Goal: Task Accomplishment & Management: Use online tool/utility

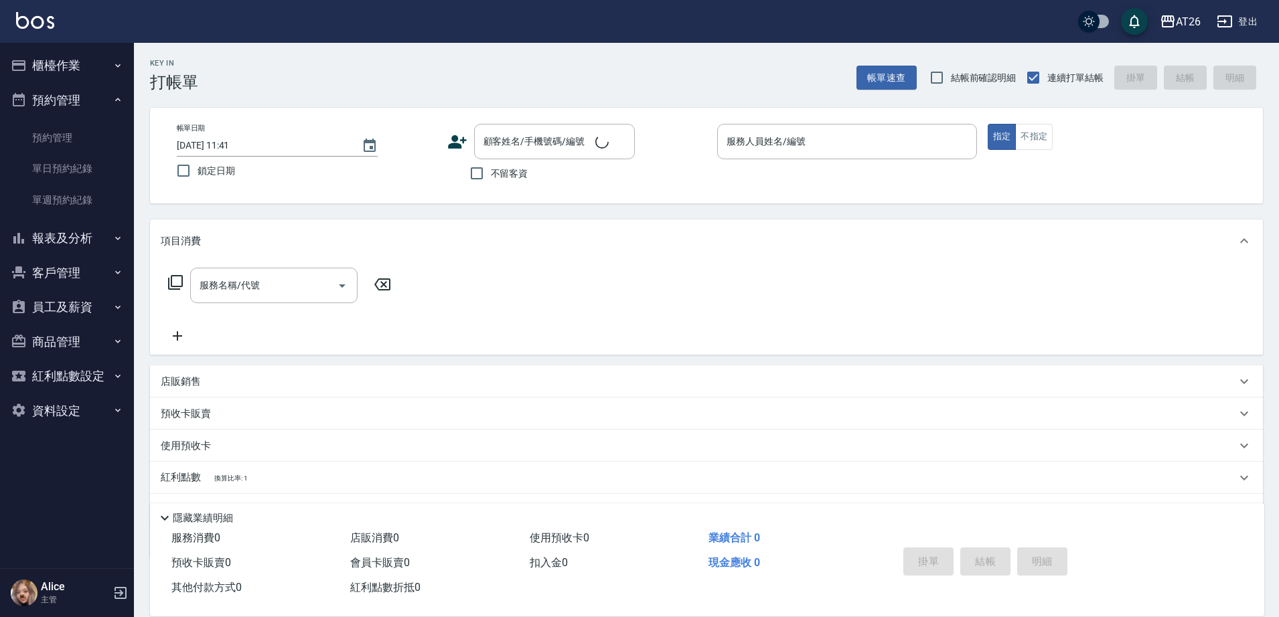
click at [97, 64] on button "櫃檯作業" at bounding box center [66, 65] width 123 height 35
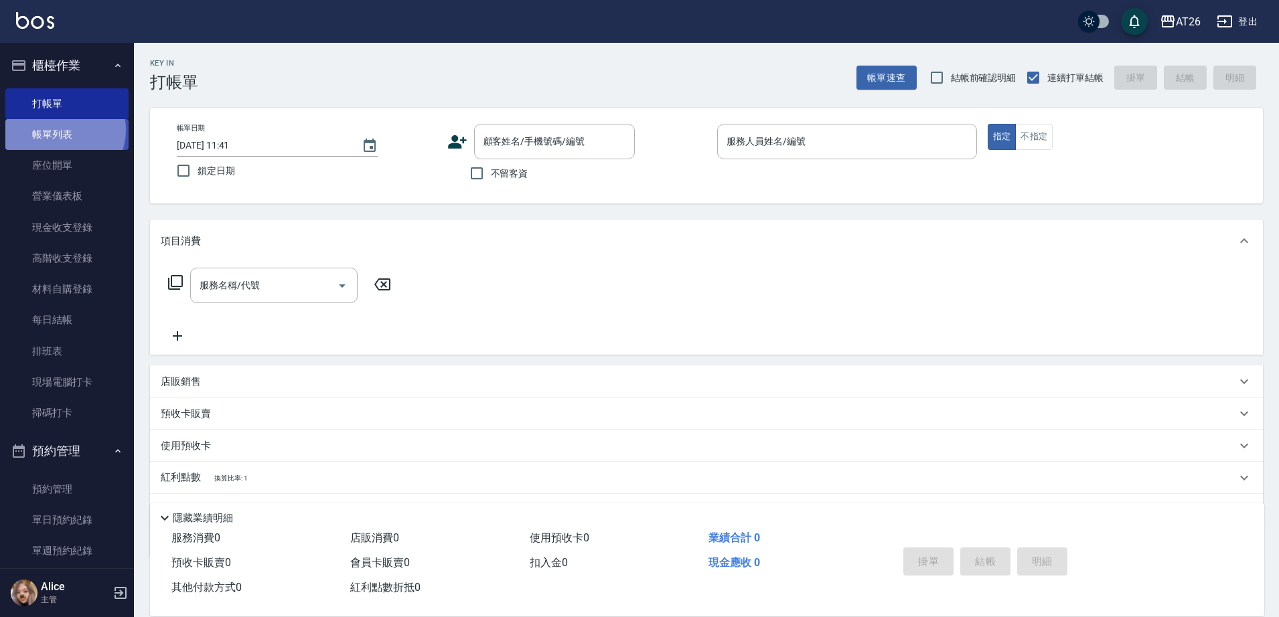
click at [60, 130] on link "帳單列表" at bounding box center [66, 134] width 123 height 31
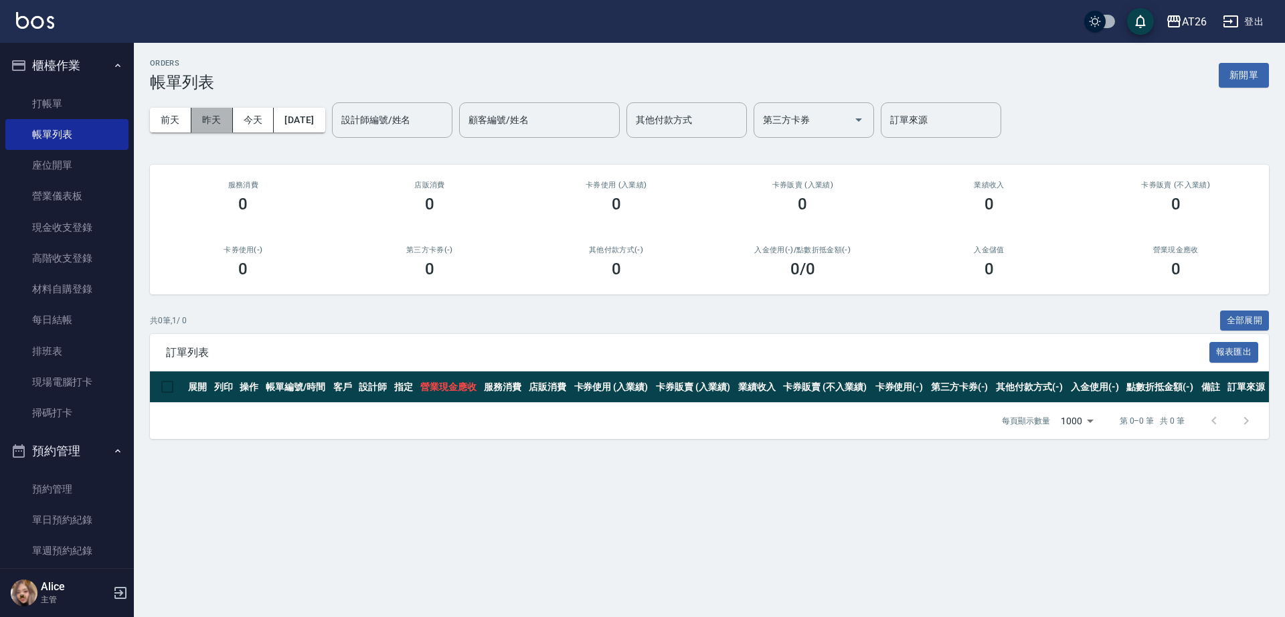
click at [200, 118] on button "昨天" at bounding box center [212, 120] width 42 height 25
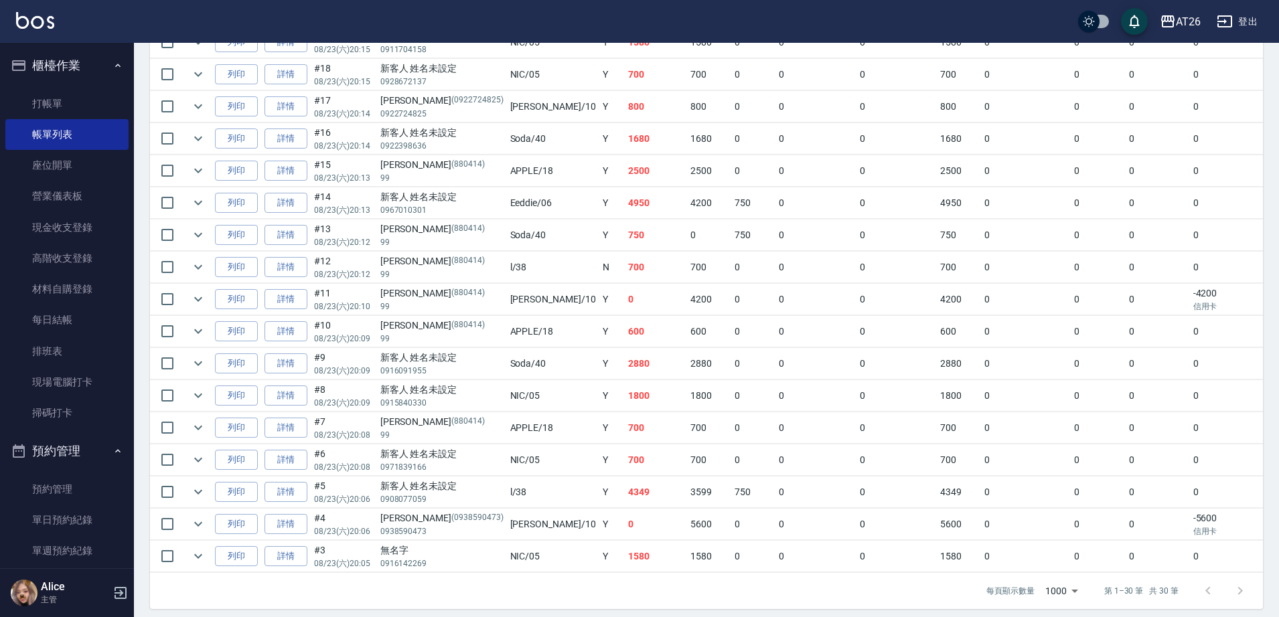
scroll to position [815, 0]
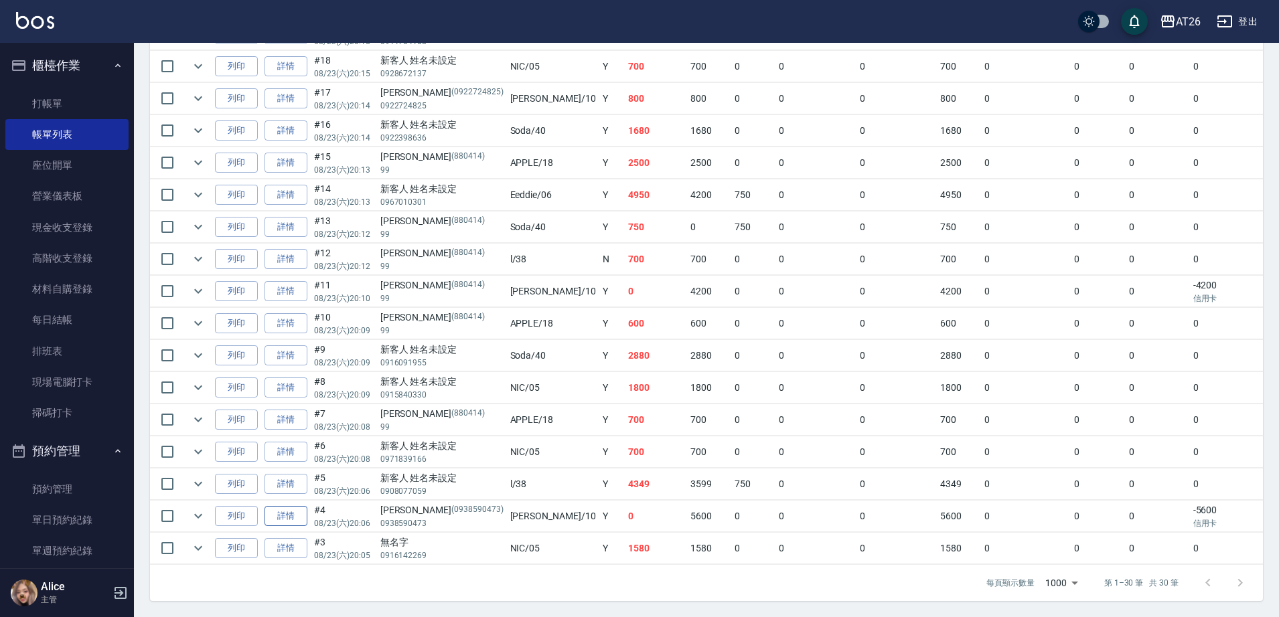
click at [293, 506] on link "詳情" at bounding box center [285, 516] width 43 height 21
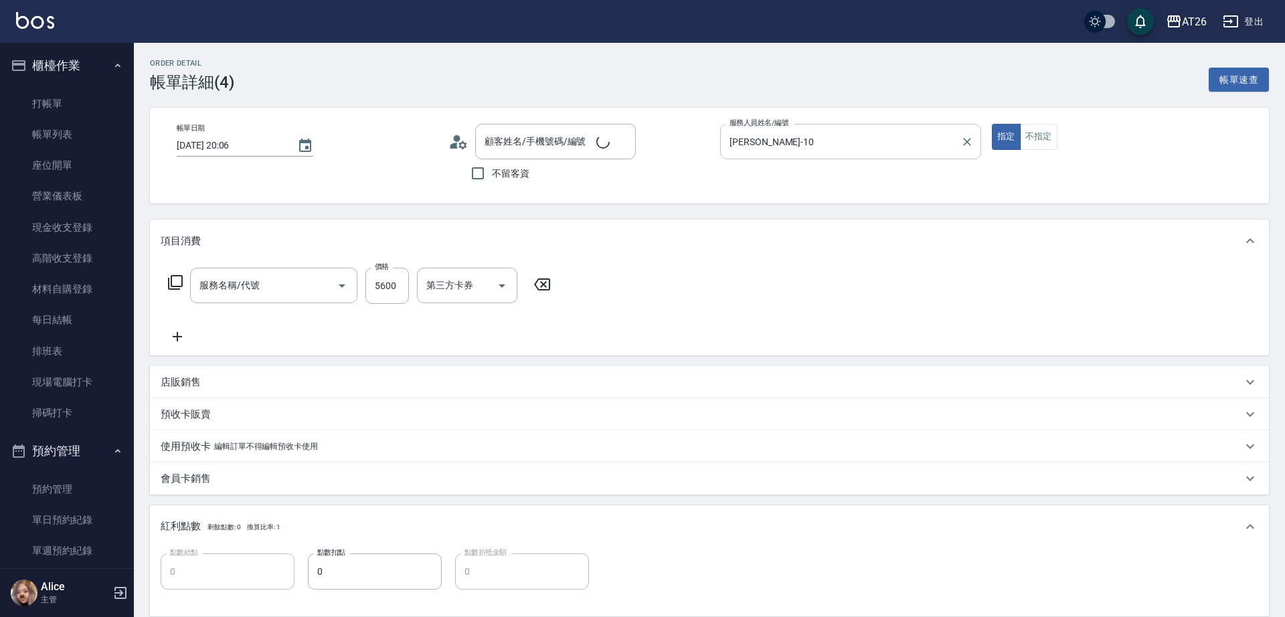
type input "2025/08/23 20:06"
type input "Josh-10"
type input "0"
click at [859, 133] on input "Josh-10" at bounding box center [837, 141] width 228 height 23
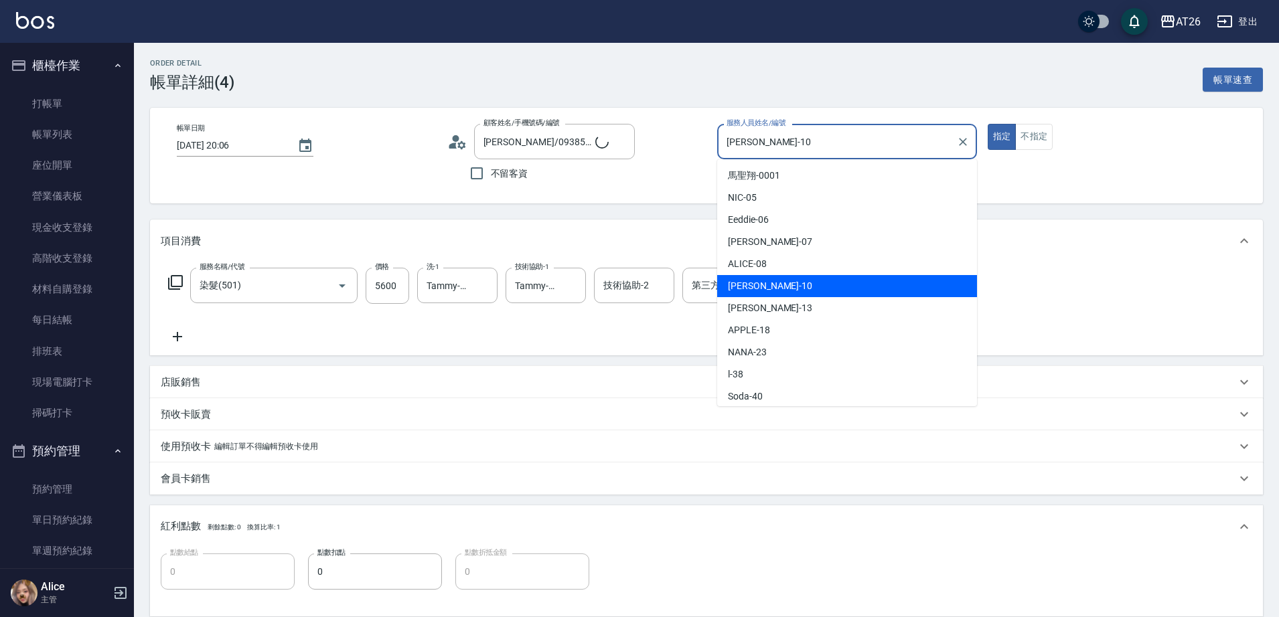
type input "陳俞靜/0938590473/0938590473"
type input "染髮(501)"
click at [859, 133] on input "[PERSON_NAME]-10" at bounding box center [837, 141] width 228 height 23
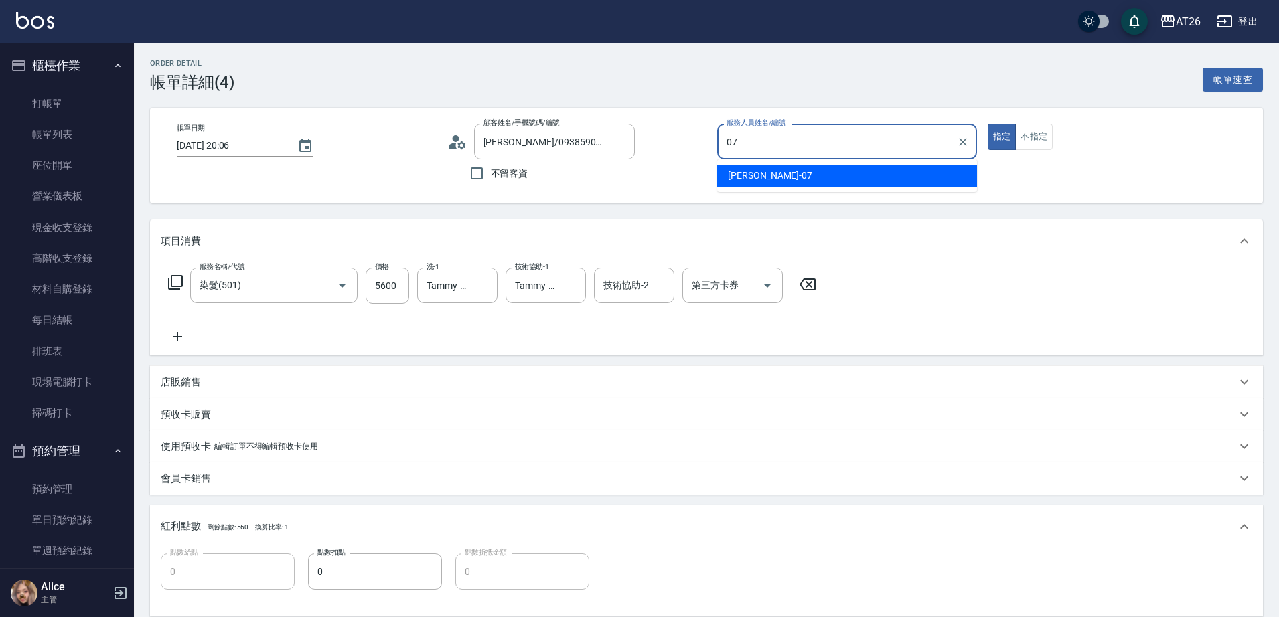
type input "ADAM-07"
type button "true"
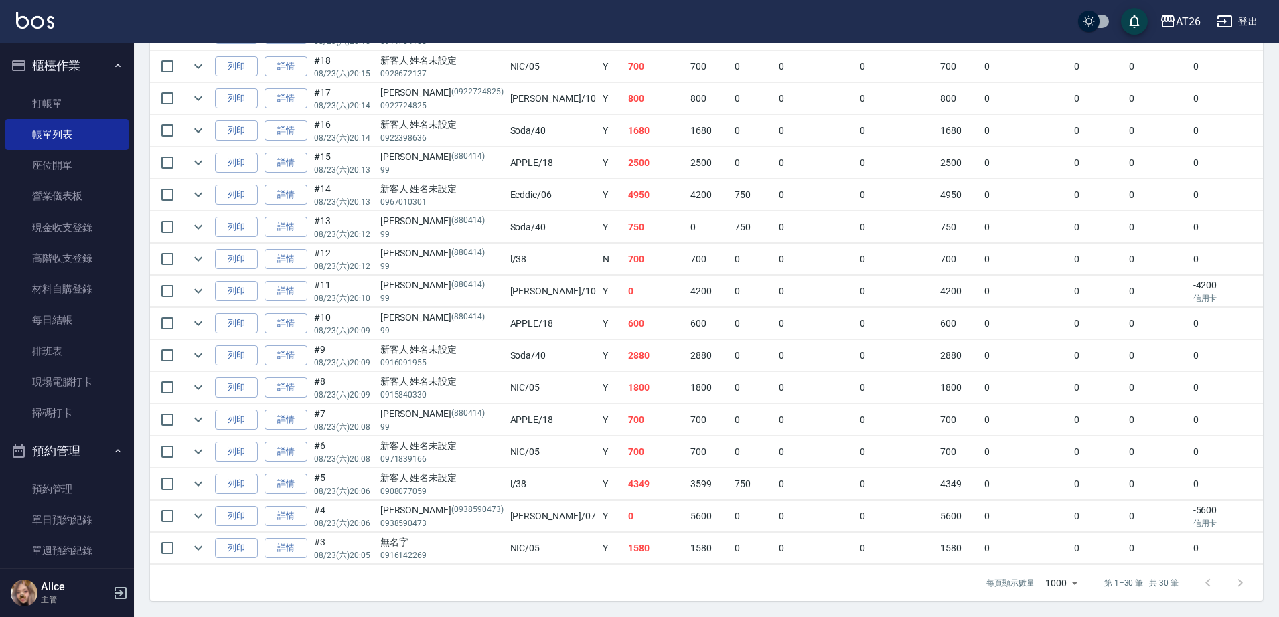
scroll to position [815, 0]
click at [79, 131] on link "帳單列表" at bounding box center [66, 134] width 123 height 31
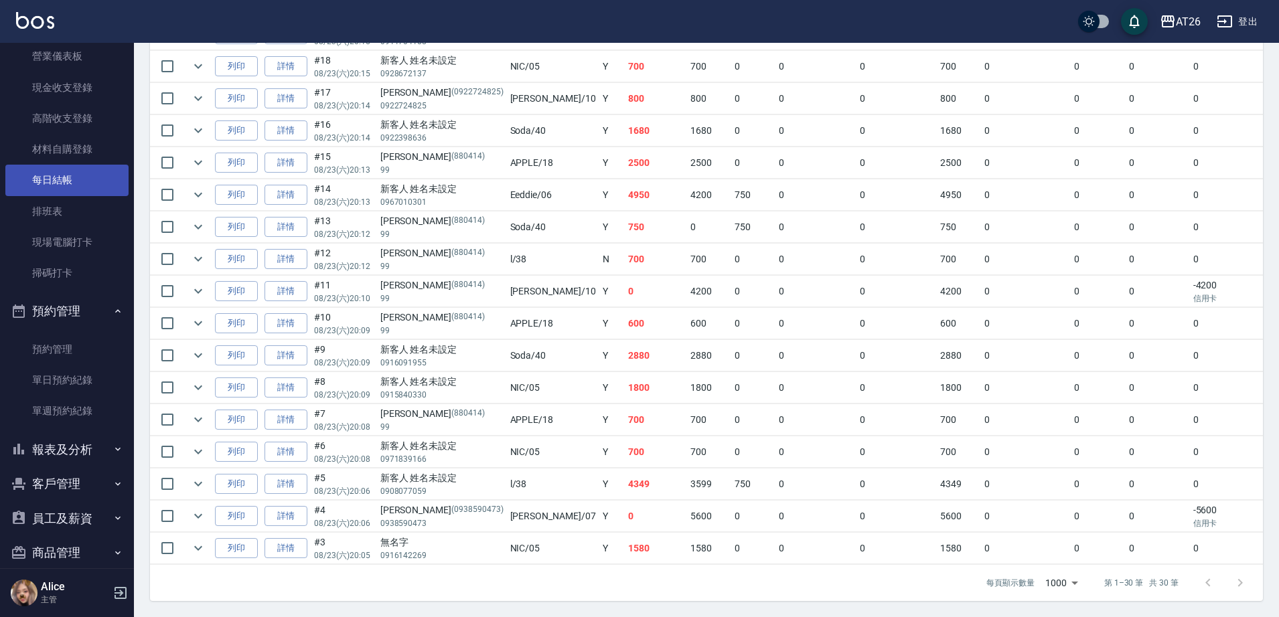
scroll to position [227, 0]
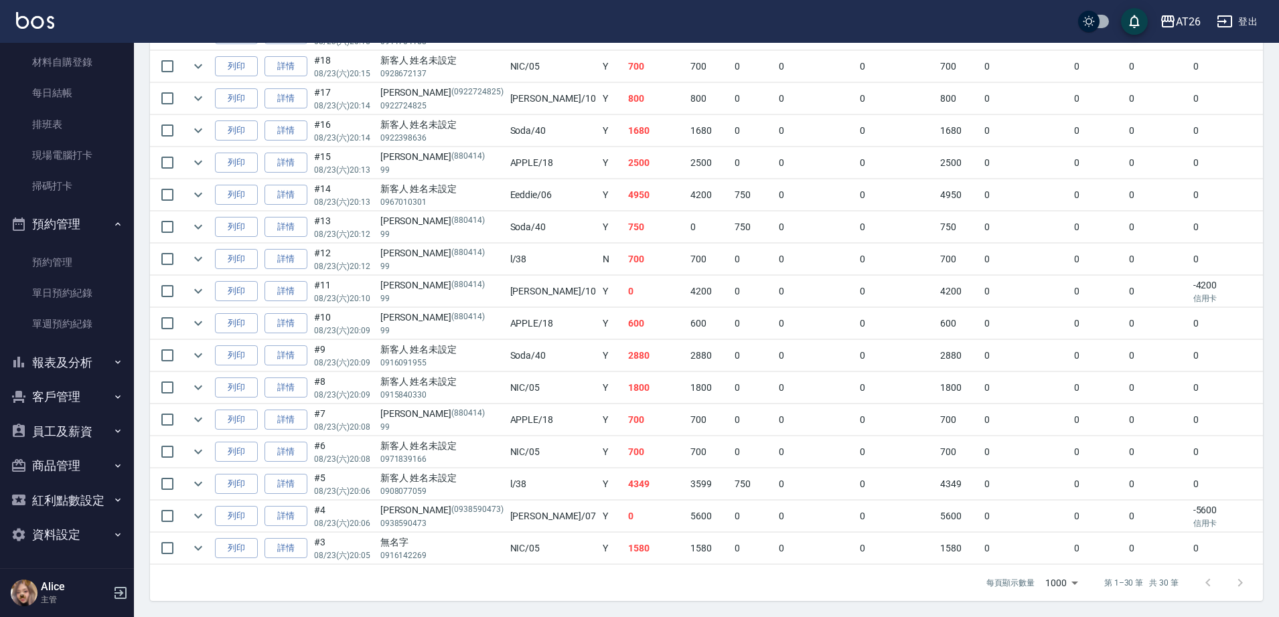
click at [86, 351] on button "報表及分析" at bounding box center [66, 362] width 123 height 35
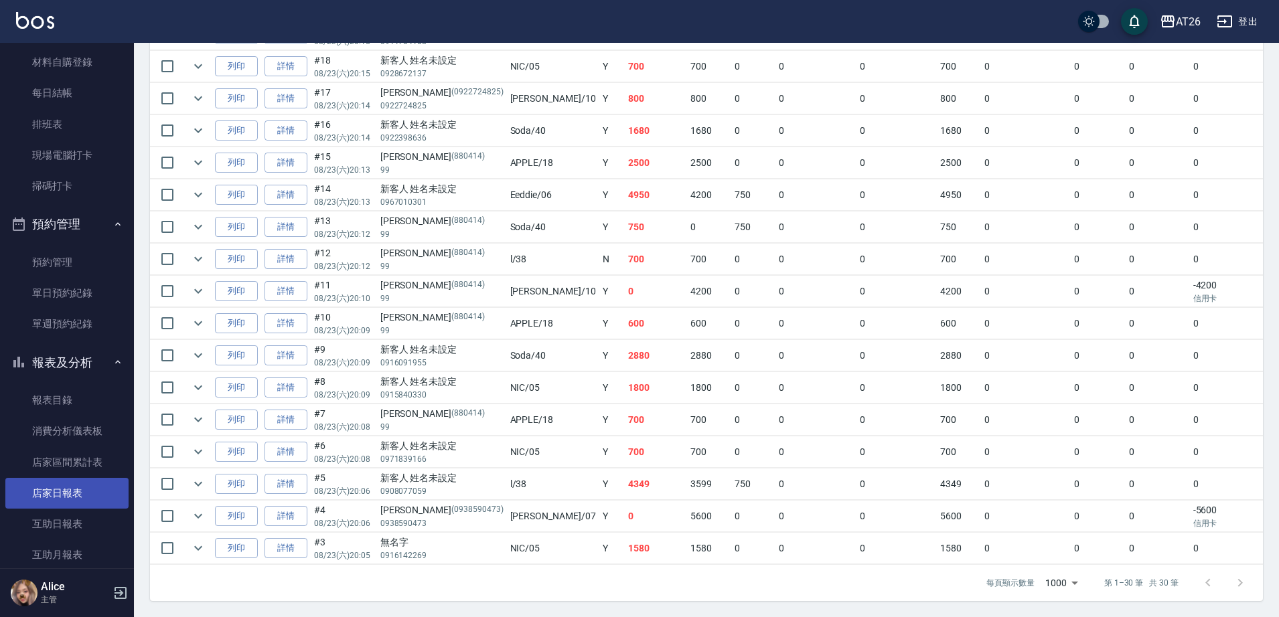
click at [57, 499] on link "店家日報表" at bounding box center [66, 493] width 123 height 31
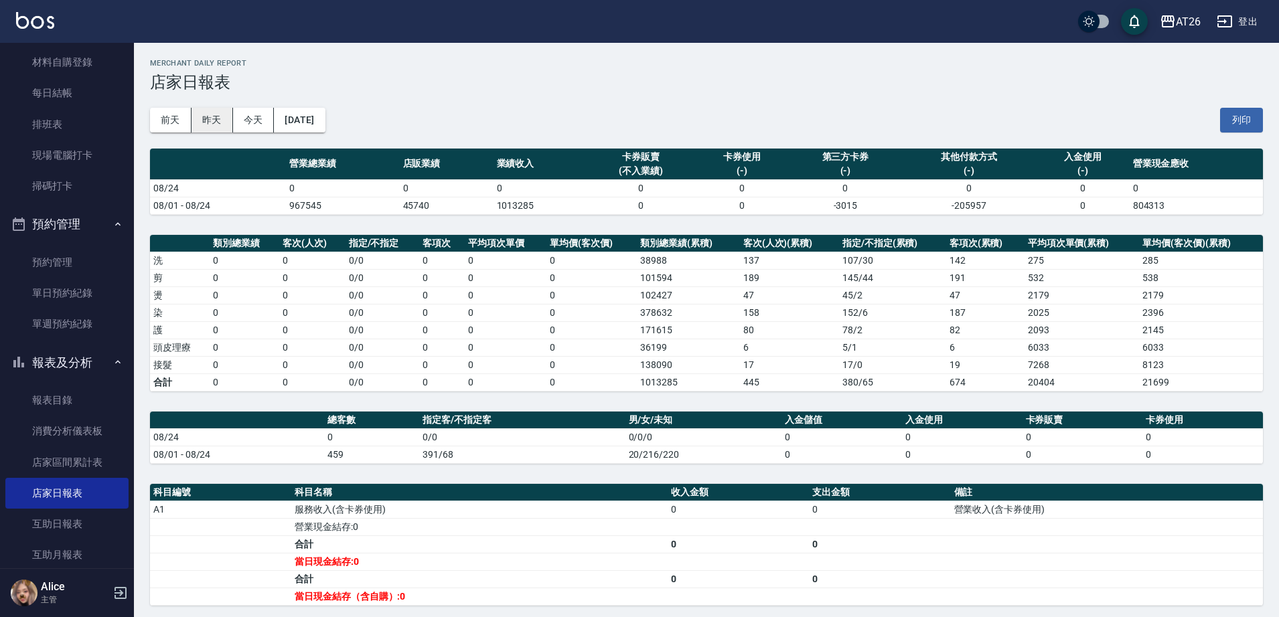
click at [200, 110] on button "昨天" at bounding box center [212, 120] width 42 height 25
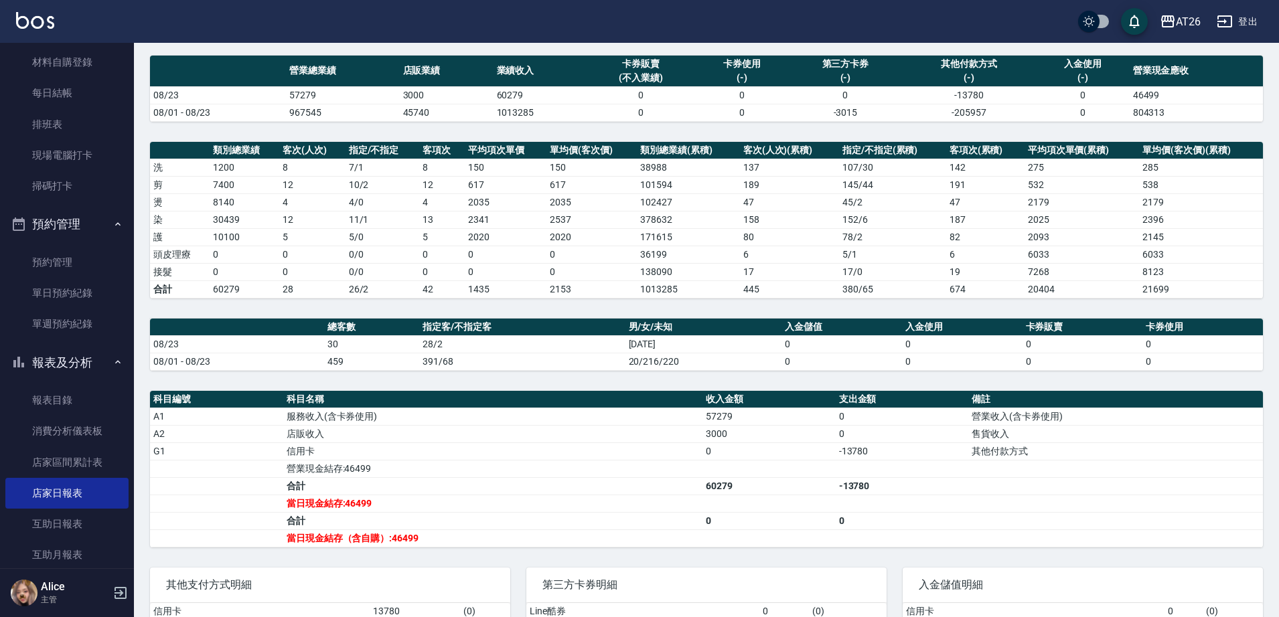
scroll to position [167, 0]
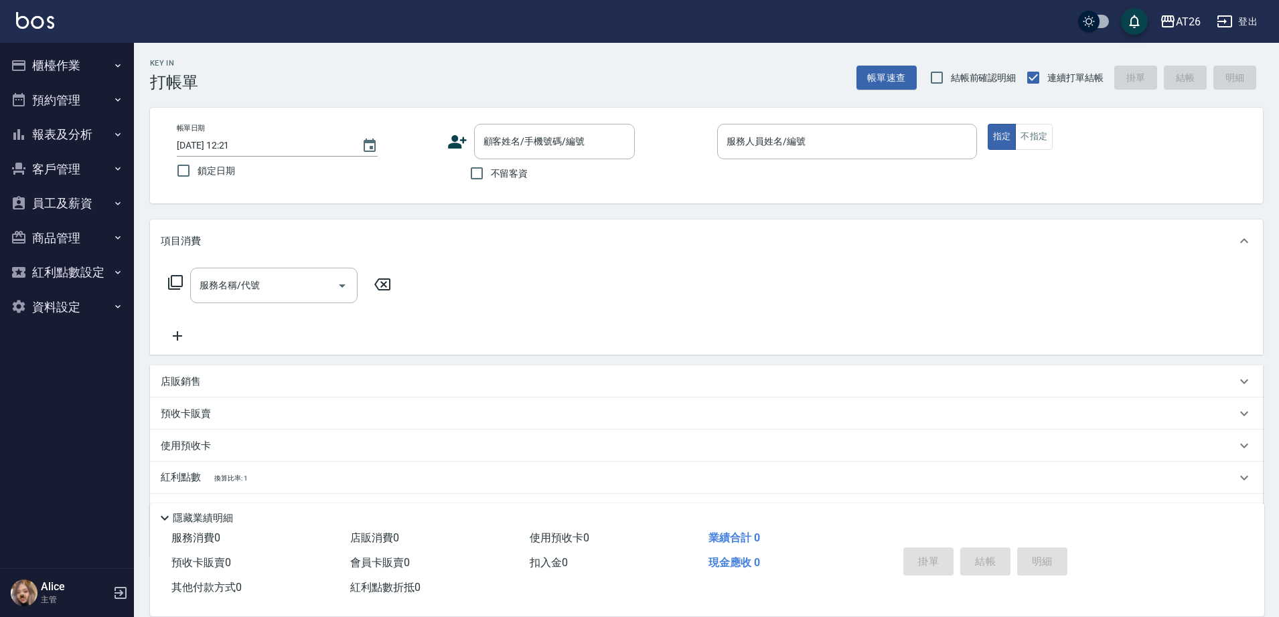
click at [1271, 261] on div "Key In 打帳單 帳單速查 結帳前確認明細 連續打單結帳 掛單 結帳 明細 帳單日期 [DATE] 12:21 鎖定日期 顧客姓名/手機號碼/編號 顧客姓…" at bounding box center [706, 365] width 1145 height 644
drag, startPoint x: 94, startPoint y: 54, endPoint x: 102, endPoint y: 115, distance: 62.2
click at [94, 54] on button "櫃檯作業" at bounding box center [66, 65] width 123 height 35
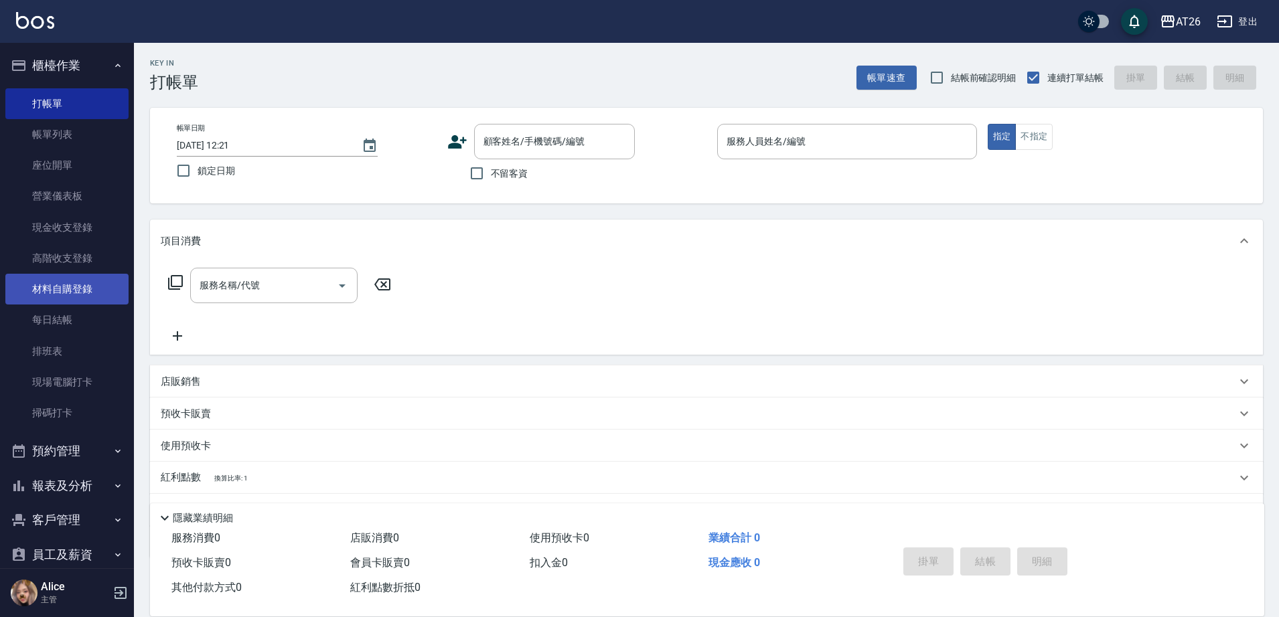
click at [101, 297] on link "材料自購登錄" at bounding box center [66, 289] width 123 height 31
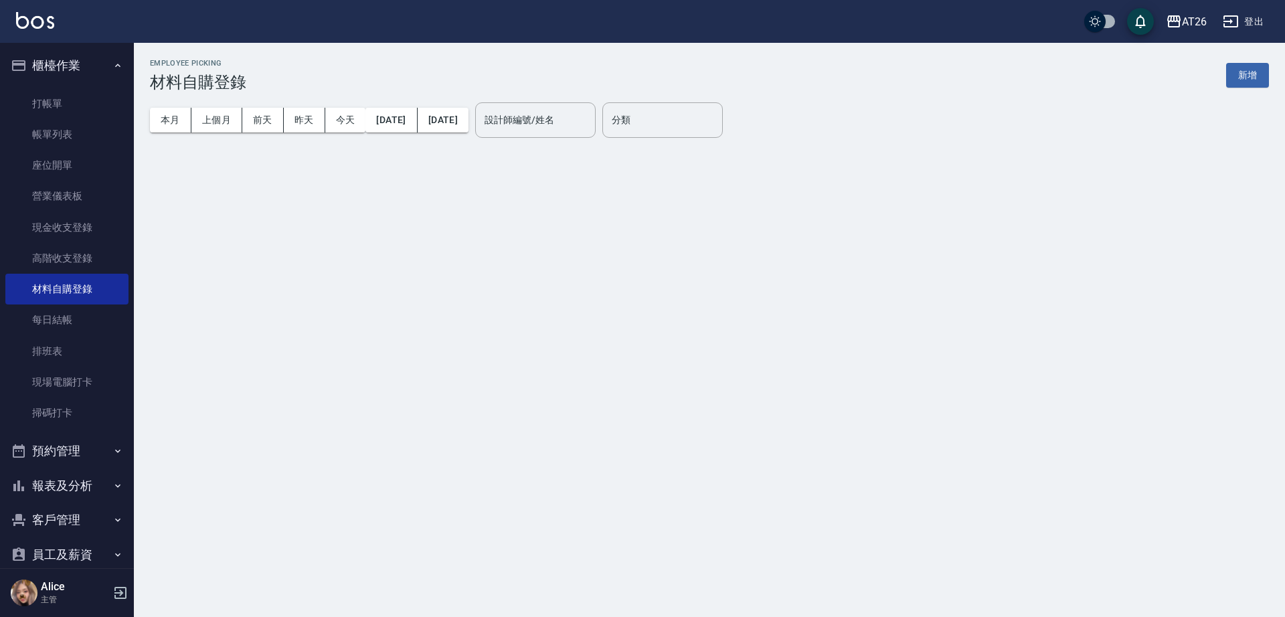
click at [1261, 72] on button "新增" at bounding box center [1247, 75] width 43 height 25
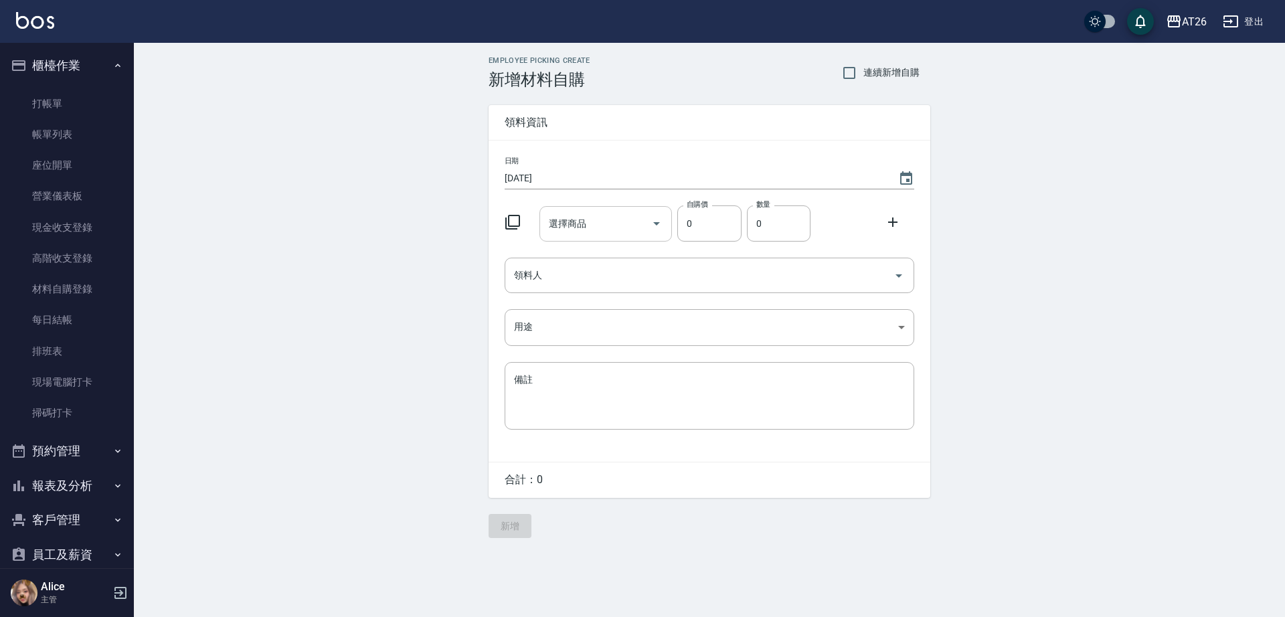
drag, startPoint x: 630, startPoint y: 218, endPoint x: 629, endPoint y: 224, distance: 6.8
click at [629, 222] on input "選擇商品" at bounding box center [596, 223] width 101 height 23
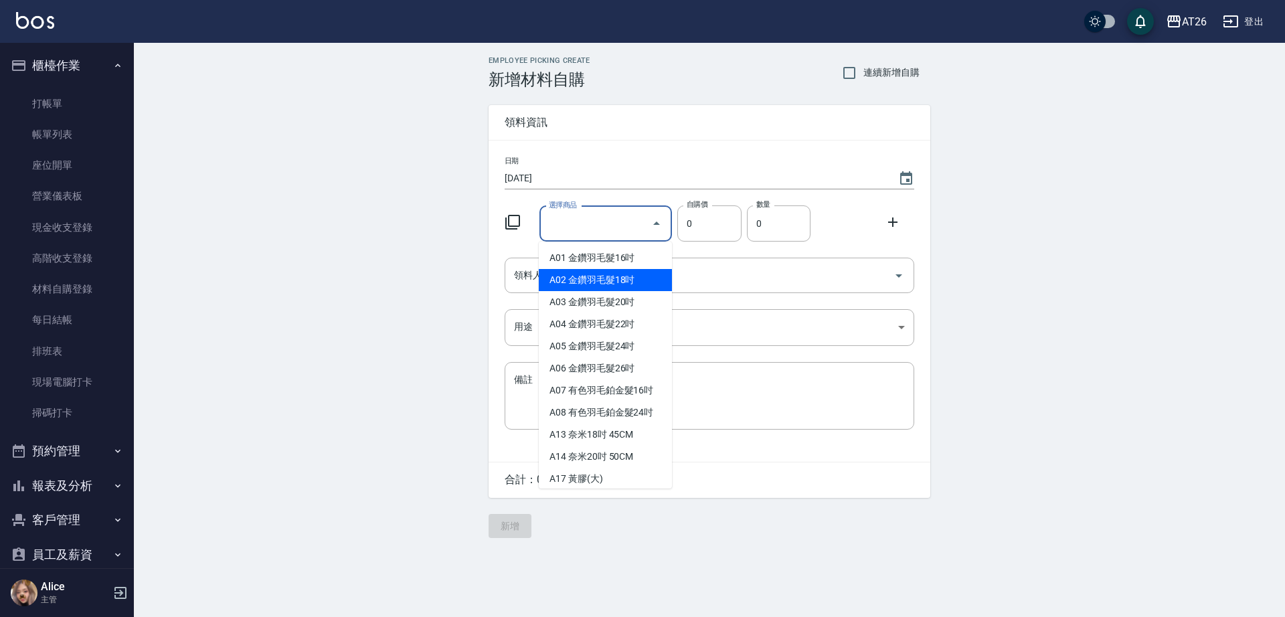
type input "高典小飛俠"
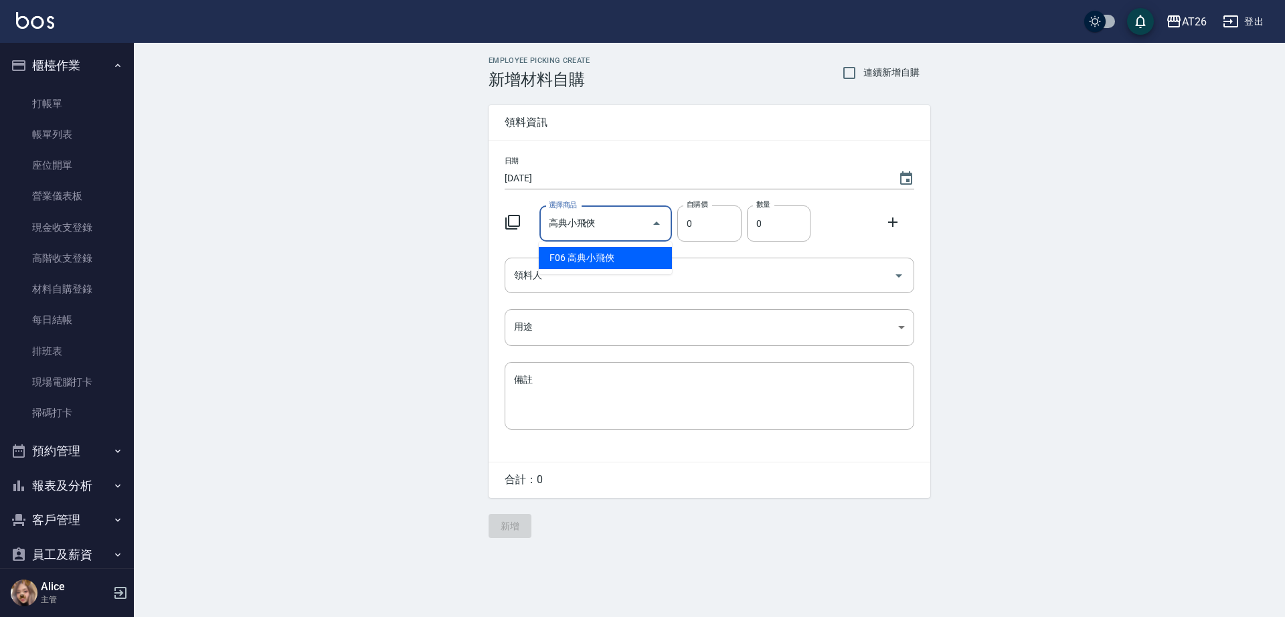
click at [604, 218] on input "高典小飛俠" at bounding box center [596, 223] width 101 height 23
drag, startPoint x: 604, startPoint y: 218, endPoint x: 507, endPoint y: 231, distance: 98.0
click at [507, 231] on div "選擇商品 高典小飛俠 選擇商品 自購價 0 自購價 數量 0 數量" at bounding box center [706, 221] width 415 height 42
click at [564, 233] on input "選擇商品" at bounding box center [596, 223] width 101 height 23
type input "[PERSON_NAME]漂粉"
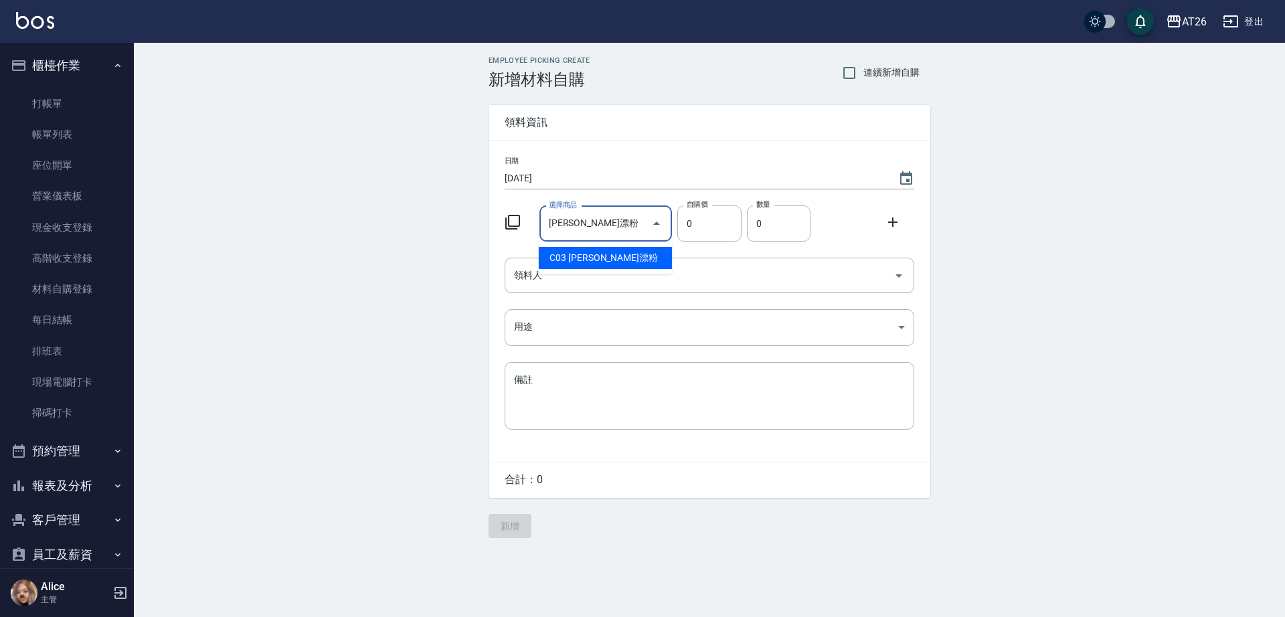
type input "400"
type input "1"
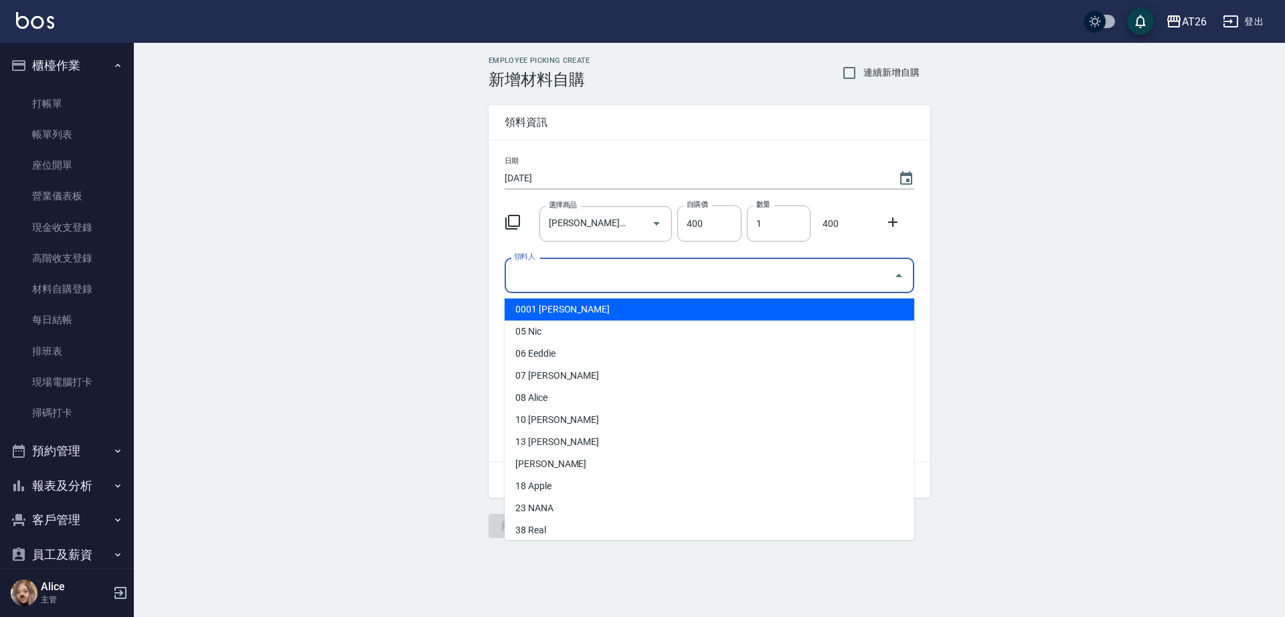
click at [631, 269] on input "領料人" at bounding box center [700, 275] width 378 height 23
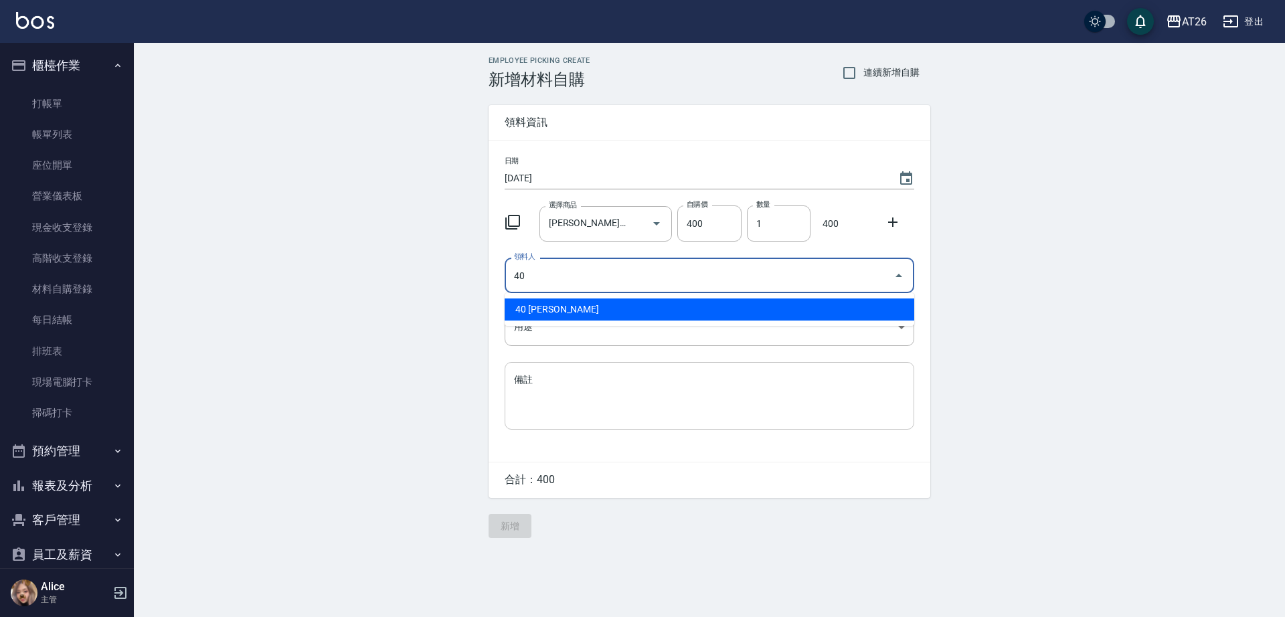
type input "40 小綾"
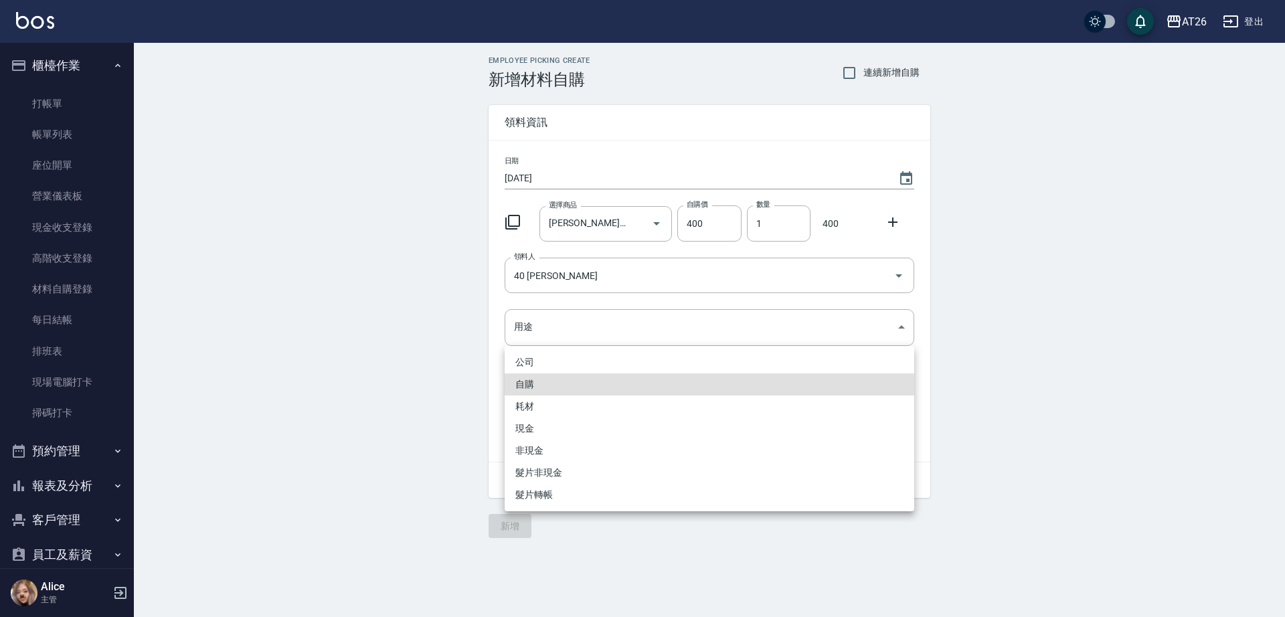
type input "自購"
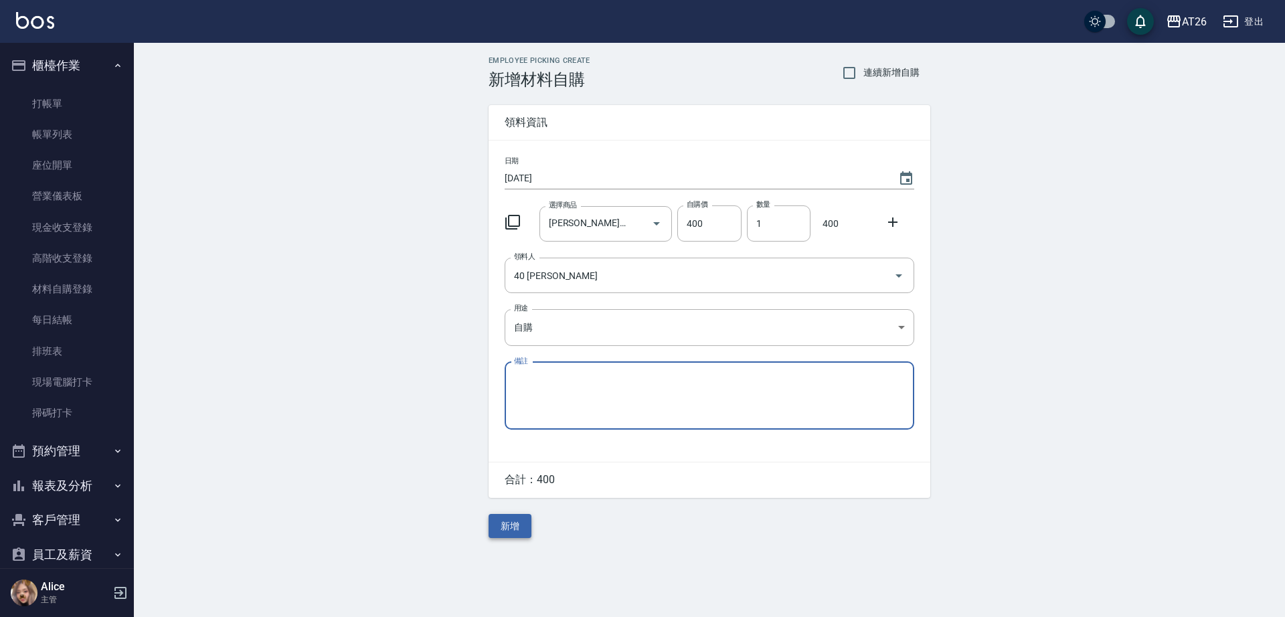
click at [503, 522] on button "新增" at bounding box center [510, 526] width 43 height 25
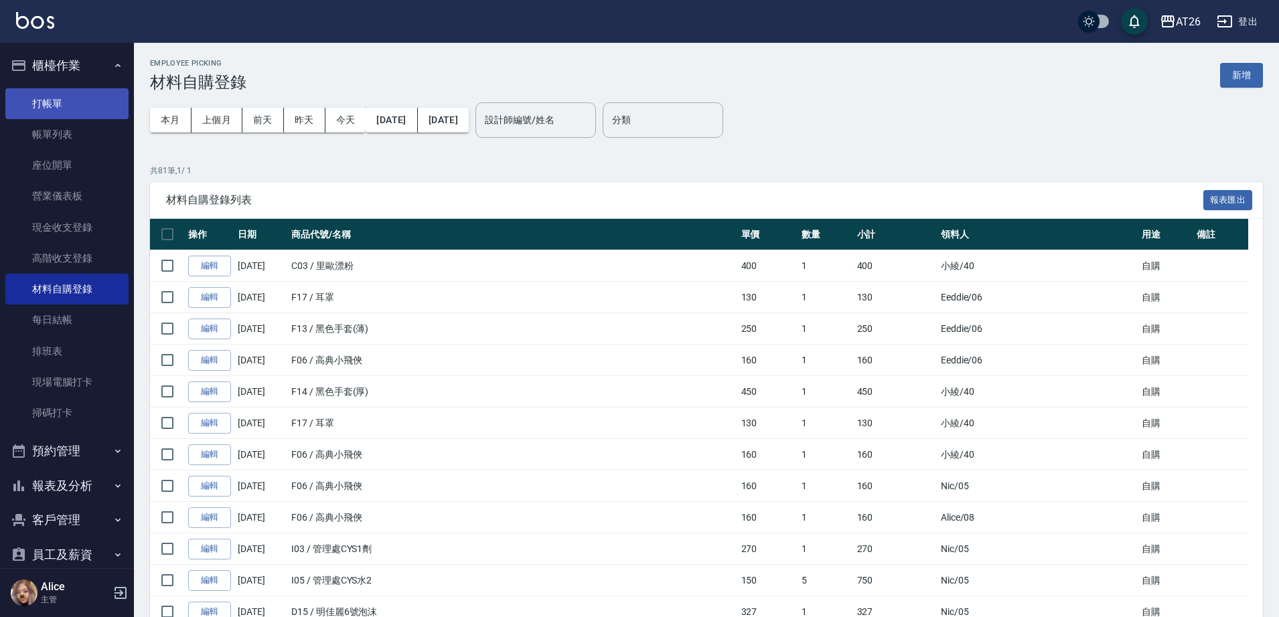
click at [114, 90] on link "打帳單" at bounding box center [66, 103] width 123 height 31
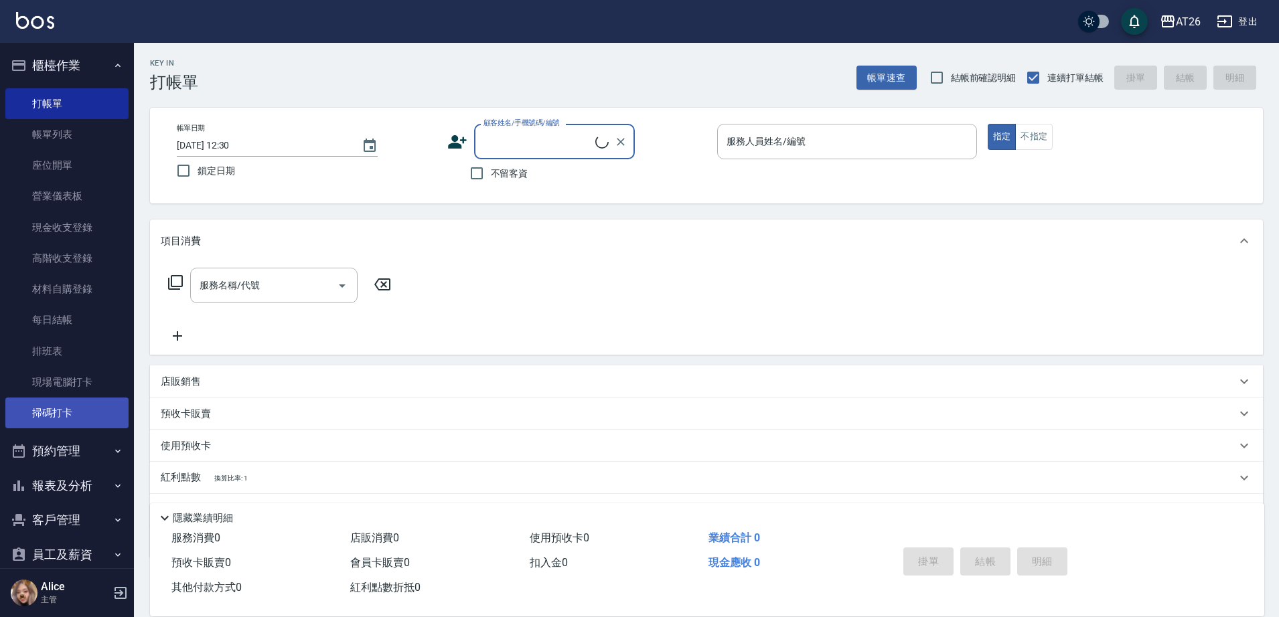
scroll to position [123, 0]
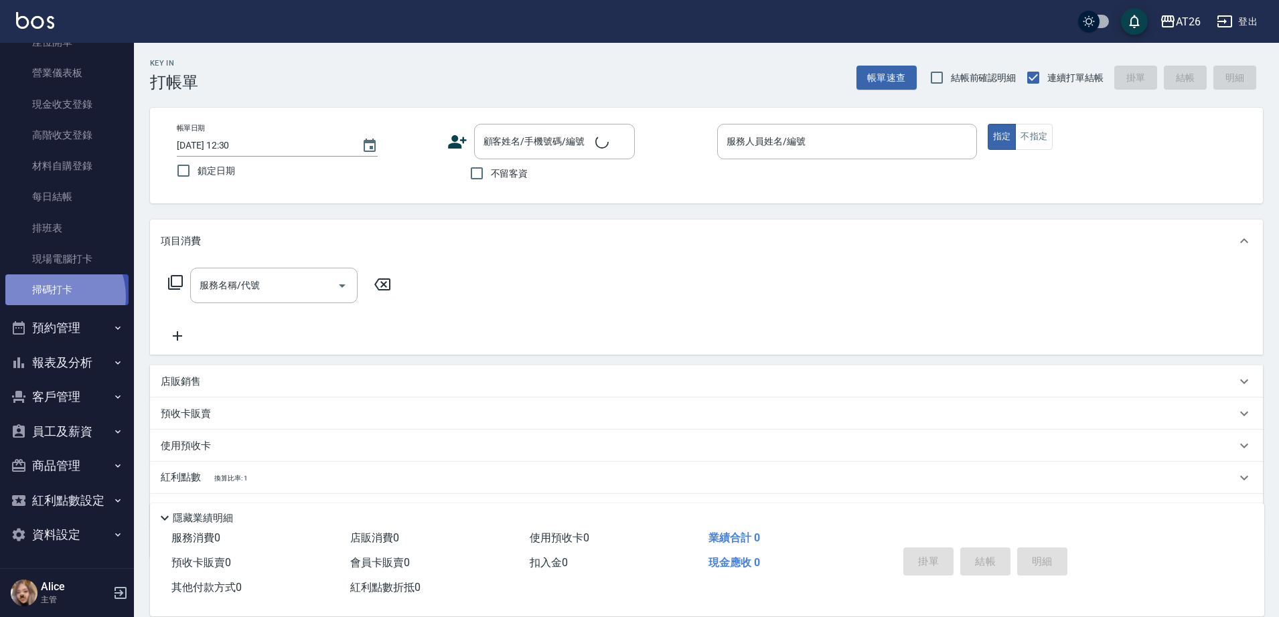
click at [52, 297] on link "掃碼打卡" at bounding box center [66, 289] width 123 height 31
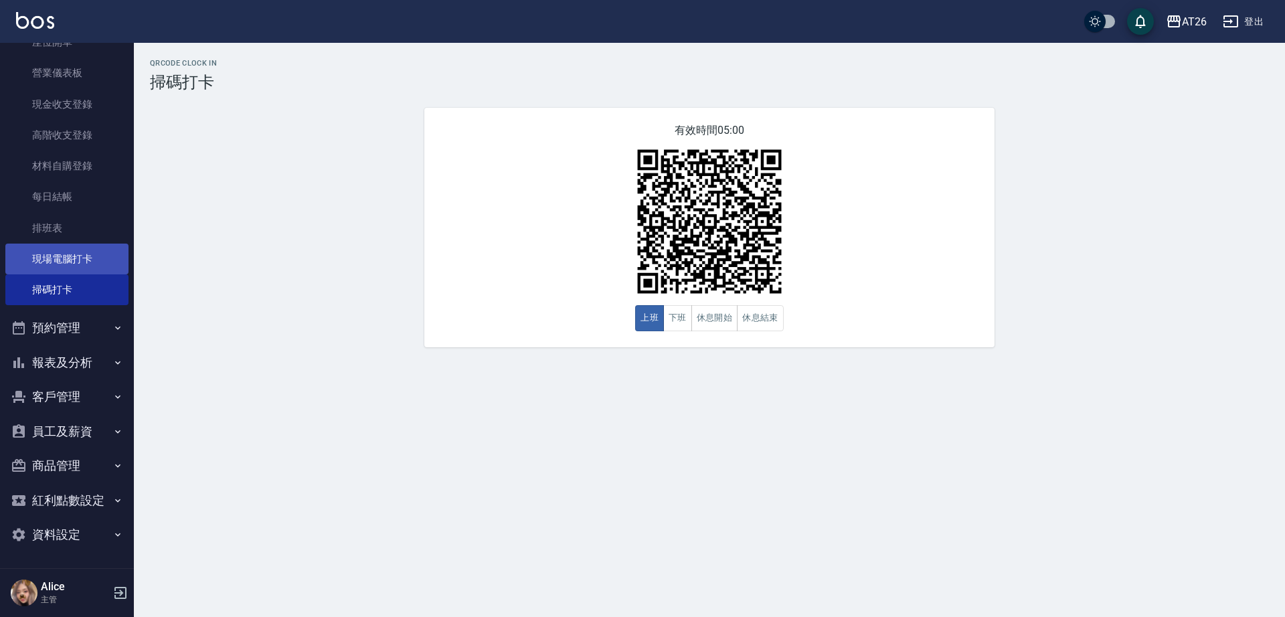
click at [45, 250] on link "現場電腦打卡" at bounding box center [66, 259] width 123 height 31
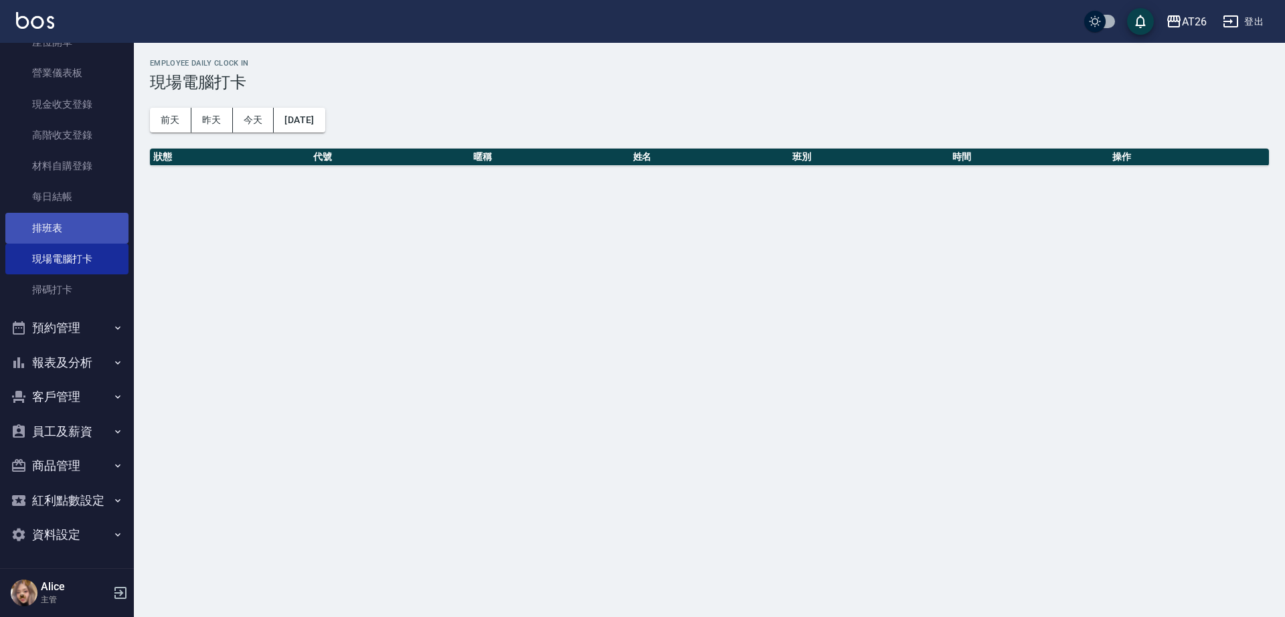
click at [40, 227] on link "排班表" at bounding box center [66, 228] width 123 height 31
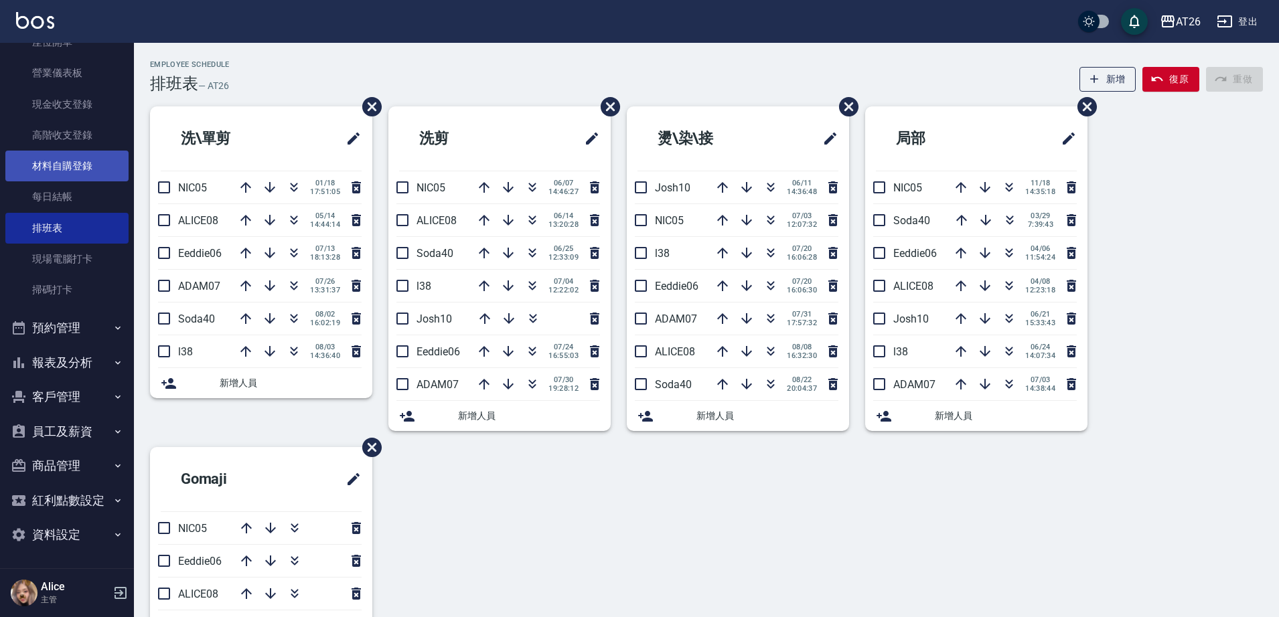
click at [41, 164] on link "材料自購登錄" at bounding box center [66, 166] width 123 height 31
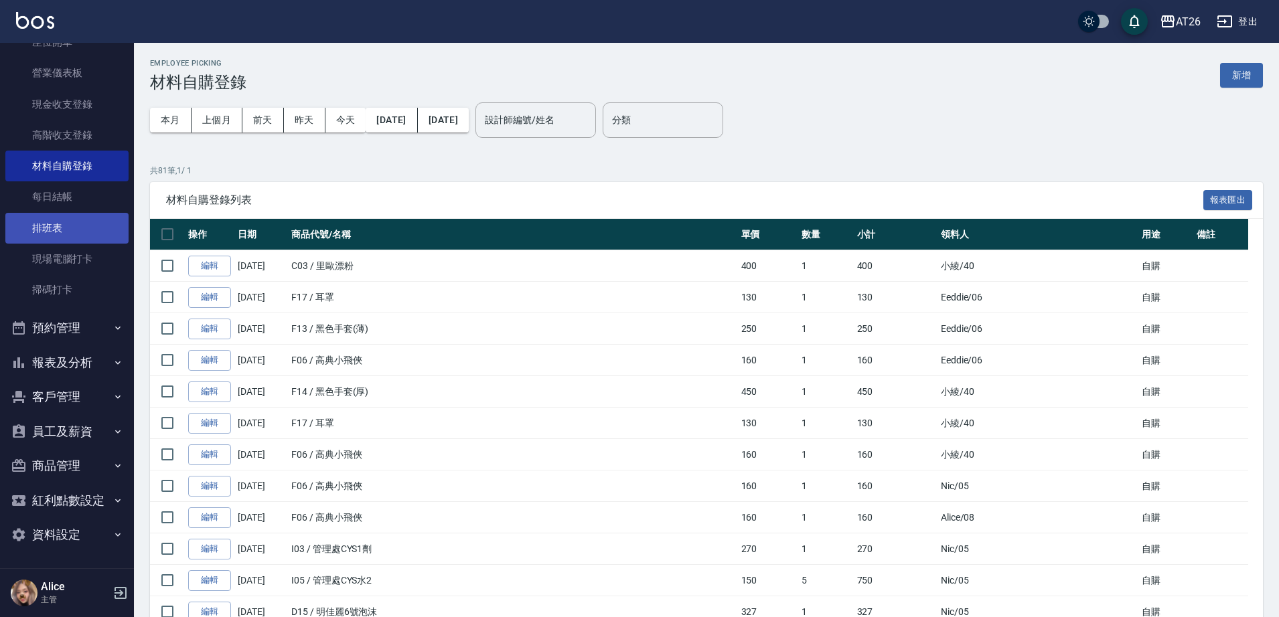
click at [116, 218] on link "排班表" at bounding box center [66, 228] width 123 height 31
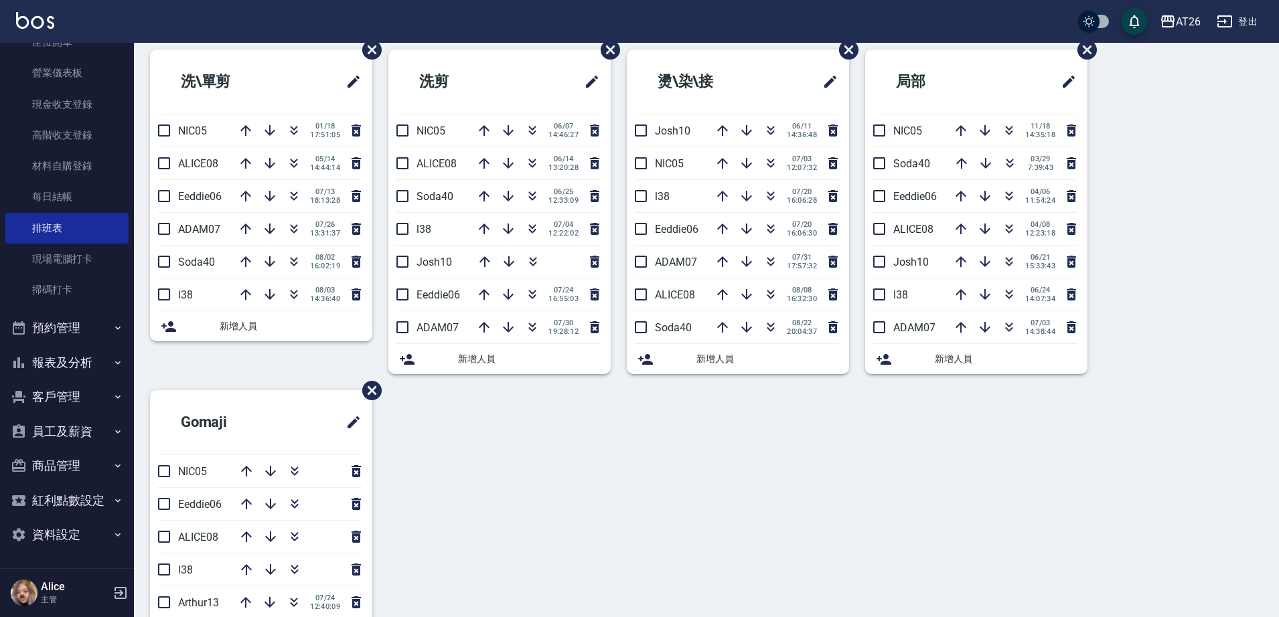
scroll to position [84, 0]
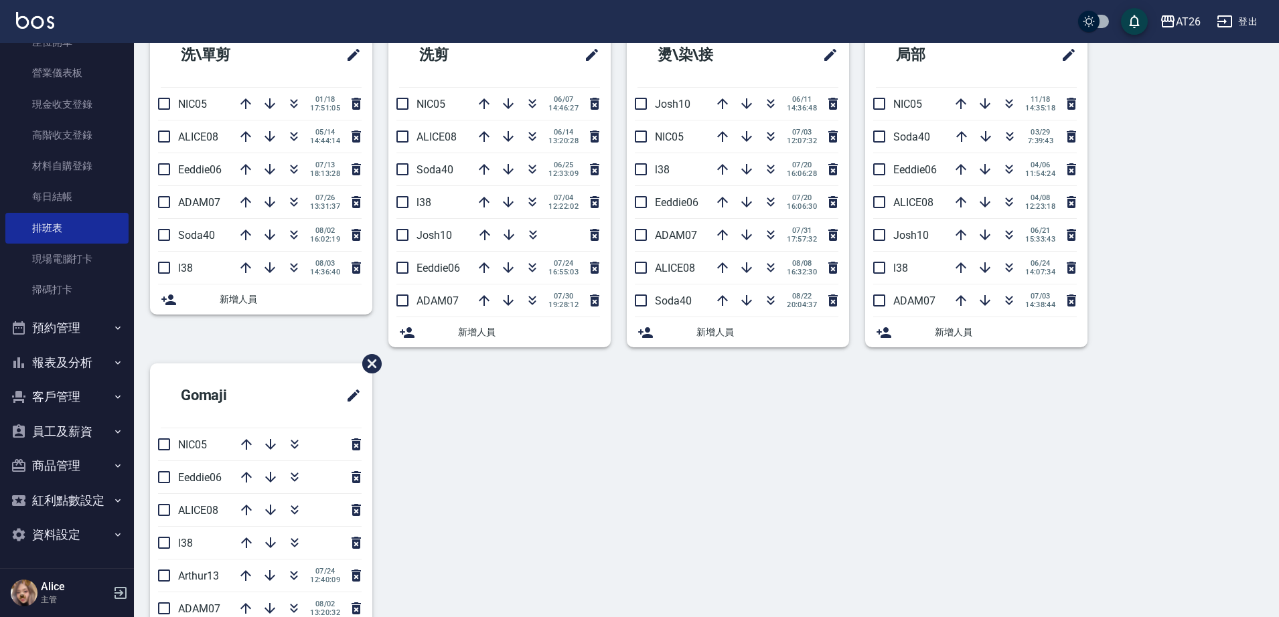
click at [99, 366] on button "報表及分析" at bounding box center [66, 362] width 123 height 35
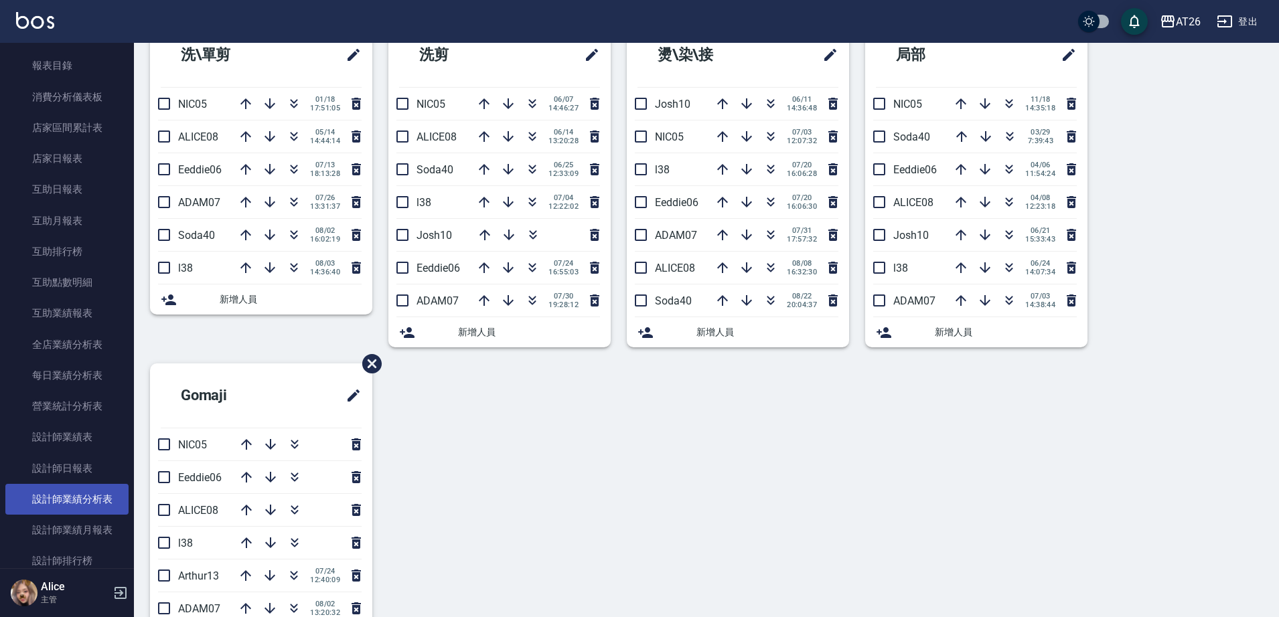
scroll to position [542, 0]
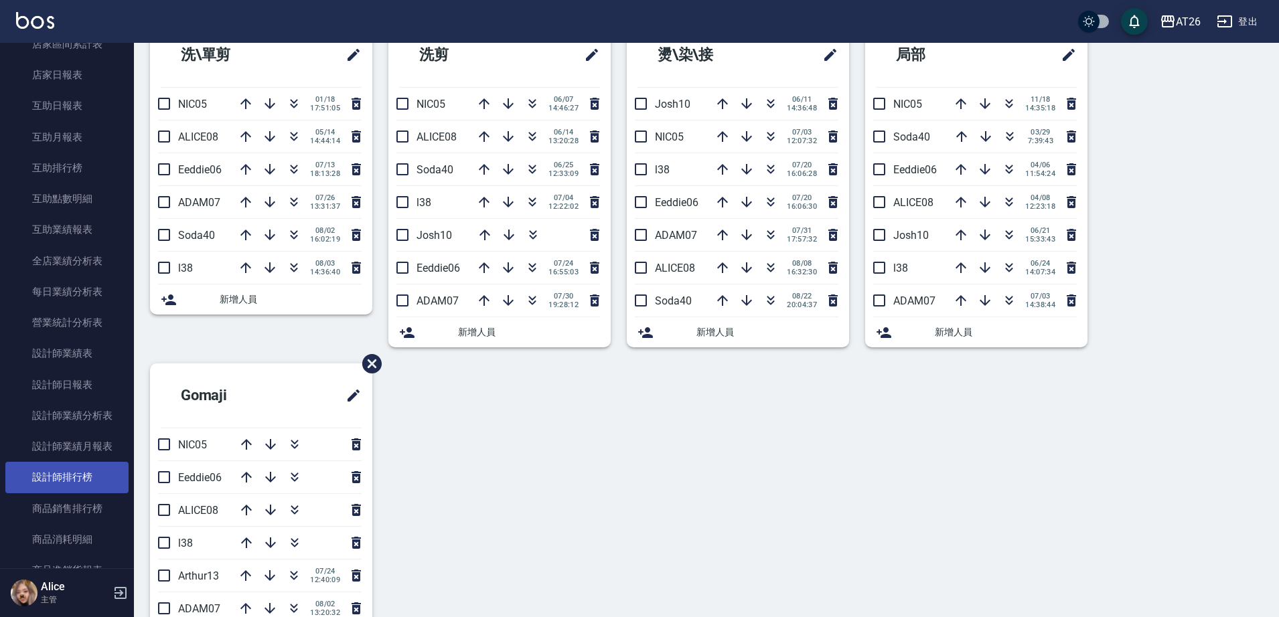
click at [84, 475] on link "設計師排行榜" at bounding box center [66, 477] width 123 height 31
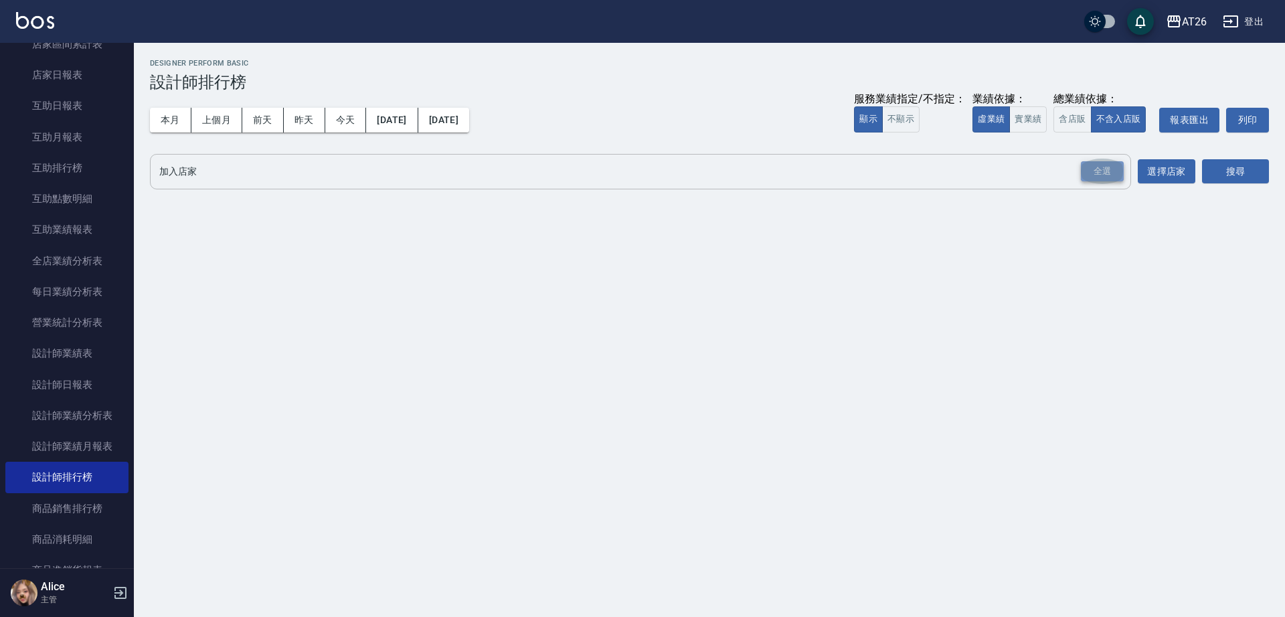
click at [1083, 170] on div "全選" at bounding box center [1102, 171] width 43 height 21
click at [199, 173] on icon at bounding box center [196, 172] width 15 height 15
click at [317, 172] on icon at bounding box center [323, 172] width 12 height 12
click at [1254, 171] on button "搜尋" at bounding box center [1235, 172] width 67 height 25
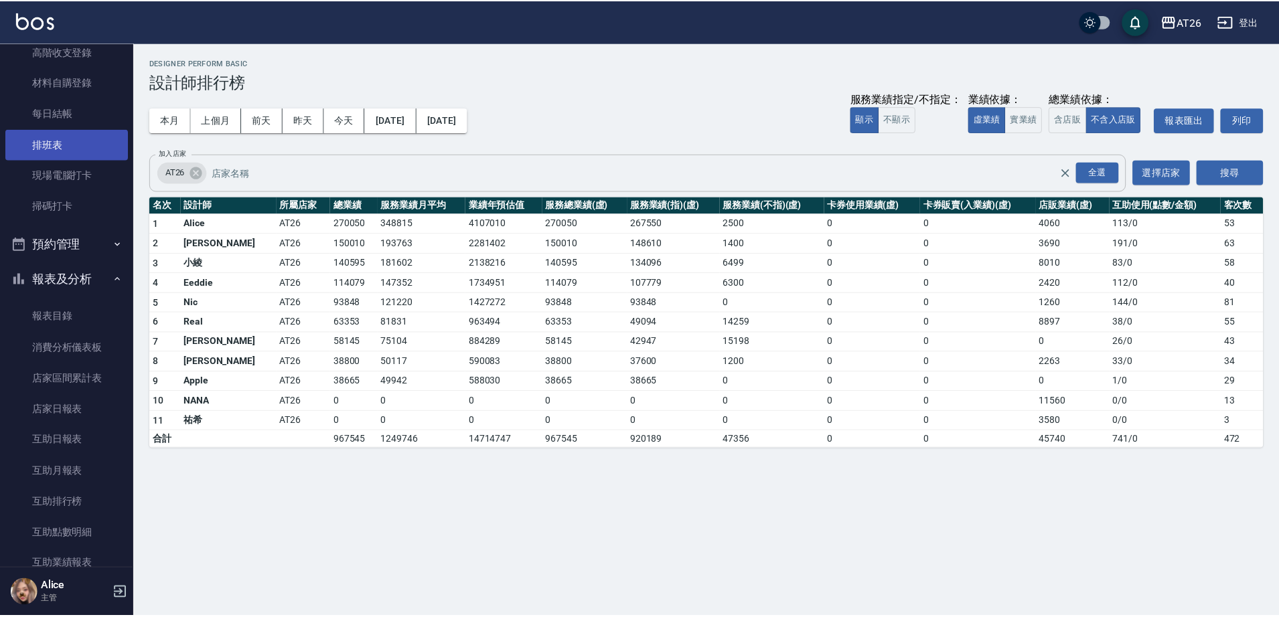
scroll to position [123, 0]
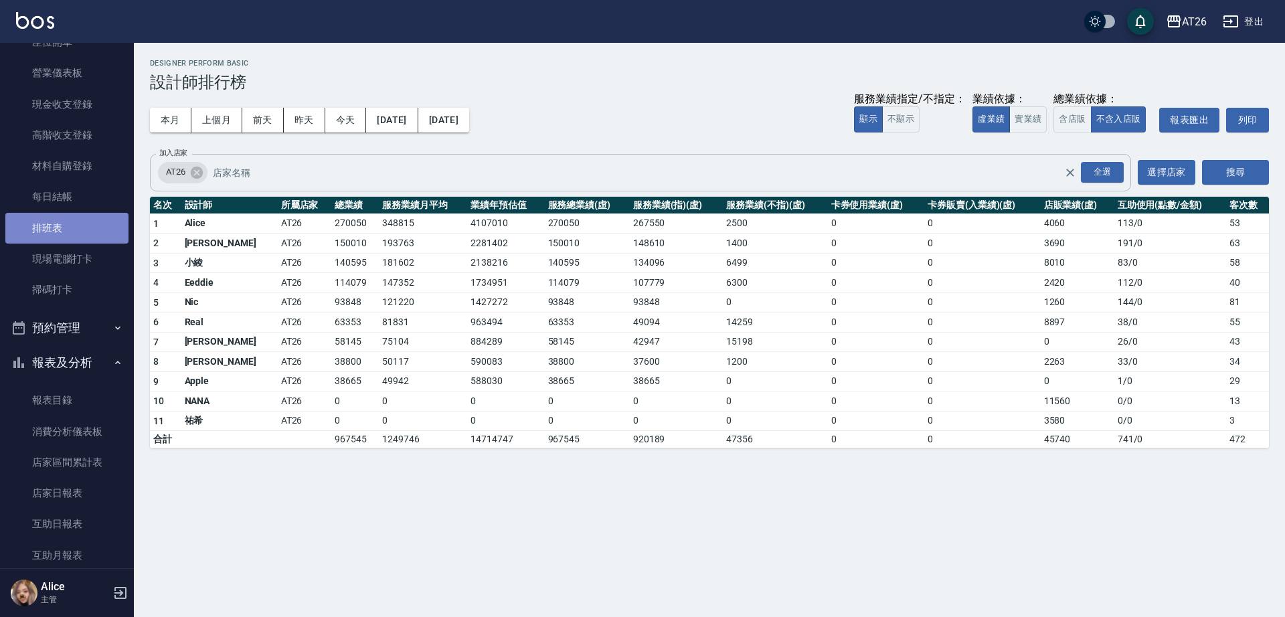
drag, startPoint x: 68, startPoint y: 224, endPoint x: 44, endPoint y: 149, distance: 78.1
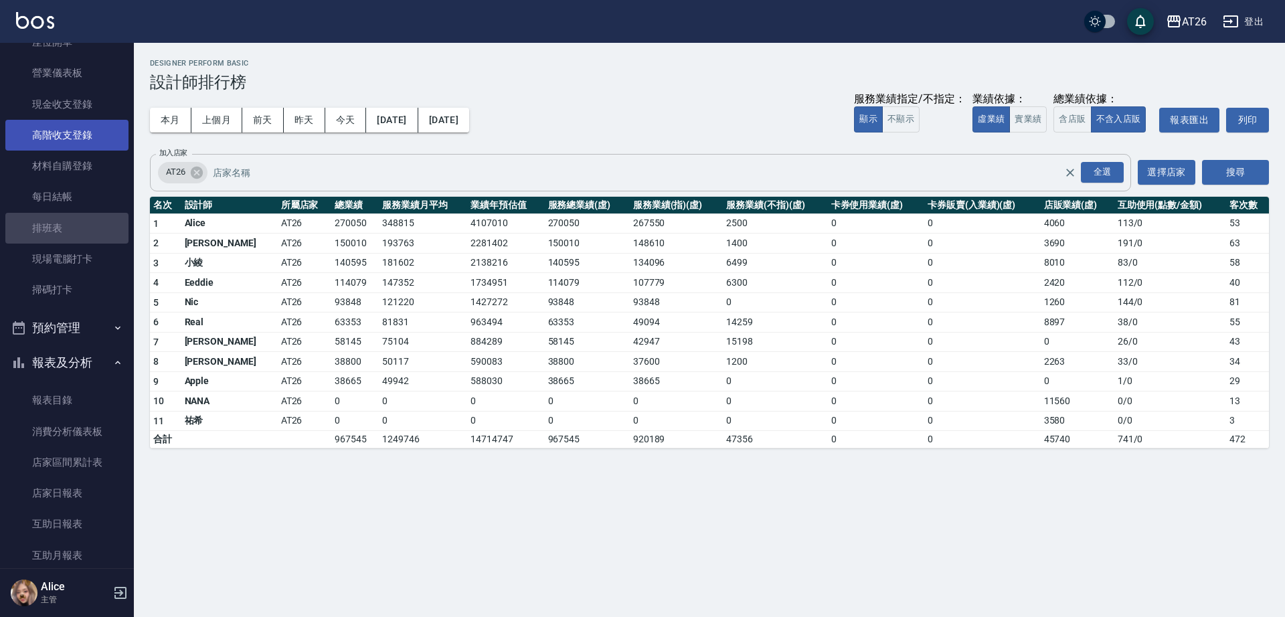
click at [66, 224] on link "排班表" at bounding box center [66, 228] width 123 height 31
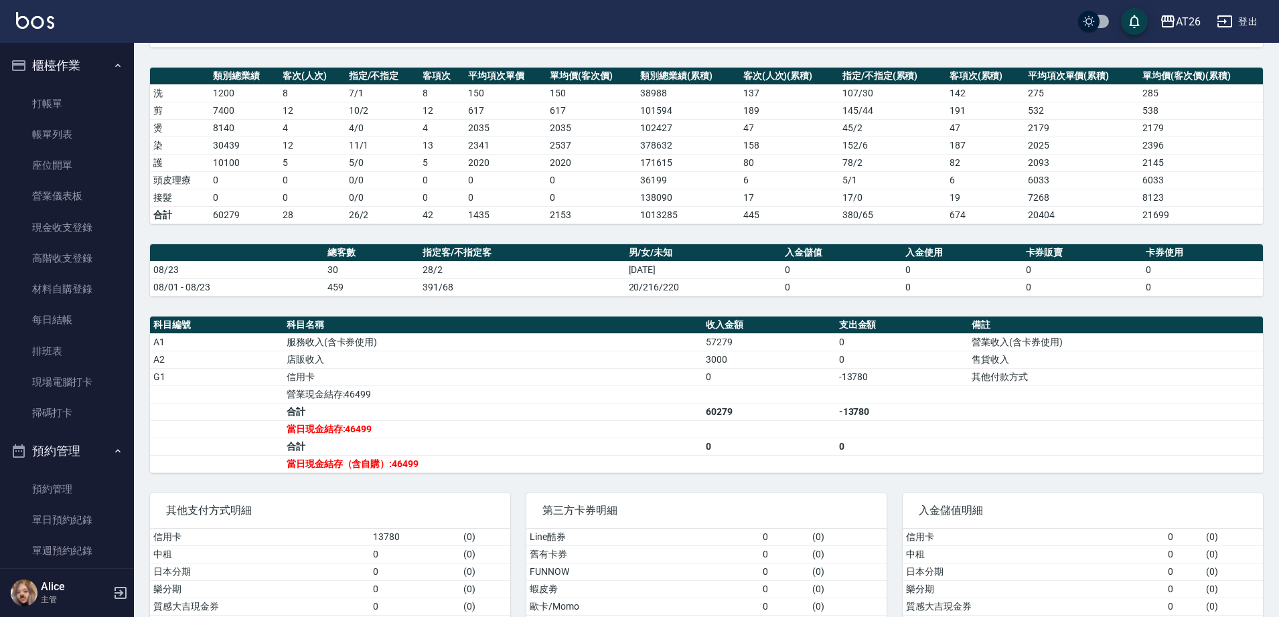
scroll to position [227, 0]
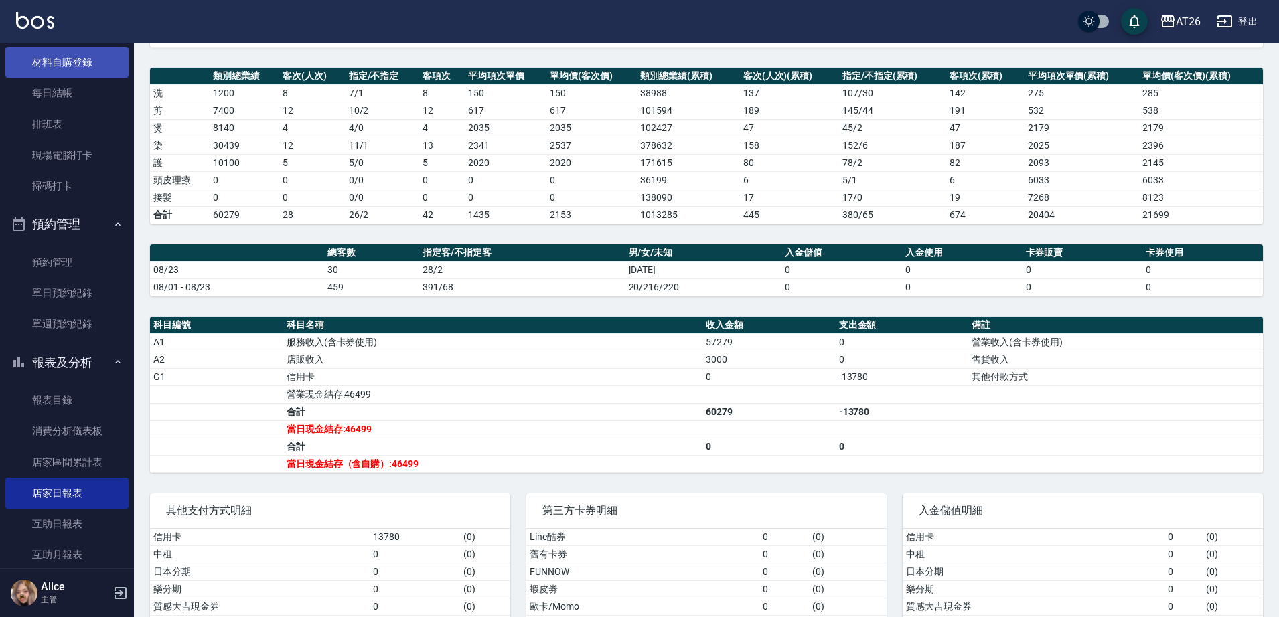
click at [69, 62] on link "材料自購登錄" at bounding box center [66, 62] width 123 height 31
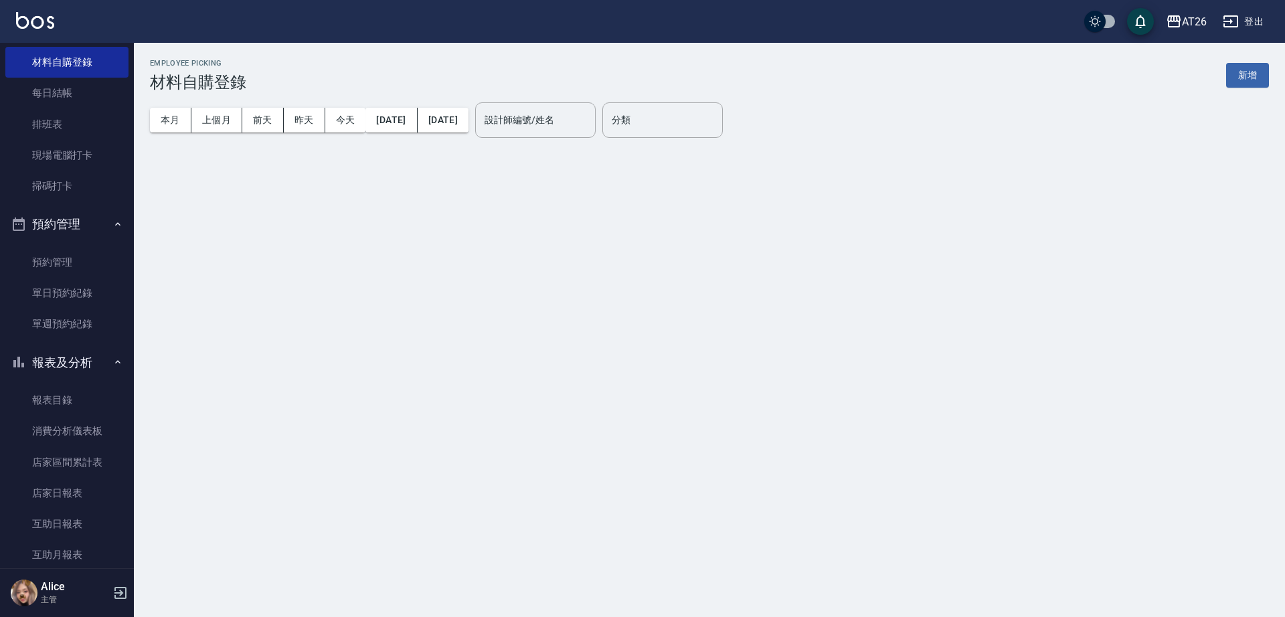
click at [1238, 69] on button "新增" at bounding box center [1247, 75] width 43 height 25
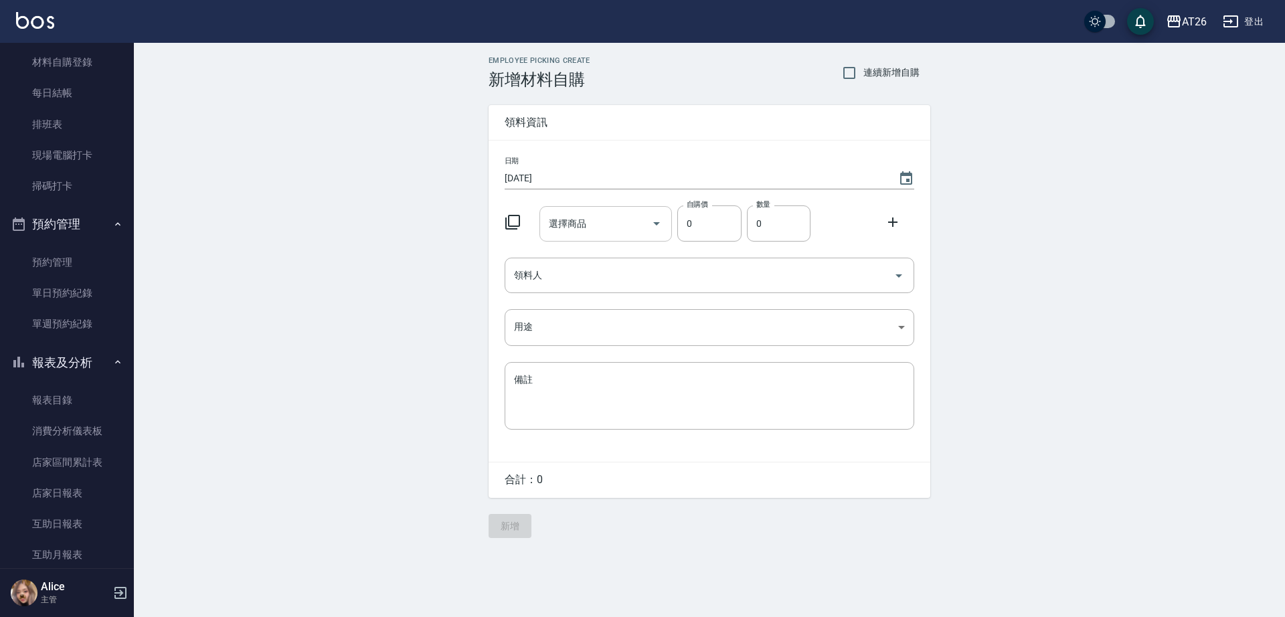
click at [586, 227] on div "選擇商品 選擇商品" at bounding box center [606, 223] width 133 height 35
type input "k"
type input "髮"
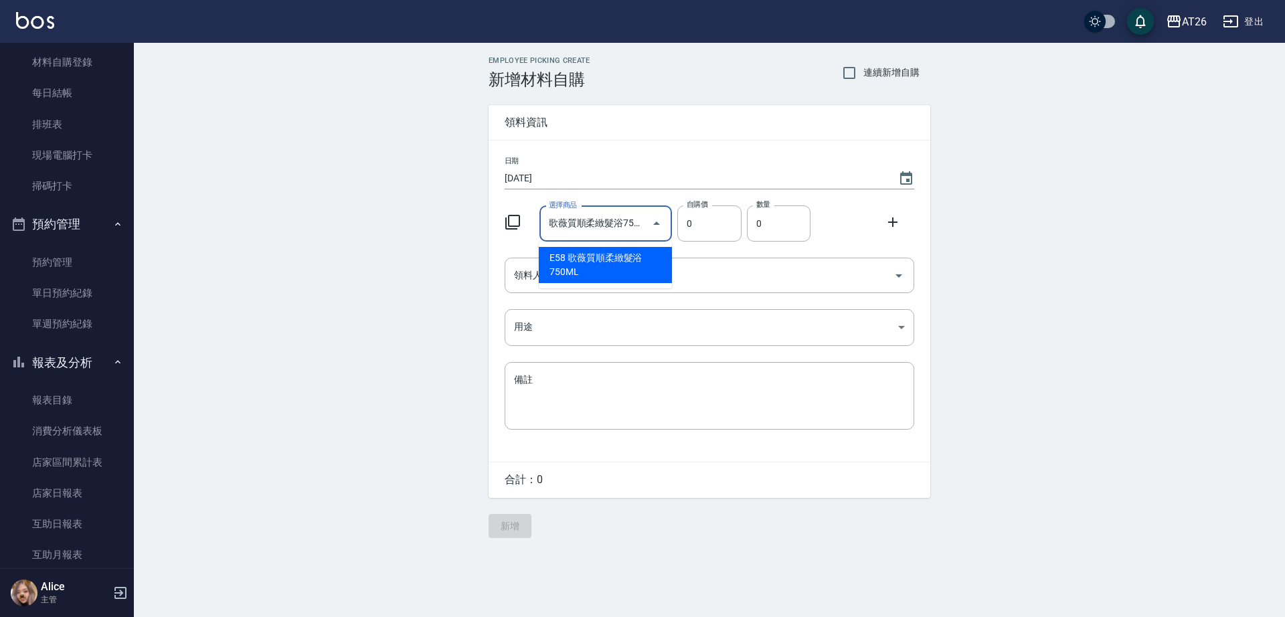
click at [623, 228] on input "歌薇質順柔緻髮浴750ML" at bounding box center [596, 223] width 101 height 23
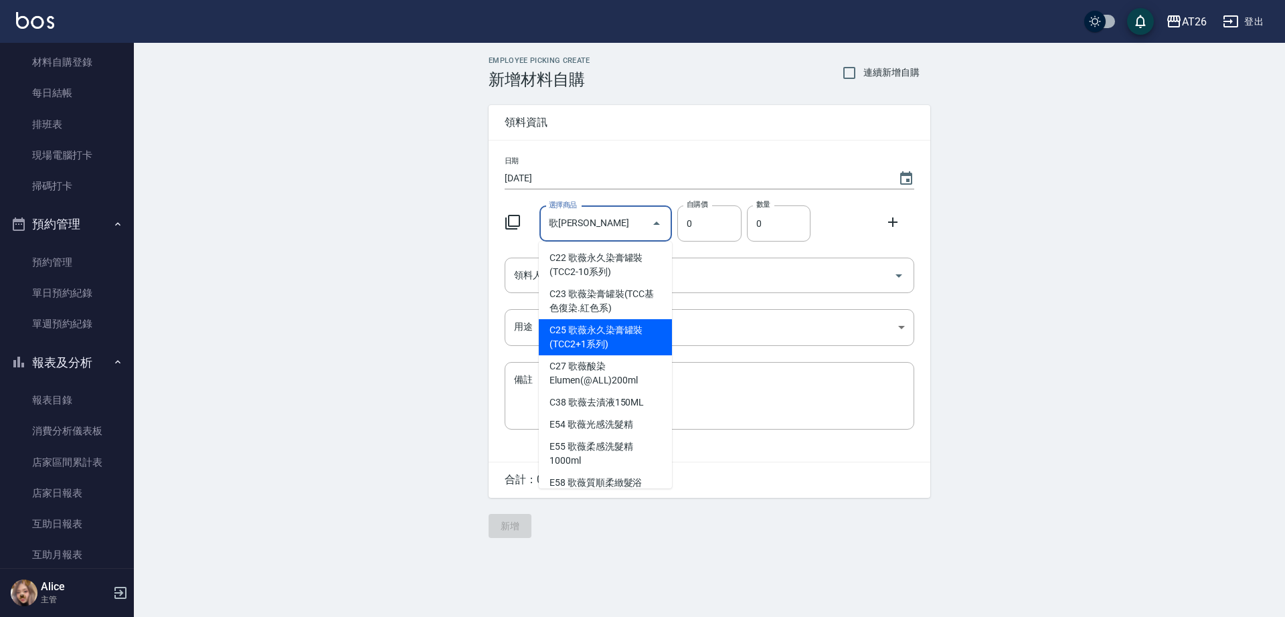
type input "歌薇微整質柔髮繚750ml"
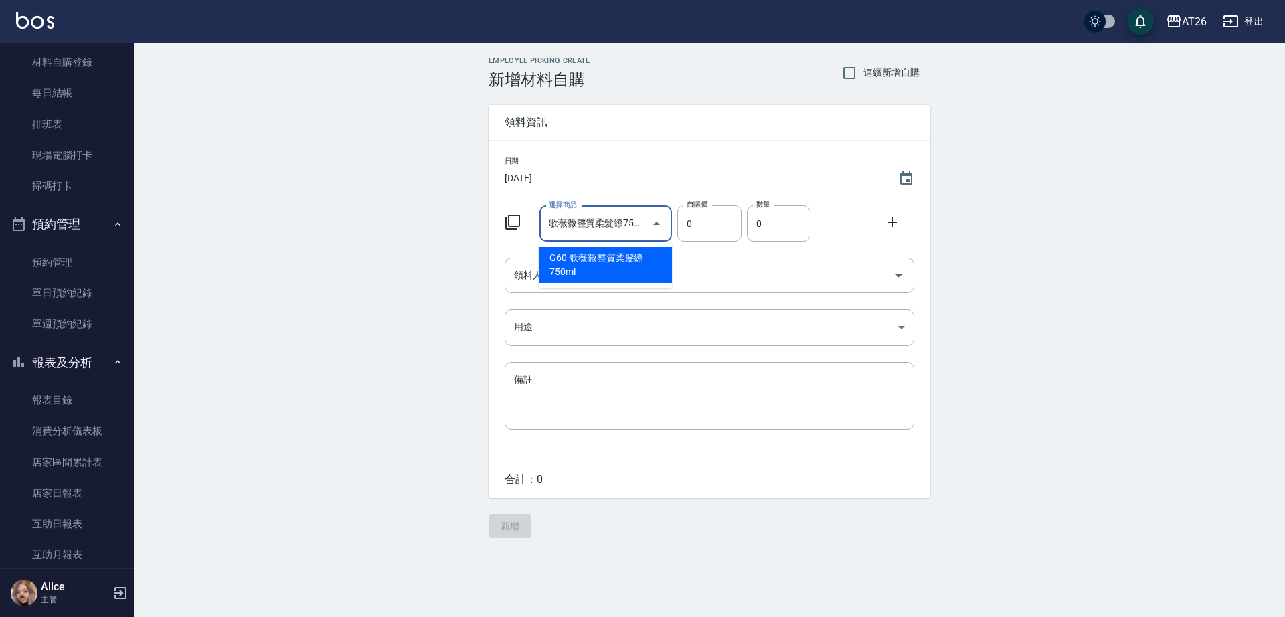
click at [591, 267] on li "G60 歌薇微整質柔髮繚750ml" at bounding box center [605, 265] width 133 height 36
type input "2440"
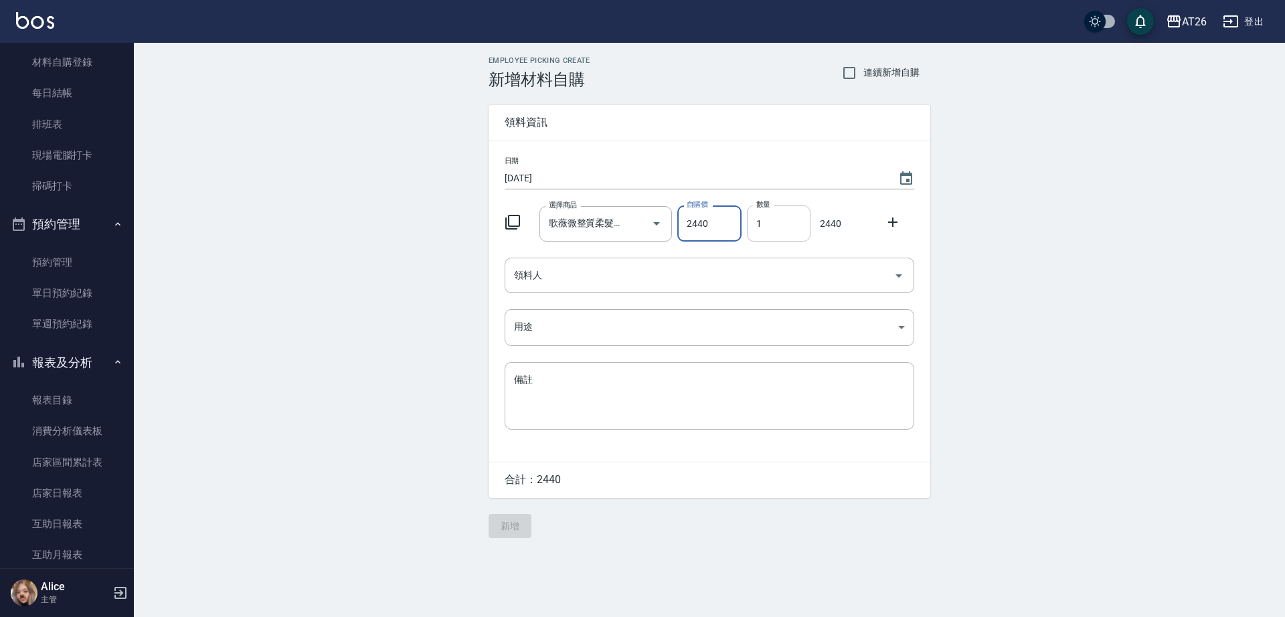
click at [782, 237] on input "1" at bounding box center [779, 224] width 64 height 36
type input "03"
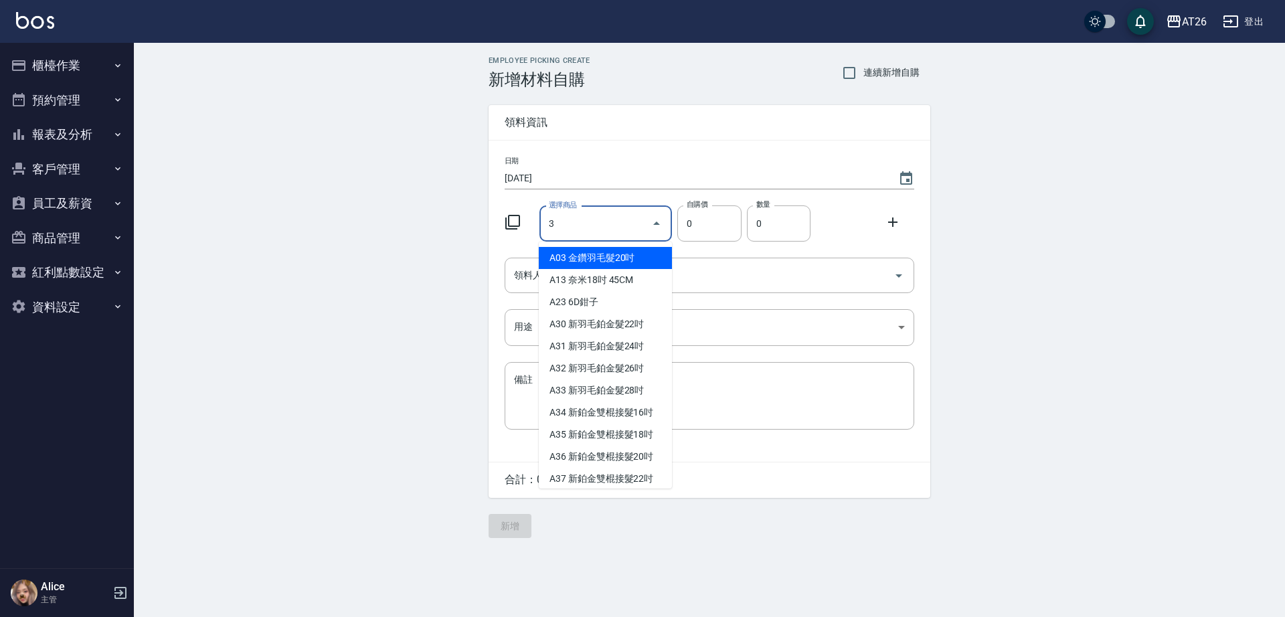
type input "金鑽羽毛髮20吋"
type input "1680"
type input "1"
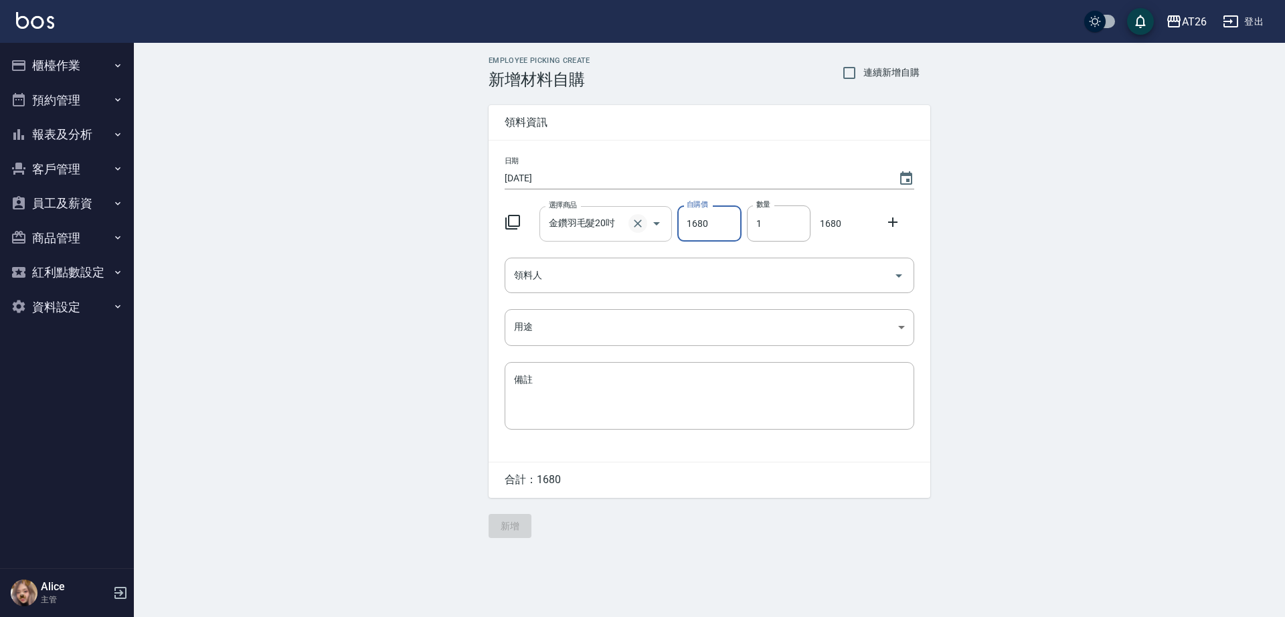
click at [633, 220] on icon "Clear" at bounding box center [637, 223] width 13 height 13
type input "0"
click at [546, 216] on input "選擇商品" at bounding box center [596, 223] width 101 height 23
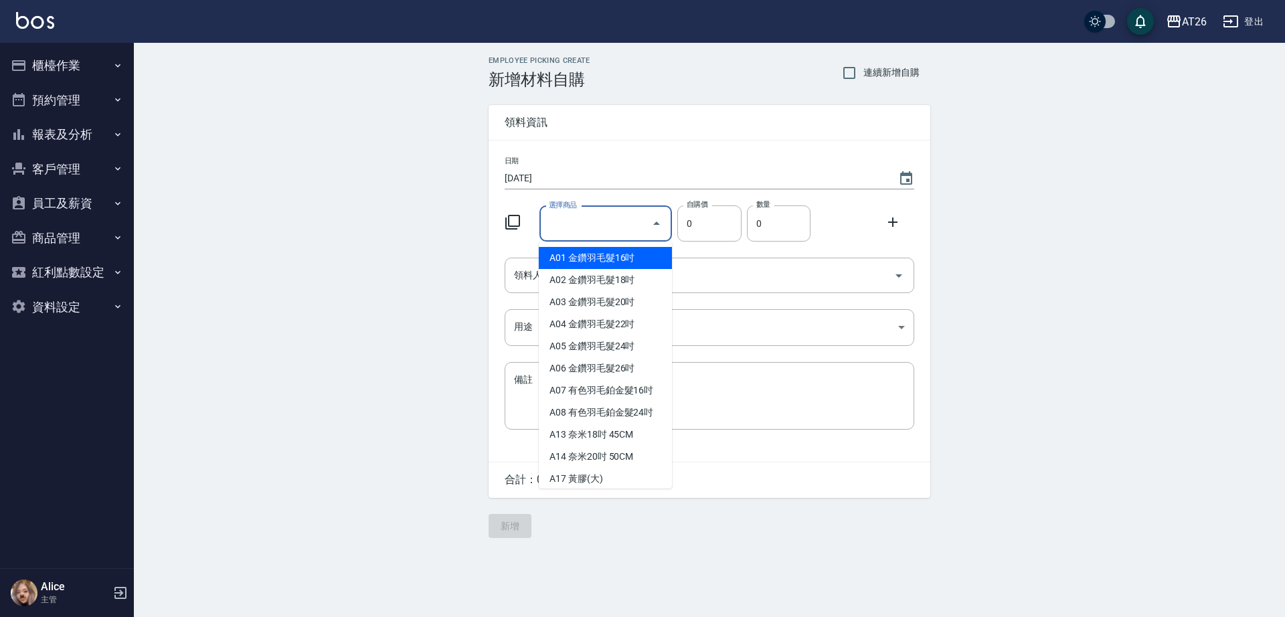
type input "賓果雙氧3%"
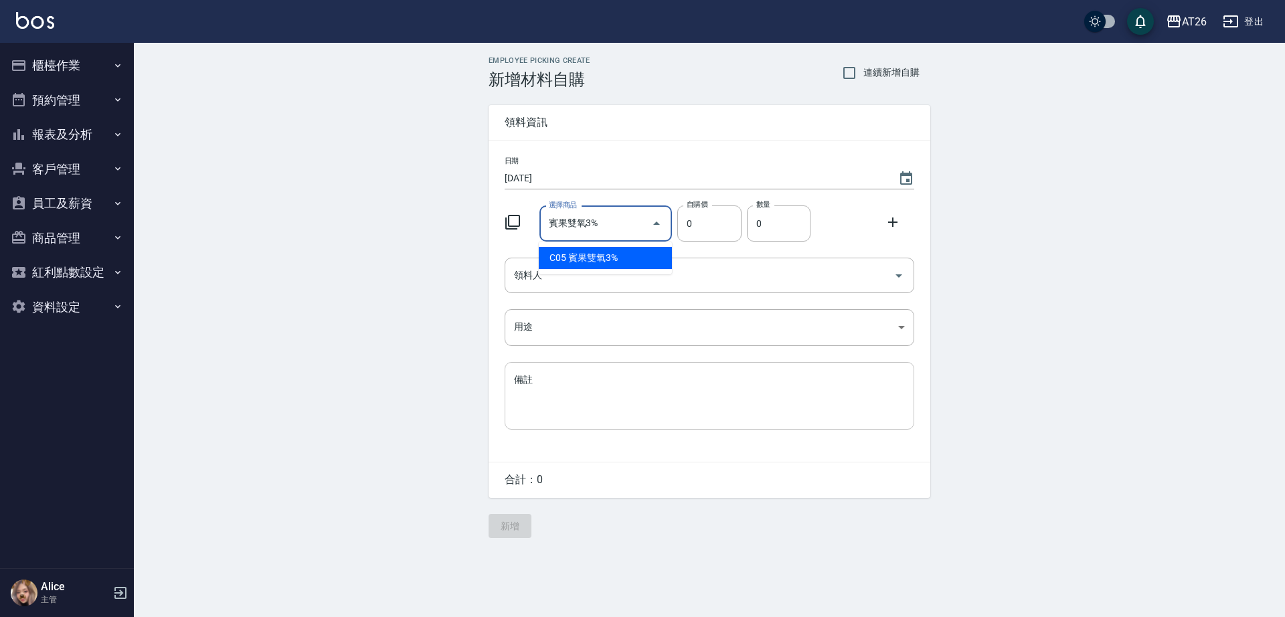
type input "105"
type input "1"
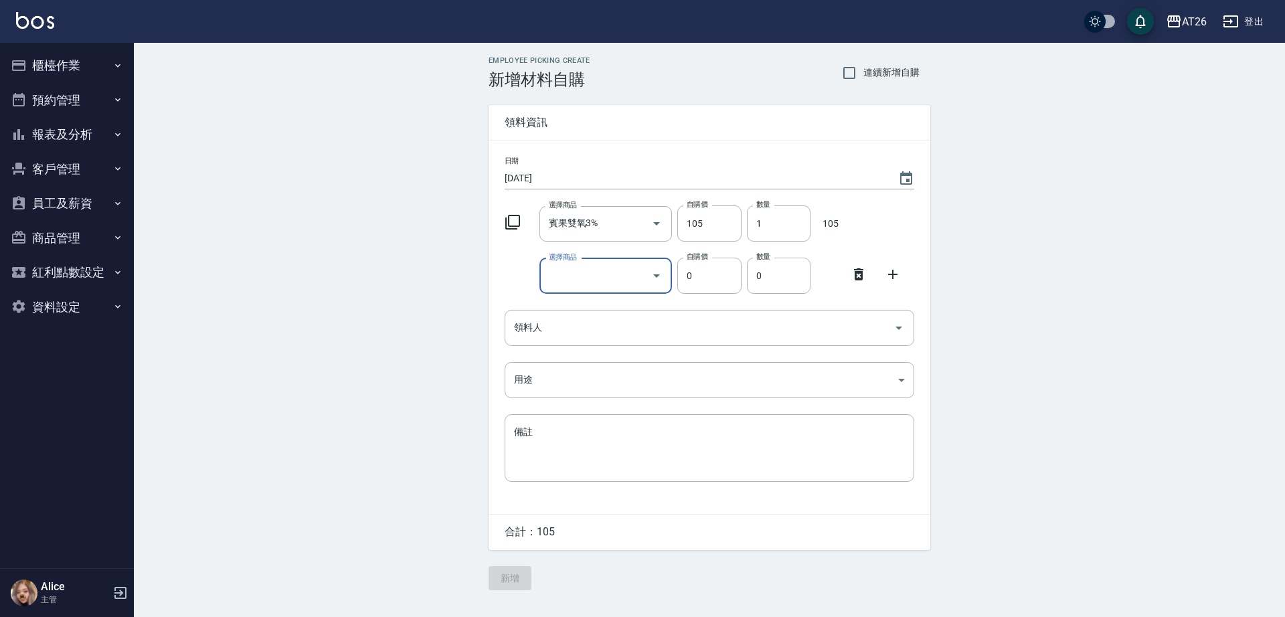
click at [866, 274] on icon at bounding box center [859, 274] width 16 height 16
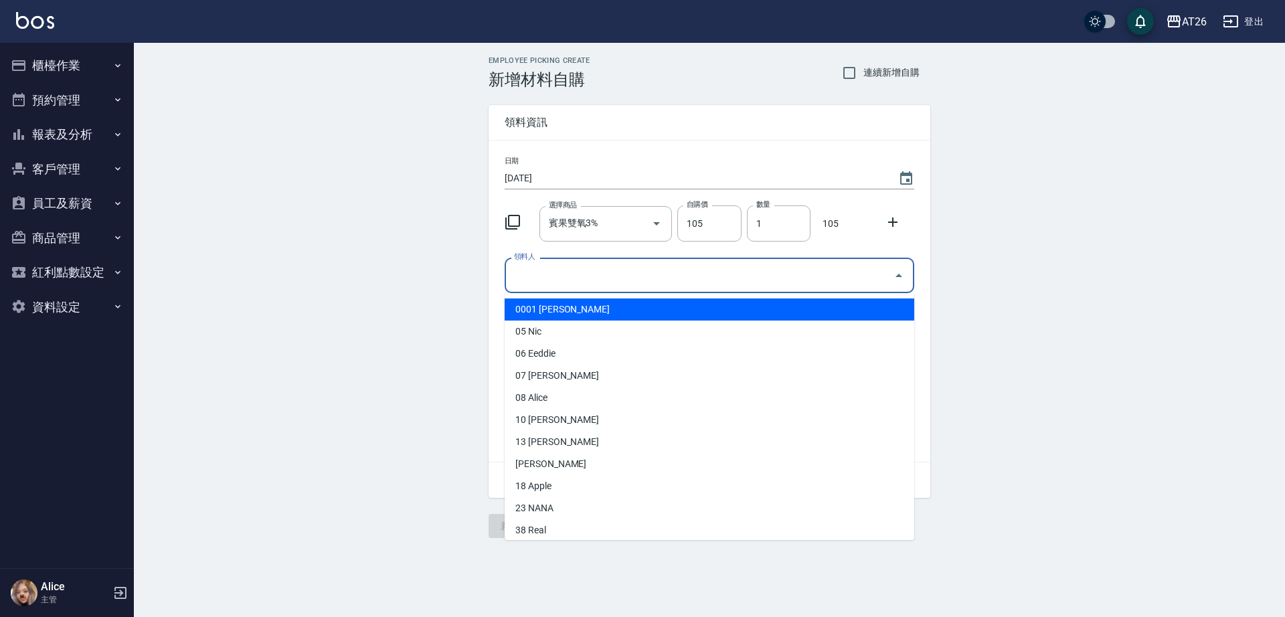
click at [618, 279] on input "領料人" at bounding box center [700, 275] width 378 height 23
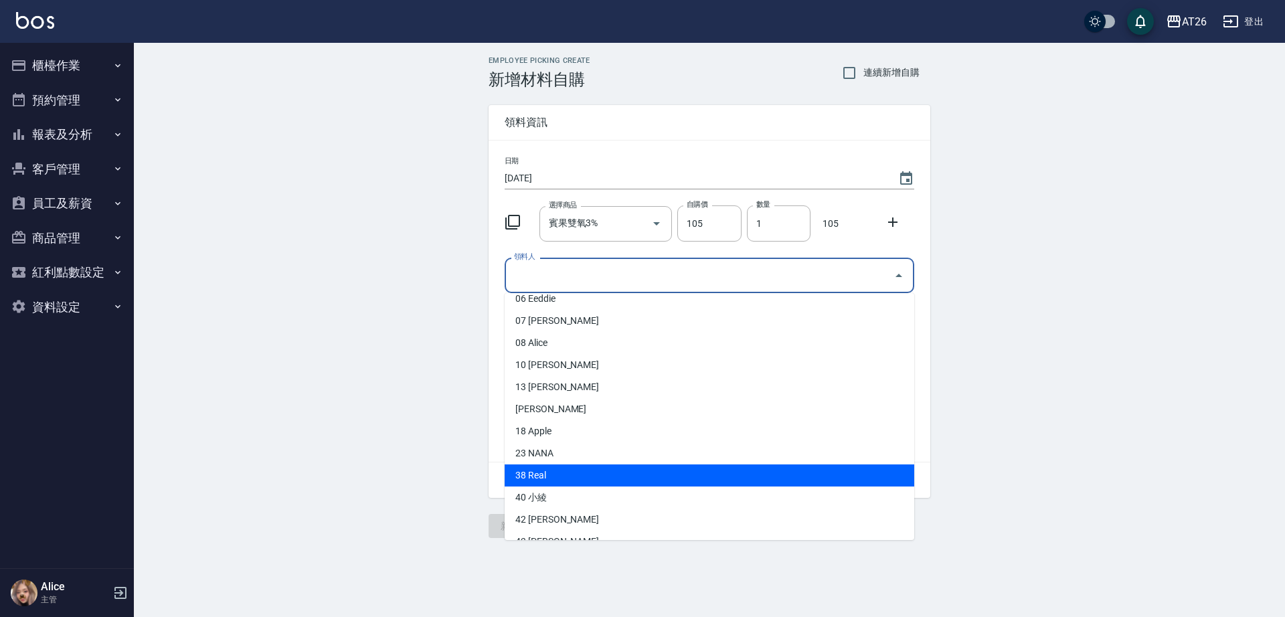
scroll to position [84, 0]
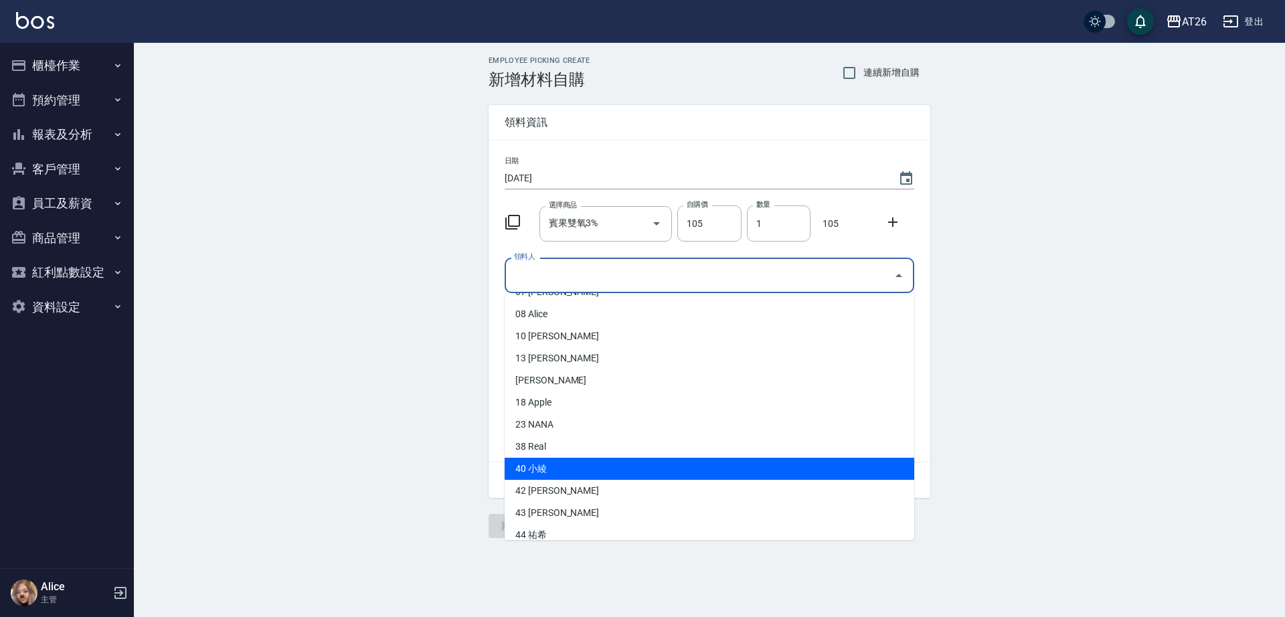
click at [557, 472] on li "40 [PERSON_NAME]" at bounding box center [710, 469] width 410 height 22
type input "小綾"
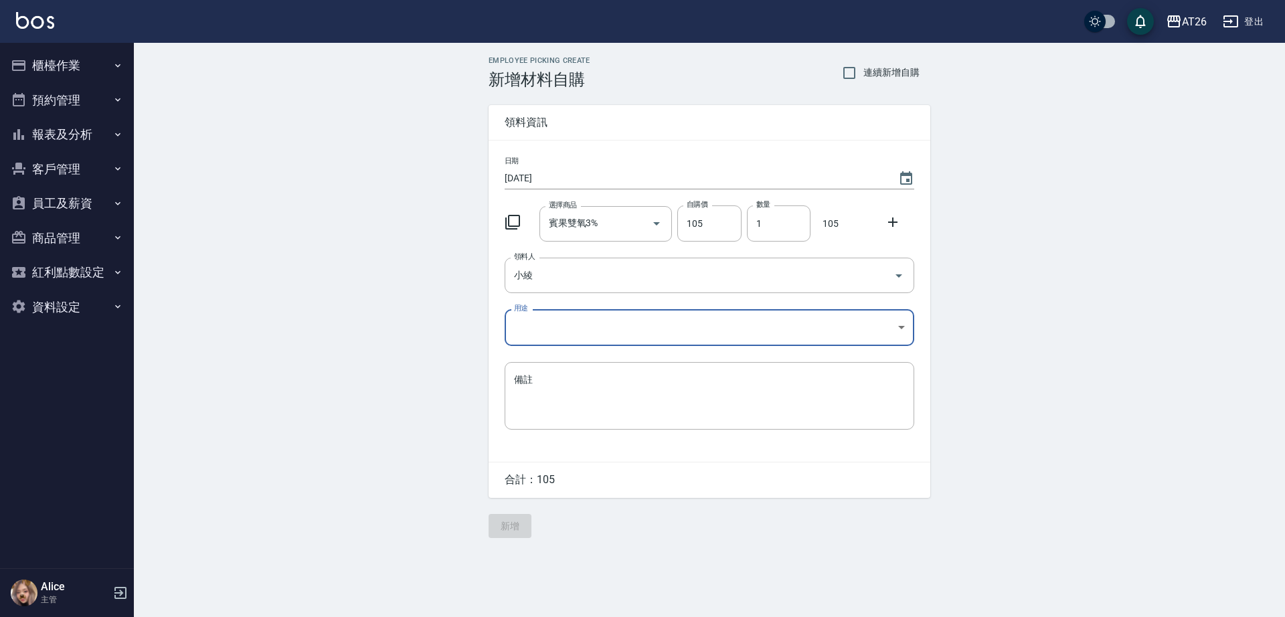
click at [565, 320] on body "AT26 登出 櫃檯作業 打帳單 帳單列表 座位開單 營業儀表板 現金收支登錄 高階收支登錄 材料自購登錄 每日結帳 排班表 現場電腦打卡 掃碼打卡 預約管理…" at bounding box center [642, 308] width 1285 height 617
click at [546, 384] on li "自購" at bounding box center [710, 385] width 410 height 22
type input "自購"
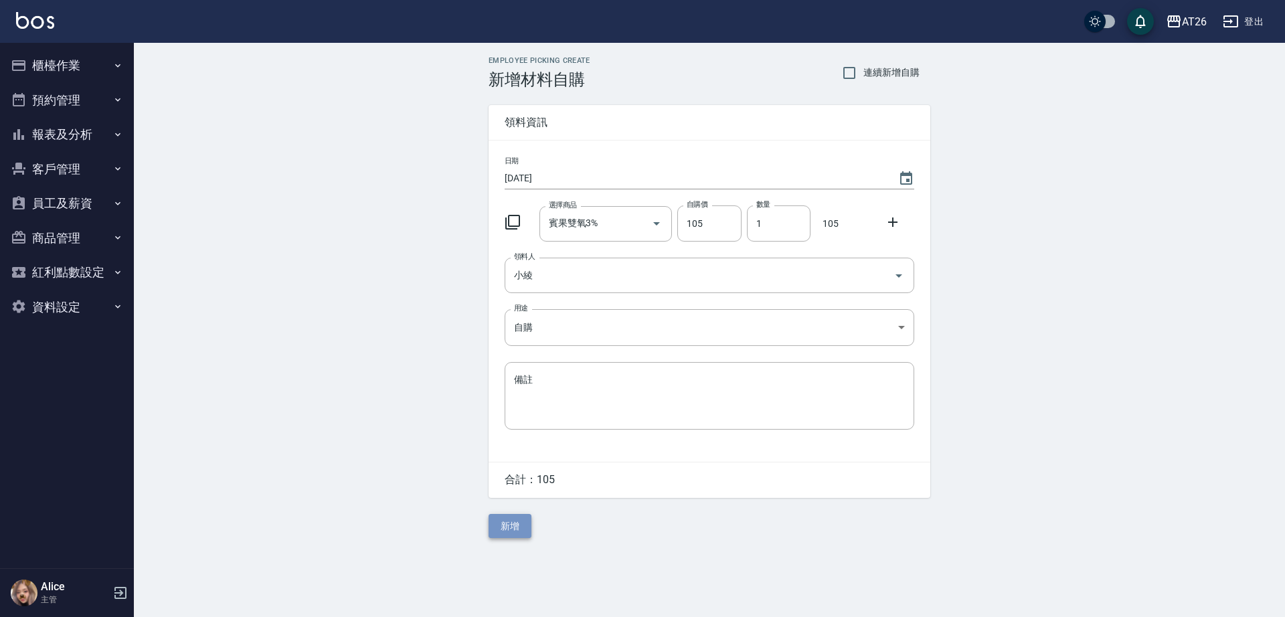
click at [508, 526] on button "新增" at bounding box center [510, 526] width 43 height 25
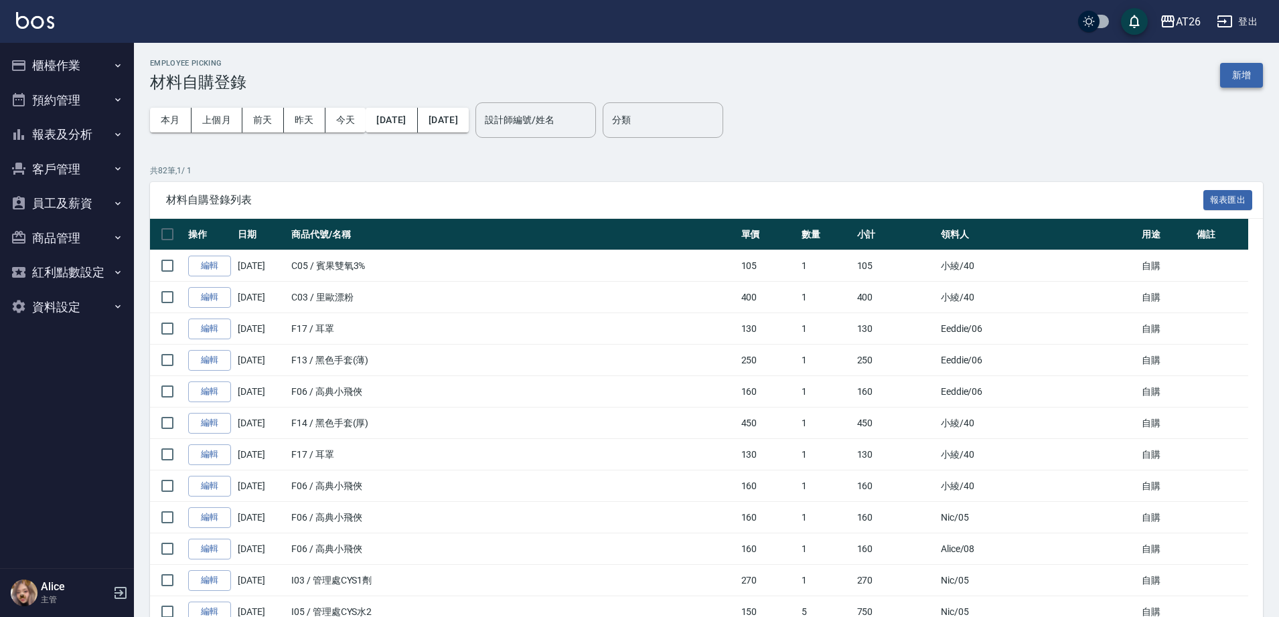
click at [1254, 75] on button "新增" at bounding box center [1241, 75] width 43 height 25
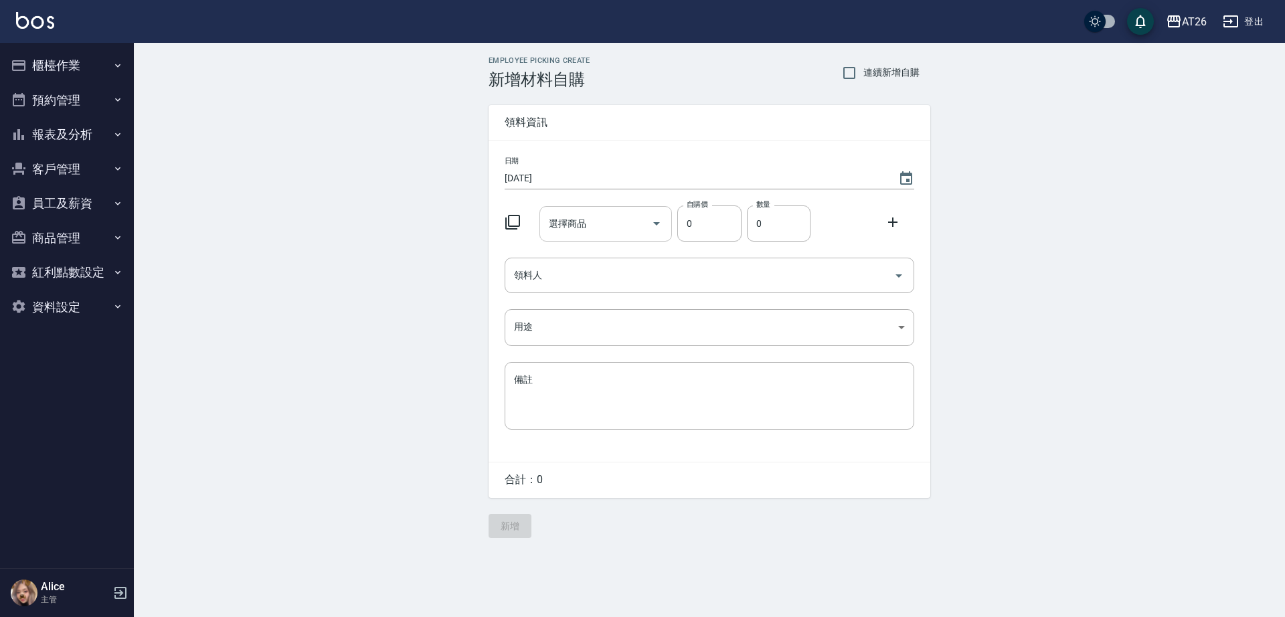
click at [621, 216] on input "選擇商品" at bounding box center [596, 223] width 101 height 23
type input "e"
type input "ㄐ"
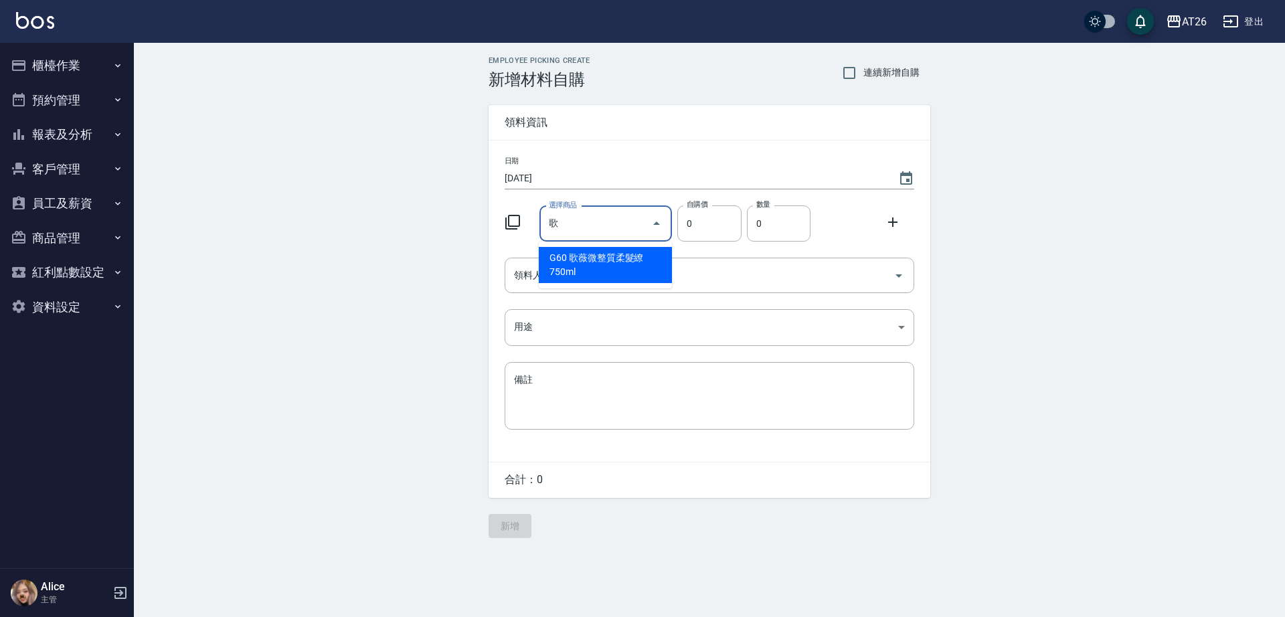
type input "歌薇永久染膏罐裝(TCC2-10系列)"
type input "580"
type input "1"
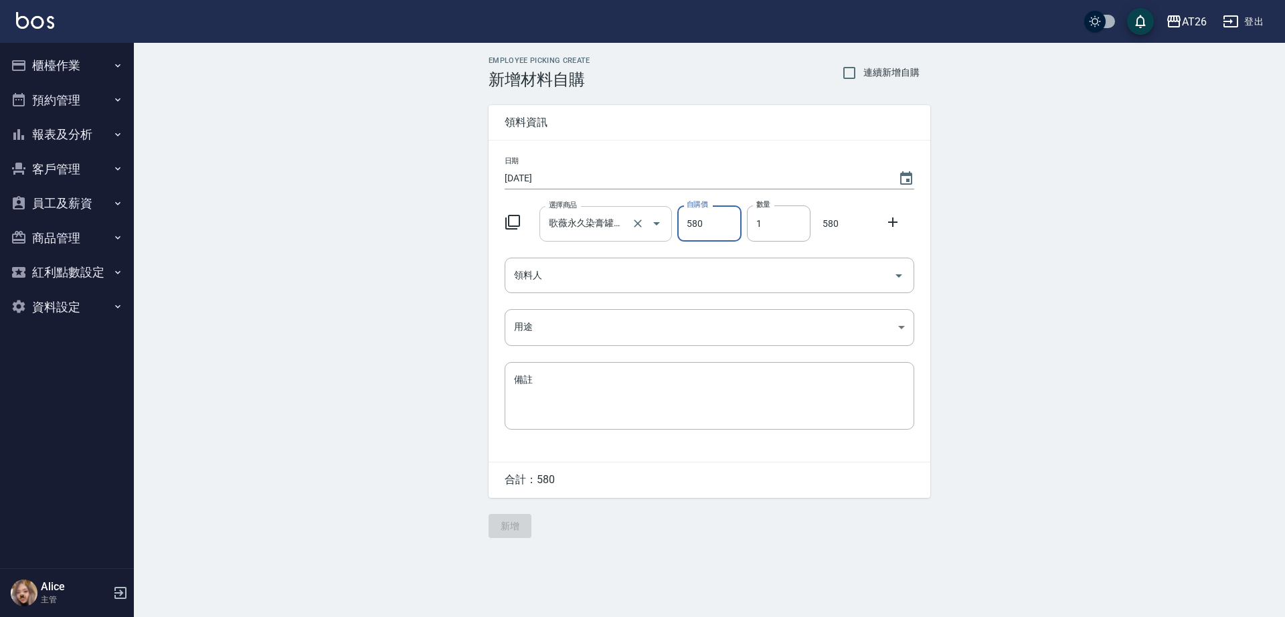
click at [606, 218] on input "歌薇永久染膏罐裝(TCC2-10系列)" at bounding box center [588, 223] width 84 height 23
type input "e"
type input "0"
click at [613, 222] on input "選擇商品" at bounding box center [596, 223] width 101 height 23
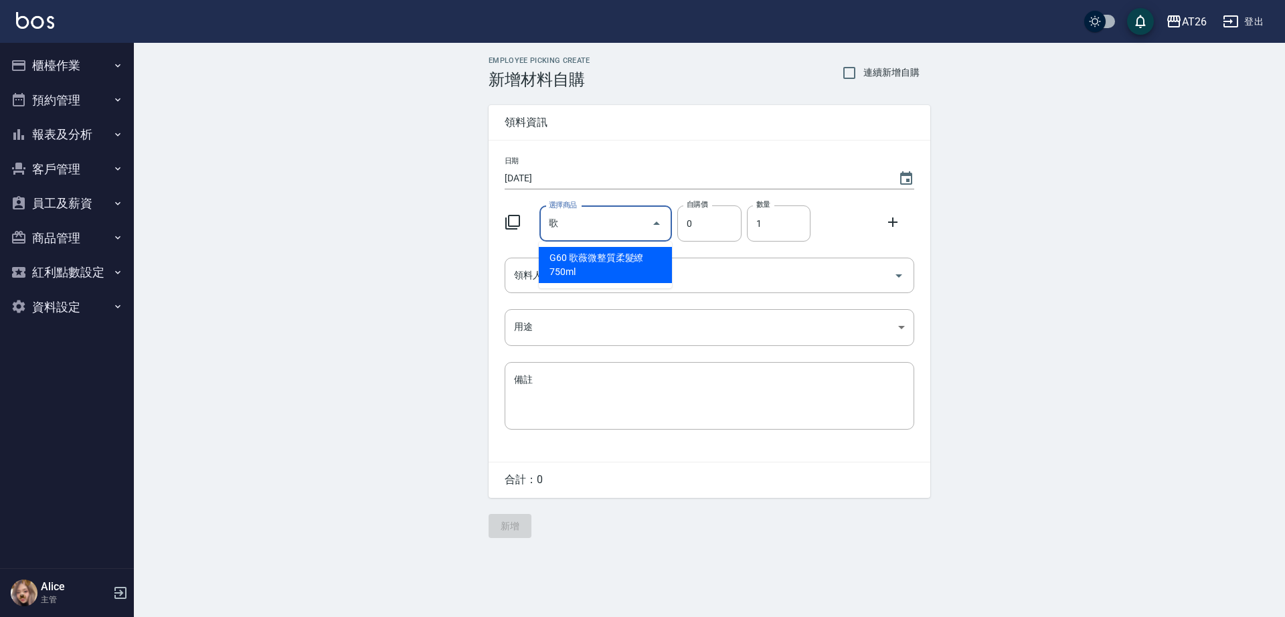
type input "歌薇永久染膏罐裝(TCC2-10系列)"
click at [604, 223] on input "歌薇永久染膏罐裝(TCC2-10系列)" at bounding box center [588, 223] width 84 height 23
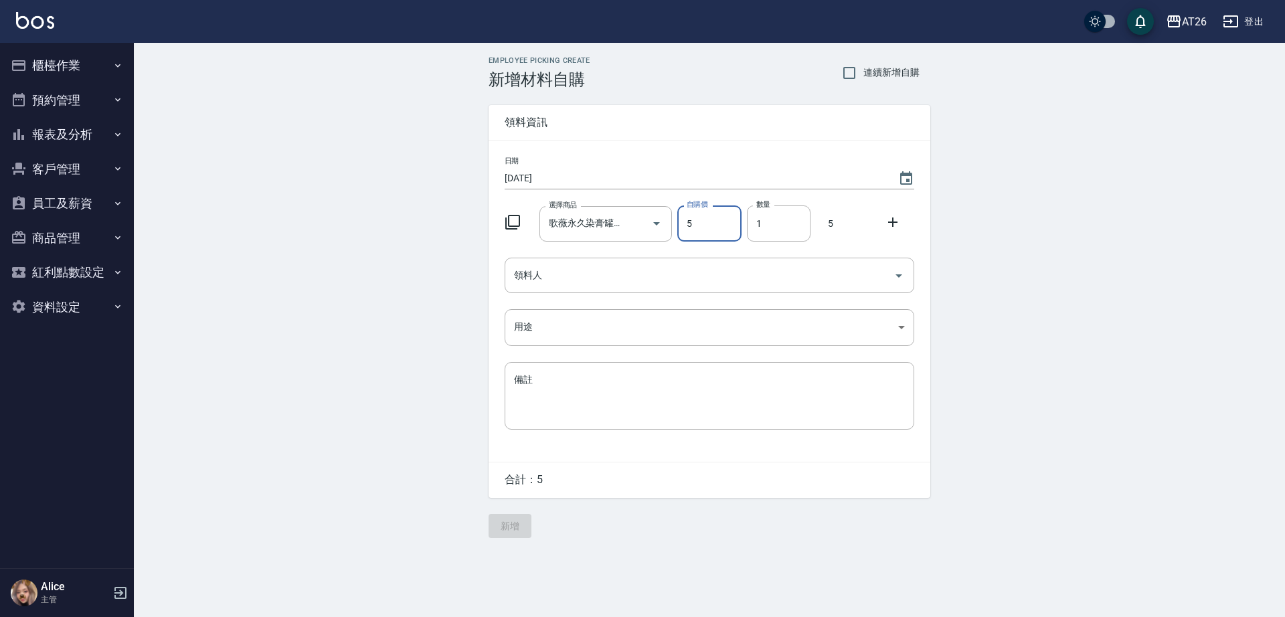
drag, startPoint x: 720, startPoint y: 230, endPoint x: 676, endPoint y: 232, distance: 43.5
click at [676, 232] on div "自購價 5 自購價" at bounding box center [706, 221] width 69 height 42
type input "0"
drag, startPoint x: 758, startPoint y: 224, endPoint x: 728, endPoint y: 227, distance: 29.6
click at [728, 227] on div "選擇商品 歌薇永久染膏罐裝(TCC2-10系列) 選擇商品 自購價 0 自購價 數量 1 數量" at bounding box center [706, 221] width 415 height 42
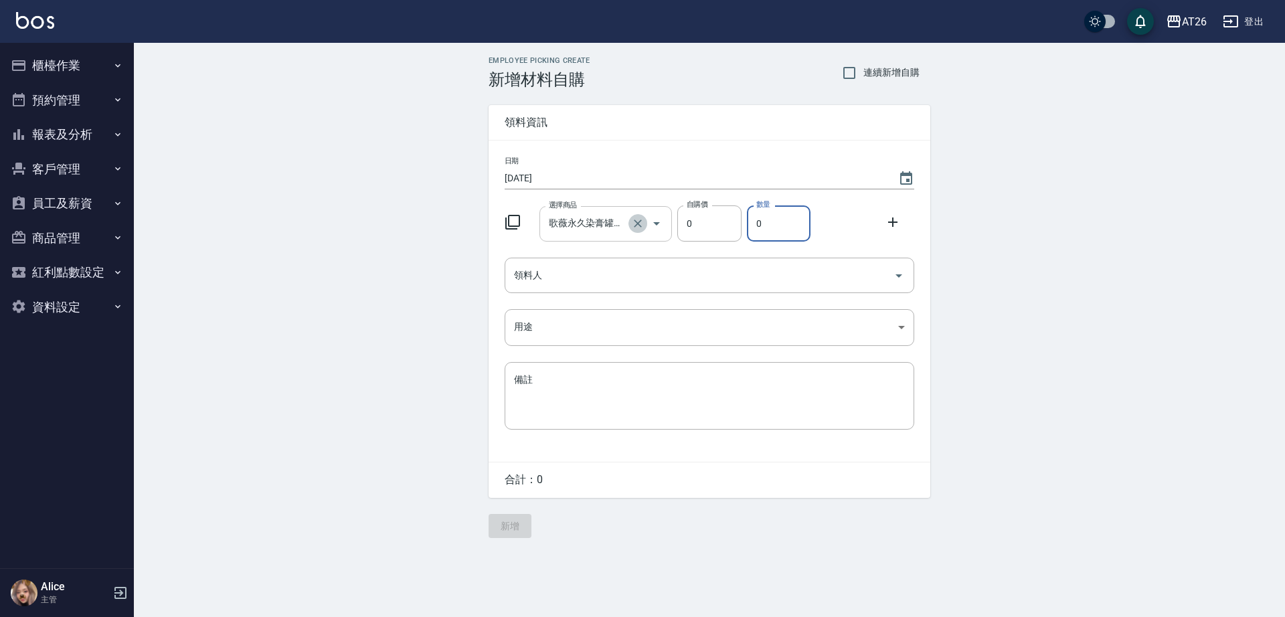
click at [632, 224] on icon "Clear" at bounding box center [637, 223] width 13 height 13
type input "0"
type input "e"
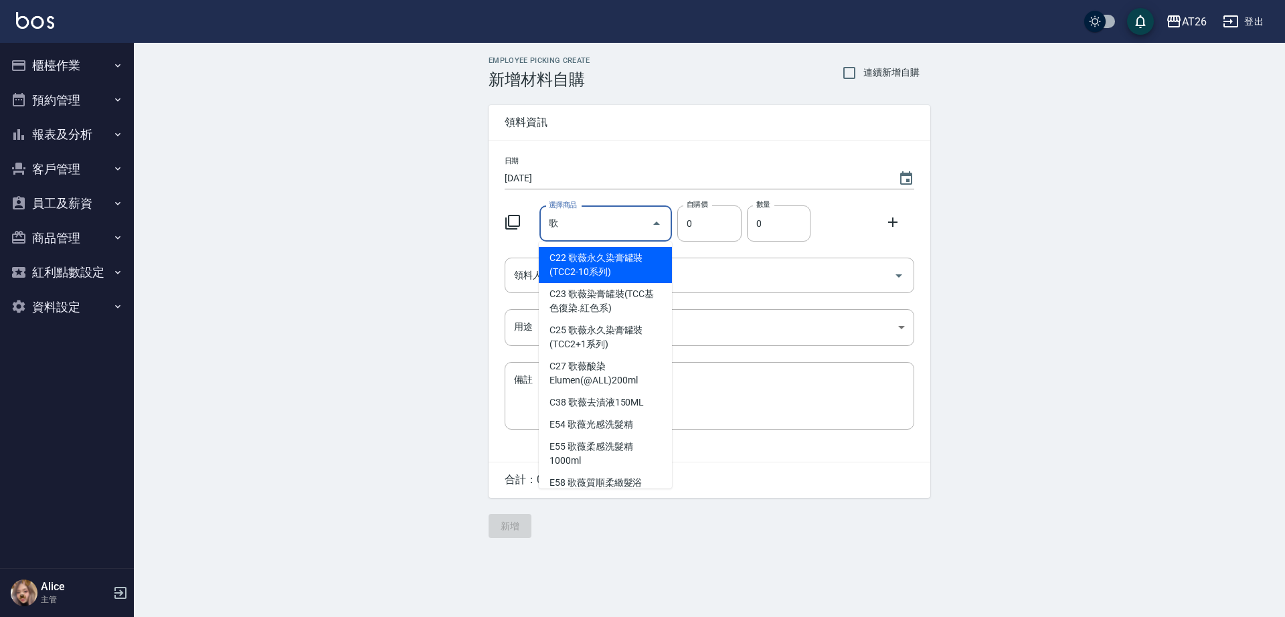
type input "歌薇微整質柔髮繚750ml"
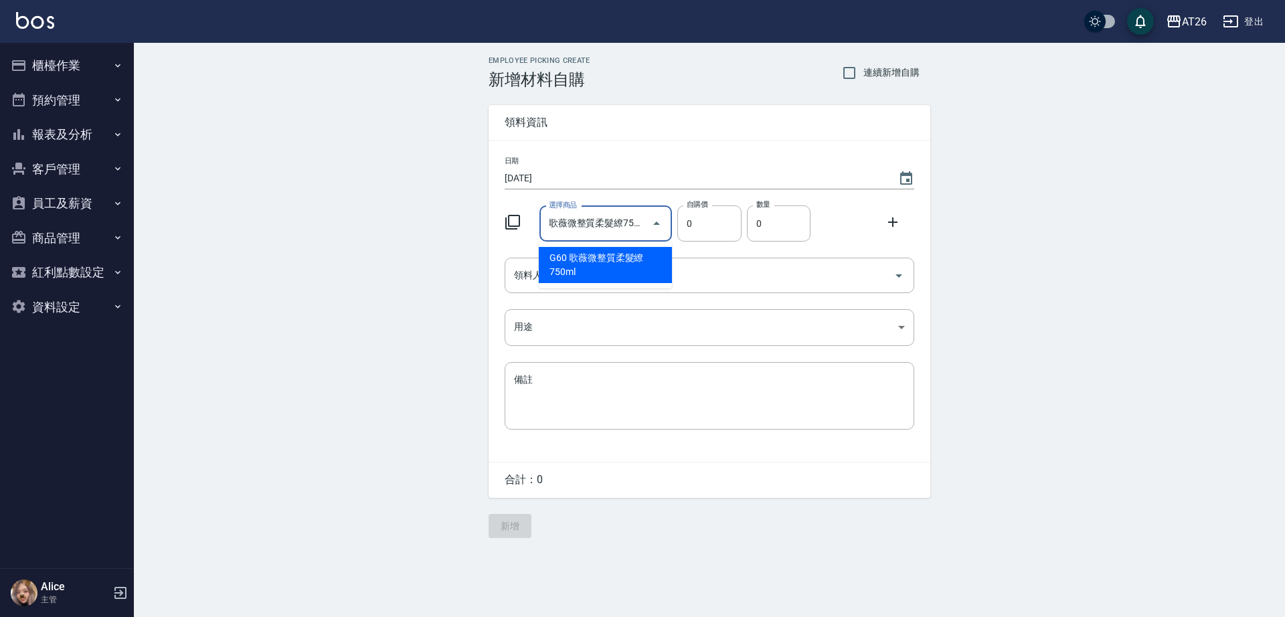
click at [634, 264] on li "G60 歌薇微整質柔髮繚750ml" at bounding box center [605, 265] width 133 height 36
type input "4800"
type input "1"
click at [598, 219] on input "歌薇微整質柔髮繚750ml" at bounding box center [588, 223] width 84 height 23
click at [637, 217] on icon "Clear" at bounding box center [637, 223] width 13 height 13
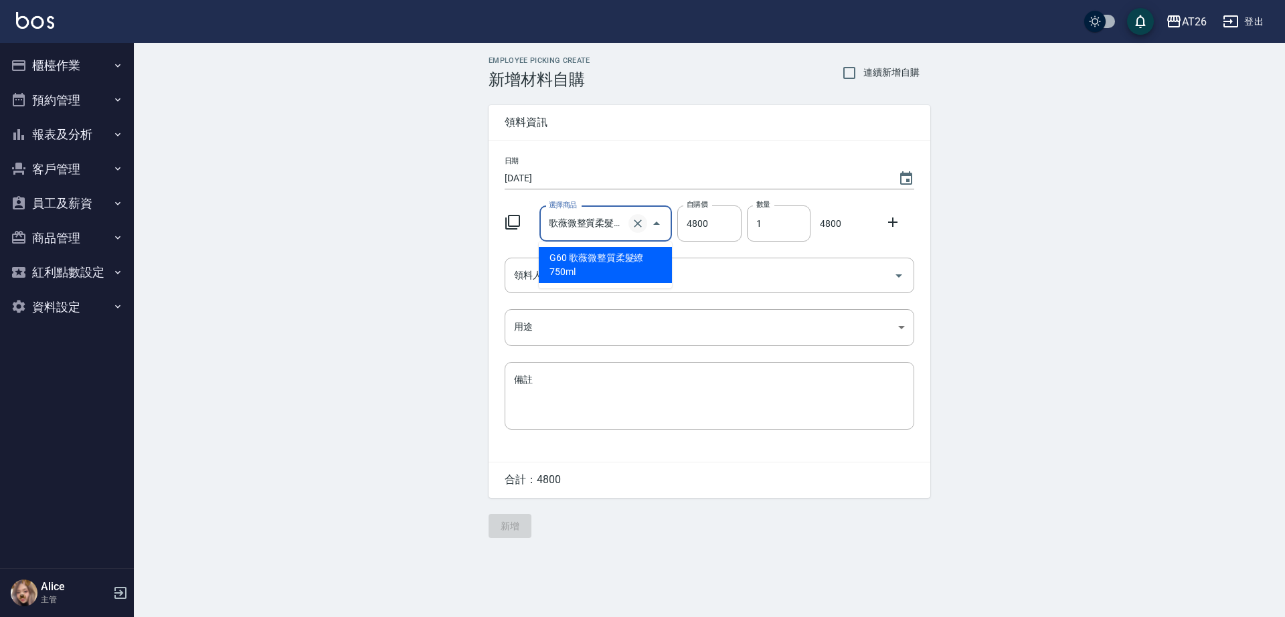
type input "0"
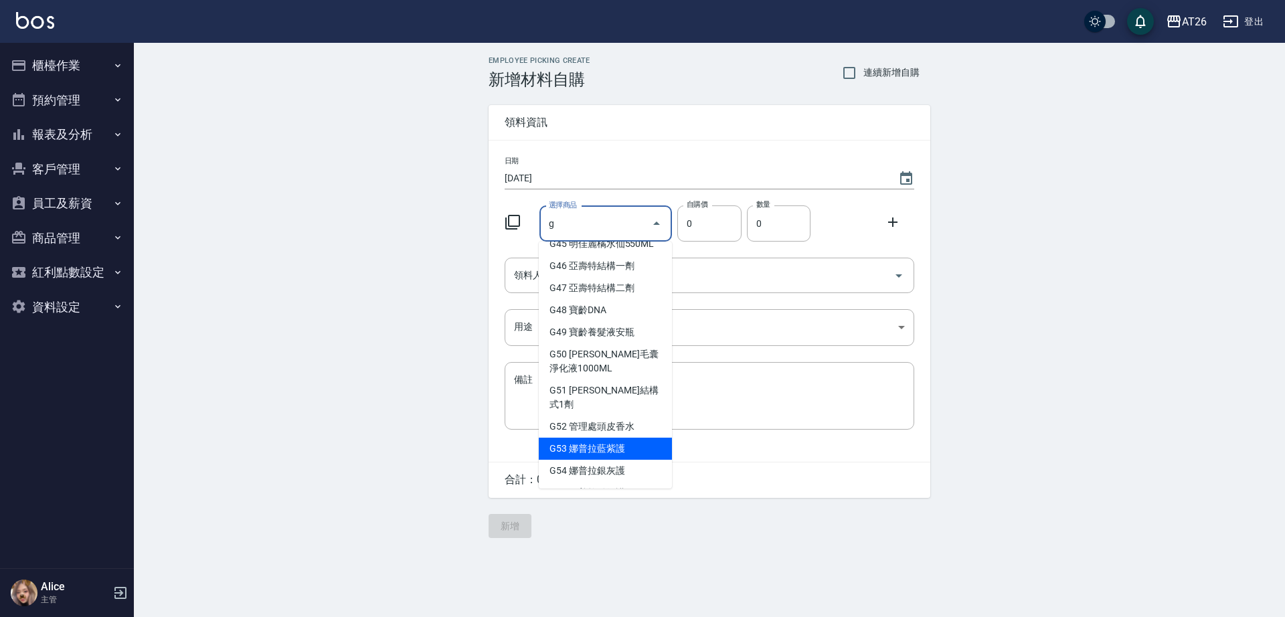
scroll to position [1590, 0]
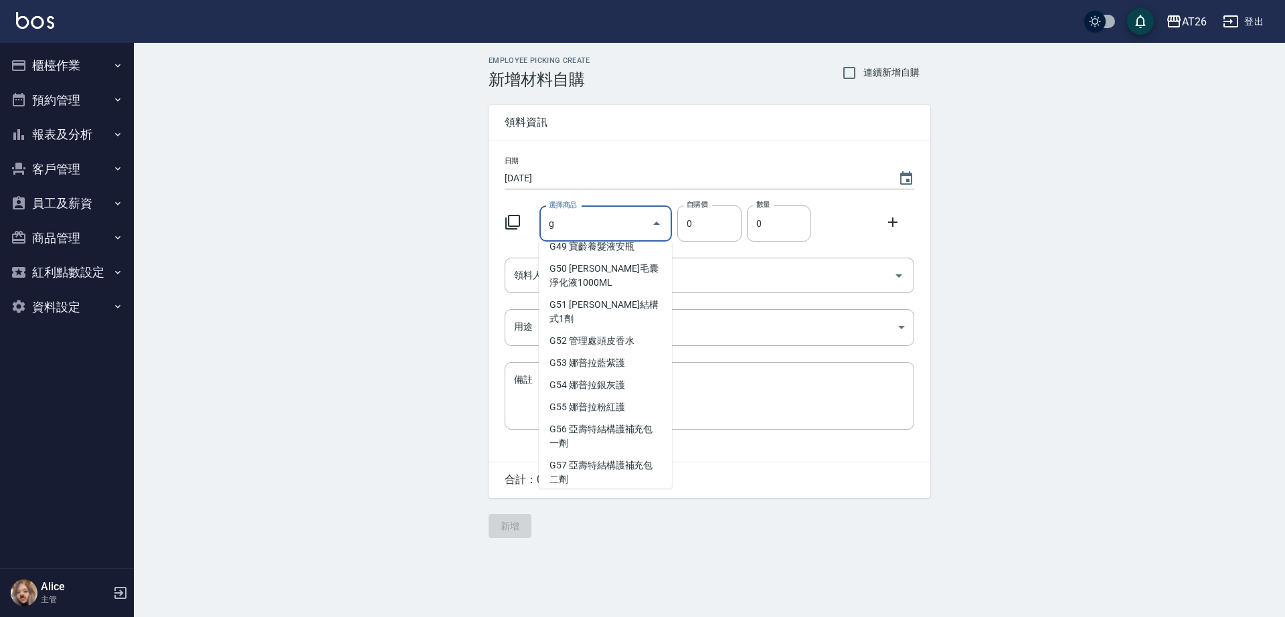
click at [605, 585] on li "G61 歌薇微整質柔菁萃(單支)" at bounding box center [605, 603] width 133 height 36
type input "歌薇微整質柔菁萃(單支)"
type input "180"
type input "1"
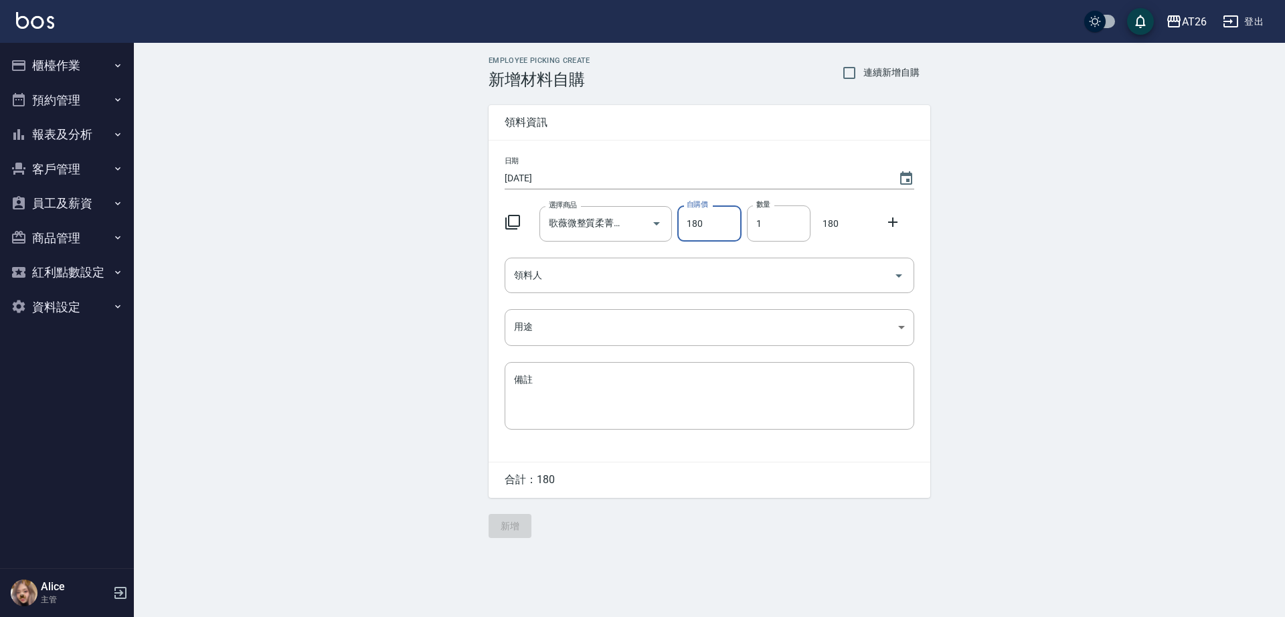
click at [635, 225] on icon "Clear" at bounding box center [637, 223] width 13 height 13
type input "0"
type input "v"
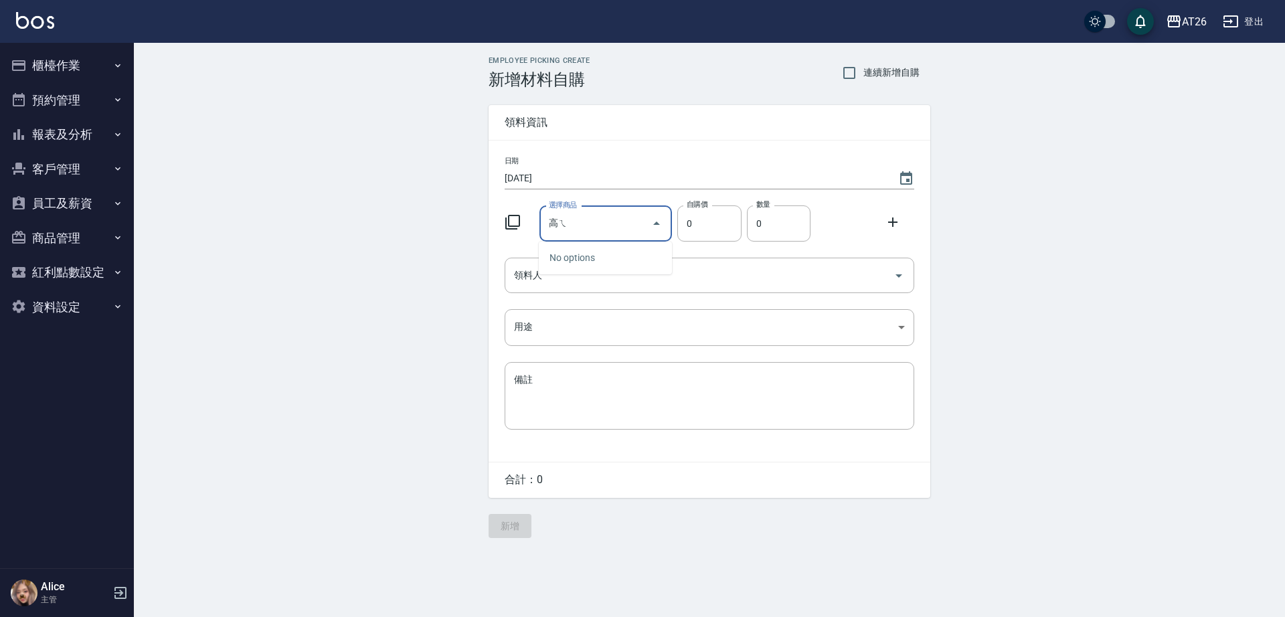
type input "高"
type input "歌薇永久染膏罐裝(TCC2-10系列)"
type input "580"
type input "1"
click at [615, 228] on keeper-lock "Open Keeper Popup" at bounding box center [618, 224] width 16 height 16
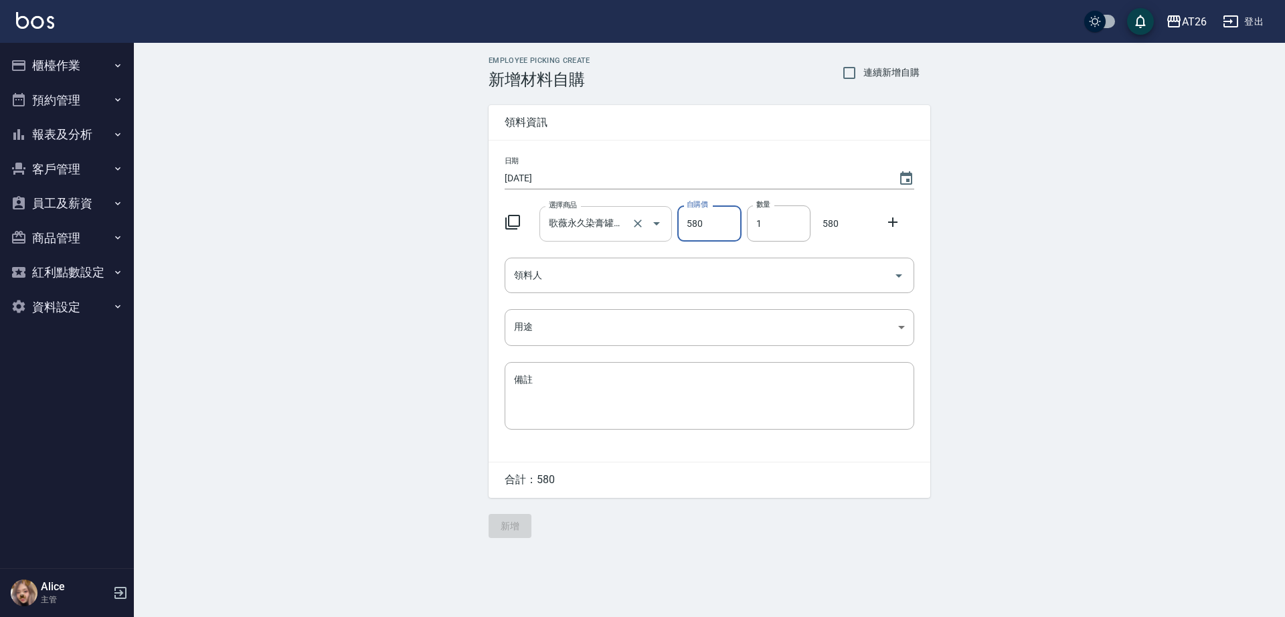
click at [605, 225] on input "歌薇永久染膏罐裝(TCC2-10系列)" at bounding box center [588, 223] width 84 height 23
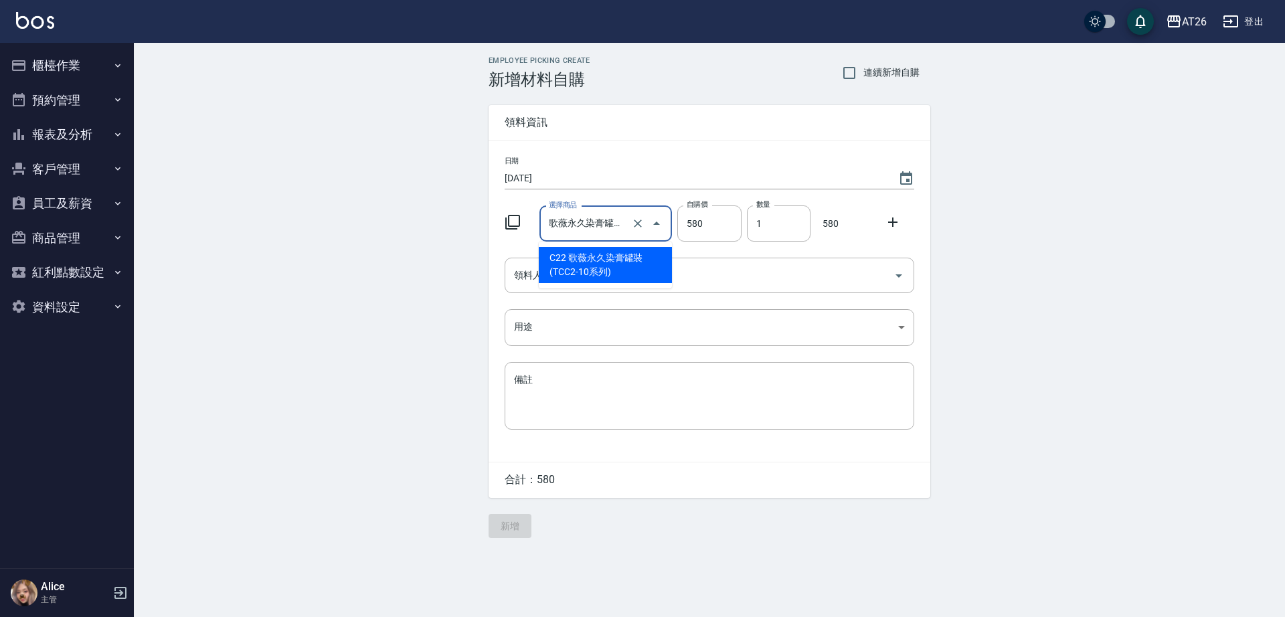
click at [605, 225] on input "歌薇永久染膏罐裝(TCC2-10系列)" at bounding box center [588, 223] width 84 height 23
click at [601, 220] on input "歌薇永罐裝(TCC2-10系列)" at bounding box center [588, 223] width 84 height 23
click at [603, 220] on input "歌薇TCC2-10系列)" at bounding box center [588, 223] width 84 height 23
click at [603, 220] on input "歌薇TC系列)" at bounding box center [588, 223] width 84 height 23
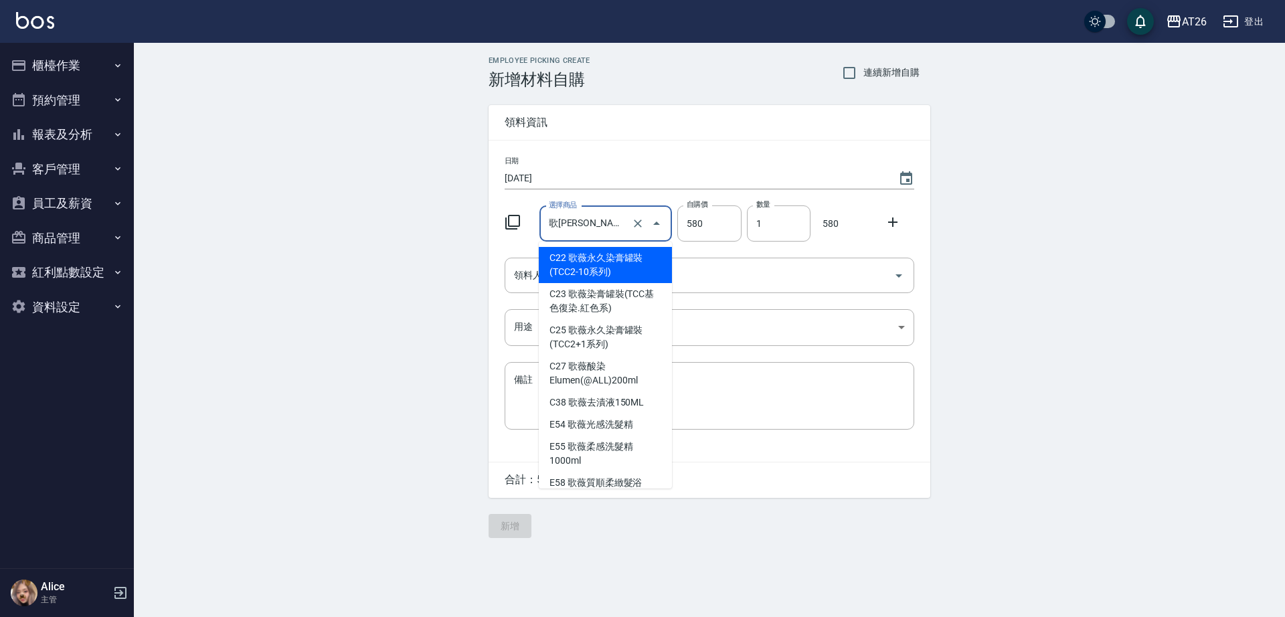
type input "歌薇微整質柔髮繚750ml"
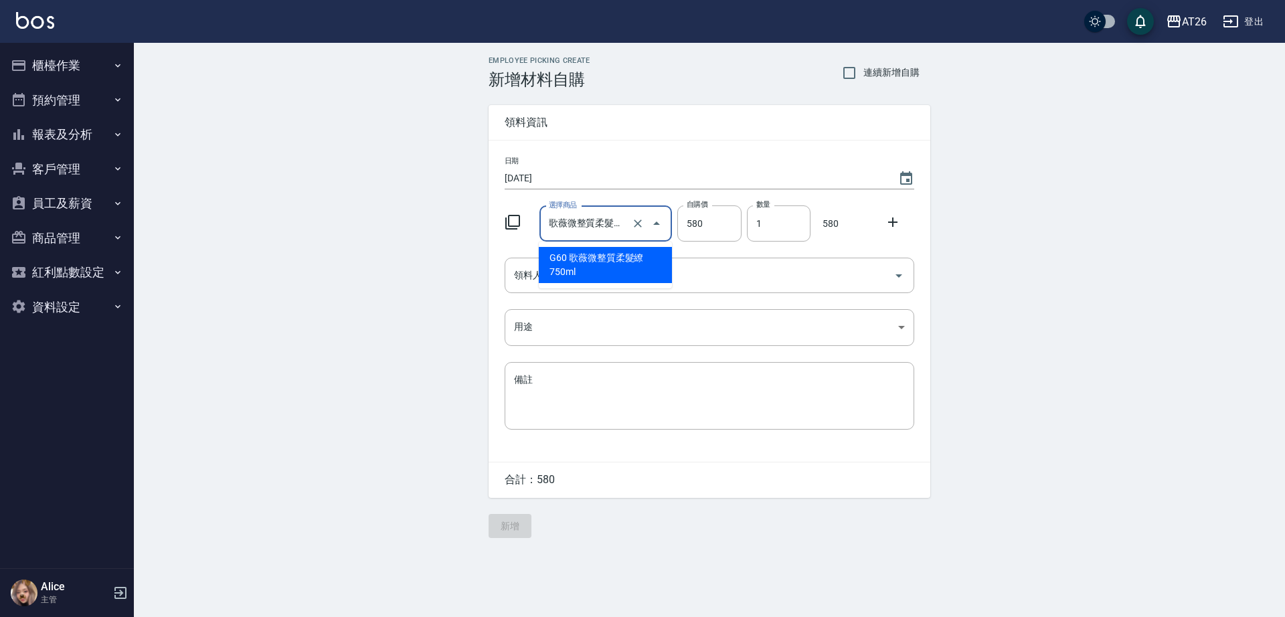
click at [632, 264] on li "G60 歌薇微整質柔髮繚750ml" at bounding box center [605, 265] width 133 height 36
type input "4800"
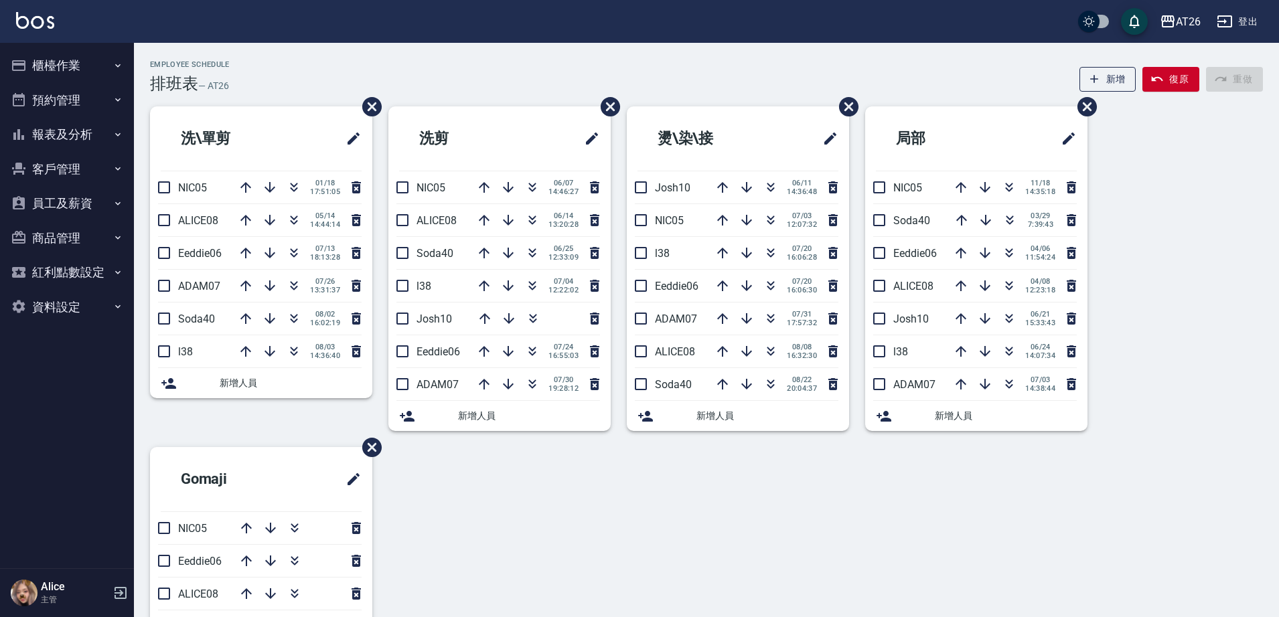
click at [76, 178] on button "客戶管理" at bounding box center [66, 169] width 123 height 35
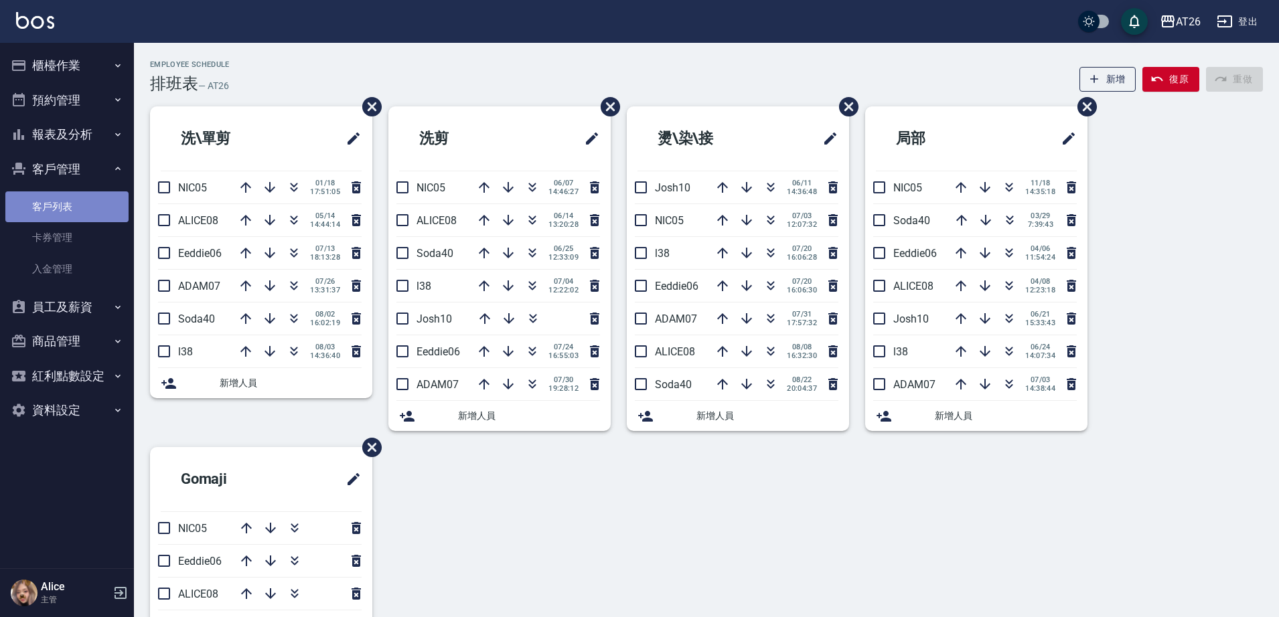
click at [92, 204] on link "客戶列表" at bounding box center [66, 206] width 123 height 31
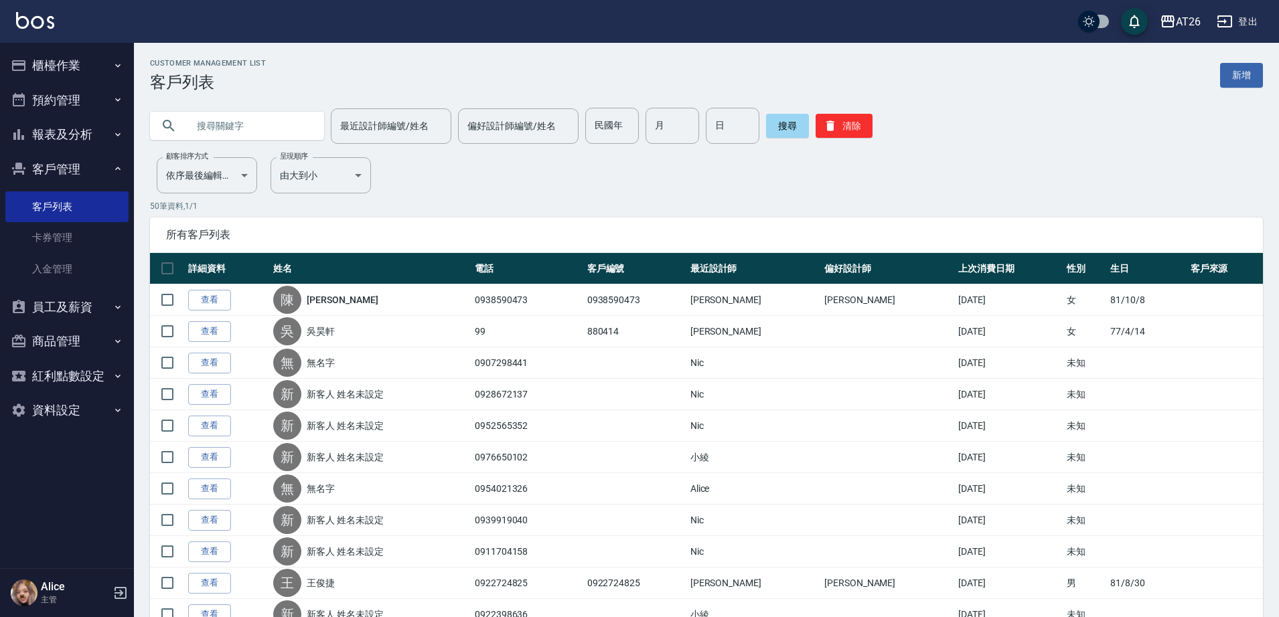
drag, startPoint x: 260, startPoint y: 169, endPoint x: 260, endPoint y: 176, distance: 6.7
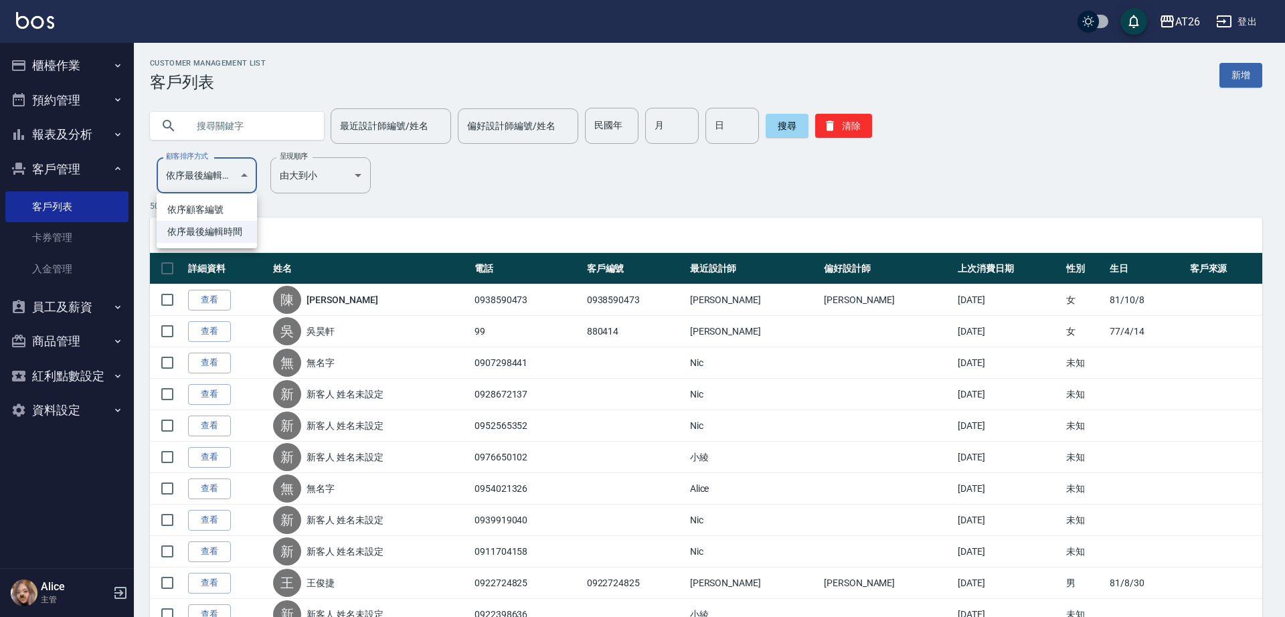
drag, startPoint x: 214, startPoint y: 161, endPoint x: 236, endPoint y: 129, distance: 38.1
click at [228, 151] on div at bounding box center [642, 308] width 1285 height 617
click at [358, 178] on div at bounding box center [642, 308] width 1285 height 617
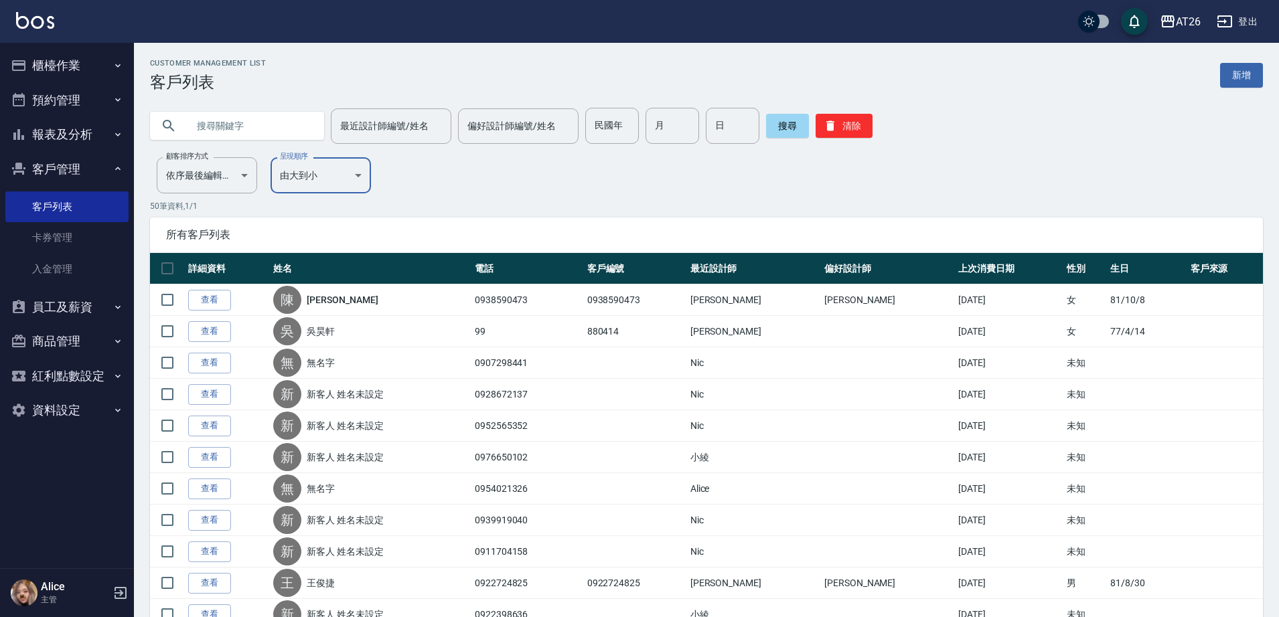
click at [1173, 24] on icon "button" at bounding box center [1167, 21] width 13 height 12
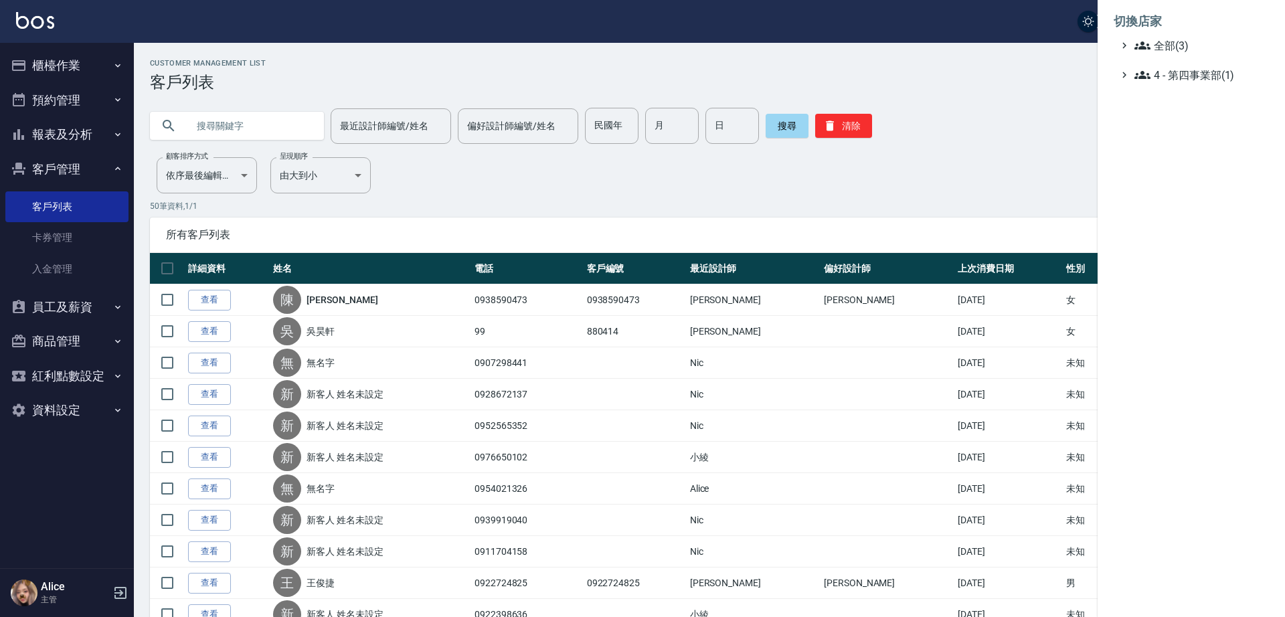
click at [983, 97] on div at bounding box center [642, 308] width 1285 height 617
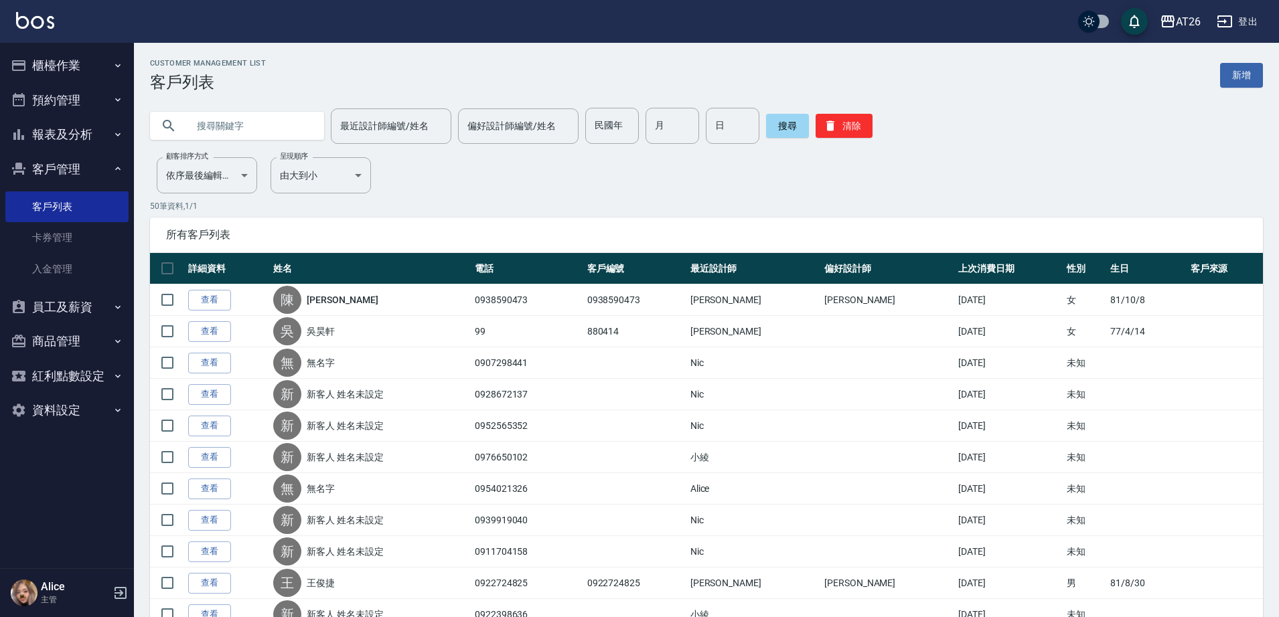
click at [76, 314] on button "員工及薪資" at bounding box center [66, 307] width 123 height 35
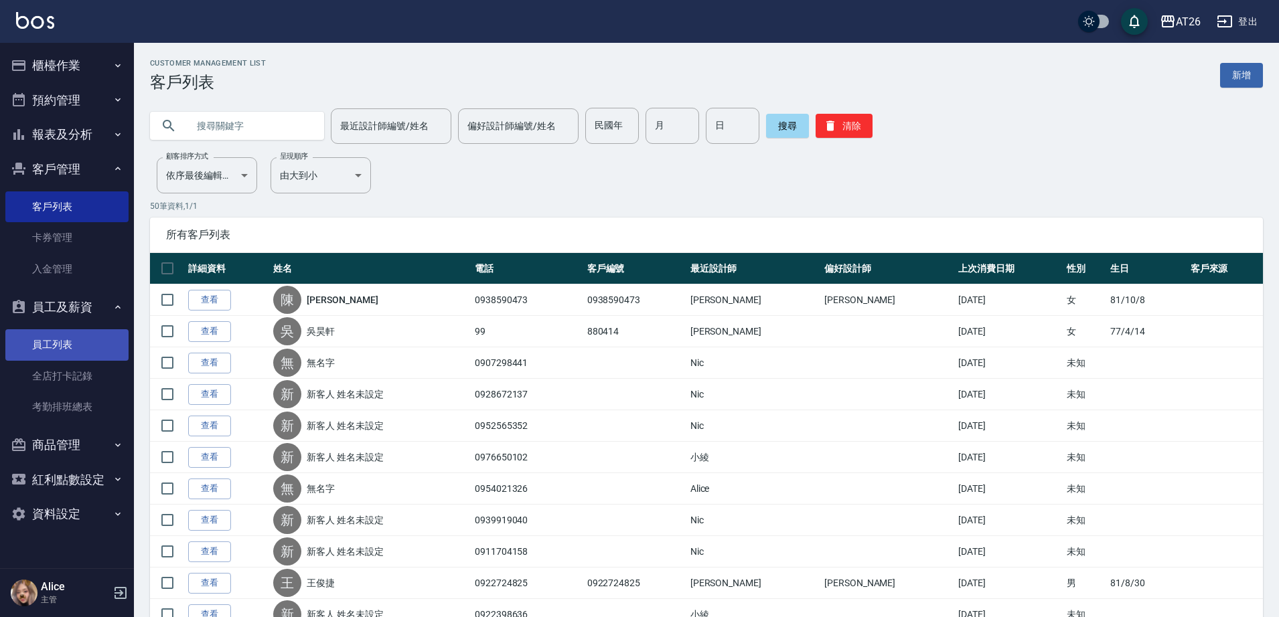
click at [87, 345] on link "員工列表" at bounding box center [66, 344] width 123 height 31
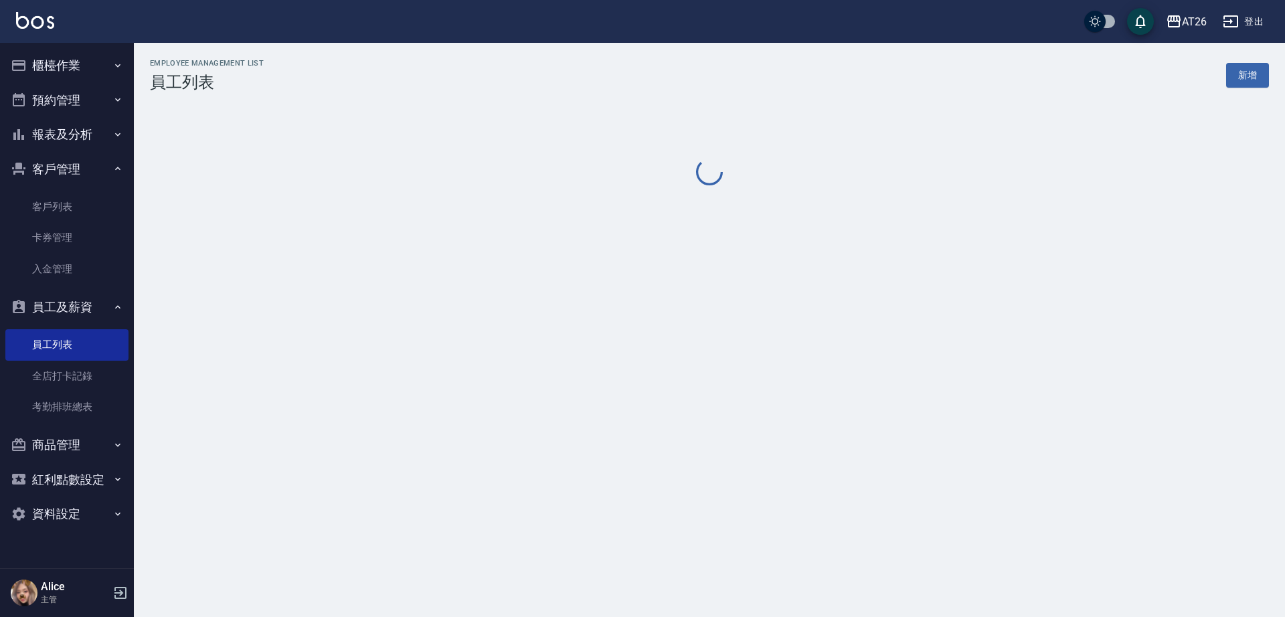
click at [88, 455] on button "商品管理" at bounding box center [66, 445] width 123 height 35
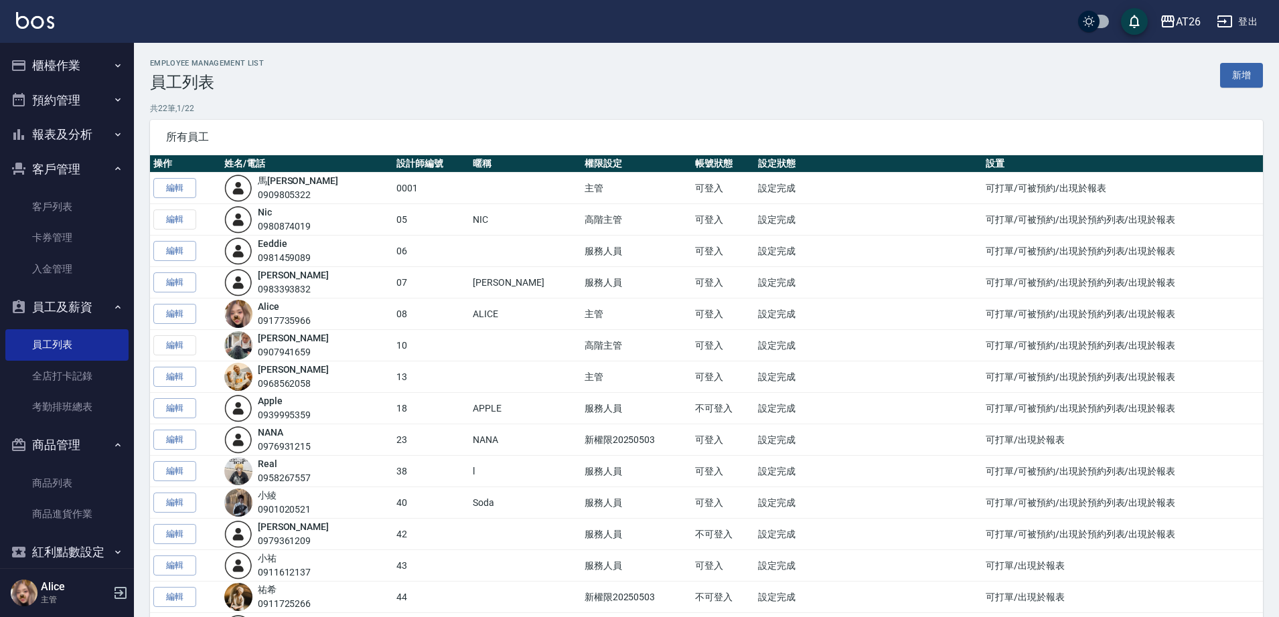
click at [90, 554] on button "紅利點數設定" at bounding box center [66, 552] width 123 height 35
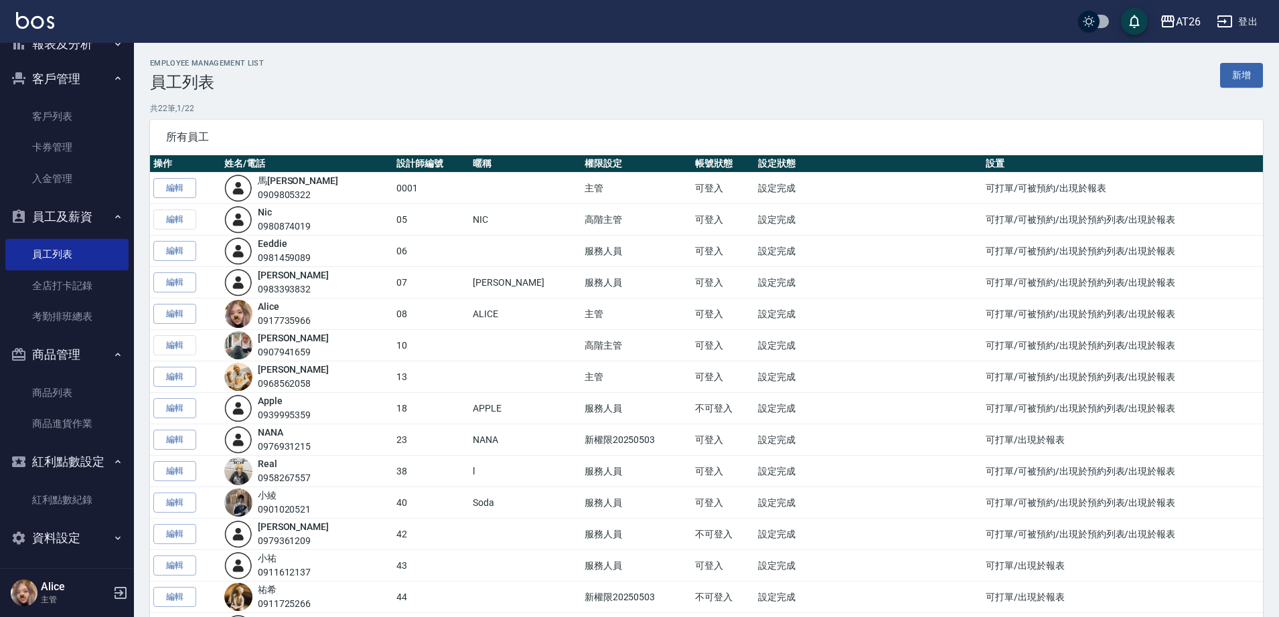
scroll to position [93, 0]
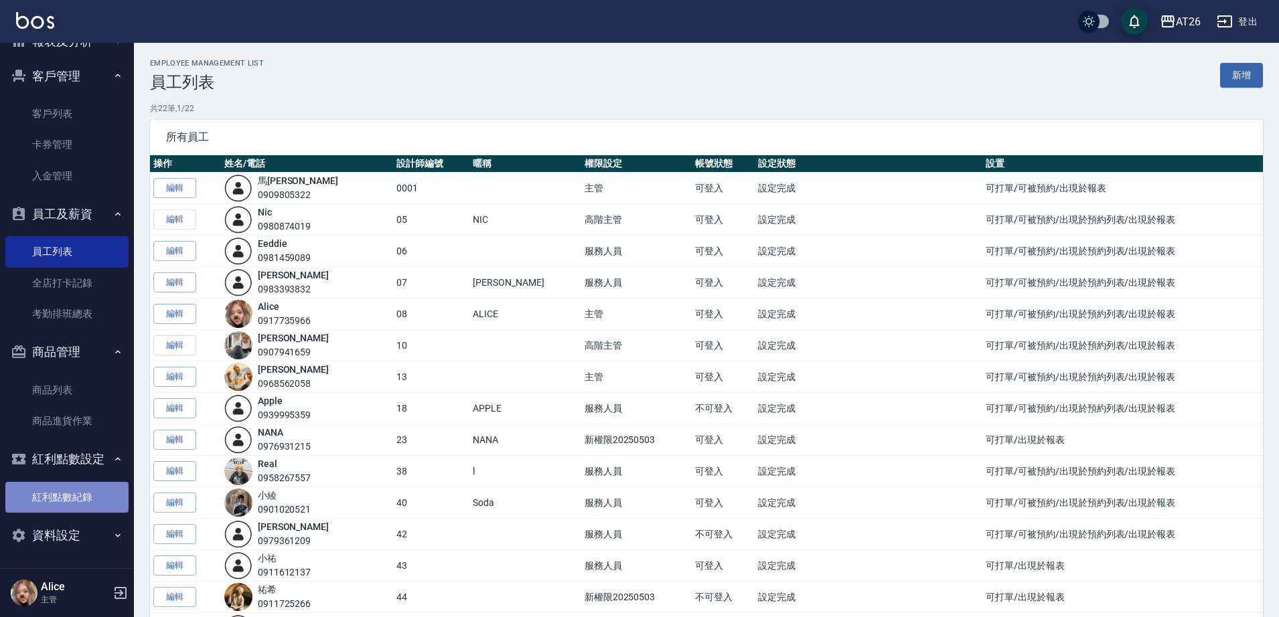
click at [92, 490] on link "紅利點數紀錄" at bounding box center [66, 497] width 123 height 31
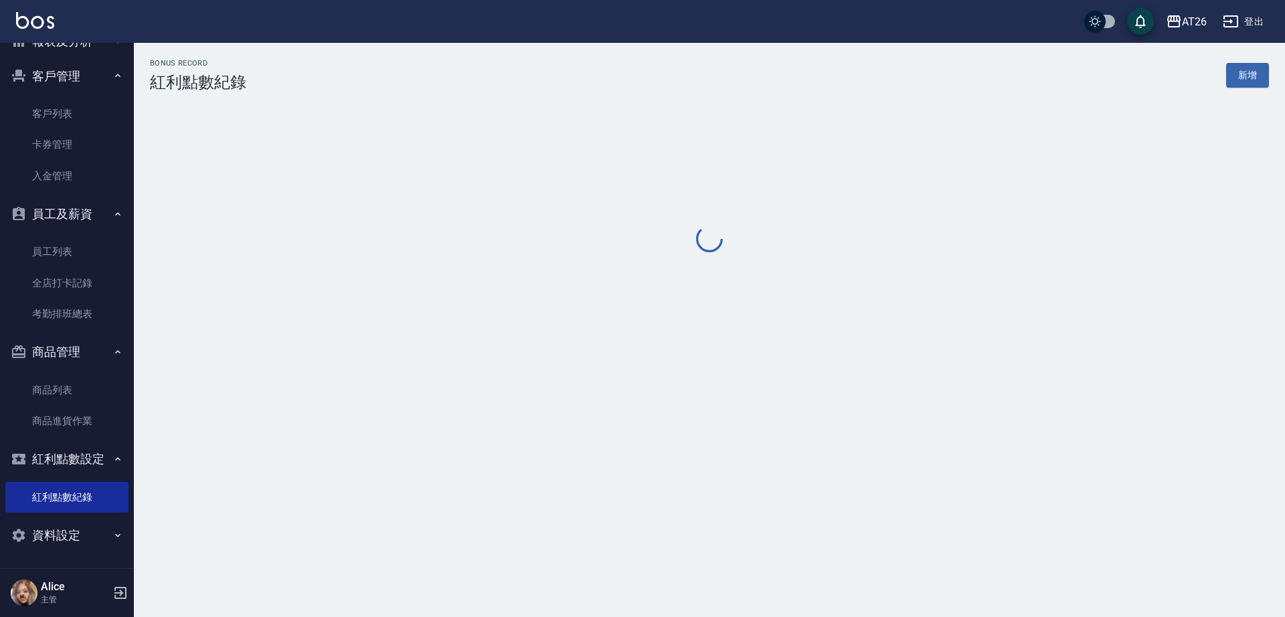
click at [91, 538] on button "資料設定" at bounding box center [66, 535] width 123 height 35
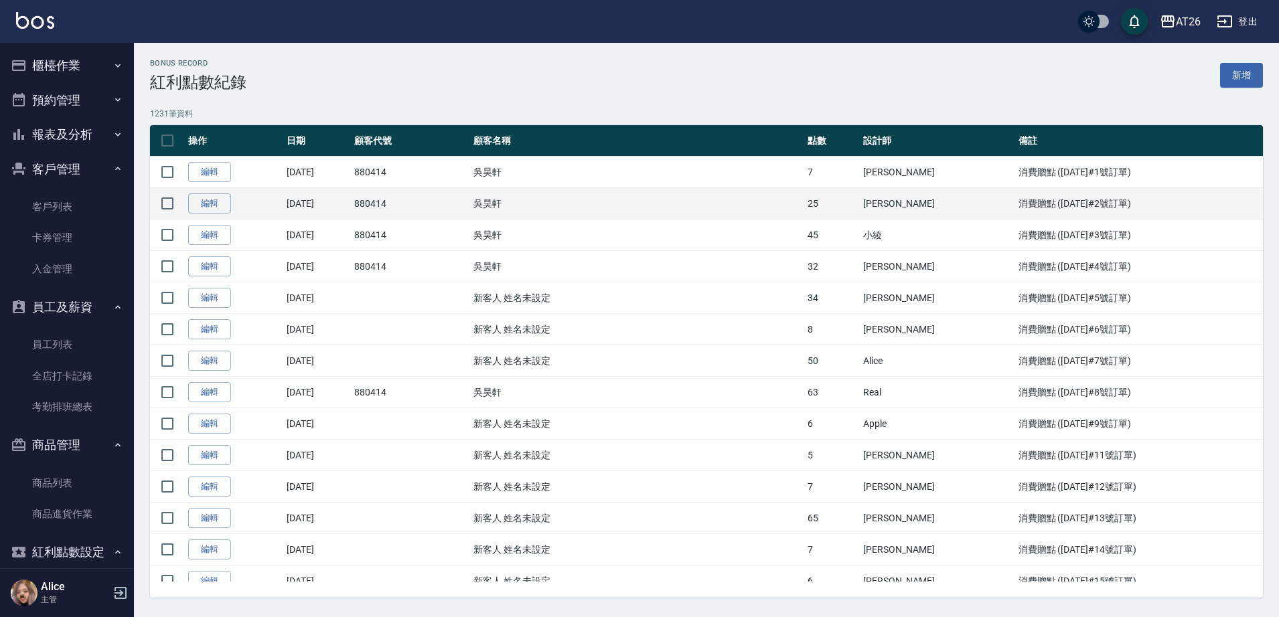
click at [470, 208] on td "880414" at bounding box center [410, 203] width 119 height 31
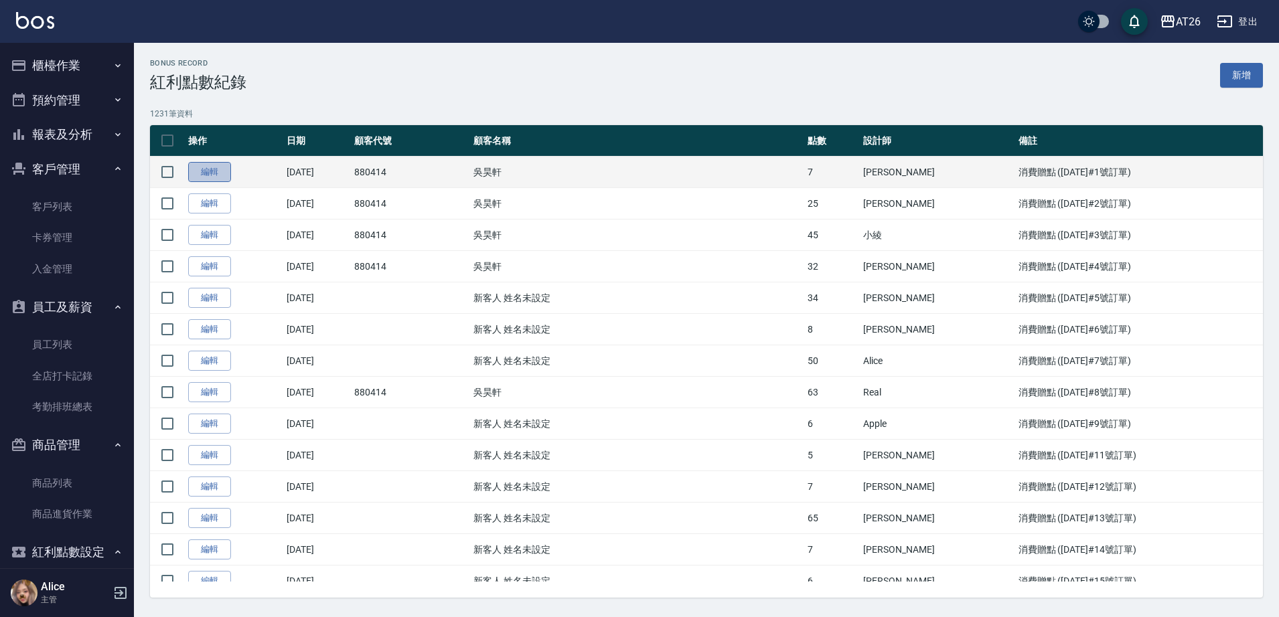
click at [214, 173] on link "編輯" at bounding box center [209, 172] width 43 height 21
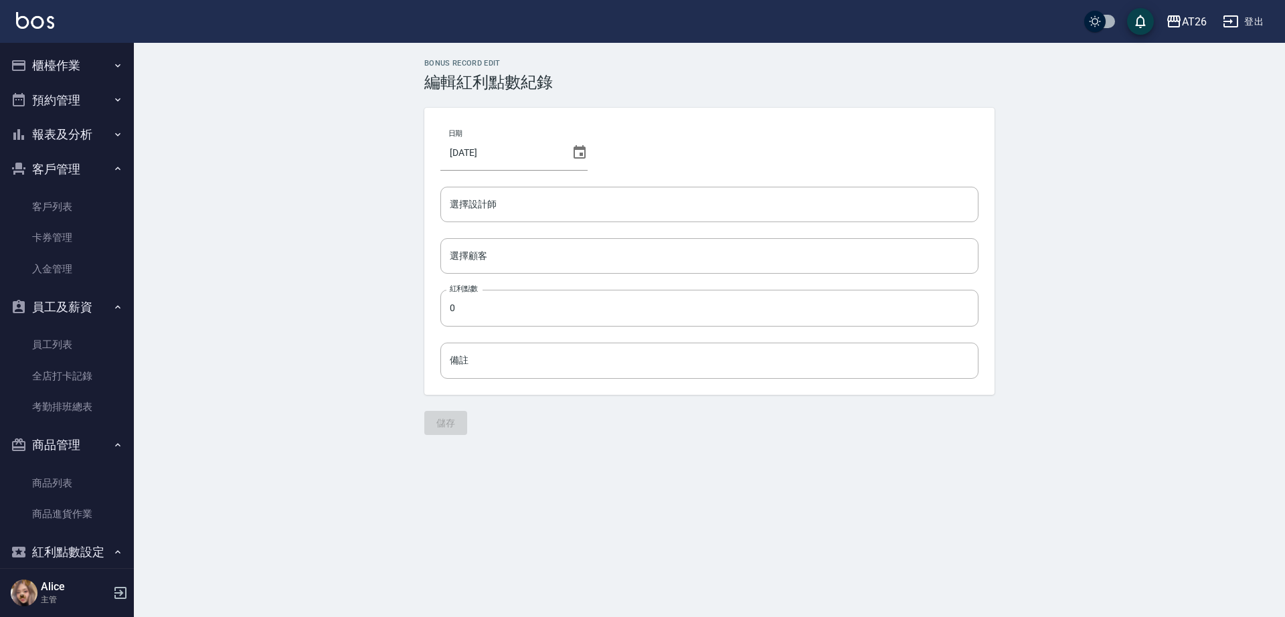
click at [220, 420] on div "Bonus Record edit 編輯紅利點數紀錄 日期 2025/08/24 選擇設計師 選擇設計師 選擇顧客 選擇顧客 紅利點數 0 紅利點數 備註 備…" at bounding box center [709, 247] width 1151 height 408
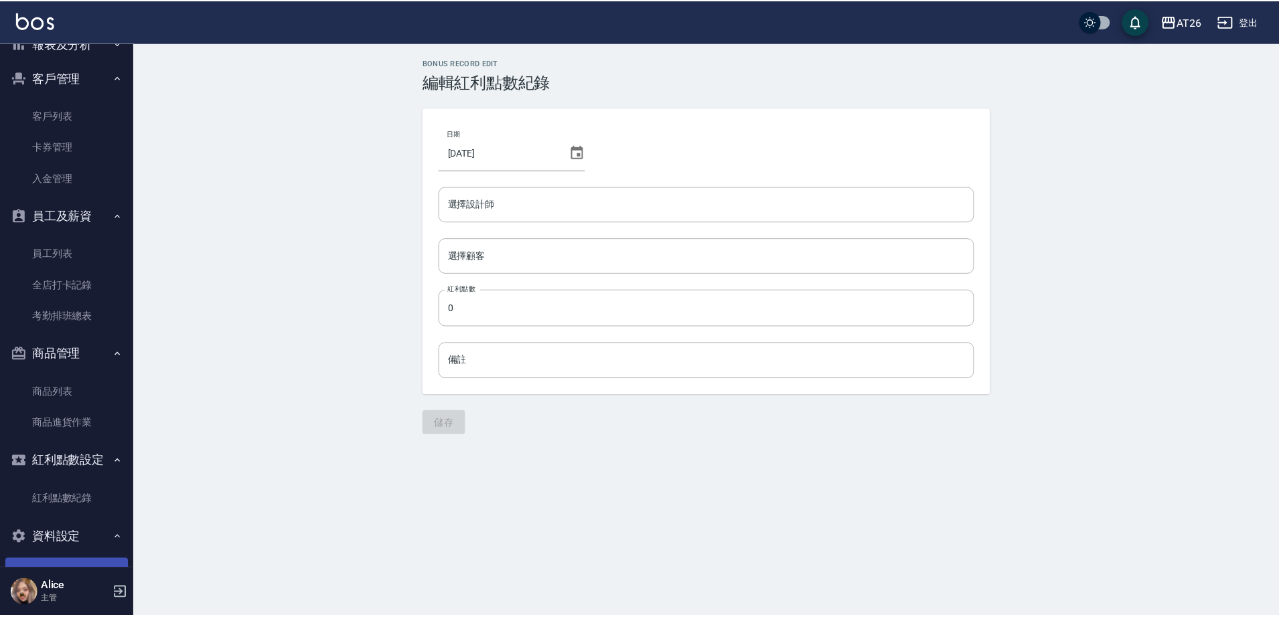
scroll to position [166, 0]
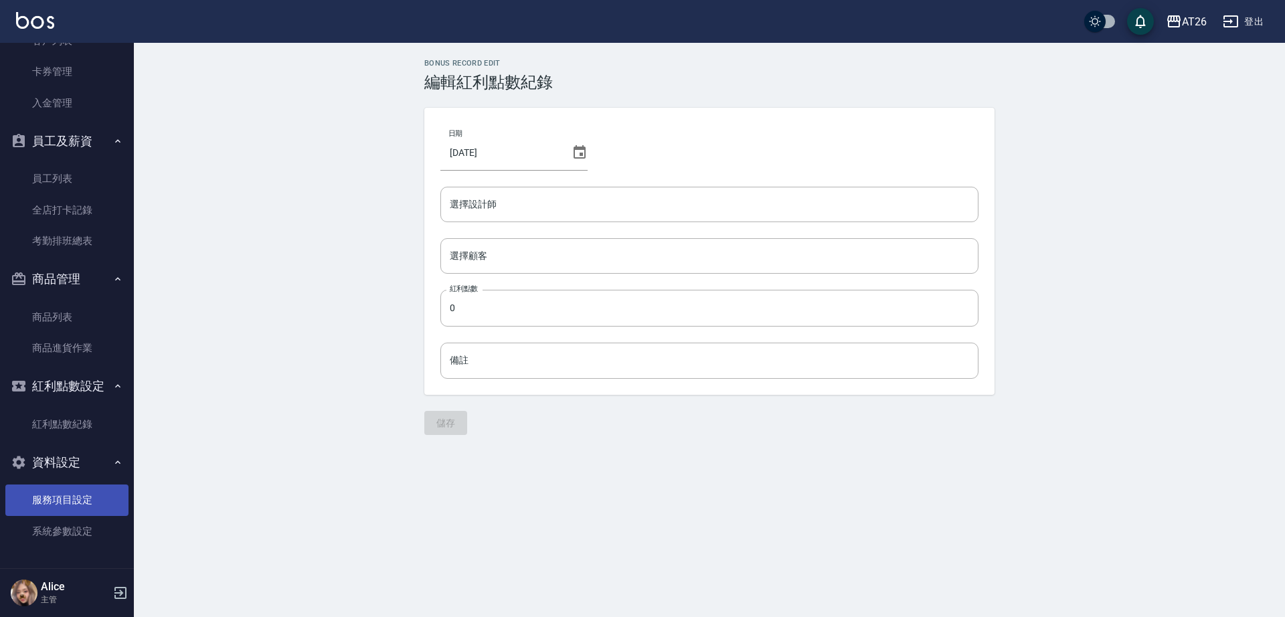
click at [91, 509] on link "服務項目設定" at bounding box center [66, 500] width 123 height 31
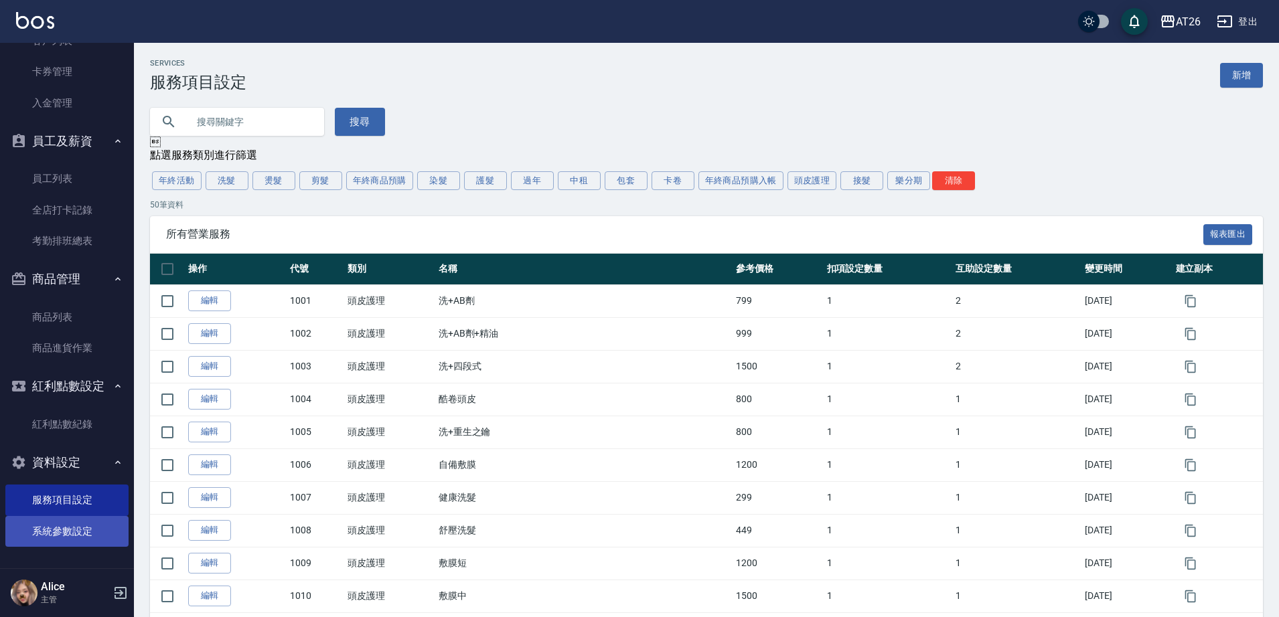
click at [98, 530] on link "系統參數設定" at bounding box center [66, 531] width 123 height 31
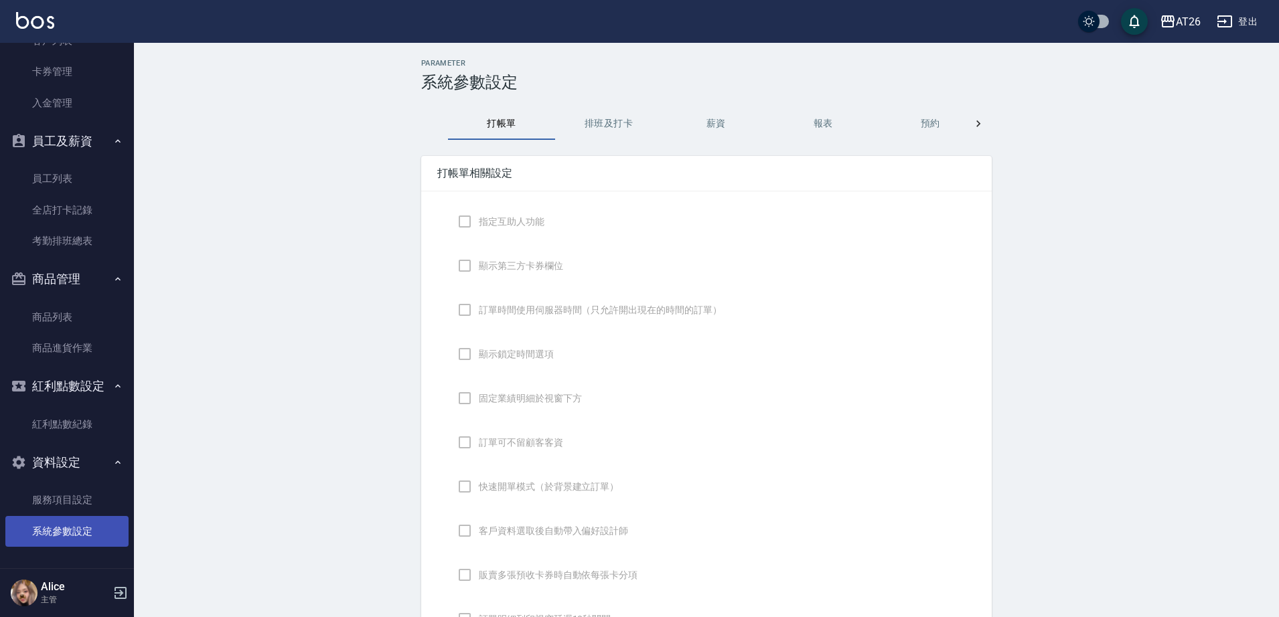
checkbox input "true"
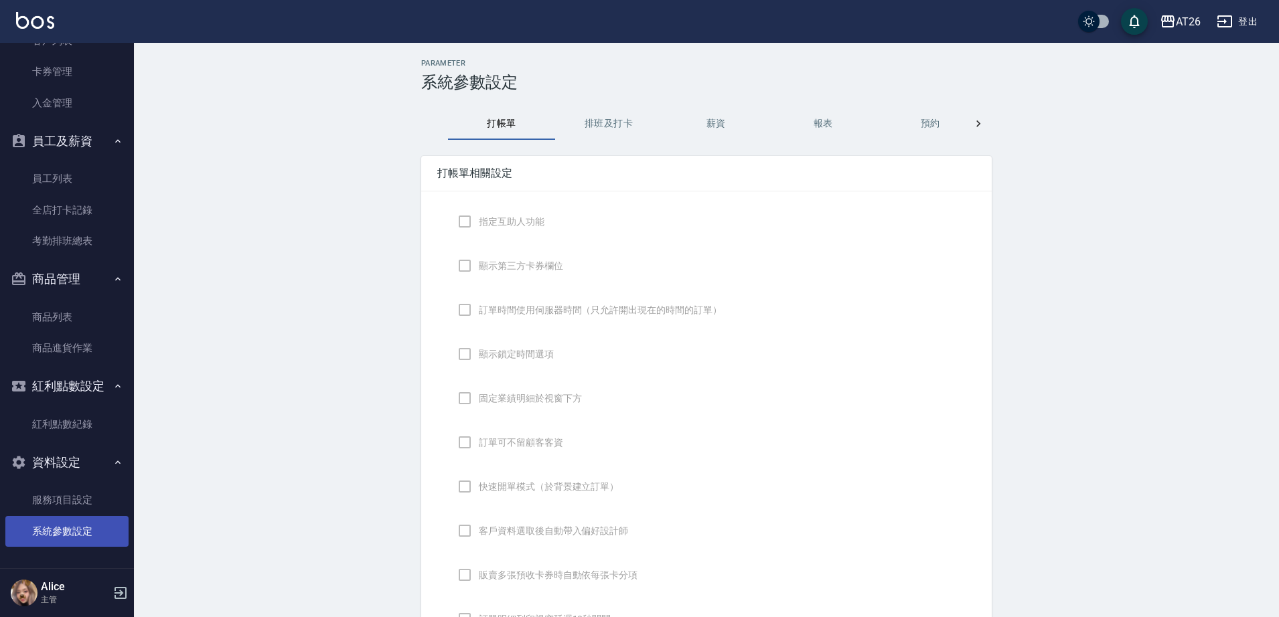
checkbox input "true"
checkbox input "false"
type input "NICKNAME"
type input "LASTORDER"
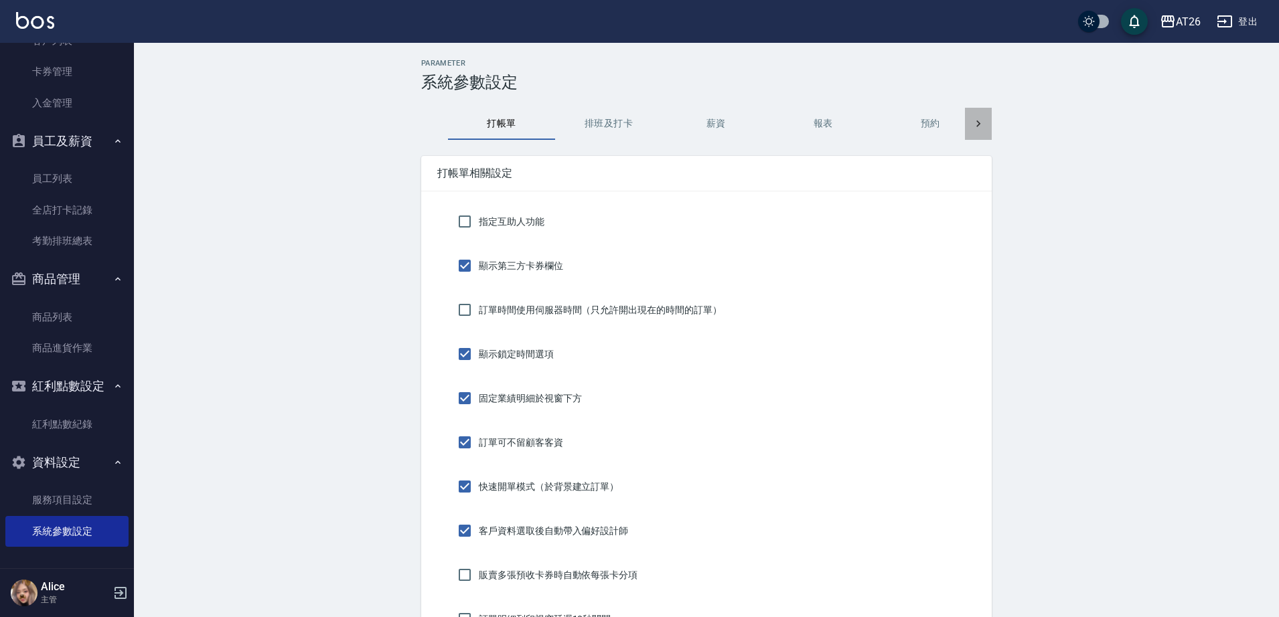
click at [989, 129] on div at bounding box center [978, 124] width 27 height 32
click at [985, 130] on div at bounding box center [978, 124] width 27 height 32
click at [688, 119] on button "顧客追蹤" at bounding box center [696, 124] width 107 height 32
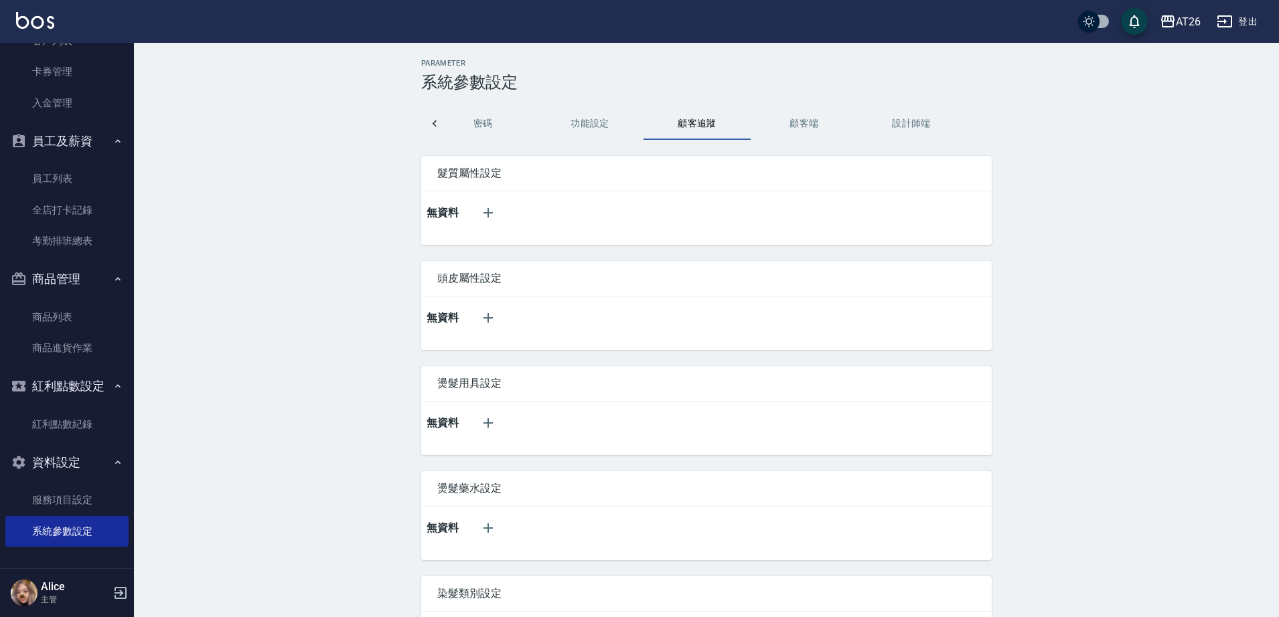
scroll to position [0, 0]
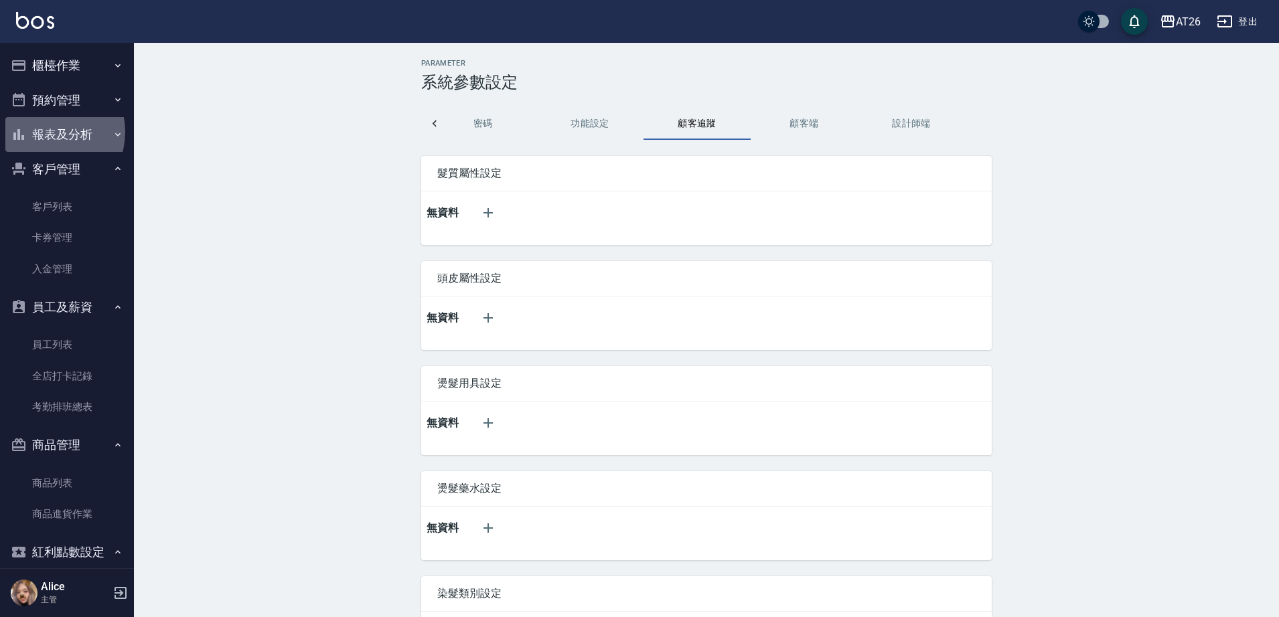
click at [44, 132] on button "報表及分析" at bounding box center [66, 134] width 123 height 35
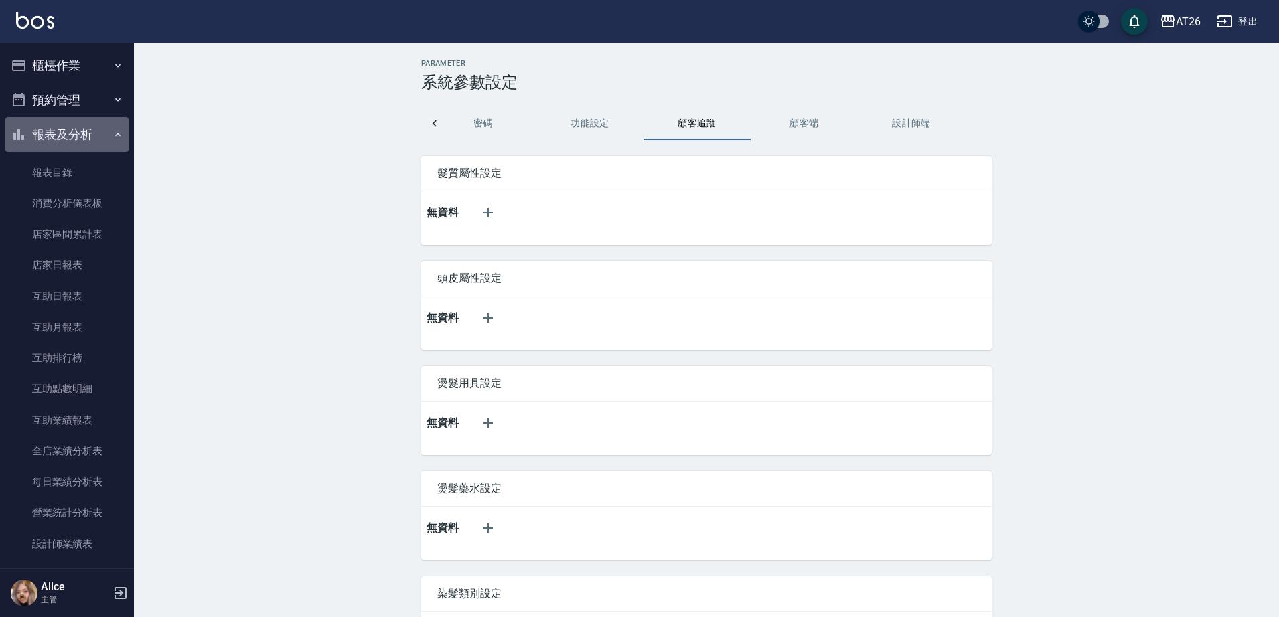
click at [76, 127] on button "報表及分析" at bounding box center [66, 134] width 123 height 35
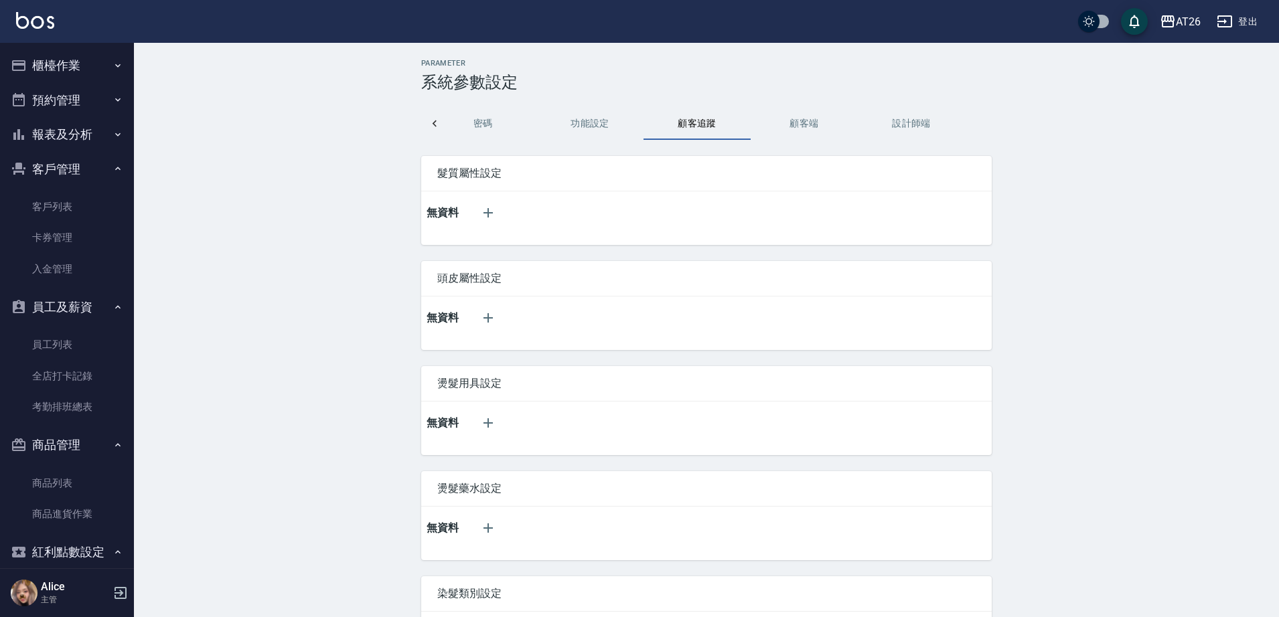
click at [86, 98] on button "預約管理" at bounding box center [66, 100] width 123 height 35
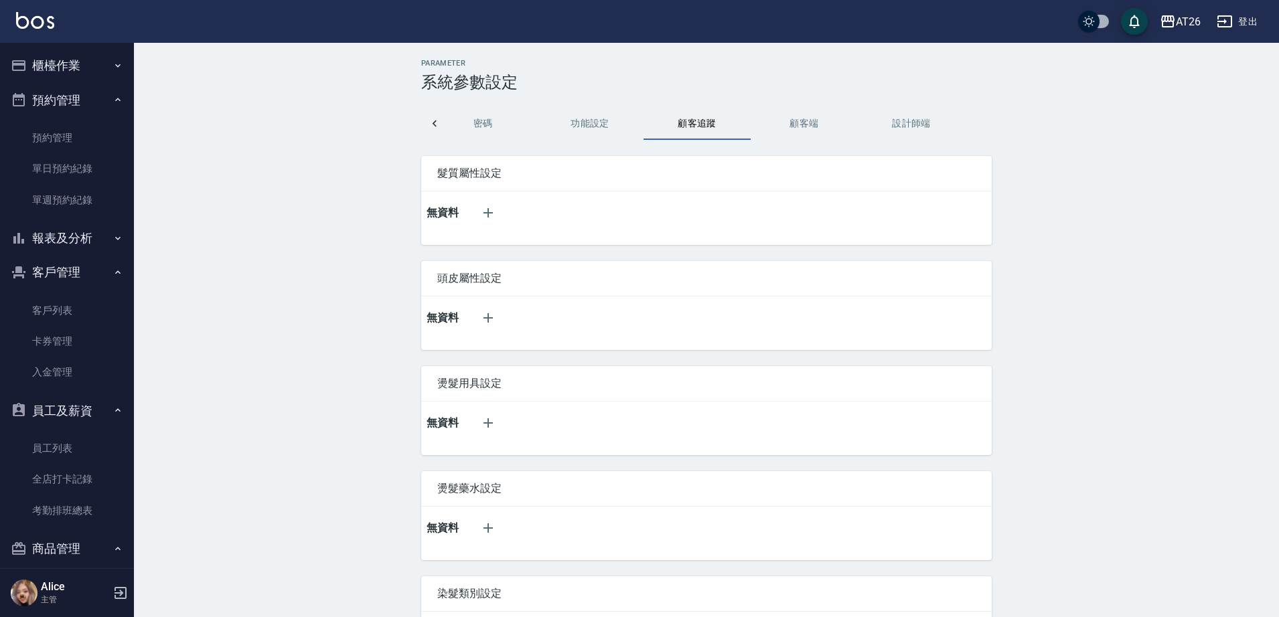
click at [80, 108] on button "預約管理" at bounding box center [66, 100] width 123 height 35
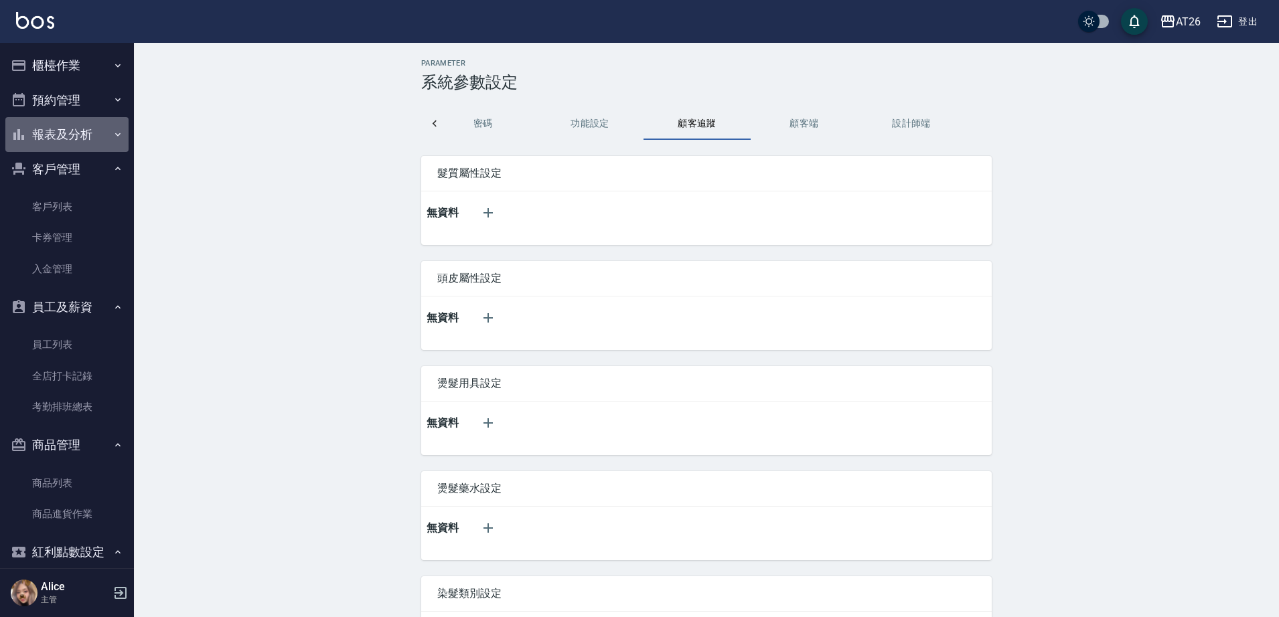
click at [94, 147] on button "報表及分析" at bounding box center [66, 134] width 123 height 35
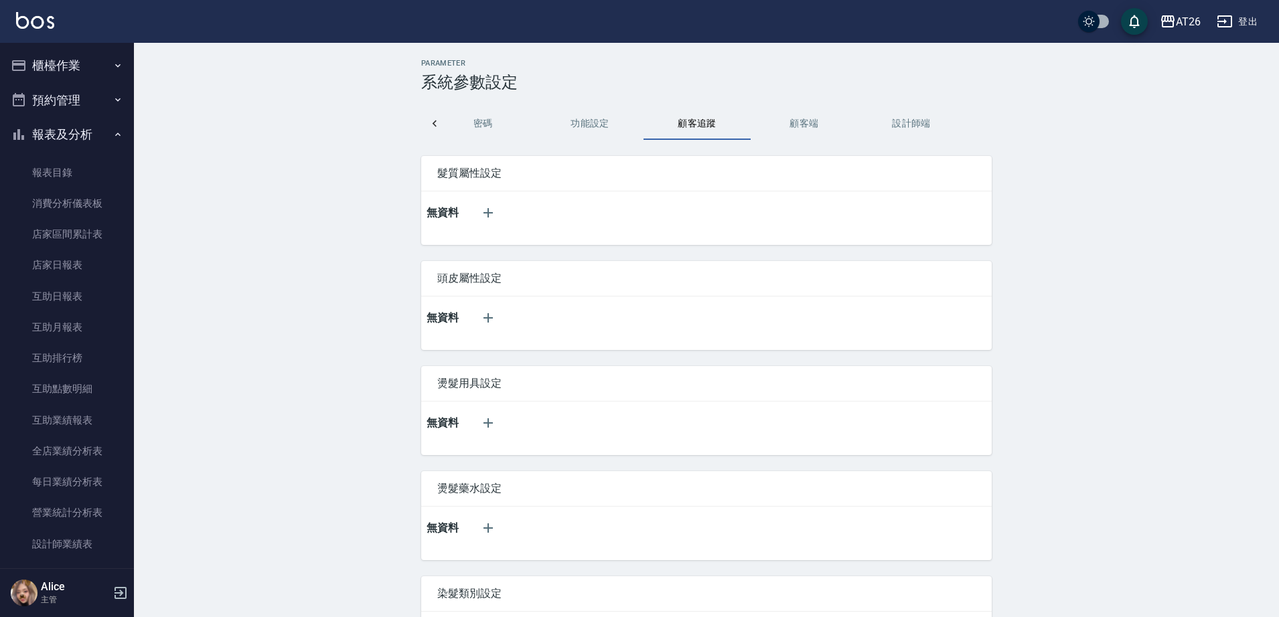
click at [82, 151] on button "報表及分析" at bounding box center [66, 134] width 123 height 35
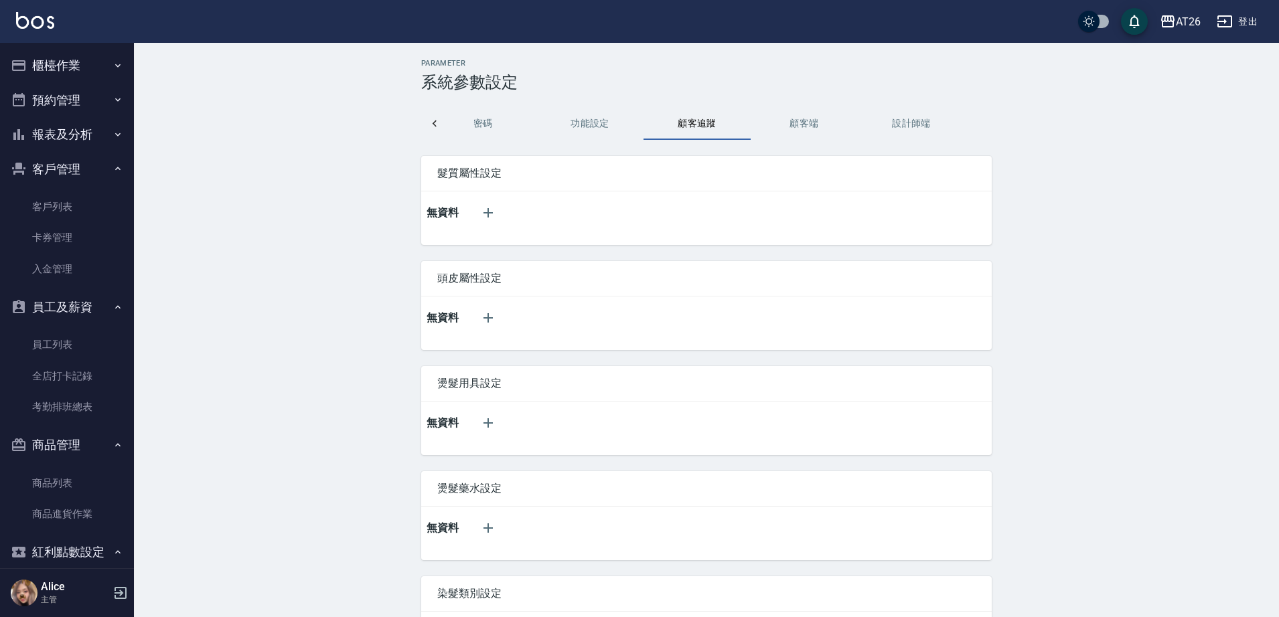
click at [96, 48] on button "櫃檯作業" at bounding box center [66, 65] width 123 height 35
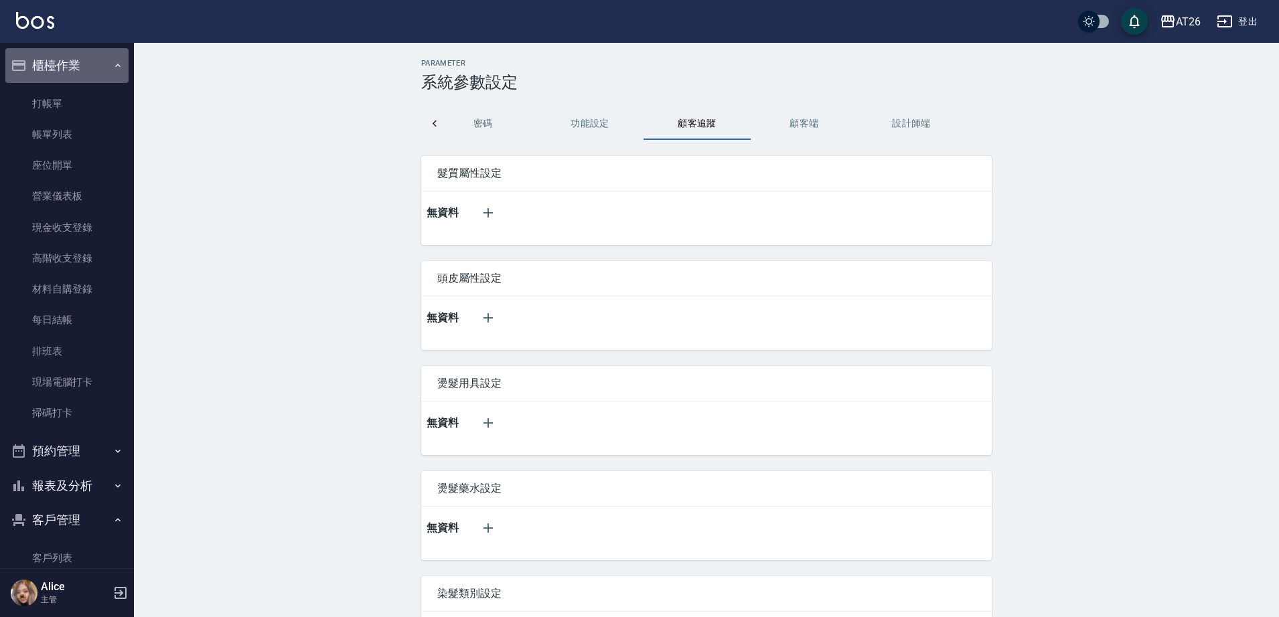
click at [96, 62] on button "櫃檯作業" at bounding box center [66, 65] width 123 height 35
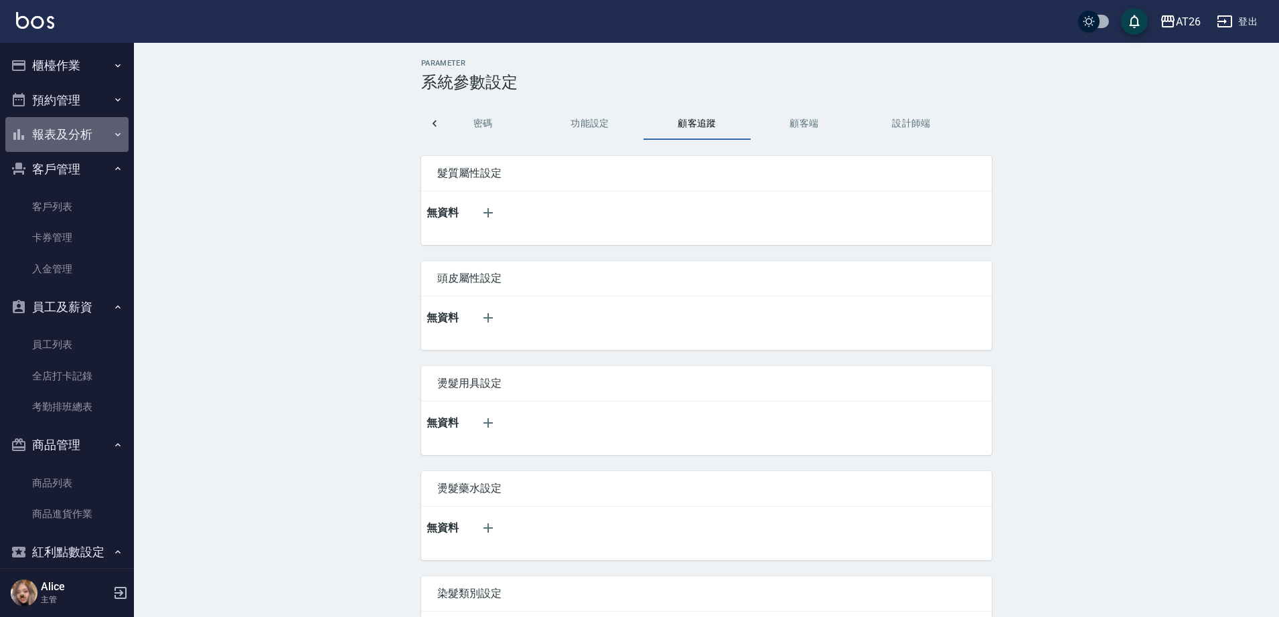
click at [96, 127] on button "報表及分析" at bounding box center [66, 134] width 123 height 35
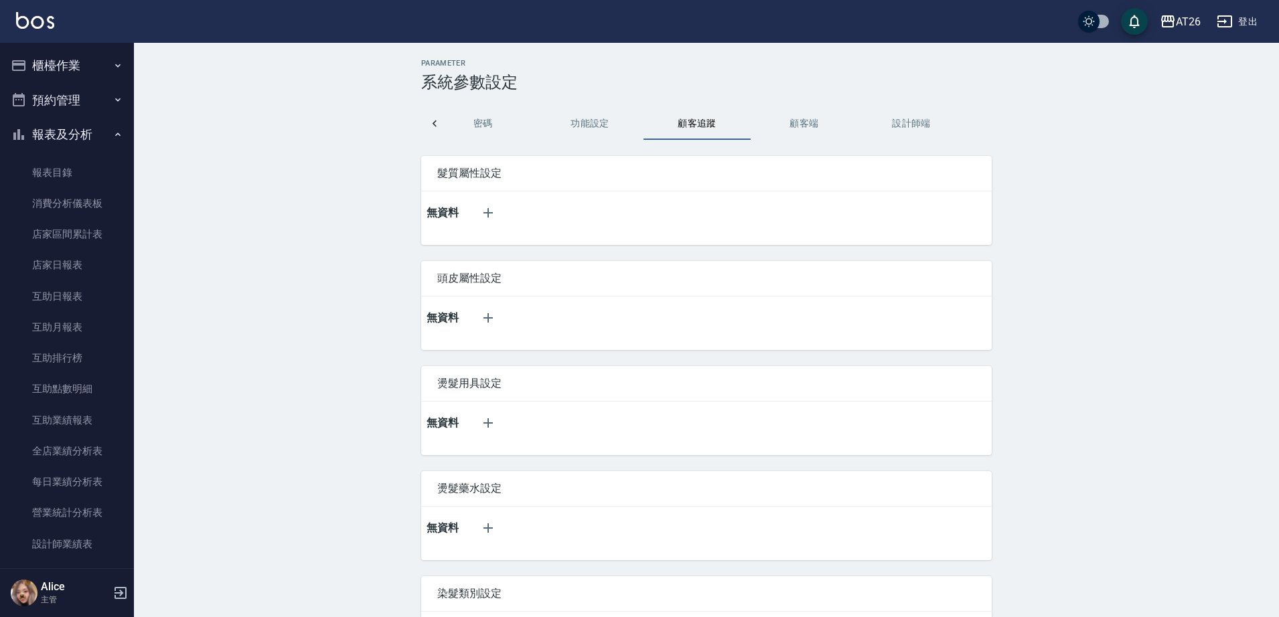
click at [87, 139] on button "報表及分析" at bounding box center [66, 134] width 123 height 35
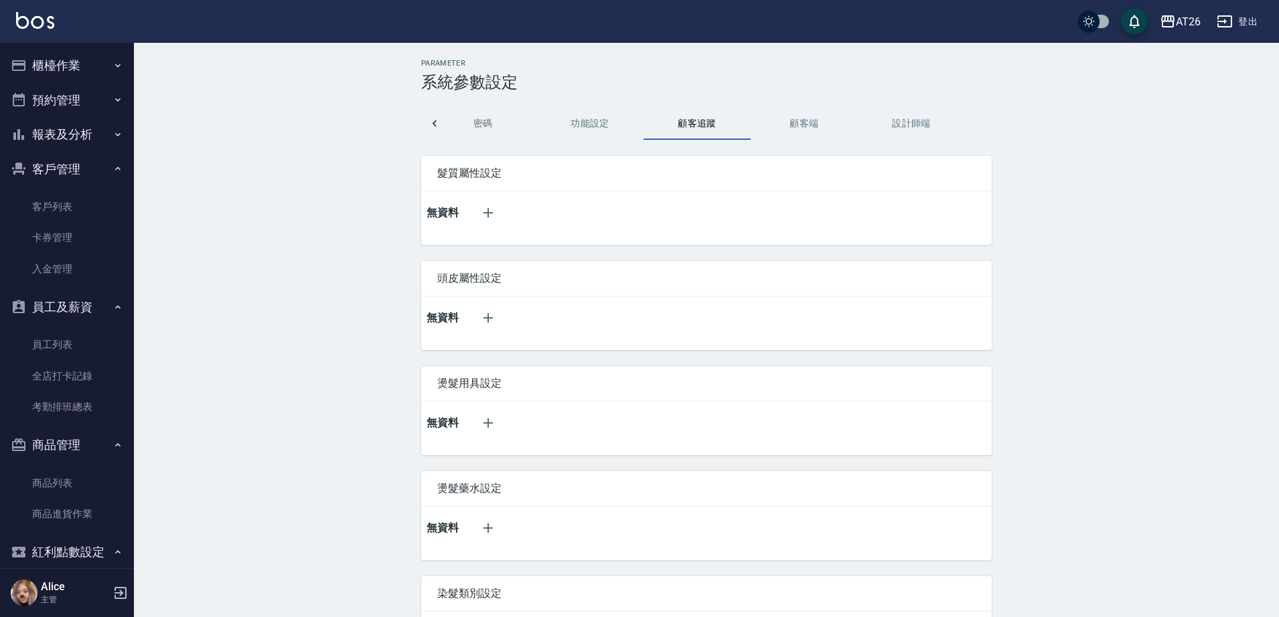
click at [86, 313] on button "員工及薪資" at bounding box center [66, 307] width 123 height 35
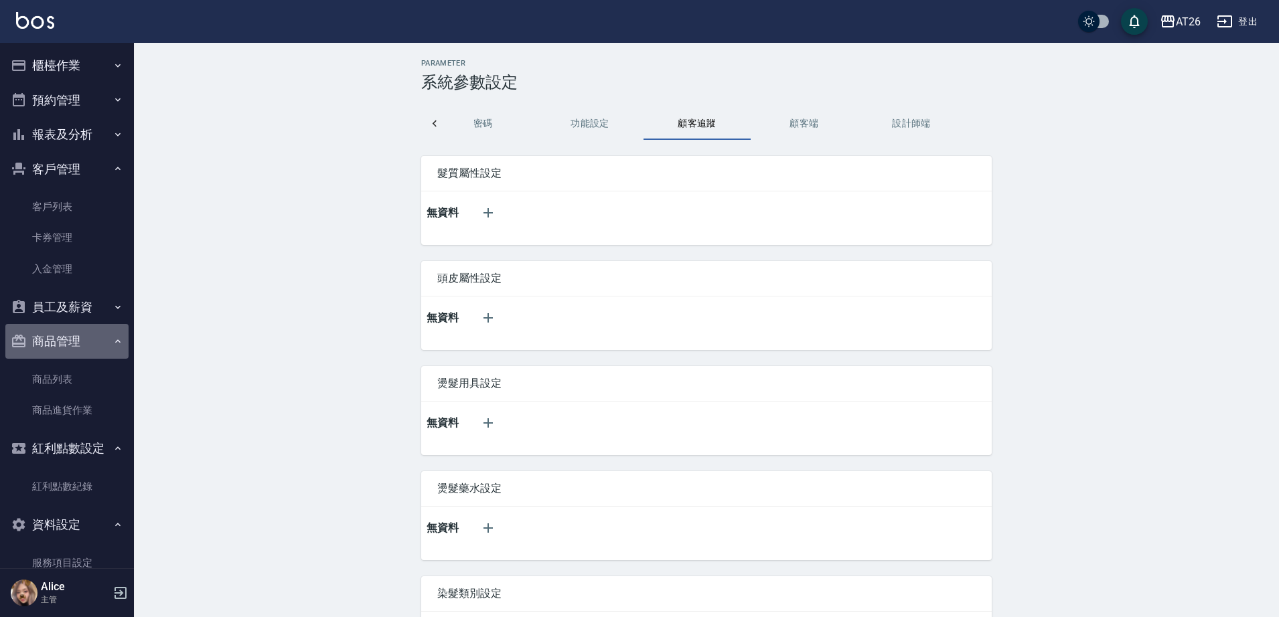
click at [90, 344] on button "商品管理" at bounding box center [66, 341] width 123 height 35
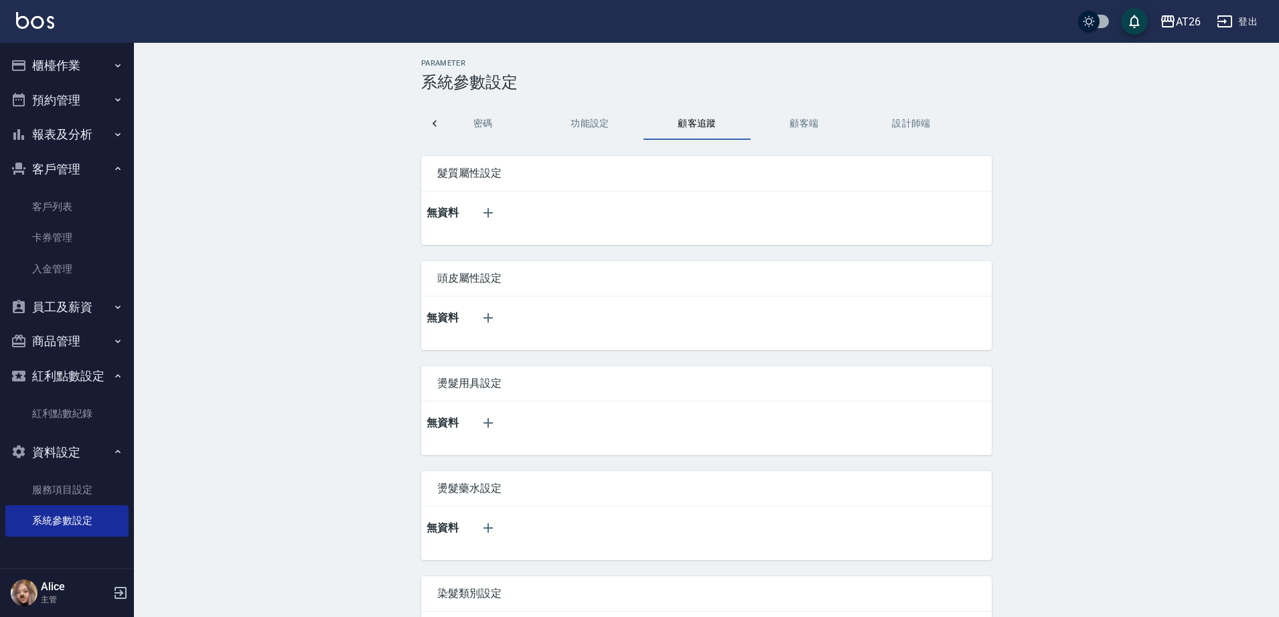
click at [98, 378] on button "紅利點數設定" at bounding box center [66, 376] width 123 height 35
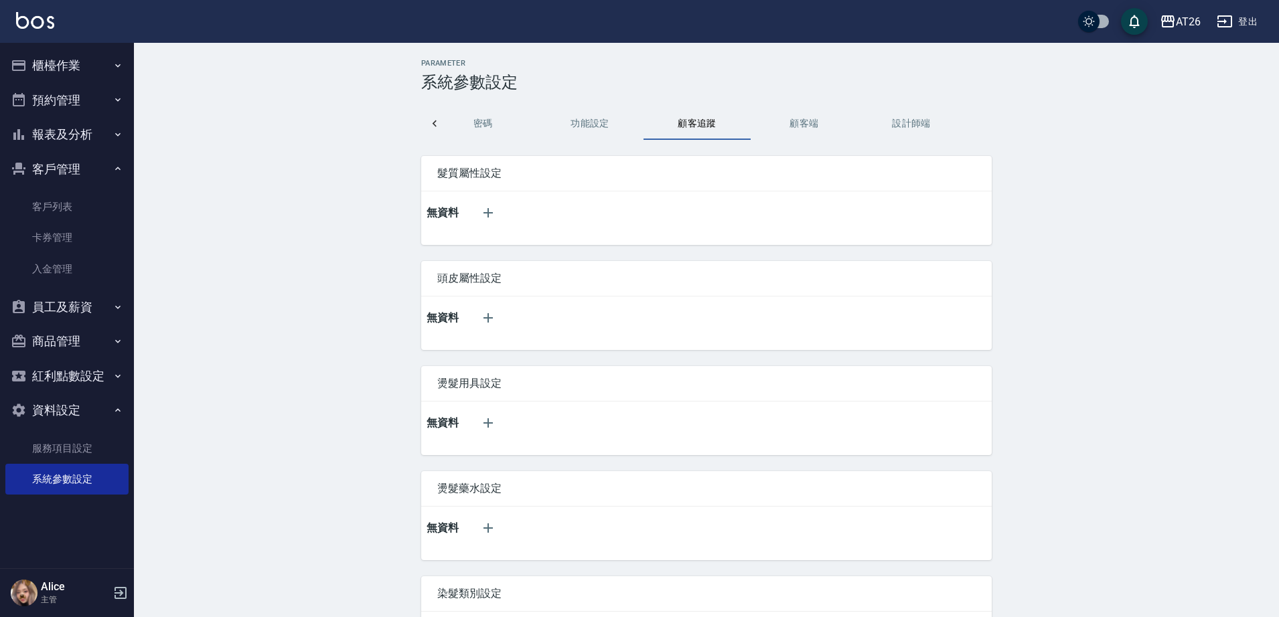
click at [105, 412] on button "資料設定" at bounding box center [66, 410] width 123 height 35
click at [807, 129] on button "顧客端" at bounding box center [803, 124] width 107 height 32
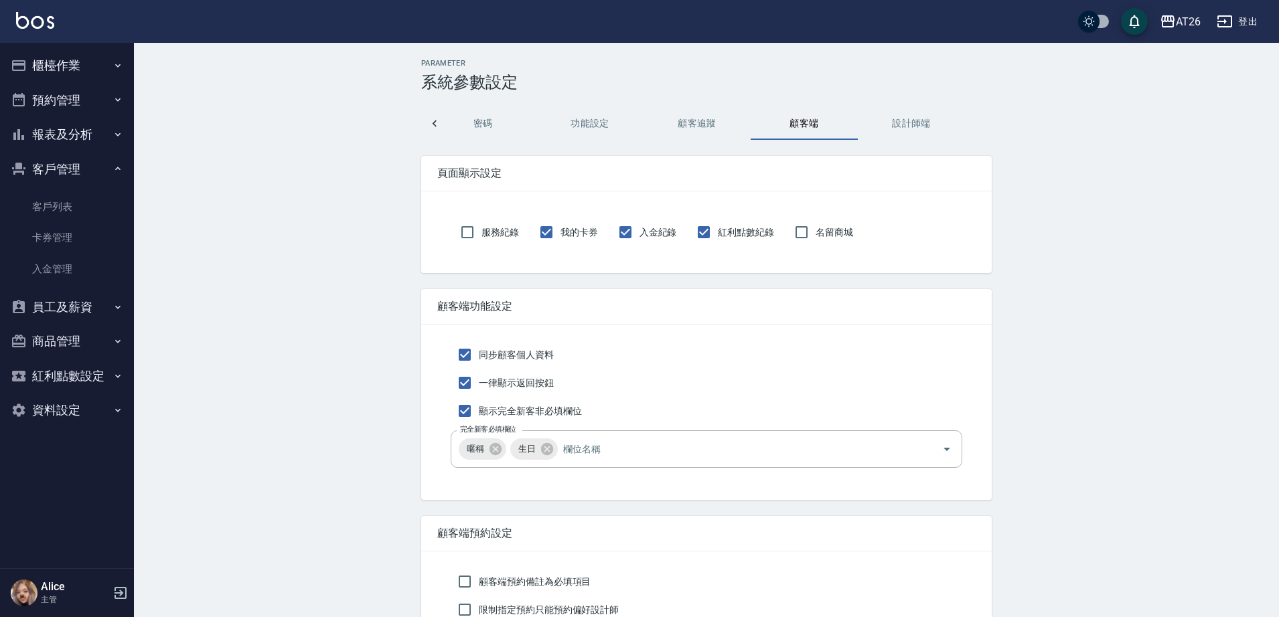
click at [920, 128] on button "設計師端" at bounding box center [911, 124] width 107 height 32
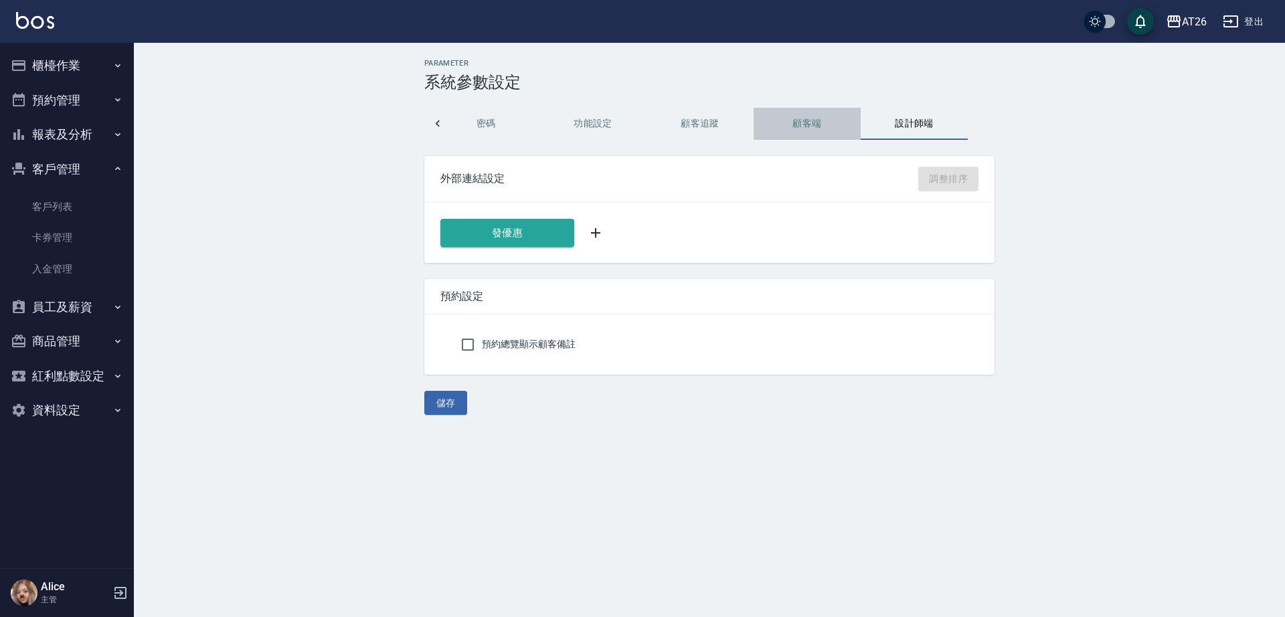
click at [852, 128] on button "顧客端" at bounding box center [807, 124] width 107 height 32
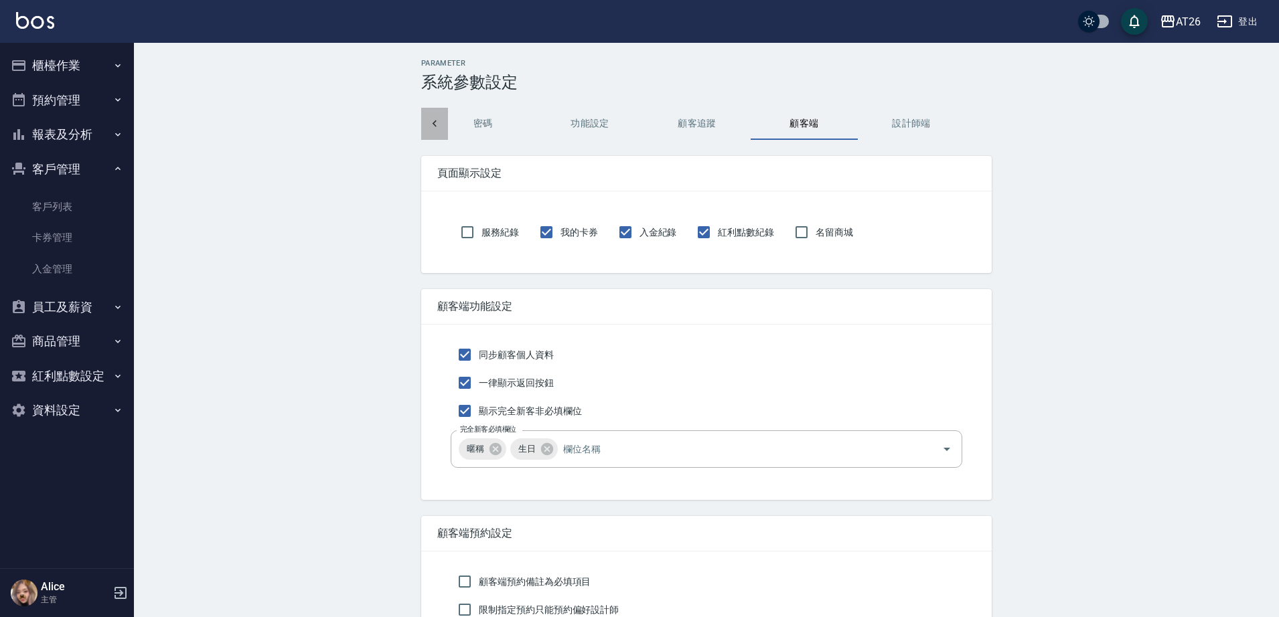
click at [438, 118] on icon at bounding box center [434, 123] width 13 height 13
click at [438, 118] on div "打帳單 排班及打卡 薪資 報表 預約 業績依據及抽成 密碼 功能設定 顧客追蹤 顧客端 設計師端" at bounding box center [706, 124] width 570 height 32
click at [501, 123] on button "打帳單" at bounding box center [501, 124] width 107 height 32
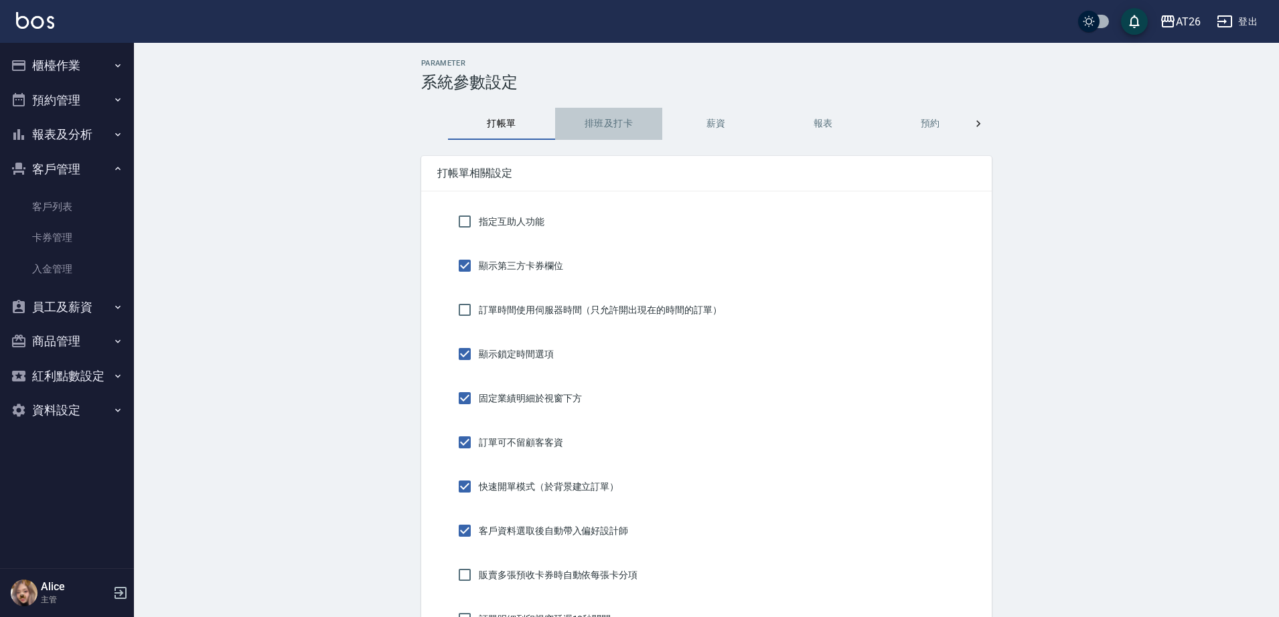
click at [579, 133] on button "排班及打卡" at bounding box center [608, 124] width 107 height 32
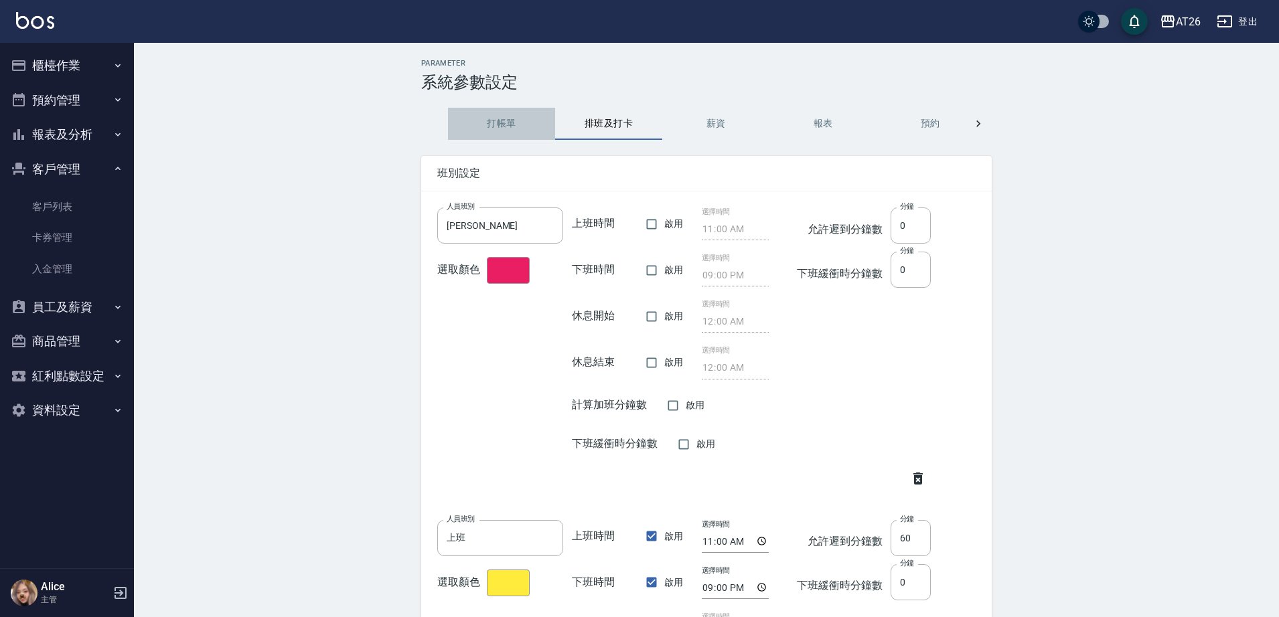
click at [513, 123] on button "打帳單" at bounding box center [501, 124] width 107 height 32
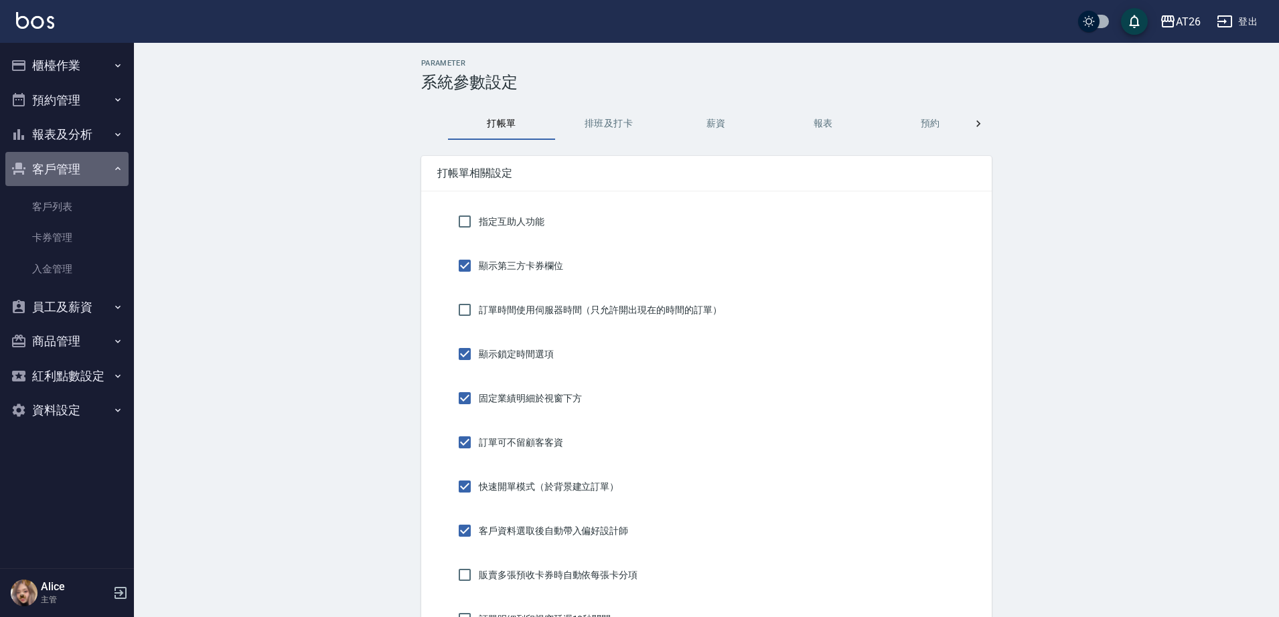
click at [54, 179] on button "客戶管理" at bounding box center [66, 169] width 123 height 35
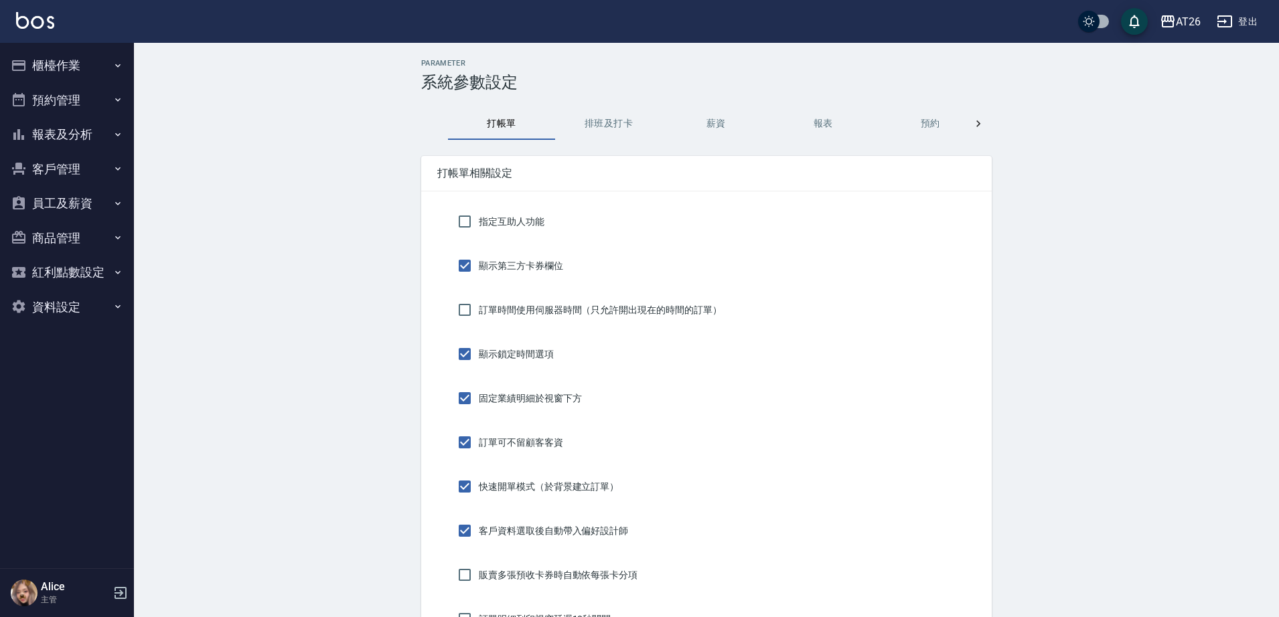
click at [80, 134] on button "報表及分析" at bounding box center [66, 134] width 123 height 35
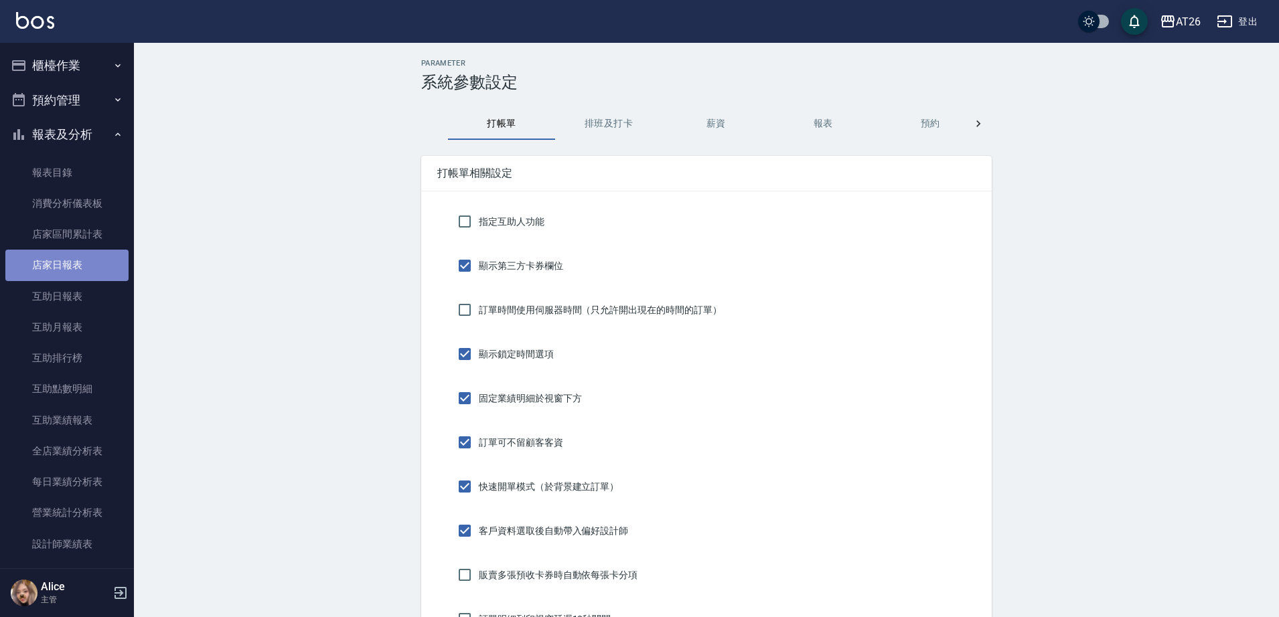
click at [67, 259] on link "店家日報表" at bounding box center [66, 265] width 123 height 31
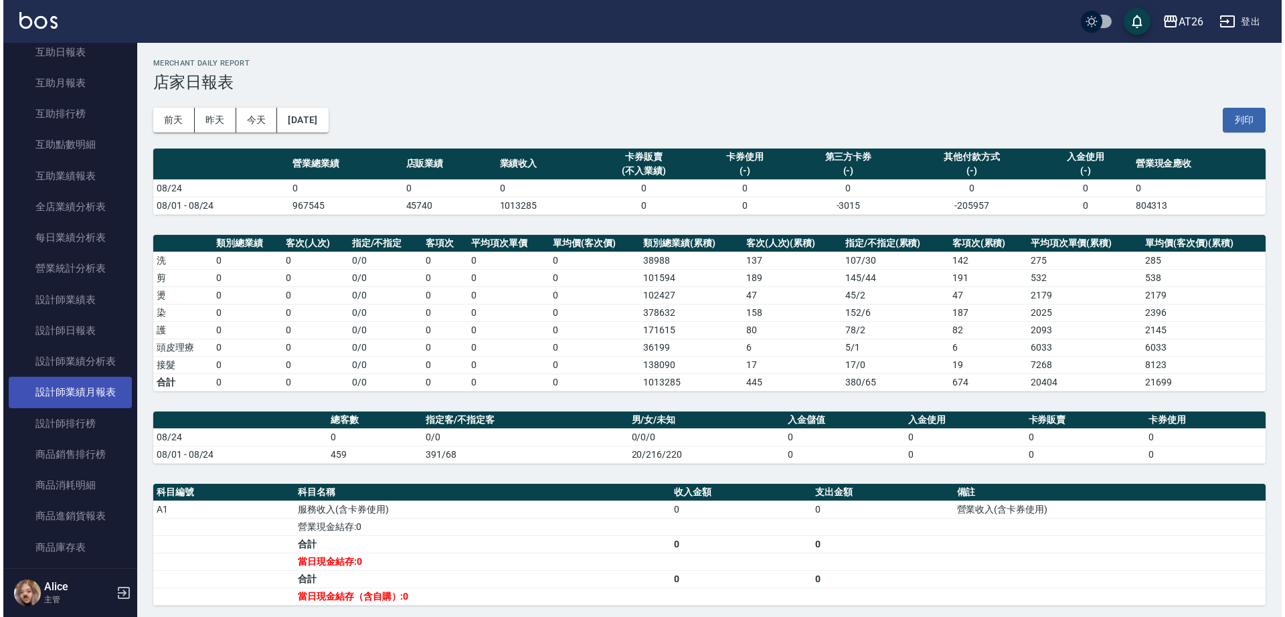
scroll to position [335, 0]
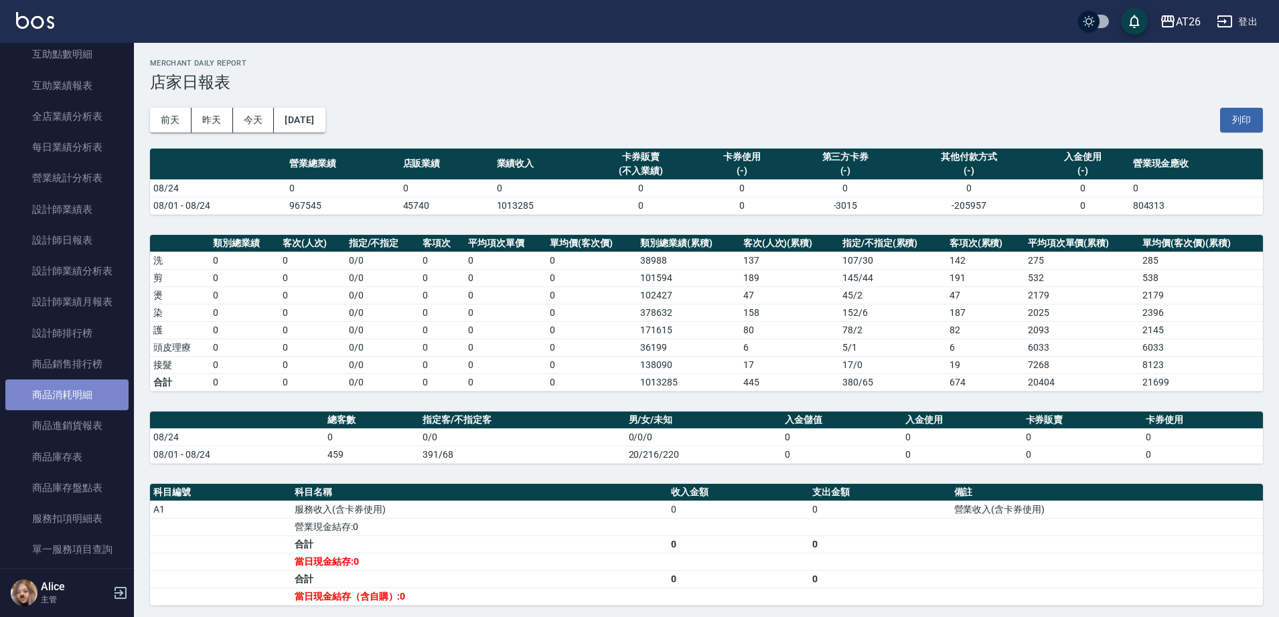
click at [88, 398] on link "商品消耗明細" at bounding box center [66, 395] width 123 height 31
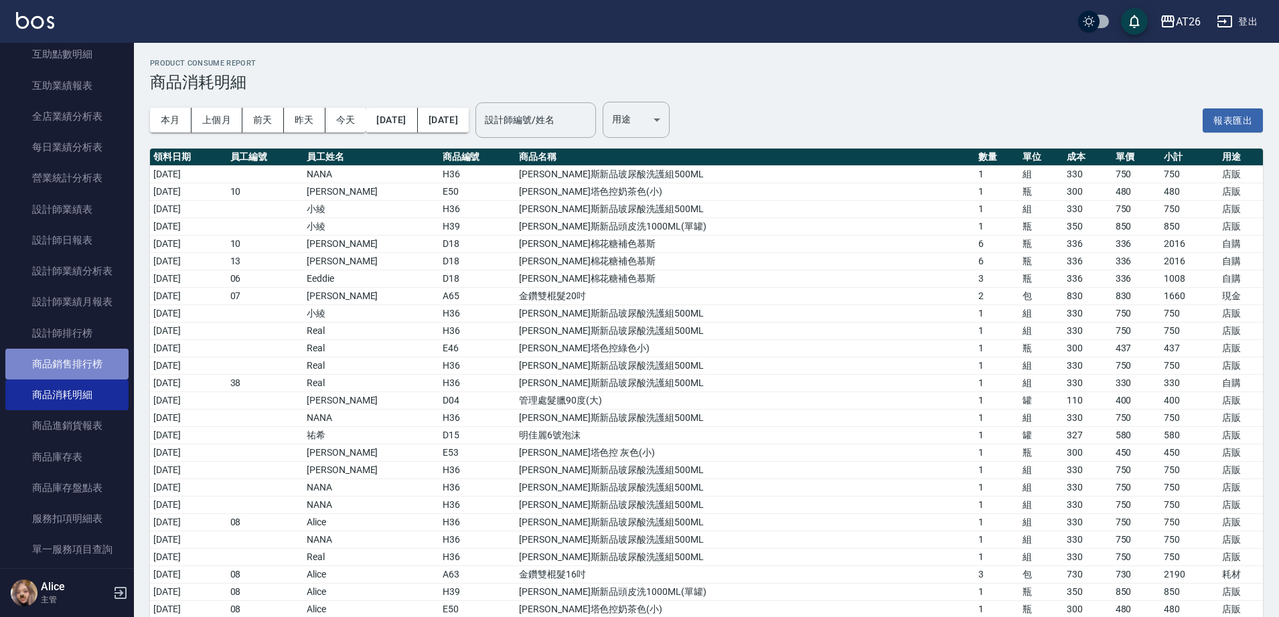
click at [74, 359] on link "商品銷售排行榜" at bounding box center [66, 364] width 123 height 31
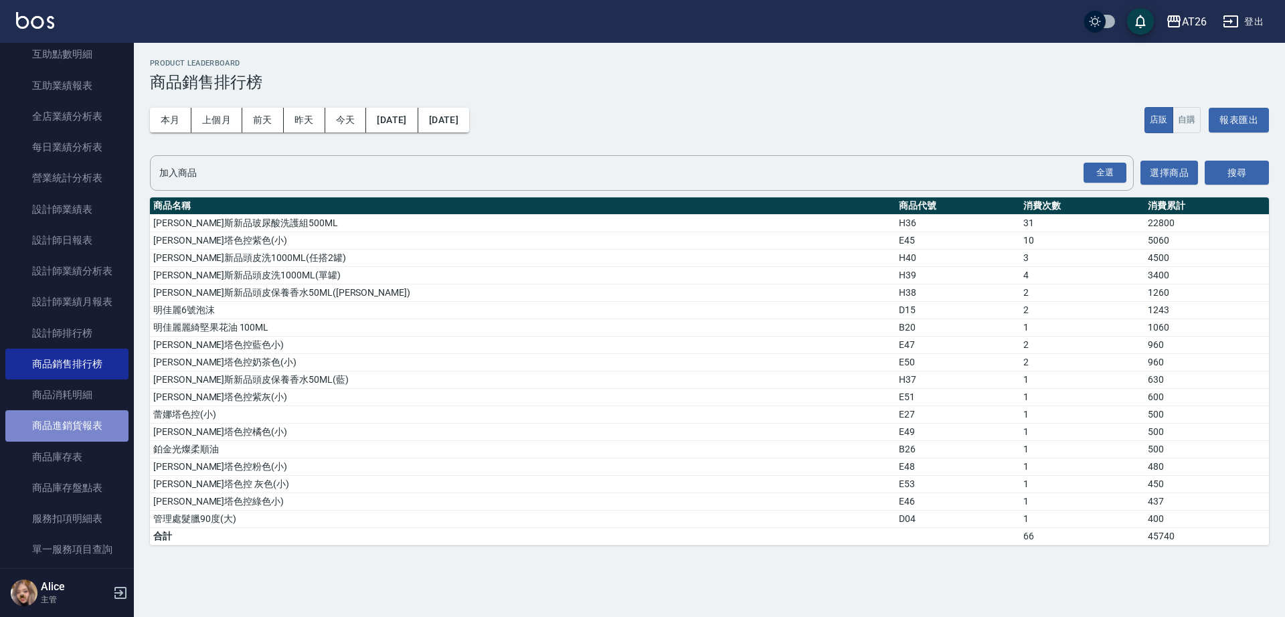
click at [90, 428] on link "商品進銷貨報表" at bounding box center [66, 425] width 123 height 31
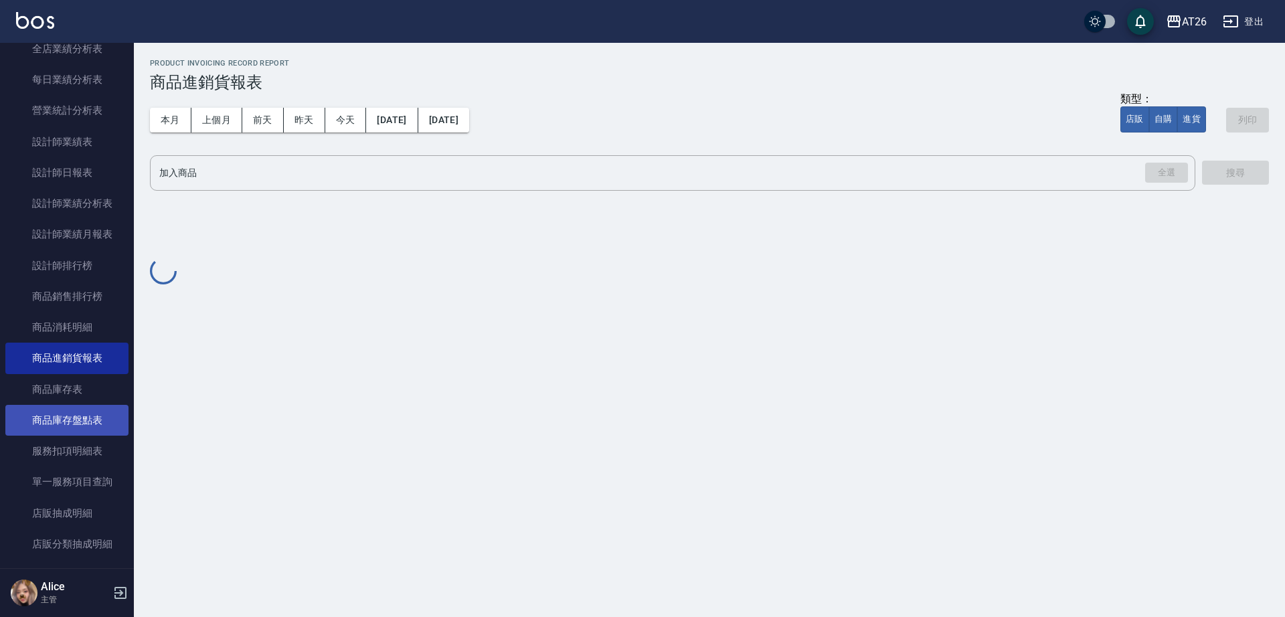
scroll to position [418, 0]
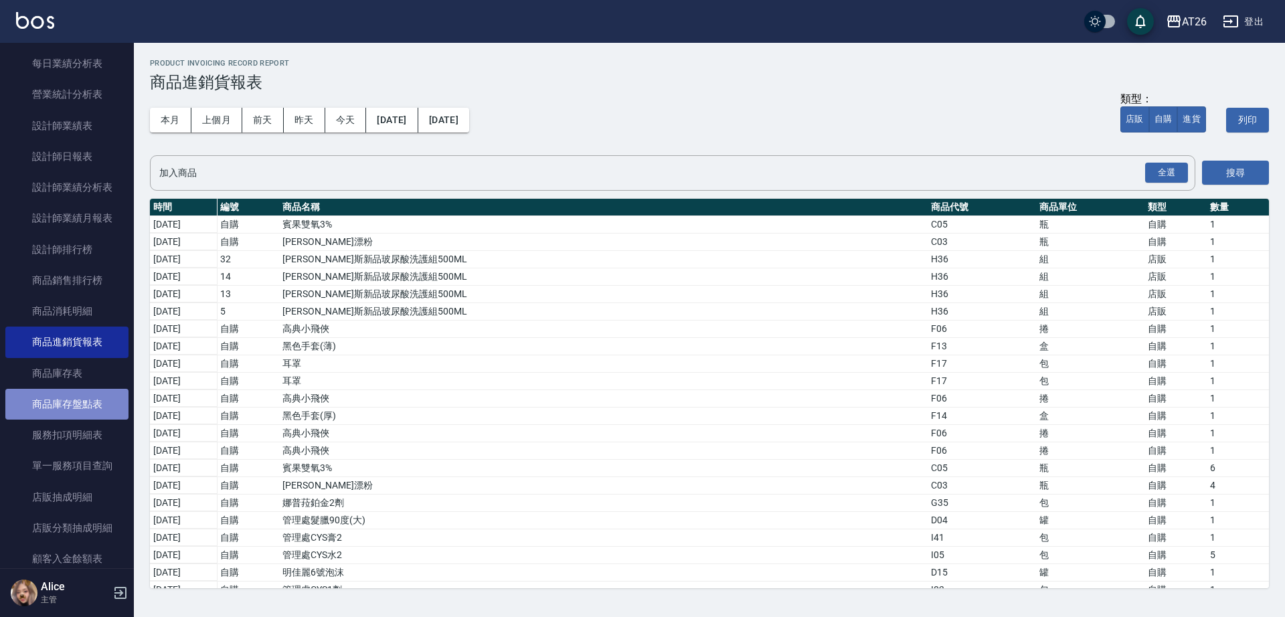
click at [68, 408] on link "商品庫存盤點表" at bounding box center [66, 404] width 123 height 31
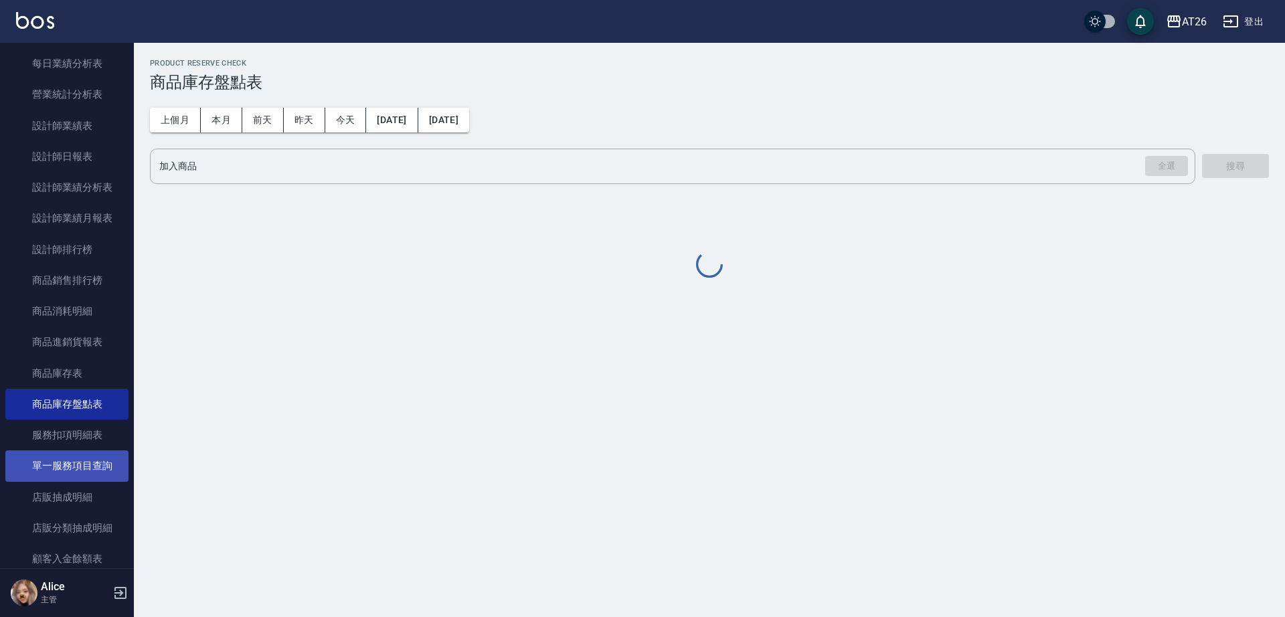
click at [67, 457] on link "單一服務項目查詢" at bounding box center [66, 466] width 123 height 31
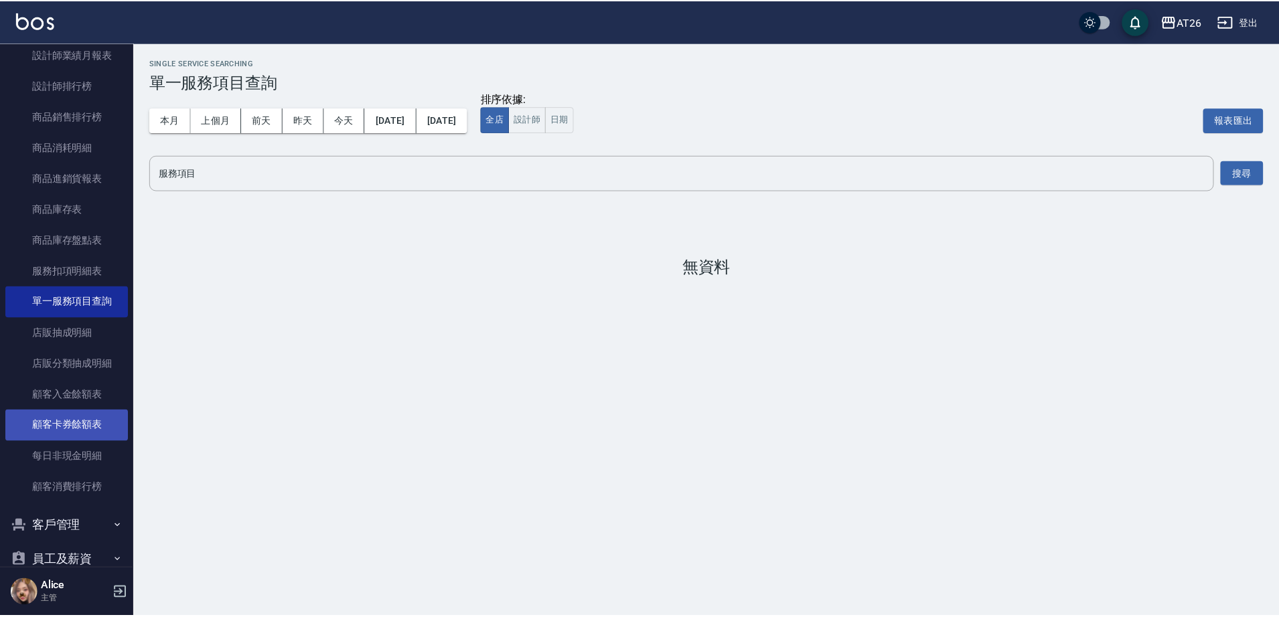
scroll to position [586, 0]
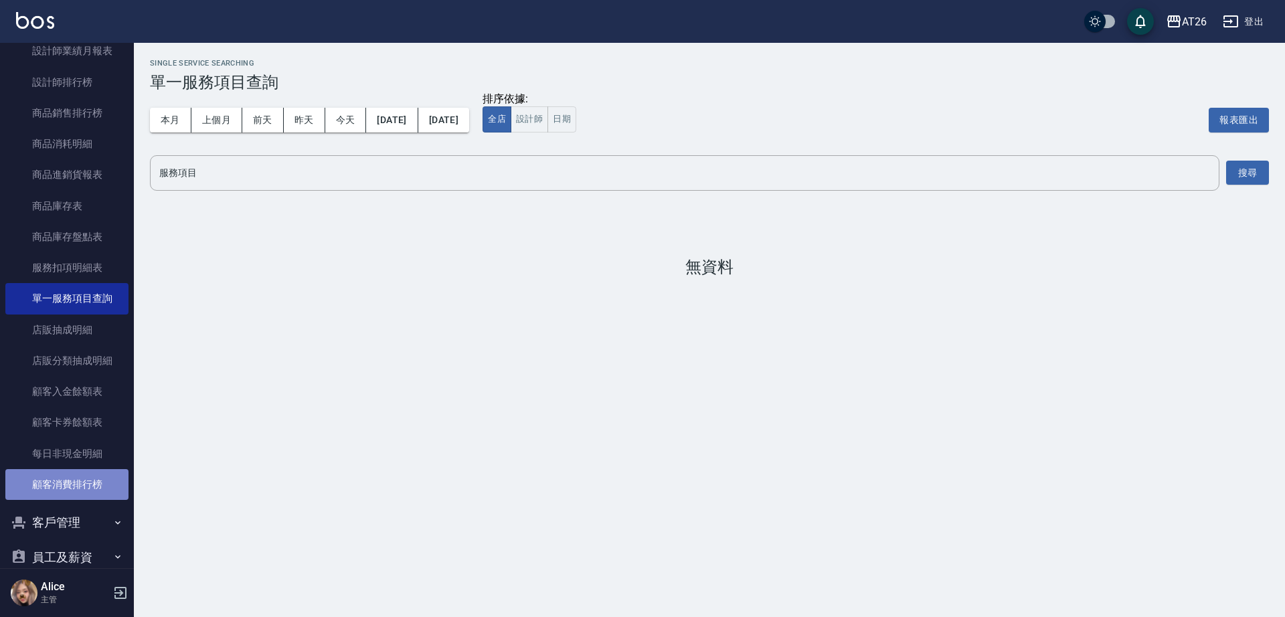
click at [95, 487] on link "顧客消費排行榜" at bounding box center [66, 484] width 123 height 31
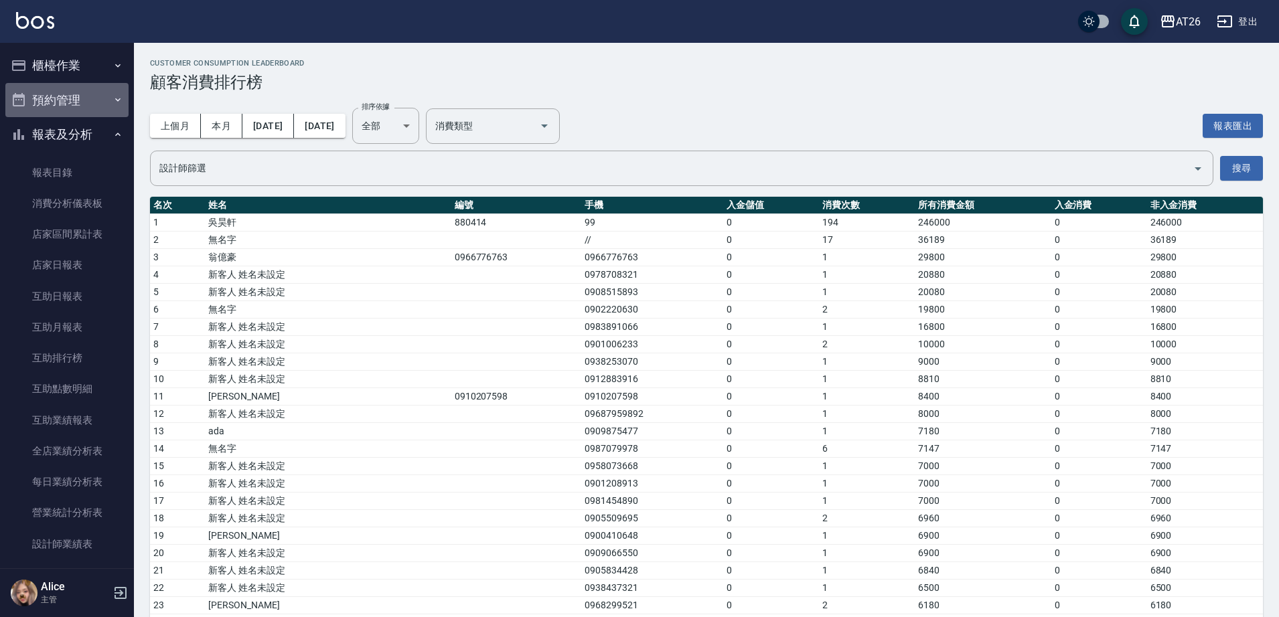
click at [72, 104] on button "預約管理" at bounding box center [66, 100] width 123 height 35
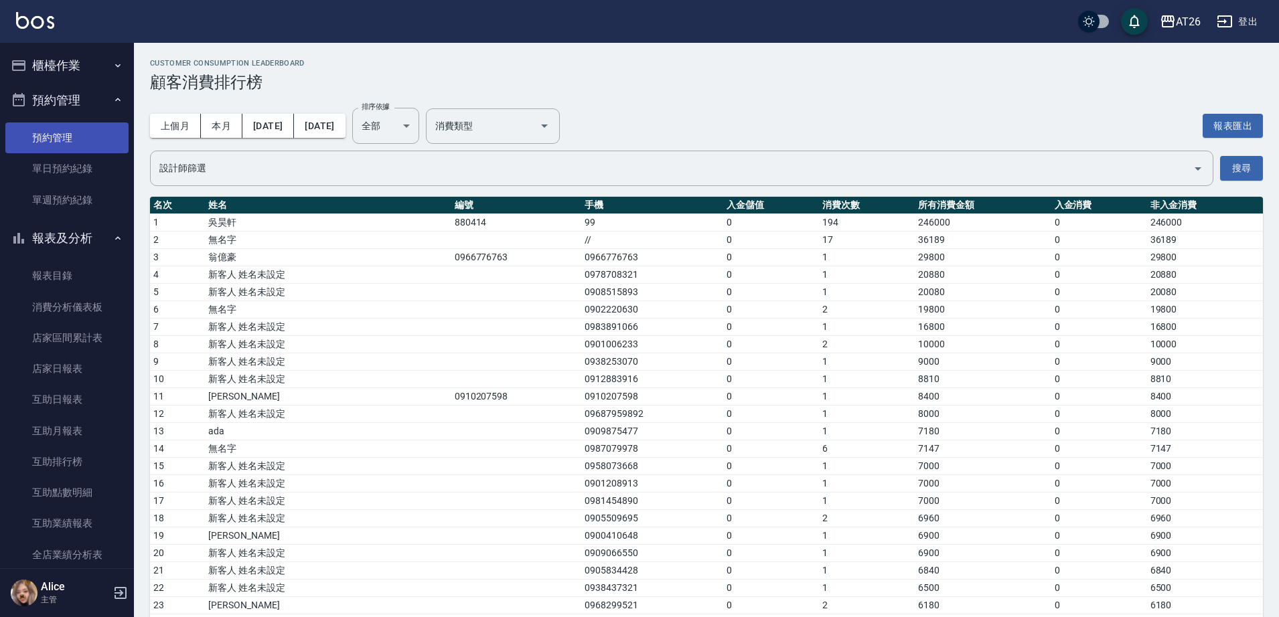
click at [88, 139] on link "預約管理" at bounding box center [66, 138] width 123 height 31
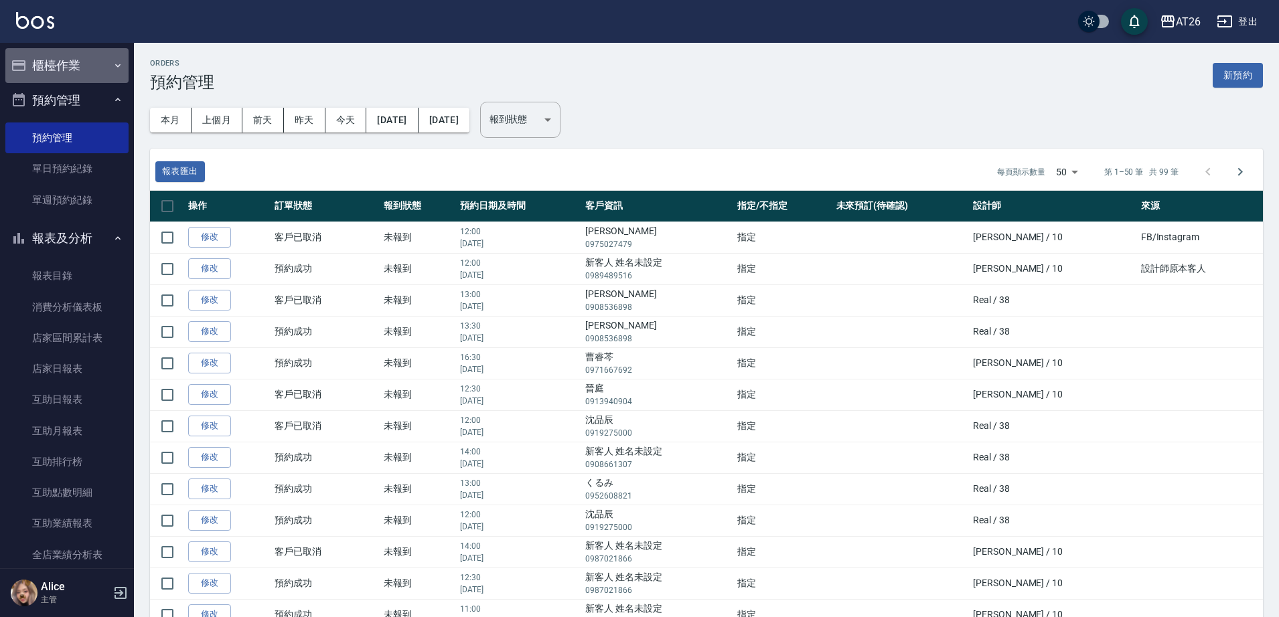
click at [70, 62] on button "櫃檯作業" at bounding box center [66, 65] width 123 height 35
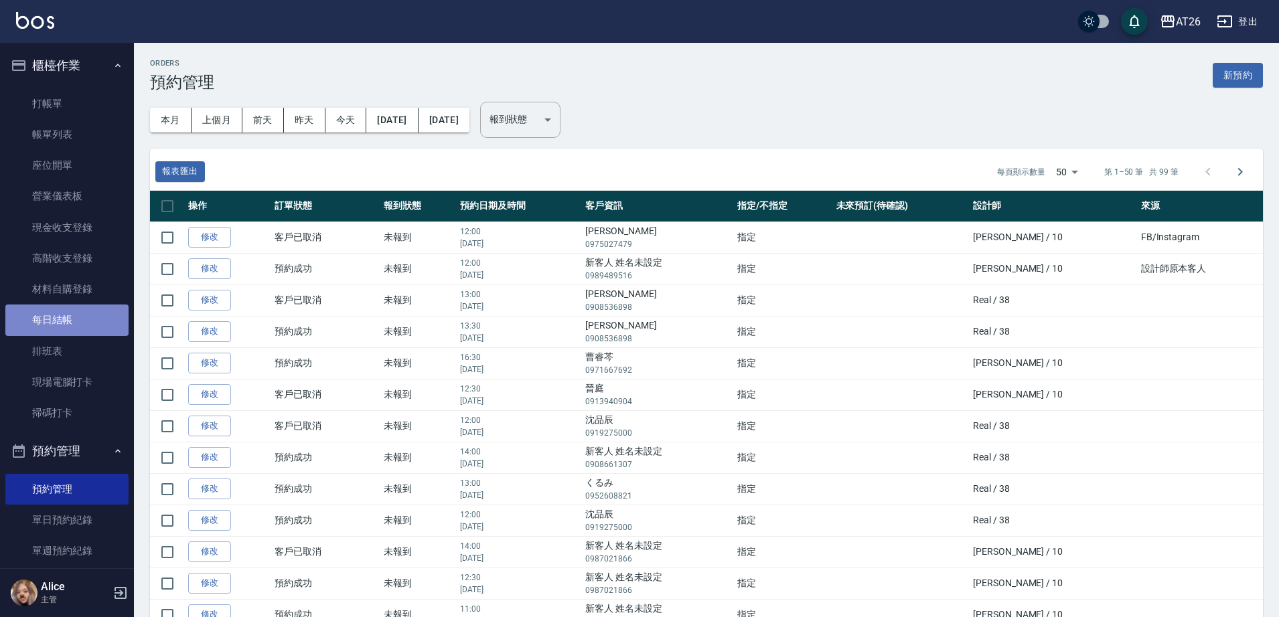
click at [93, 314] on link "每日結帳" at bounding box center [66, 320] width 123 height 31
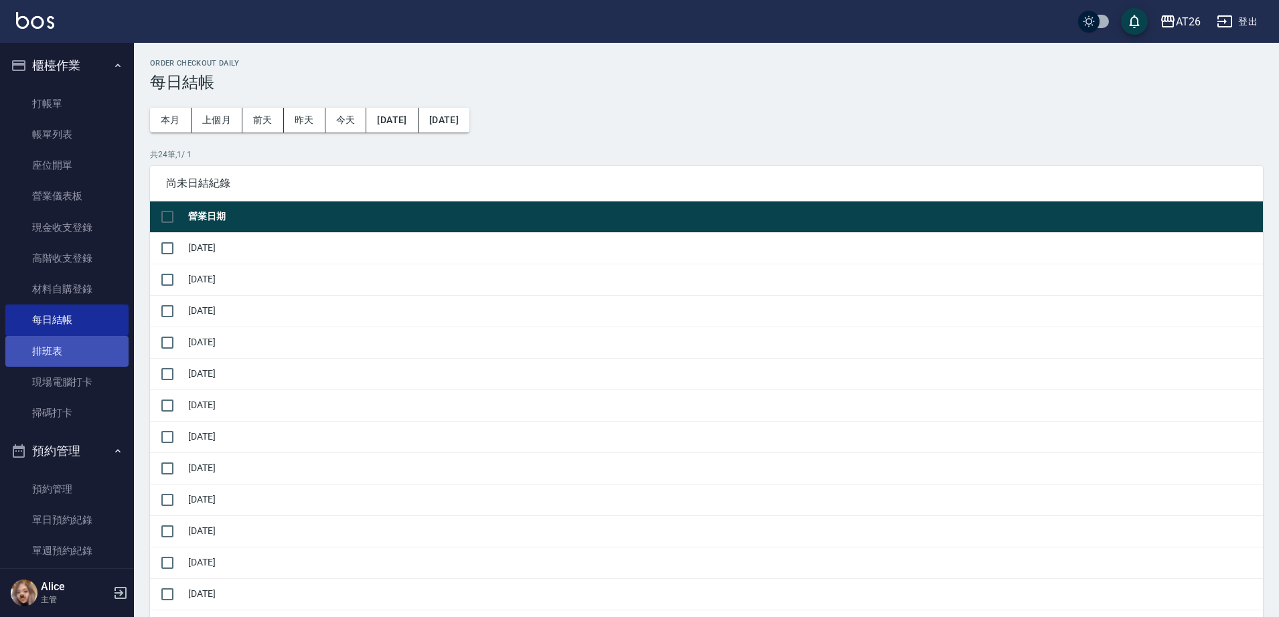
click at [85, 343] on link "排班表" at bounding box center [66, 351] width 123 height 31
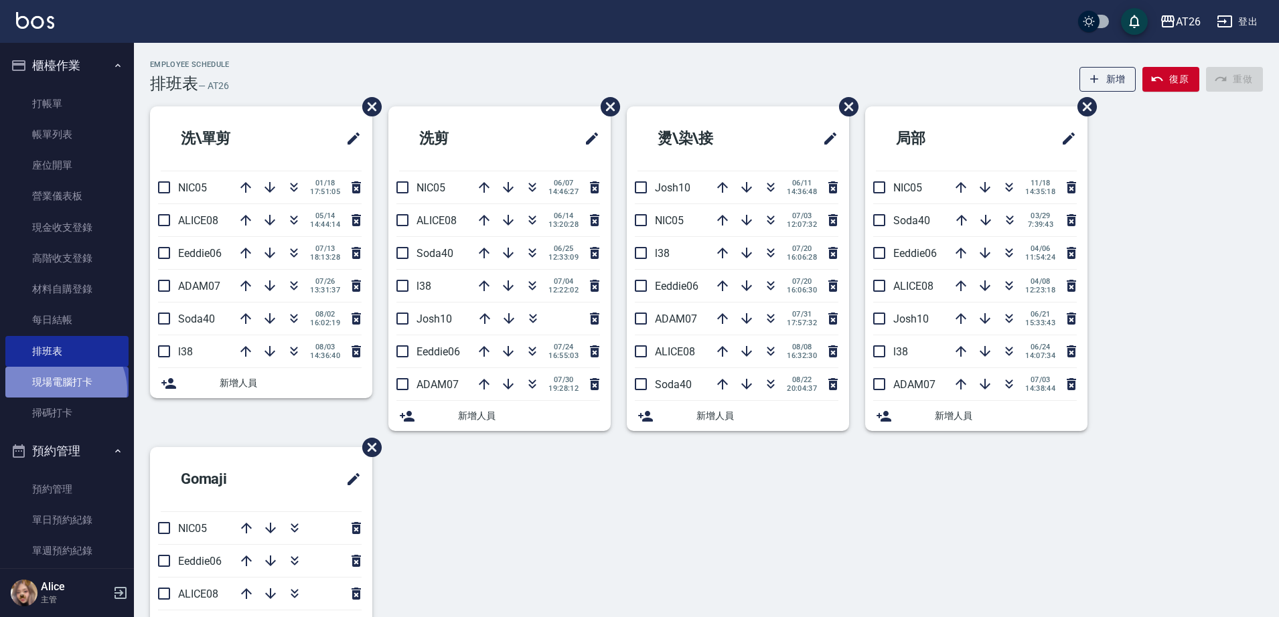
click at [62, 390] on link "現場電腦打卡" at bounding box center [66, 382] width 123 height 31
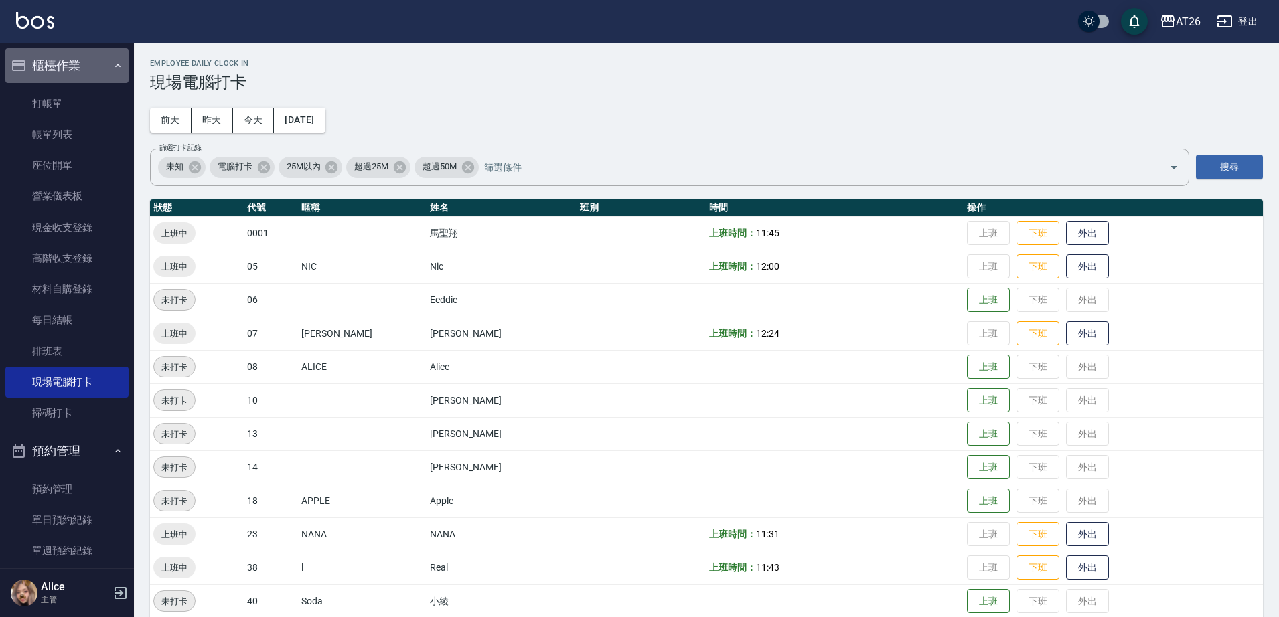
click at [86, 58] on button "櫃檯作業" at bounding box center [66, 65] width 123 height 35
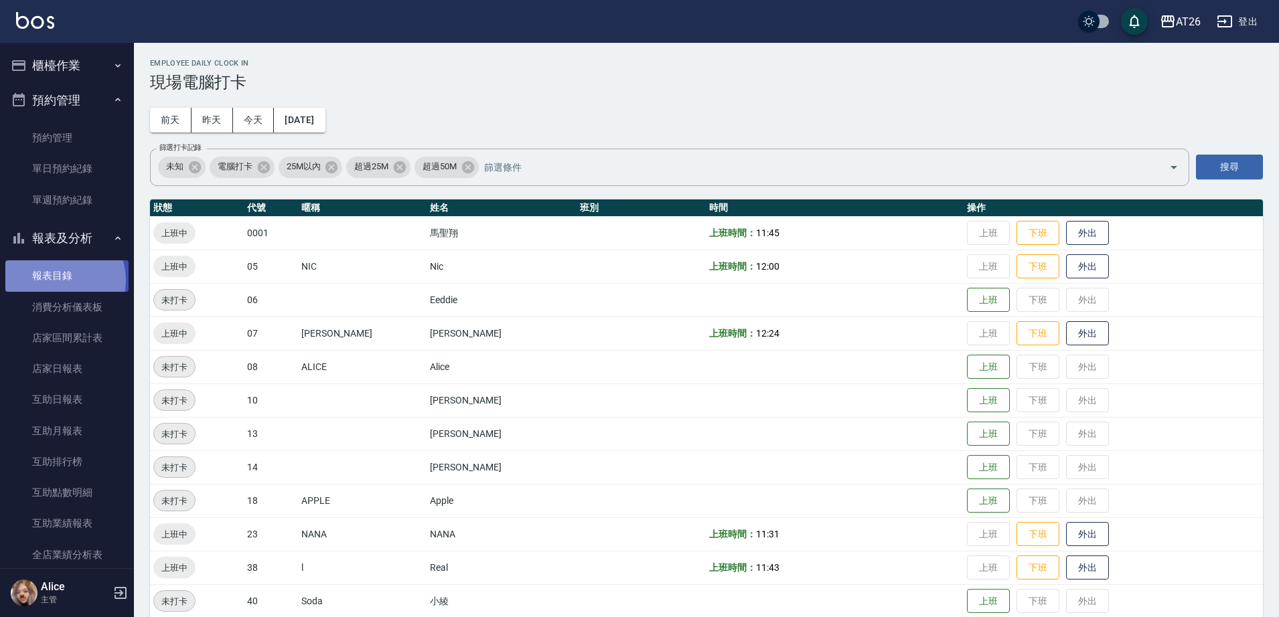
click at [58, 280] on link "報表目錄" at bounding box center [66, 275] width 123 height 31
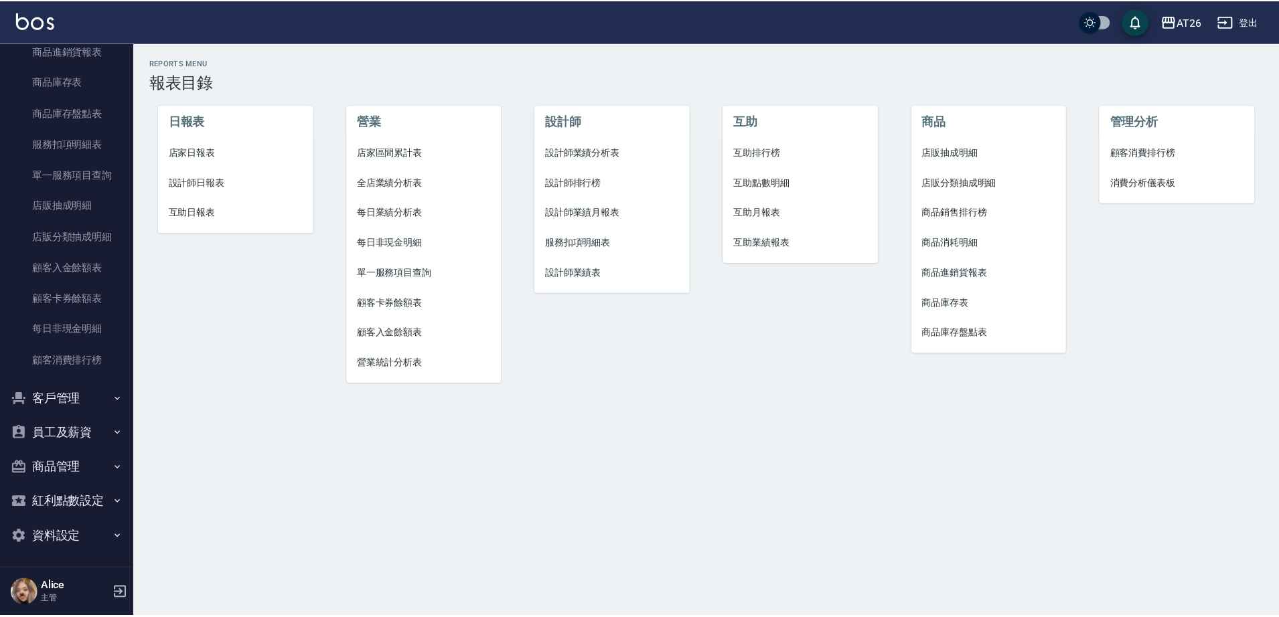
scroll to position [815, 0]
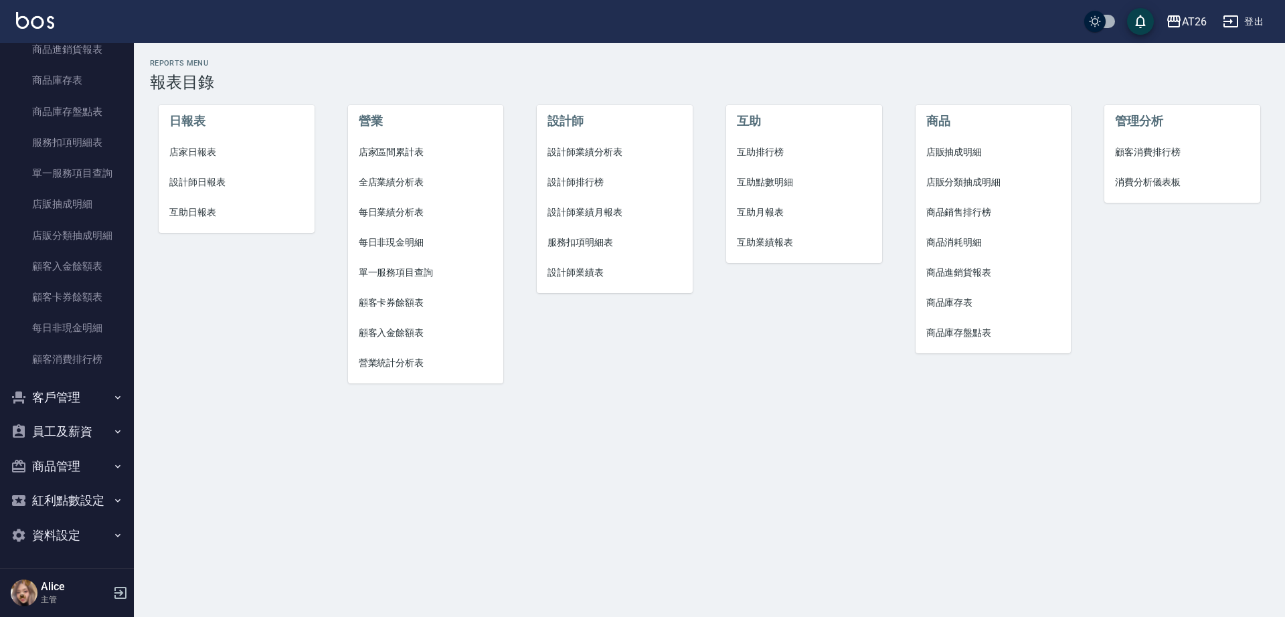
click at [94, 400] on button "客戶管理" at bounding box center [66, 397] width 123 height 35
click at [104, 434] on link "客戶列表" at bounding box center [66, 435] width 123 height 31
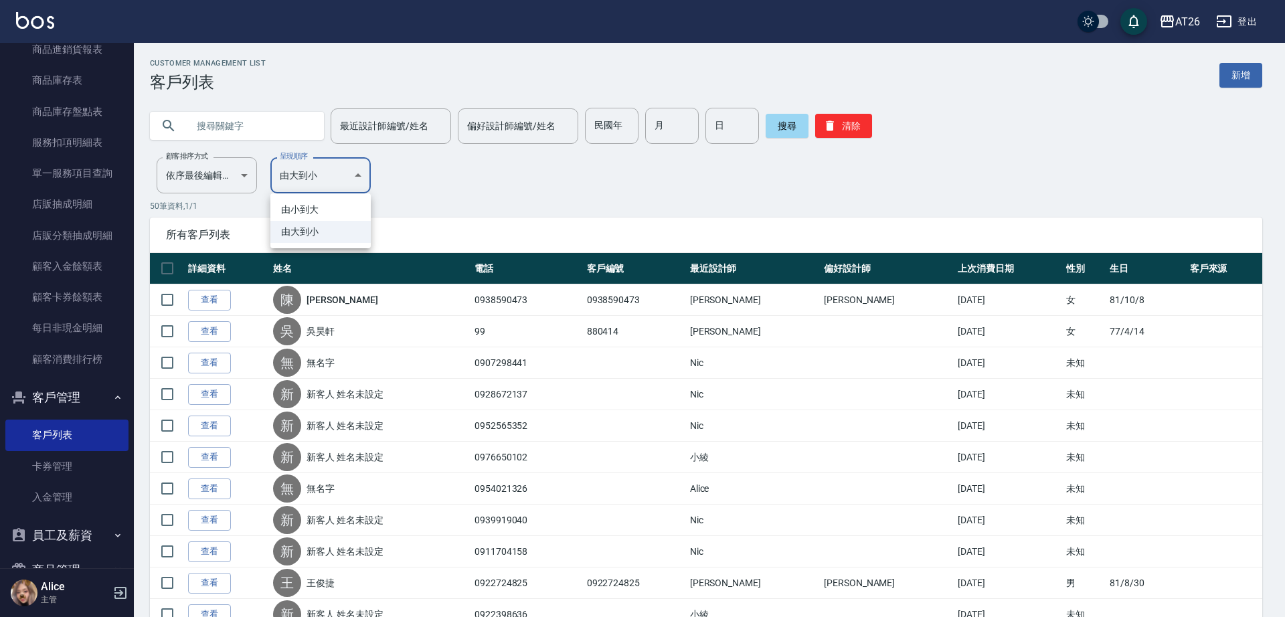
click at [339, 177] on div at bounding box center [642, 308] width 1285 height 617
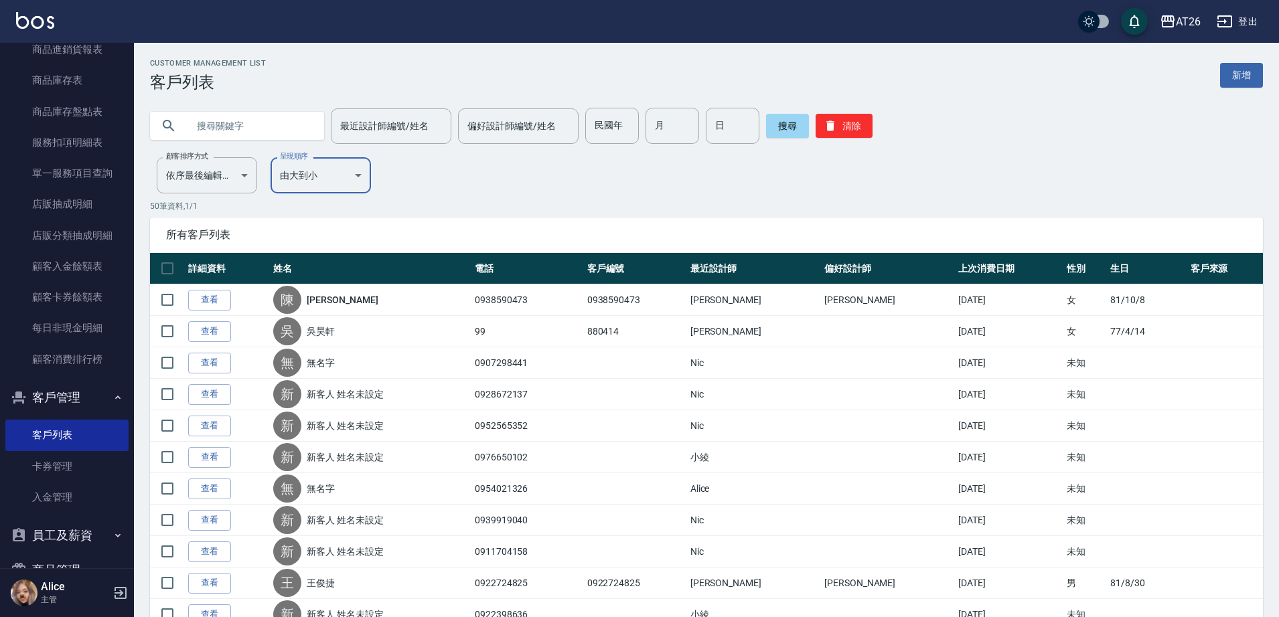
click at [400, 132] on input "最近設計師編號/姓名" at bounding box center [391, 125] width 108 height 23
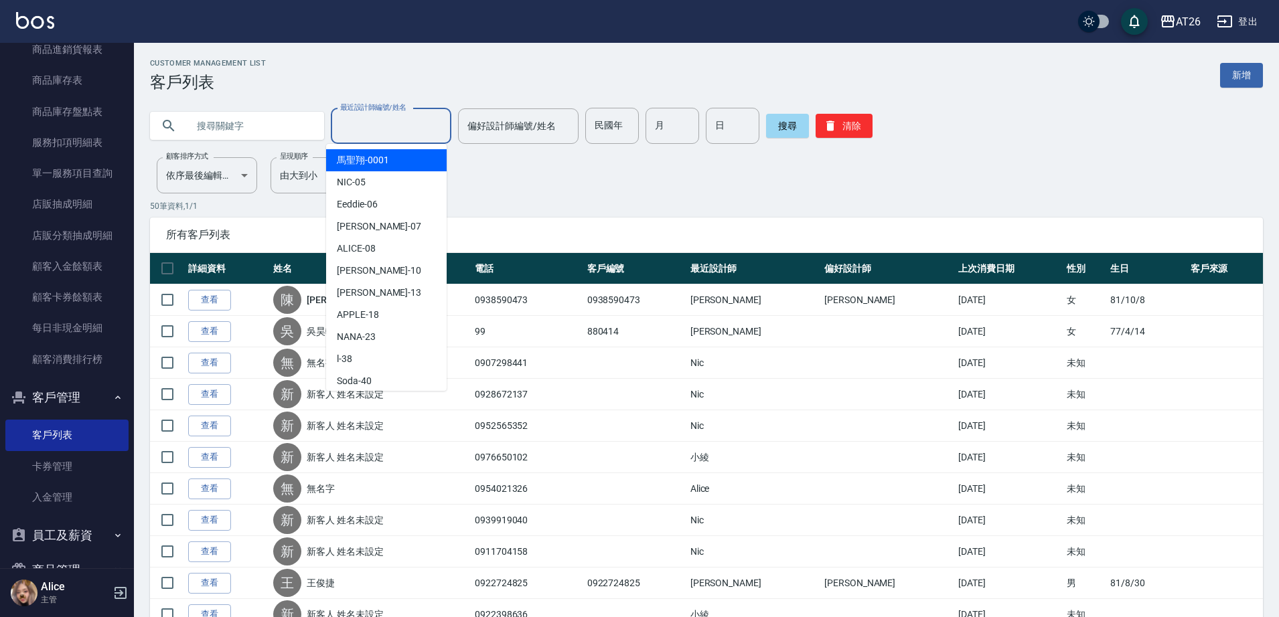
click at [206, 138] on input "text" at bounding box center [250, 126] width 126 height 36
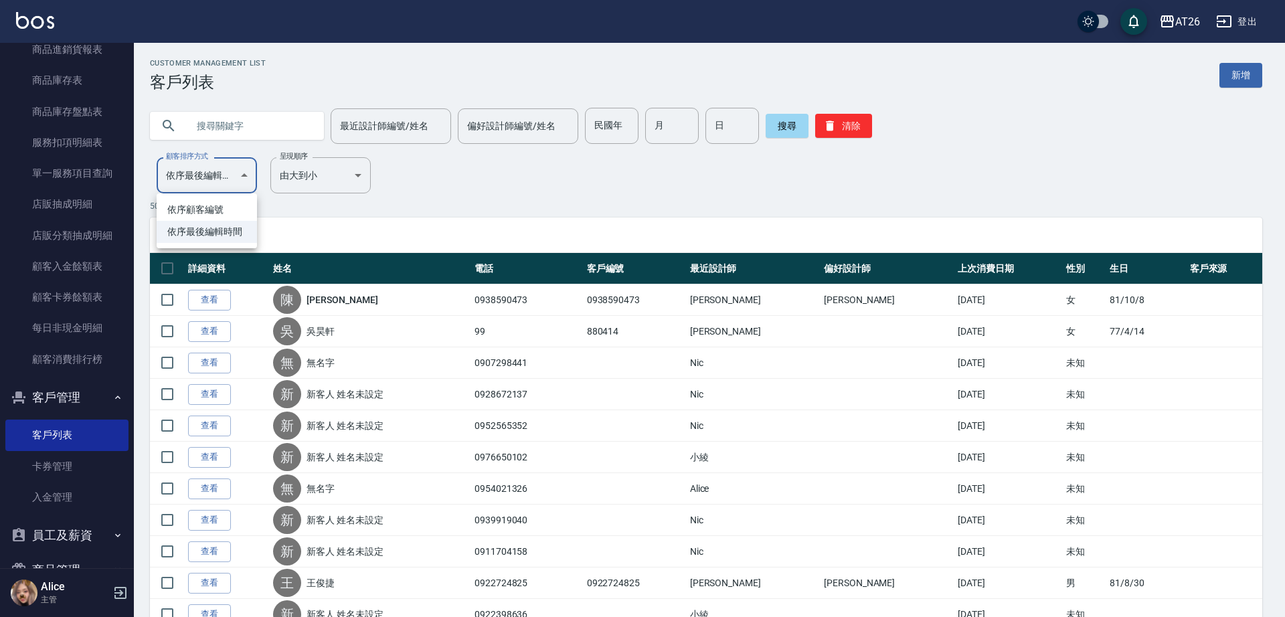
click at [229, 181] on div at bounding box center [642, 308] width 1285 height 617
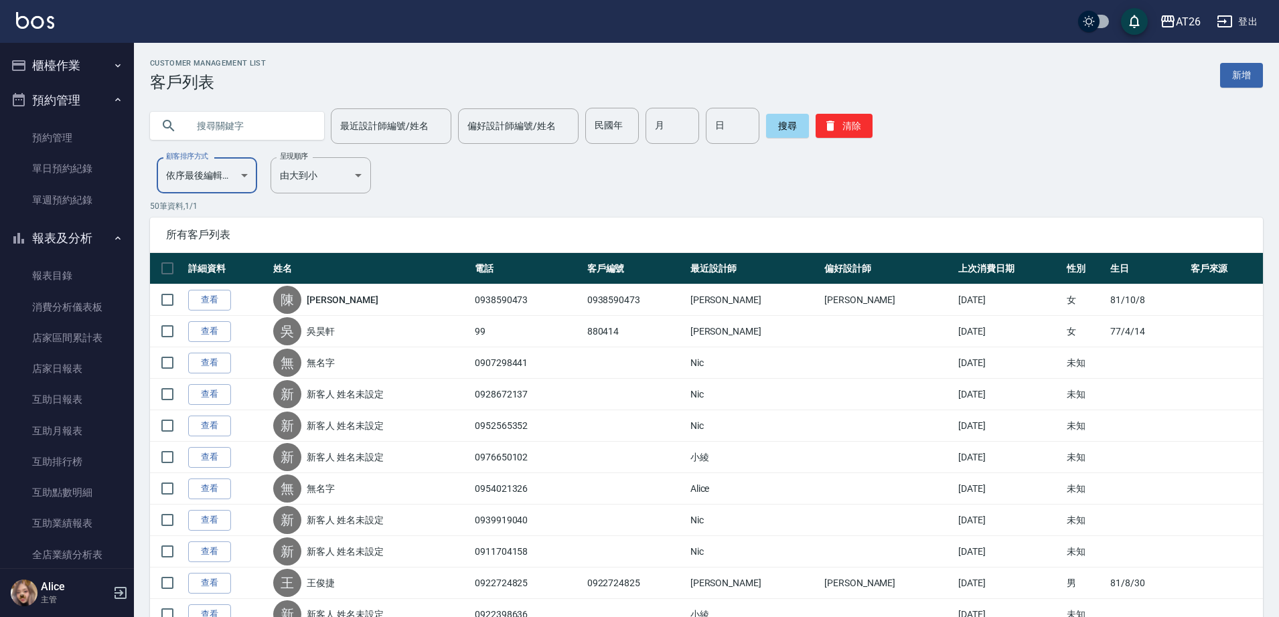
click at [74, 71] on button "櫃檯作業" at bounding box center [66, 65] width 123 height 35
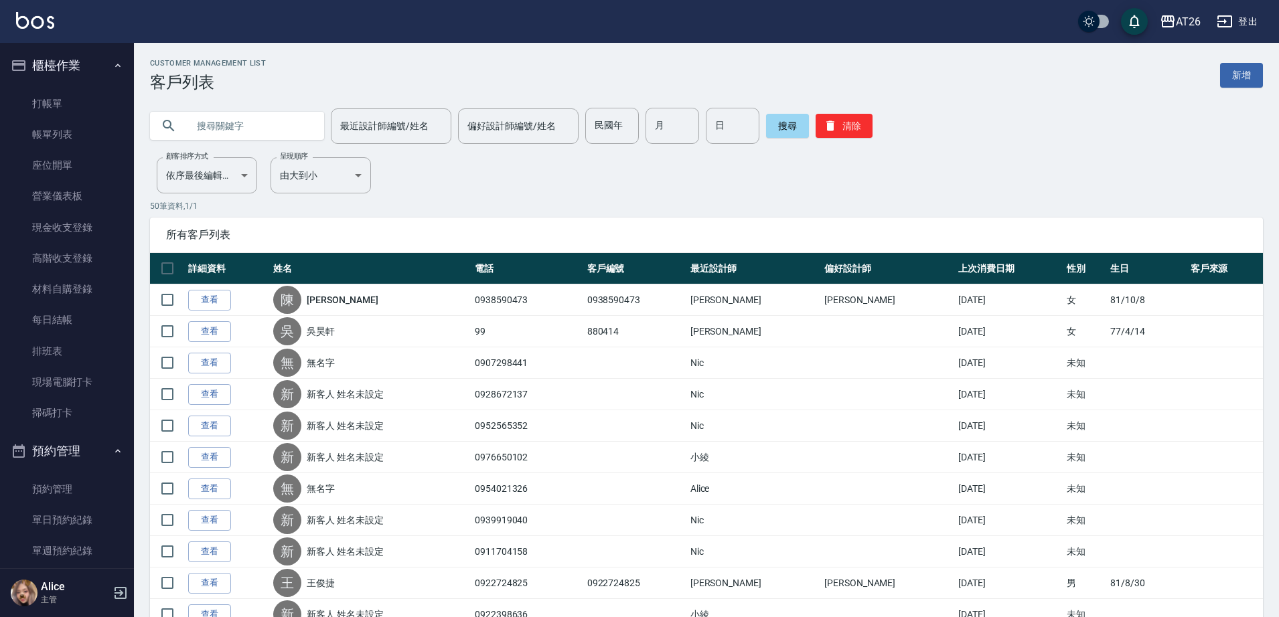
click at [74, 71] on button "櫃檯作業" at bounding box center [66, 65] width 123 height 35
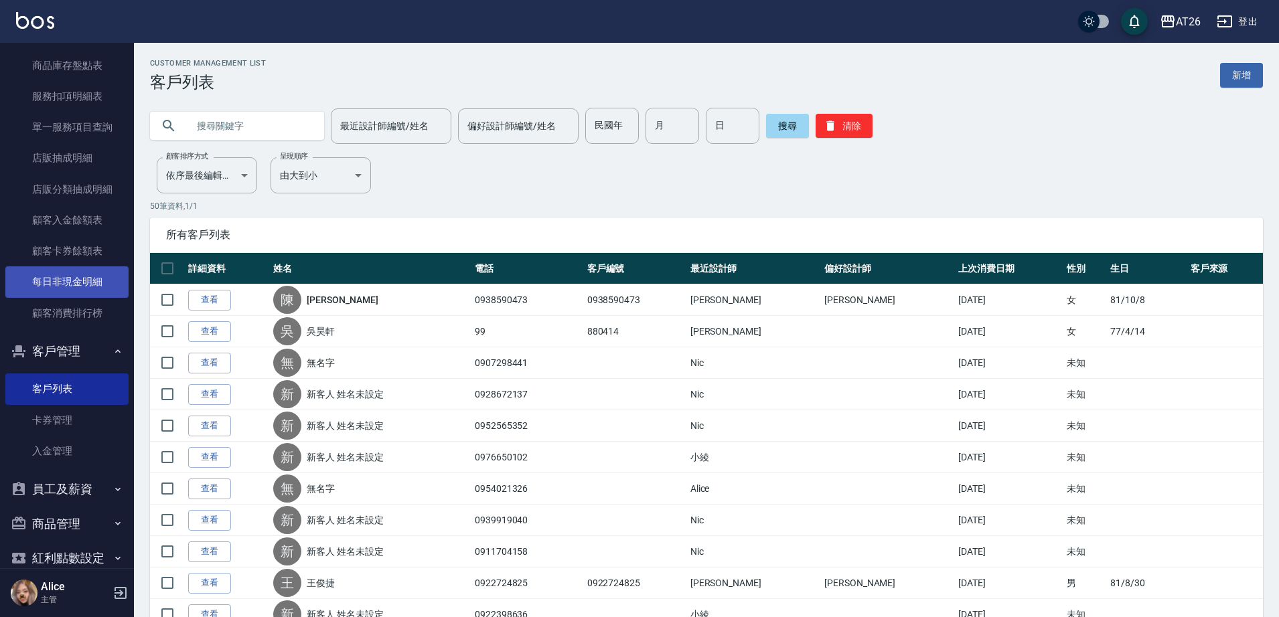
scroll to position [918, 0]
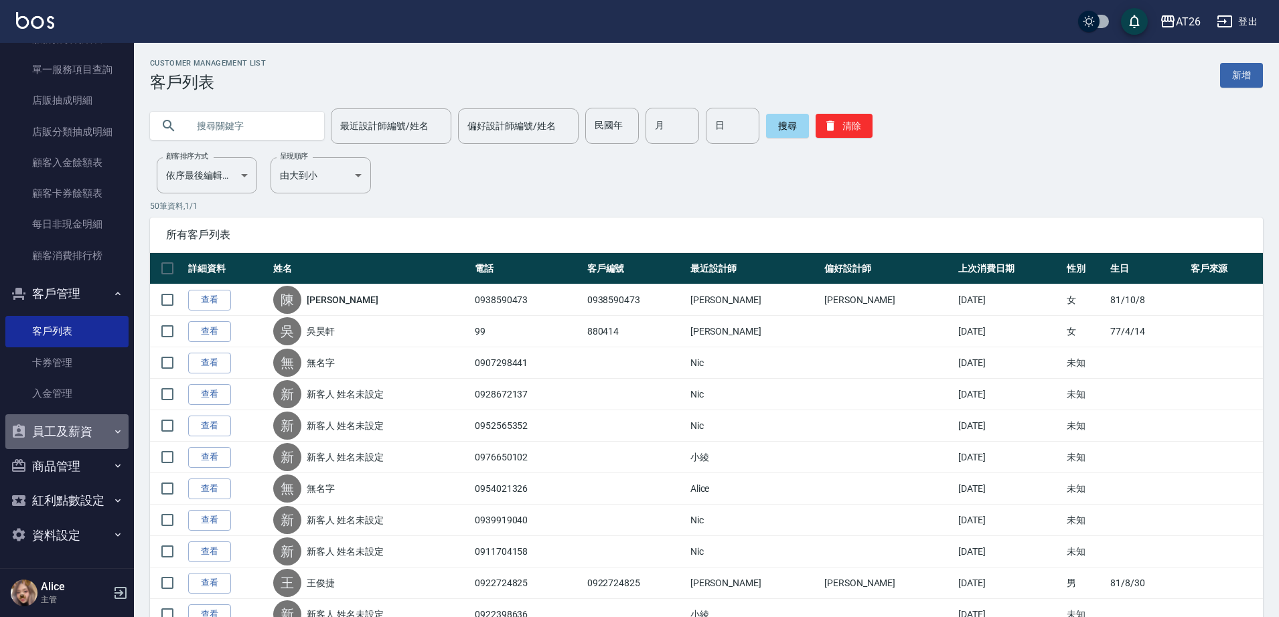
click at [70, 443] on button "員工及薪資" at bounding box center [66, 431] width 123 height 35
click at [69, 436] on button "員工及薪資" at bounding box center [66, 431] width 123 height 35
click at [70, 467] on button "商品管理" at bounding box center [66, 466] width 123 height 35
click at [89, 536] on button "資料設定" at bounding box center [66, 535] width 123 height 35
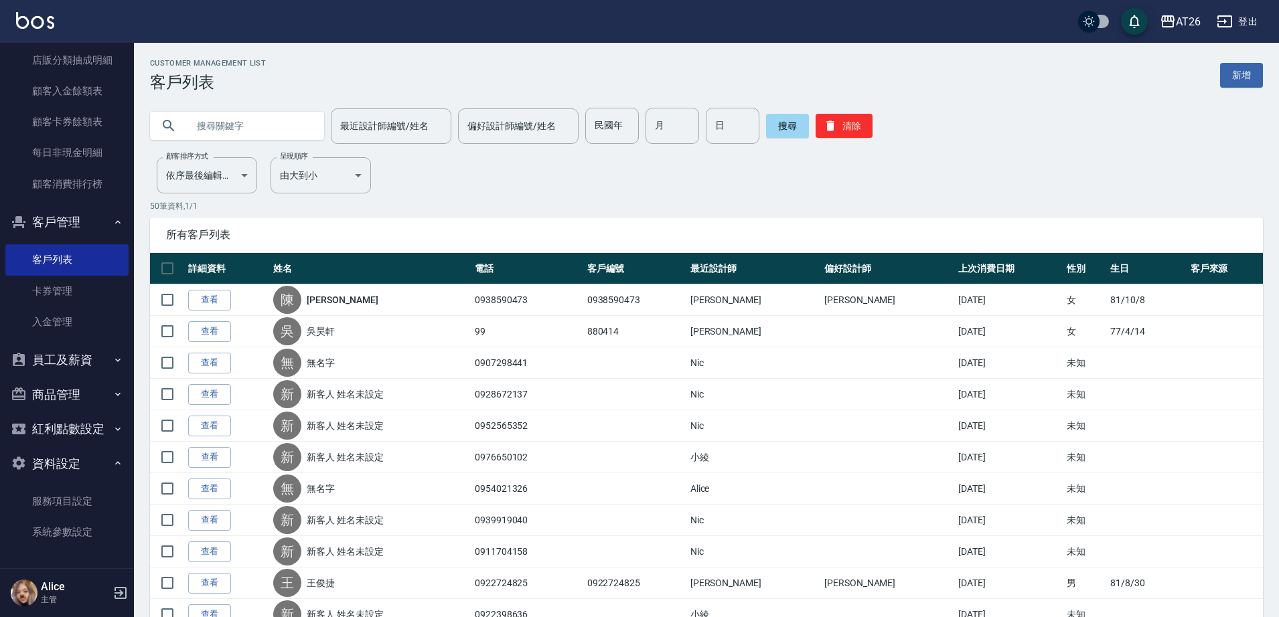
scroll to position [991, 0]
click at [79, 464] on button "資料設定" at bounding box center [66, 462] width 123 height 35
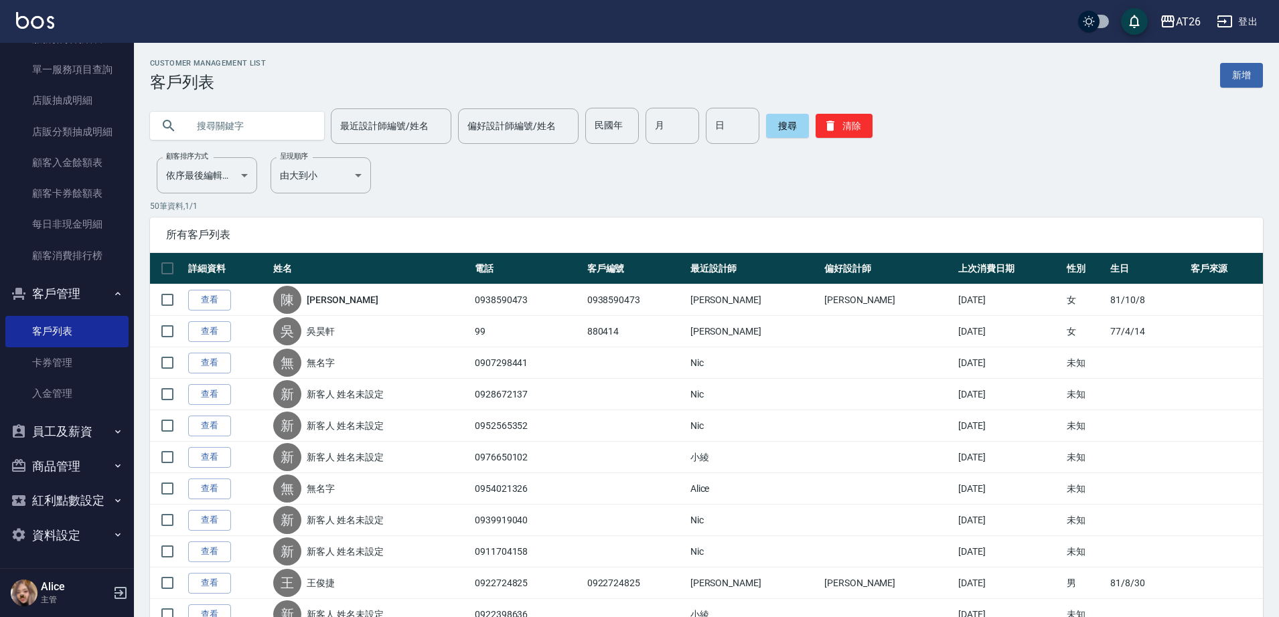
scroll to position [918, 0]
click at [508, 123] on input "偏好設計師編號/姓名" at bounding box center [518, 125] width 108 height 23
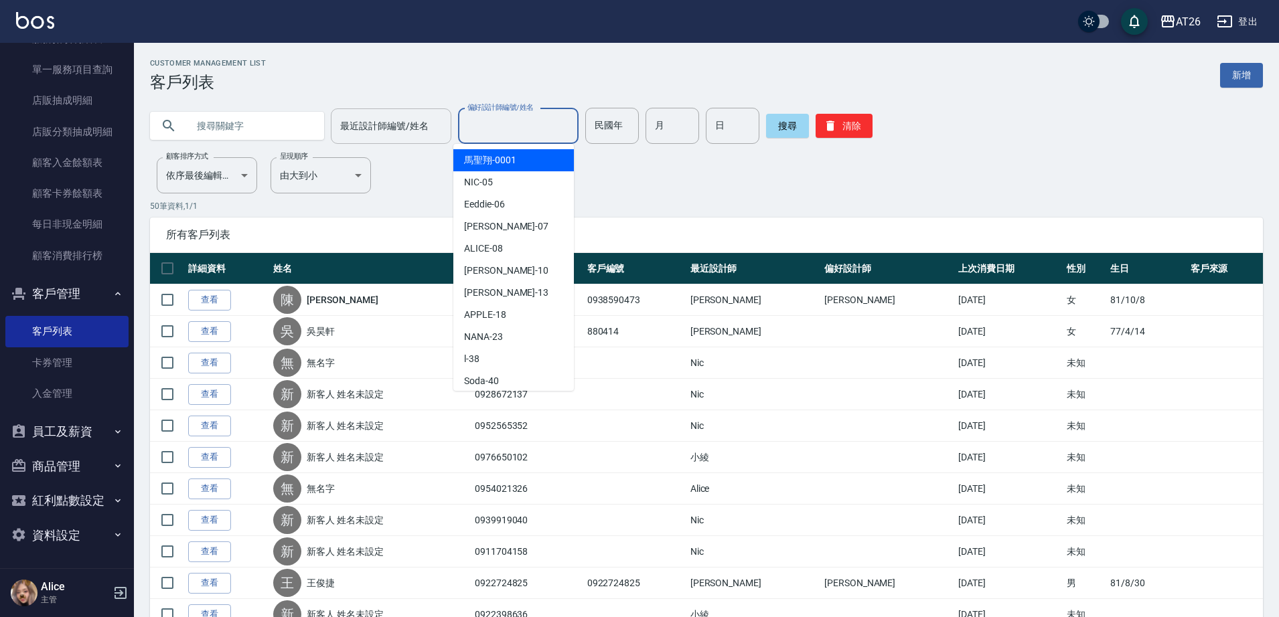
click at [368, 127] on input "最近設計師編號/姓名" at bounding box center [391, 125] width 108 height 23
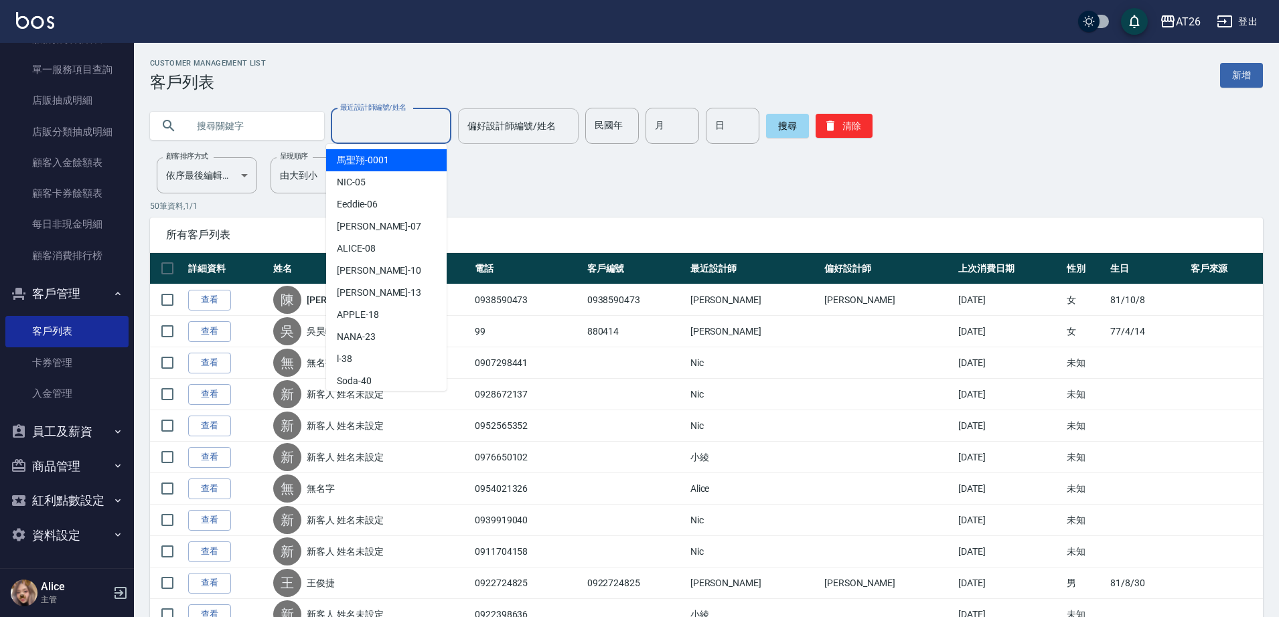
click at [509, 125] on input "偏好設計師編號/姓名" at bounding box center [518, 125] width 108 height 23
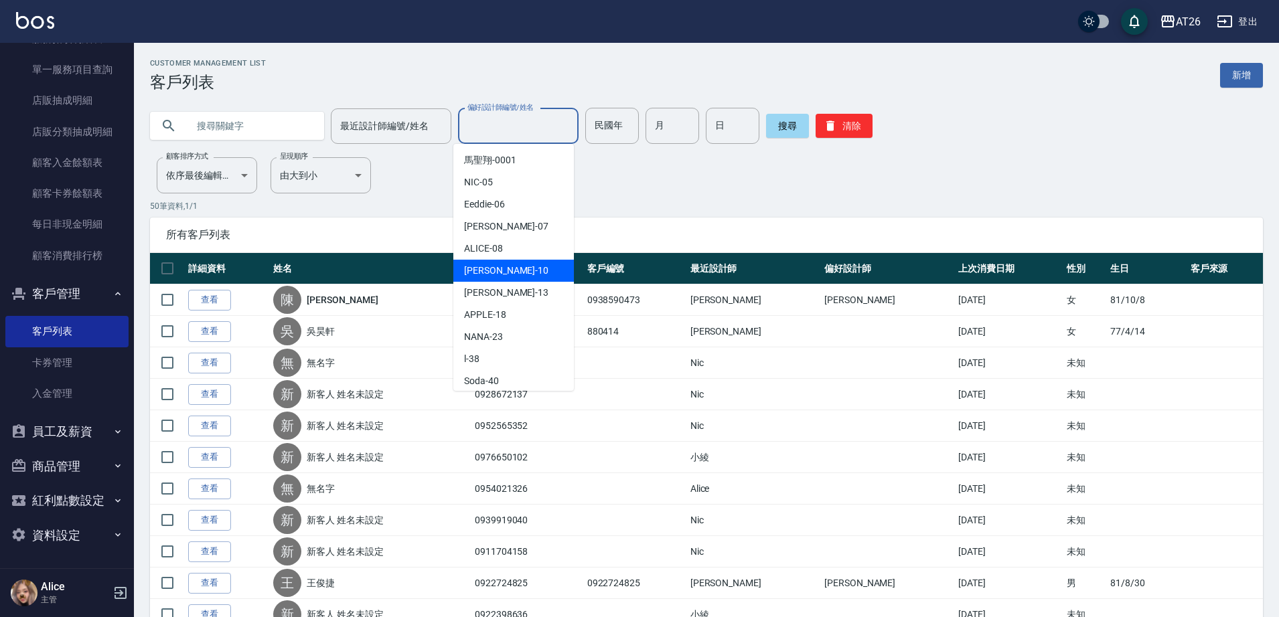
click at [497, 266] on span "Josh -10" at bounding box center [506, 271] width 84 height 14
type input "Josh-10"
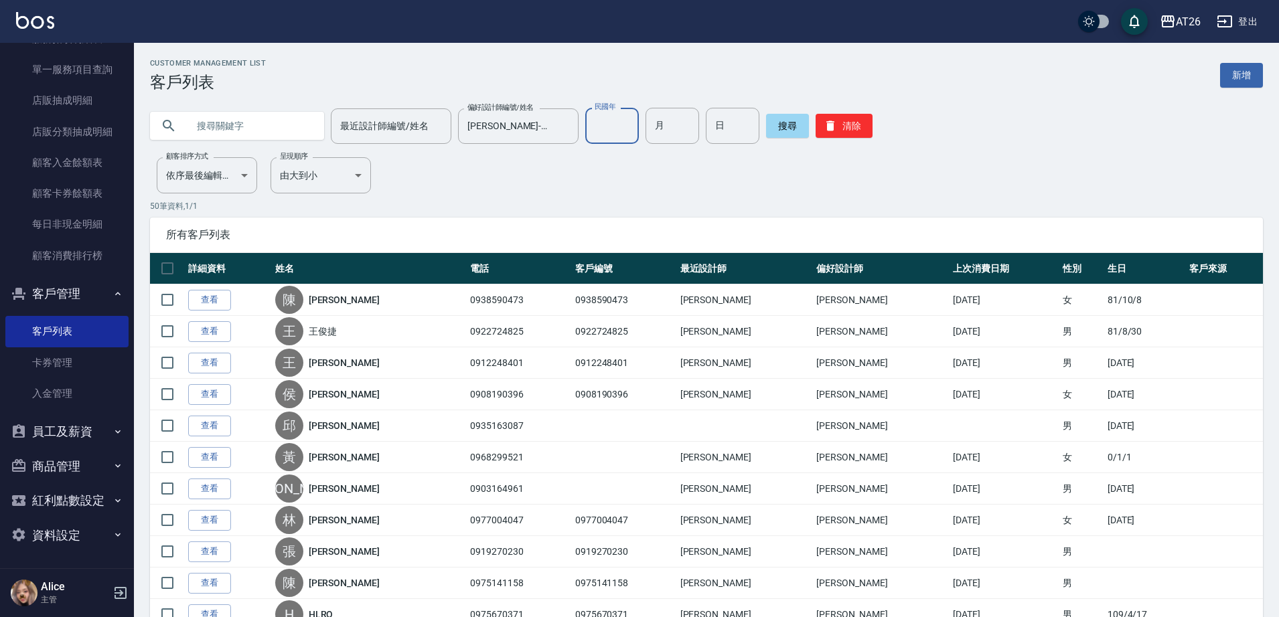
click at [596, 130] on input "民國年" at bounding box center [612, 126] width 54 height 36
click at [1241, 17] on button "登出" at bounding box center [1237, 21] width 52 height 25
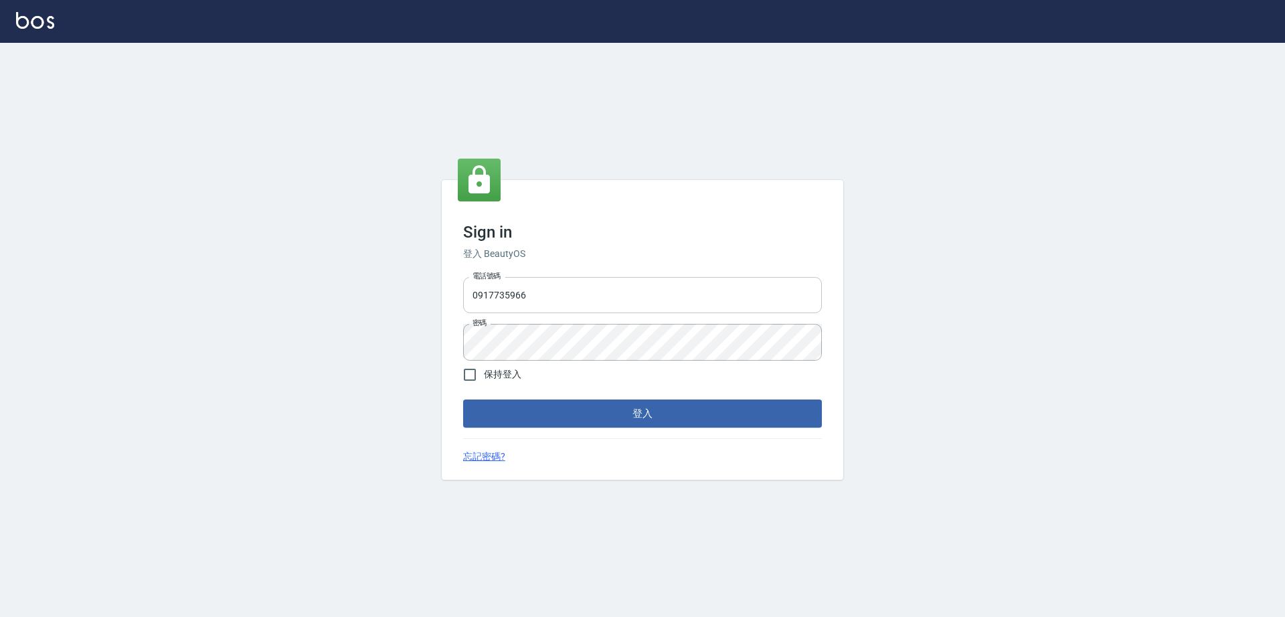
click at [554, 278] on input "0917735966" at bounding box center [642, 295] width 359 height 36
click at [546, 294] on input "0917735966" at bounding box center [642, 295] width 359 height 36
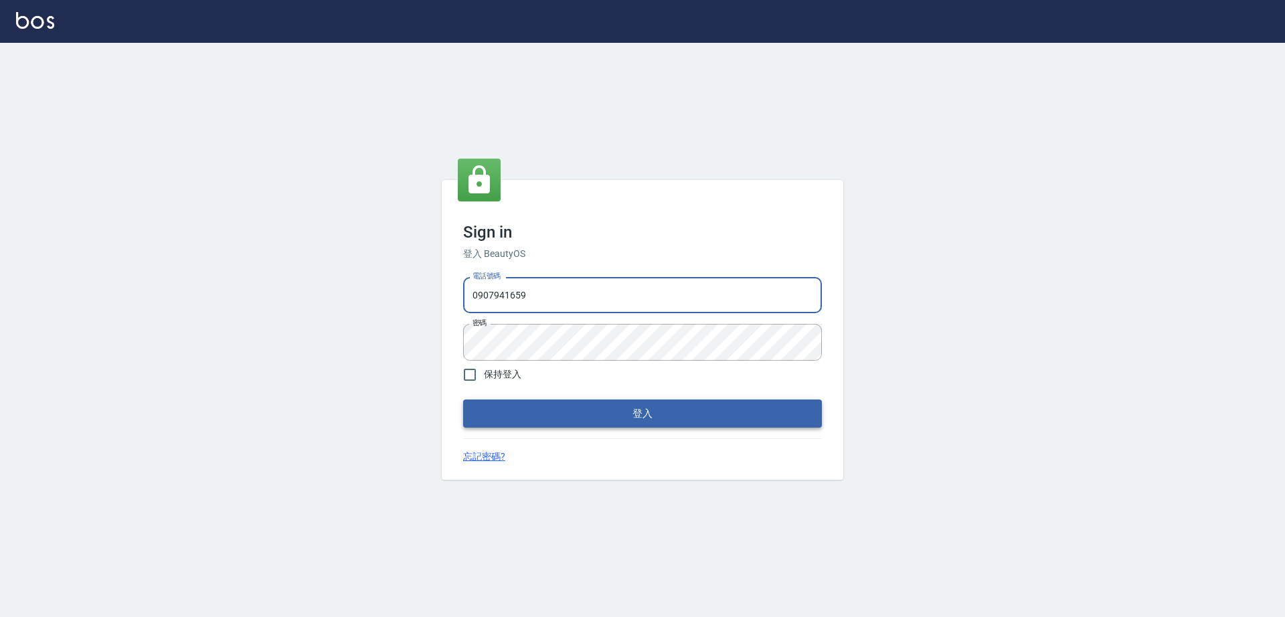
type input "0907941659"
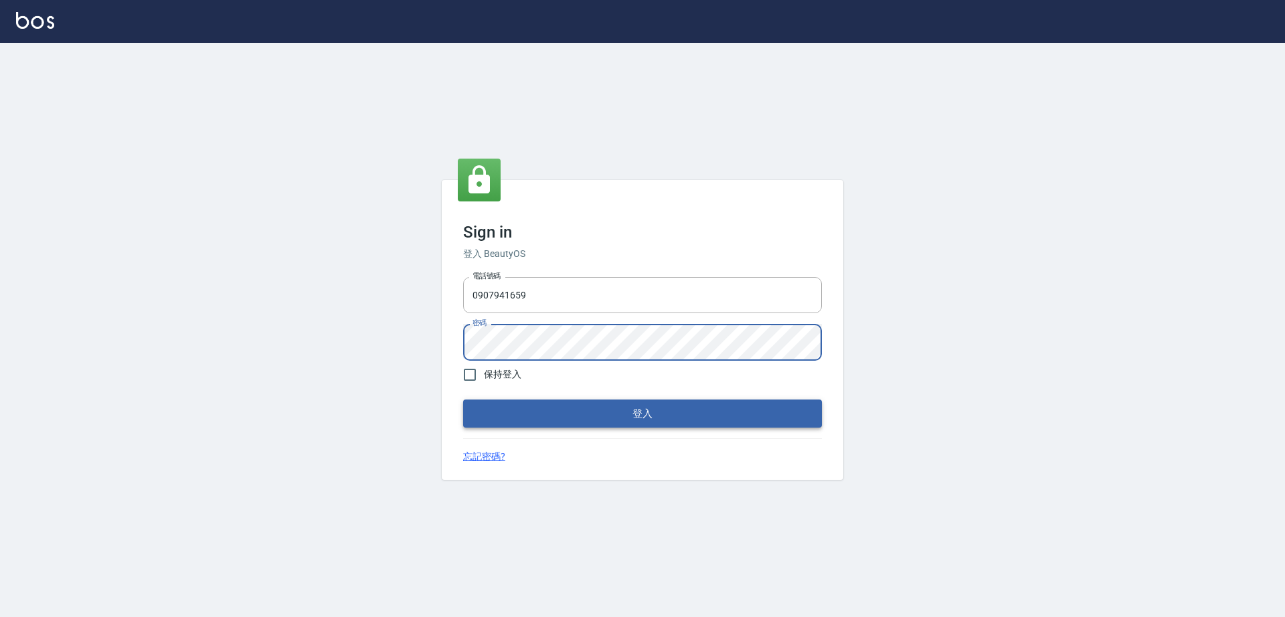
click at [463, 400] on button "登入" at bounding box center [642, 414] width 359 height 28
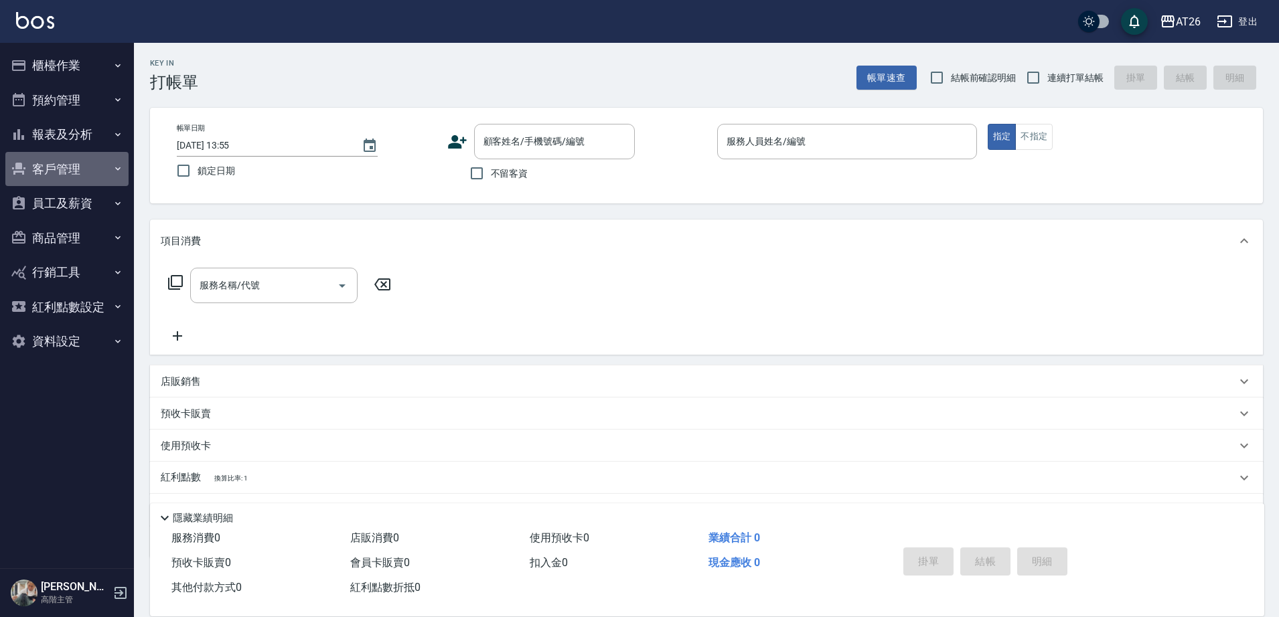
click at [98, 164] on button "客戶管理" at bounding box center [66, 169] width 123 height 35
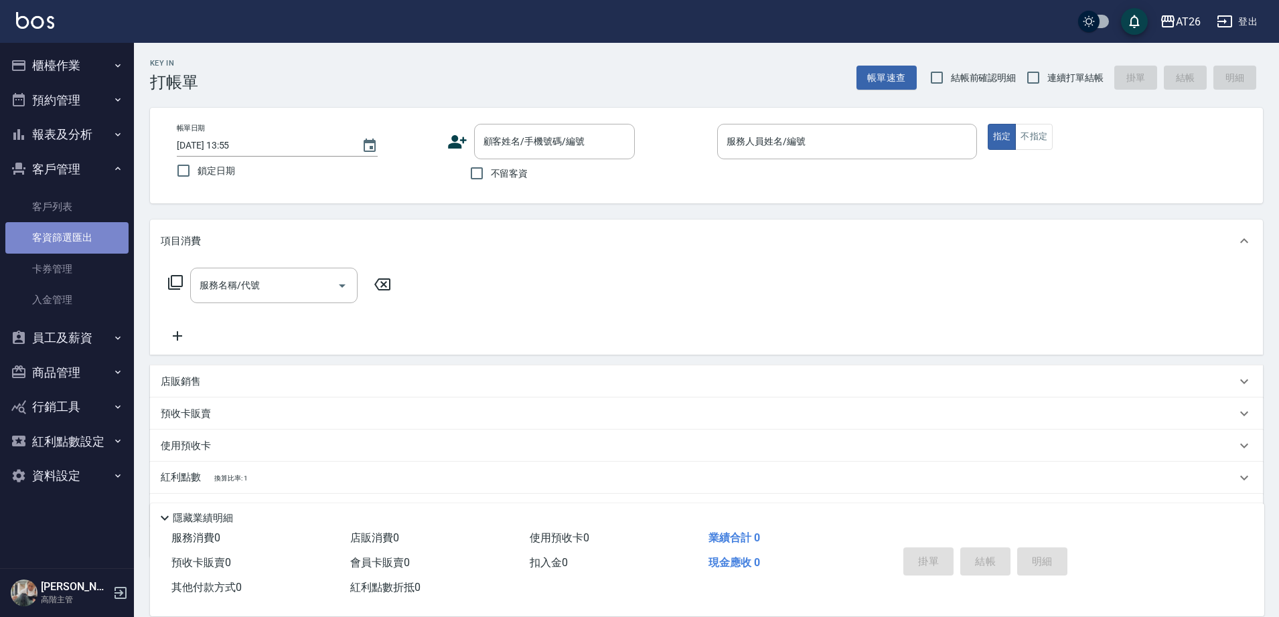
click at [89, 234] on link "客資篩選匯出" at bounding box center [66, 237] width 123 height 31
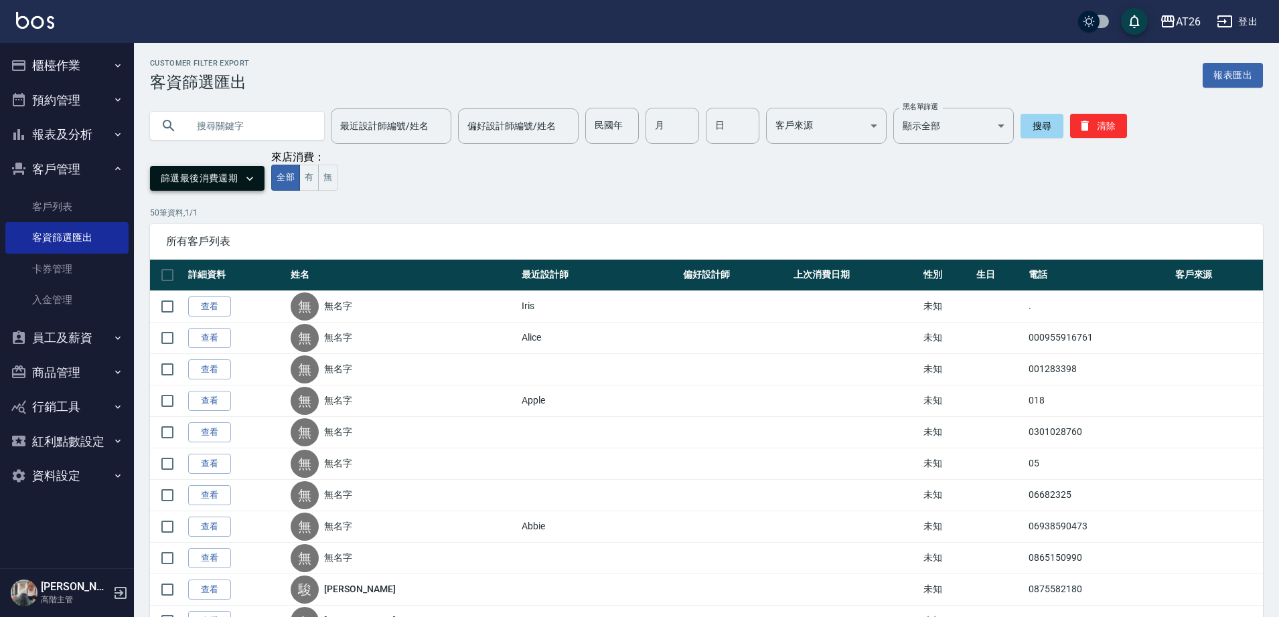
click at [236, 180] on button "篩選最後消費週期" at bounding box center [207, 178] width 114 height 25
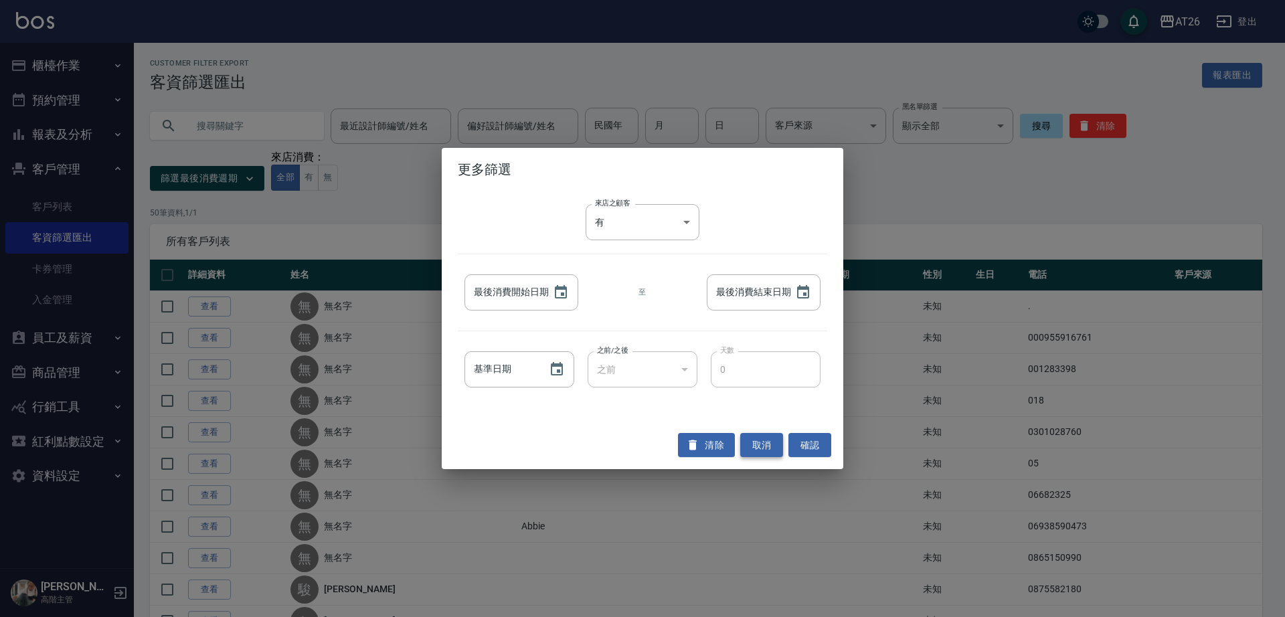
click at [771, 436] on button "取消" at bounding box center [761, 445] width 43 height 25
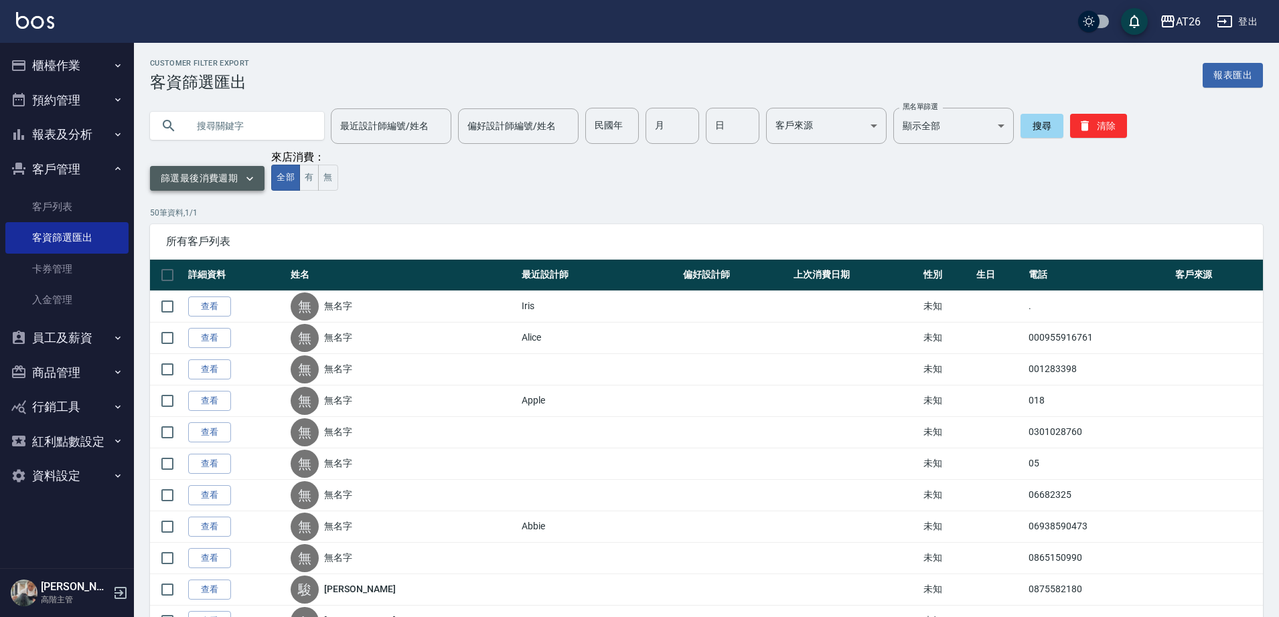
click at [242, 179] on button "篩選最後消費週期" at bounding box center [207, 178] width 114 height 25
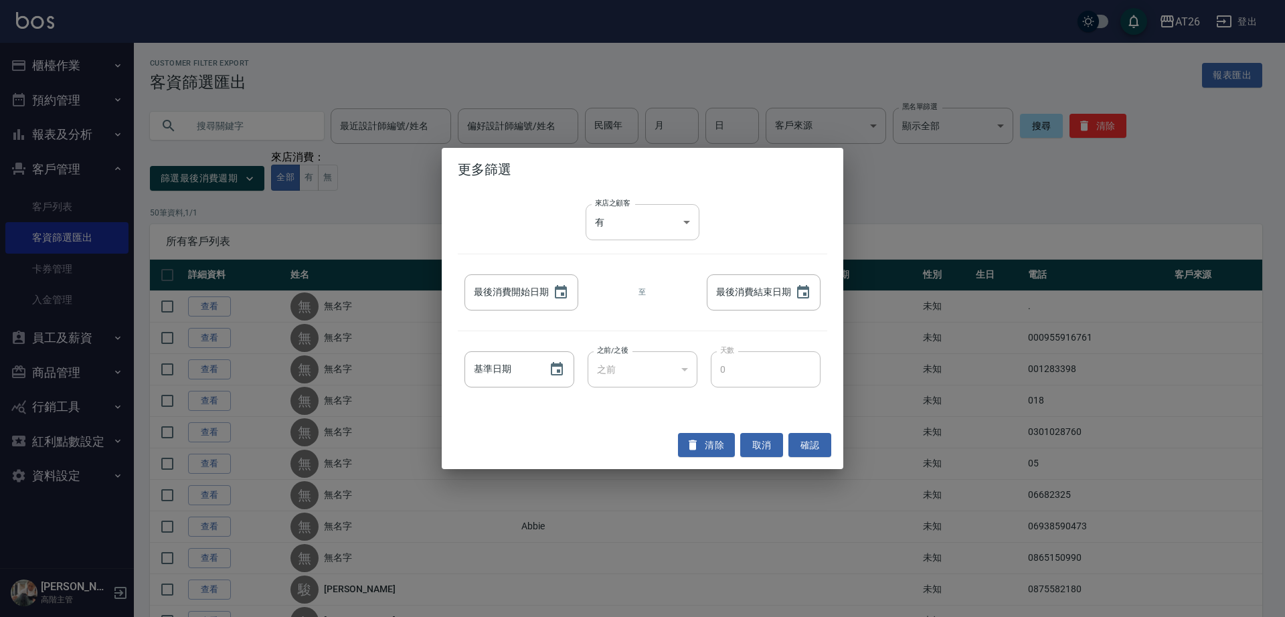
click at [680, 228] on div at bounding box center [642, 308] width 1285 height 617
click at [771, 225] on div "來店之顧客 有 true 來店之顧客 最後消費開始日期 最後消費開始日期 至 最後消費結束日期 最後消費結束日期 基準日期 基準日期 之前/之後 之前 LES…" at bounding box center [643, 306] width 402 height 230
click at [588, 271] on div "最後消費開始日期 最後消費開始日期 至 最後消費結束日期 最後消費結束日期" at bounding box center [643, 293] width 370 height 50
click at [629, 274] on div "最後消費開始日期 最後消費開始日期 至 最後消費結束日期 最後消費結束日期" at bounding box center [643, 293] width 370 height 50
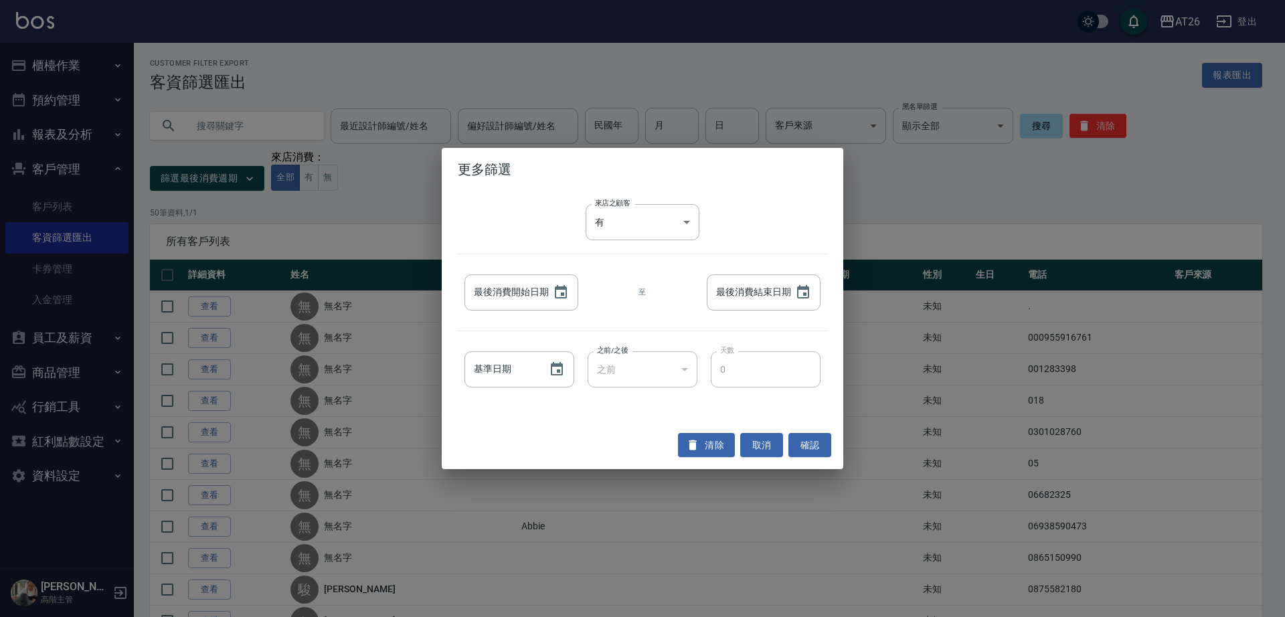
click at [627, 265] on div "來店之顧客 有 true 來店之顧客 最後消費開始日期 最後消費開始日期 至 最後消費結束日期 最後消費結束日期 基準日期 基準日期 之前/之後 之前 LES…" at bounding box center [643, 306] width 402 height 230
click at [629, 262] on div "來店之顧客 有 true 來店之顧客 最後消費開始日期 最後消費開始日期 至 最後消費結束日期 最後消費結束日期 基準日期 基準日期 之前/之後 之前 LES…" at bounding box center [643, 306] width 402 height 230
click at [520, 200] on div "來店之顧客 有 true 來店之顧客 最後消費開始日期 最後消費開始日期 至 最後消費結束日期 最後消費結束日期 基準日期 基準日期 之前/之後 之前 LES…" at bounding box center [643, 306] width 402 height 230
click at [545, 238] on div "來店之顧客 有 true 來店之顧客 最後消費開始日期 最後消費開始日期 至 最後消費結束日期 最後消費結束日期 基準日期 基準日期 之前/之後 之前 LES…" at bounding box center [643, 306] width 402 height 230
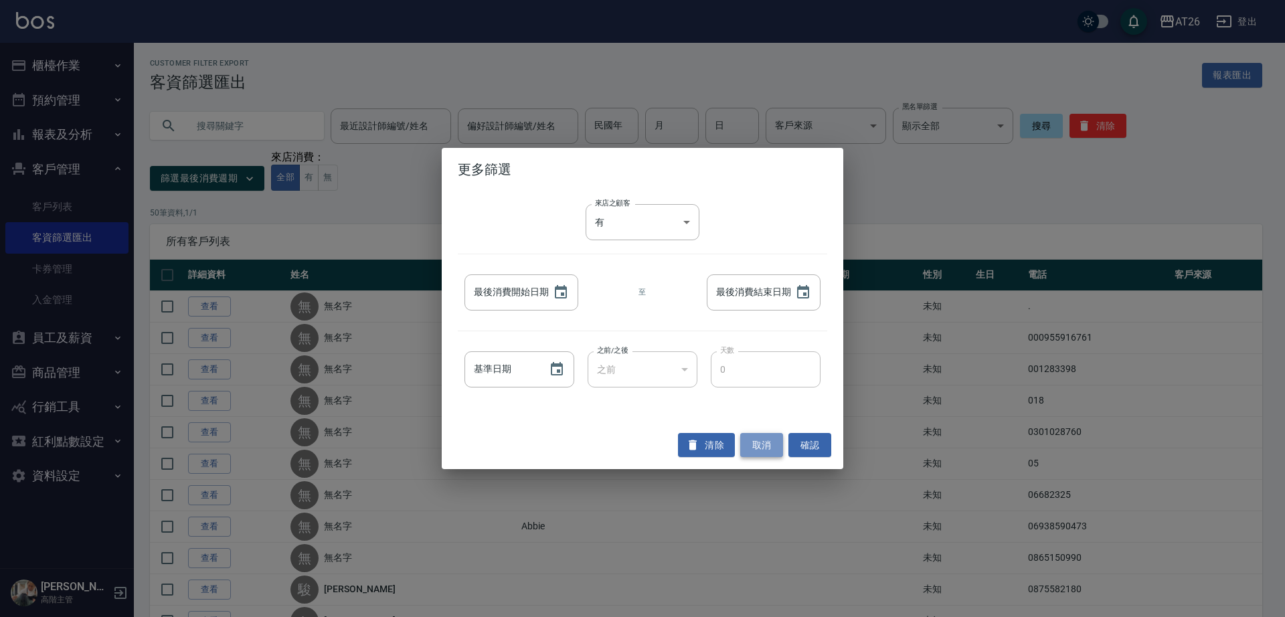
click at [765, 443] on button "取消" at bounding box center [761, 445] width 43 height 25
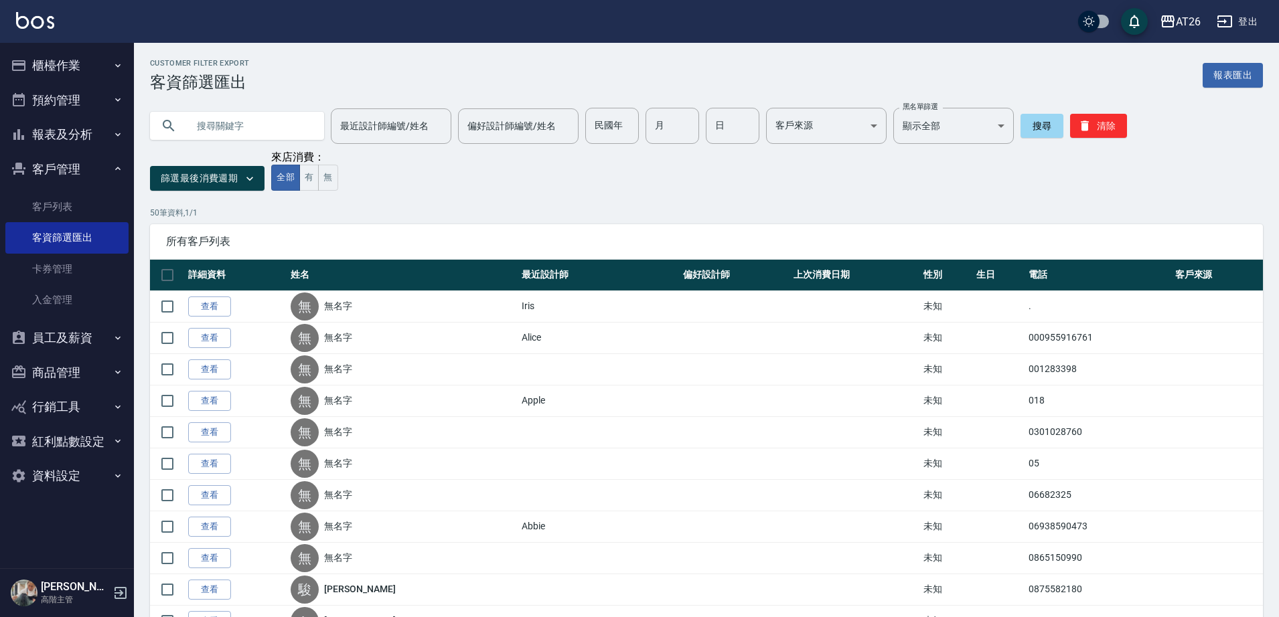
drag, startPoint x: 102, startPoint y: 64, endPoint x: 78, endPoint y: 86, distance: 32.7
click at [95, 70] on button "櫃檯作業" at bounding box center [66, 65] width 123 height 35
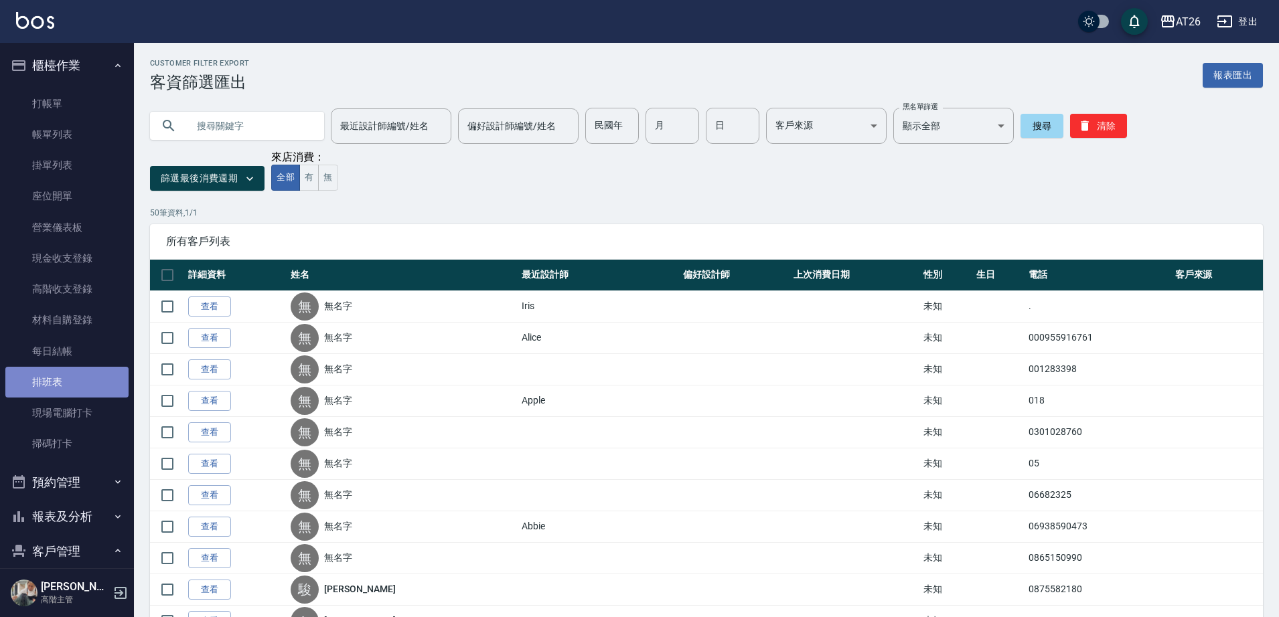
click at [67, 392] on link "排班表" at bounding box center [66, 382] width 123 height 31
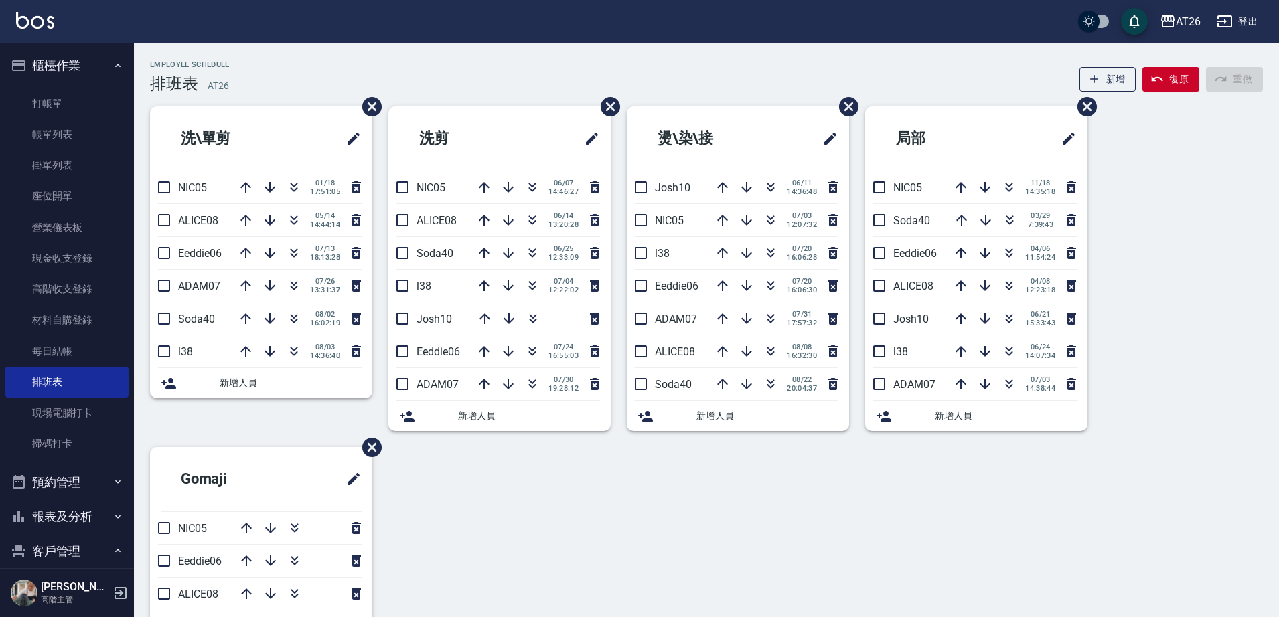
click at [62, 56] on button "櫃檯作業" at bounding box center [66, 65] width 123 height 35
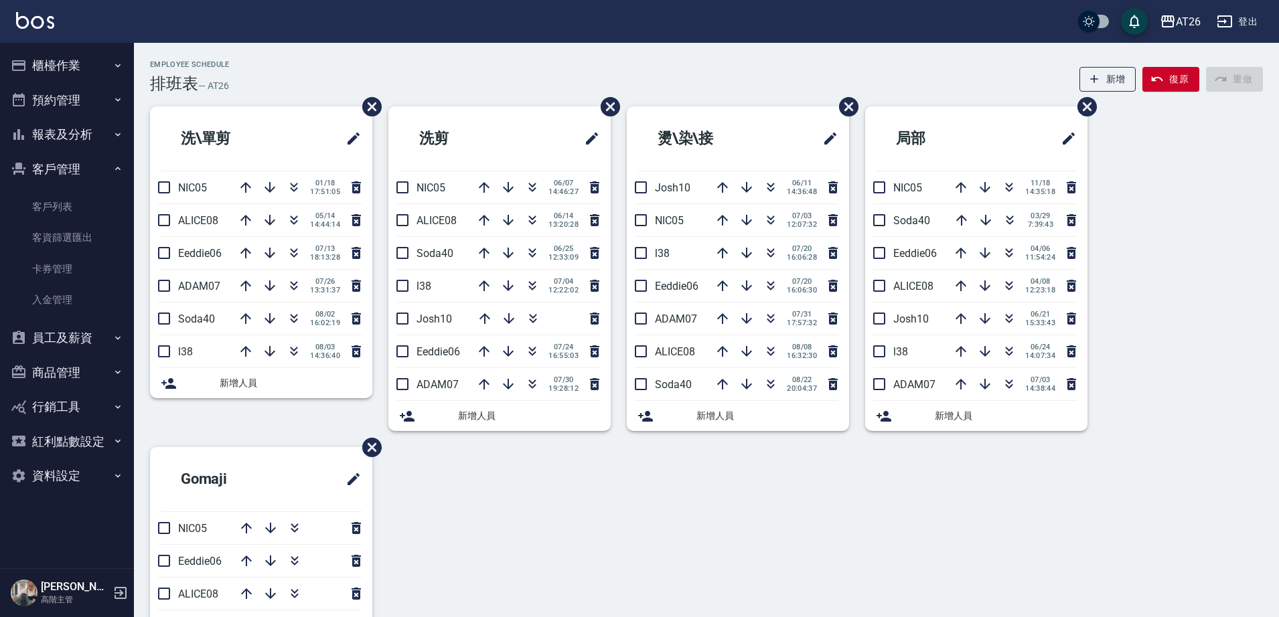
click at [69, 343] on button "員工及薪資" at bounding box center [66, 338] width 123 height 35
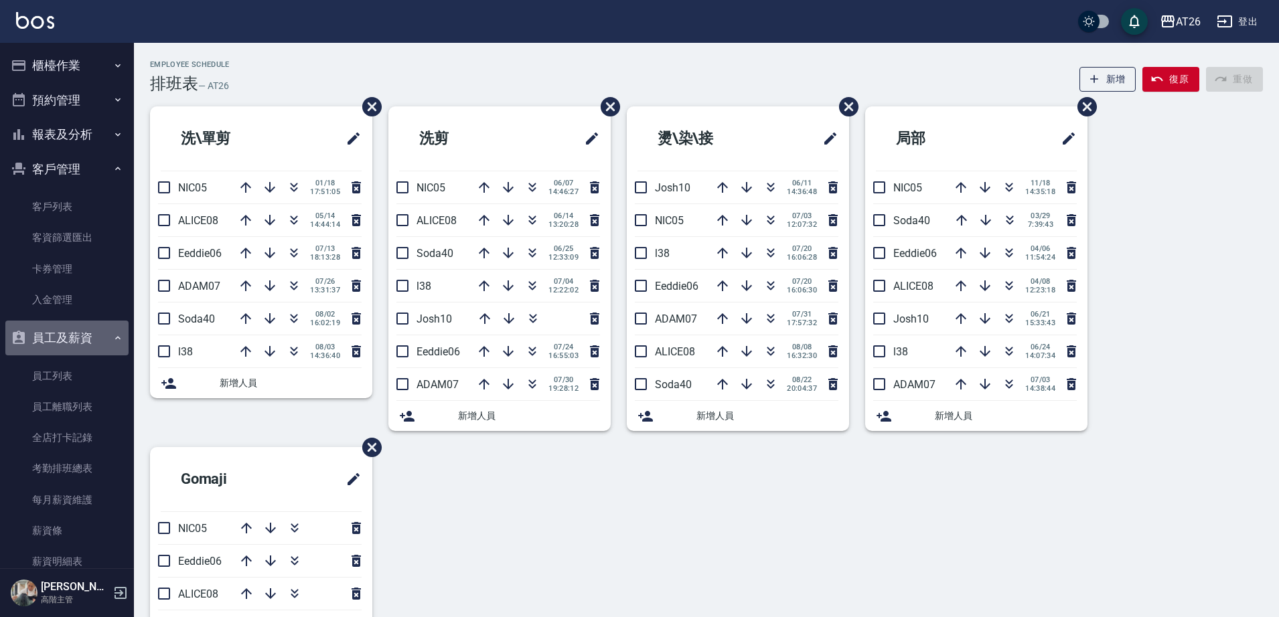
click at [80, 325] on button "員工及薪資" at bounding box center [66, 338] width 123 height 35
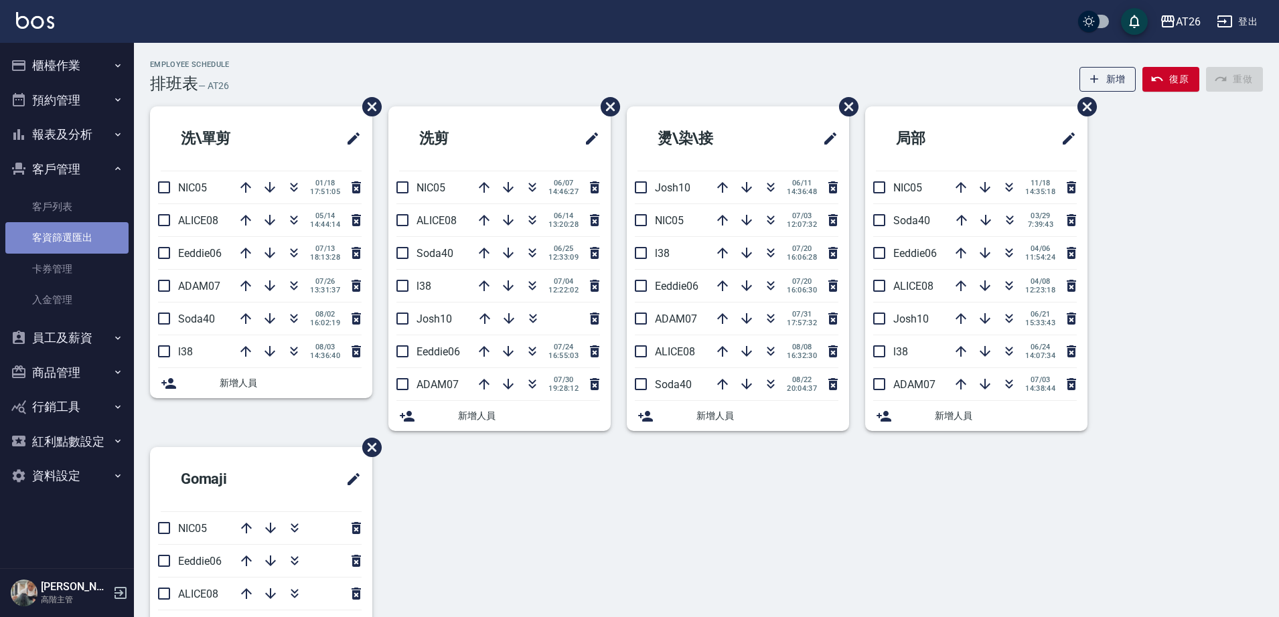
click at [88, 238] on link "客資篩選匯出" at bounding box center [66, 237] width 123 height 31
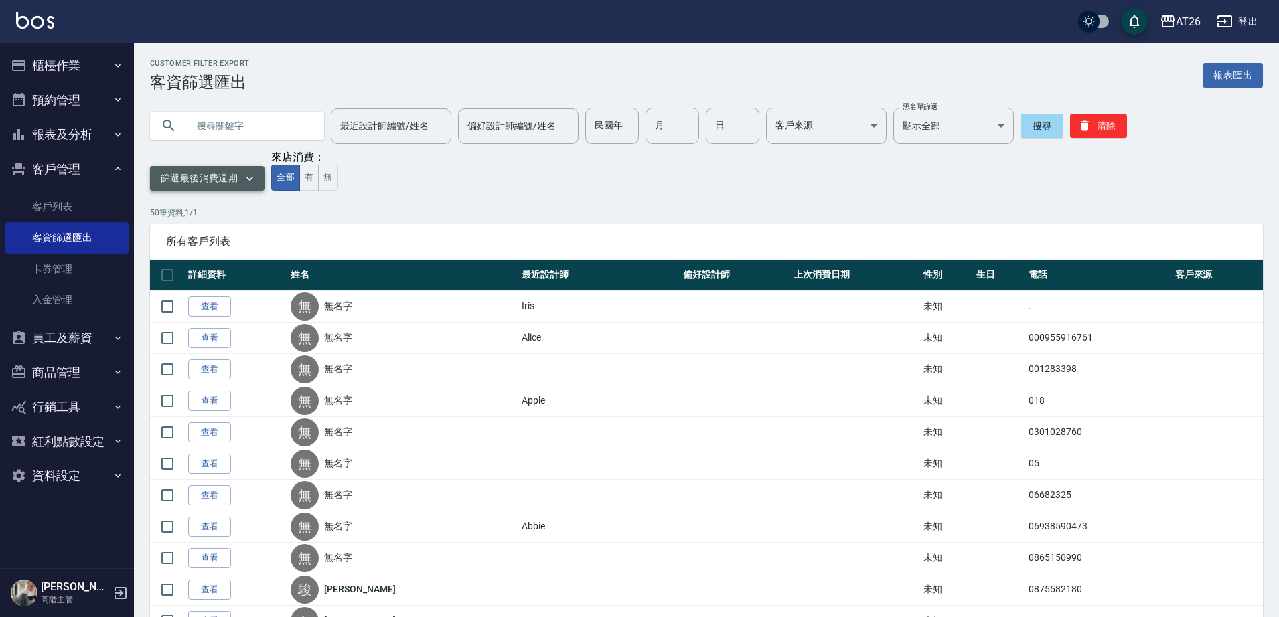
click at [240, 183] on button "篩選最後消費週期" at bounding box center [207, 178] width 114 height 25
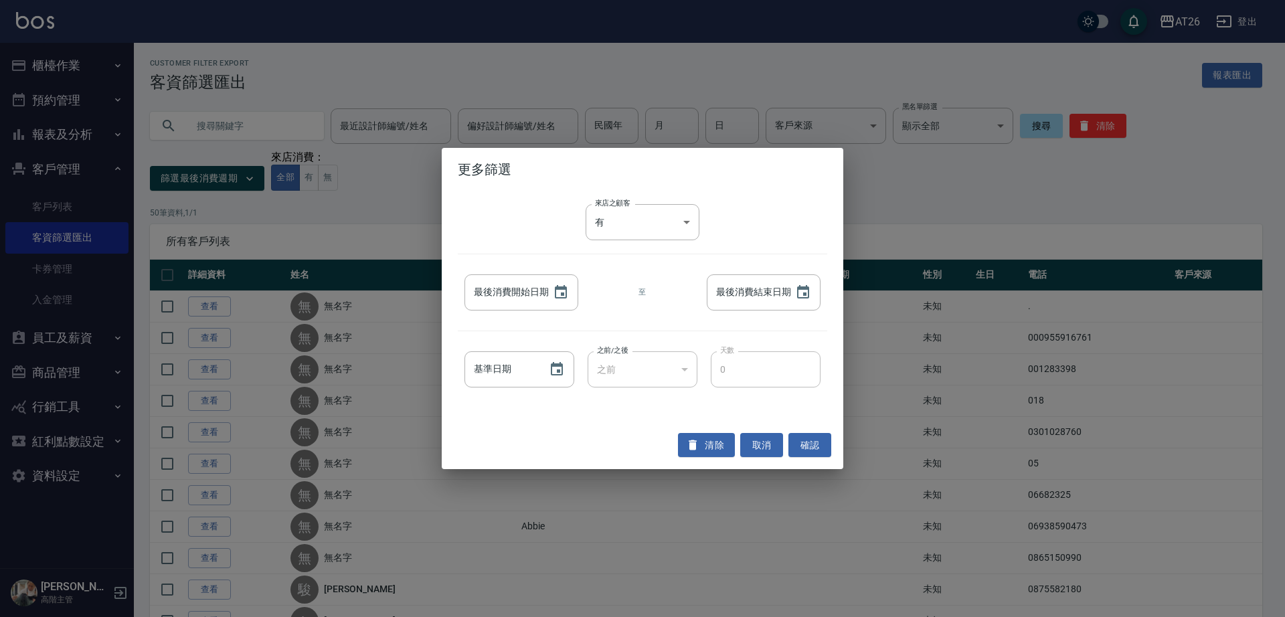
click at [546, 232] on div "來店之顧客 有 true 來店之顧客 最後消費開始日期 最後消費開始日期 至 最後消費結束日期 最後消費結束日期 基準日期 基準日期 之前/之後 之前 LES…" at bounding box center [643, 306] width 402 height 230
click at [752, 448] on button "取消" at bounding box center [761, 445] width 43 height 25
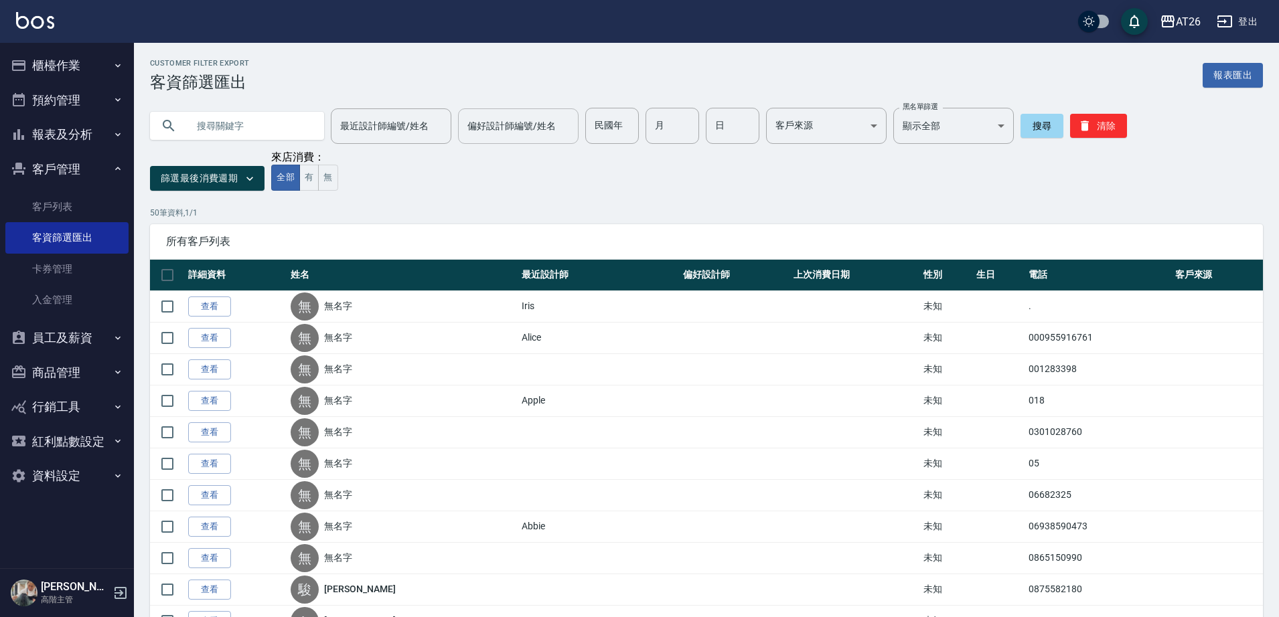
click at [533, 137] on input "偏好設計師編號/姓名" at bounding box center [518, 125] width 108 height 23
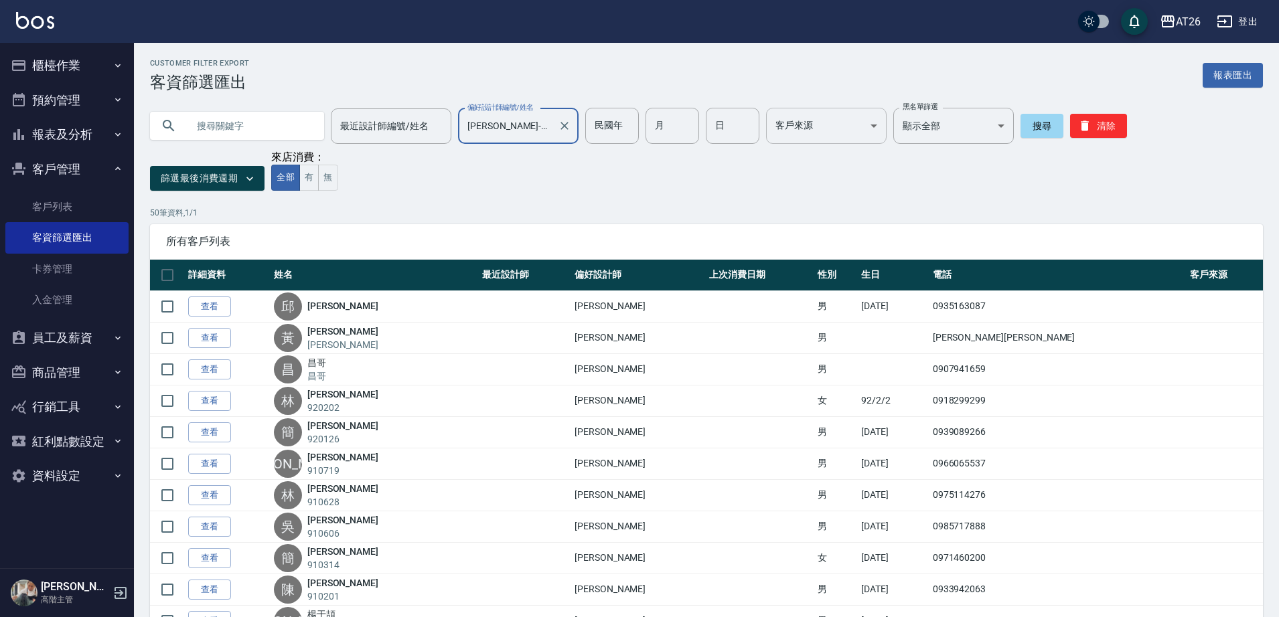
type input "Josh-10"
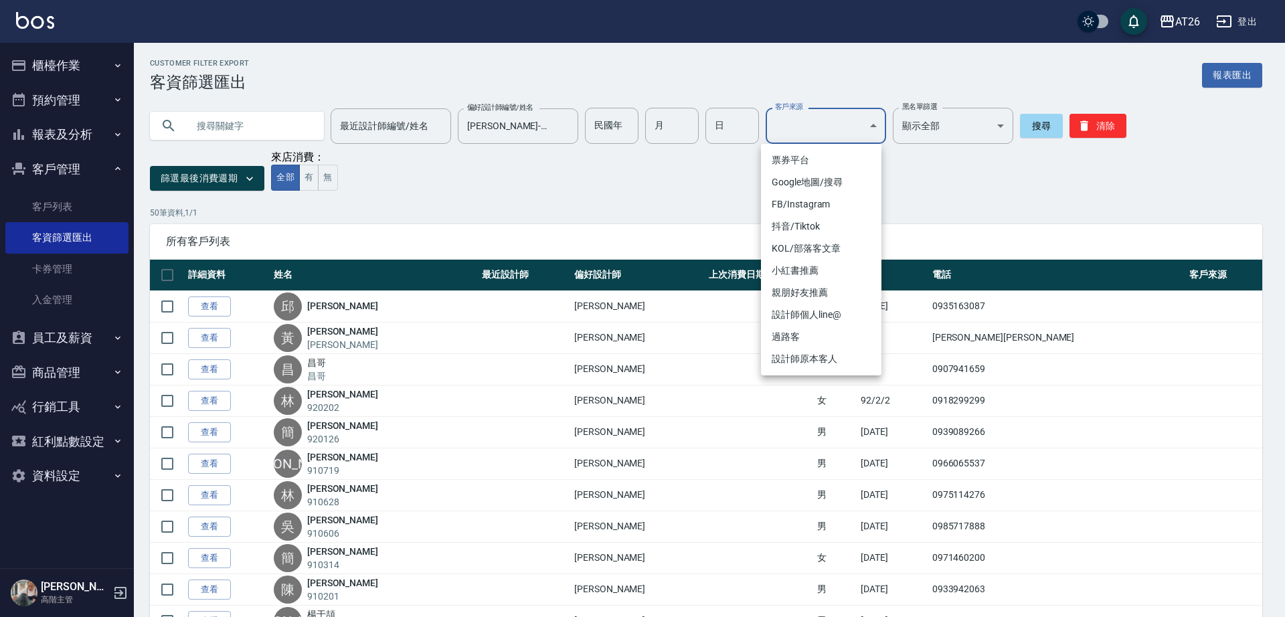
click at [942, 193] on div at bounding box center [642, 308] width 1285 height 617
click at [651, 169] on div at bounding box center [642, 308] width 1285 height 617
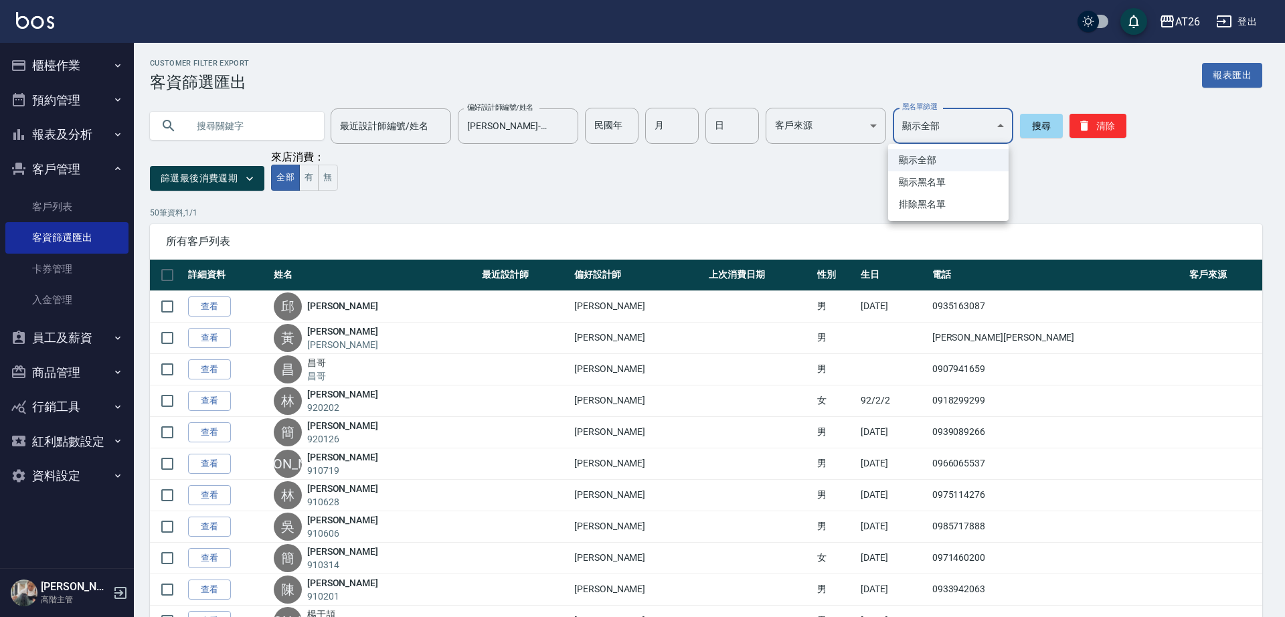
click at [945, 122] on div at bounding box center [642, 308] width 1285 height 617
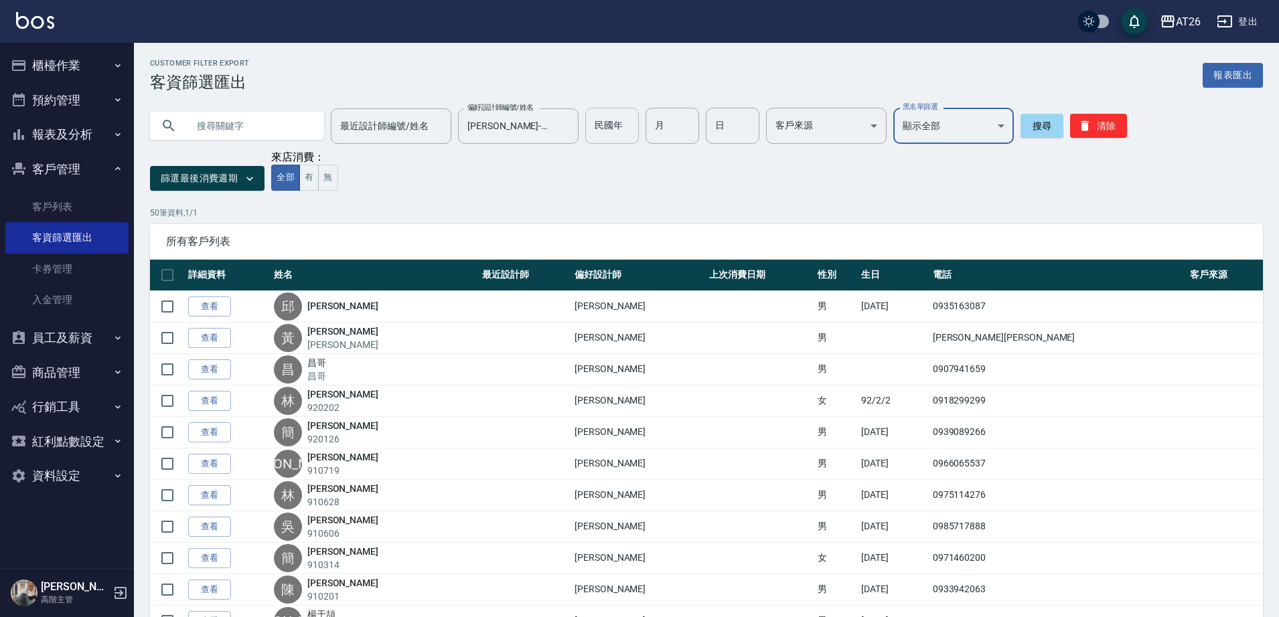
click at [601, 136] on input "民國年" at bounding box center [612, 126] width 54 height 36
click at [436, 178] on div "篩選最後消費週期 來店消費： 全部 有 無" at bounding box center [638, 171] width 977 height 40
click at [205, 177] on button "篩選最後消費週期" at bounding box center [207, 178] width 114 height 25
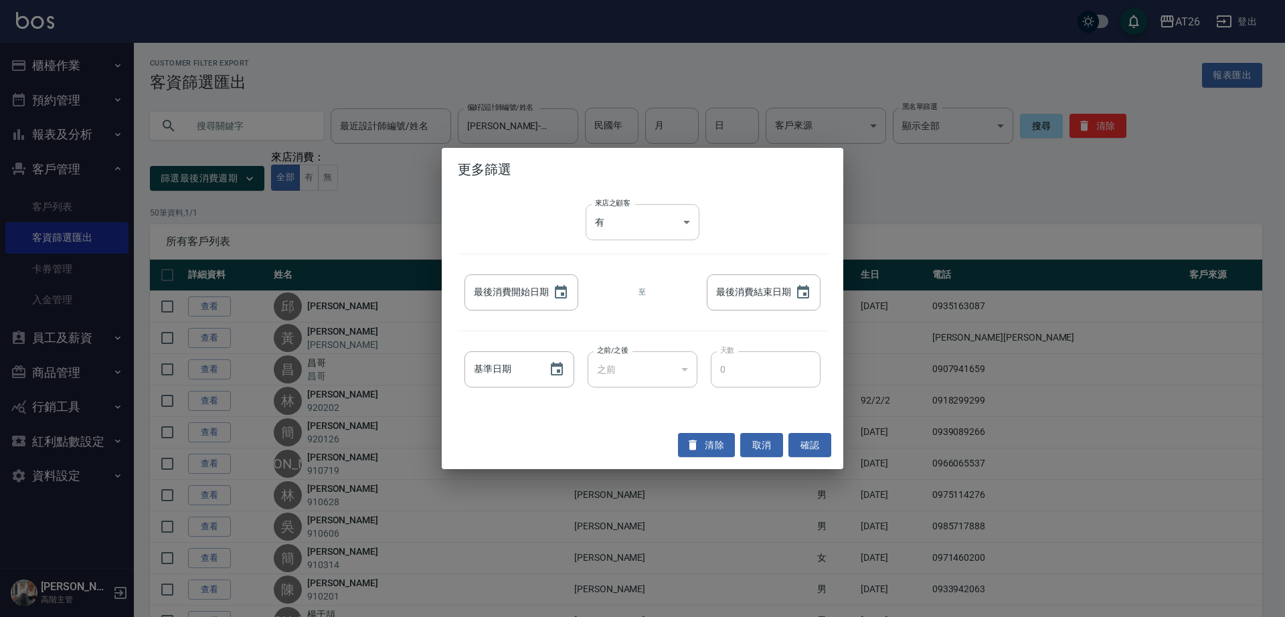
click at [622, 228] on div at bounding box center [642, 308] width 1285 height 617
click at [542, 295] on div "最後消費開始日期" at bounding box center [522, 292] width 114 height 36
type input "YYYY/MM/DD"
click at [557, 289] on icon "Choose date" at bounding box center [561, 291] width 12 height 13
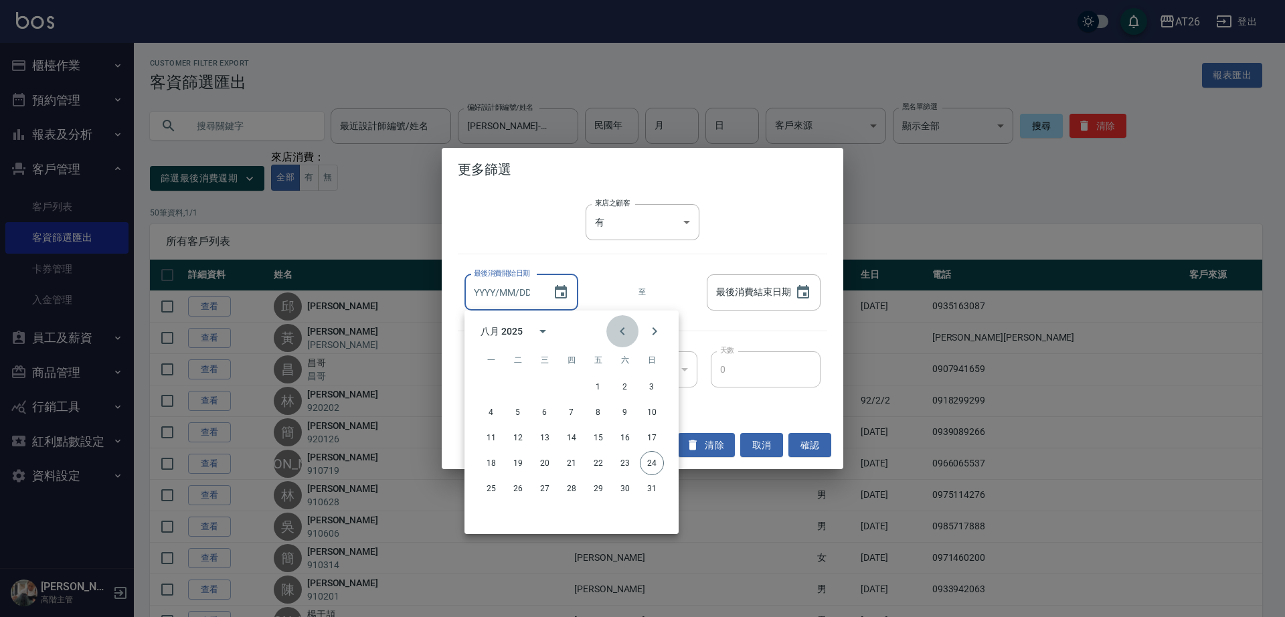
click at [627, 326] on icon "Previous month" at bounding box center [623, 331] width 16 height 16
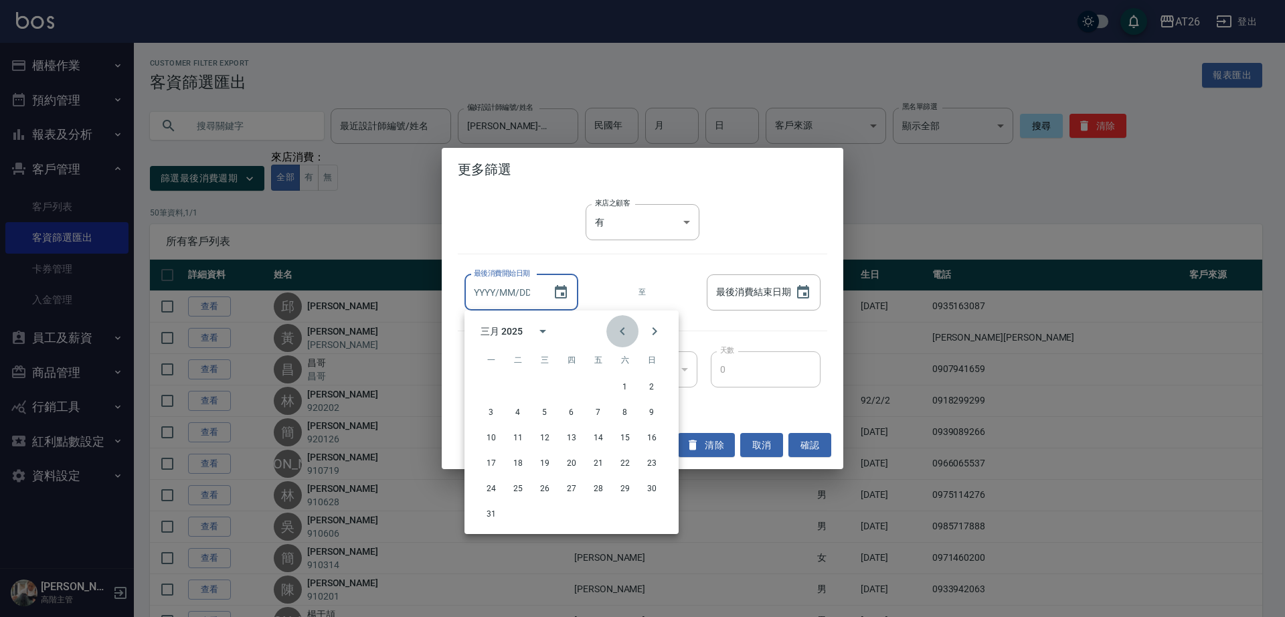
click at [627, 326] on icon "Previous month" at bounding box center [623, 331] width 16 height 16
click at [660, 260] on div "來店之顧客 有 true 來店之顧客 最後消費開始日期 最後消費開始日期 至 最後消費結束日期 最後消費結束日期 基準日期 基準日期 之前/之後 之前 LES…" at bounding box center [643, 306] width 402 height 230
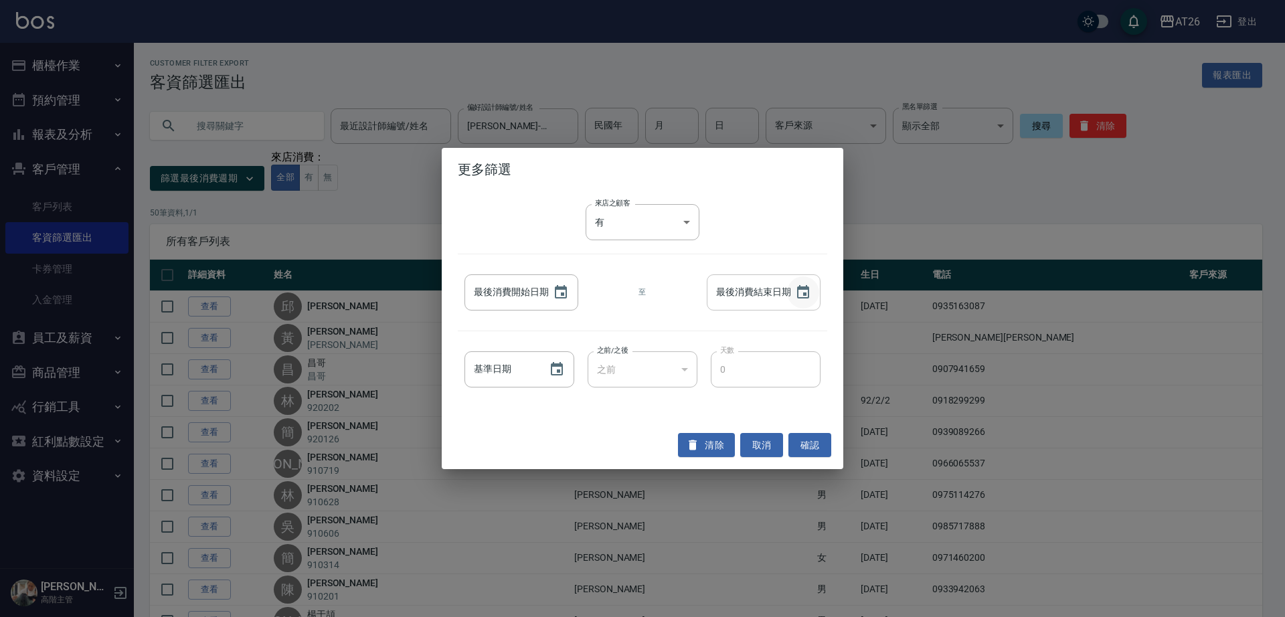
click at [802, 291] on icon "Choose date" at bounding box center [803, 293] width 16 height 16
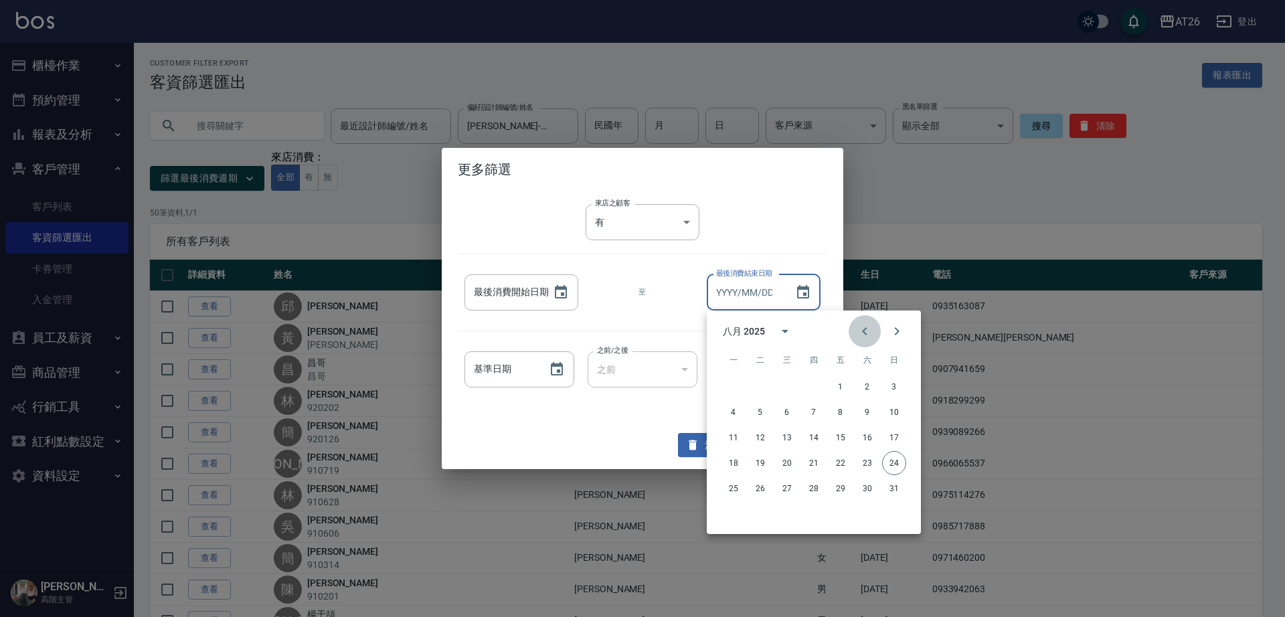
click at [864, 329] on icon "Previous month" at bounding box center [865, 331] width 16 height 16
click at [906, 334] on button "Next month" at bounding box center [897, 331] width 32 height 32
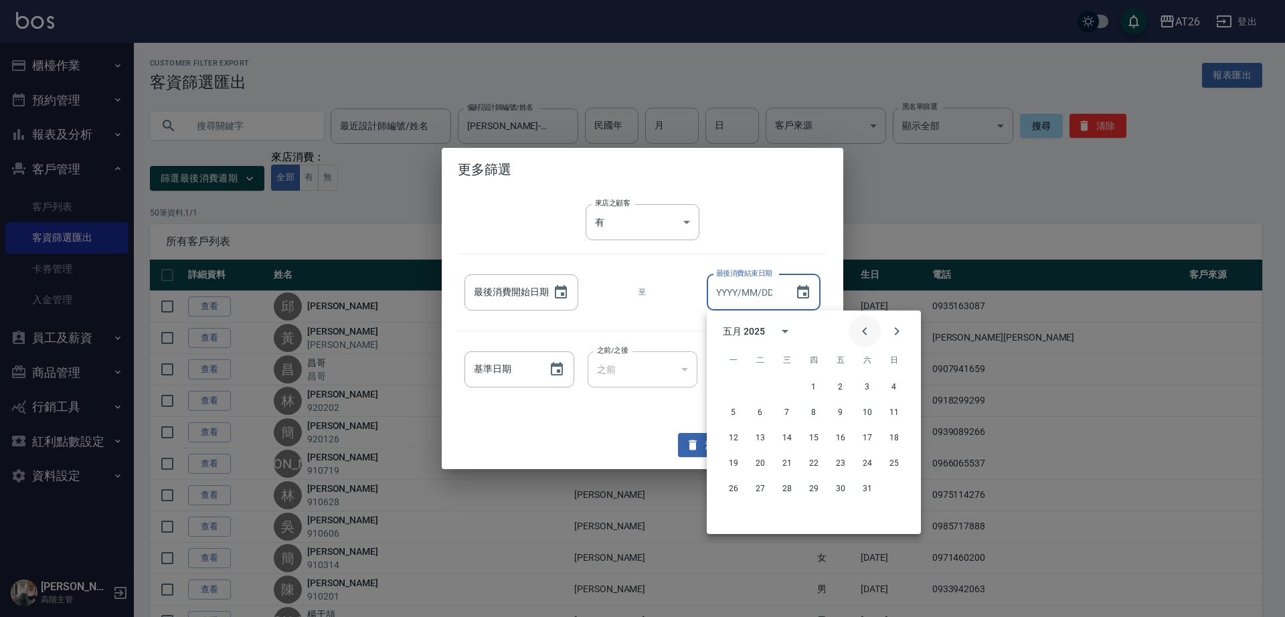
click at [860, 332] on icon "Previous month" at bounding box center [865, 331] width 16 height 16
click at [903, 333] on icon "Next month" at bounding box center [897, 331] width 16 height 16
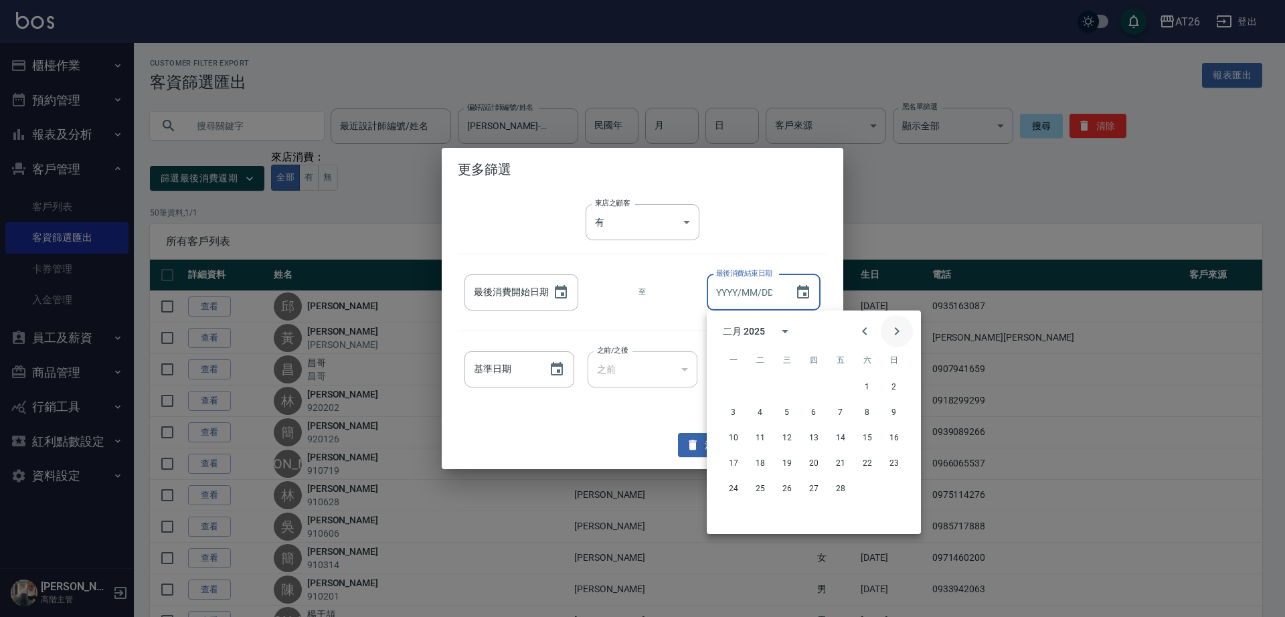
click at [903, 333] on icon "Next month" at bounding box center [897, 331] width 16 height 16
click at [737, 511] on button "31" at bounding box center [734, 514] width 24 height 24
type input "2025/03/31"
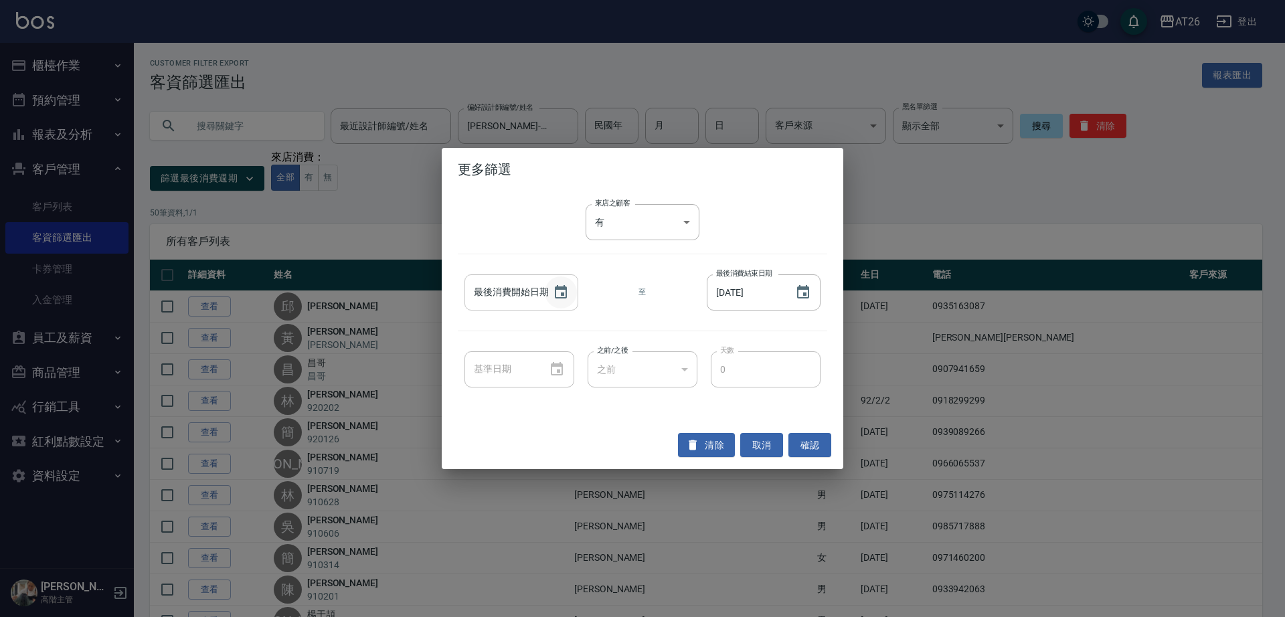
click at [566, 289] on icon "Choose date" at bounding box center [561, 291] width 12 height 13
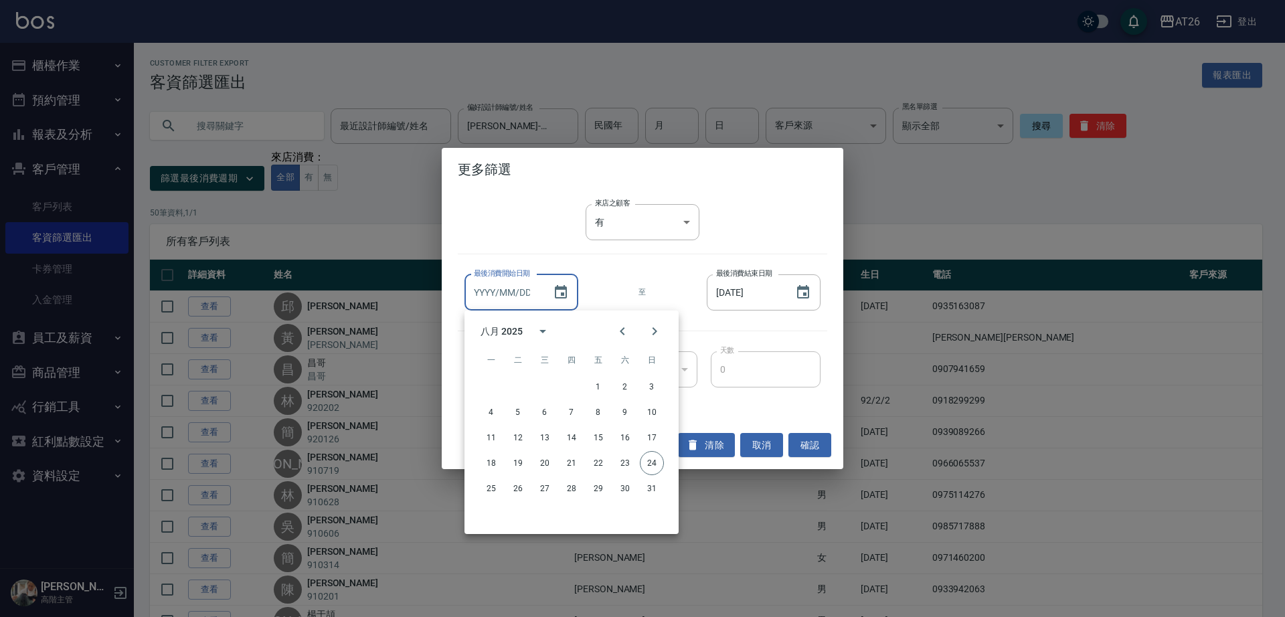
click at [645, 266] on div "來店之顧客 有 true 來店之顧客 最後消費開始日期 最後消費開始日期 至 最後消費結束日期 2025/03/31 最後消費結束日期 基準日期 基準日期 之…" at bounding box center [643, 306] width 402 height 230
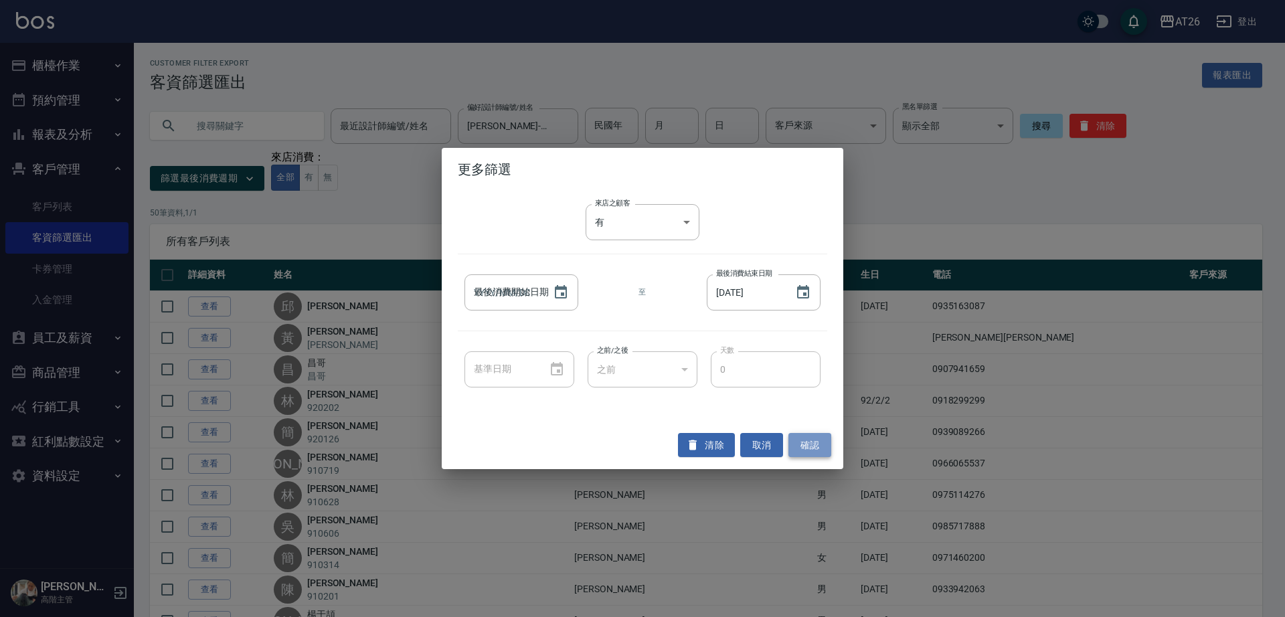
click at [818, 433] on button "確認" at bounding box center [810, 445] width 43 height 25
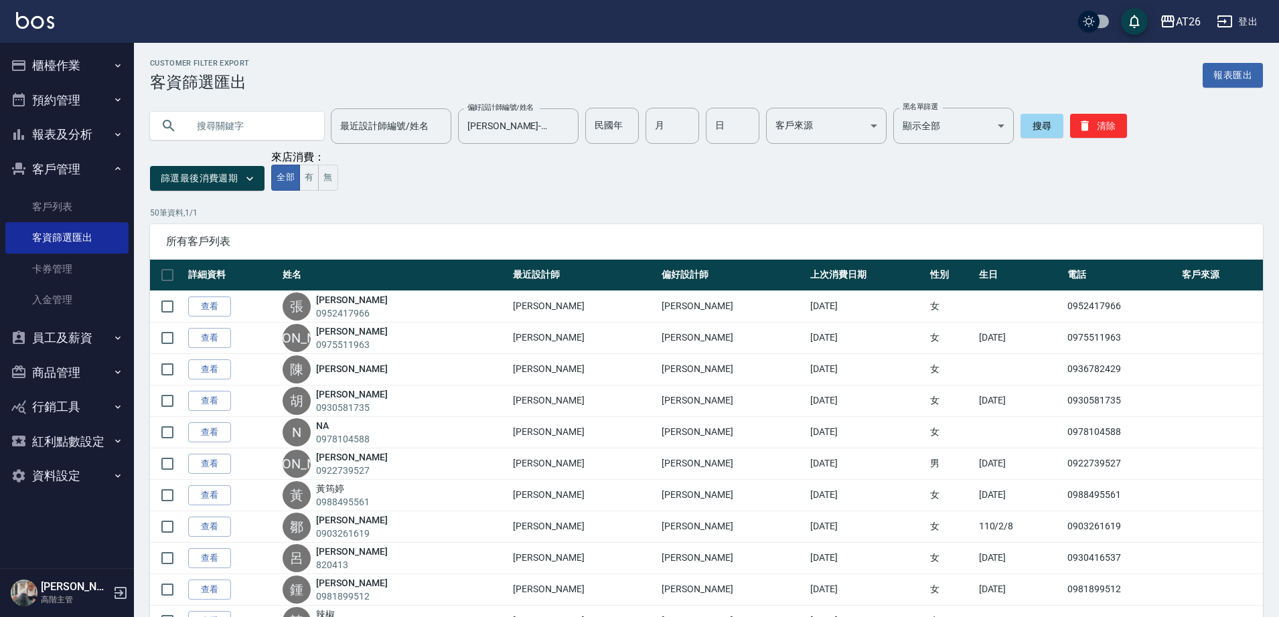
click at [679, 208] on p "50 筆資料, 1 / 1" at bounding box center [706, 213] width 1113 height 12
drag, startPoint x: 333, startPoint y: 185, endPoint x: 319, endPoint y: 216, distance: 33.9
click at [309, 172] on button "有" at bounding box center [308, 178] width 19 height 26
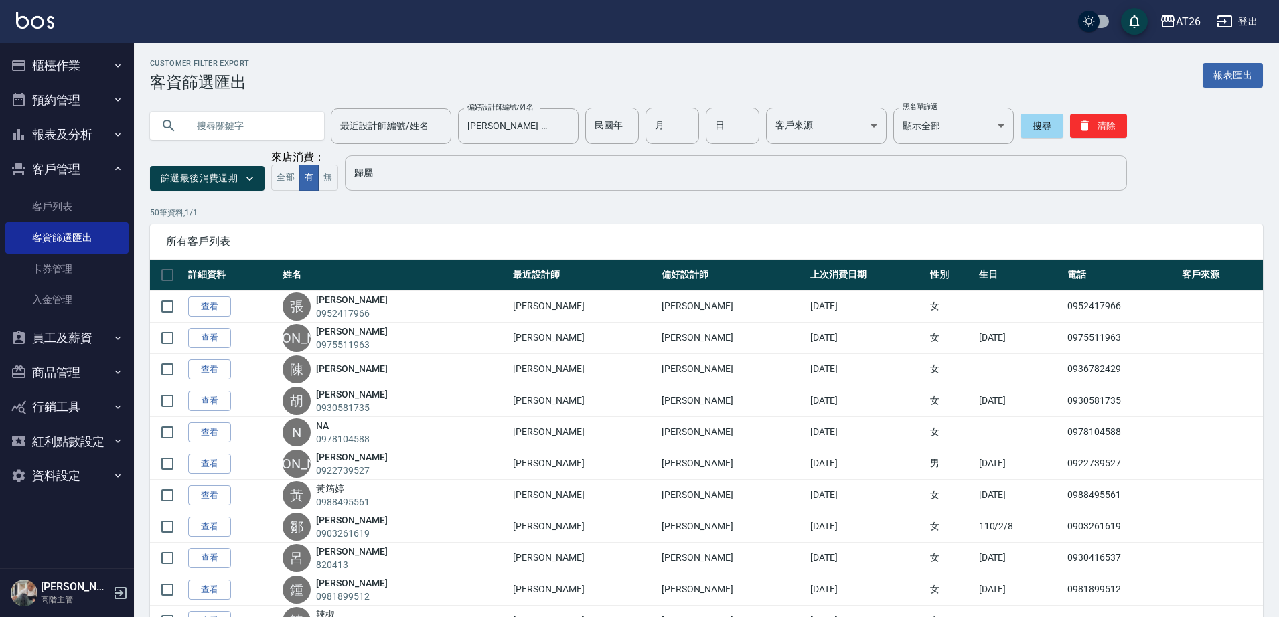
click at [371, 176] on input "歸屬" at bounding box center [736, 172] width 770 height 23
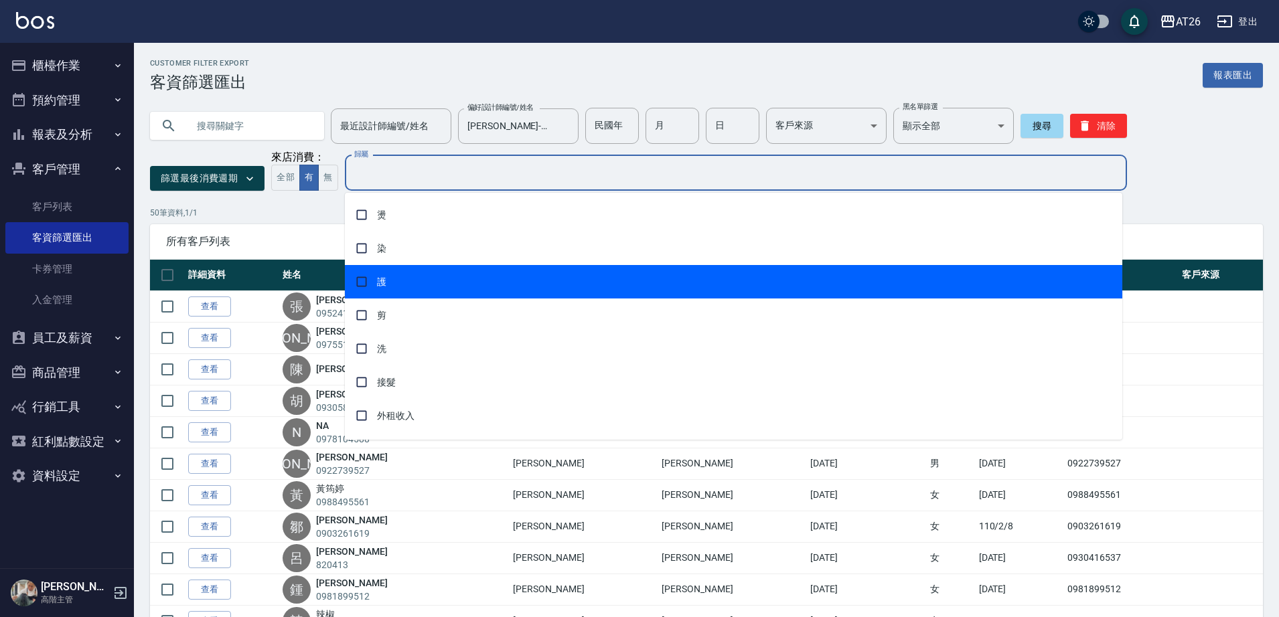
click at [497, 280] on span "護" at bounding box center [733, 281] width 777 height 33
checkbox input "true"
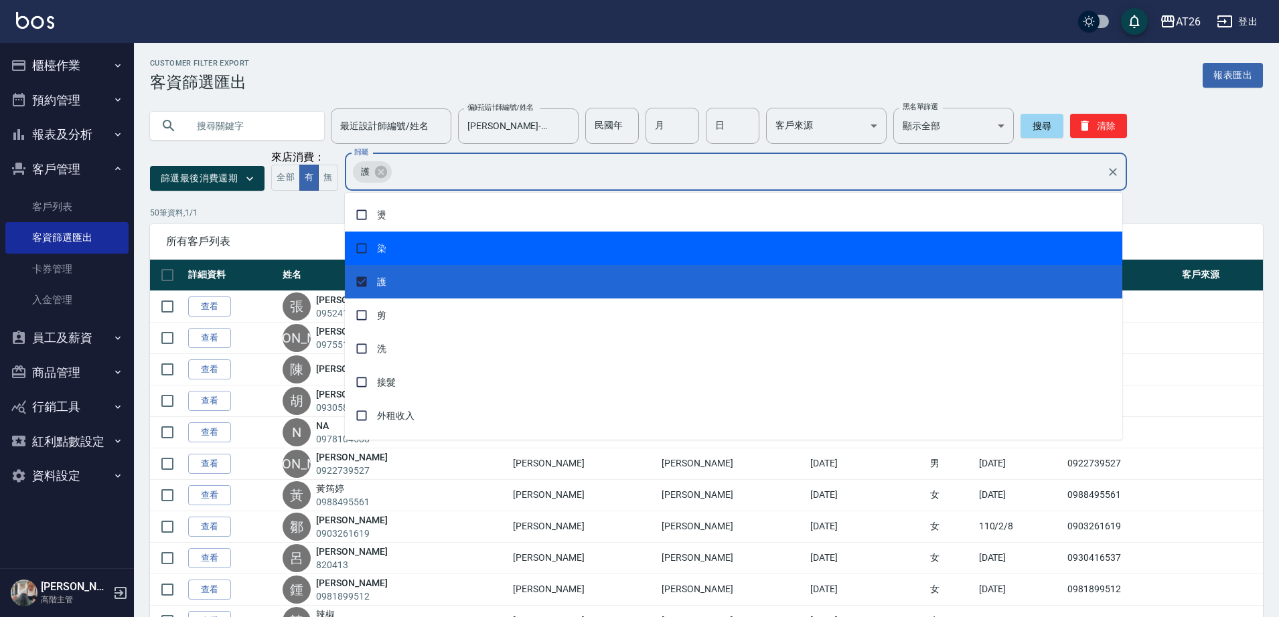
click at [439, 244] on span "染" at bounding box center [733, 248] width 777 height 33
checkbox input "true"
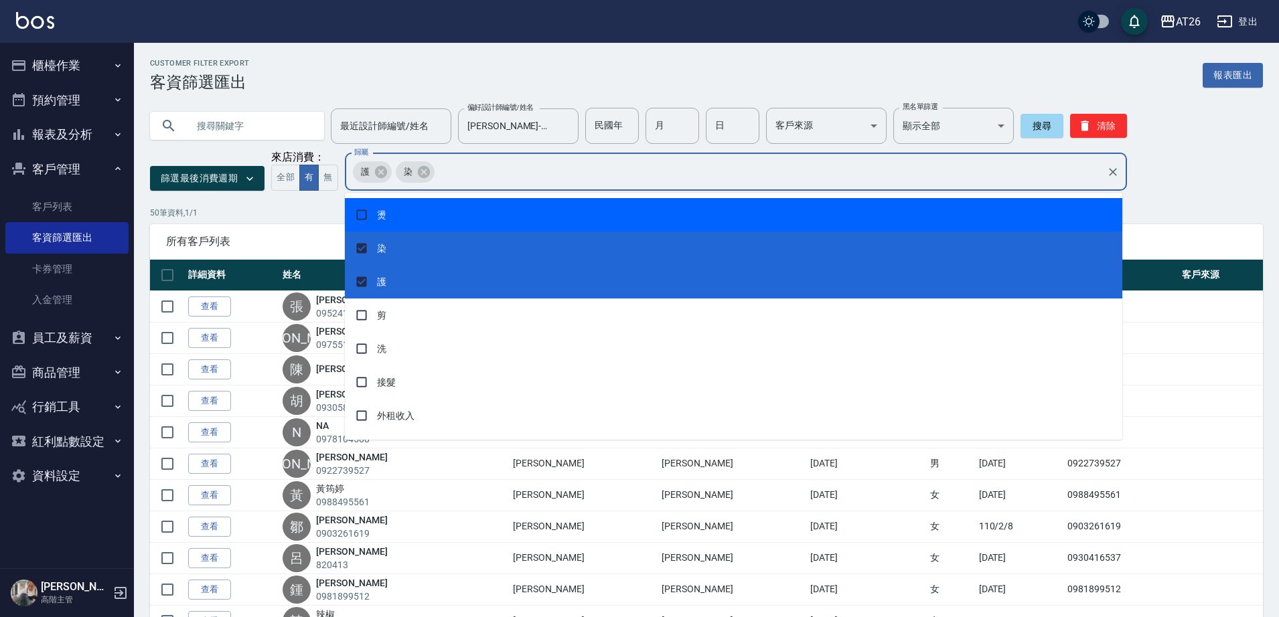
click at [451, 216] on span "燙" at bounding box center [733, 214] width 777 height 33
checkbox input "true"
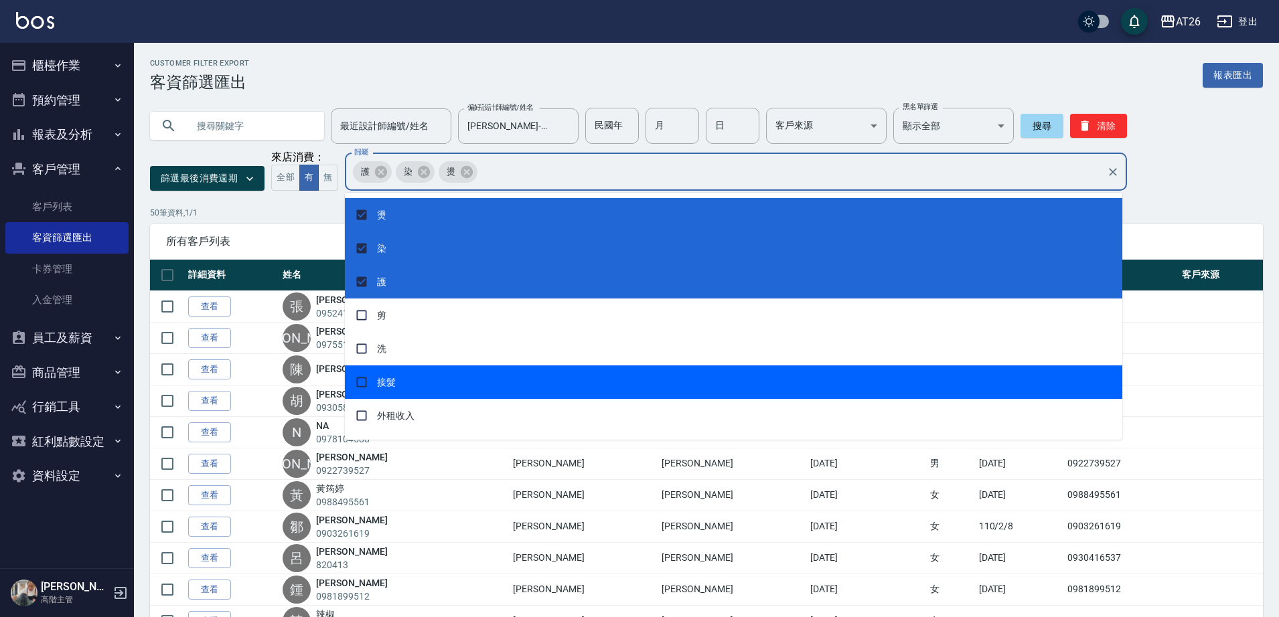
drag, startPoint x: 467, startPoint y: 370, endPoint x: 469, endPoint y: 357, distance: 13.0
click at [466, 370] on span "接髮" at bounding box center [733, 382] width 777 height 33
checkbox input "true"
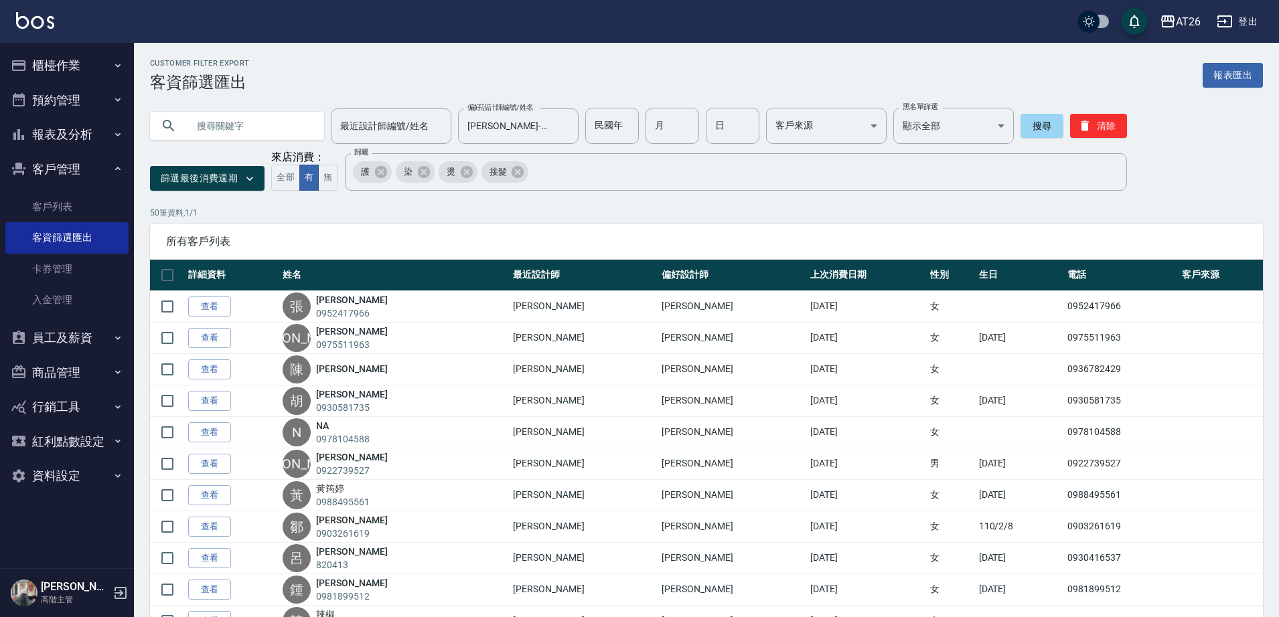
click at [1204, 176] on div "最近設計師編號/姓名 最近設計師編號/姓名 偏好設計師編號/姓名 Josh-10 偏好設計師編號/姓名 民國年 民國年 月 月 日 日 客戶來源 ​ 客戶來源…" at bounding box center [706, 141] width 1113 height 99
drag, startPoint x: 1251, startPoint y: 77, endPoint x: 1207, endPoint y: 210, distance: 140.4
drag, startPoint x: 1189, startPoint y: 204, endPoint x: 1182, endPoint y: 202, distance: 7.0
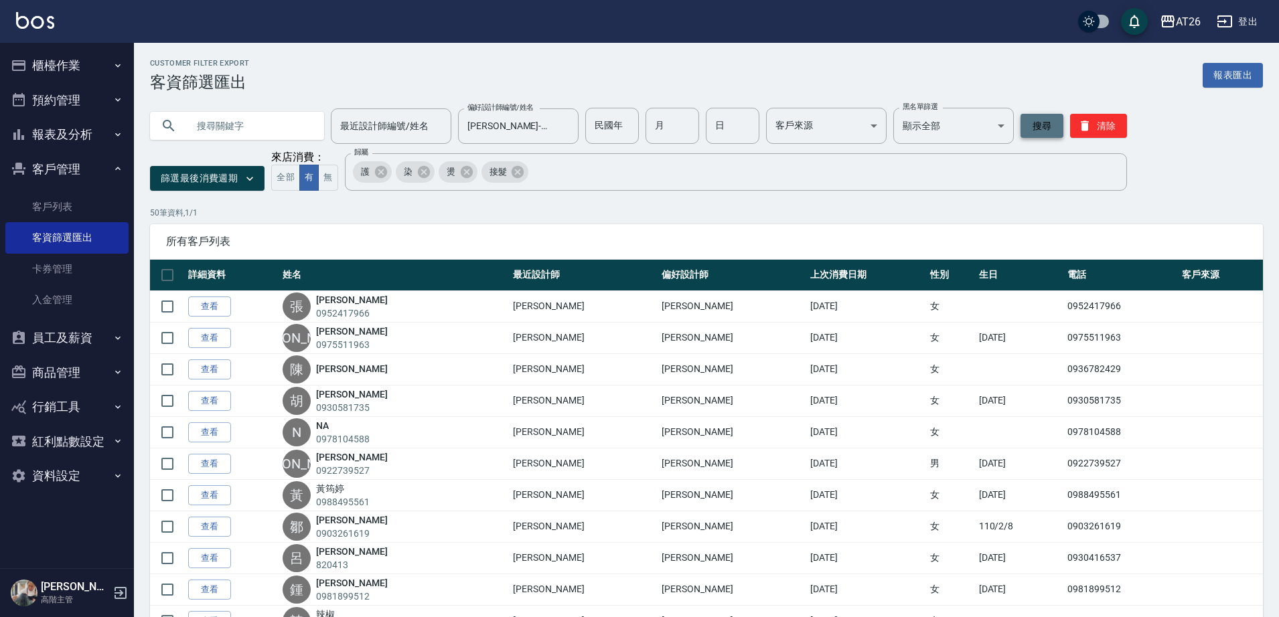
click at [1029, 125] on button "搜尋" at bounding box center [1041, 126] width 43 height 24
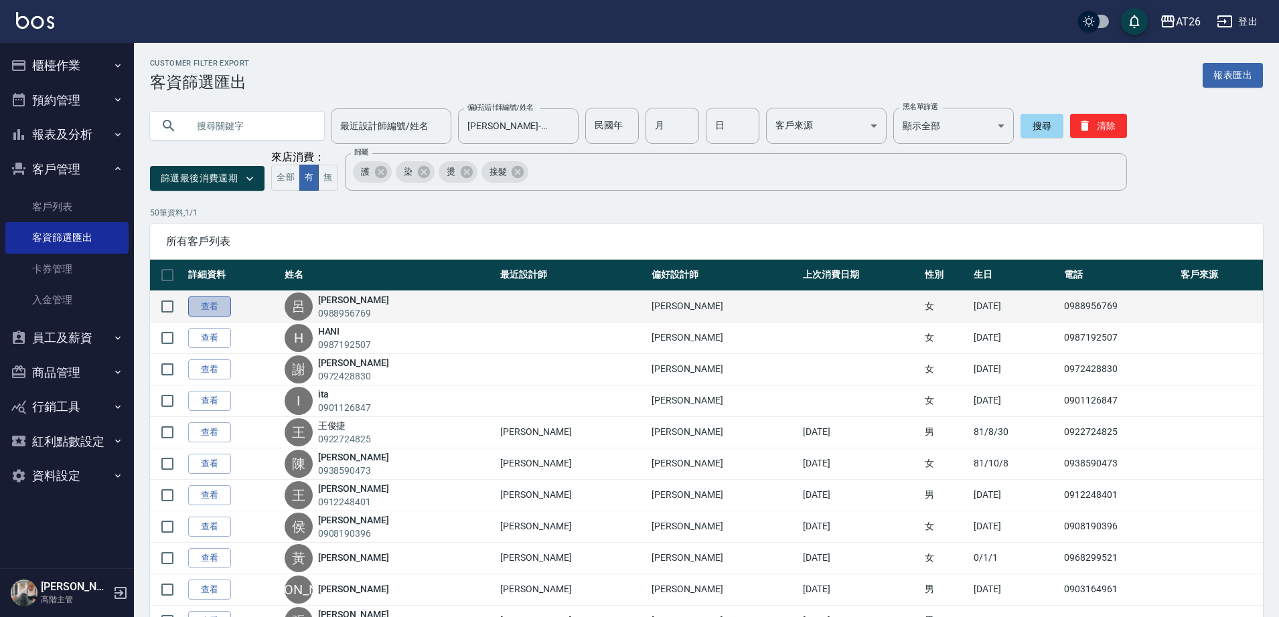
click at [209, 305] on link "查看" at bounding box center [209, 307] width 43 height 21
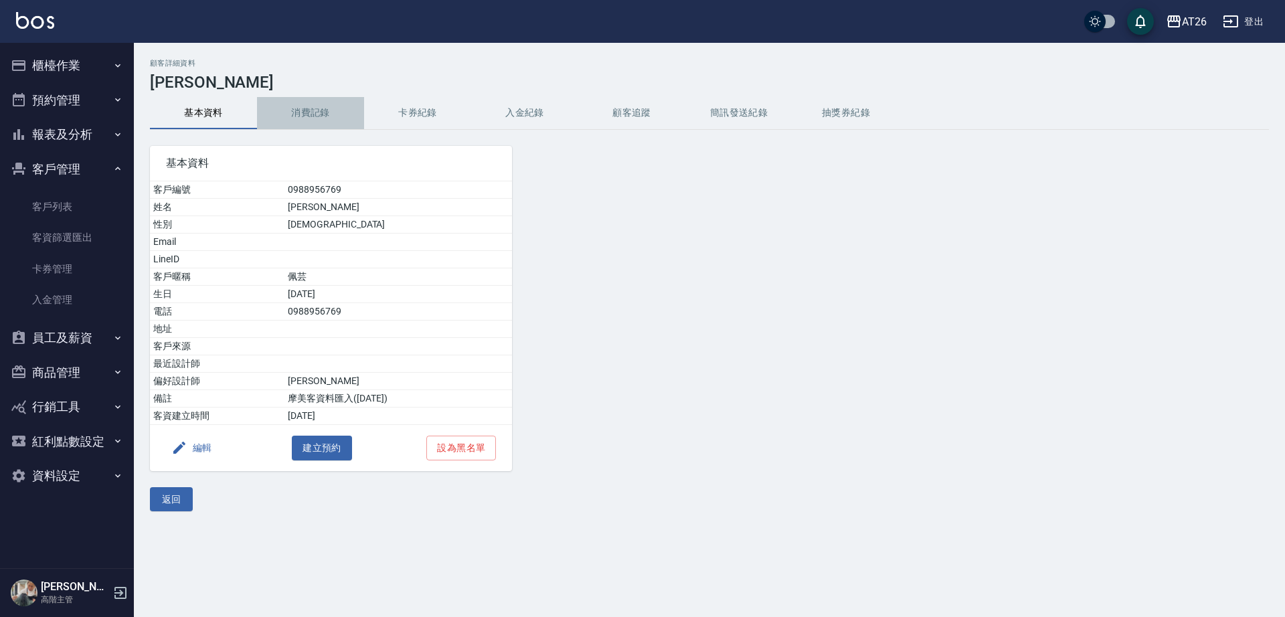
click at [320, 97] on button "消費記錄" at bounding box center [310, 113] width 107 height 32
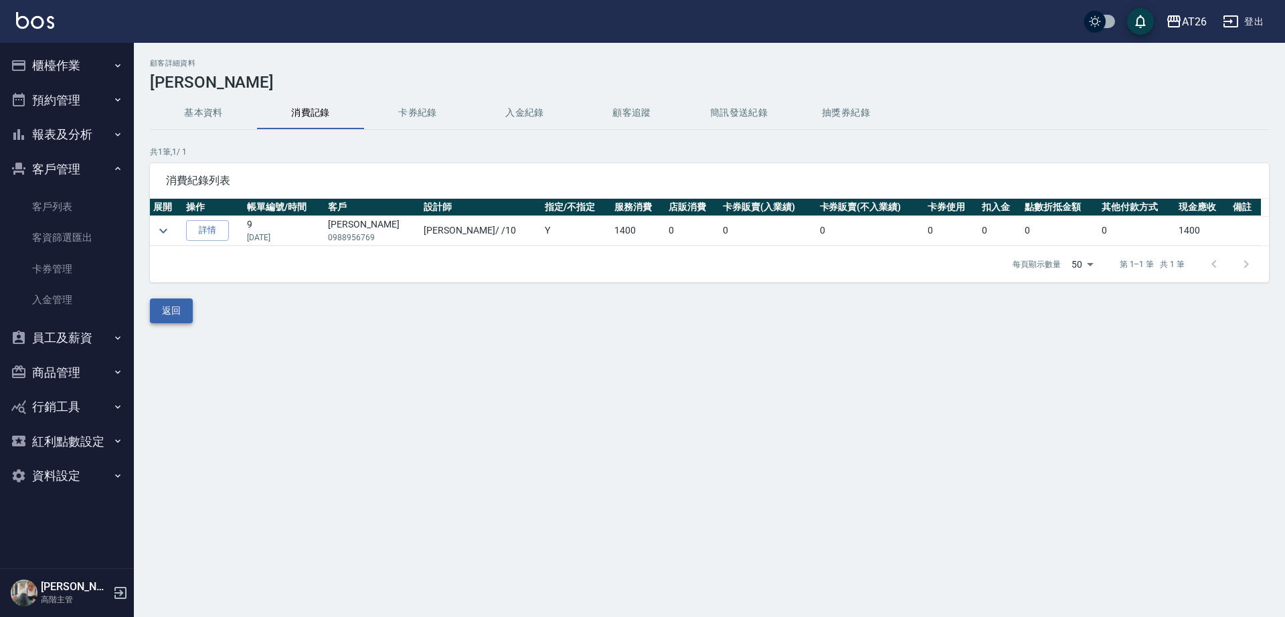
click at [173, 312] on button "返回" at bounding box center [171, 311] width 43 height 25
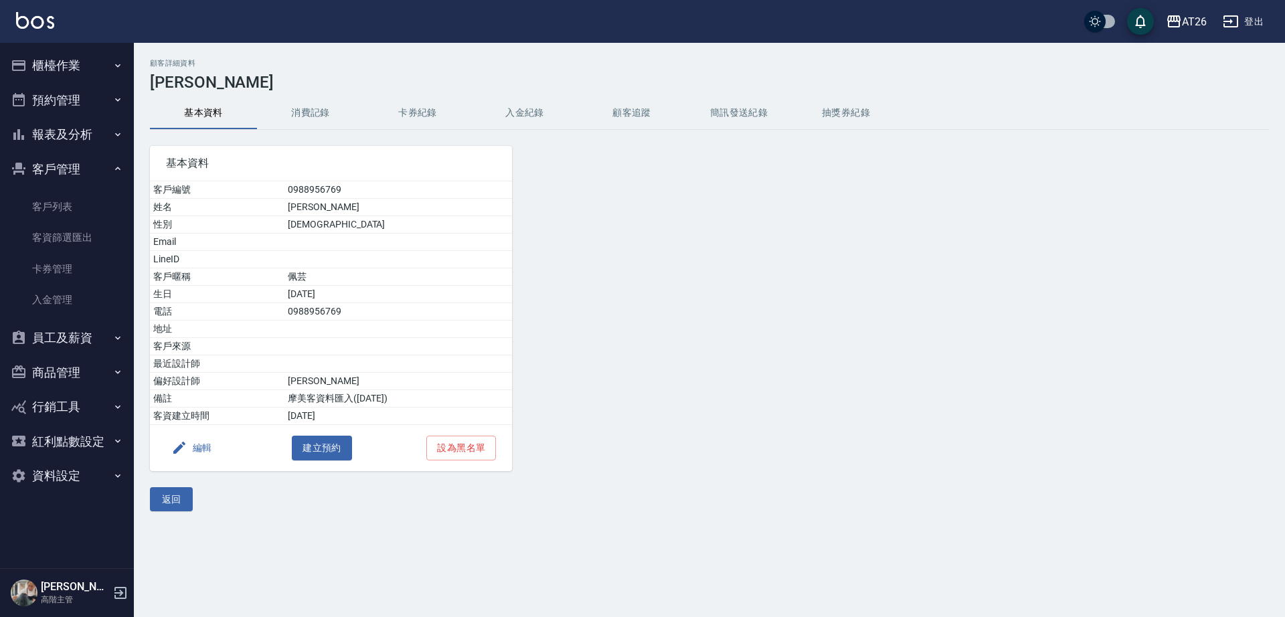
drag, startPoint x: 183, startPoint y: 501, endPoint x: 303, endPoint y: 410, distance: 150.5
click at [183, 501] on button "返回" at bounding box center [171, 499] width 43 height 25
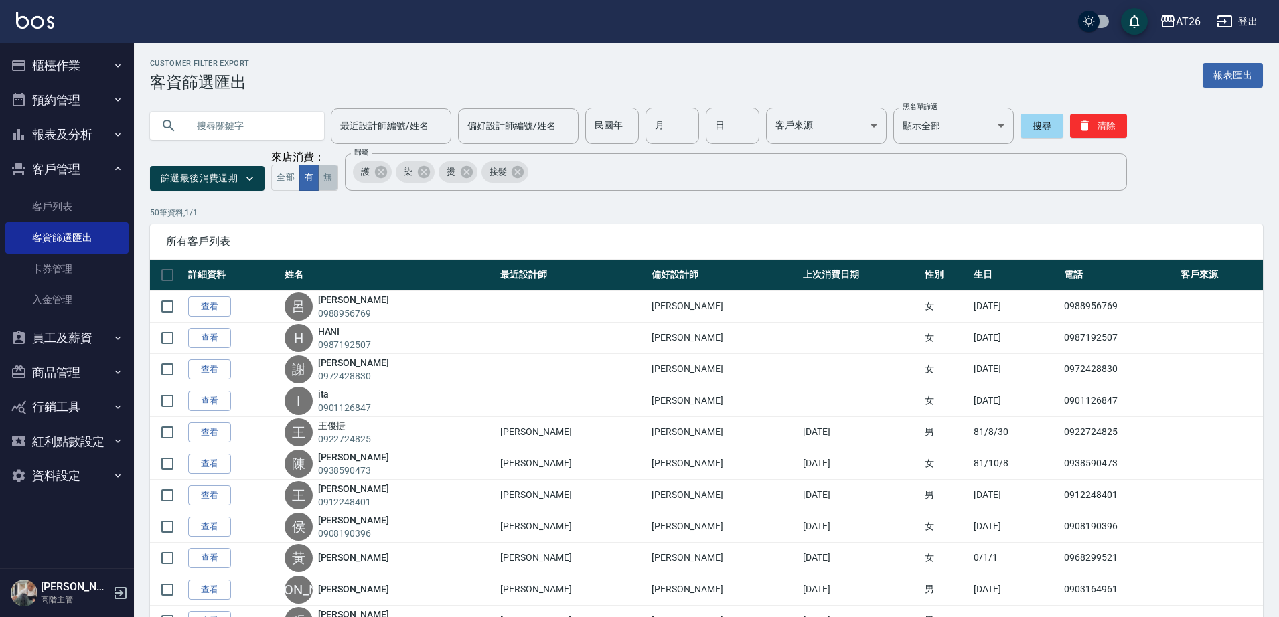
click at [322, 187] on button "無" at bounding box center [327, 178] width 19 height 26
click at [1028, 125] on button "搜尋" at bounding box center [1041, 126] width 43 height 24
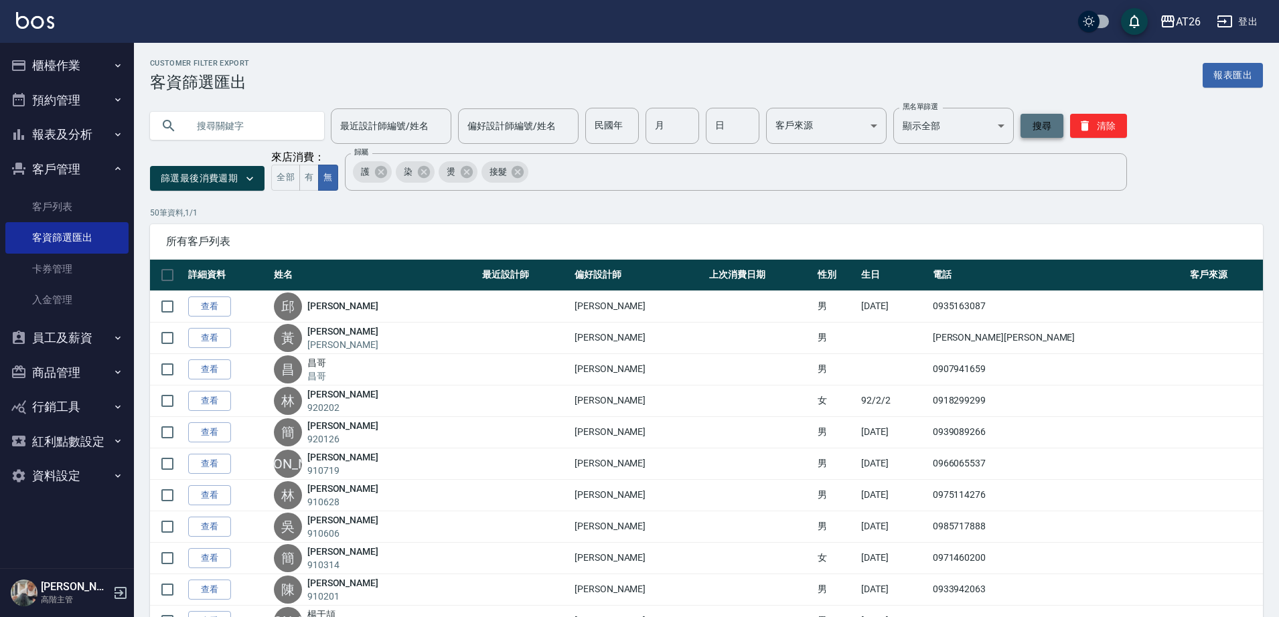
click at [1037, 126] on button "搜尋" at bounding box center [1041, 126] width 43 height 24
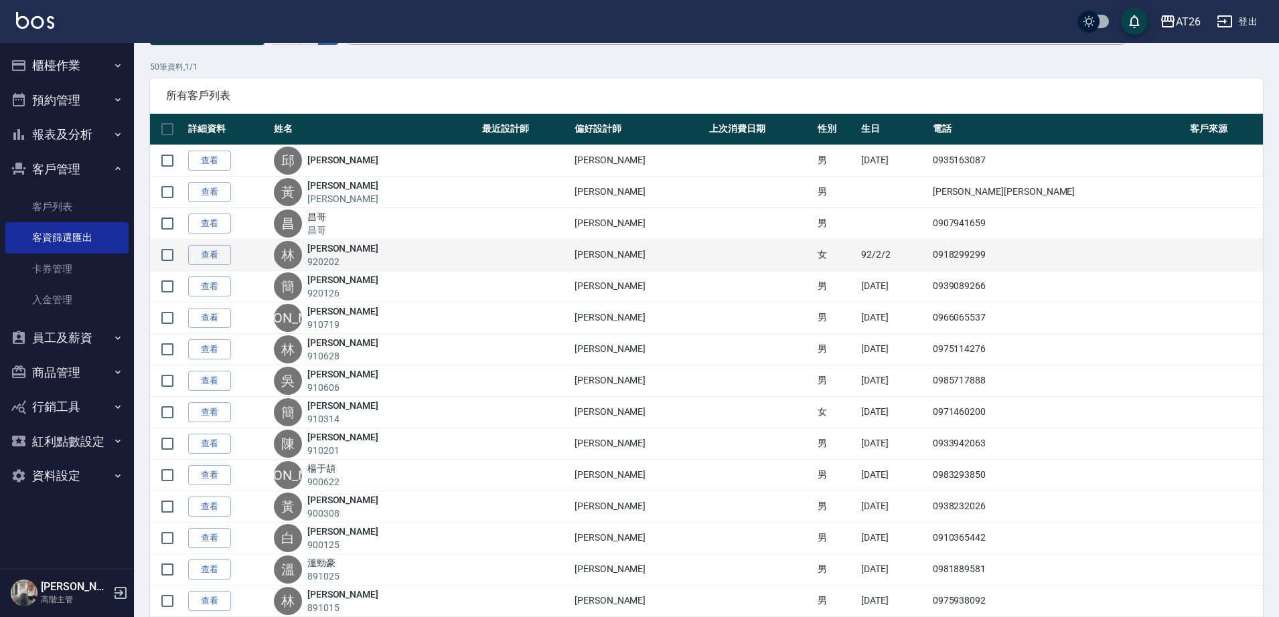
scroll to position [167, 0]
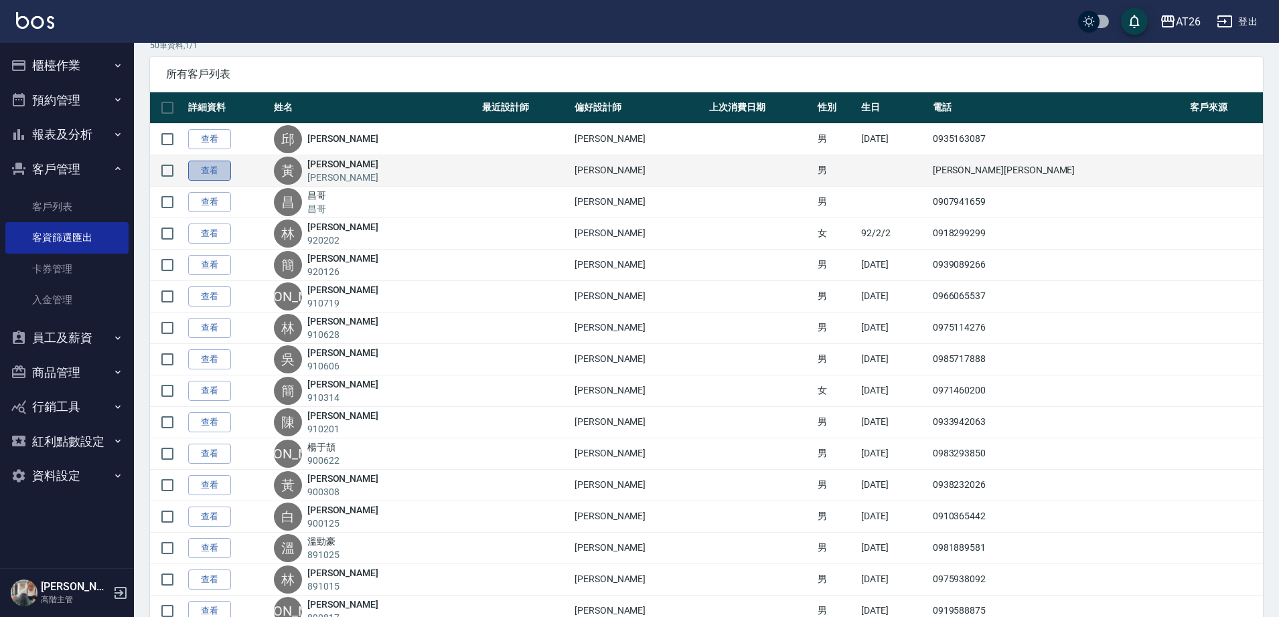
click at [223, 171] on link "查看" at bounding box center [209, 171] width 43 height 21
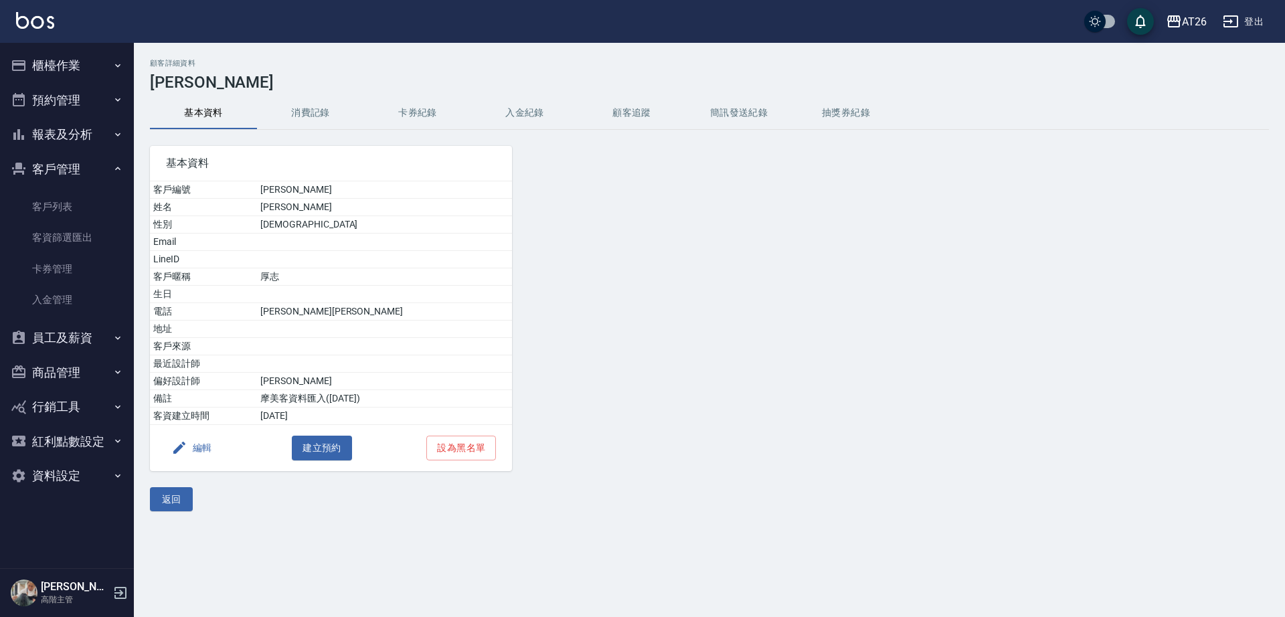
click at [301, 100] on button "消費記錄" at bounding box center [310, 113] width 107 height 32
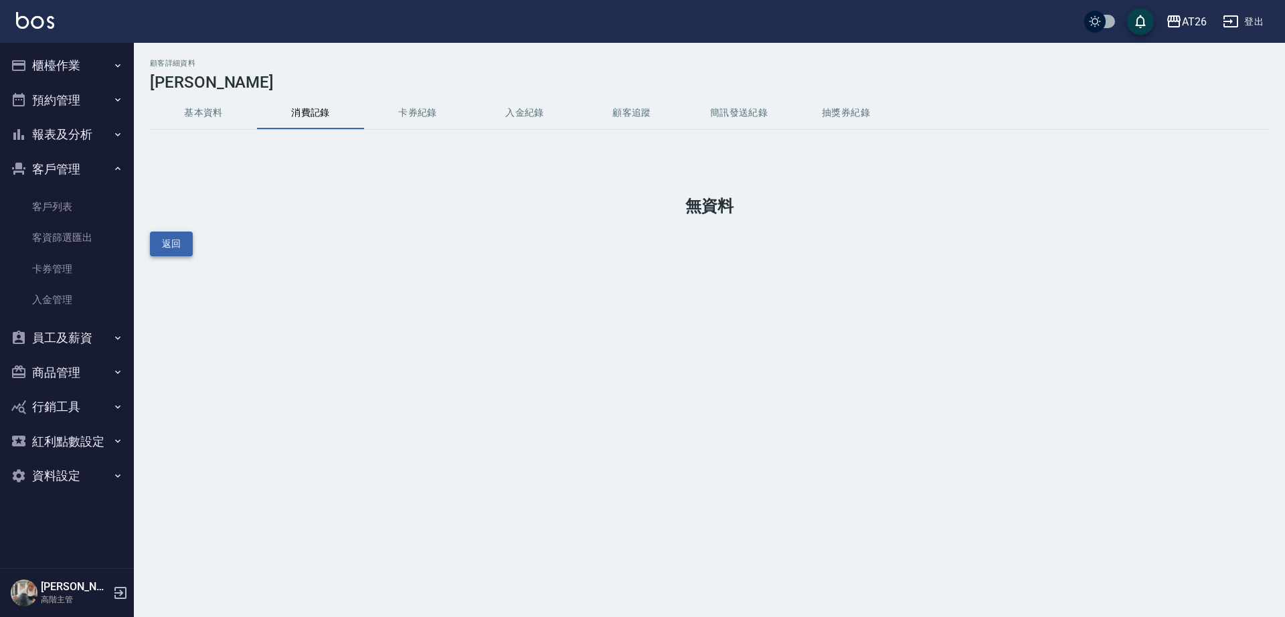
click at [169, 254] on button "返回" at bounding box center [171, 244] width 43 height 25
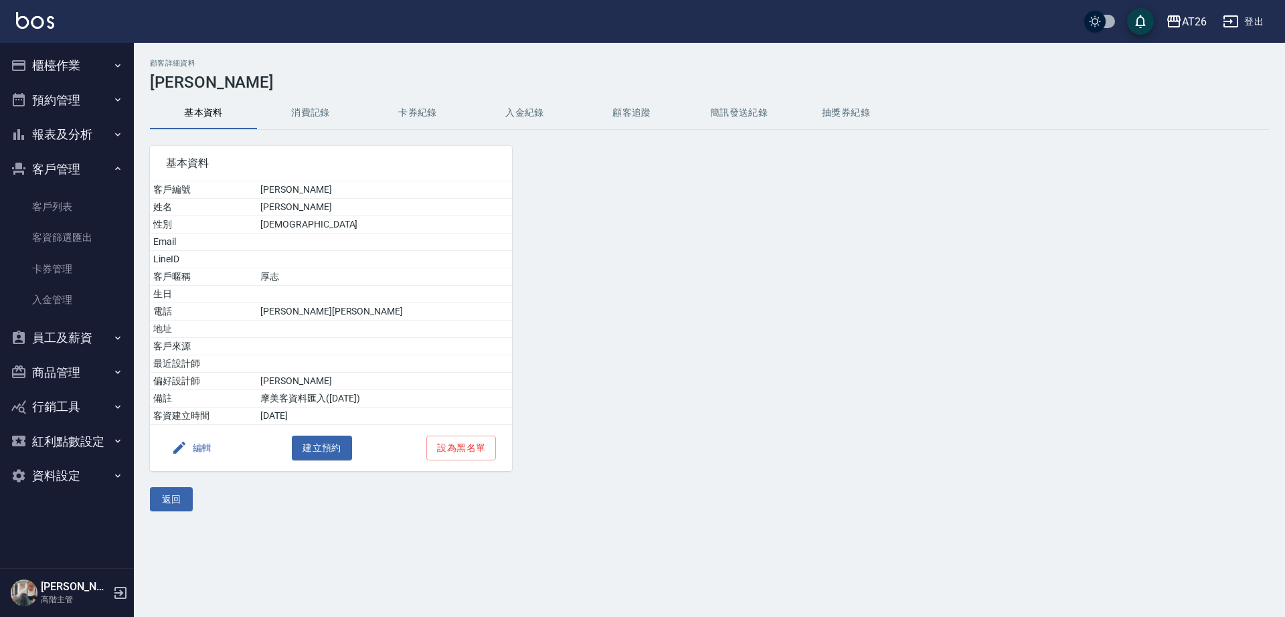
drag, startPoint x: 186, startPoint y: 506, endPoint x: 258, endPoint y: 502, distance: 71.7
click at [186, 505] on button "返回" at bounding box center [171, 499] width 43 height 25
click at [186, 505] on div "顧客詳細資料 黃厚志 基本資料 消費記錄 卡券紀錄 入金紀錄 顧客追蹤 簡訊發送紀錄 抽獎券紀錄 基本資料 客戶編號 黃厚志 姓名 黃厚志 性別 MALE E…" at bounding box center [642, 308] width 1285 height 617
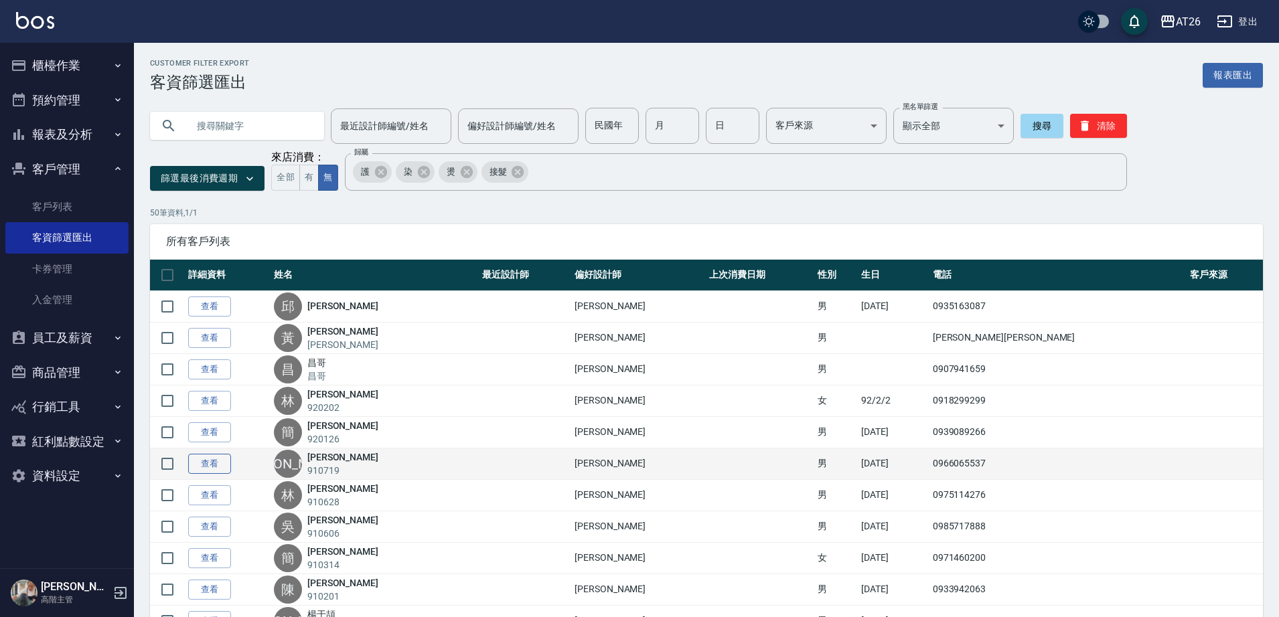
click at [191, 465] on link "查看" at bounding box center [209, 464] width 43 height 21
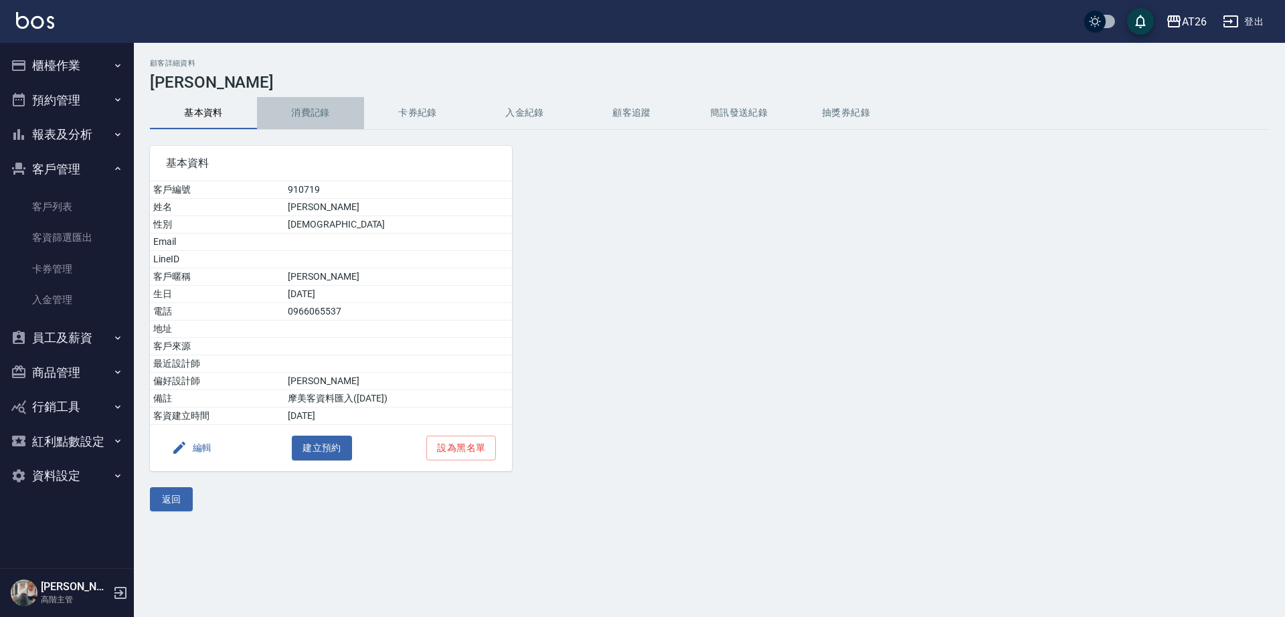
click at [317, 110] on button "消費記錄" at bounding box center [310, 113] width 107 height 32
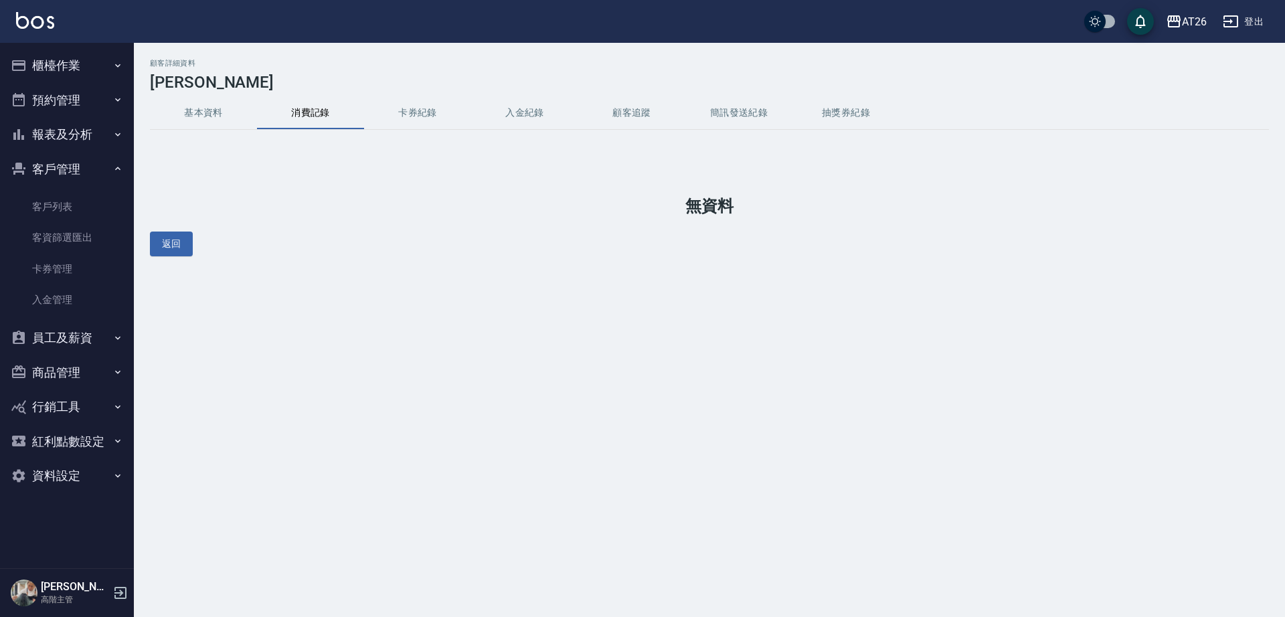
click at [167, 229] on div "顧客詳細資料 李峻宏 基本資料 消費記錄 卡券紀錄 入金紀錄 顧客追蹤 簡訊發送紀錄 抽獎券紀錄 無資料 返回" at bounding box center [709, 157] width 1151 height 197
click at [167, 248] on button "返回" at bounding box center [171, 244] width 43 height 25
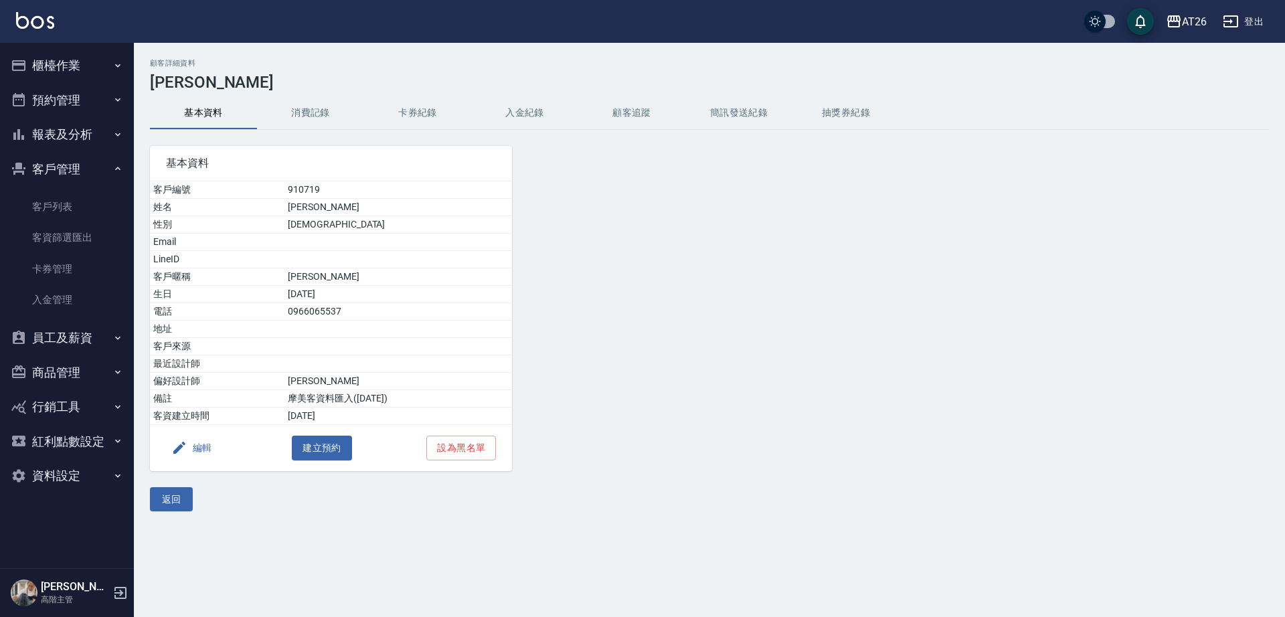
click at [165, 501] on button "返回" at bounding box center [171, 499] width 43 height 25
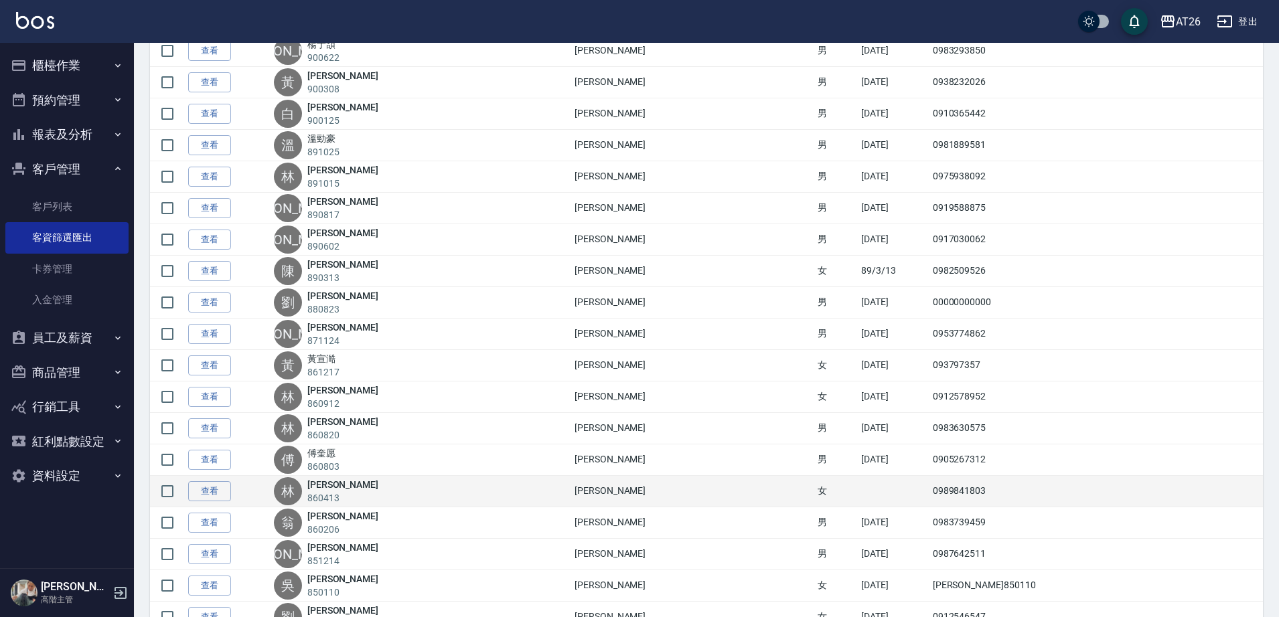
scroll to position [586, 0]
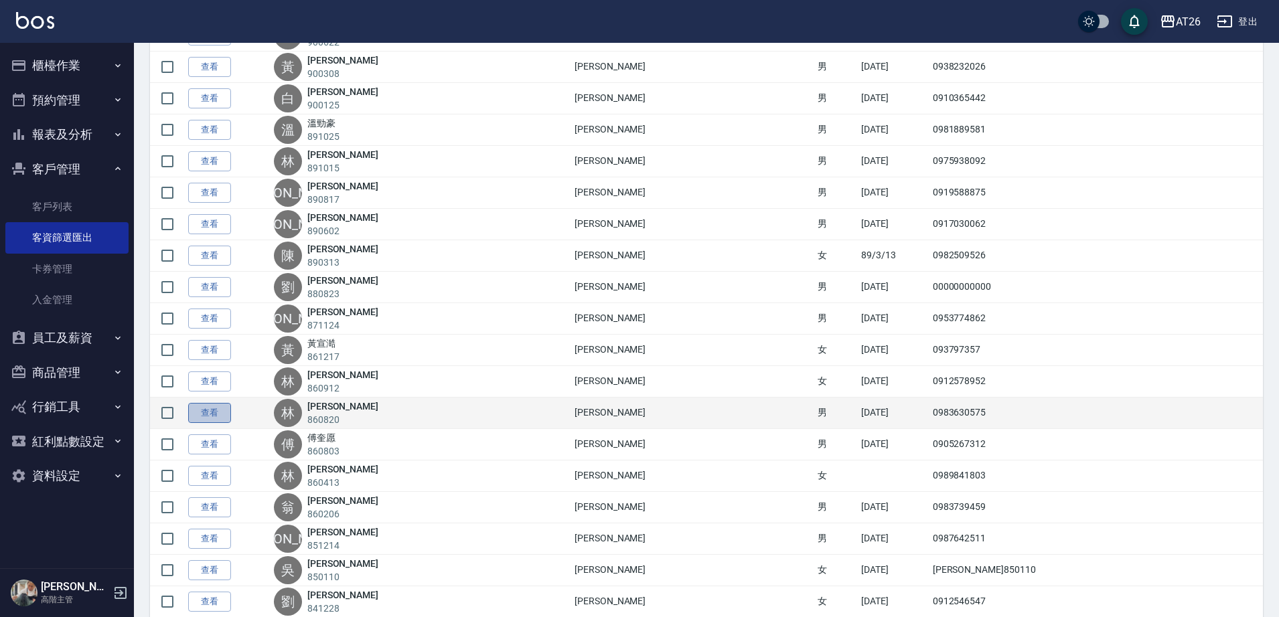
click at [204, 415] on link "查看" at bounding box center [209, 413] width 43 height 21
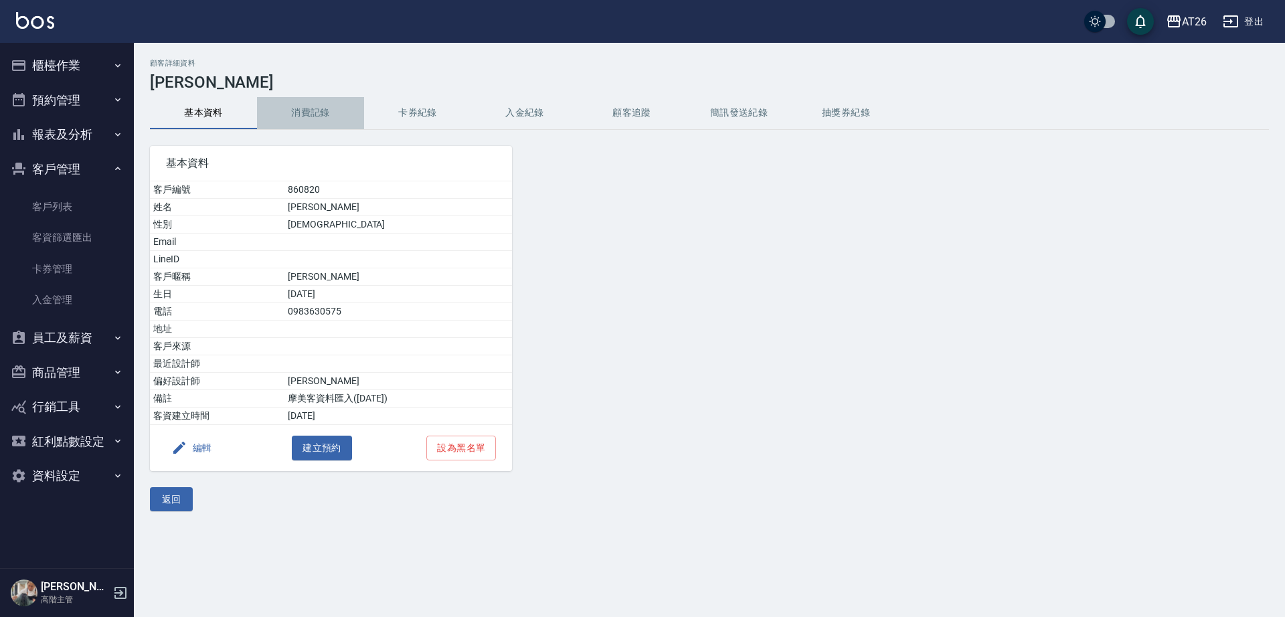
click at [301, 121] on button "消費記錄" at bounding box center [310, 113] width 107 height 32
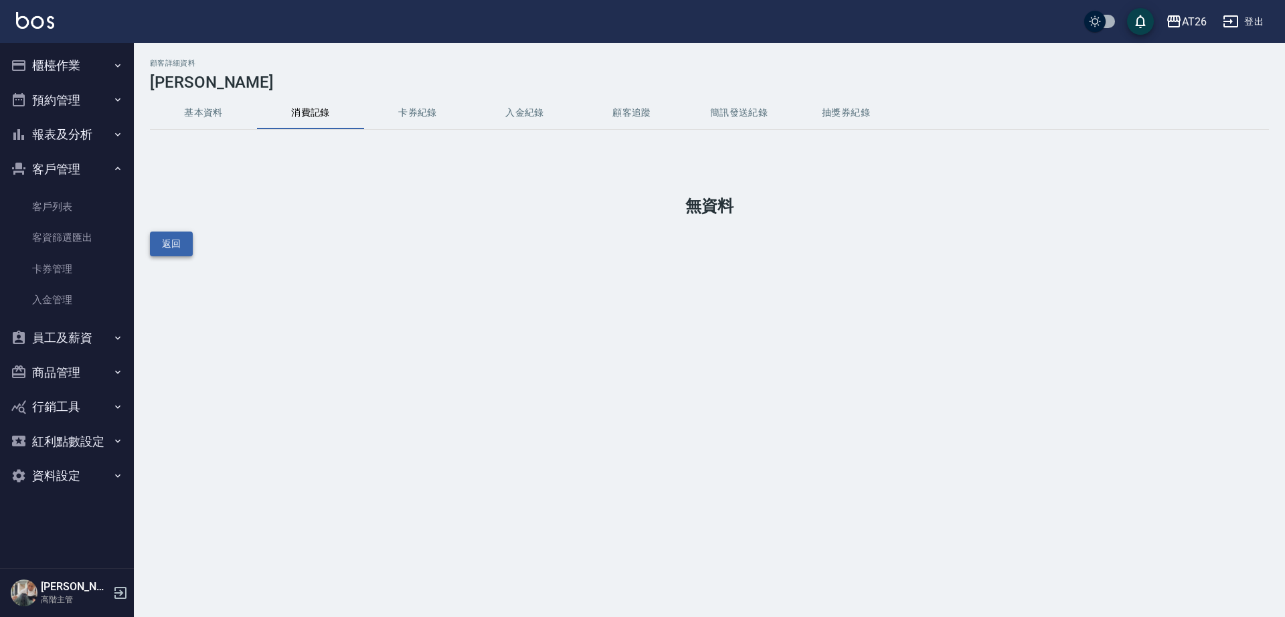
drag, startPoint x: 168, startPoint y: 227, endPoint x: 176, endPoint y: 244, distance: 19.2
click at [168, 226] on div "顧客詳細資料 林暉恩 基本資料 消費記錄 卡券紀錄 入金紀錄 顧客追蹤 簡訊發送紀錄 抽獎券紀錄 無資料 返回" at bounding box center [709, 157] width 1151 height 197
click at [177, 251] on button "返回" at bounding box center [171, 244] width 43 height 25
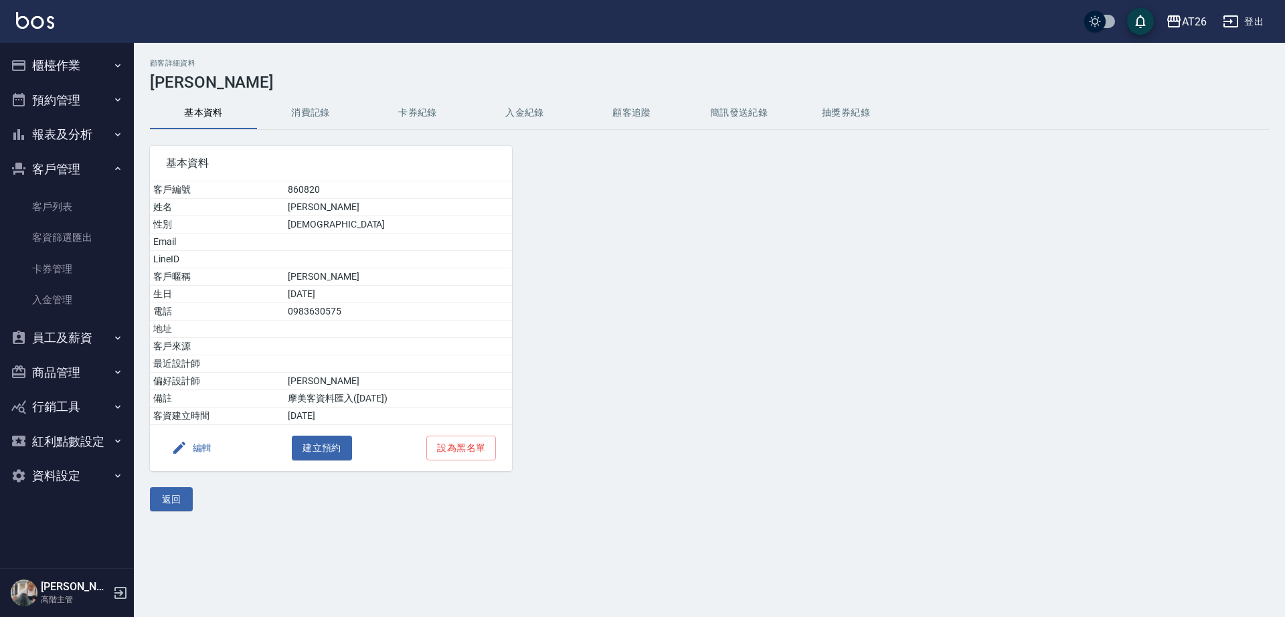
click at [183, 497] on button "返回" at bounding box center [171, 499] width 43 height 25
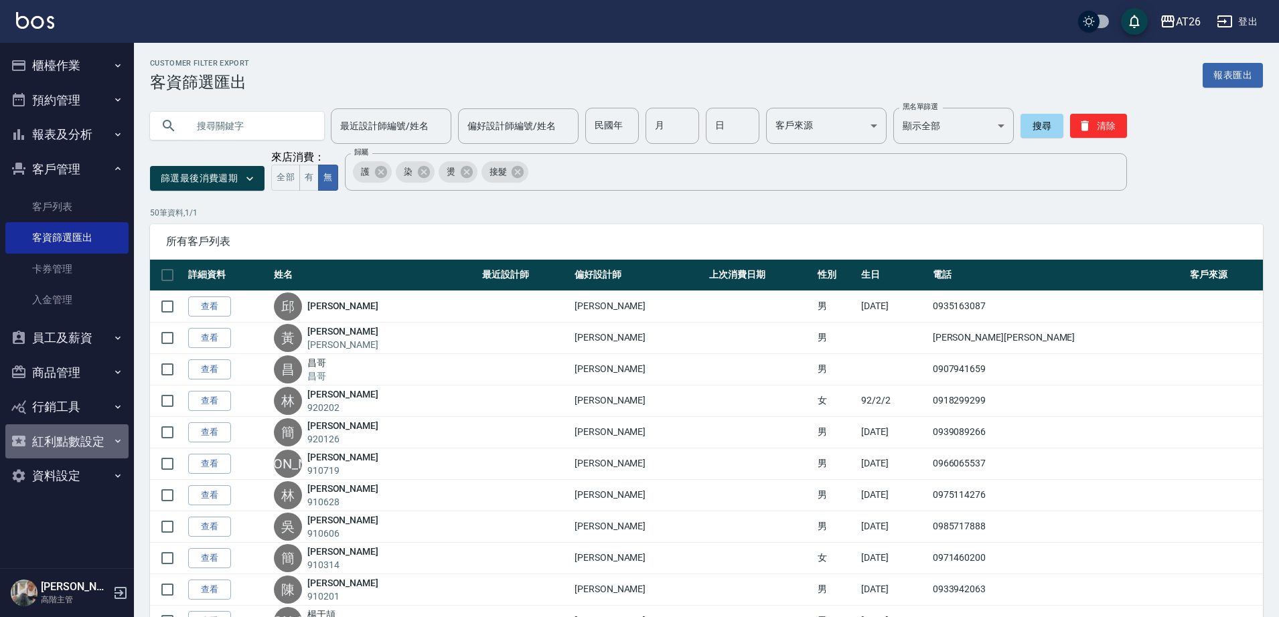
click at [90, 439] on button "紅利點數設定" at bounding box center [66, 441] width 123 height 35
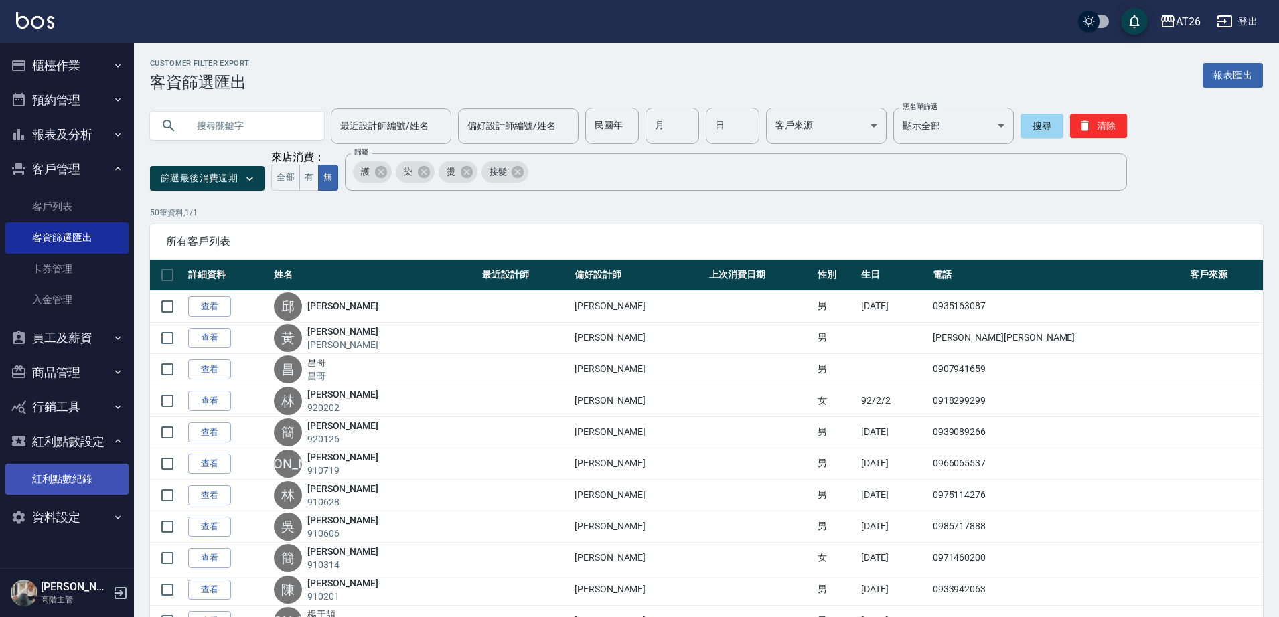
click at [78, 490] on link "紅利點數紀錄" at bounding box center [66, 479] width 123 height 31
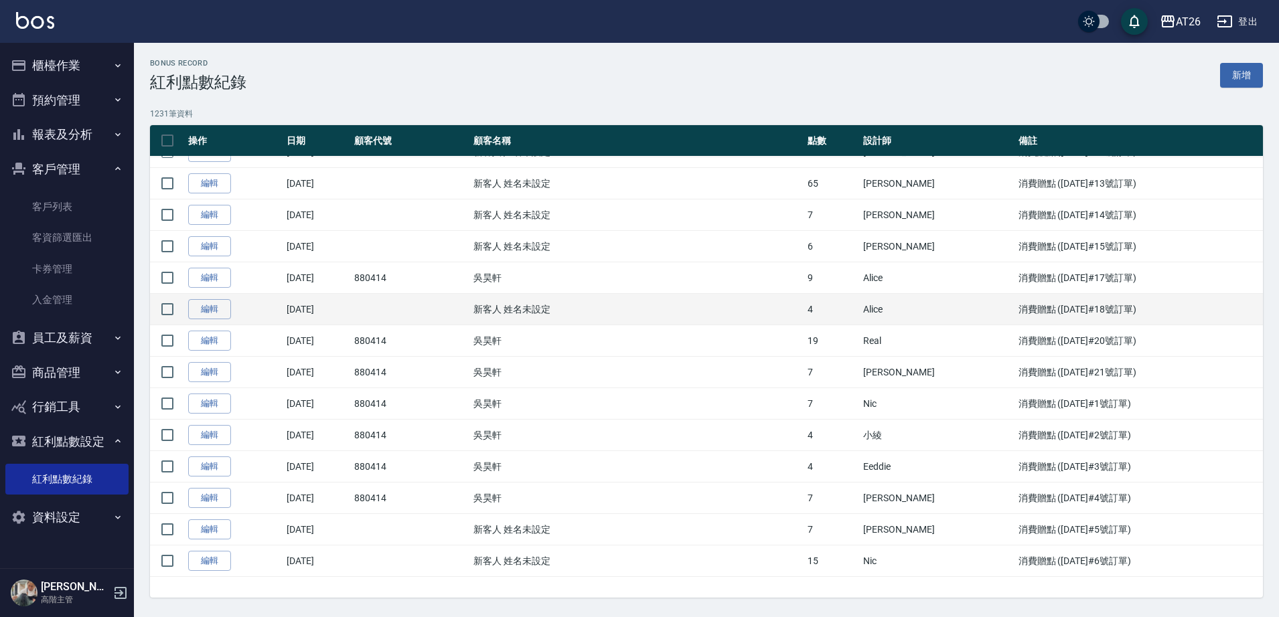
scroll to position [418, 0]
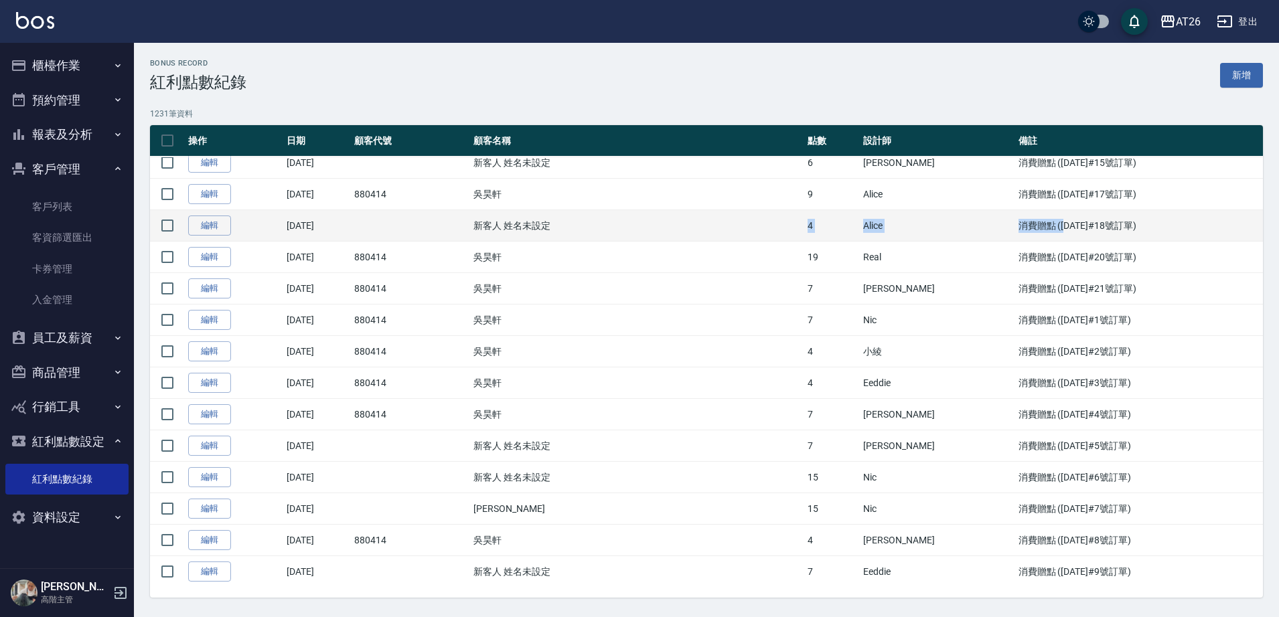
drag, startPoint x: 970, startPoint y: 230, endPoint x: 732, endPoint y: 212, distance: 238.3
click at [732, 212] on tr "編輯 2025/06/04 新客人 姓名未設定 4 Alice 消費贈點 (2025/06/04#18號訂單)" at bounding box center [706, 225] width 1113 height 31
click at [1083, 224] on td "消費贈點 (2025/06/04#18號訂單)" at bounding box center [1139, 225] width 248 height 31
drag, startPoint x: 1036, startPoint y: 227, endPoint x: 969, endPoint y: 222, distance: 67.2
click at [1015, 222] on td "消費贈點 (2025/06/04#18號訂單)" at bounding box center [1139, 225] width 248 height 31
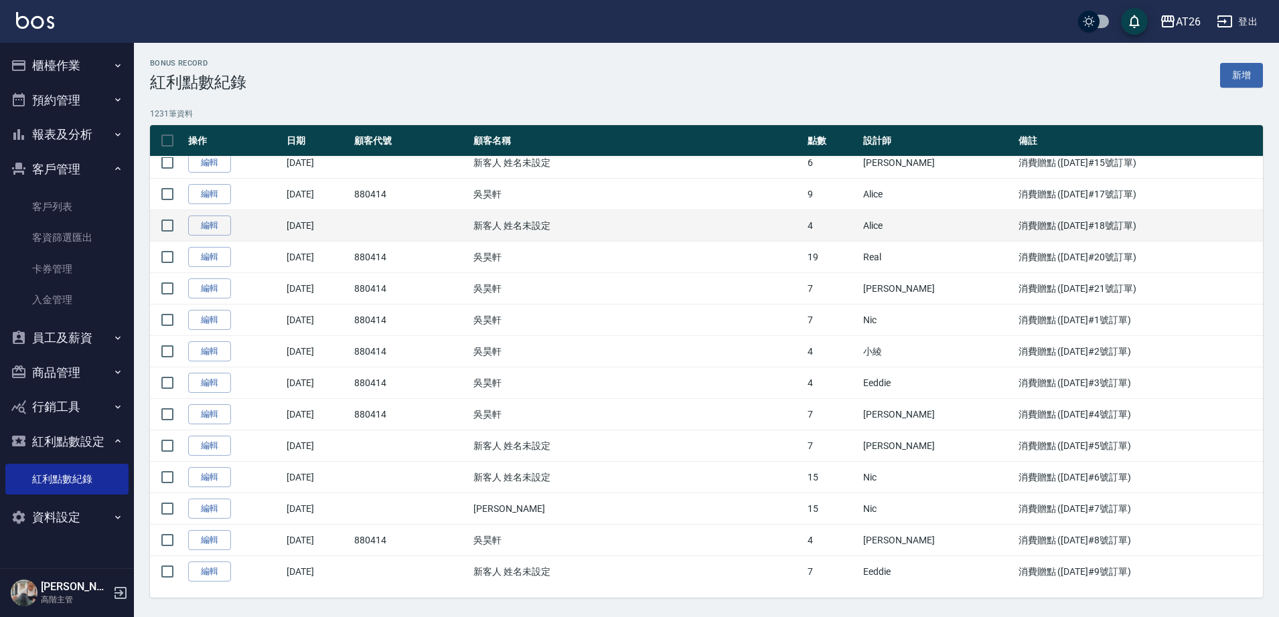
click at [1015, 222] on td "消費贈點 (2025/06/04#18號訂單)" at bounding box center [1139, 225] width 248 height 31
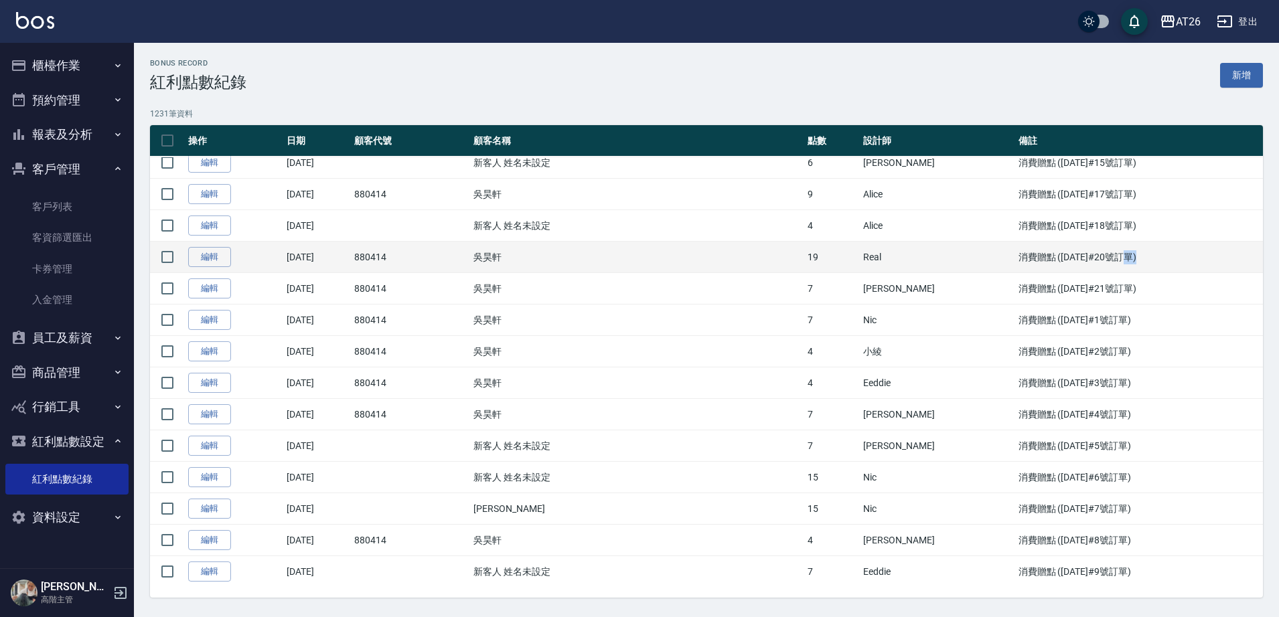
drag, startPoint x: 1030, startPoint y: 256, endPoint x: 1065, endPoint y: 252, distance: 35.0
click at [1064, 254] on td "消費贈點 (2025/06/04#20號訂單)" at bounding box center [1139, 257] width 248 height 31
click at [1066, 252] on td "消費贈點 (2025/06/04#20號訂單)" at bounding box center [1139, 257] width 248 height 31
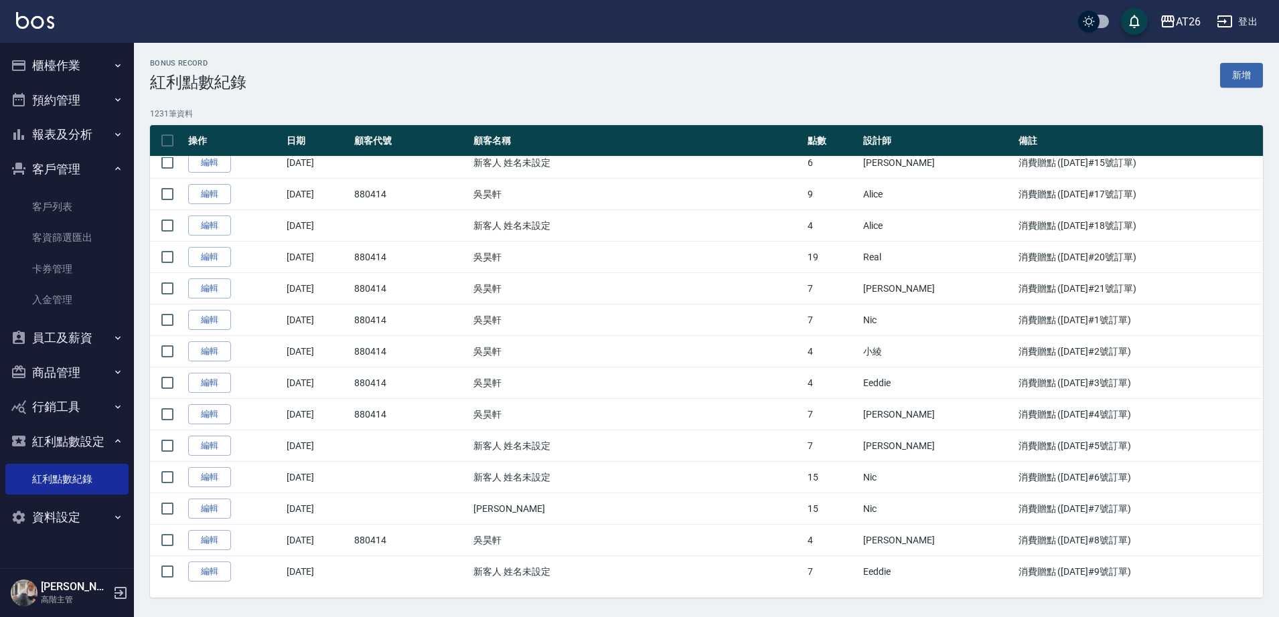
scroll to position [0, 0]
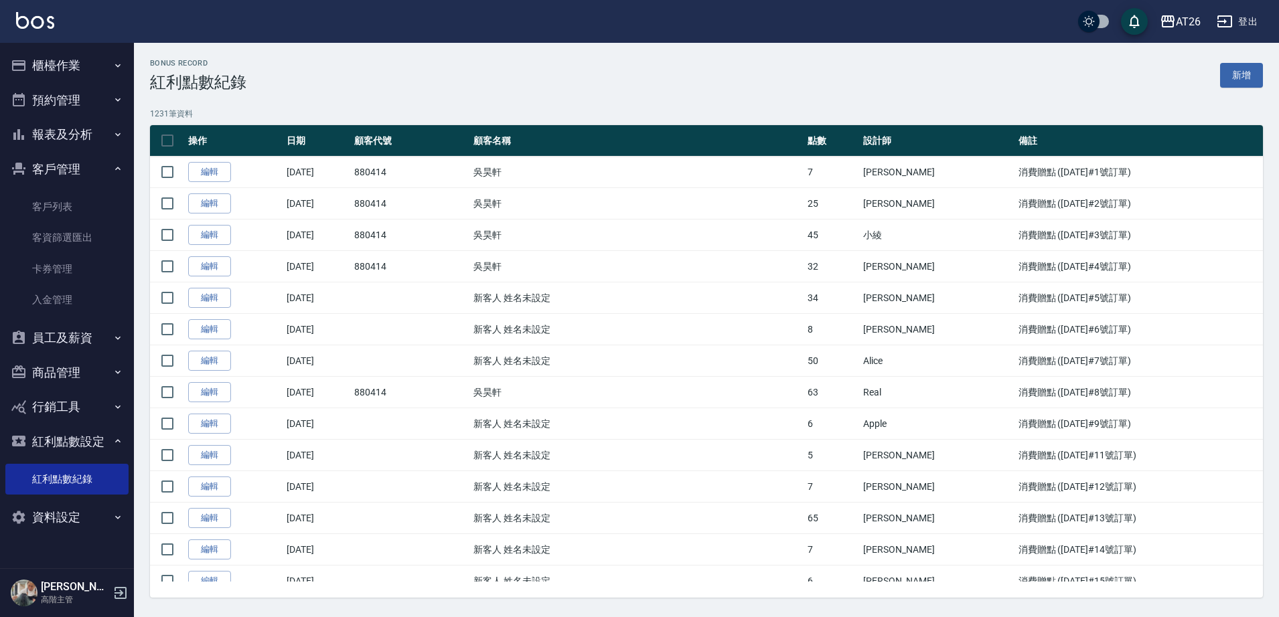
click at [204, 265] on link "編輯" at bounding box center [209, 266] width 43 height 21
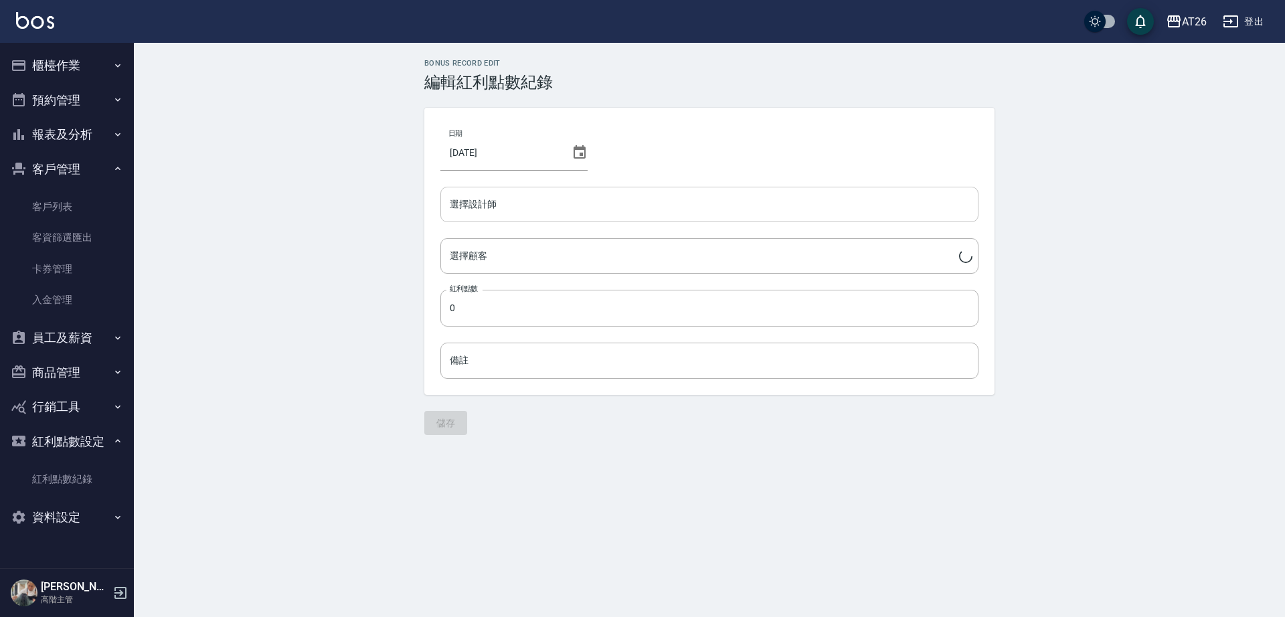
type input "Josh-10"
type input "32"
type input "消費贈點 (2025/06/04#4號訂單)"
type input "吳昊軒/99/880414"
click at [559, 211] on input "Josh-10" at bounding box center [700, 204] width 506 height 23
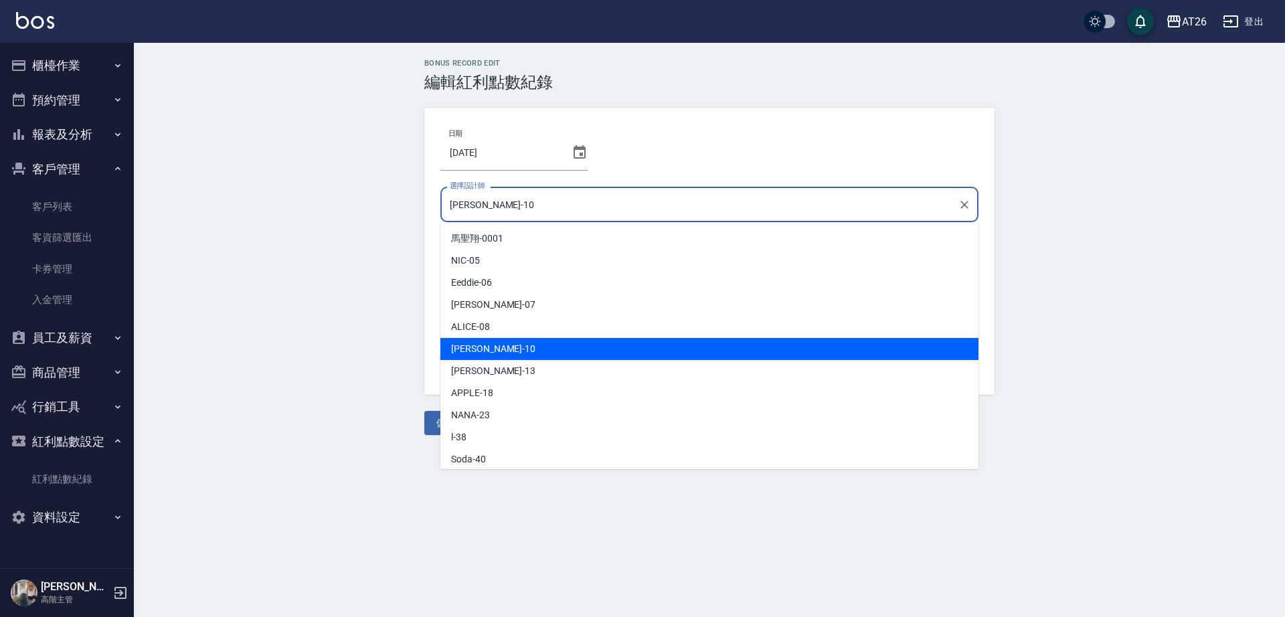
click at [559, 211] on input "Josh-10" at bounding box center [700, 204] width 506 height 23
click at [565, 350] on div "Josh -10" at bounding box center [710, 349] width 538 height 22
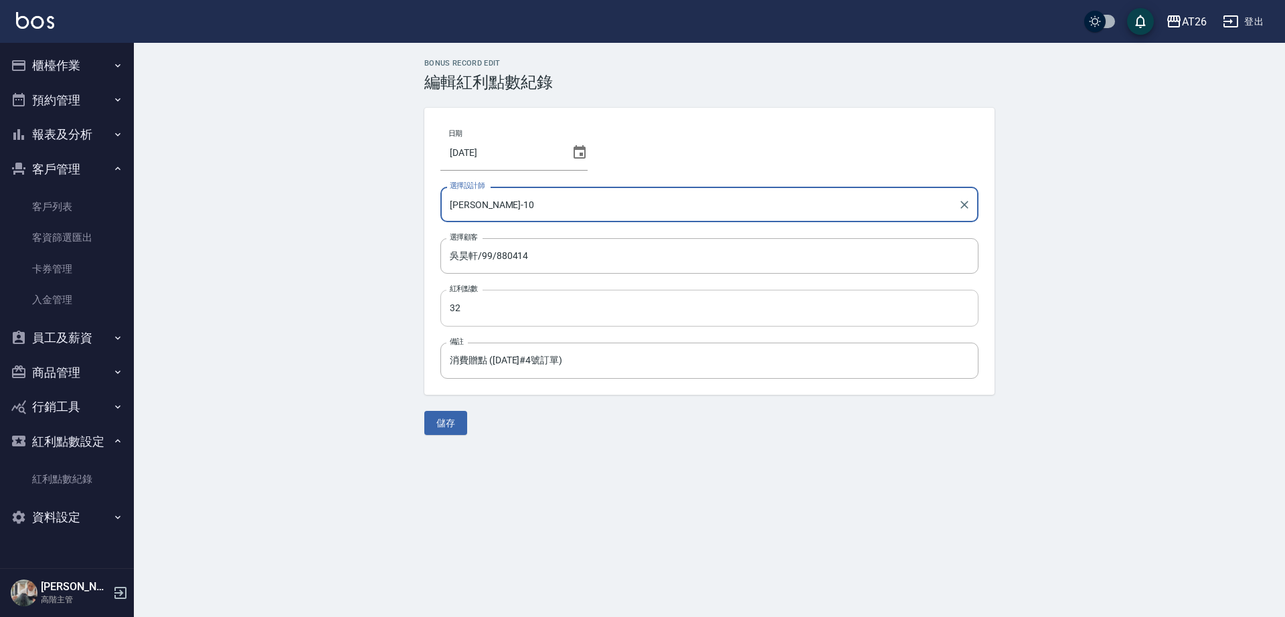
click at [528, 319] on input "32" at bounding box center [710, 308] width 538 height 36
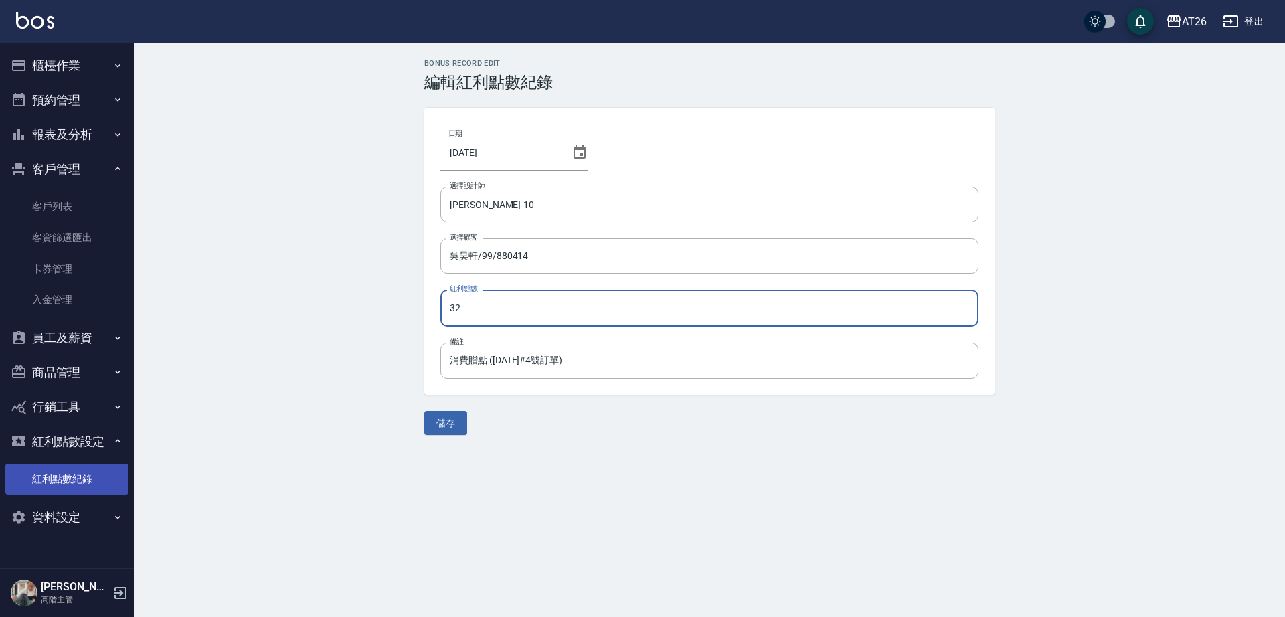
drag, startPoint x: 71, startPoint y: 484, endPoint x: 61, endPoint y: 491, distance: 12.5
click at [71, 483] on link "紅利點數紀錄" at bounding box center [66, 479] width 123 height 31
click at [70, 487] on link "紅利點數紀錄" at bounding box center [66, 479] width 123 height 31
click at [67, 486] on link "紅利點數紀錄" at bounding box center [66, 479] width 123 height 31
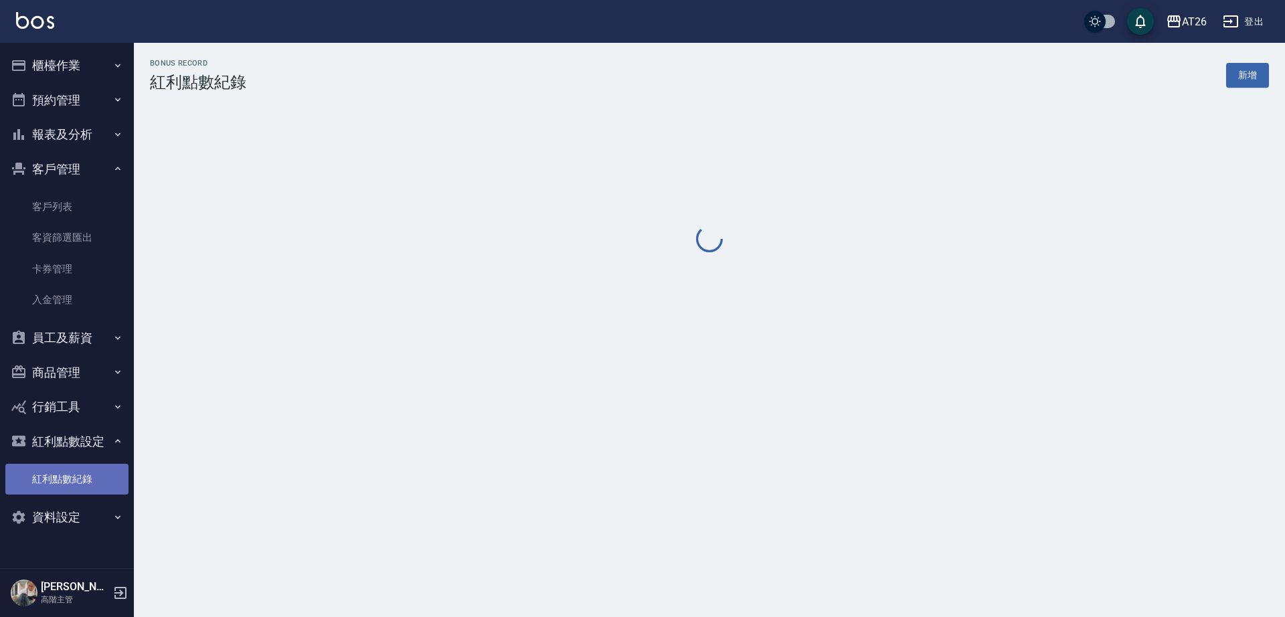
click at [78, 64] on button "櫃檯作業" at bounding box center [66, 65] width 123 height 35
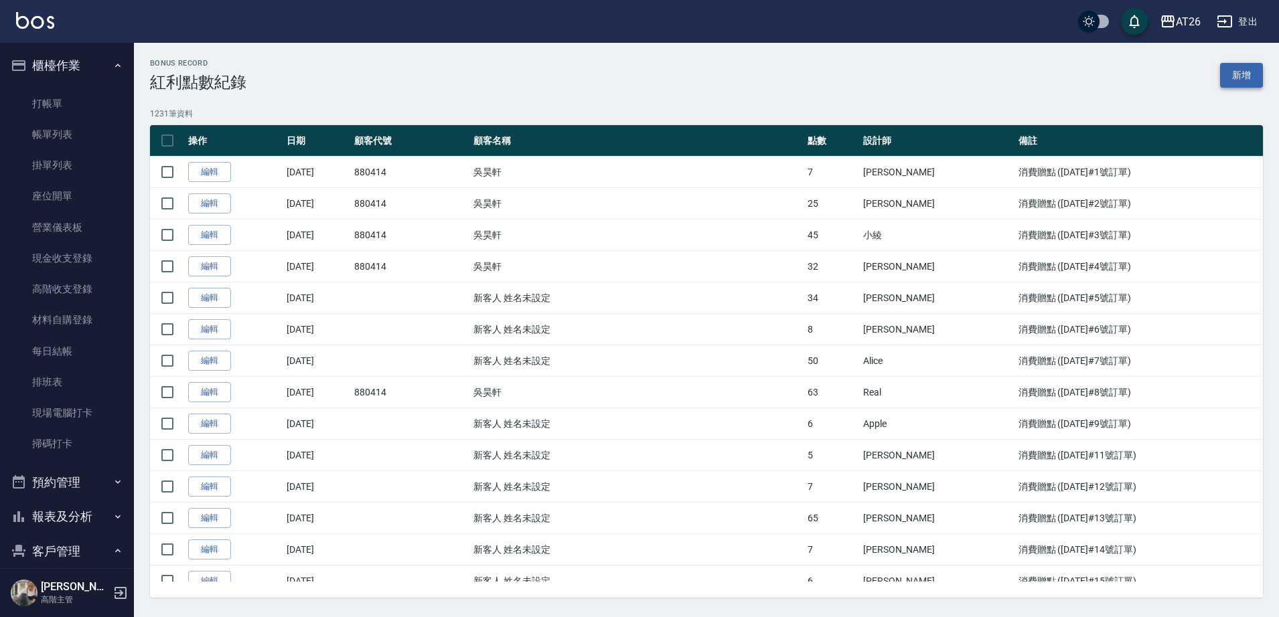
click at [1254, 85] on link "新增" at bounding box center [1241, 75] width 43 height 25
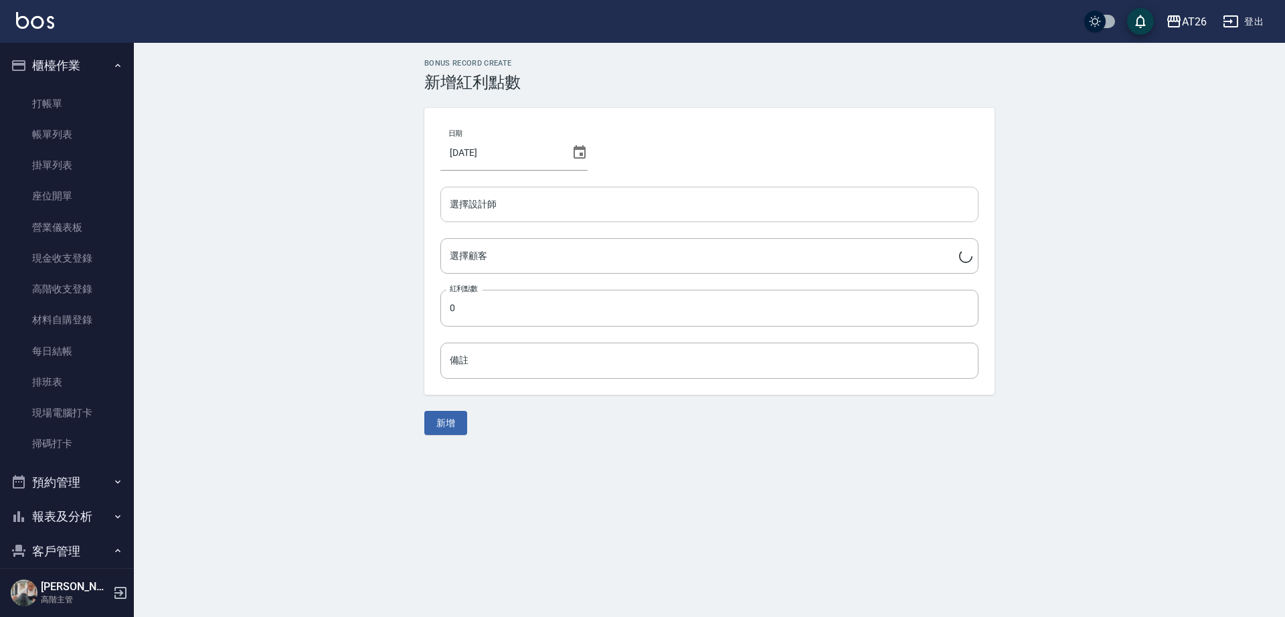
click at [660, 210] on input "選擇設計師" at bounding box center [710, 204] width 526 height 23
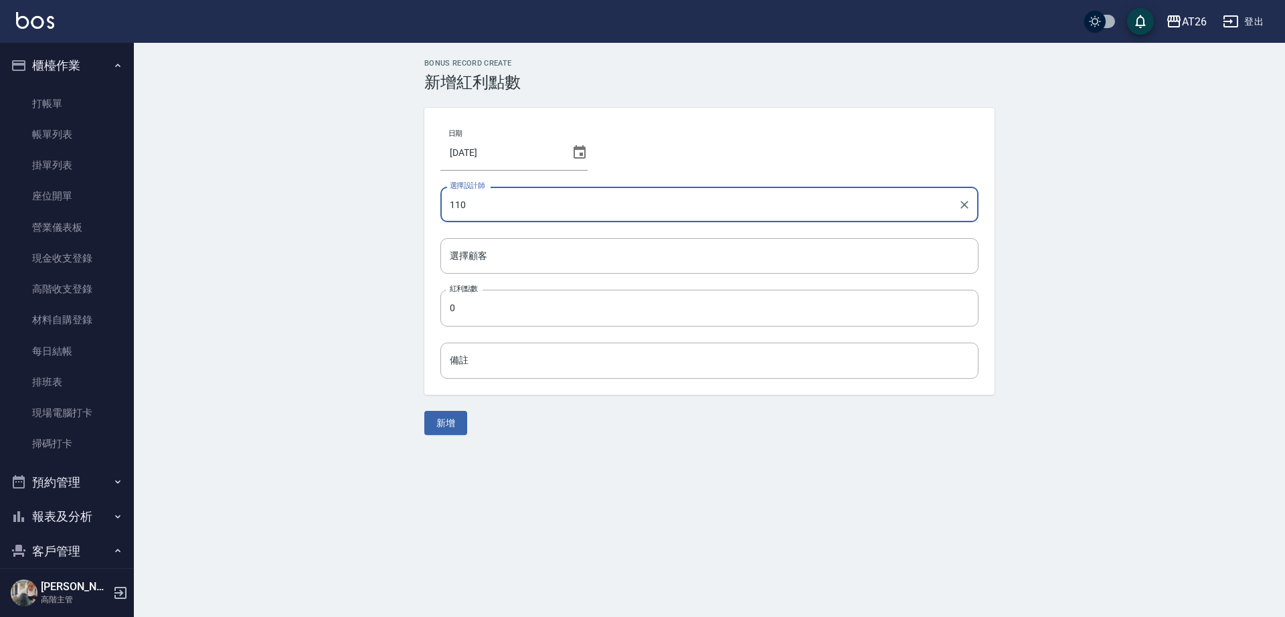
drag, startPoint x: 546, startPoint y: 189, endPoint x: 546, endPoint y: 196, distance: 6.7
click at [546, 191] on div "110 選擇設計師" at bounding box center [710, 204] width 538 height 35
click at [550, 201] on input "110" at bounding box center [700, 204] width 506 height 23
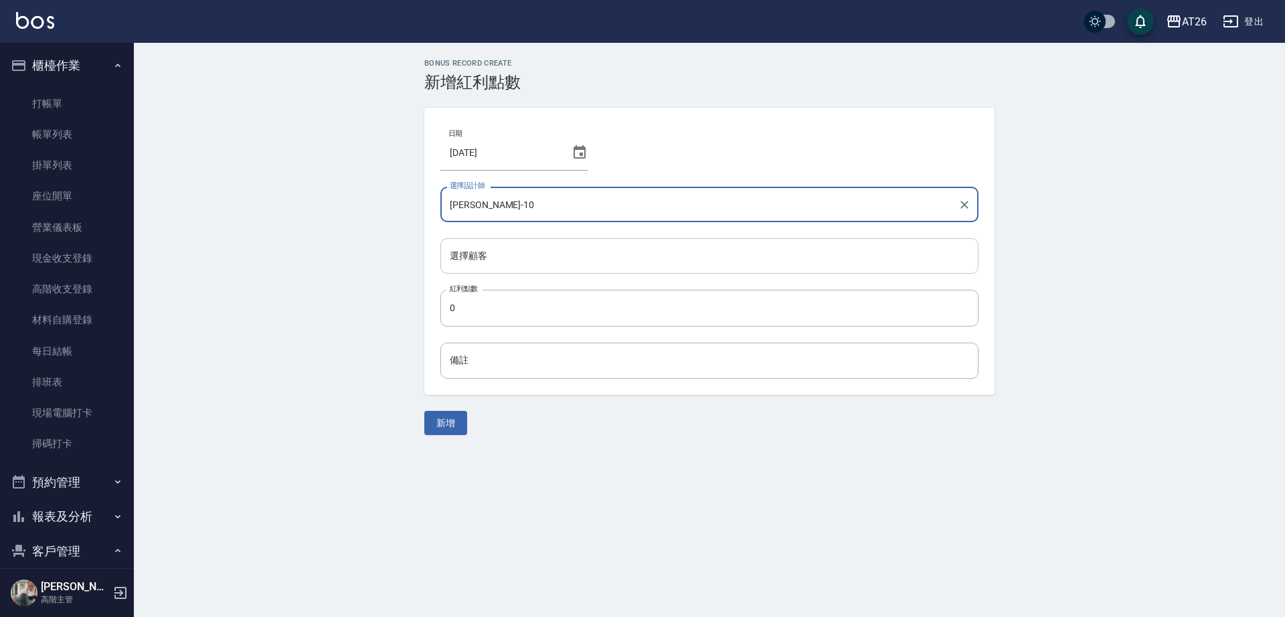
type input "Josh-10"
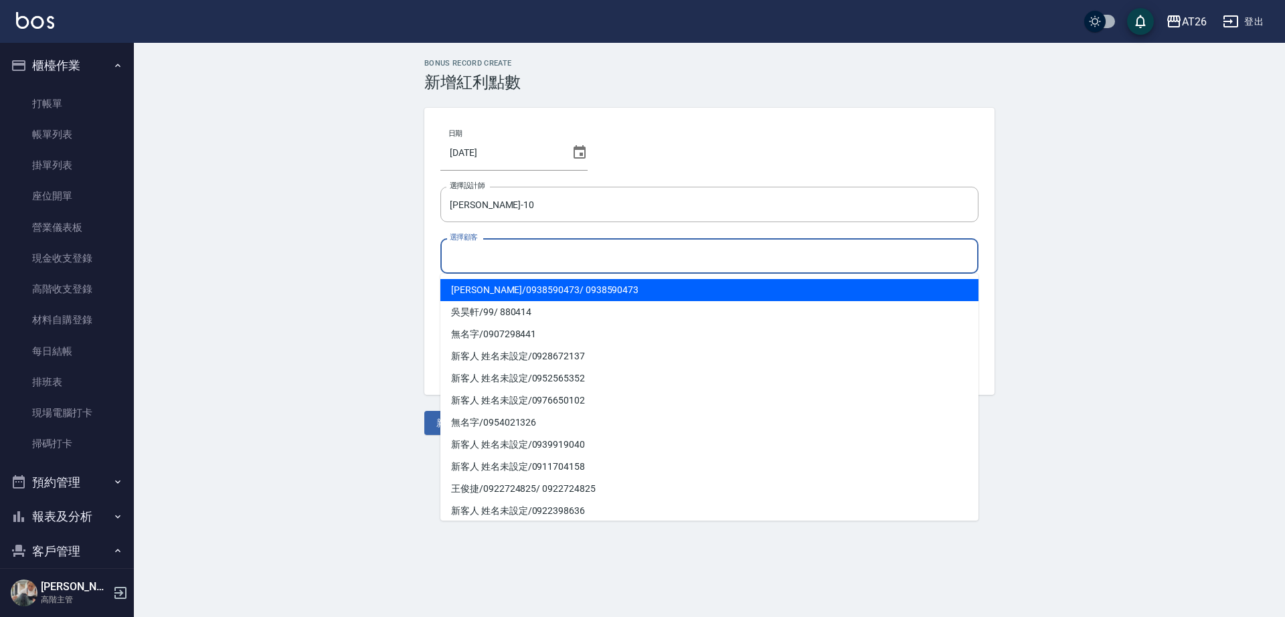
click at [501, 259] on input "選擇顧客" at bounding box center [710, 255] width 526 height 23
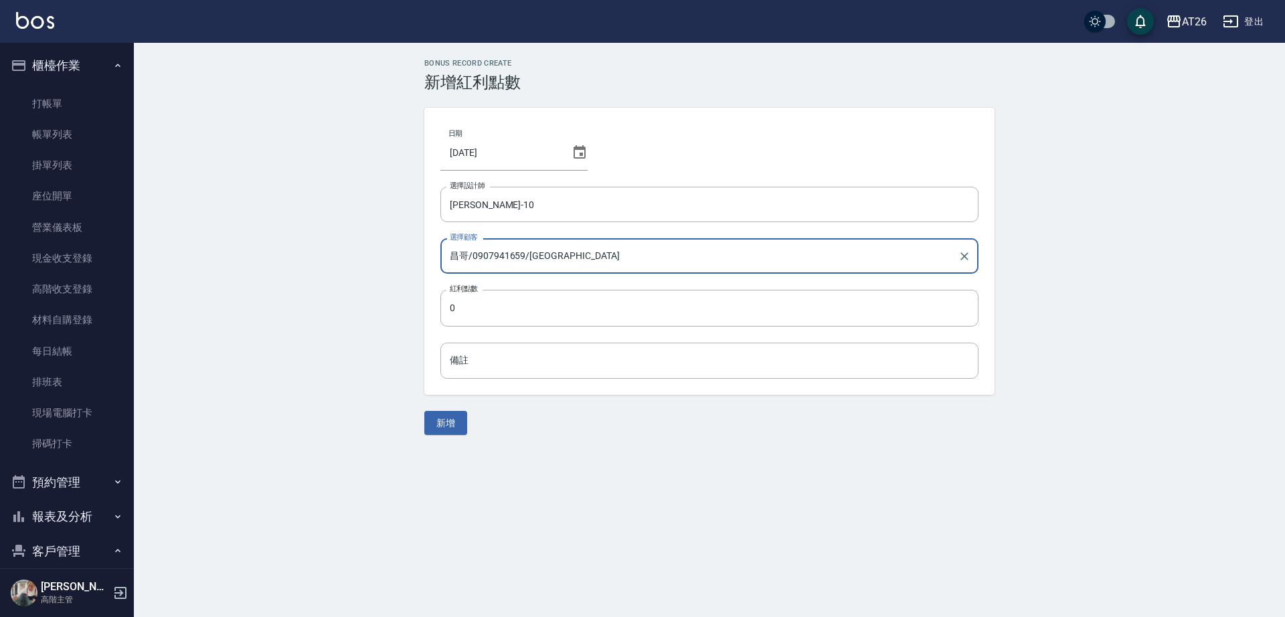
click at [513, 260] on input "昌哥/0907941659/昌哥" at bounding box center [700, 255] width 506 height 23
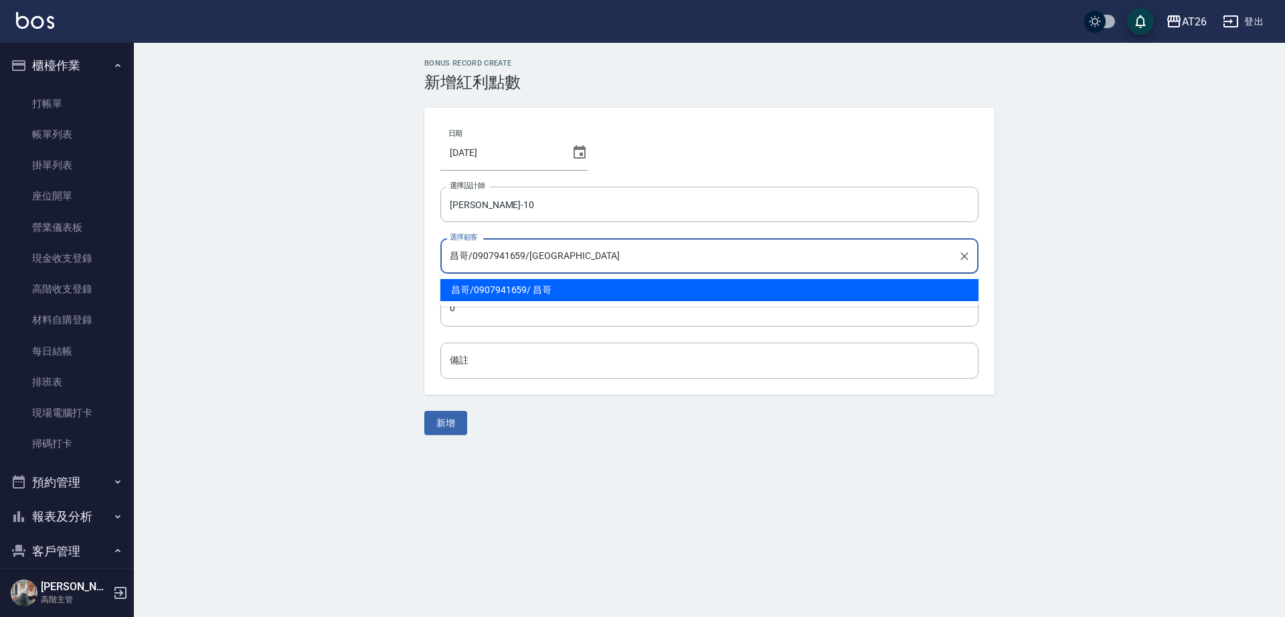
click at [513, 260] on input "昌哥/0907941659/昌哥" at bounding box center [700, 255] width 506 height 23
click at [513, 261] on input "昌哥/0907941659/昌哥" at bounding box center [700, 255] width 506 height 23
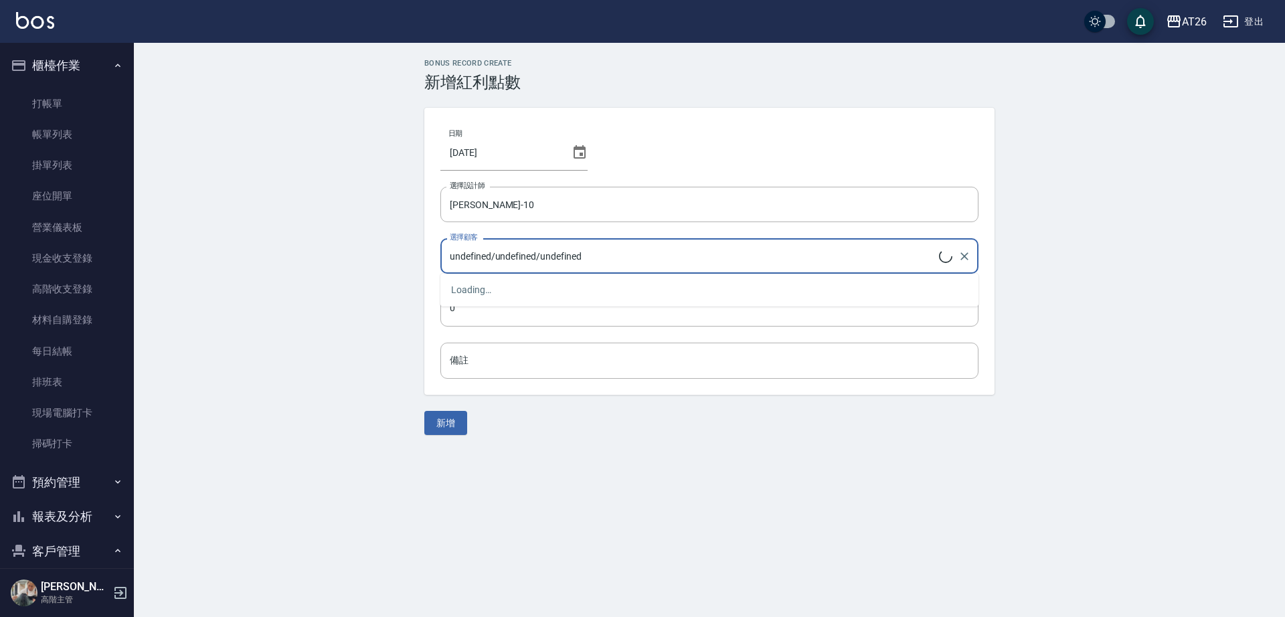
click at [517, 249] on input "undefined/undefined/undefined" at bounding box center [693, 255] width 493 height 23
click at [520, 248] on input "undefined/undefined/undefined" at bounding box center [693, 255] width 493 height 23
click at [520, 248] on input "undefined/undefined/undefined" at bounding box center [700, 255] width 506 height 23
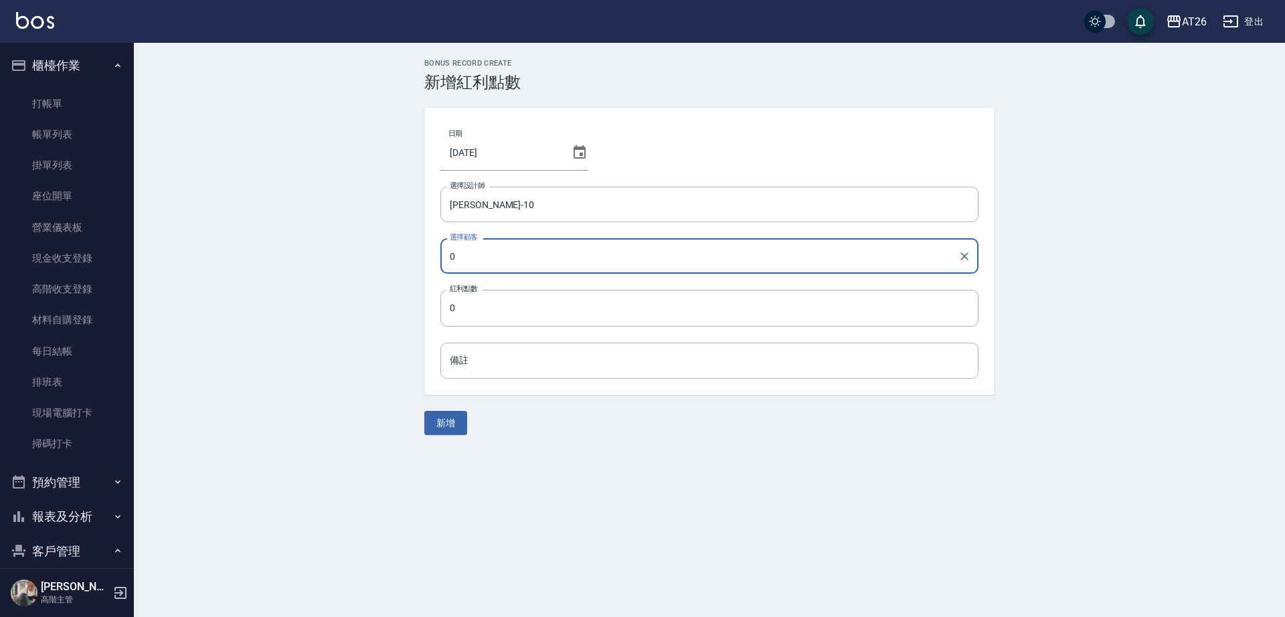
type input "昌哥/0907941659/昌哥"
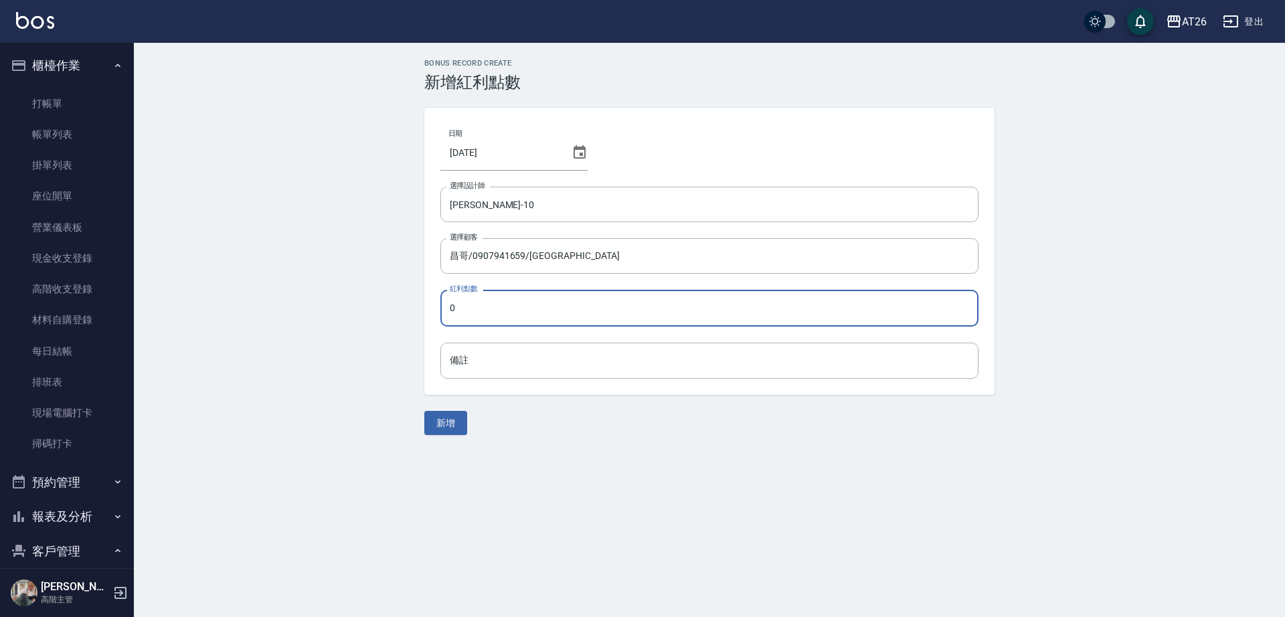
click at [509, 308] on input "0" at bounding box center [710, 308] width 538 height 36
click at [507, 305] on input "0" at bounding box center [710, 308] width 538 height 36
click at [501, 313] on input "0" at bounding box center [710, 308] width 538 height 36
click at [499, 313] on input "0" at bounding box center [710, 308] width 538 height 36
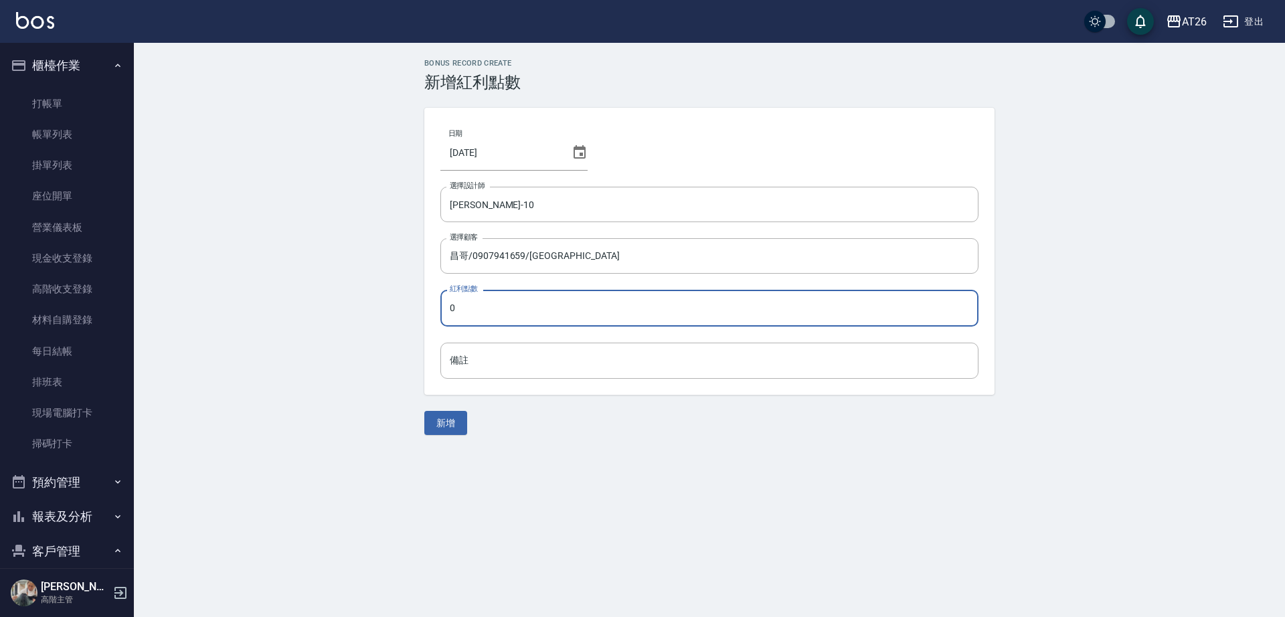
click at [499, 311] on input "0" at bounding box center [710, 308] width 538 height 36
click at [498, 311] on input "01" at bounding box center [710, 308] width 538 height 36
click at [498, 309] on input "01" at bounding box center [710, 308] width 538 height 36
drag, startPoint x: 496, startPoint y: 309, endPoint x: 377, endPoint y: 305, distance: 119.3
click at [379, 307] on div "Bonus Record CREATE 新增紅利點數 日期 2025/08/24 選擇設計師 Josh-10 選擇設計師 選擇顧客 昌哥/0907941659…" at bounding box center [709, 247] width 1151 height 408
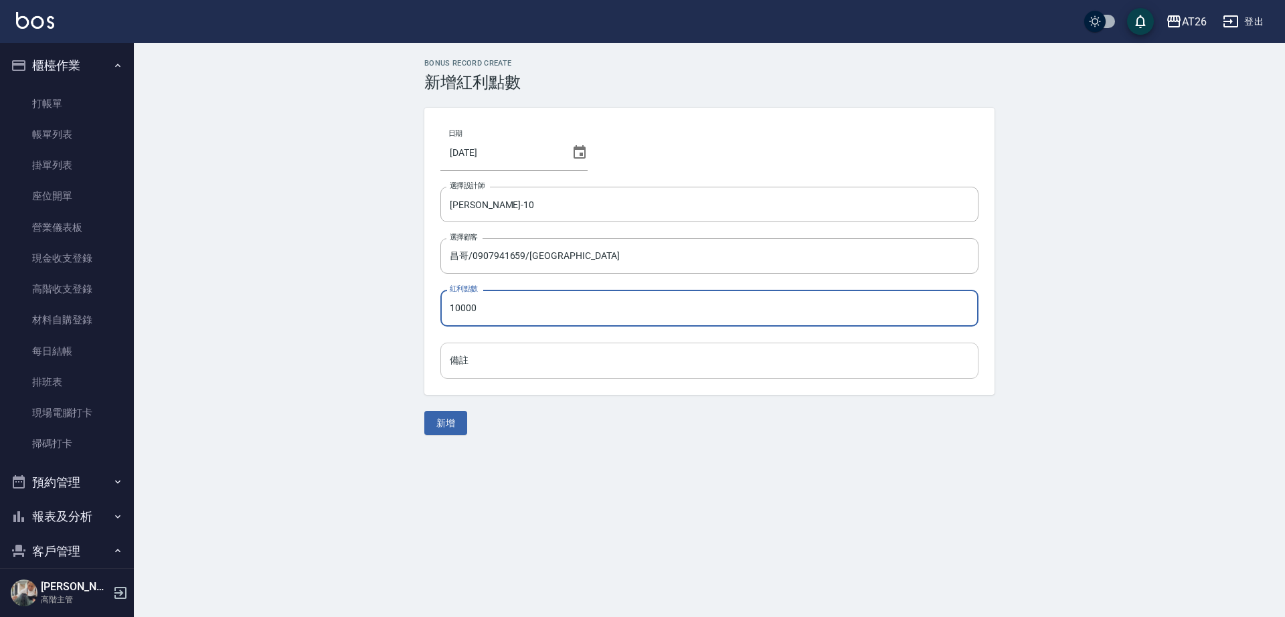
type input "10000"
click at [493, 380] on div "日期 2025/08/24 選擇設計師 Josh-10 選擇設計師 選擇顧客 昌哥/0907941659/昌哥 選擇顧客 紅利點數 10000 紅利點數 備註…" at bounding box center [709, 251] width 570 height 287
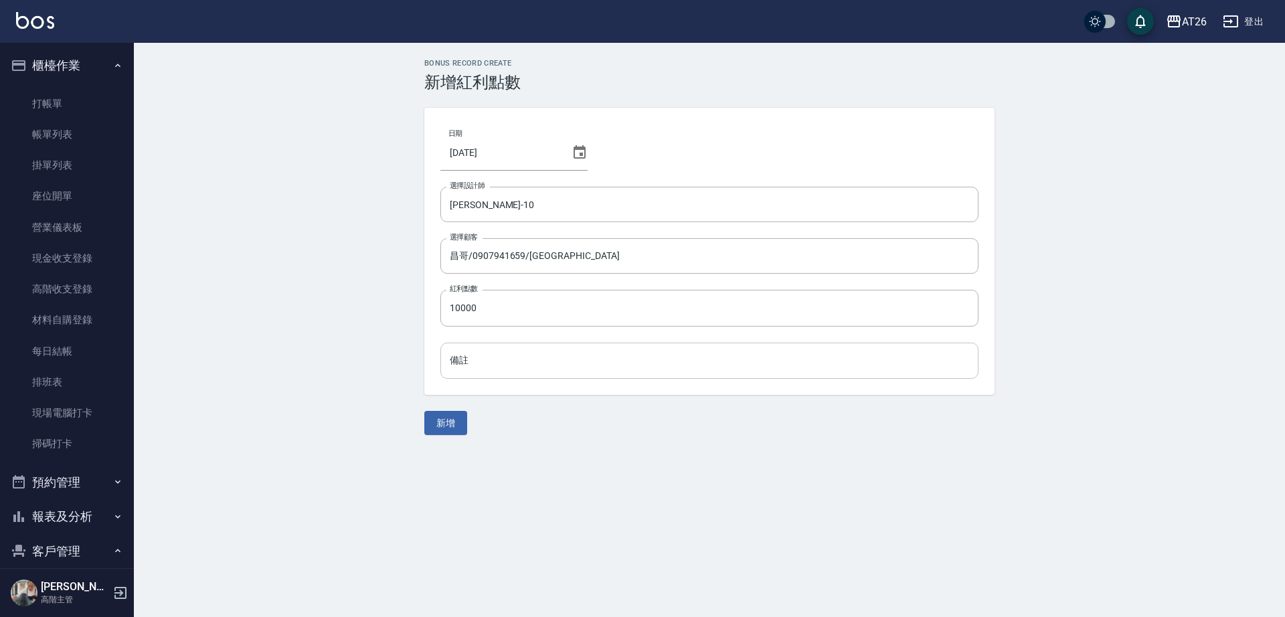
click at [503, 377] on input "備註" at bounding box center [710, 361] width 538 height 36
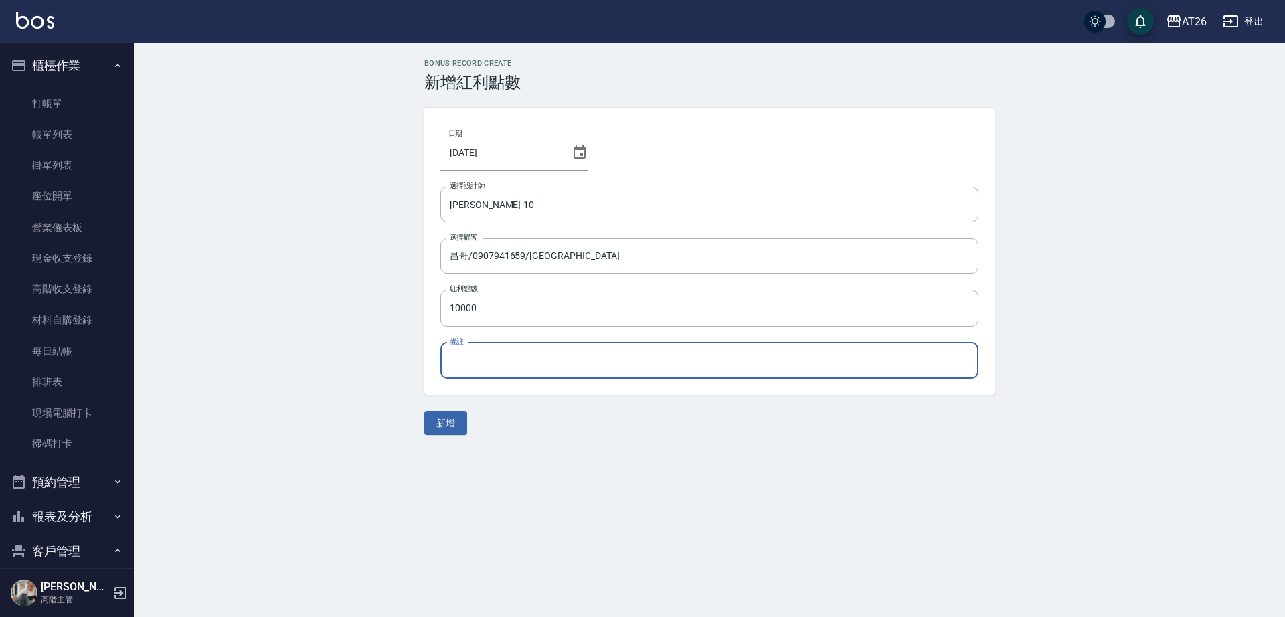
click at [499, 404] on div "Bonus Record CREATE 新增紅利點數 日期 2025/08/24 選擇設計師 Josh-10 選擇設計師 選擇顧客 昌哥/0907941659…" at bounding box center [709, 247] width 603 height 376
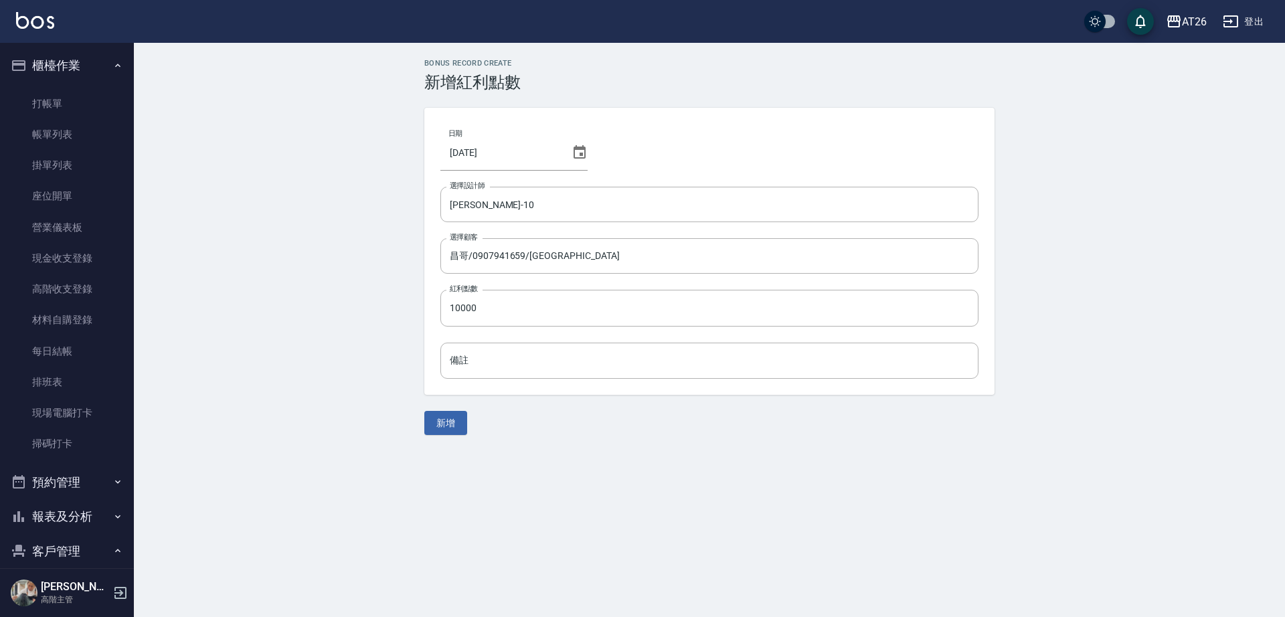
click at [420, 430] on div "Bonus Record CREATE 新增紅利點數 日期 2025/08/24 選擇設計師 Josh-10 選擇設計師 選擇顧客 昌哥/0907941659…" at bounding box center [709, 247] width 603 height 376
click at [442, 430] on button "新增" at bounding box center [445, 423] width 43 height 25
click at [382, 394] on div "Bonus Record CREATE 新增紅利點數 日期 2025/08/24 選擇設計師 Josh-10 選擇設計師 選擇顧客 昌哥/0907941659…" at bounding box center [642, 308] width 1285 height 617
click at [544, 432] on div "Bonus Record CREATE 新增紅利點數 日期 2025/08/24 選擇設計師 Josh-10 選擇設計師 選擇顧客 昌哥/0907941659…" at bounding box center [642, 308] width 1285 height 617
click at [534, 343] on div "Bonus Record CREATE 新增紅利點數 日期 2025/08/24 選擇設計師 Josh-10 選擇設計師 選擇顧客 昌哥/0907941659…" at bounding box center [642, 308] width 1285 height 617
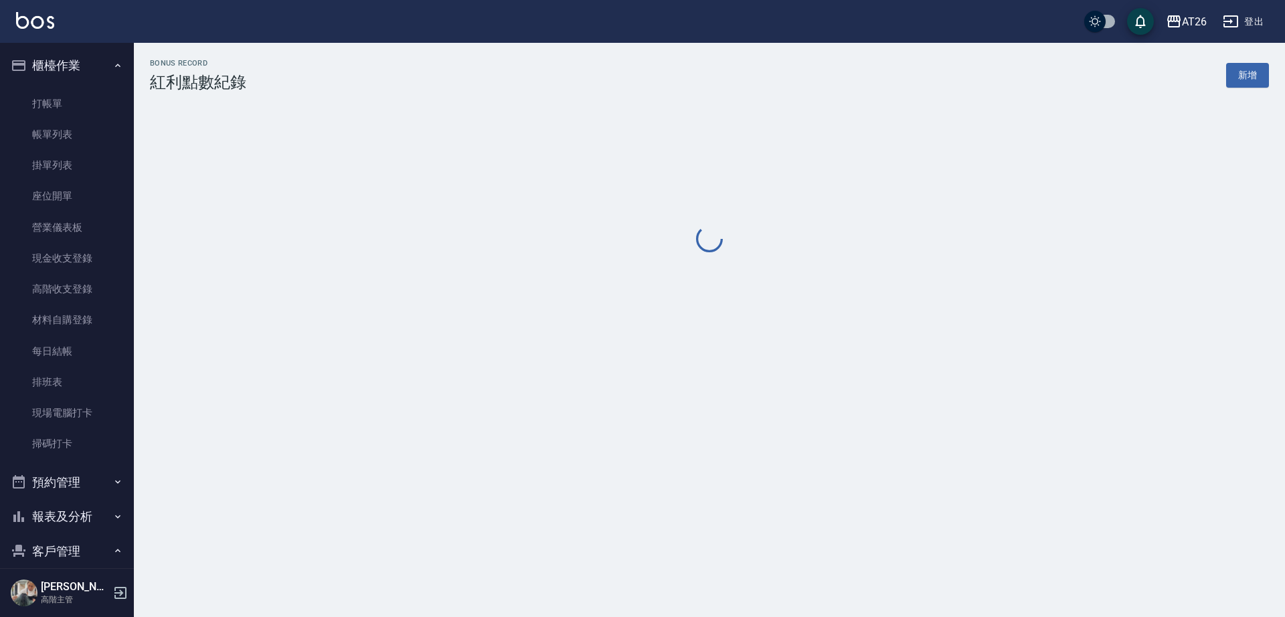
click at [540, 364] on div "Bonus Record 紅利點數紀錄 新增" at bounding box center [642, 308] width 1285 height 617
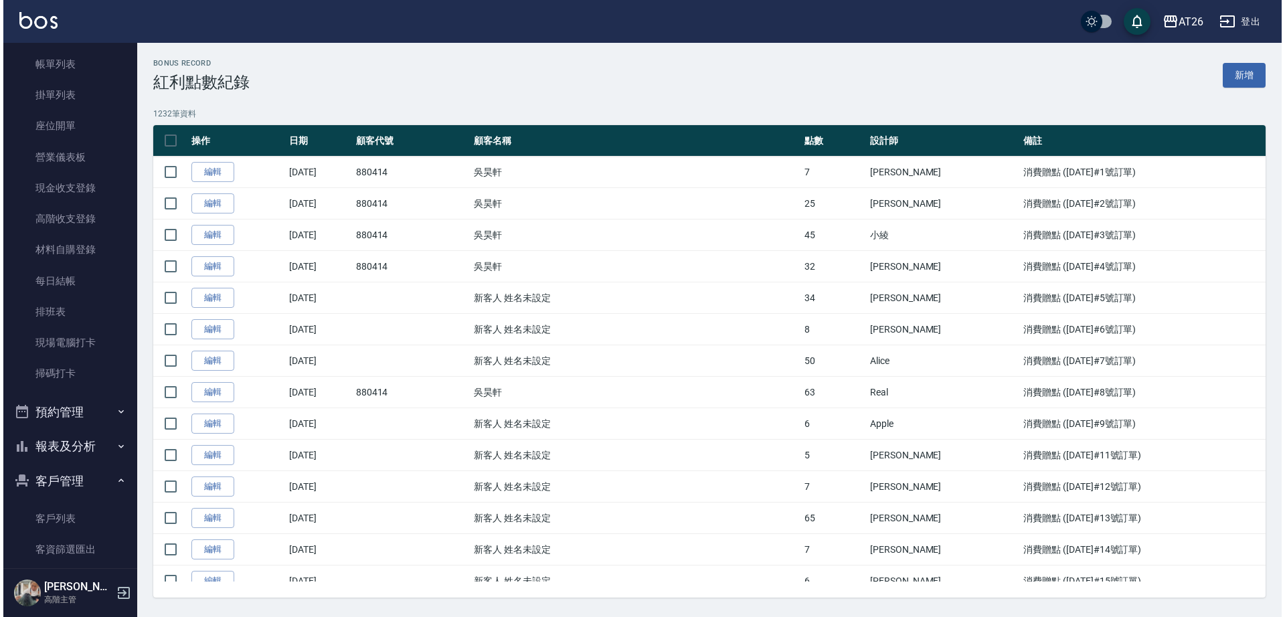
scroll to position [167, 0]
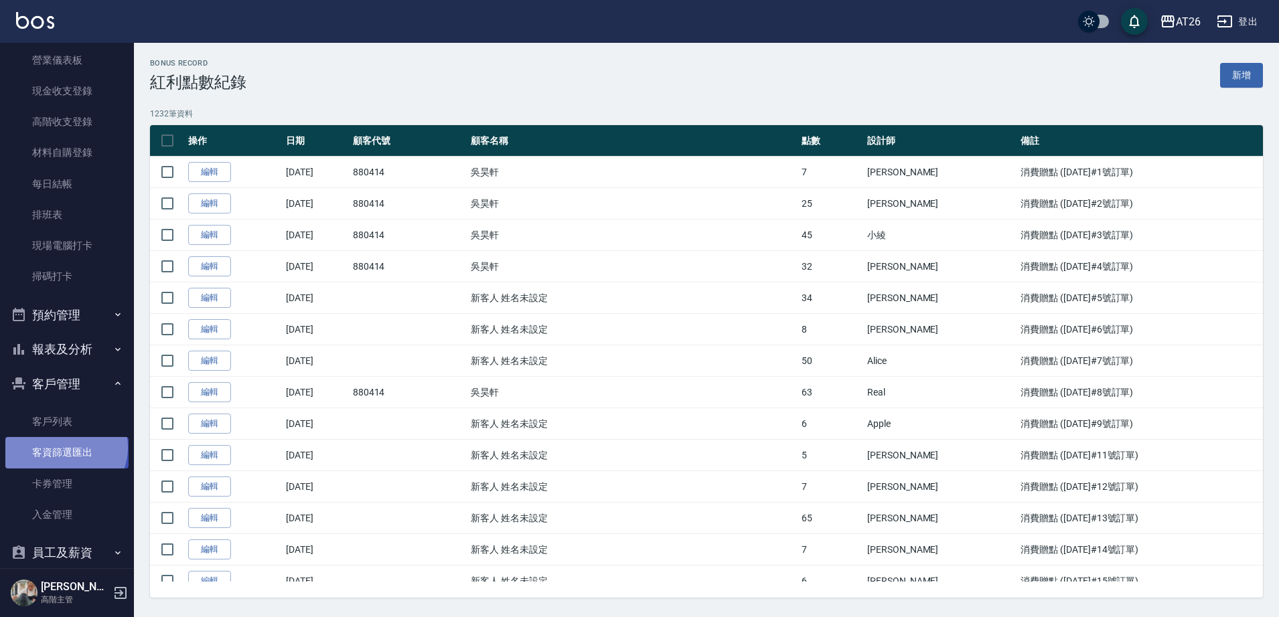
drag, startPoint x: 85, startPoint y: 429, endPoint x: 66, endPoint y: 449, distance: 27.5
click at [66, 449] on link "客資篩選匯出" at bounding box center [66, 452] width 123 height 31
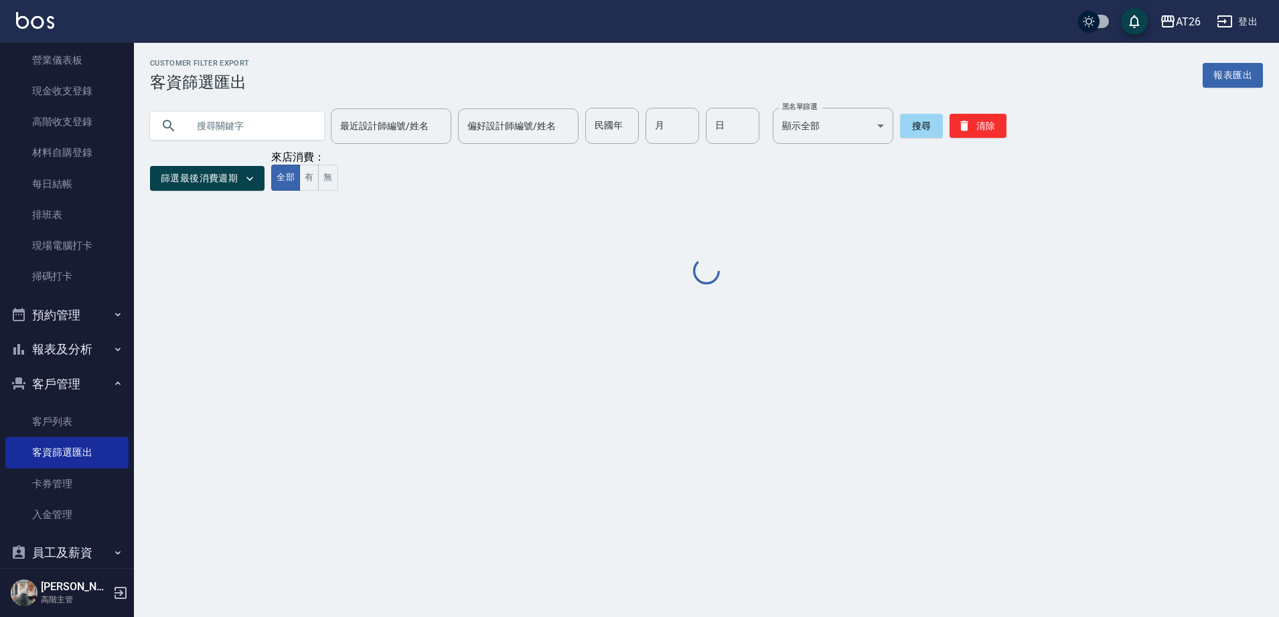
drag, startPoint x: 50, startPoint y: 402, endPoint x: 43, endPoint y: 420, distance: 18.6
click at [50, 415] on ul "櫃檯作業 打帳單 帳單列表 掛單列表 座位開單 營業儀表板 現金收支登錄 高階收支登錄 材料自購登錄 每日結帳 排班表 現場電腦打卡 掃碼打卡 預約管理 預約…" at bounding box center [66, 315] width 123 height 880
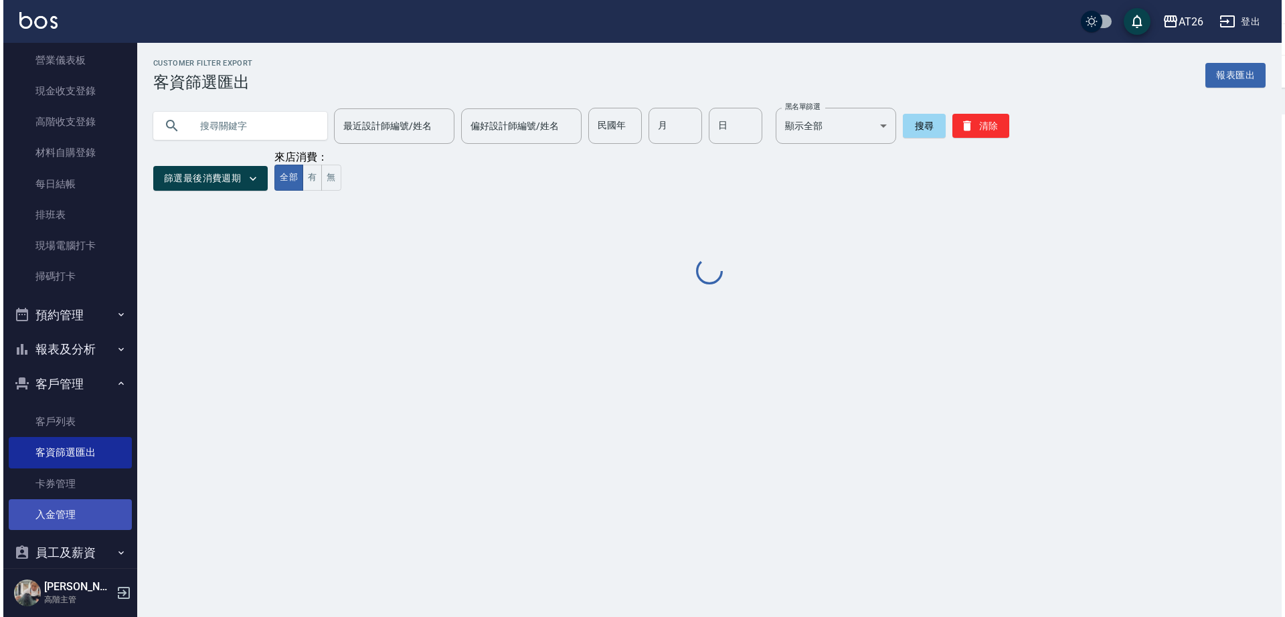
scroll to position [365, 0]
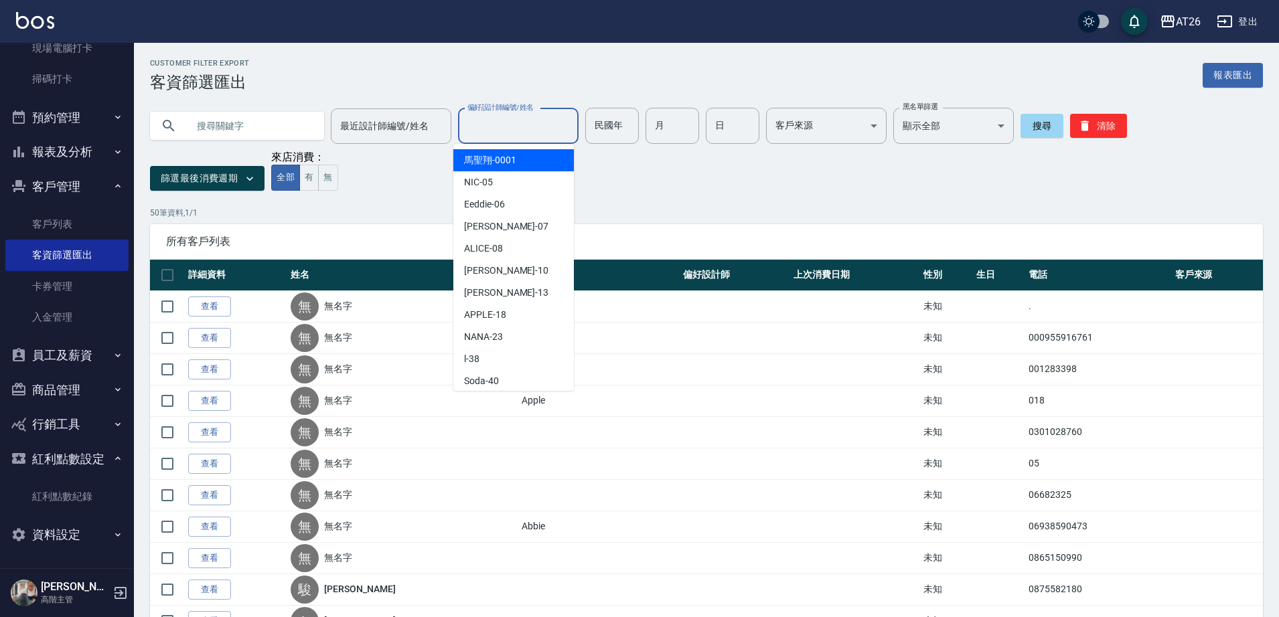
click at [500, 132] on input "偏好設計師編號/姓名" at bounding box center [518, 125] width 108 height 23
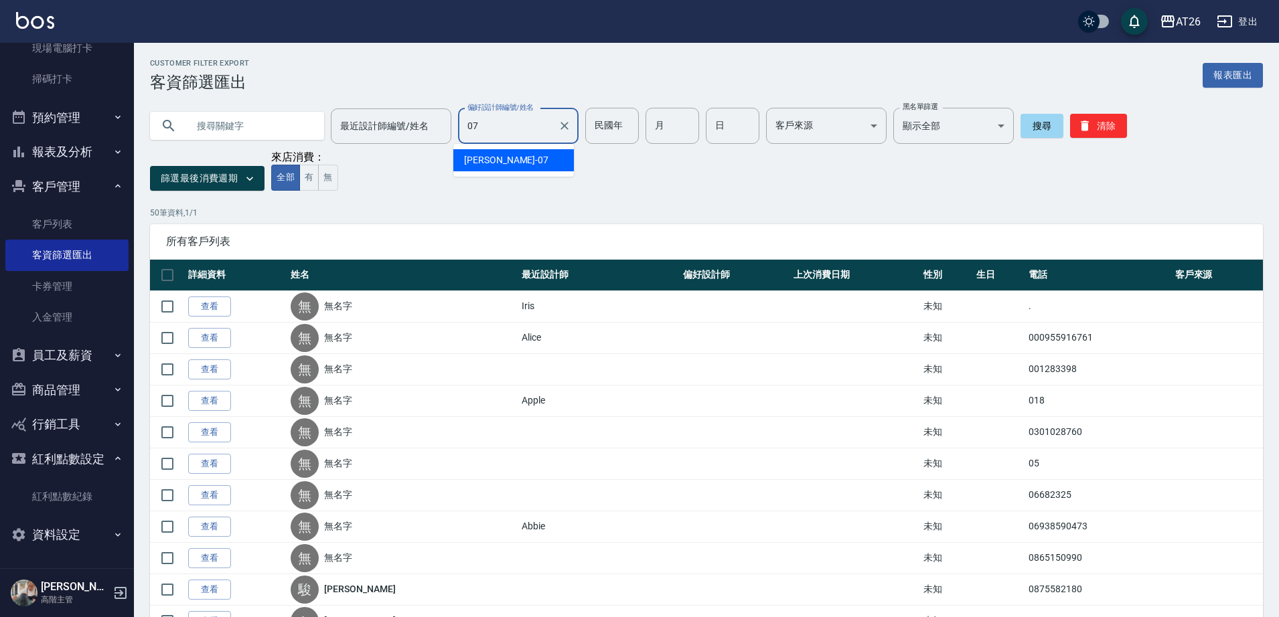
click at [532, 151] on div "ADAM -07" at bounding box center [513, 160] width 121 height 22
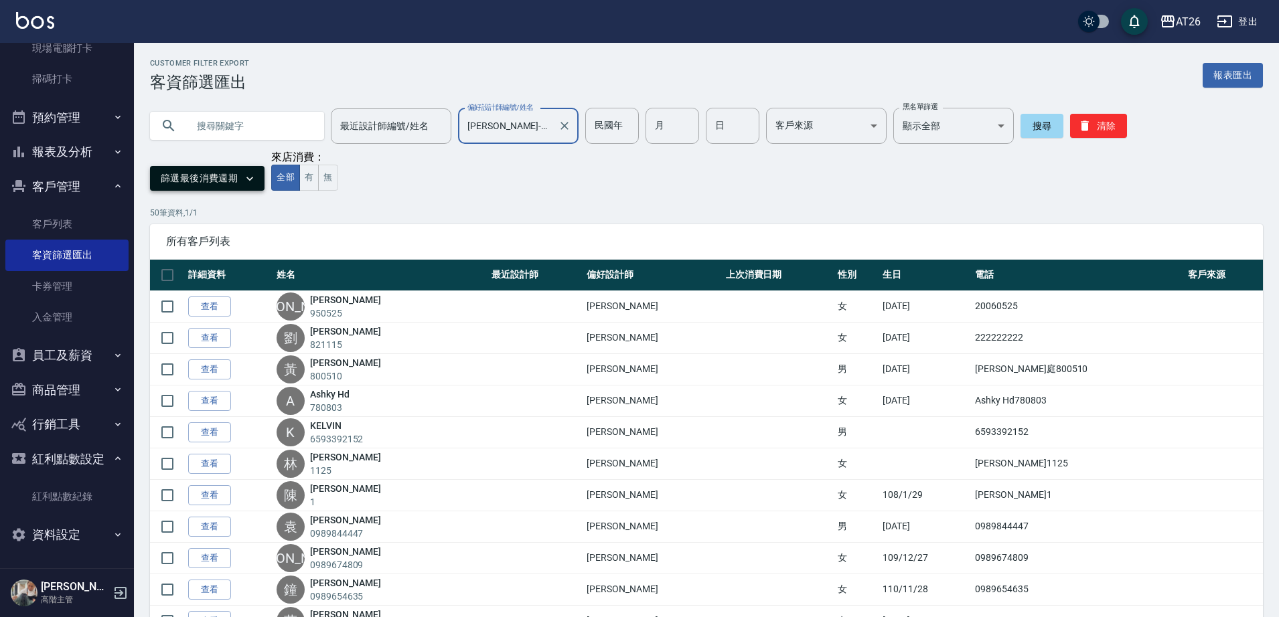
type input "ADAM-07"
click at [223, 184] on button "篩選最後消費週期" at bounding box center [207, 178] width 114 height 25
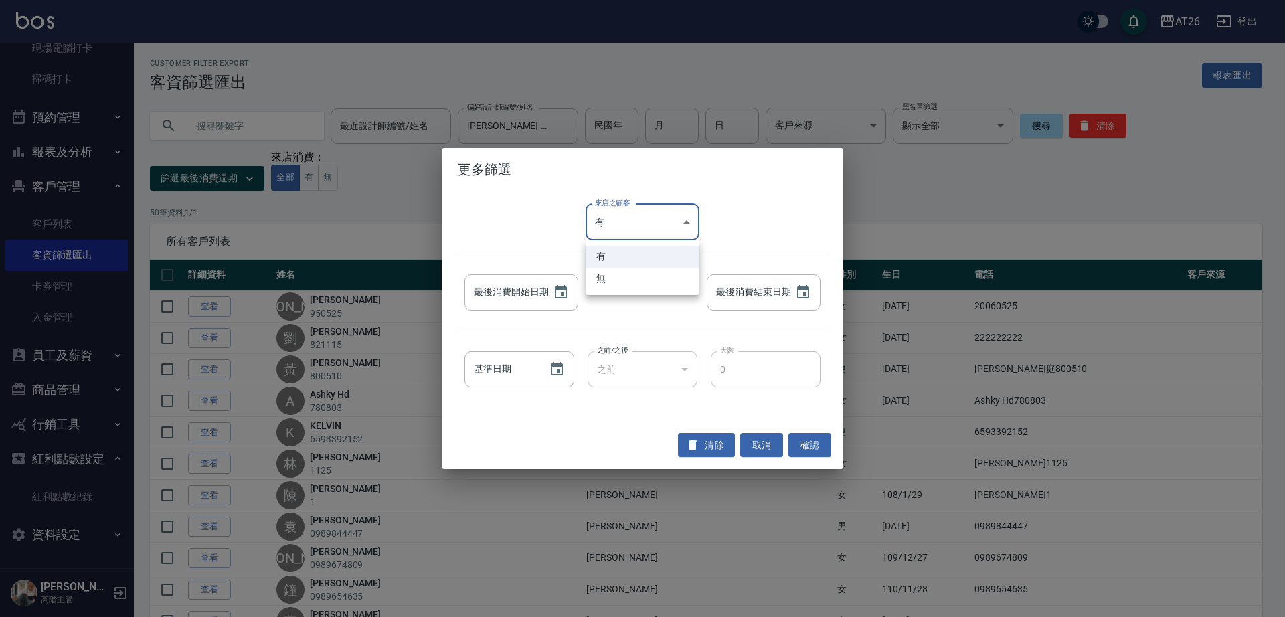
click at [662, 283] on li "無" at bounding box center [643, 279] width 114 height 22
type input "false"
click at [807, 299] on icon "Choose date" at bounding box center [803, 293] width 16 height 16
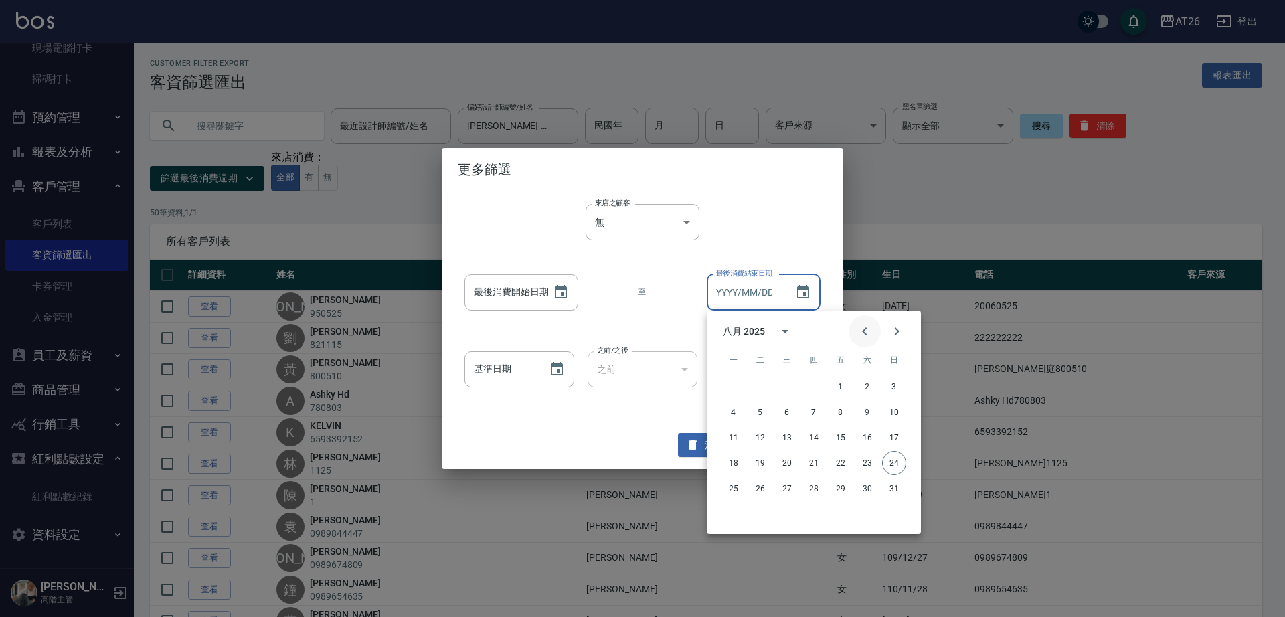
click at [877, 335] on button "Previous month" at bounding box center [865, 331] width 32 height 32
click at [866, 491] on button "31" at bounding box center [868, 489] width 24 height 24
type input "2025/05/31"
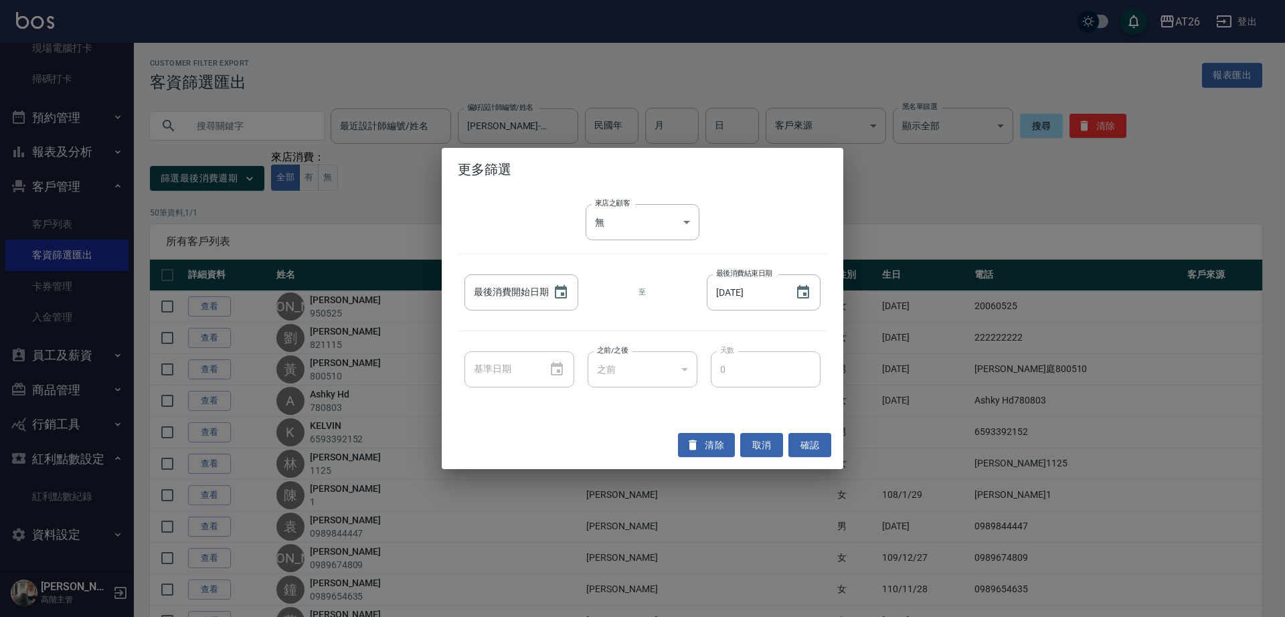
click at [754, 316] on div "最後消費開始日期 最後消費開始日期 至 最後消費結束日期 2025/05/31 最後消費結束日期" at bounding box center [643, 293] width 370 height 50
click at [564, 300] on icon "Choose date" at bounding box center [561, 293] width 16 height 16
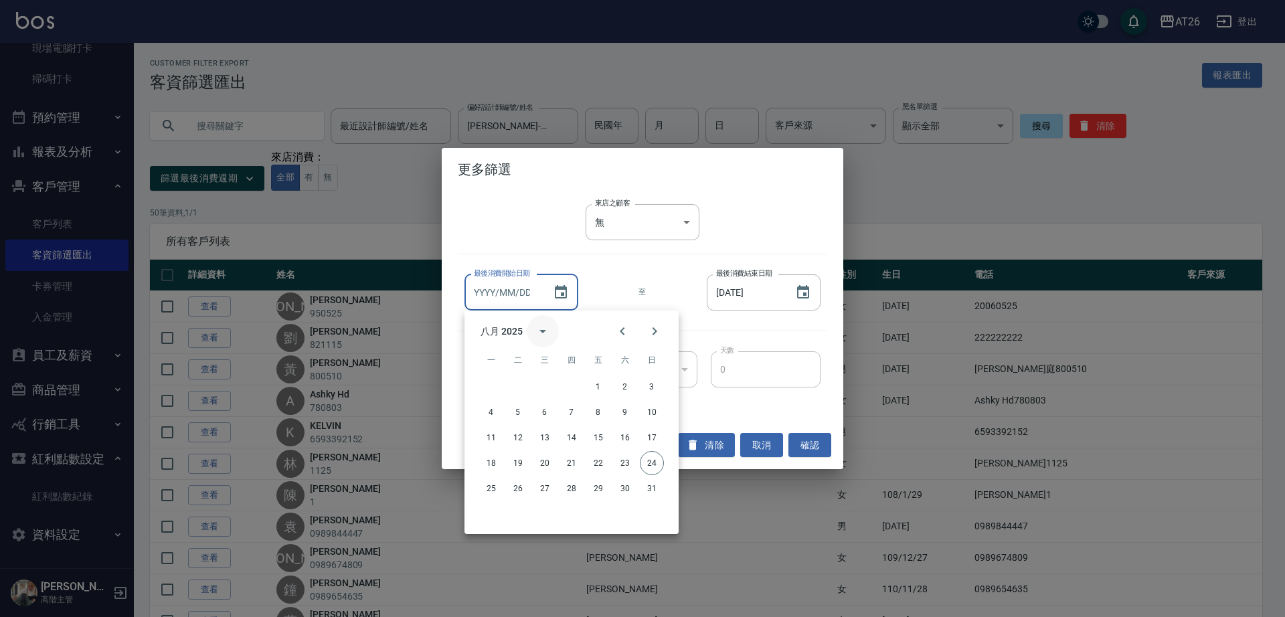
click at [546, 337] on icon "calendar view is open, switch to year view" at bounding box center [543, 331] width 16 height 16
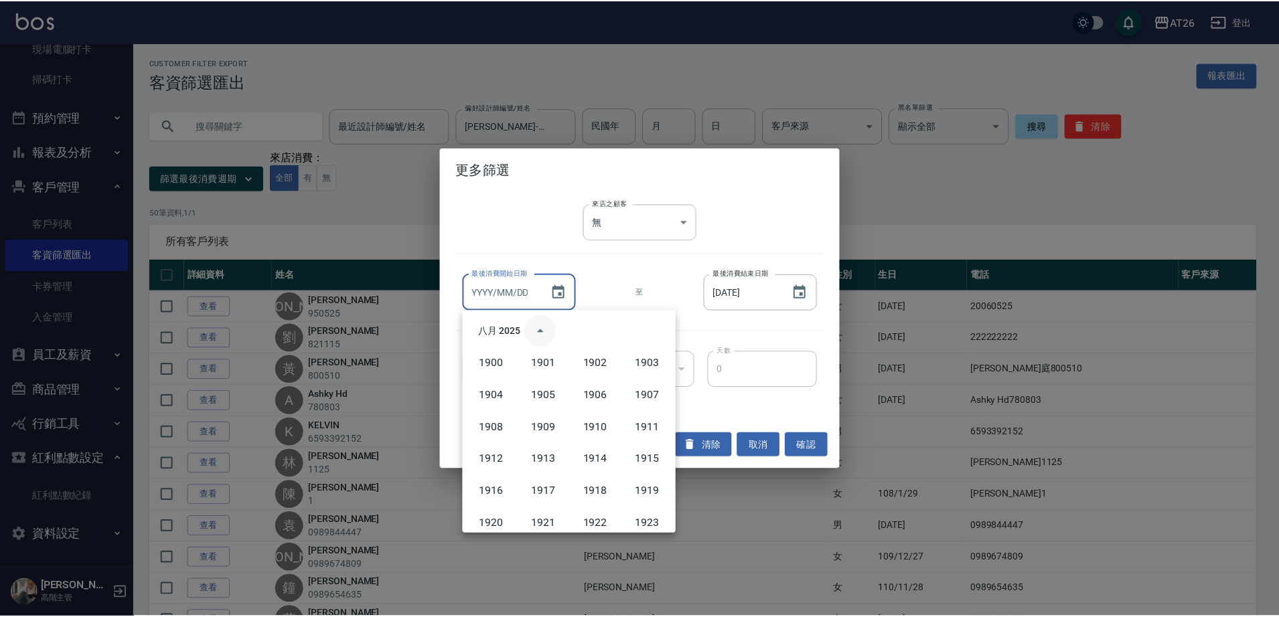
scroll to position [918, 0]
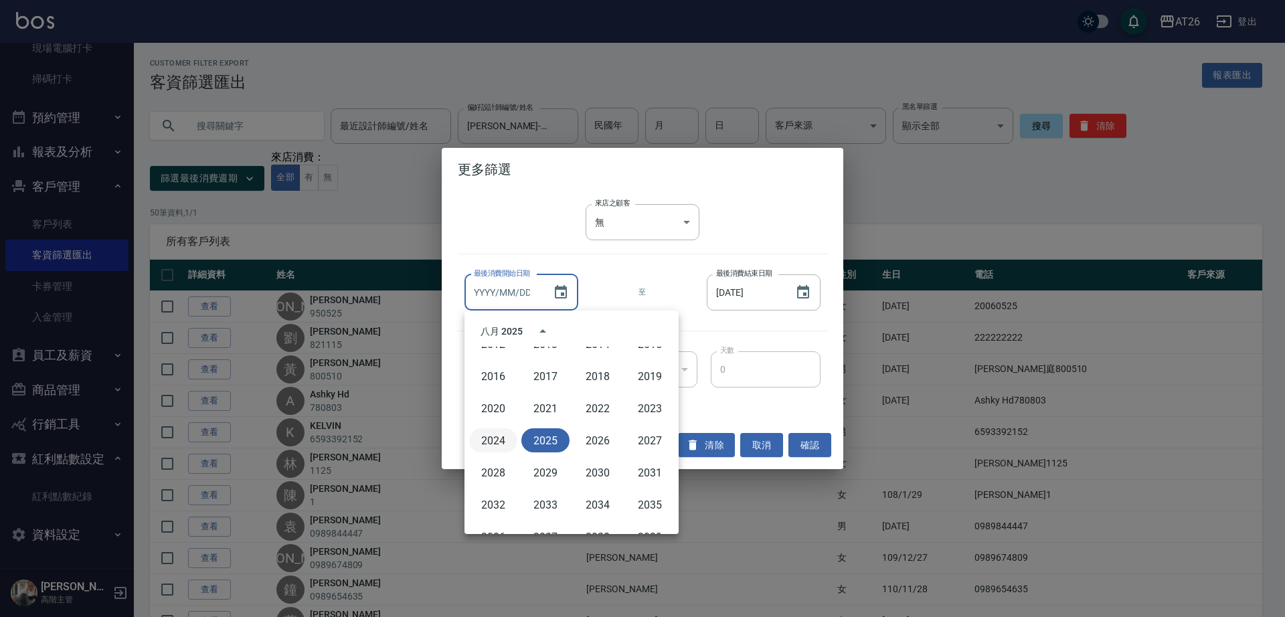
click at [485, 435] on button "2024" at bounding box center [493, 440] width 48 height 24
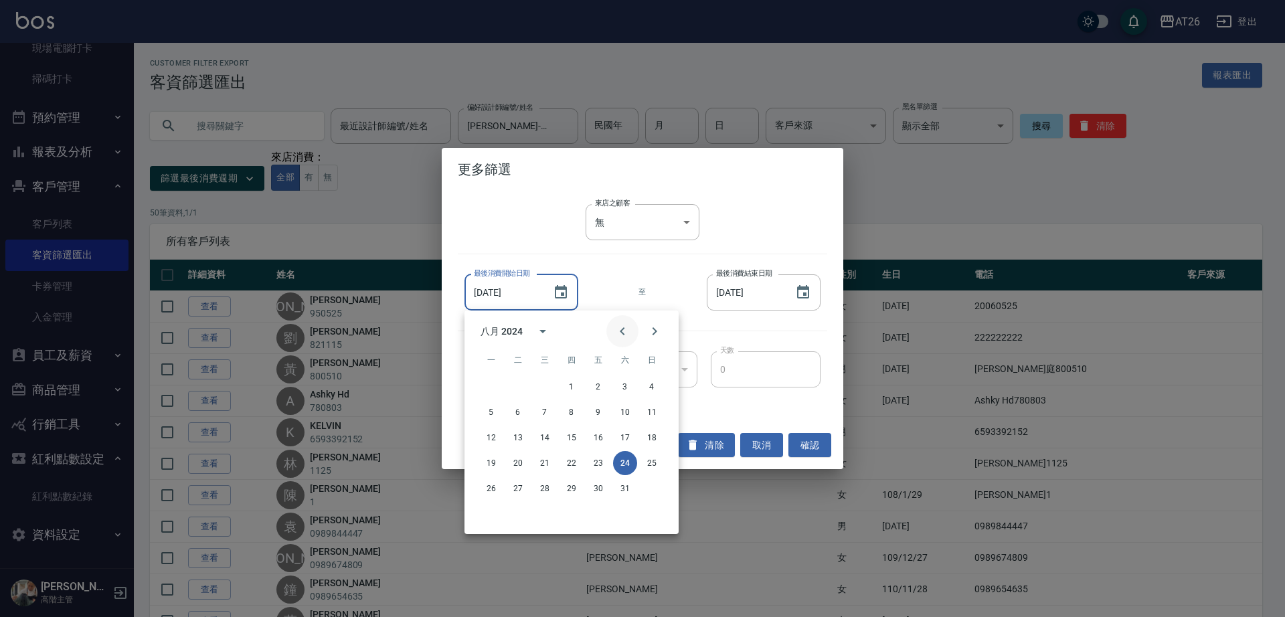
click at [635, 341] on button "Previous month" at bounding box center [623, 331] width 32 height 32
click at [629, 337] on icon "Previous month" at bounding box center [623, 331] width 16 height 16
click at [535, 390] on button "1" at bounding box center [545, 387] width 24 height 24
type input "2024/05/01"
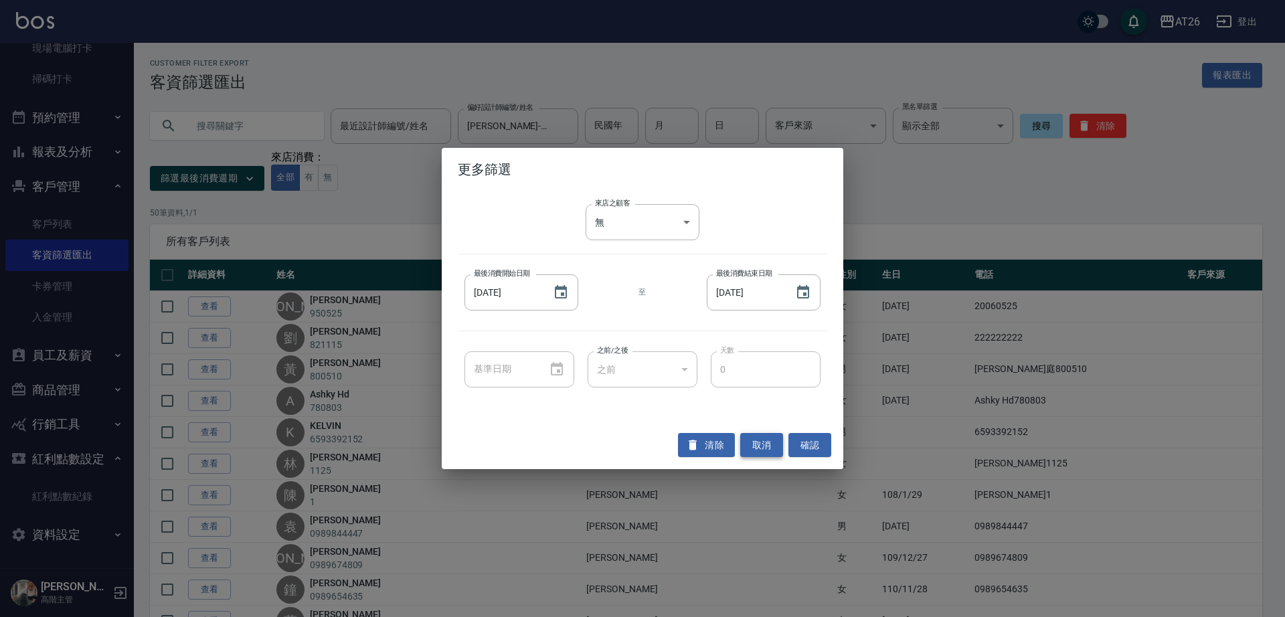
click at [759, 443] on button "取消" at bounding box center [761, 445] width 43 height 25
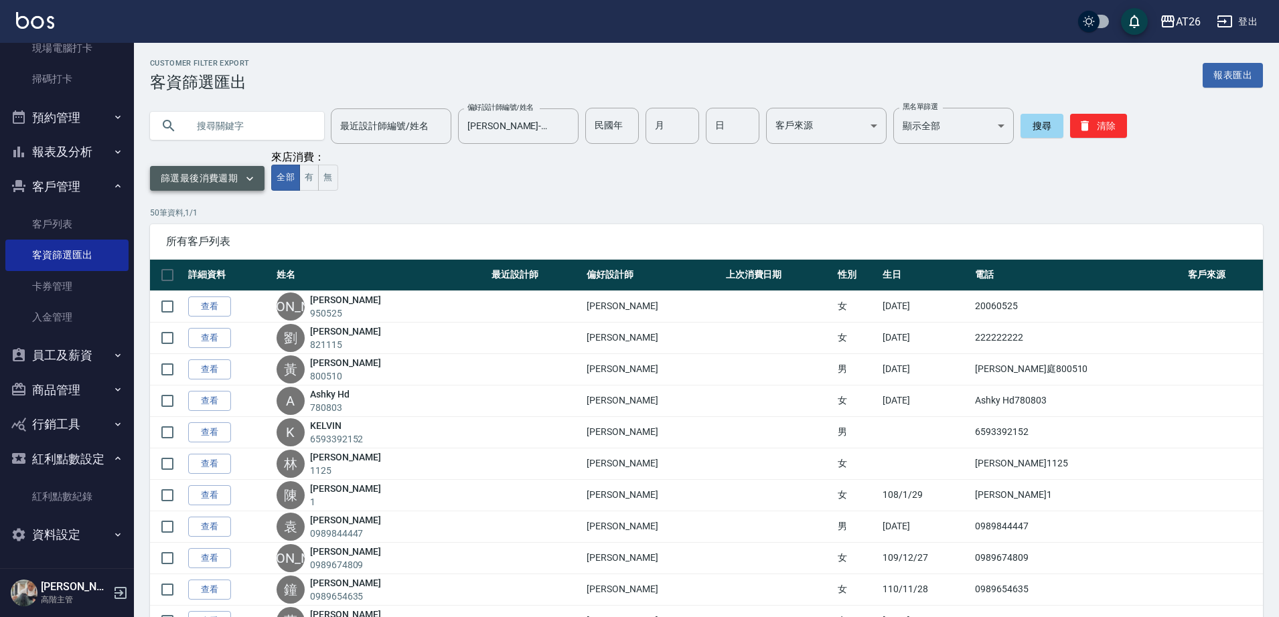
click at [226, 187] on button "篩選最後消費週期" at bounding box center [207, 178] width 114 height 25
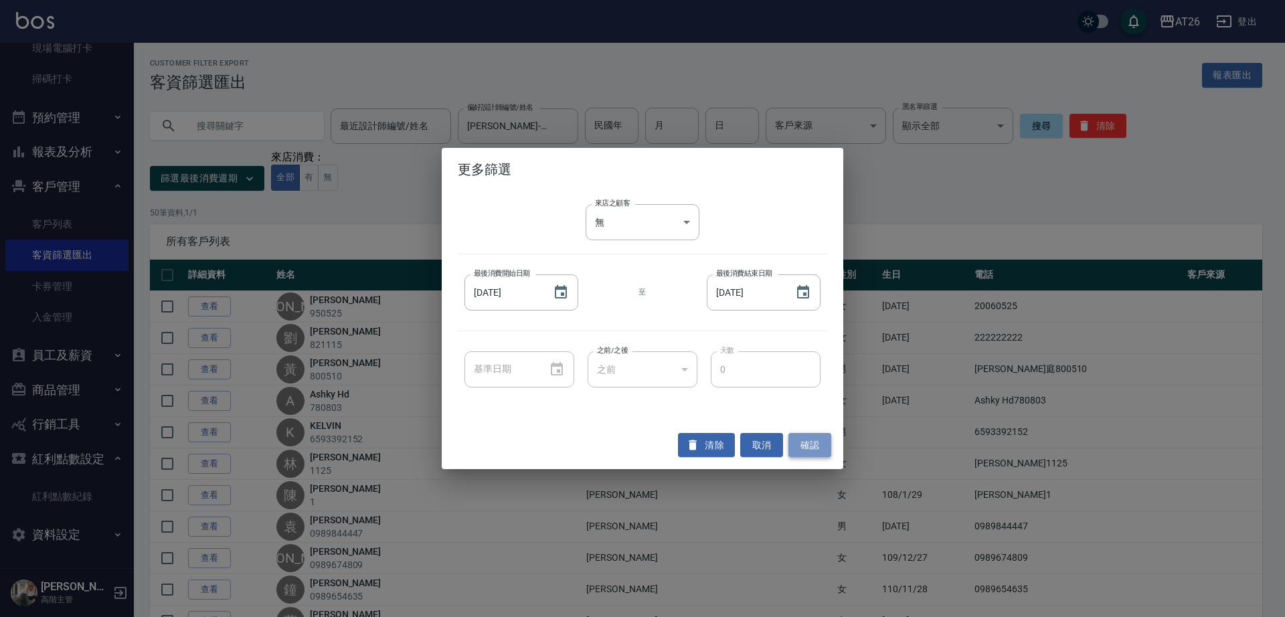
click at [815, 433] on button "確認" at bounding box center [810, 445] width 43 height 25
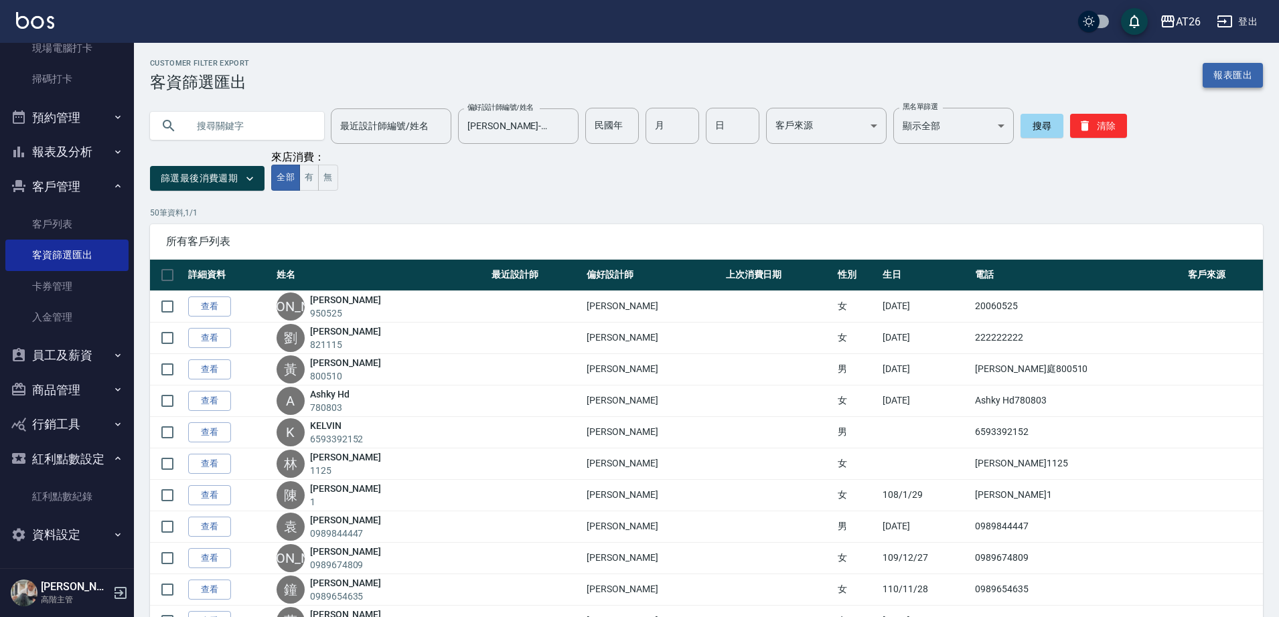
click at [1243, 77] on button "報表匯出" at bounding box center [1232, 75] width 60 height 25
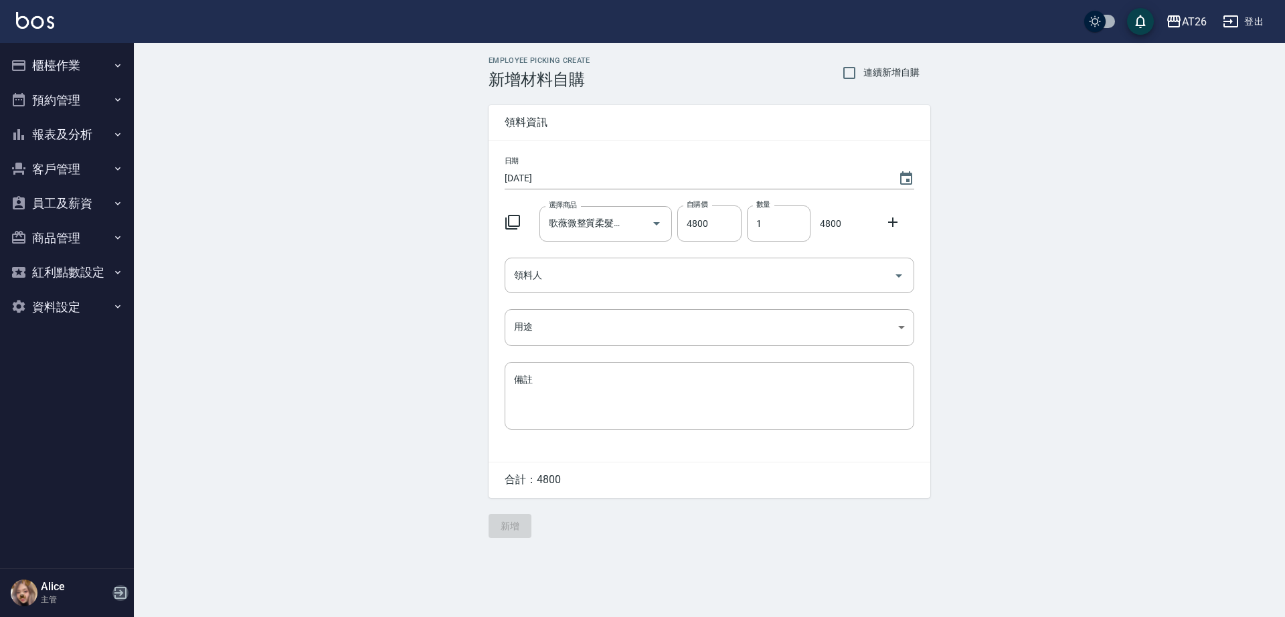
click at [113, 595] on icon "button" at bounding box center [120, 593] width 16 height 16
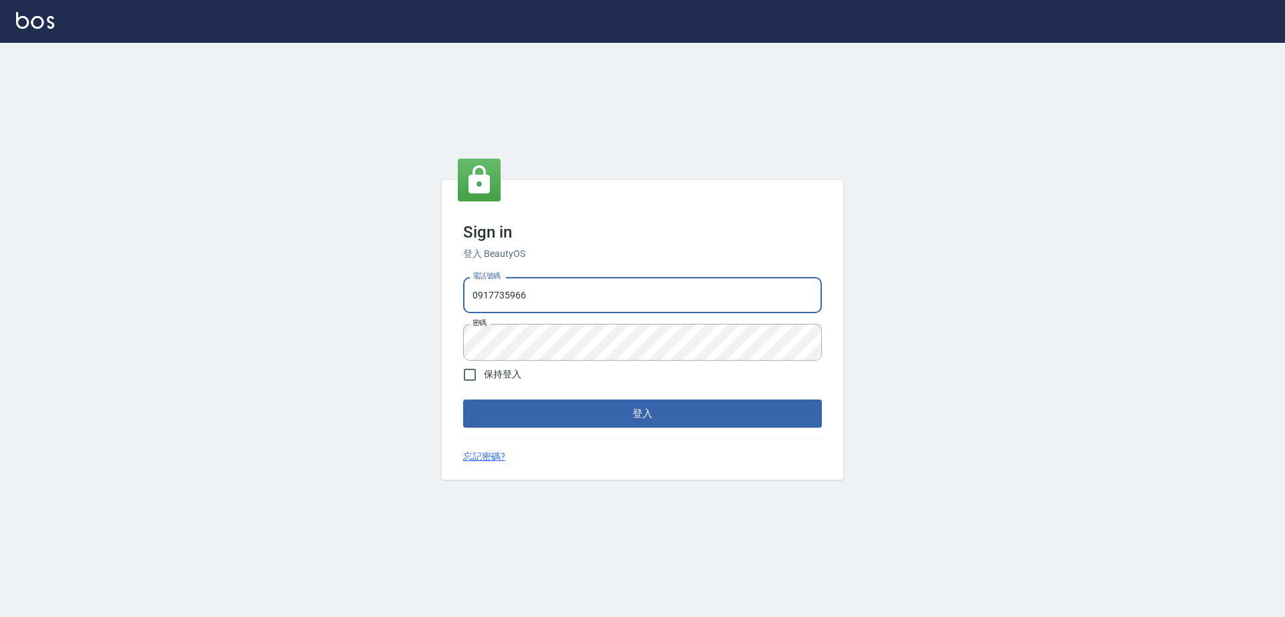
click at [582, 305] on input "0917735966" at bounding box center [642, 295] width 359 height 36
click at [690, 299] on input "0917735966" at bounding box center [642, 295] width 359 height 36
click at [595, 308] on input "0917735966" at bounding box center [642, 295] width 359 height 36
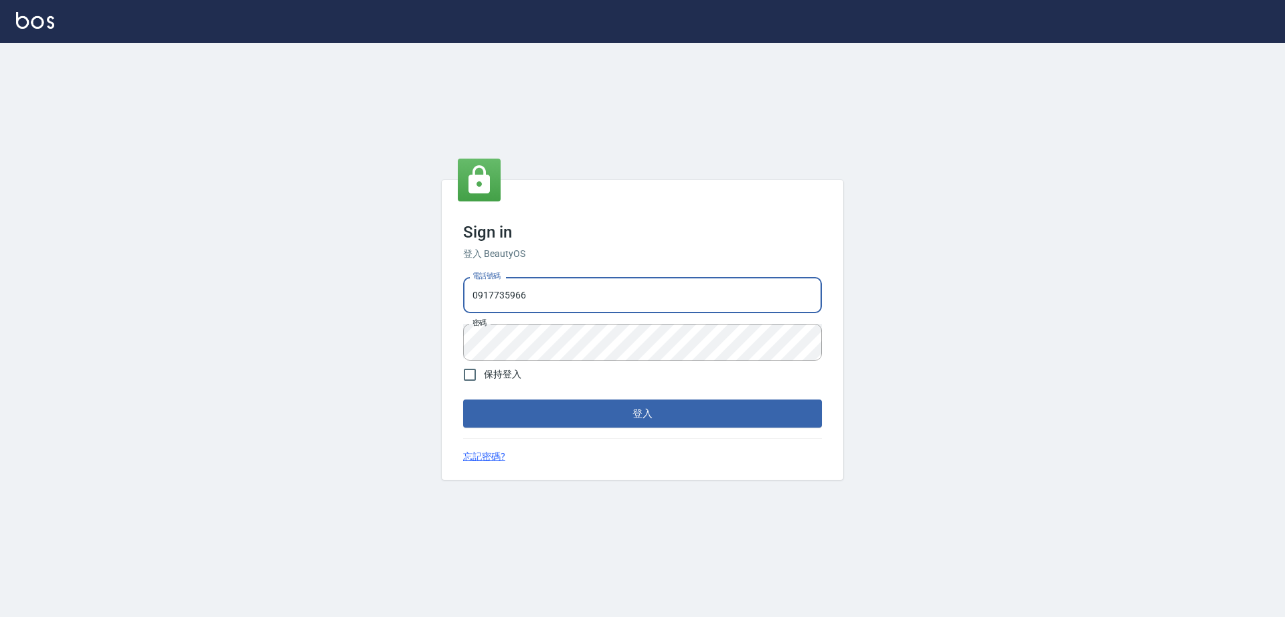
click at [595, 308] on input "0917735966" at bounding box center [642, 295] width 359 height 36
type input "0907941659"
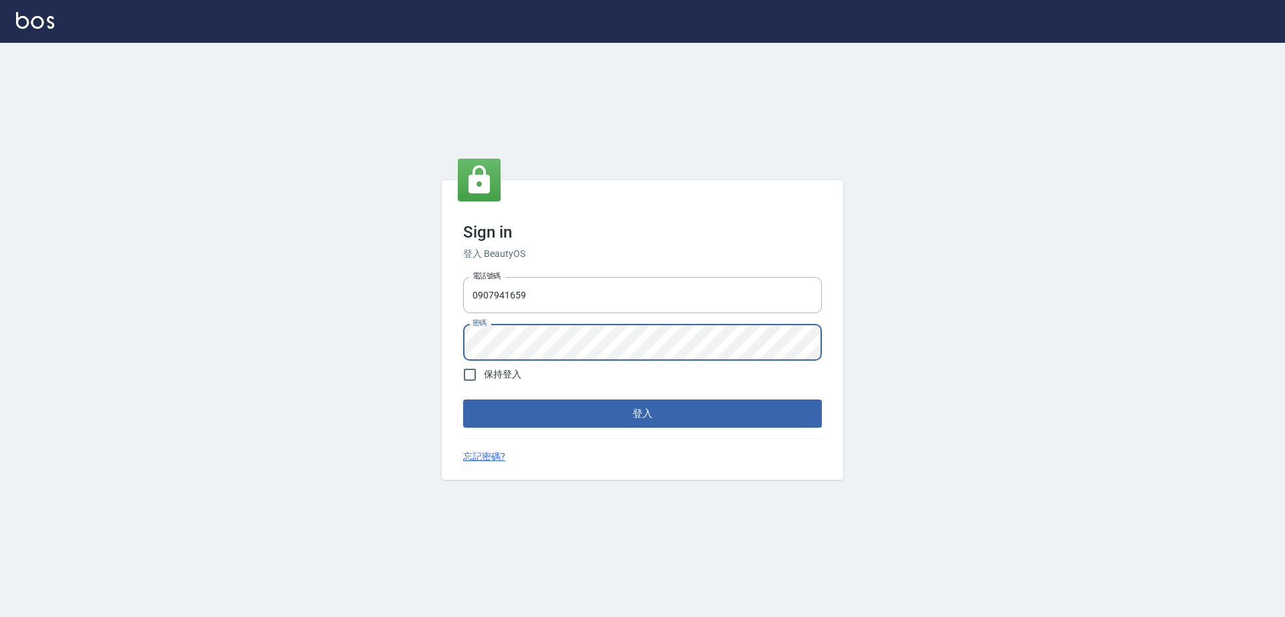
click at [463, 400] on button "登入" at bounding box center [642, 414] width 359 height 28
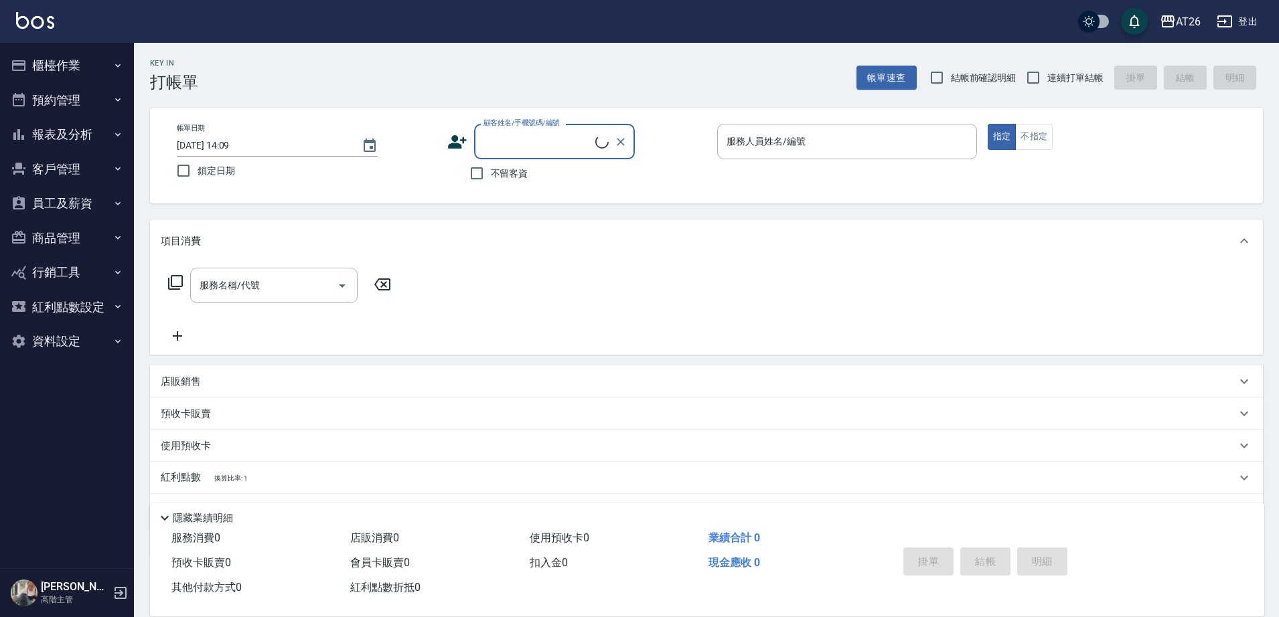
click at [64, 352] on button "資料設定" at bounding box center [66, 341] width 123 height 35
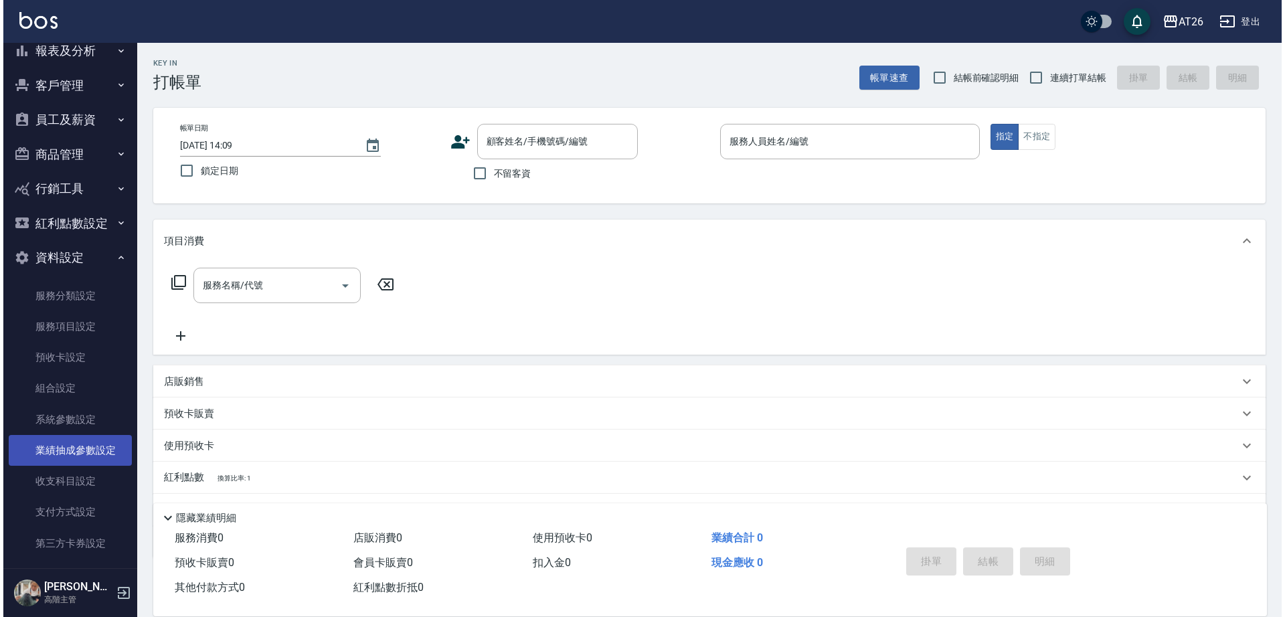
scroll to position [127, 0]
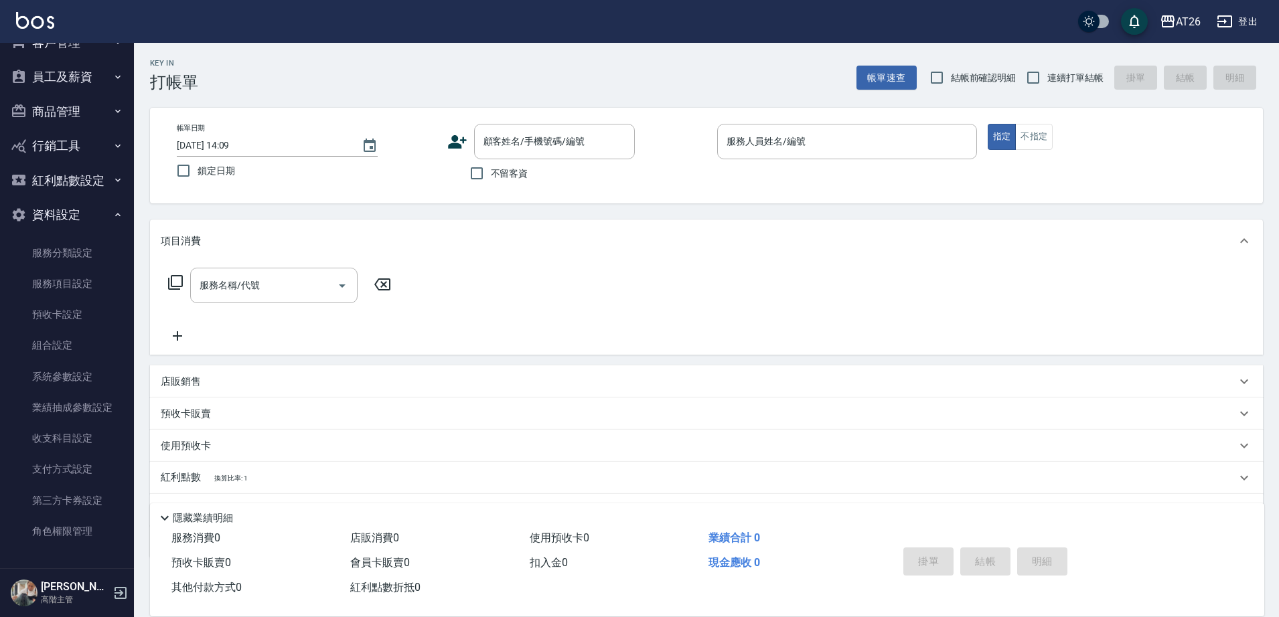
click at [86, 185] on button "紅利點數設定" at bounding box center [66, 180] width 123 height 35
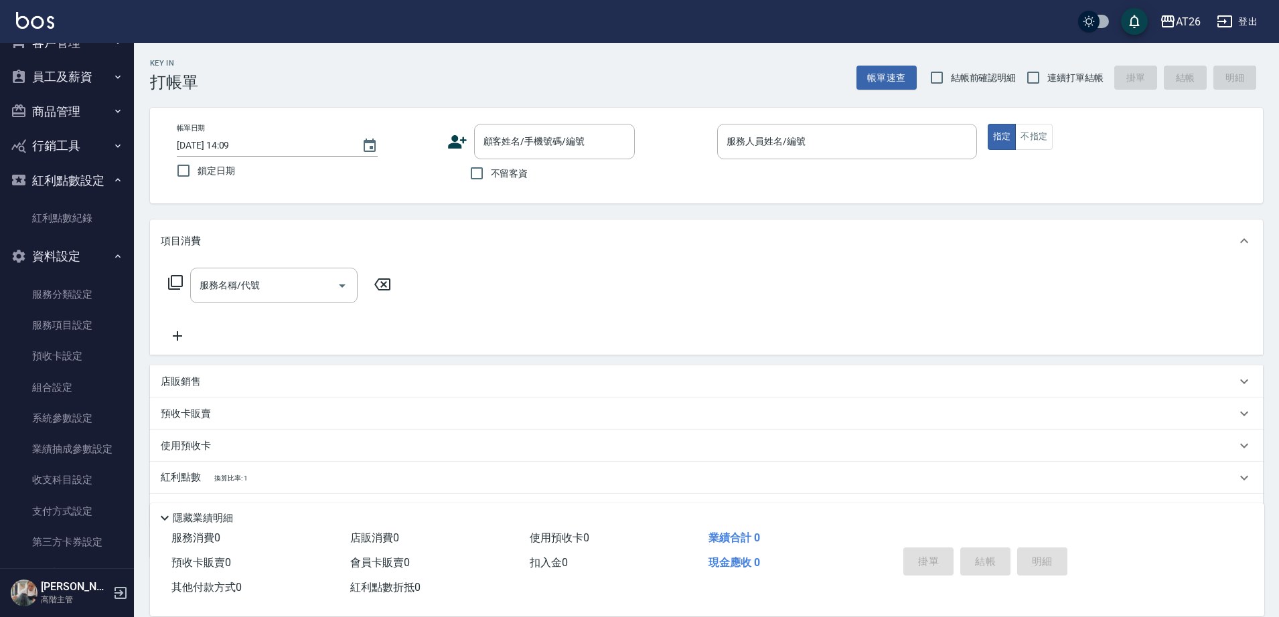
click at [86, 185] on button "紅利點數設定" at bounding box center [66, 180] width 123 height 35
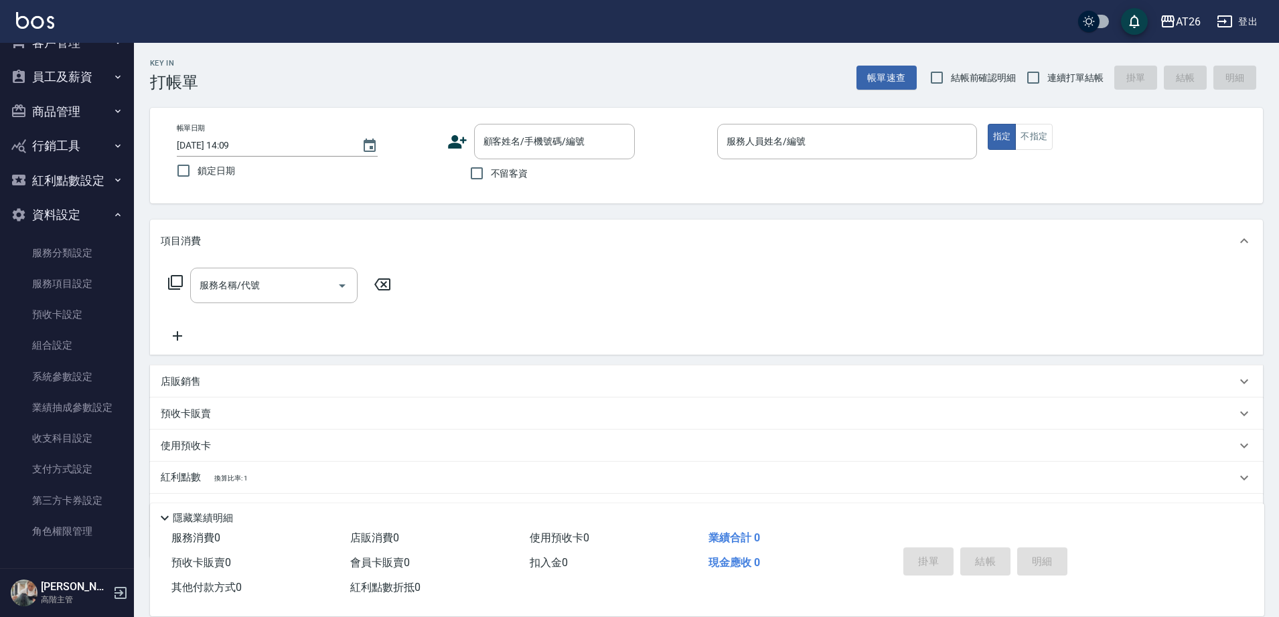
click at [90, 147] on button "行銷工具" at bounding box center [66, 146] width 123 height 35
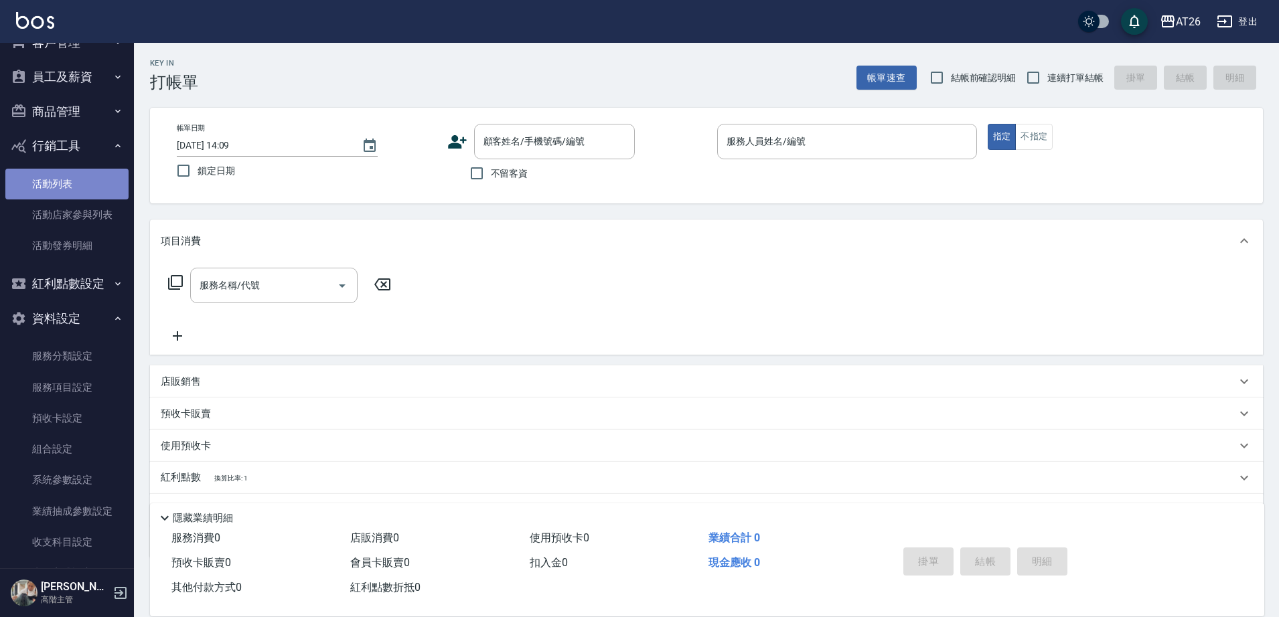
click at [95, 183] on link "活動列表" at bounding box center [66, 184] width 123 height 31
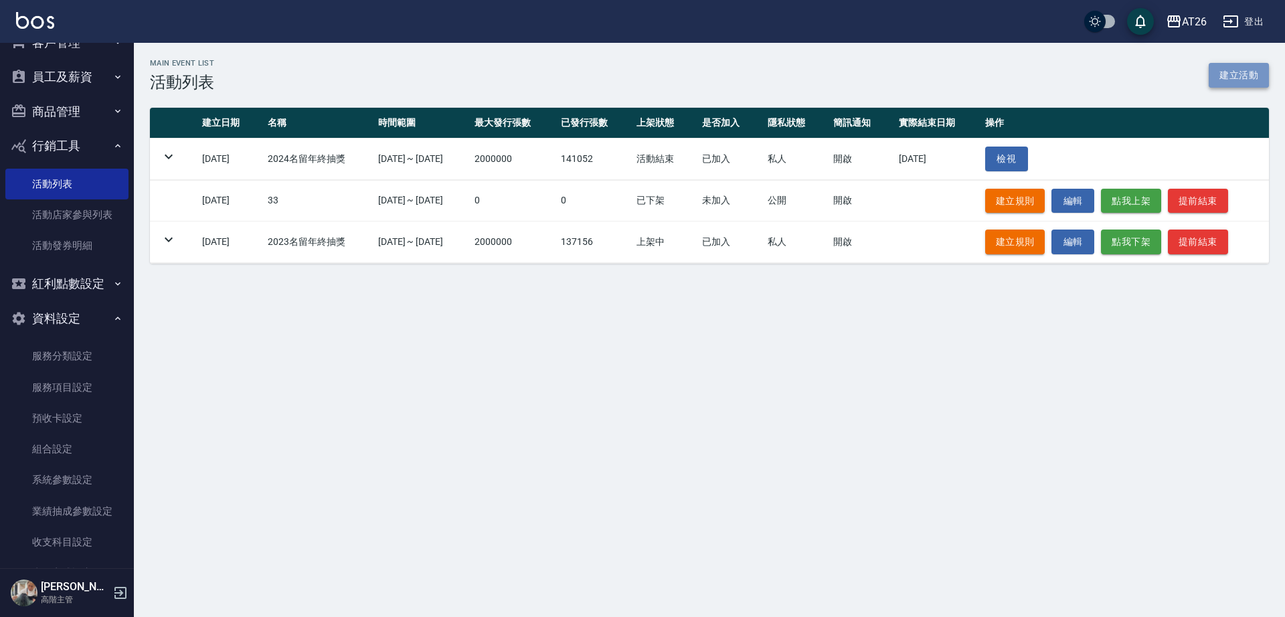
click at [1242, 72] on link "建立活動" at bounding box center [1239, 75] width 60 height 25
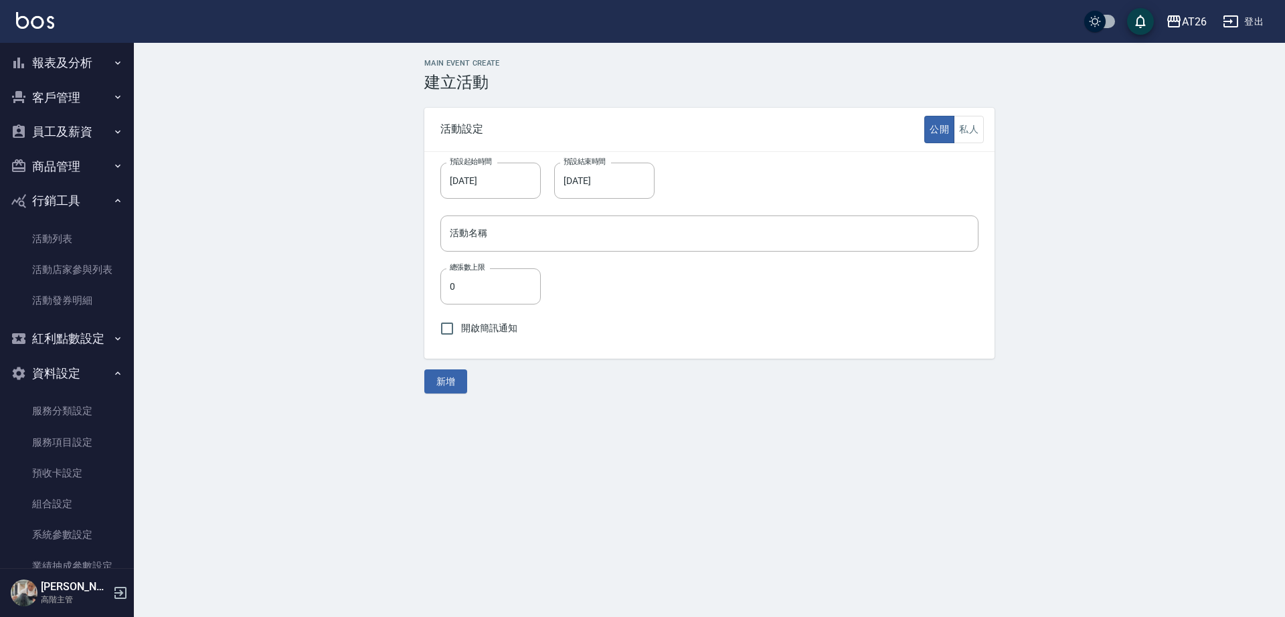
scroll to position [43, 0]
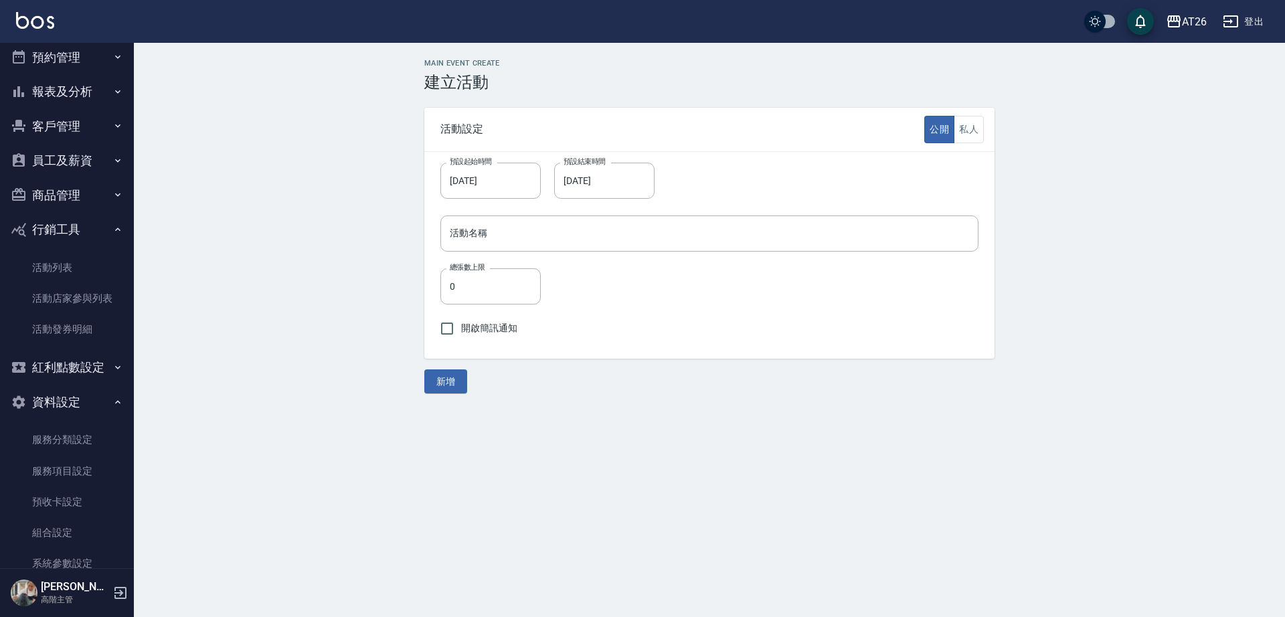
click at [69, 233] on button "行銷工具" at bounding box center [66, 229] width 123 height 35
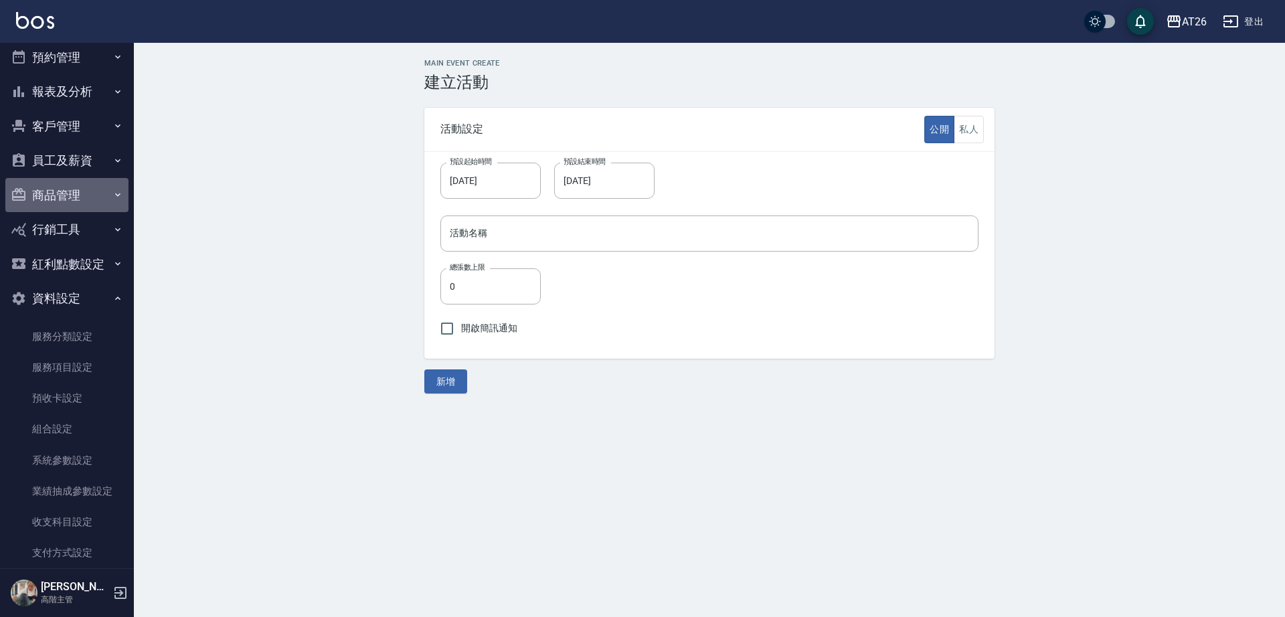
click at [101, 193] on button "商品管理" at bounding box center [66, 195] width 123 height 35
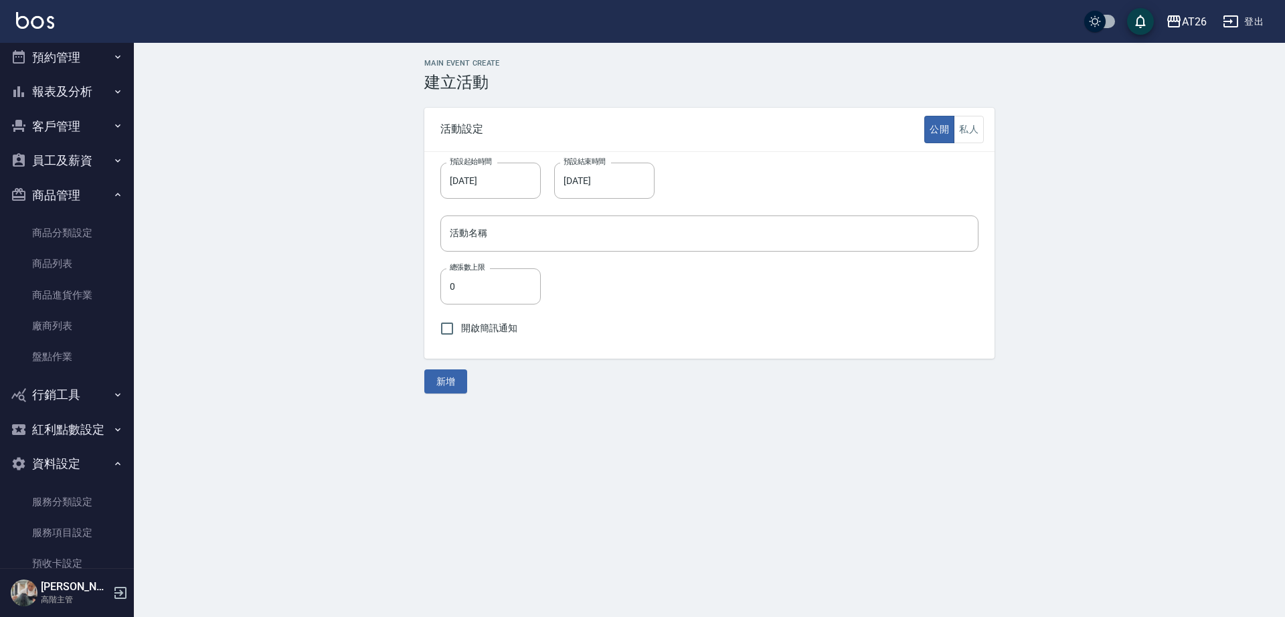
click at [101, 193] on button "商品管理" at bounding box center [66, 195] width 123 height 35
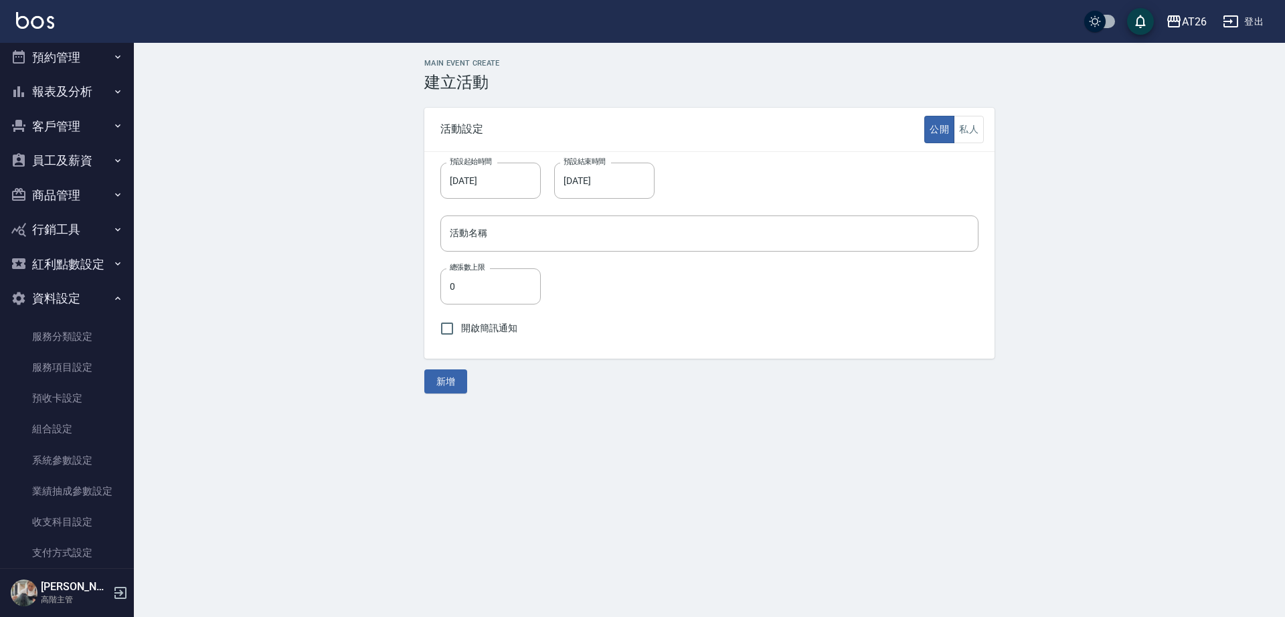
click at [98, 169] on button "員工及薪資" at bounding box center [66, 160] width 123 height 35
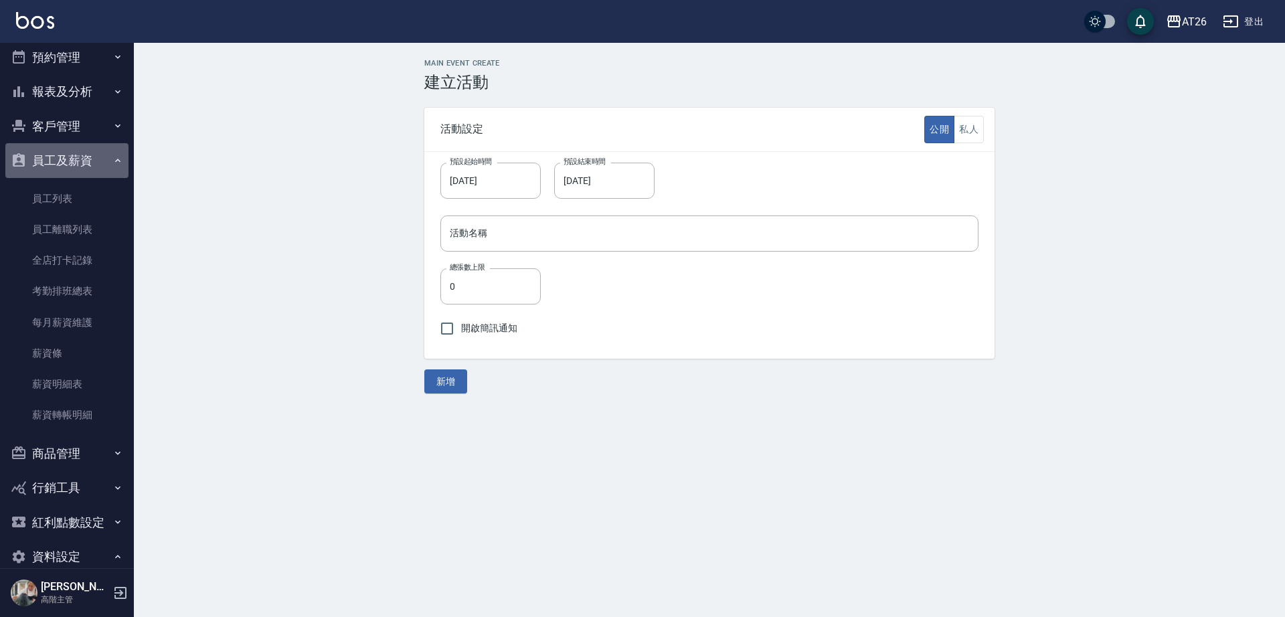
click at [98, 169] on button "員工及薪資" at bounding box center [66, 160] width 123 height 35
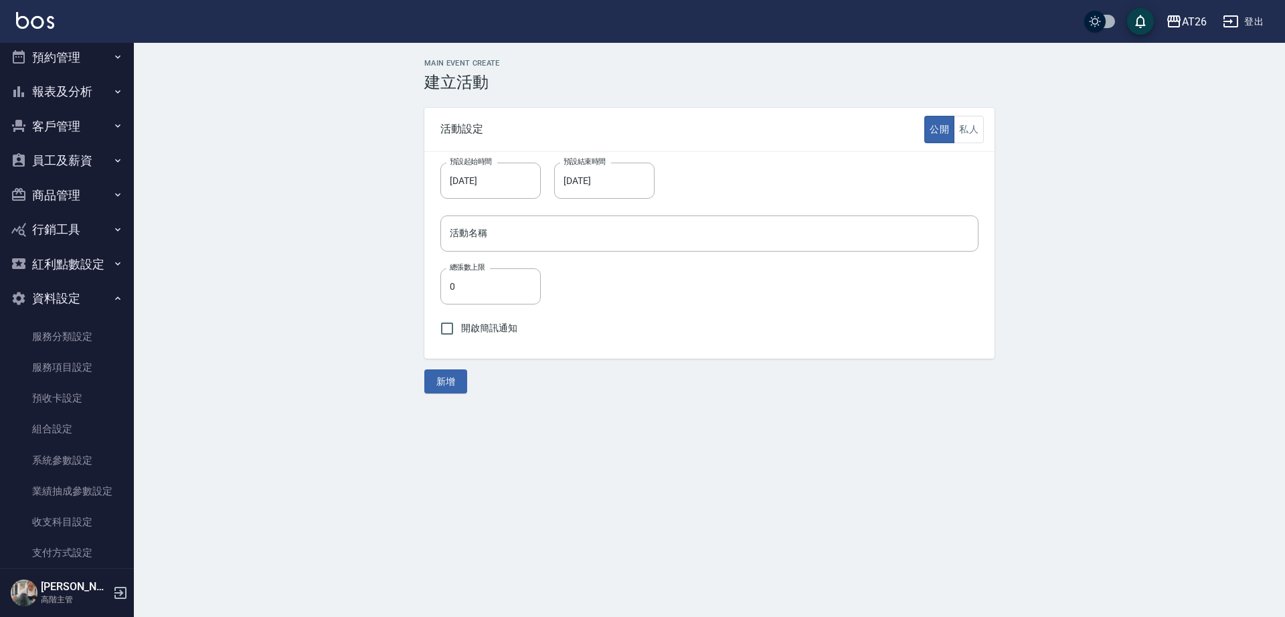
scroll to position [0, 0]
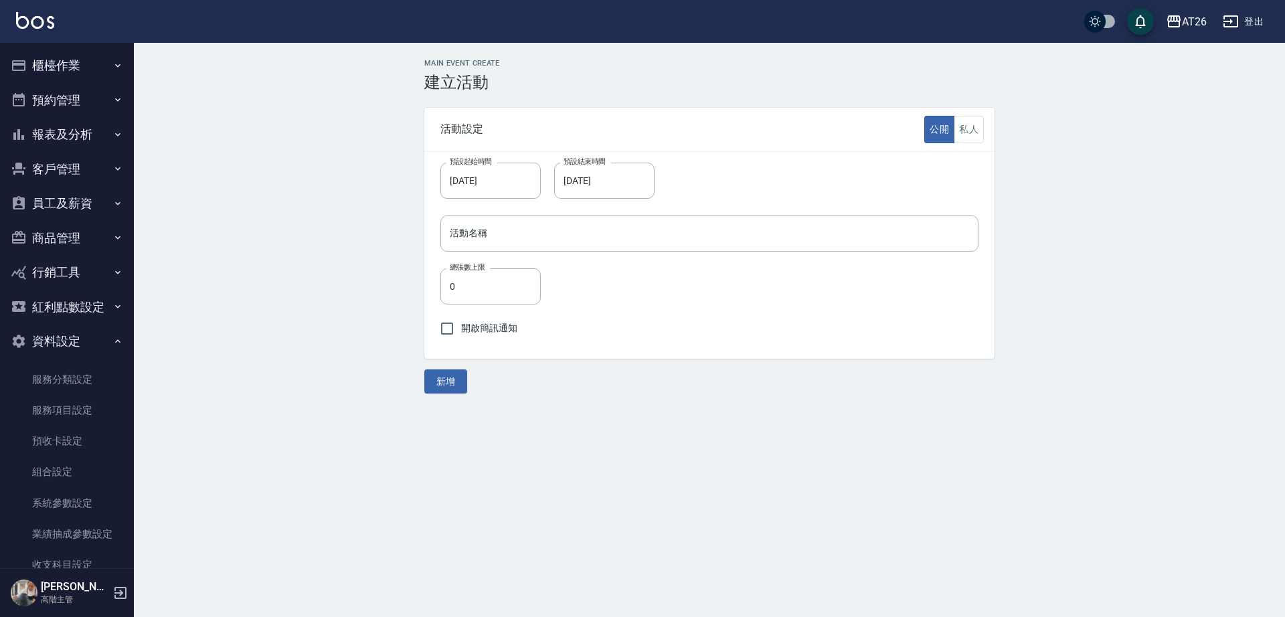
click at [90, 174] on button "客戶管理" at bounding box center [66, 169] width 123 height 35
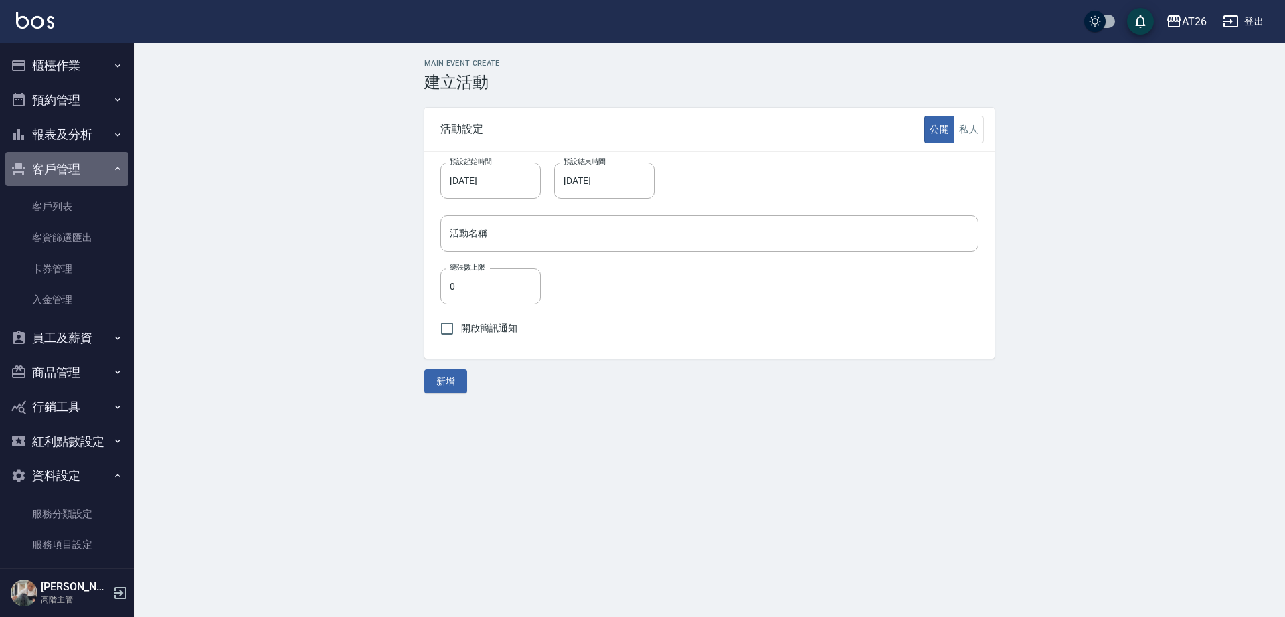
click at [90, 174] on button "客戶管理" at bounding box center [66, 169] width 123 height 35
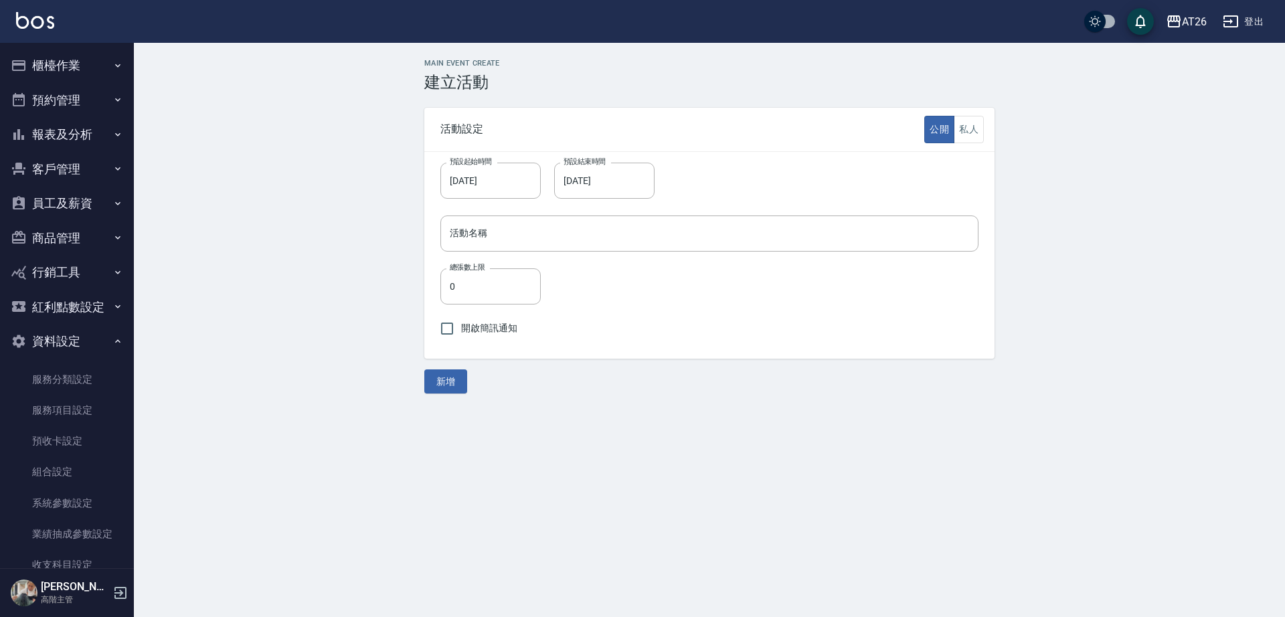
click at [66, 107] on button "預約管理" at bounding box center [66, 100] width 123 height 35
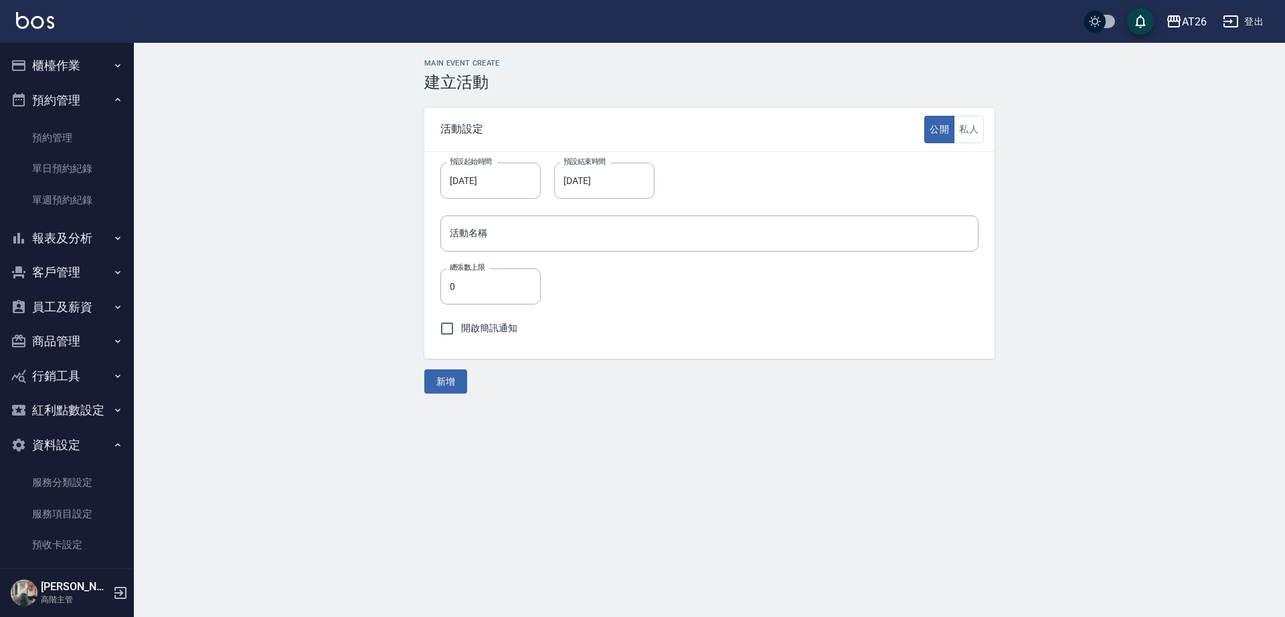
click at [66, 107] on button "預約管理" at bounding box center [66, 100] width 123 height 35
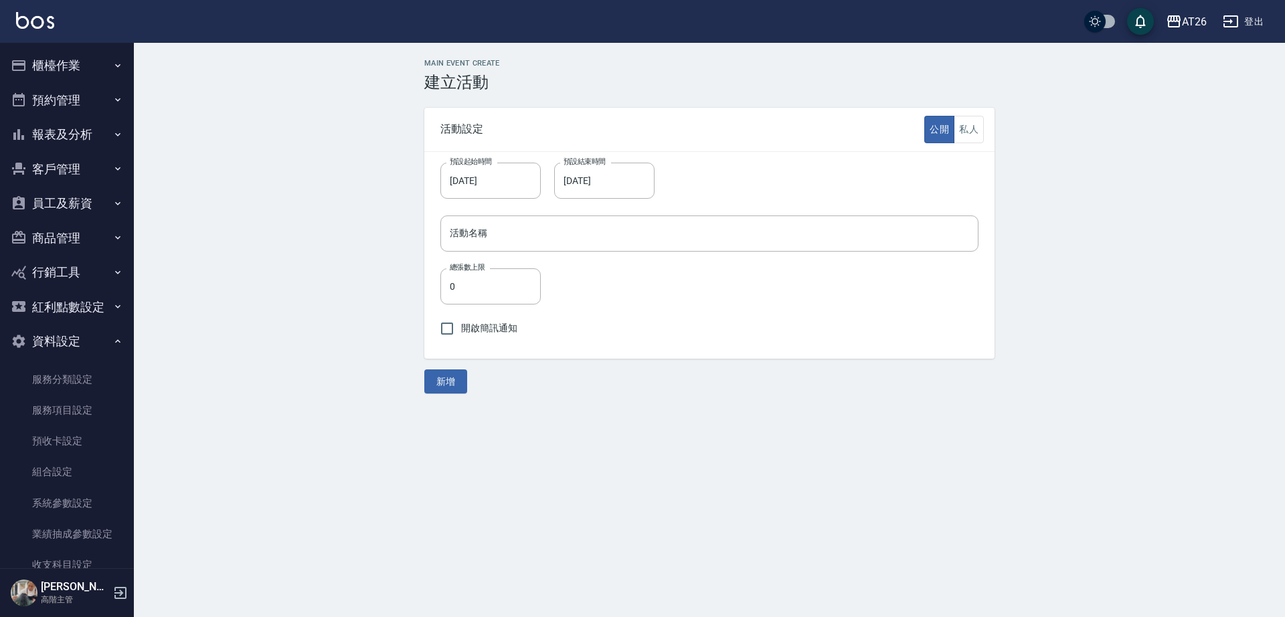
click at [66, 102] on button "預約管理" at bounding box center [66, 100] width 123 height 35
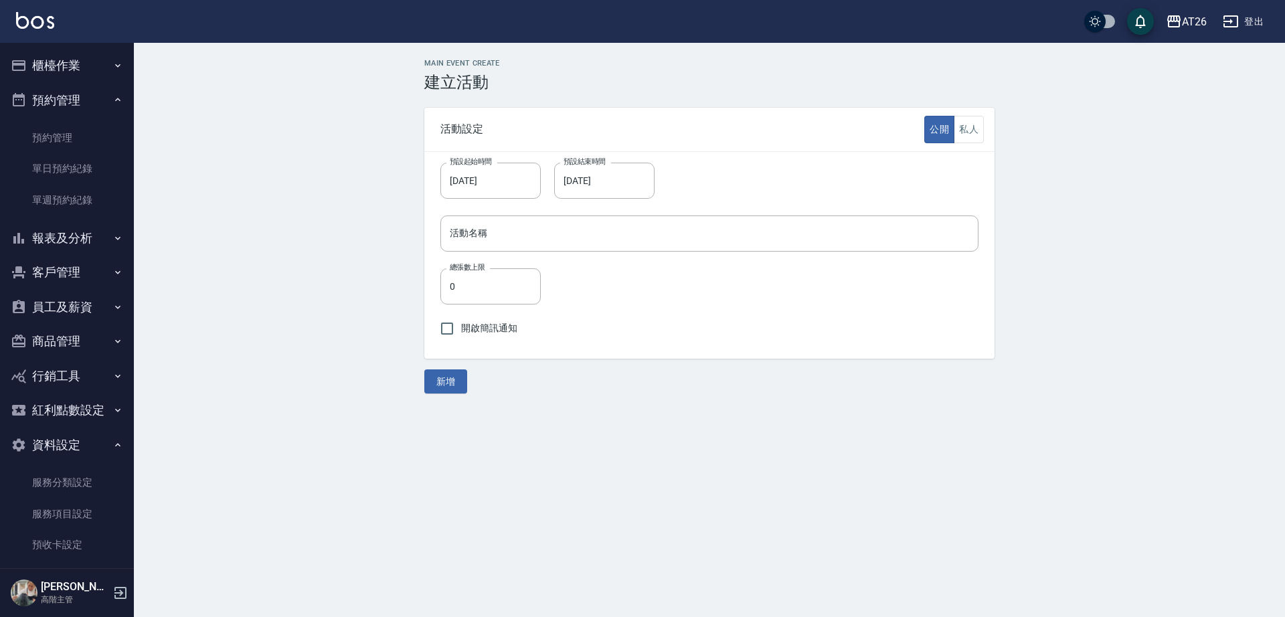
click at [66, 102] on button "預約管理" at bounding box center [66, 100] width 123 height 35
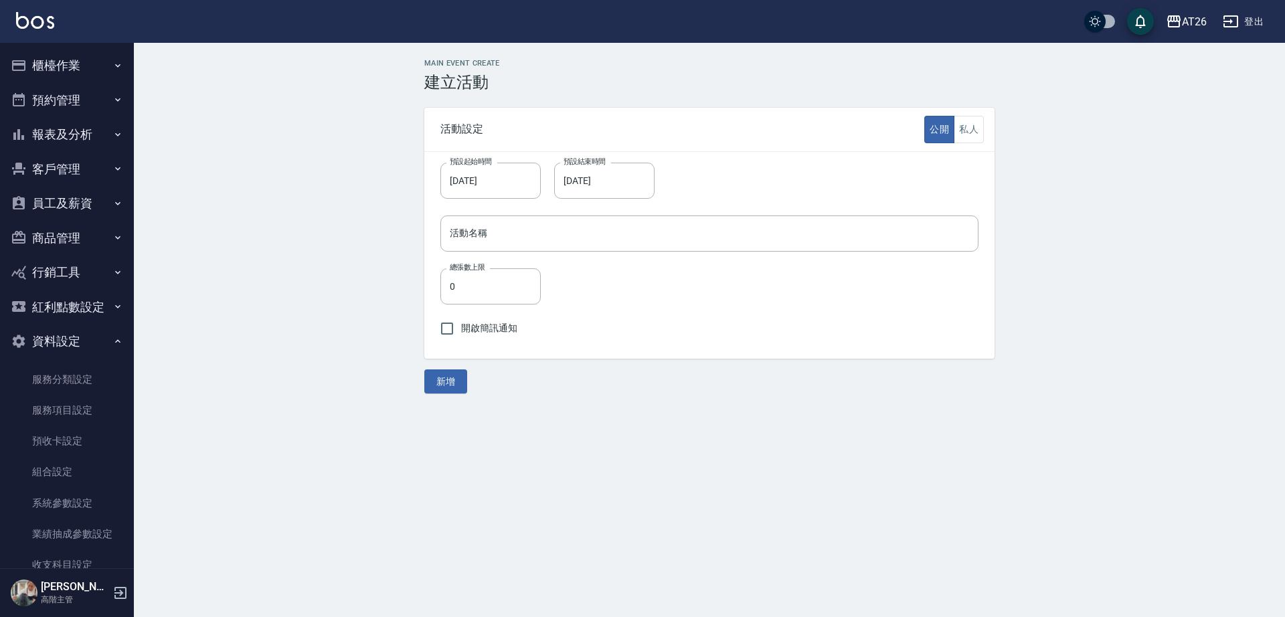
click at [99, 71] on button "櫃檯作業" at bounding box center [66, 65] width 123 height 35
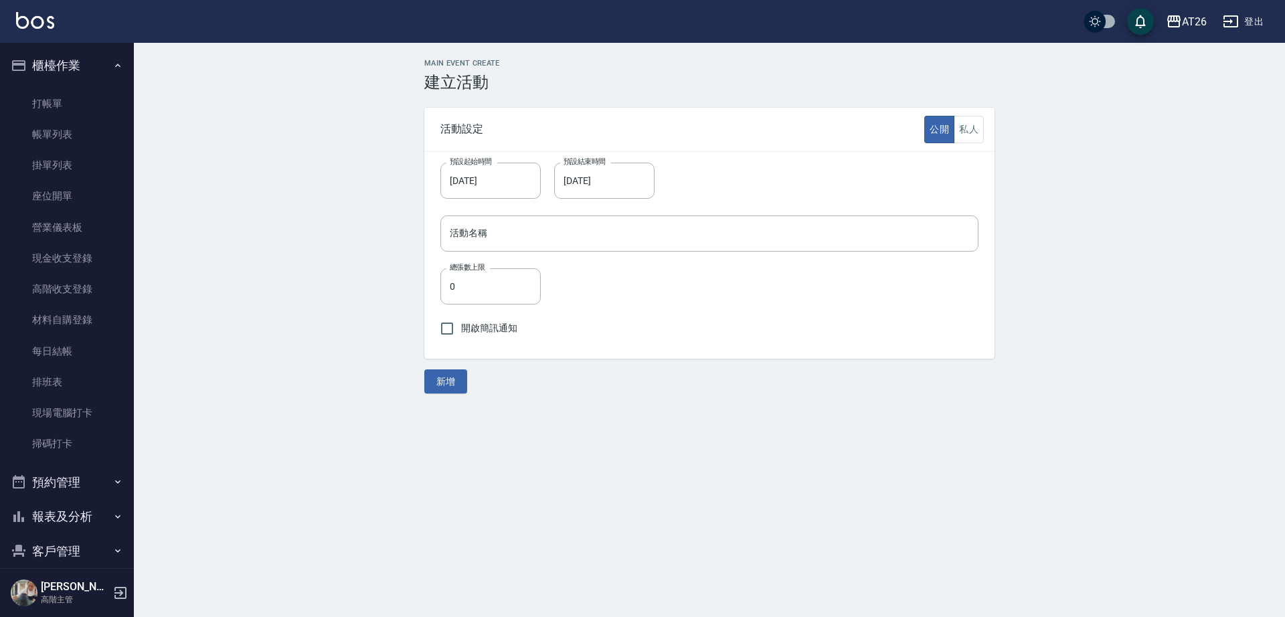
click at [99, 71] on button "櫃檯作業" at bounding box center [66, 65] width 123 height 35
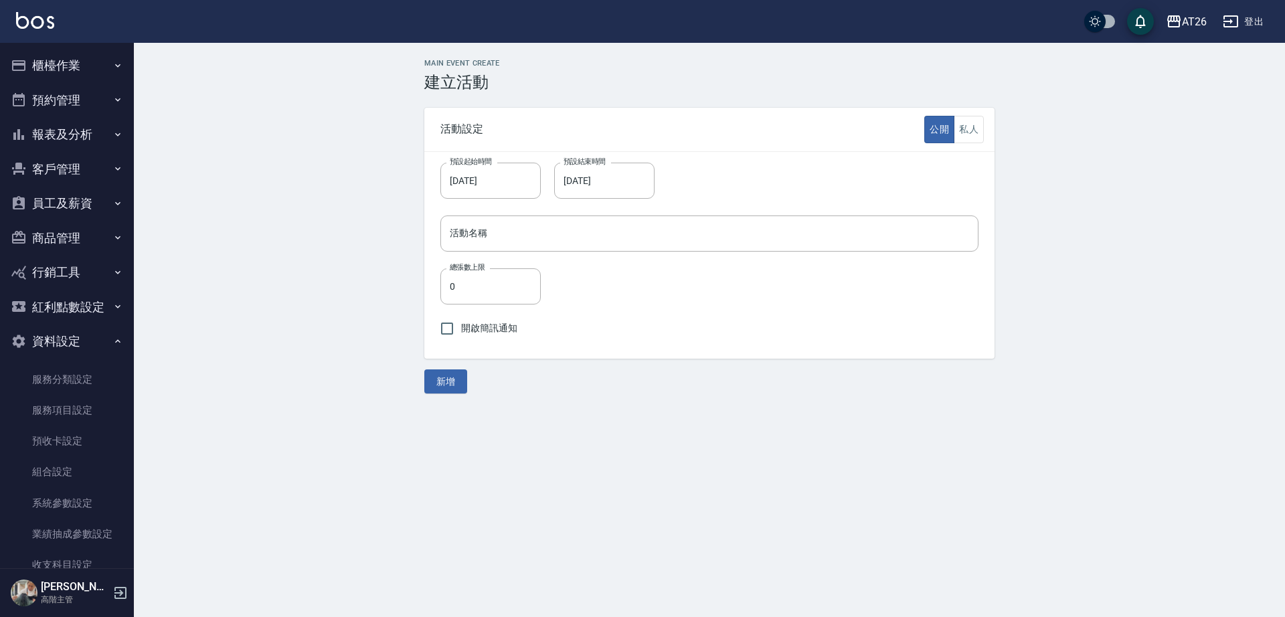
click at [84, 274] on button "行銷工具" at bounding box center [66, 272] width 123 height 35
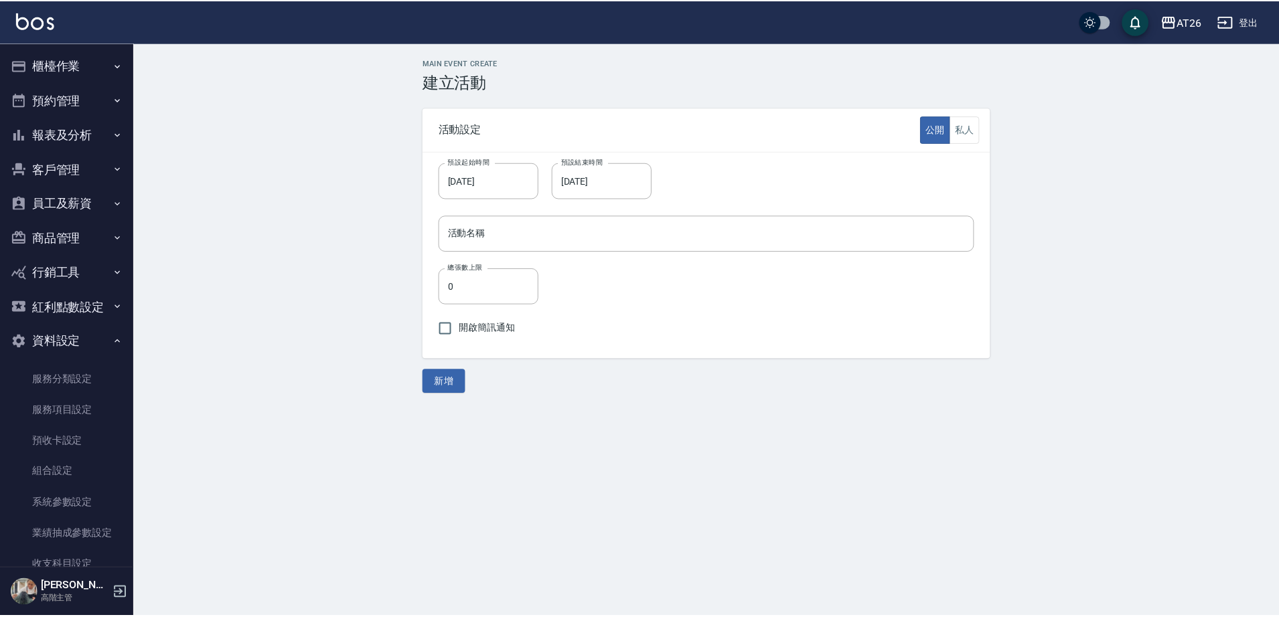
scroll to position [84, 0]
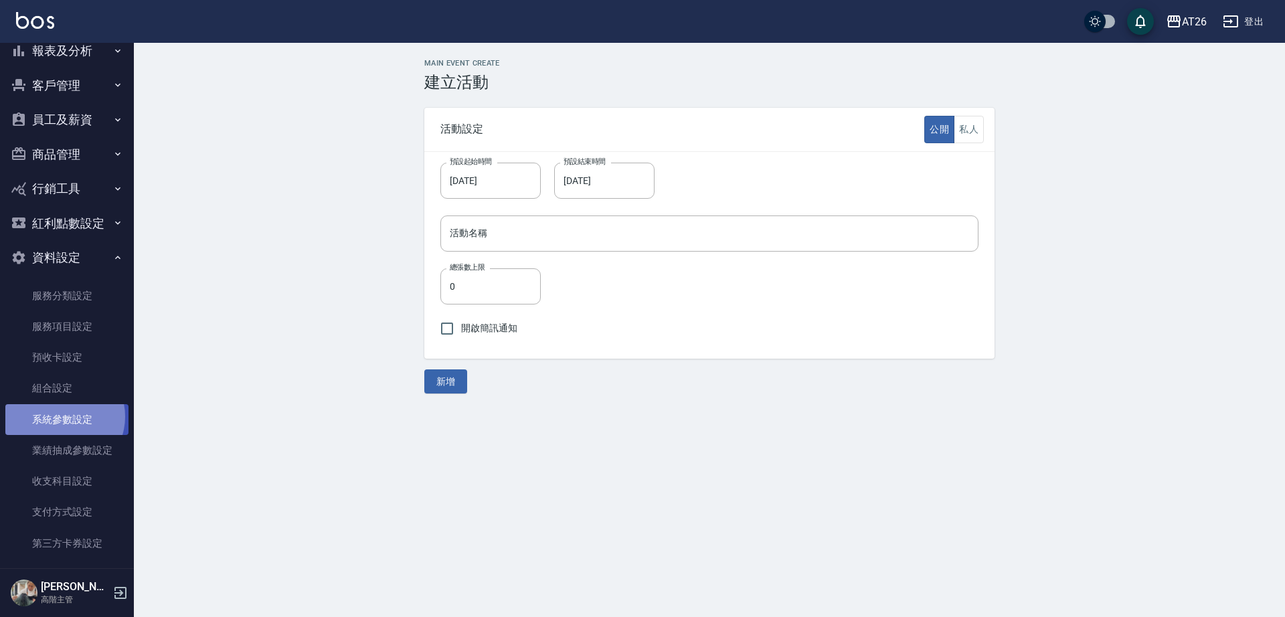
drag, startPoint x: 100, startPoint y: 428, endPoint x: 64, endPoint y: 418, distance: 37.5
click at [64, 418] on link "系統參數設定" at bounding box center [66, 419] width 123 height 31
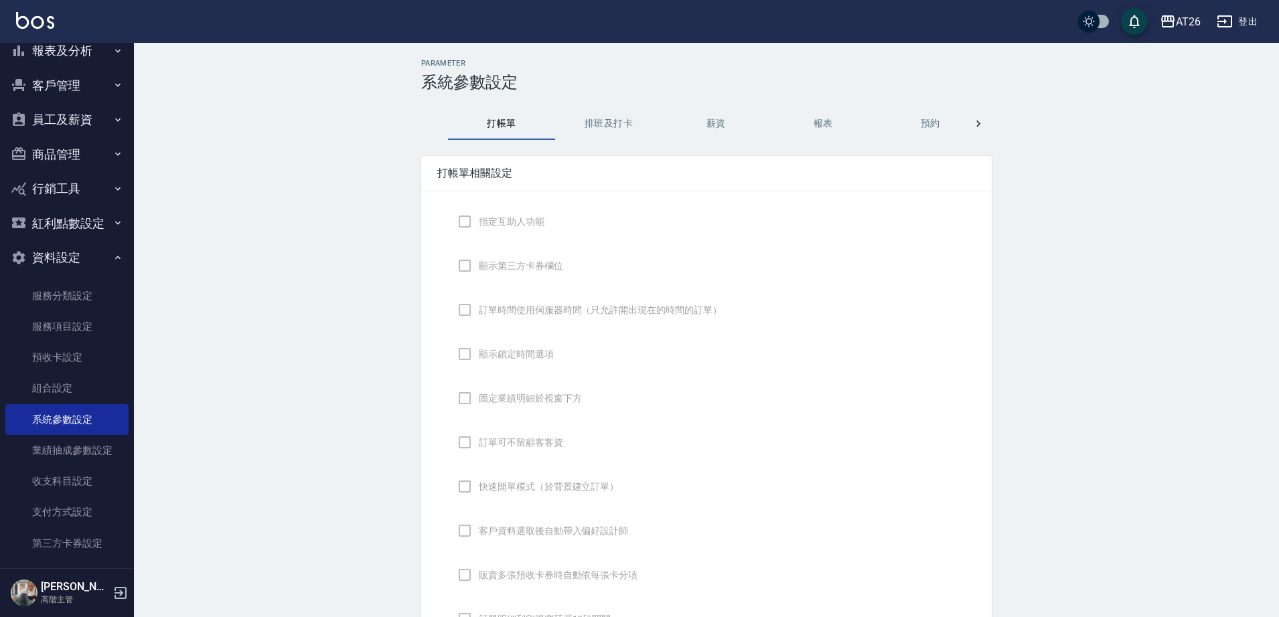
checkbox input "true"
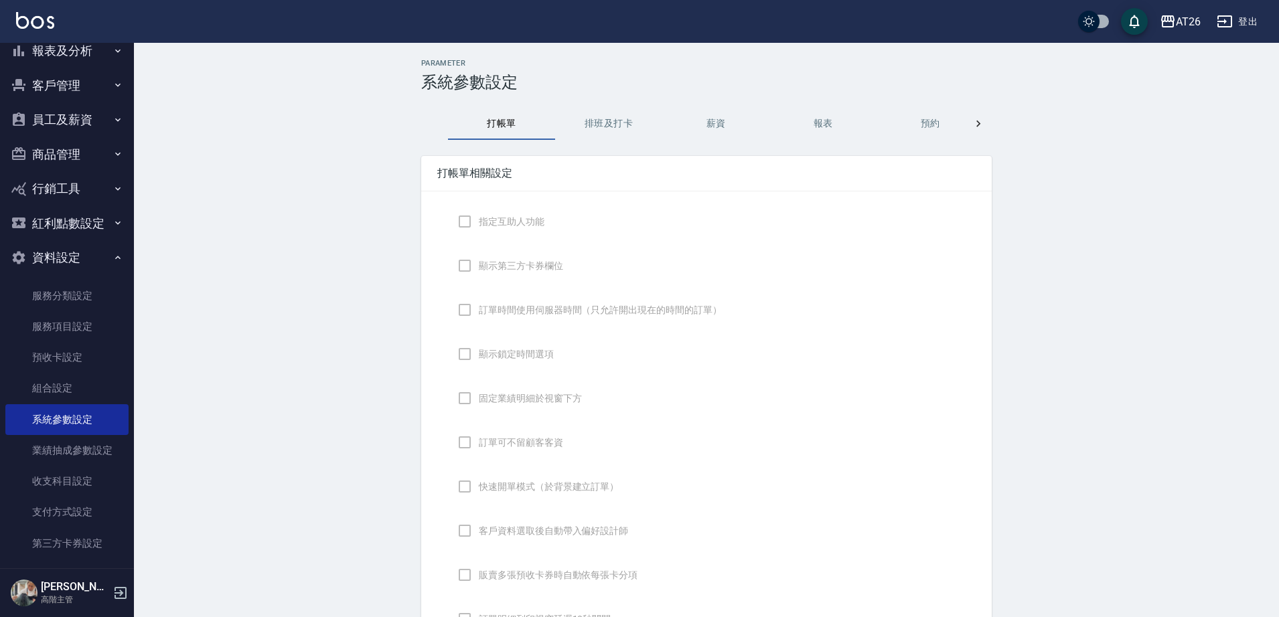
checkbox input "true"
checkbox input "false"
type input "NICKNAME"
type input "LASTORDER"
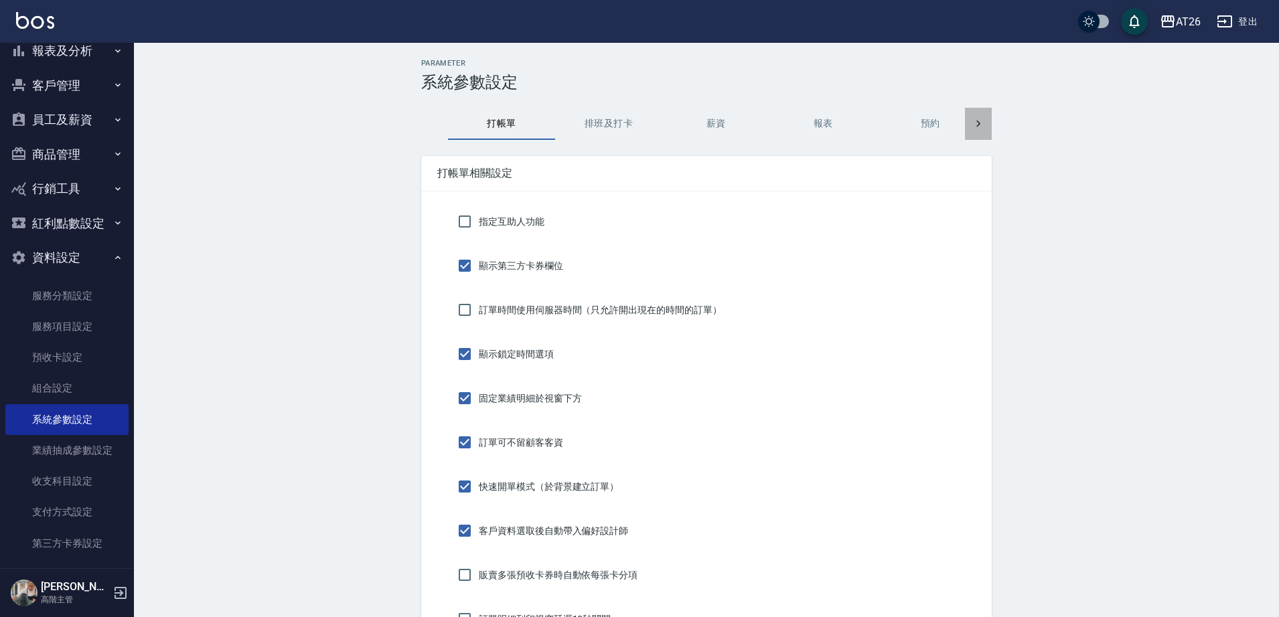
click at [981, 121] on icon at bounding box center [977, 123] width 13 height 13
click at [706, 123] on button "顧客追蹤" at bounding box center [696, 124] width 107 height 32
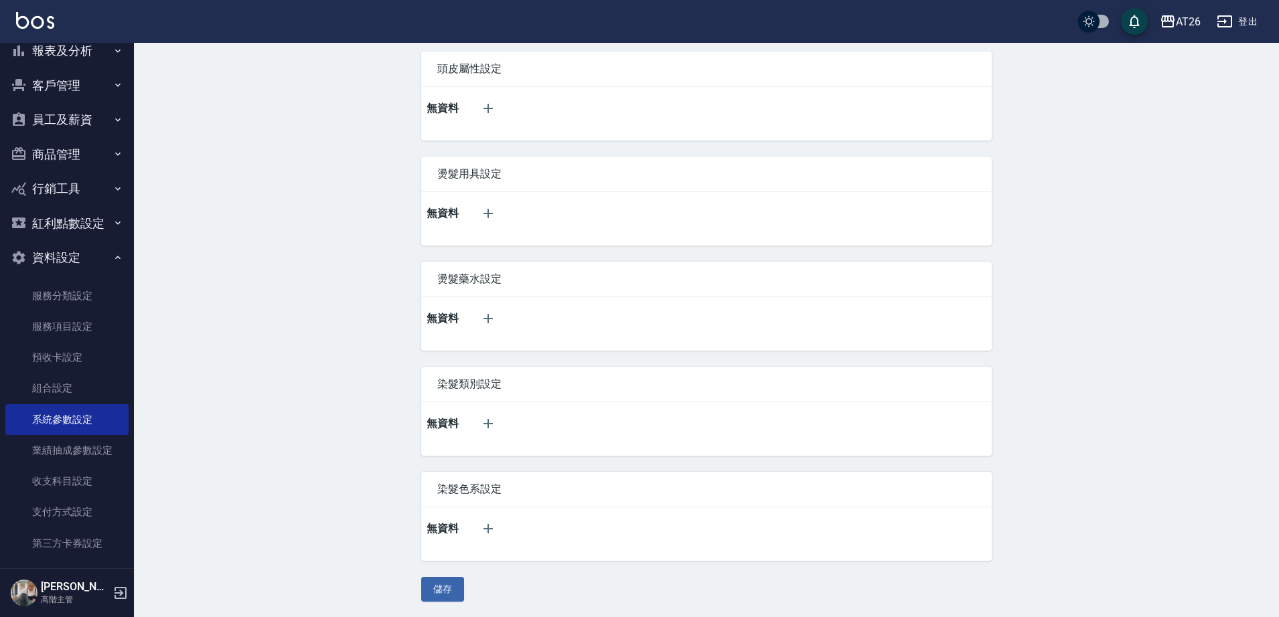
scroll to position [210, 0]
click at [499, 319] on button "button" at bounding box center [488, 318] width 32 height 32
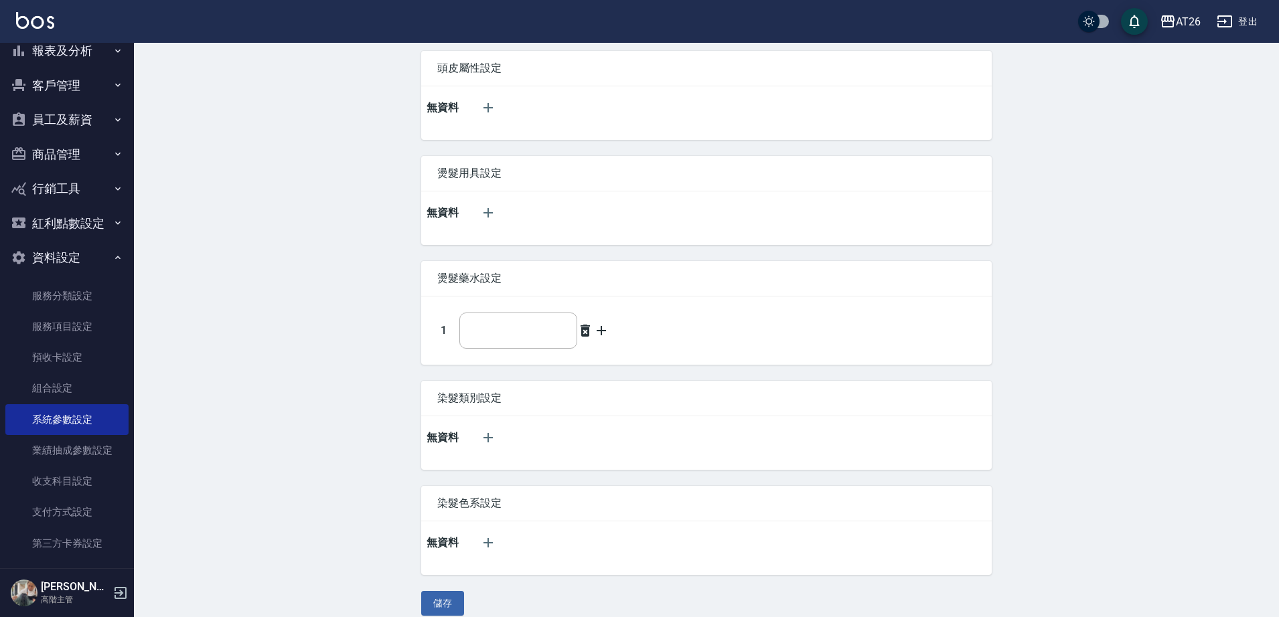
click at [584, 330] on icon at bounding box center [584, 331] width 9 height 12
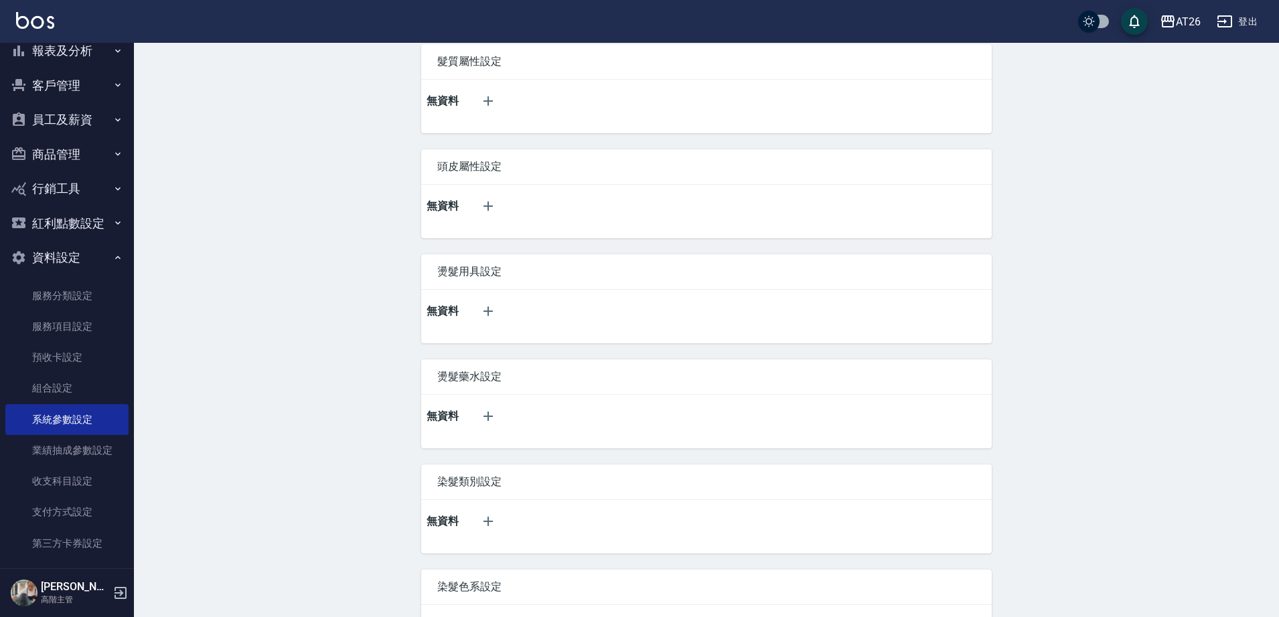
scroll to position [0, 0]
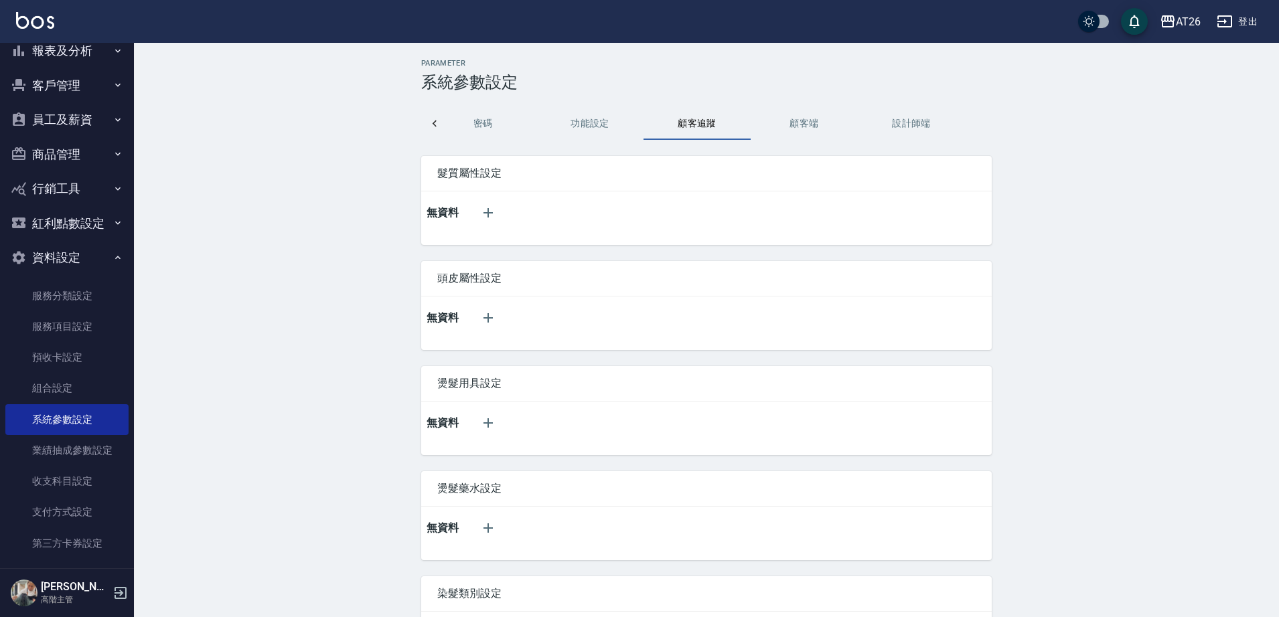
click at [808, 111] on button "顧客端" at bounding box center [803, 124] width 107 height 32
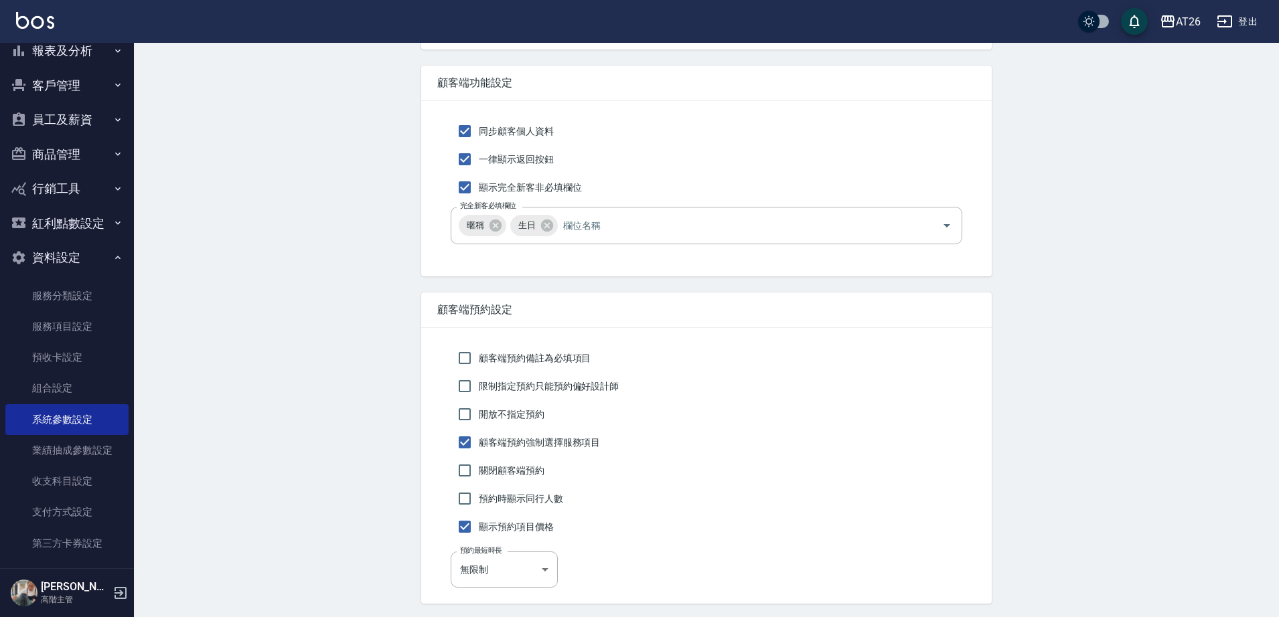
scroll to position [251, 0]
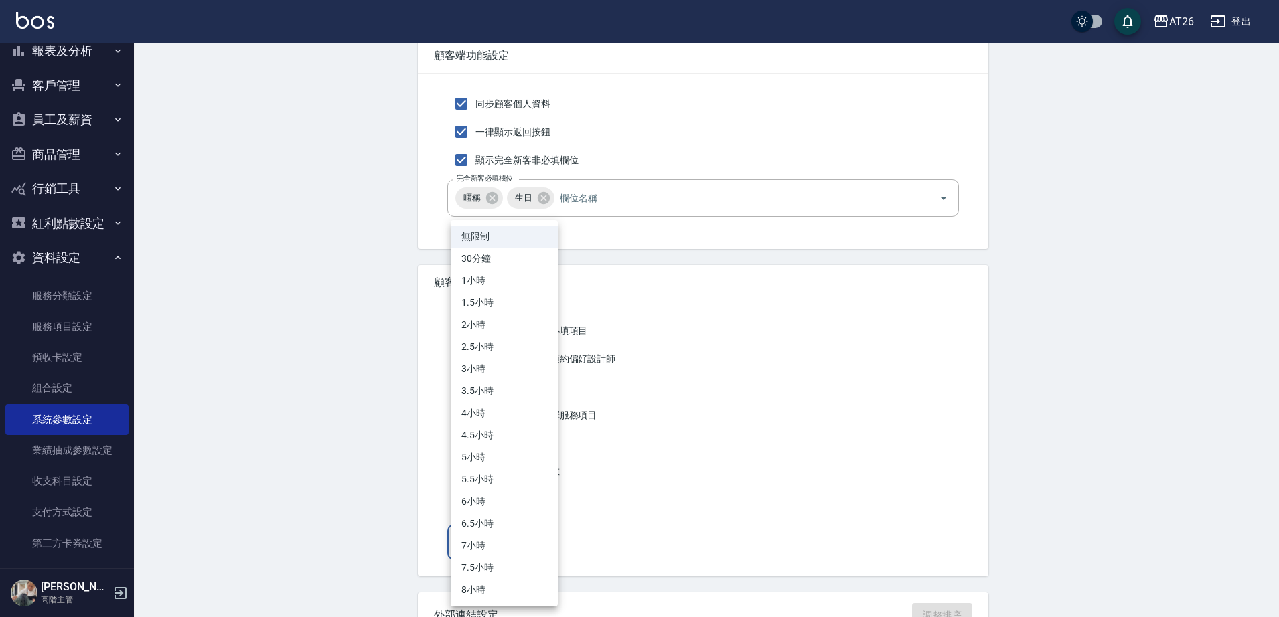
click at [535, 551] on body "AT26 登出 櫃檯作業 打帳單 帳單列表 掛單列表 座位開單 營業儀表板 現金收支登錄 高階收支登錄 材料自購登錄 每日結帳 排班表 現場電腦打卡 掃碼打卡…" at bounding box center [639, 246] width 1279 height 995
click at [689, 558] on div at bounding box center [642, 308] width 1285 height 617
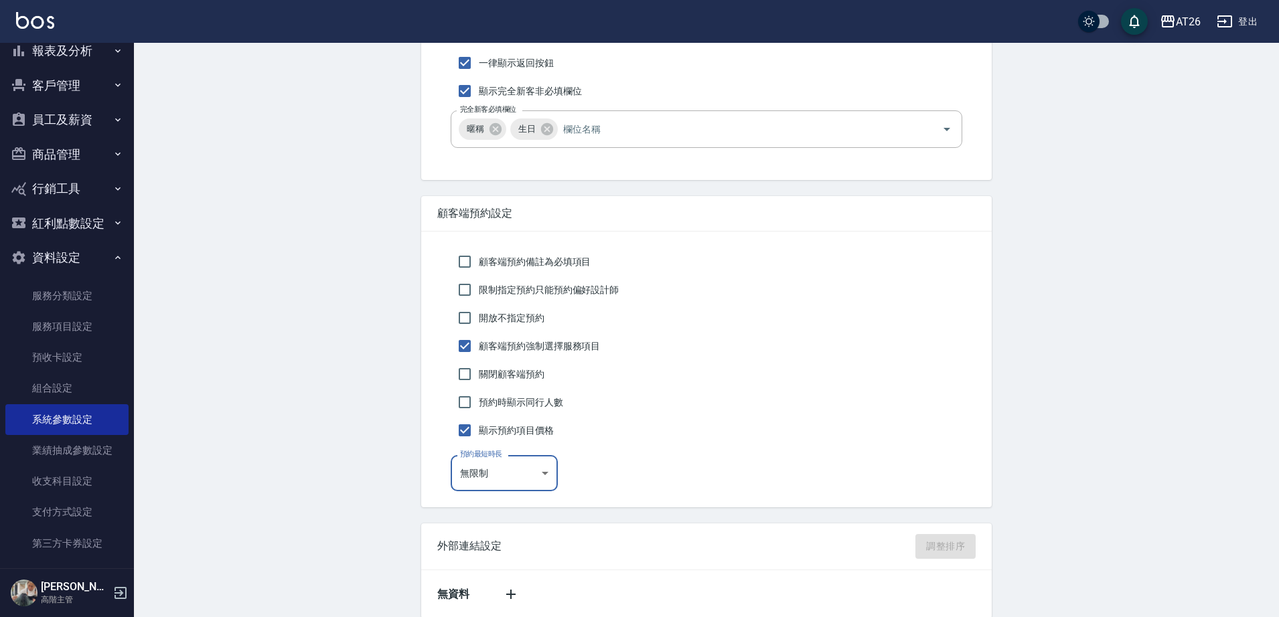
scroll to position [378, 0]
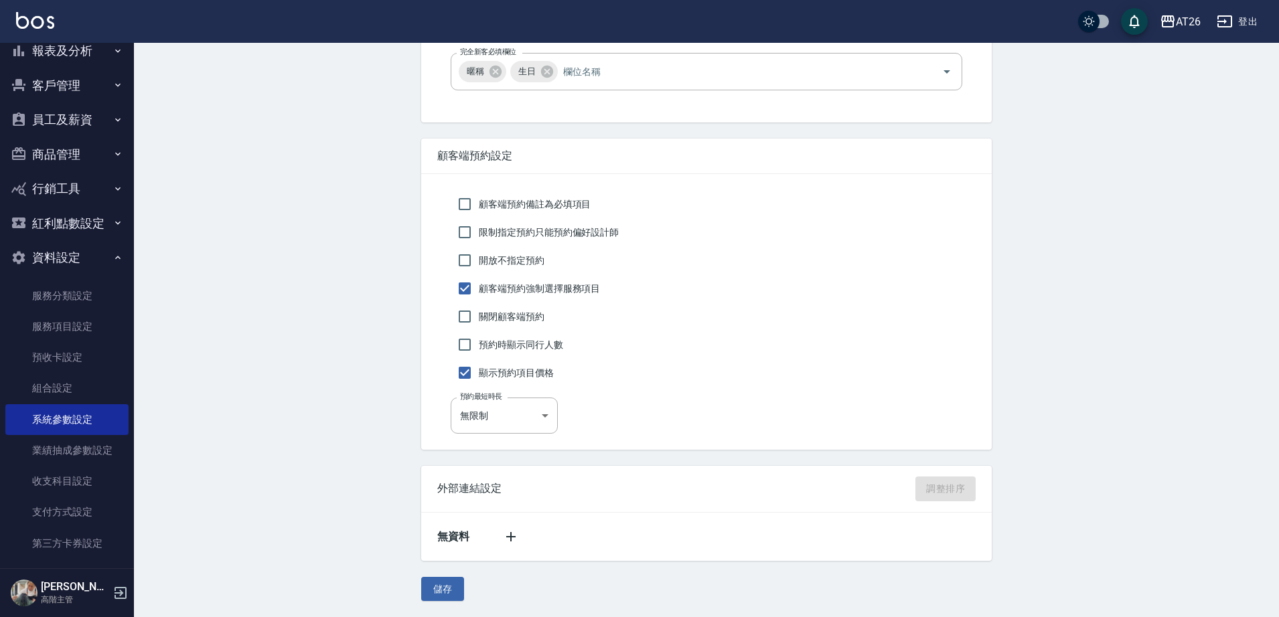
click at [512, 539] on icon at bounding box center [511, 537] width 16 height 16
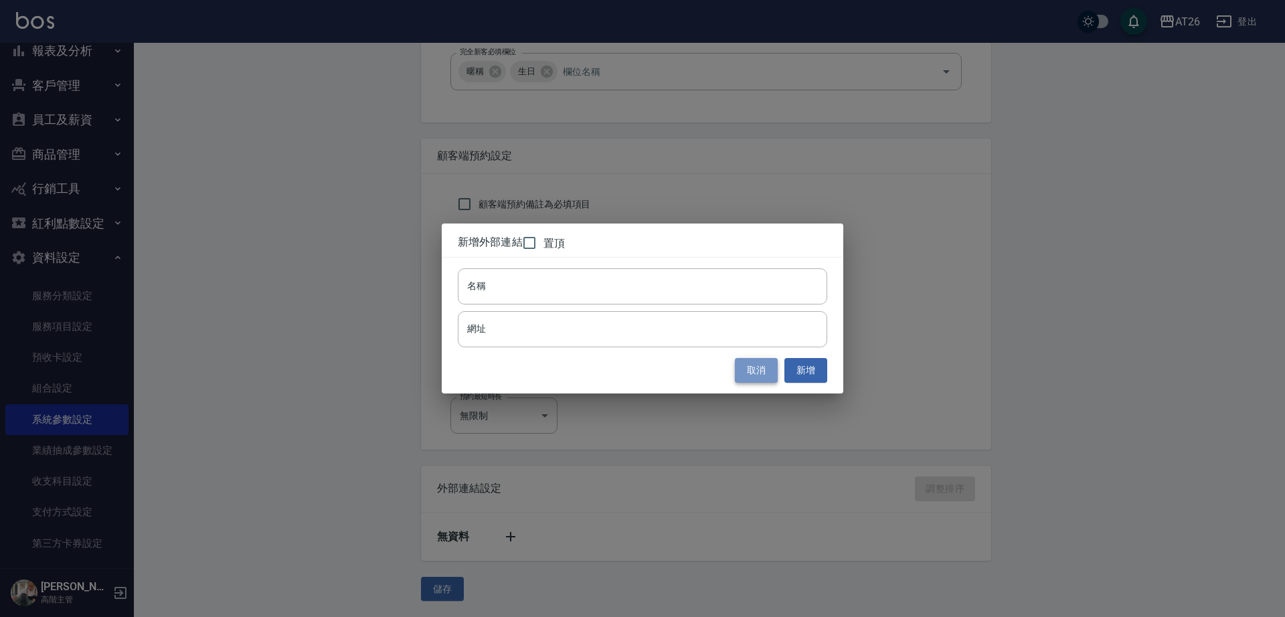
click at [763, 382] on button "取消" at bounding box center [756, 370] width 43 height 25
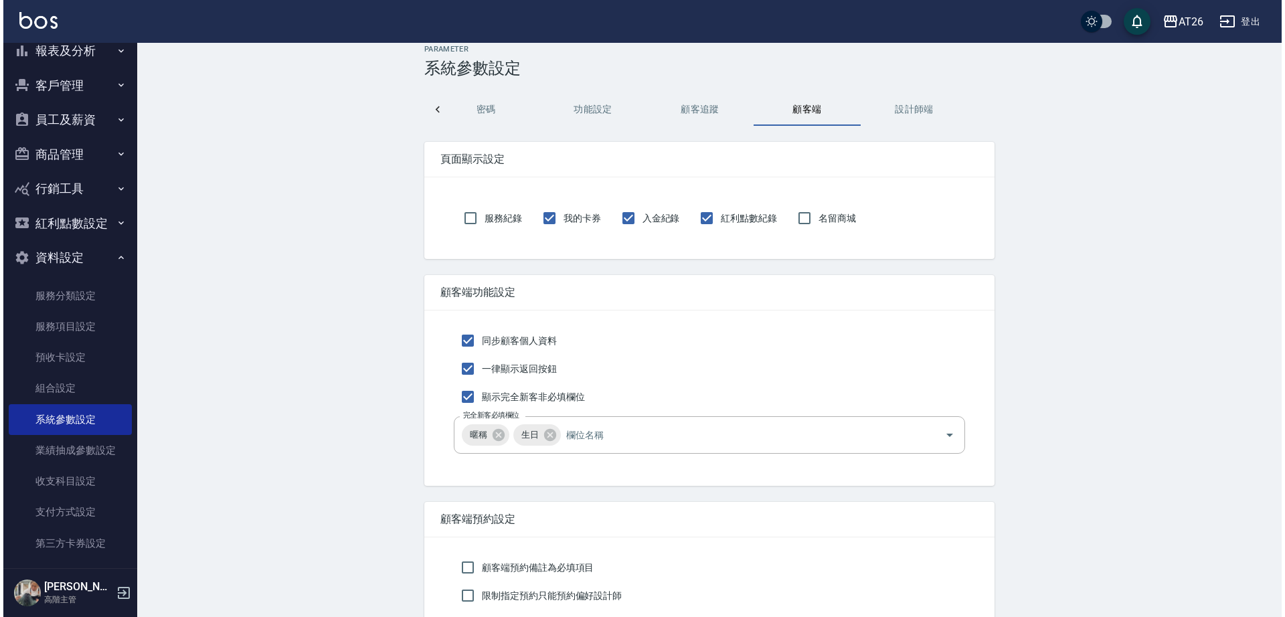
scroll to position [0, 0]
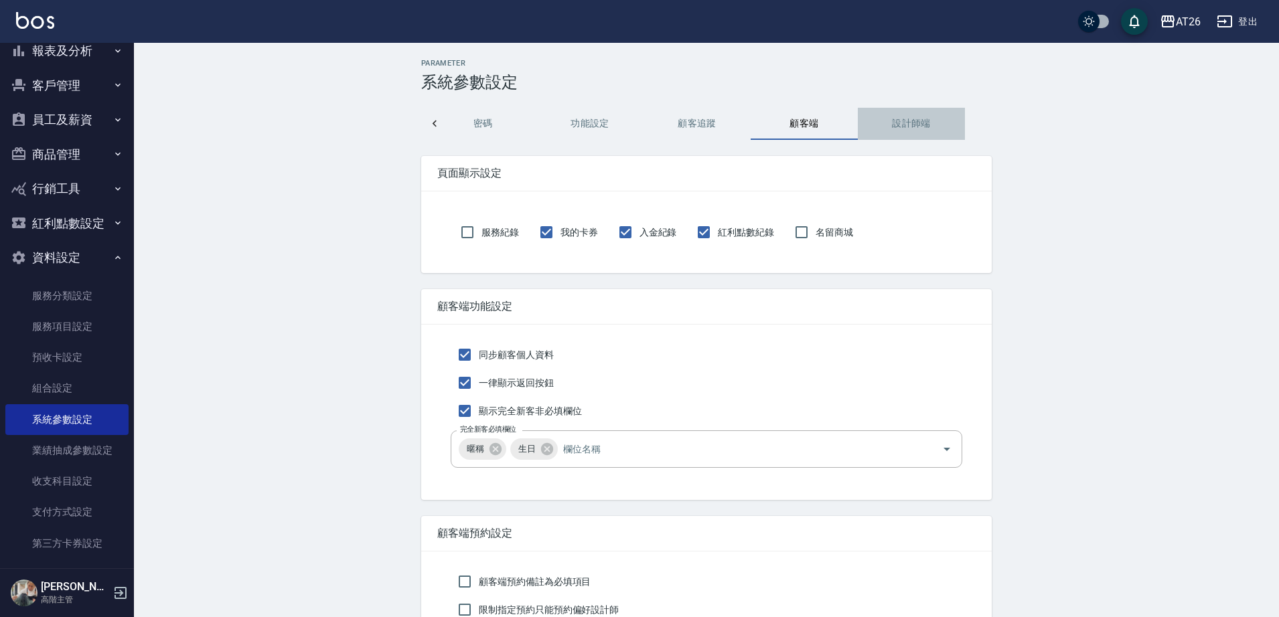
click at [902, 112] on button "設計師端" at bounding box center [911, 124] width 107 height 32
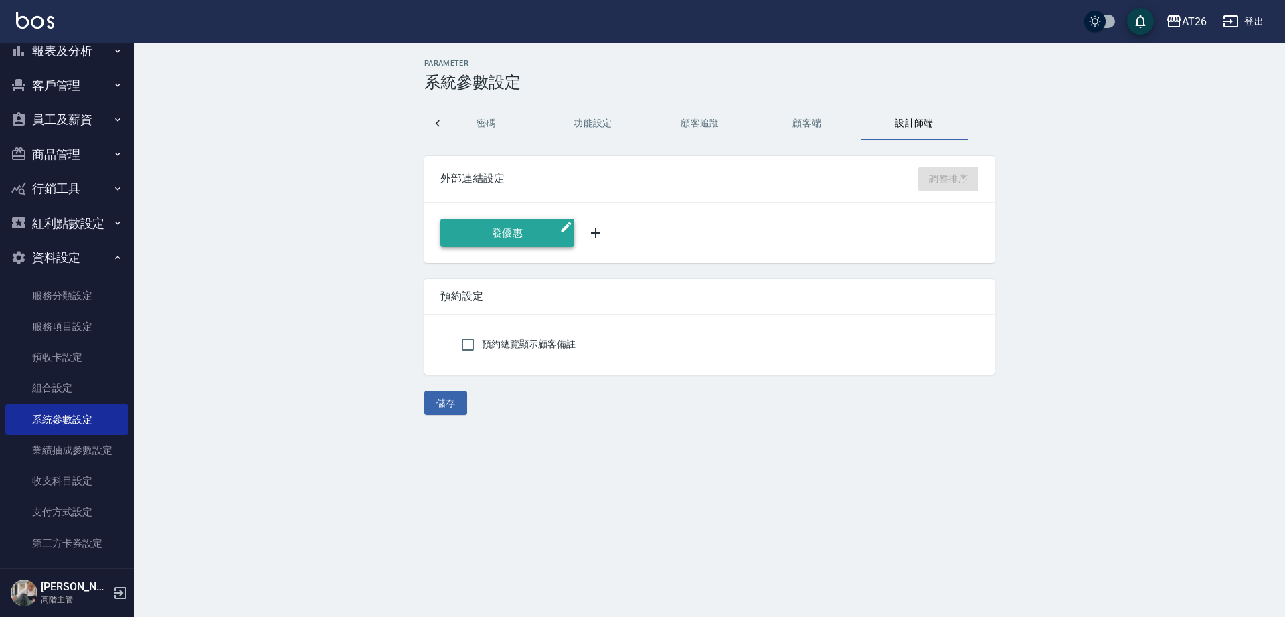
click at [547, 238] on button "發優惠" at bounding box center [508, 233] width 134 height 28
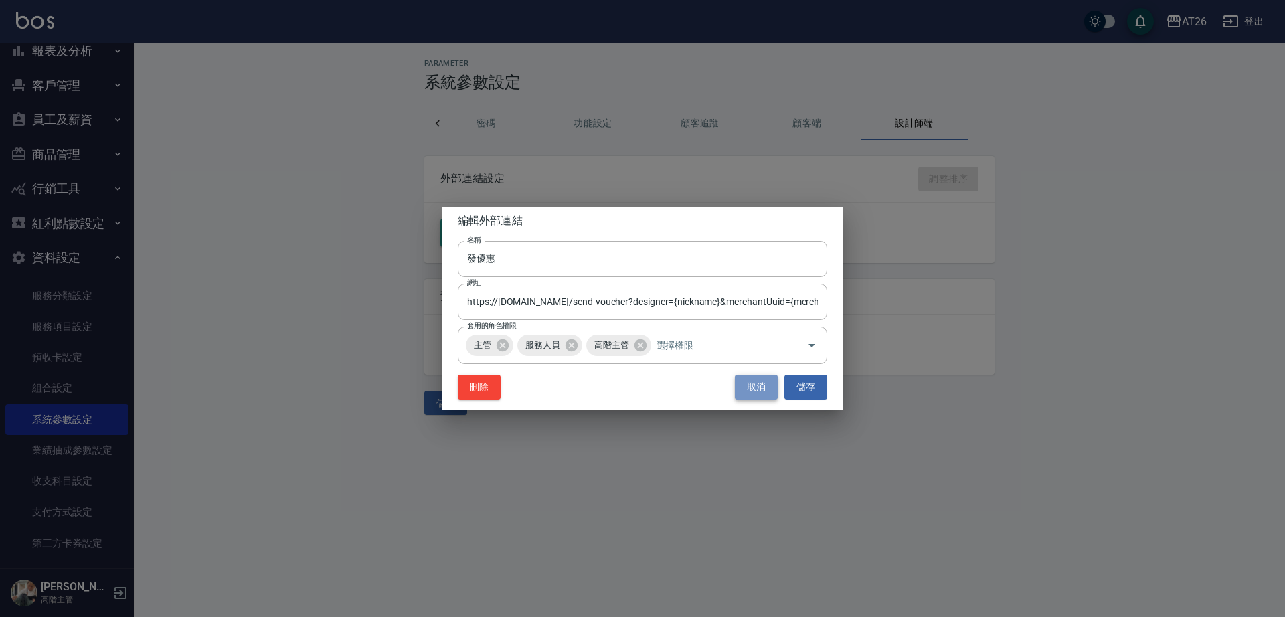
click at [748, 388] on button "取消" at bounding box center [756, 387] width 43 height 25
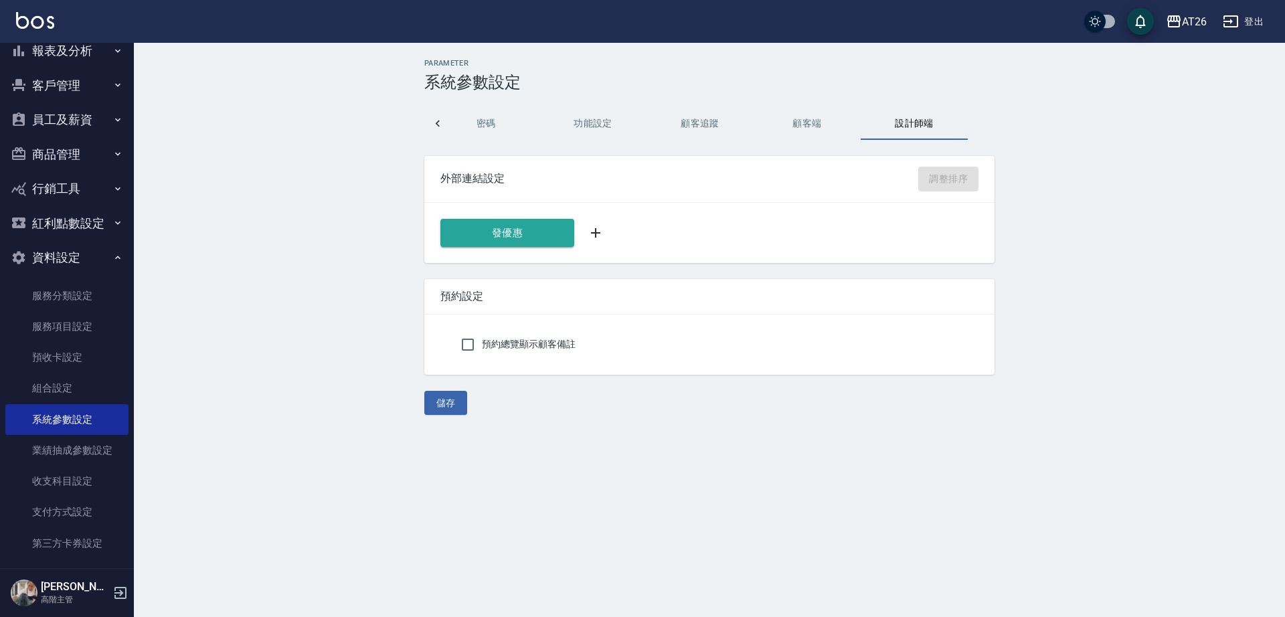
click at [596, 233] on icon at bounding box center [595, 232] width 9 height 9
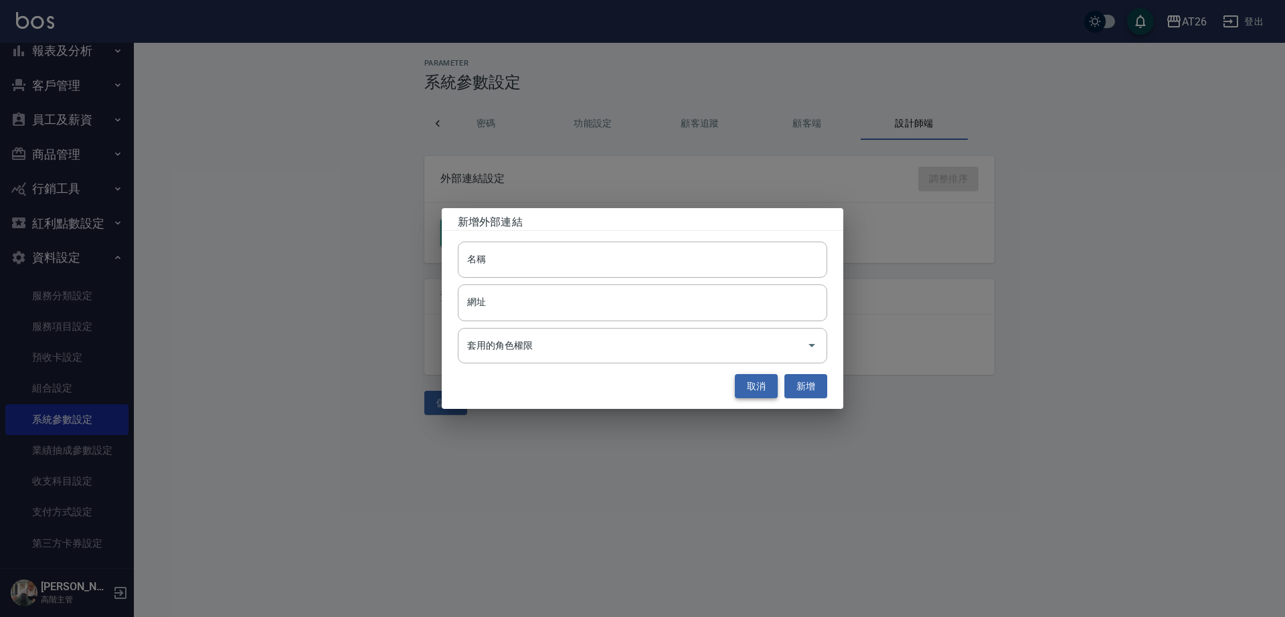
click at [765, 384] on button "取消" at bounding box center [756, 386] width 43 height 25
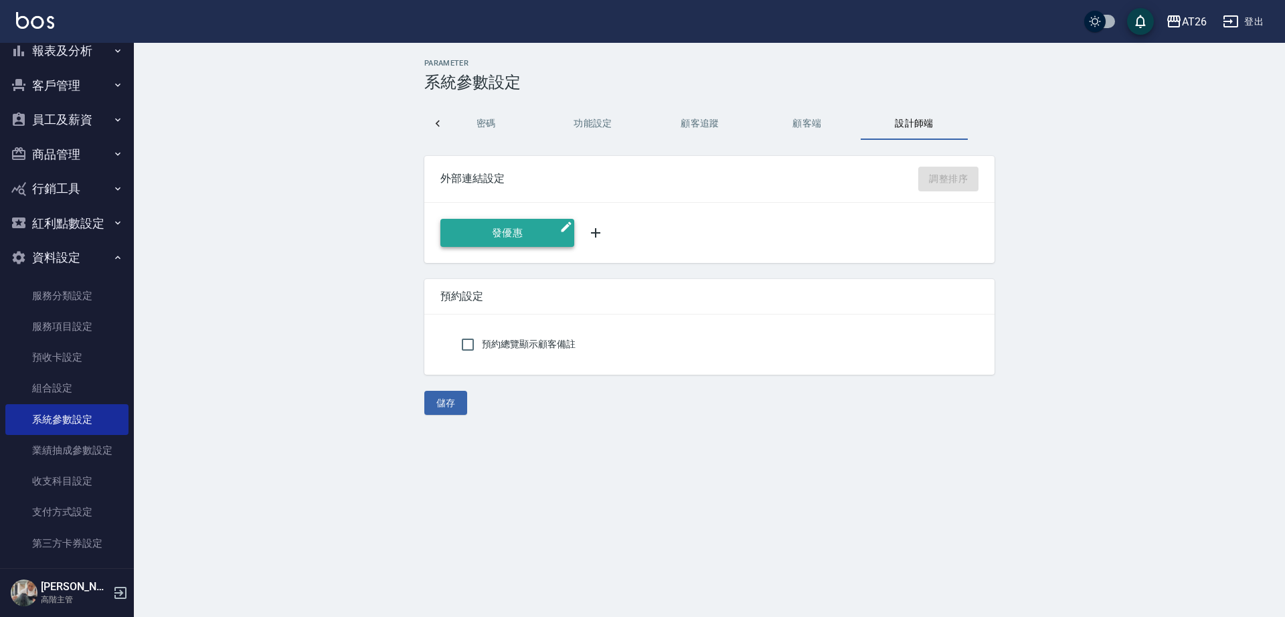
click at [544, 231] on button "發優惠" at bounding box center [508, 233] width 134 height 28
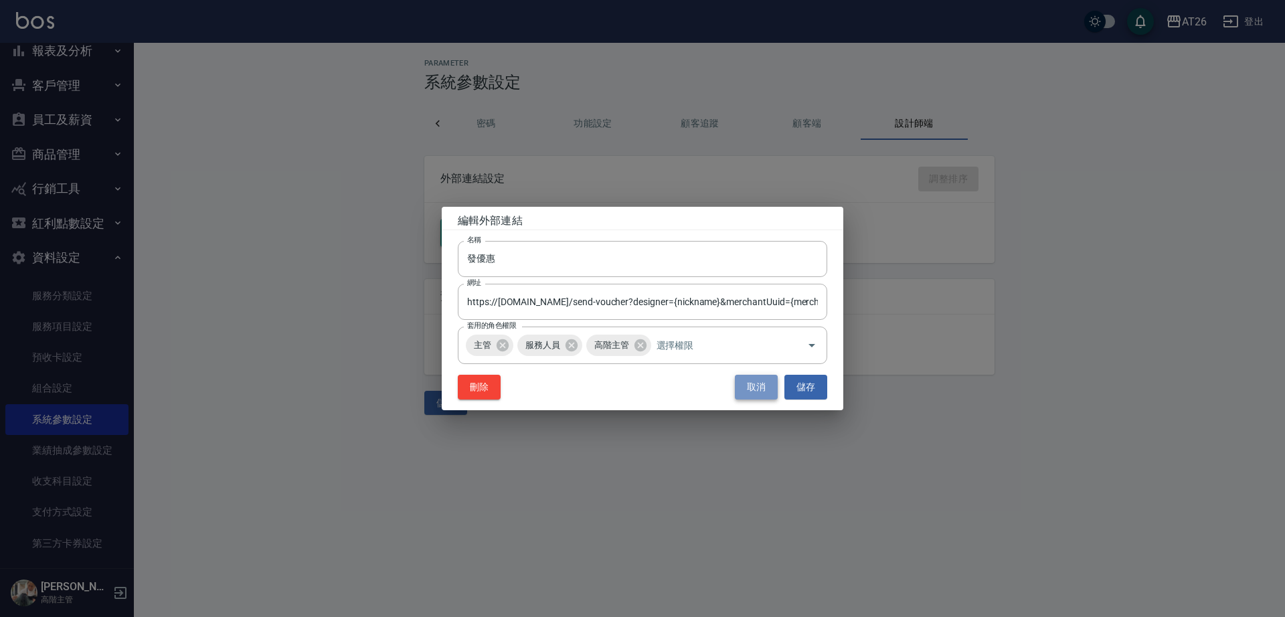
click at [747, 383] on button "取消" at bounding box center [756, 387] width 43 height 25
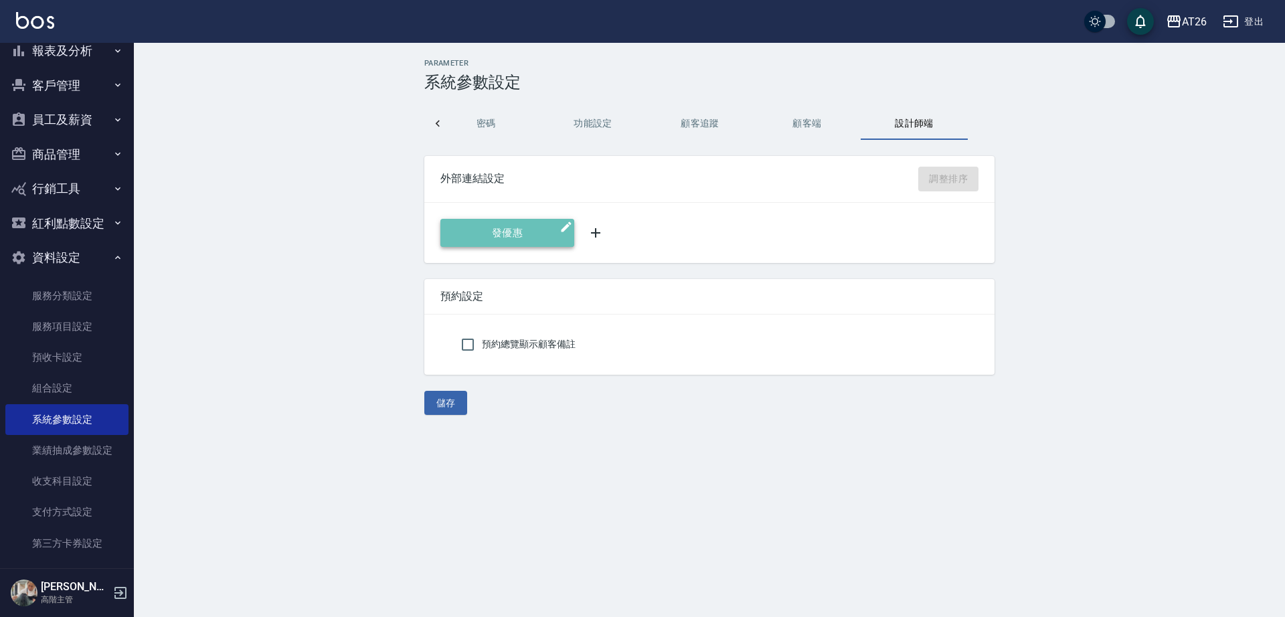
click at [558, 226] on button "發優惠" at bounding box center [508, 233] width 134 height 28
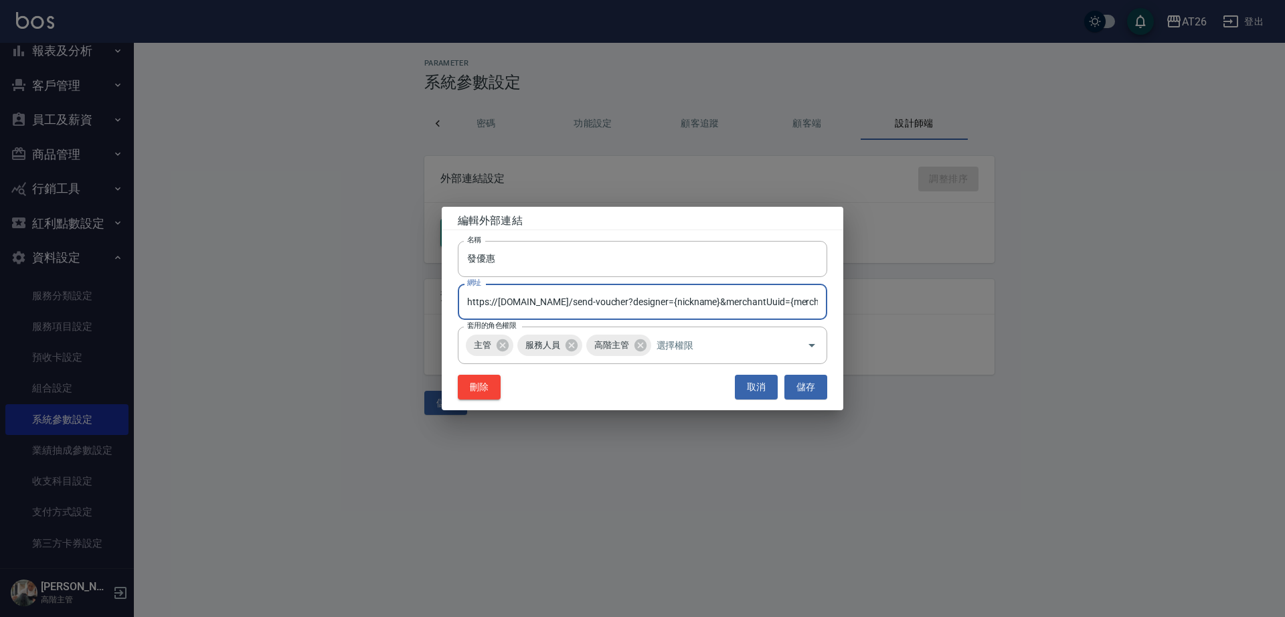
click at [583, 302] on input "https://lottery.mlgroup.vip/send-voucher?designer={nickname}&merchantUuid={merc…" at bounding box center [643, 302] width 370 height 36
click at [758, 384] on button "取消" at bounding box center [756, 387] width 43 height 25
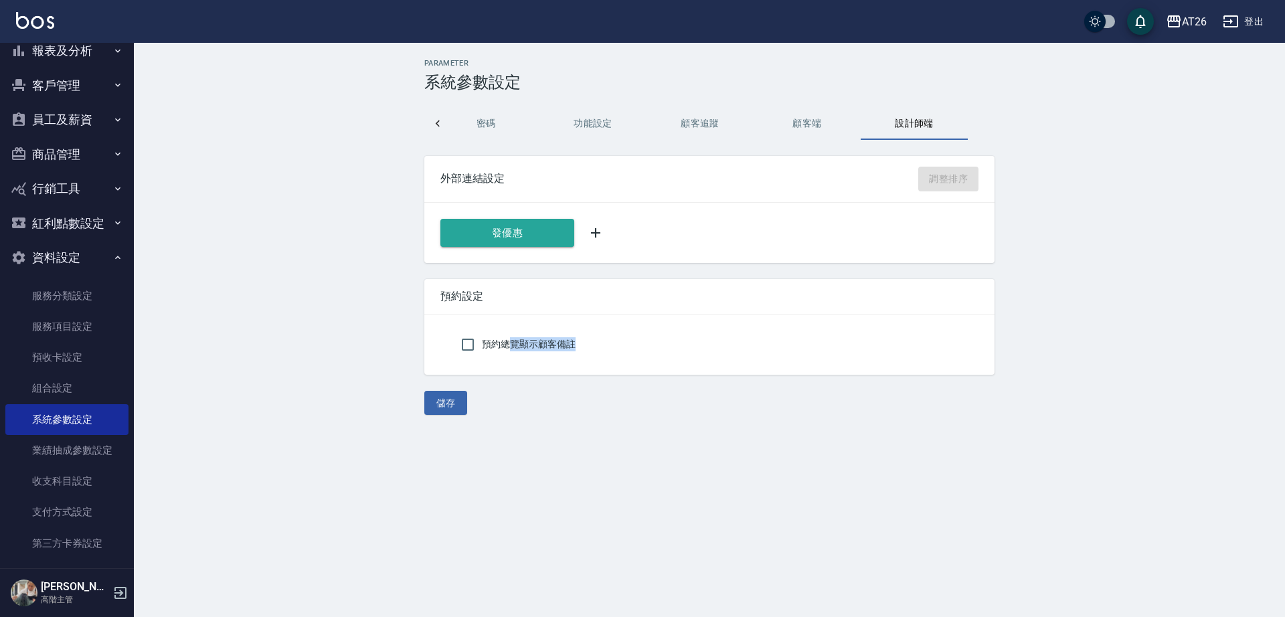
drag, startPoint x: 505, startPoint y: 350, endPoint x: 582, endPoint y: 364, distance: 78.3
click at [581, 364] on div "預約總覽顯示顧客備註" at bounding box center [709, 345] width 570 height 60
drag, startPoint x: 606, startPoint y: 378, endPoint x: 604, endPoint y: 396, distance: 18.2
click at [608, 385] on div "Parameter 系統參數設定 打帳單 排班及打卡 薪資 報表 預約 業績依據及抽成 密碼 功能設定 顧客追蹤 顧客端 設計師端 外部連結設定 調整排序 發…" at bounding box center [709, 237] width 603 height 356
click at [469, 349] on input "預約總覽顯示顧客備註" at bounding box center [468, 345] width 28 height 28
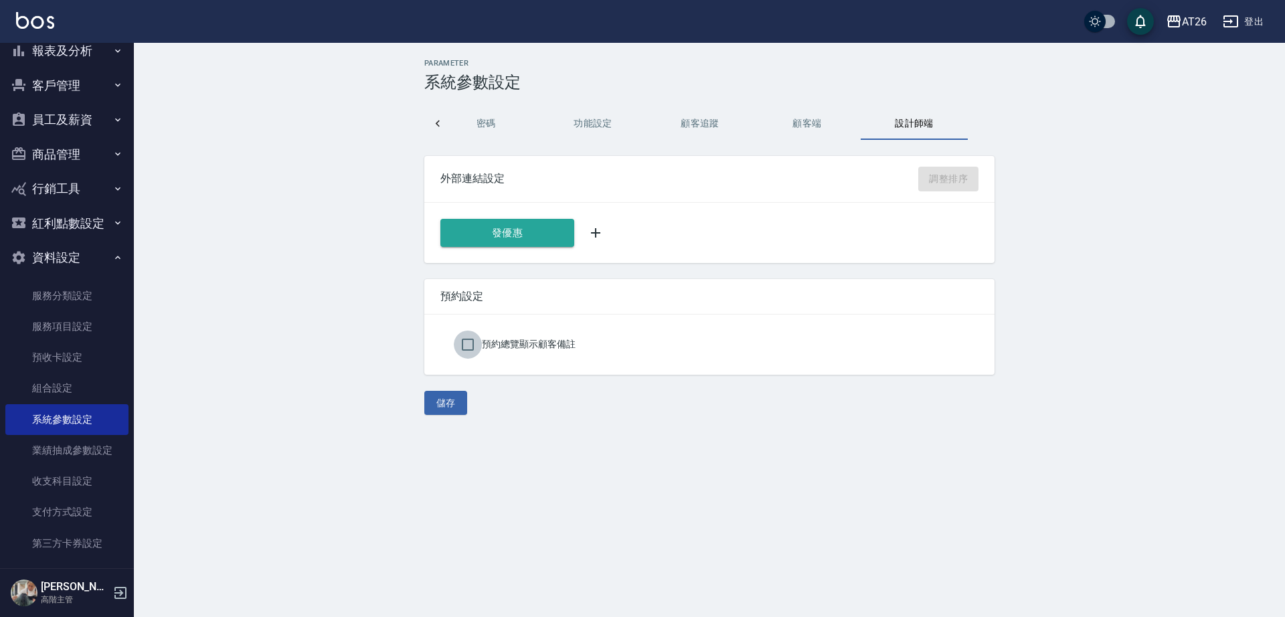
checkbox input "true"
click at [691, 460] on div "Parameter 系統參數設定 打帳單 排班及打卡 薪資 報表 預約 業績依據及抽成 密碼 功能設定 顧客追蹤 顧客端 設計師端 外部連結設定 調整排序 發…" at bounding box center [642, 308] width 1285 height 617
drag, startPoint x: 937, startPoint y: 106, endPoint x: 752, endPoint y: 103, distance: 184.8
click at [752, 103] on div "Parameter 系統參數設定 打帳單 排班及打卡 薪資 報表 預約 業績依據及抽成 密碼 功能設定 顧客追蹤 顧客端 設計師端 外部連結設定 調整排序 發…" at bounding box center [709, 237] width 603 height 356
drag, startPoint x: 743, startPoint y: 111, endPoint x: 592, endPoint y: 86, distance: 153.4
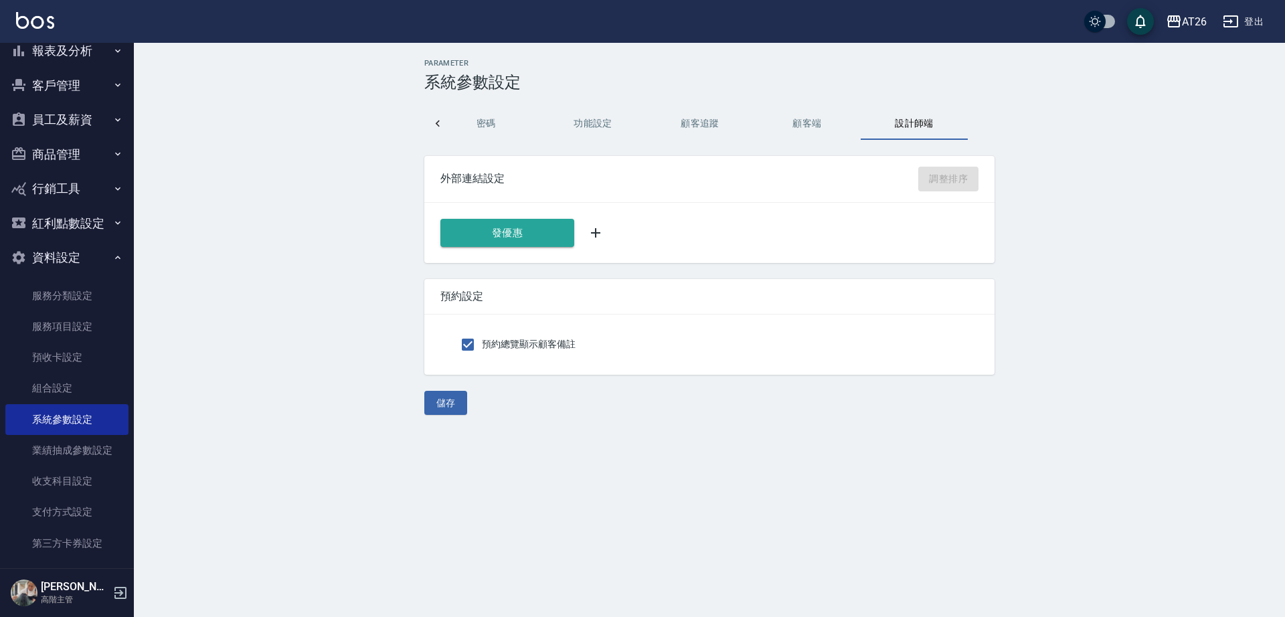
click at [592, 86] on div "Parameter 系統參數設定 打帳單 排班及打卡 薪資 報表 預約 業績依據及抽成 密碼 功能設定 顧客追蹤 顧客端 設計師端 外部連結設定 調整排序 發…" at bounding box center [709, 237] width 603 height 356
click at [637, 81] on h3 "系統參數設定" at bounding box center [709, 82] width 570 height 19
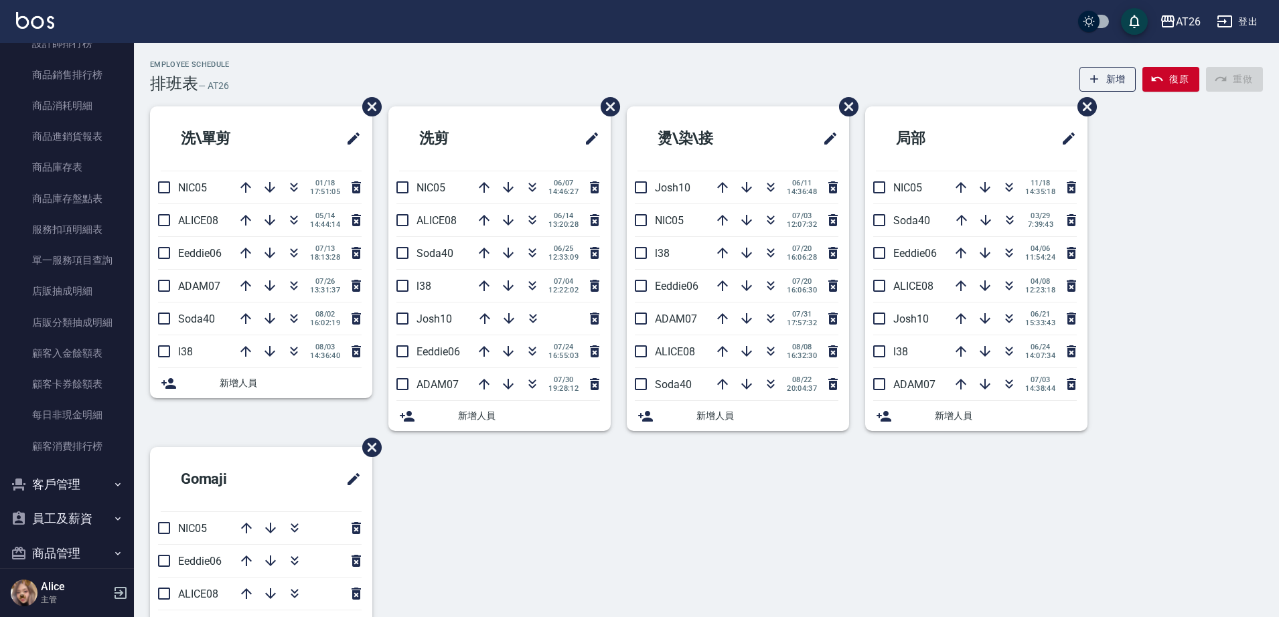
scroll to position [1062, 0]
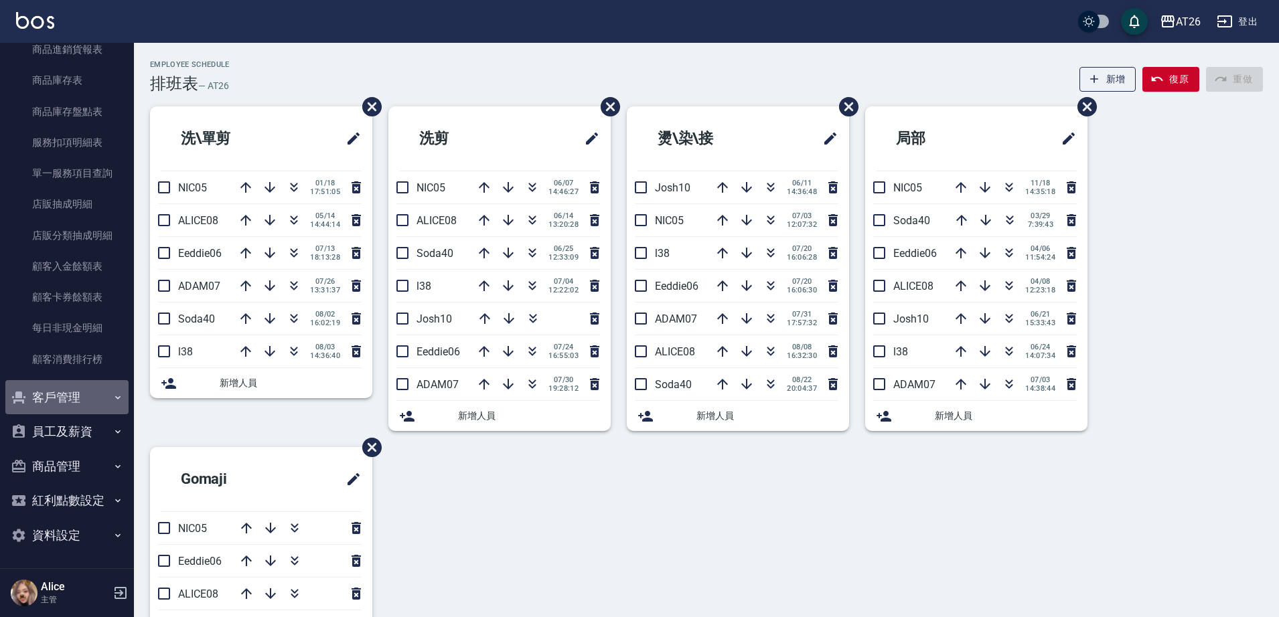
click at [112, 393] on icon "button" at bounding box center [117, 397] width 11 height 11
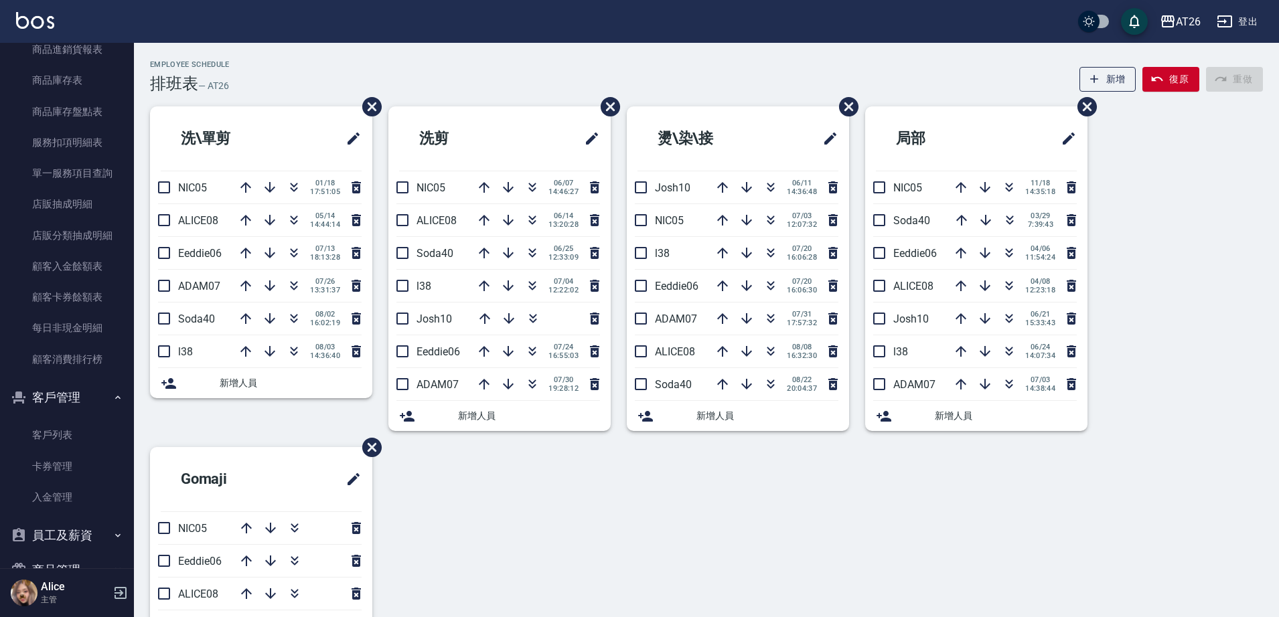
scroll to position [1166, 0]
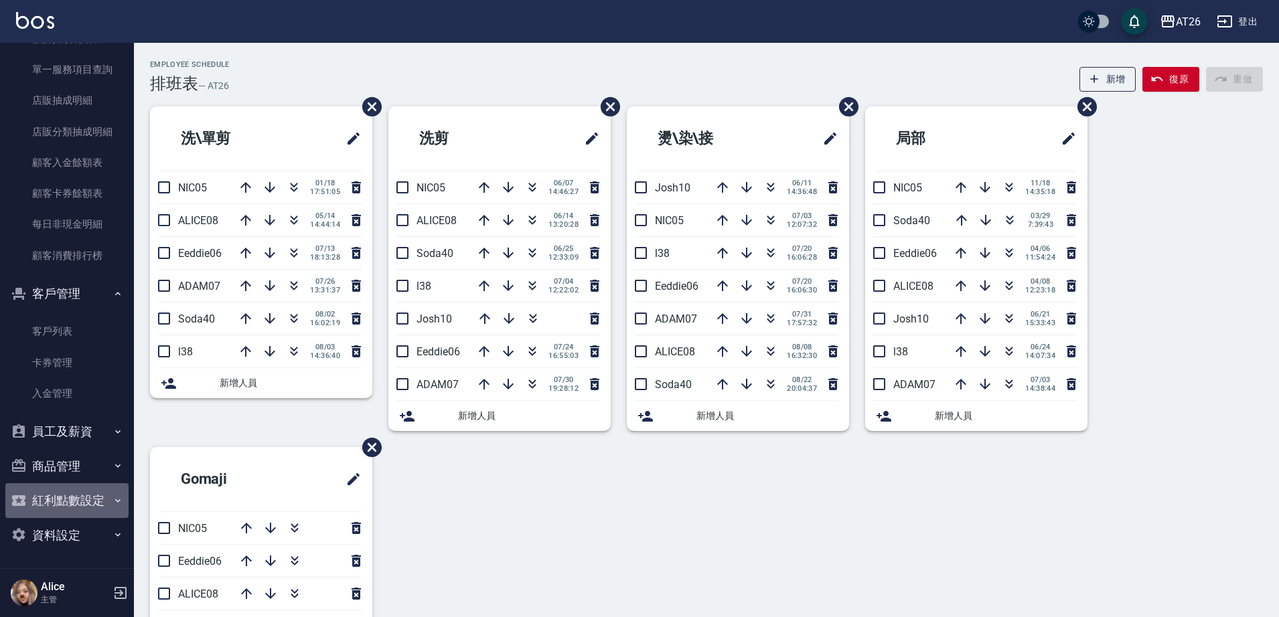
click at [96, 497] on button "紅利點數設定" at bounding box center [66, 500] width 123 height 35
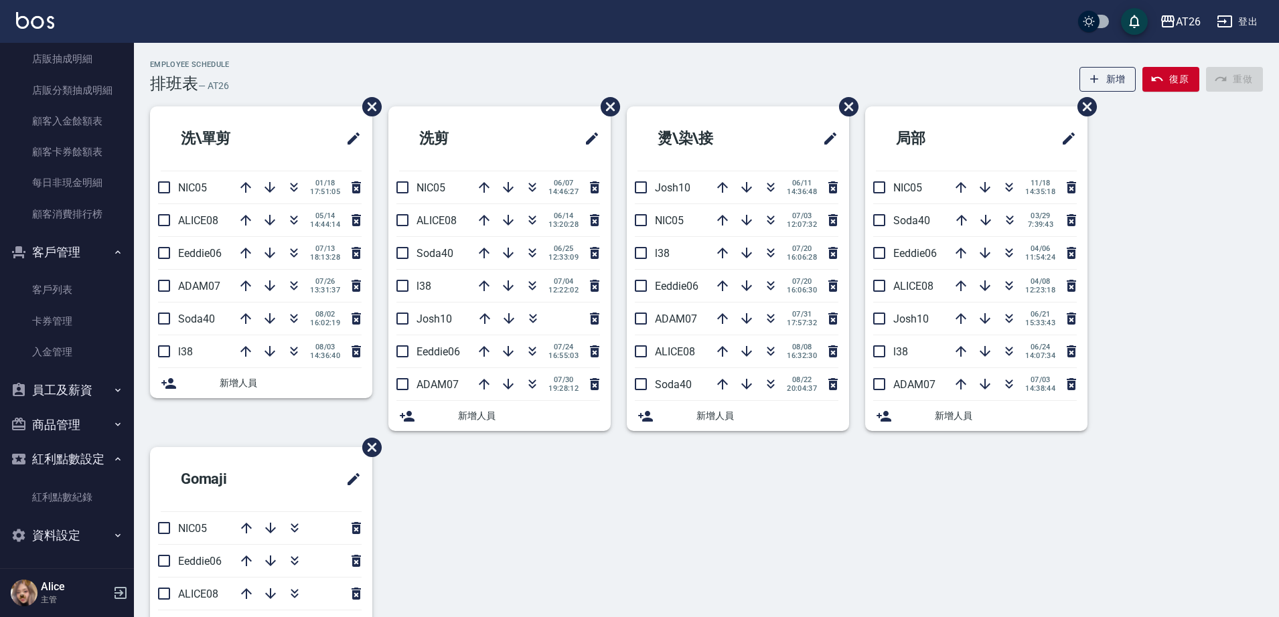
click at [81, 424] on button "商品管理" at bounding box center [66, 425] width 123 height 35
click at [80, 398] on button "員工及薪資" at bounding box center [66, 390] width 123 height 35
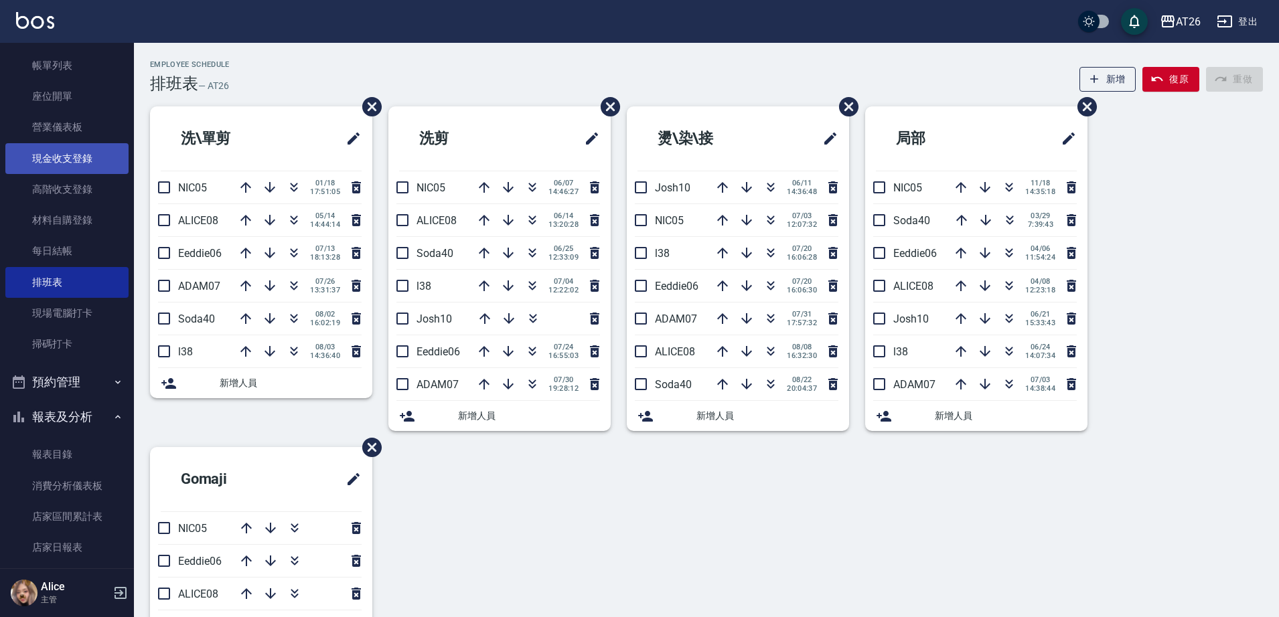
scroll to position [167, 0]
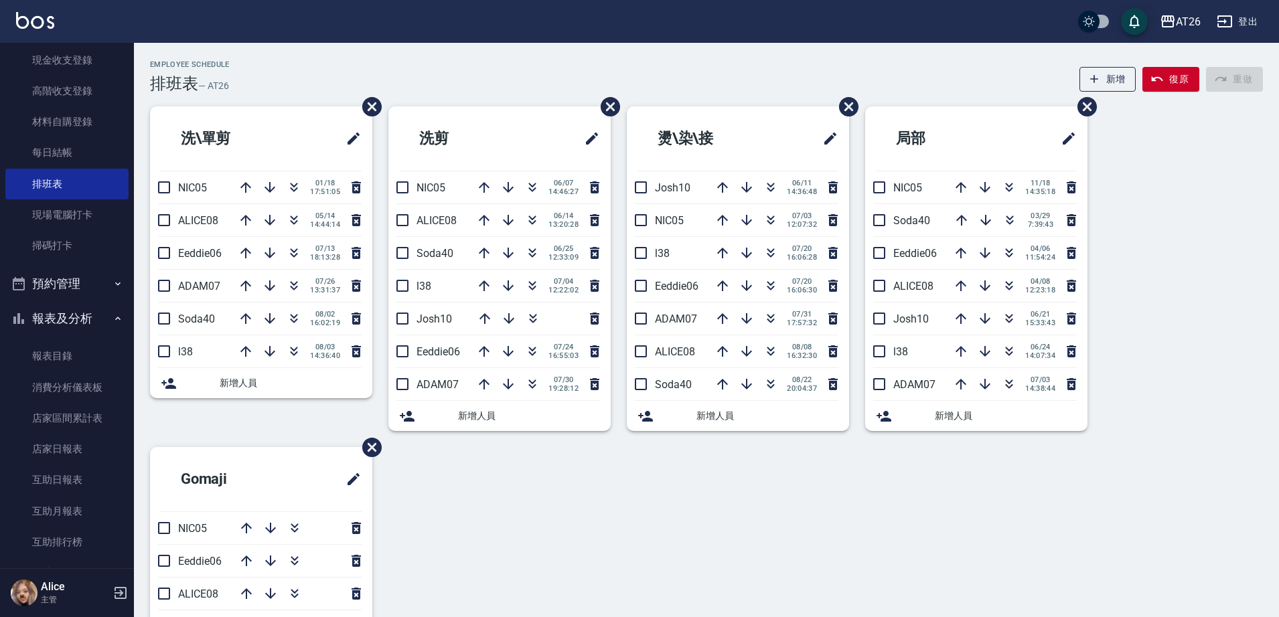
click at [89, 286] on button "預約管理" at bounding box center [66, 283] width 123 height 35
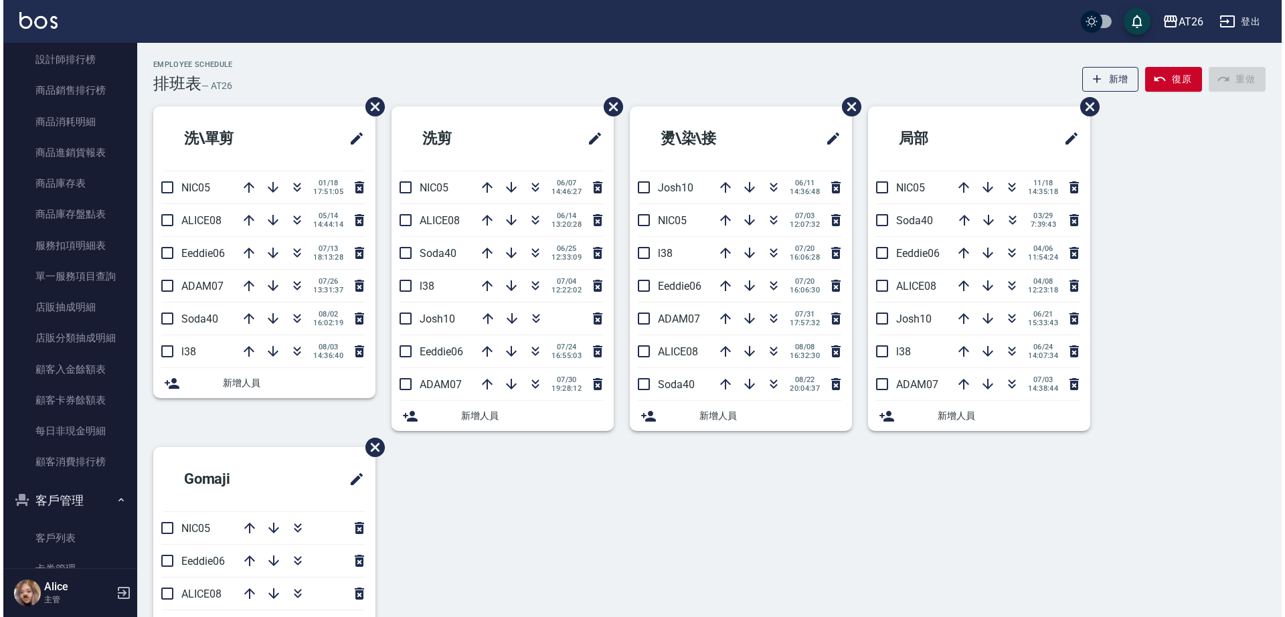
scroll to position [1088, 0]
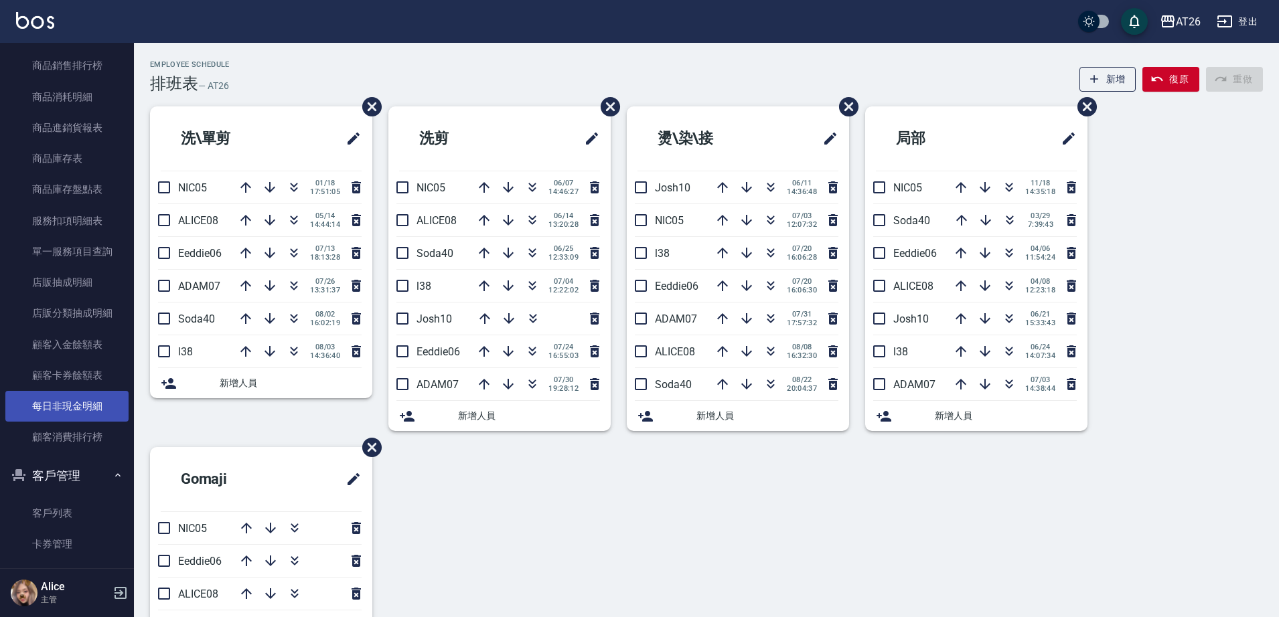
click at [88, 436] on link "顧客消費排行榜" at bounding box center [66, 437] width 123 height 31
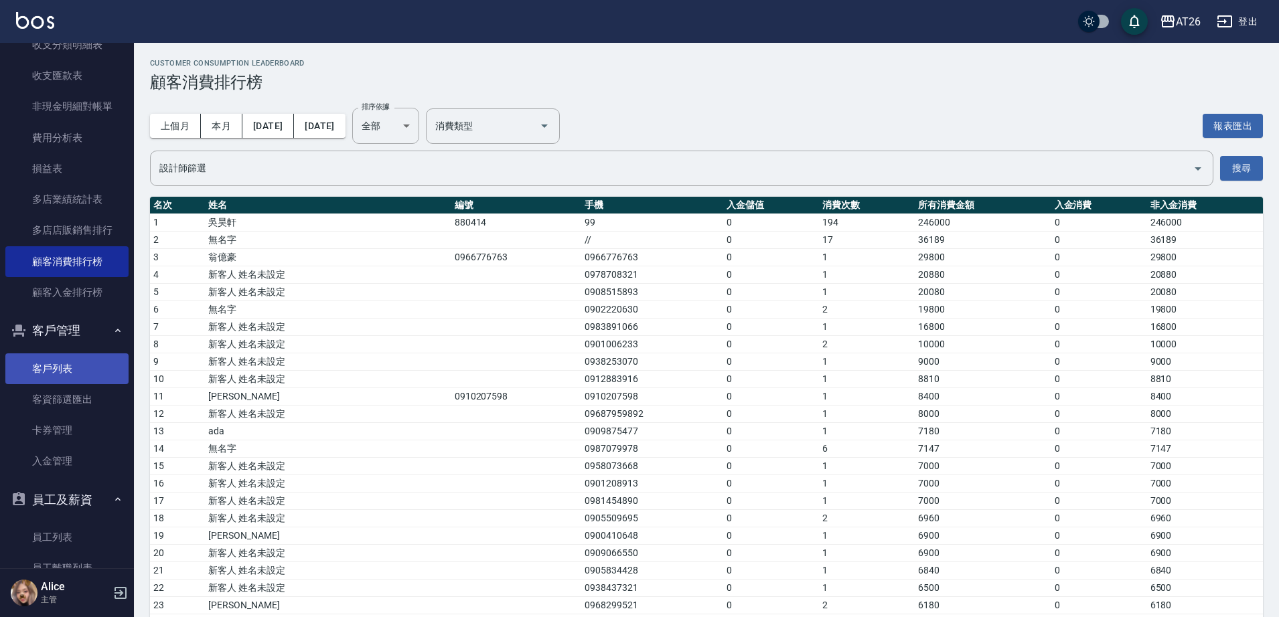
scroll to position [1714, 0]
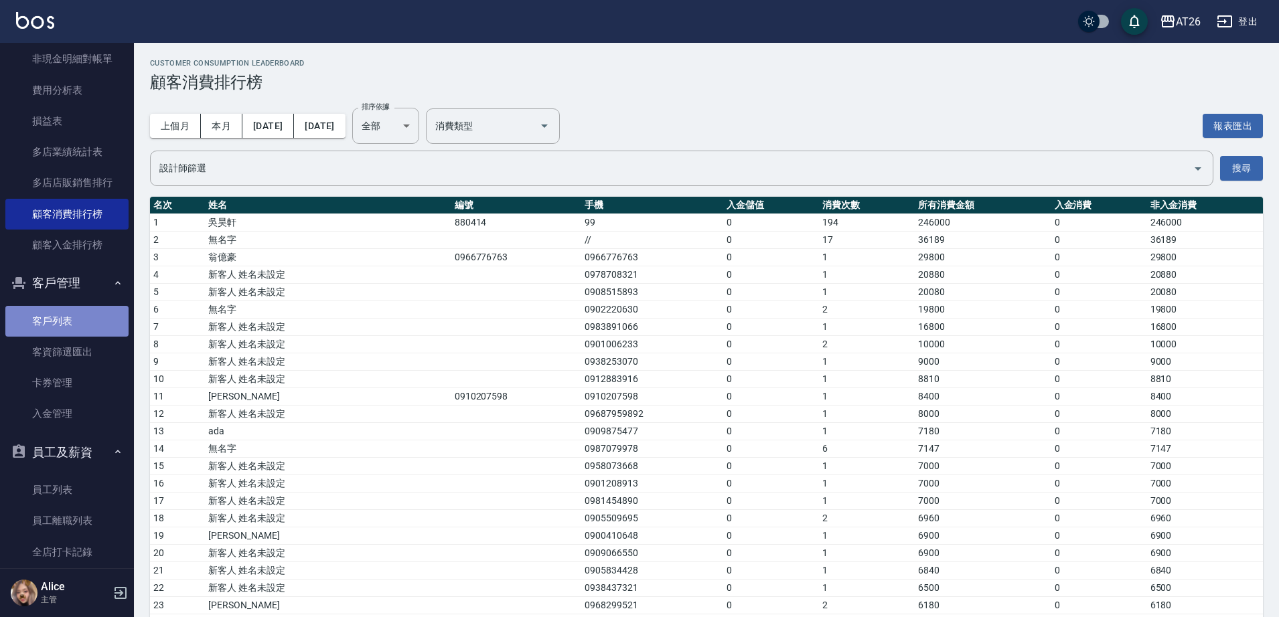
click at [88, 317] on link "客戶列表" at bounding box center [66, 321] width 123 height 31
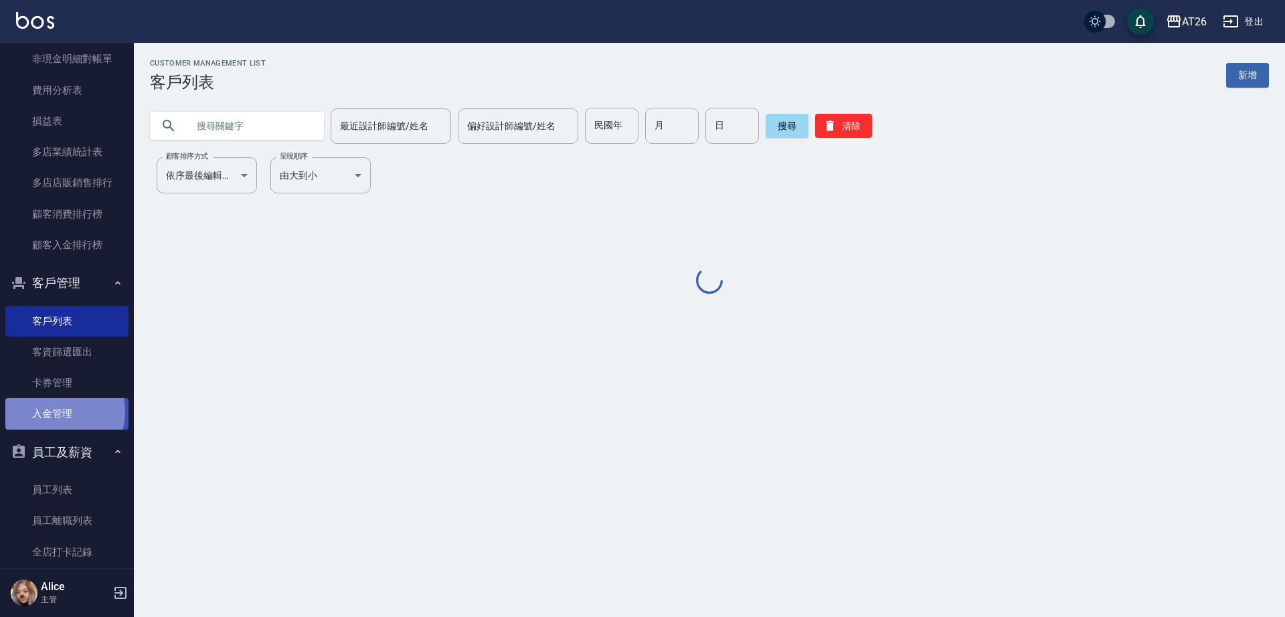
click at [54, 411] on link "入金管理" at bounding box center [66, 413] width 123 height 31
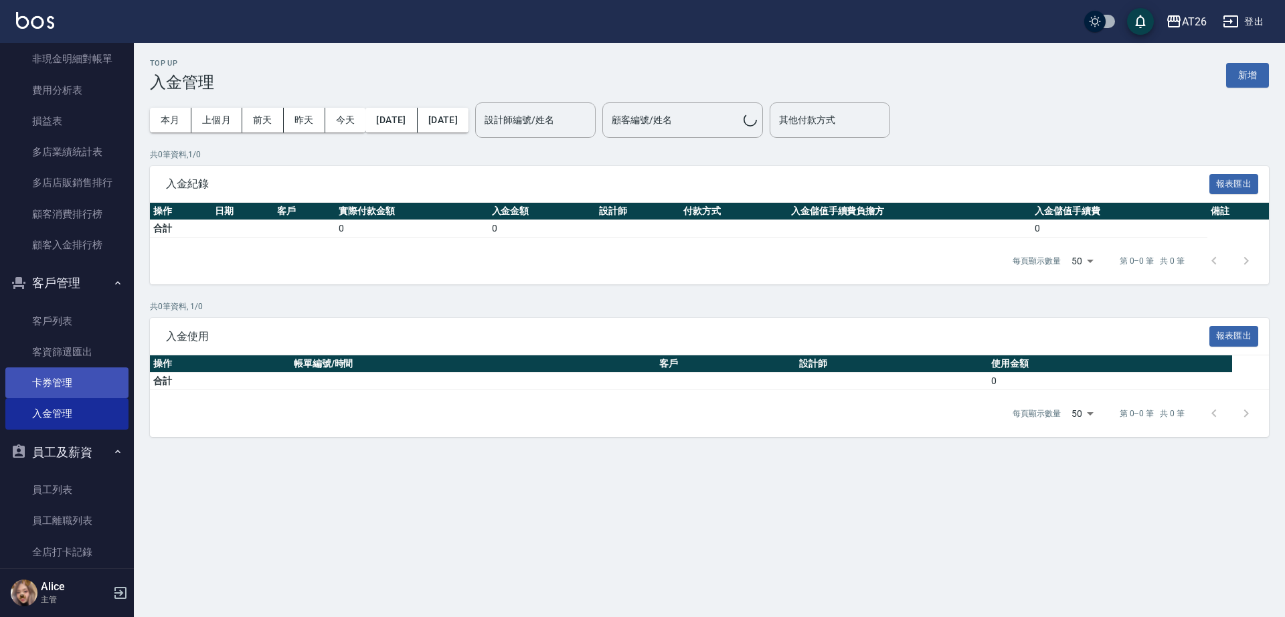
click at [75, 390] on link "卡券管理" at bounding box center [66, 383] width 123 height 31
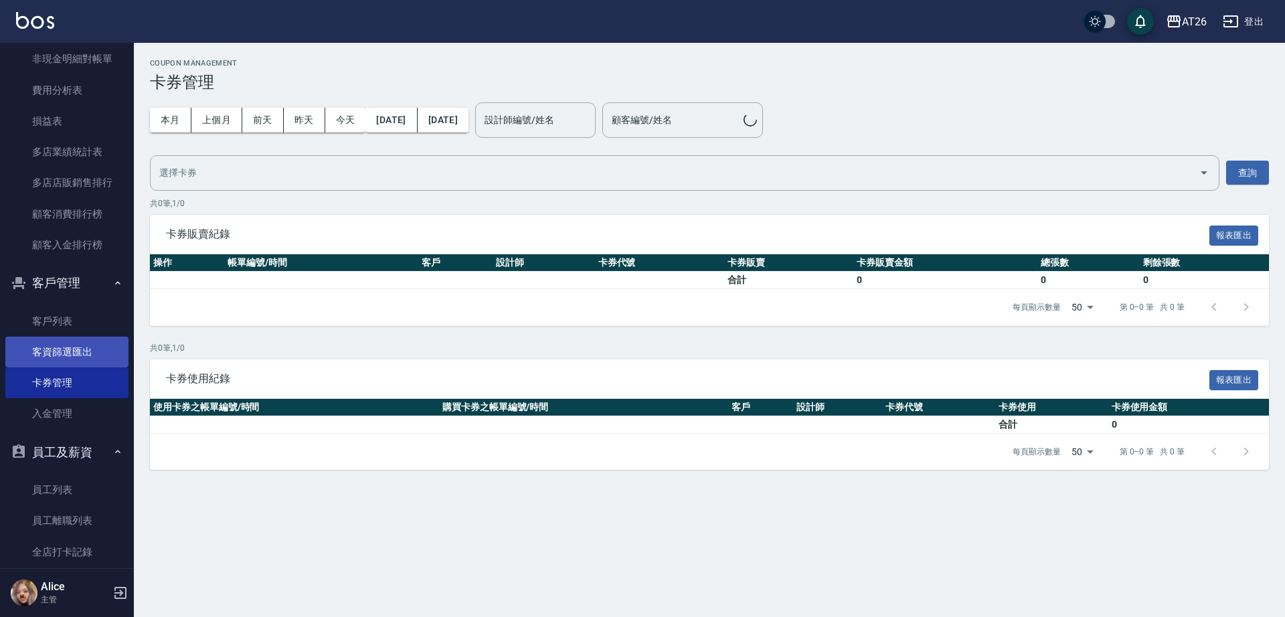
click at [95, 344] on link "客資篩選匯出" at bounding box center [66, 352] width 123 height 31
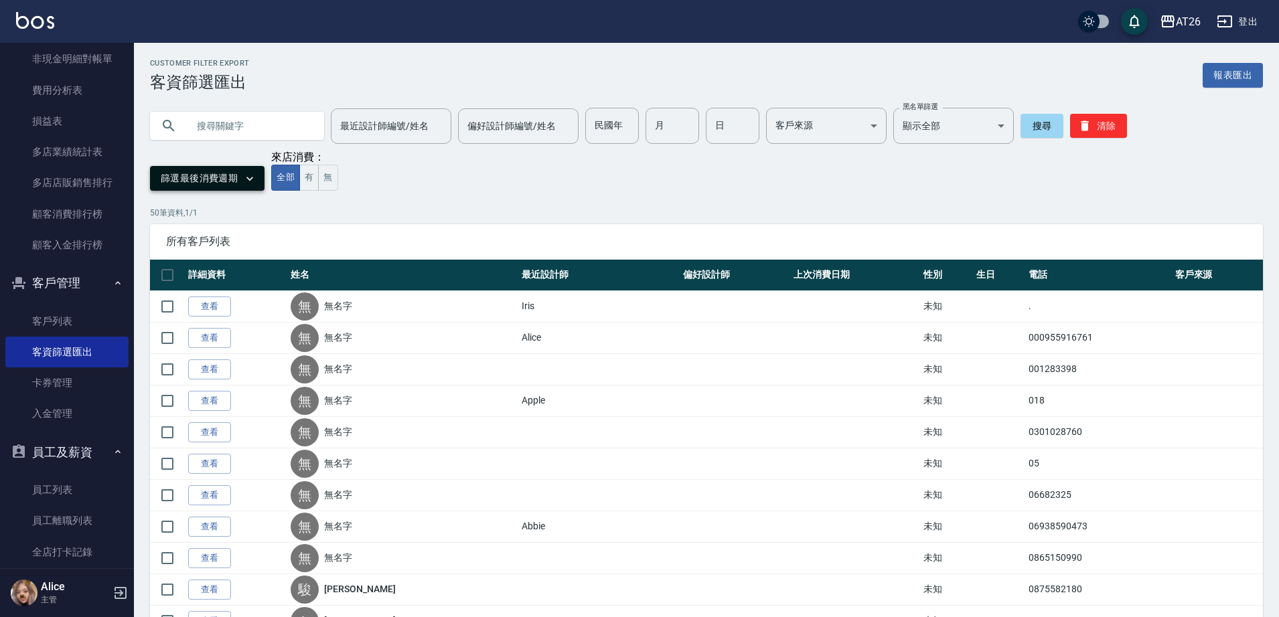
click at [243, 179] on icon "button" at bounding box center [249, 178] width 13 height 13
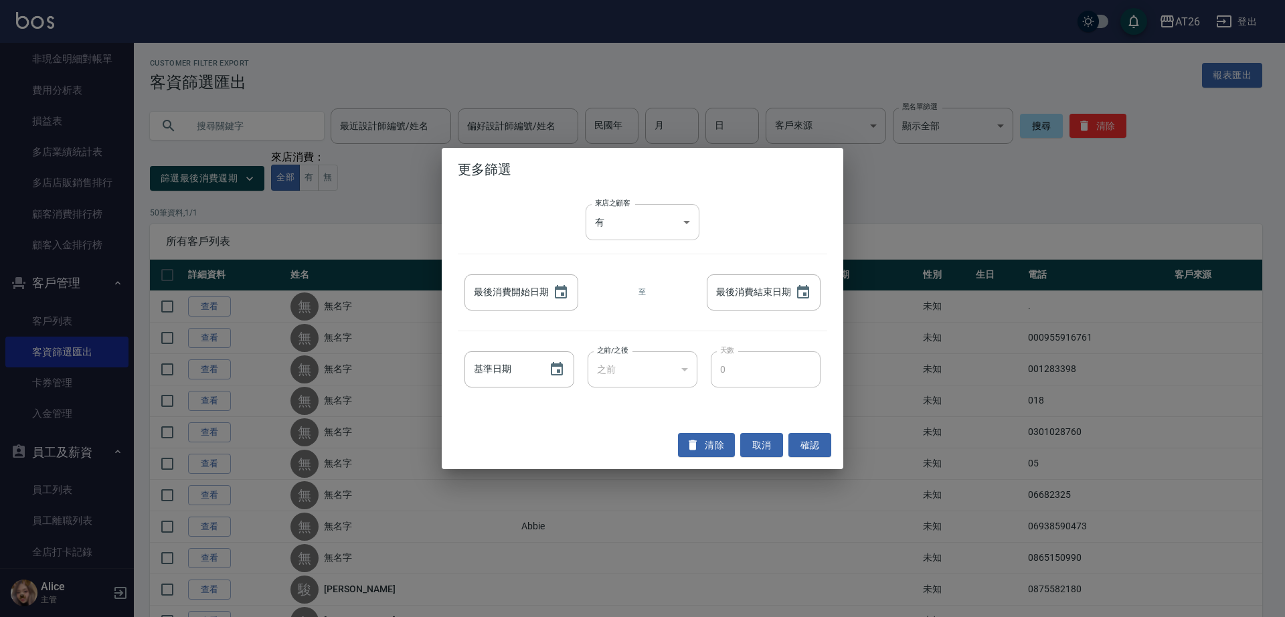
click at [663, 222] on div at bounding box center [642, 308] width 1285 height 617
click at [616, 358] on div "之前" at bounding box center [643, 369] width 110 height 36
click at [625, 363] on div "之前" at bounding box center [643, 369] width 110 height 36
click at [653, 372] on div "之前" at bounding box center [643, 369] width 110 height 36
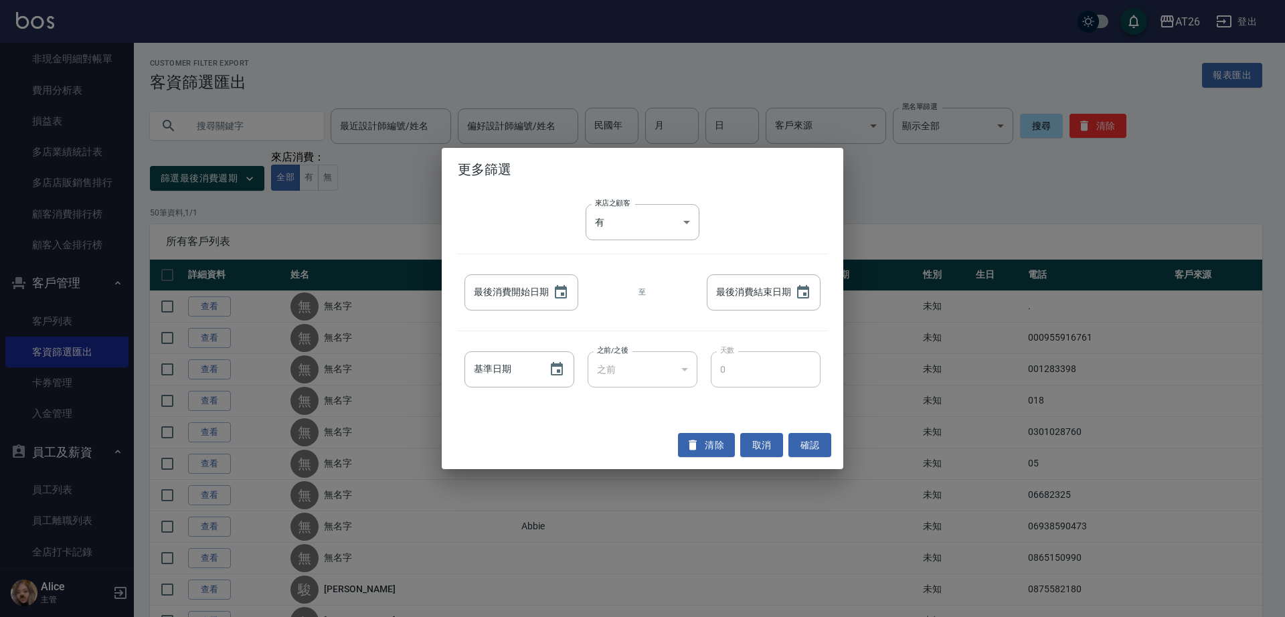
click at [690, 372] on div "之前" at bounding box center [643, 369] width 110 height 36
type input "YYYY/MM/DD"
click at [494, 368] on input "YYYY/MM/DD" at bounding box center [500, 369] width 71 height 36
type input "YYYY/MM/DD"
drag, startPoint x: 514, startPoint y: 300, endPoint x: 539, endPoint y: 289, distance: 27.0
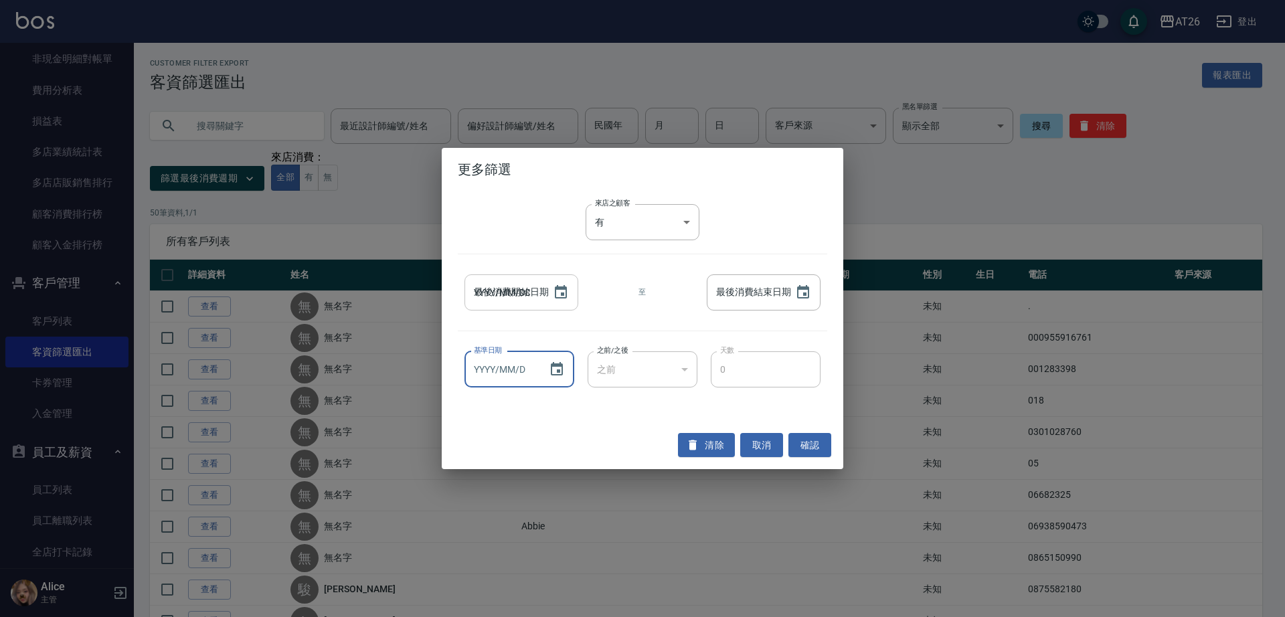
click at [515, 300] on input "YYYY/MM/DD" at bounding box center [502, 292] width 75 height 36
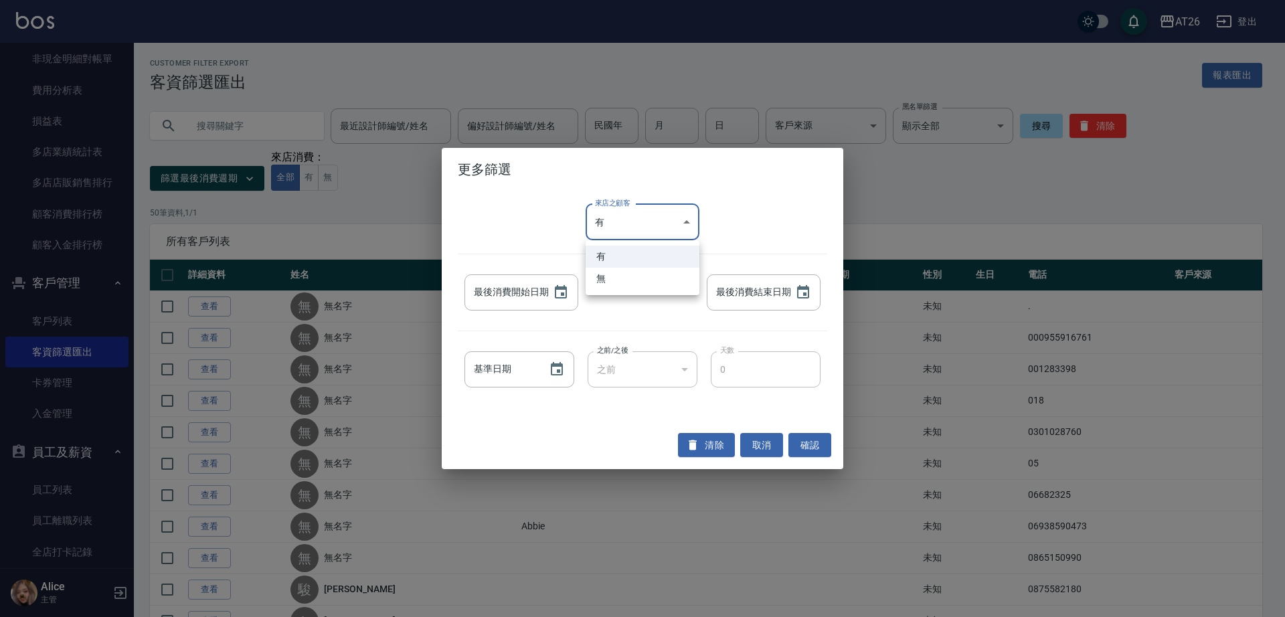
click at [844, 193] on div at bounding box center [642, 308] width 1285 height 617
click at [918, 180] on div "更多篩選 來店之顧客 有 true 來店之顧客 最後消費開始日期 最後消費開始日期 至 最後消費結束日期 最後消費結束日期 基準日期 基準日期 之前/之後 之…" at bounding box center [642, 308] width 1285 height 617
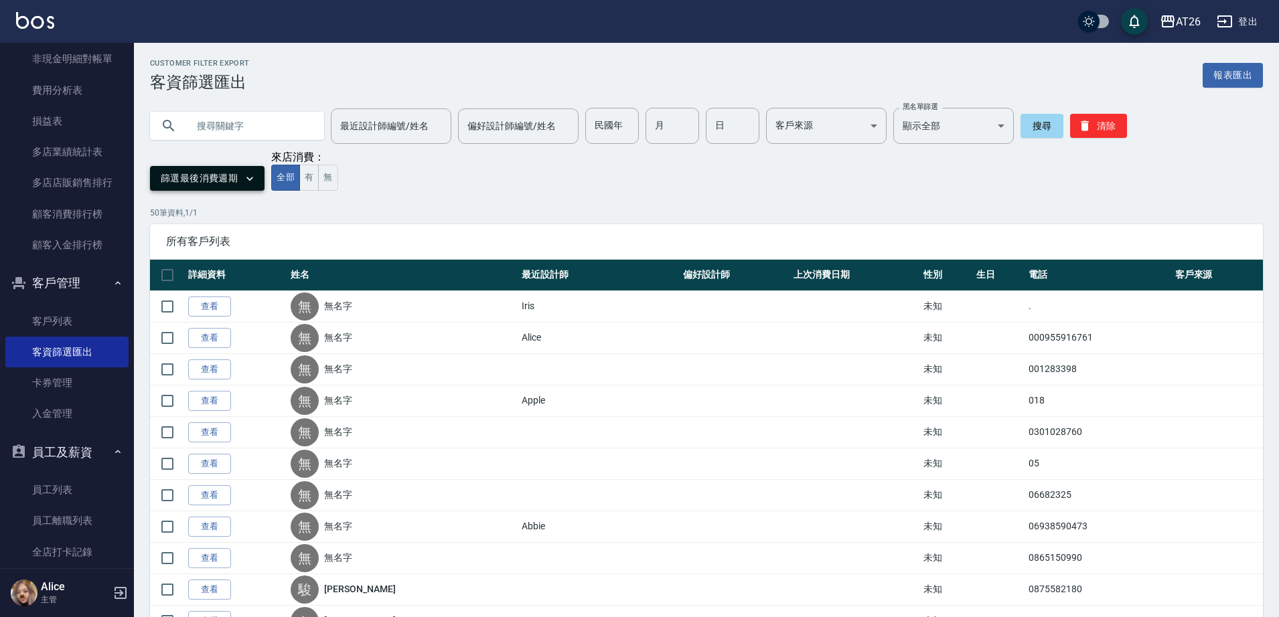
click at [201, 175] on button "篩選最後消費週期" at bounding box center [207, 178] width 114 height 25
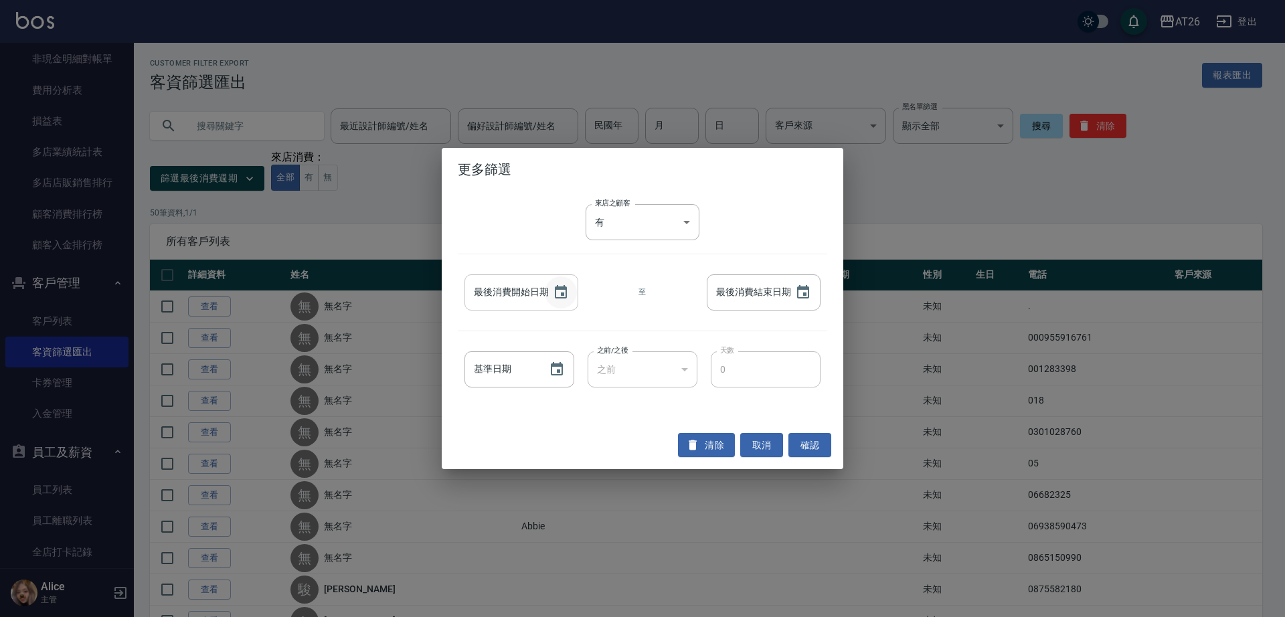
click at [554, 293] on icon "Choose date" at bounding box center [561, 293] width 16 height 16
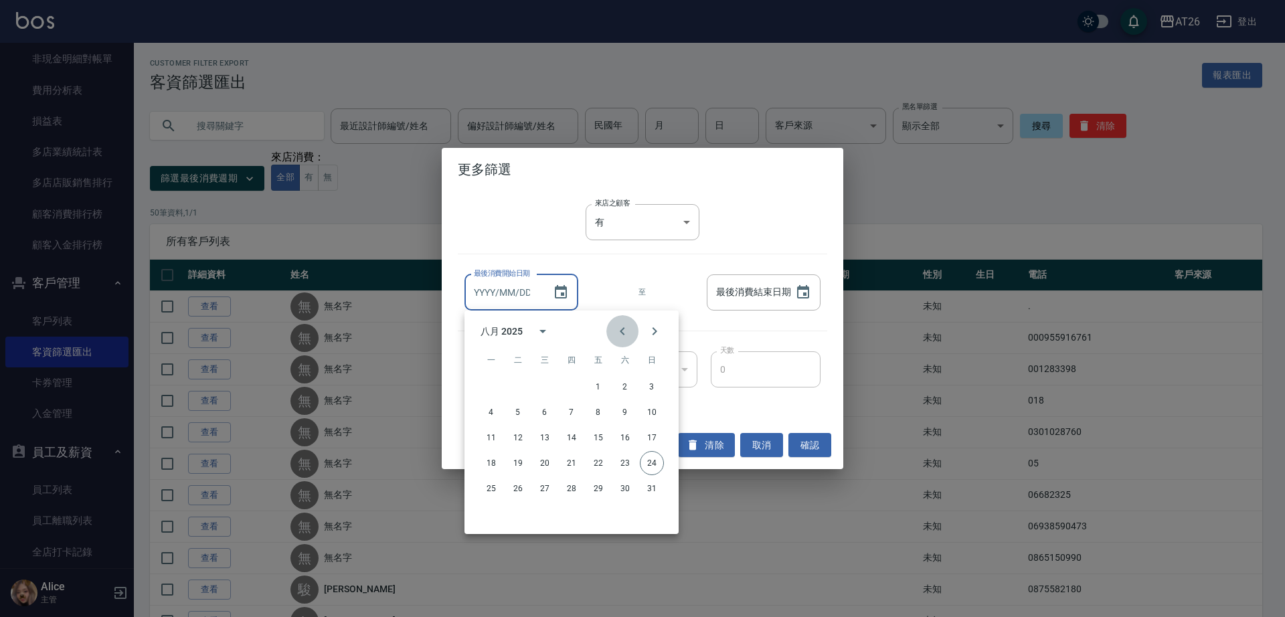
click at [625, 322] on button "Previous month" at bounding box center [623, 331] width 32 height 32
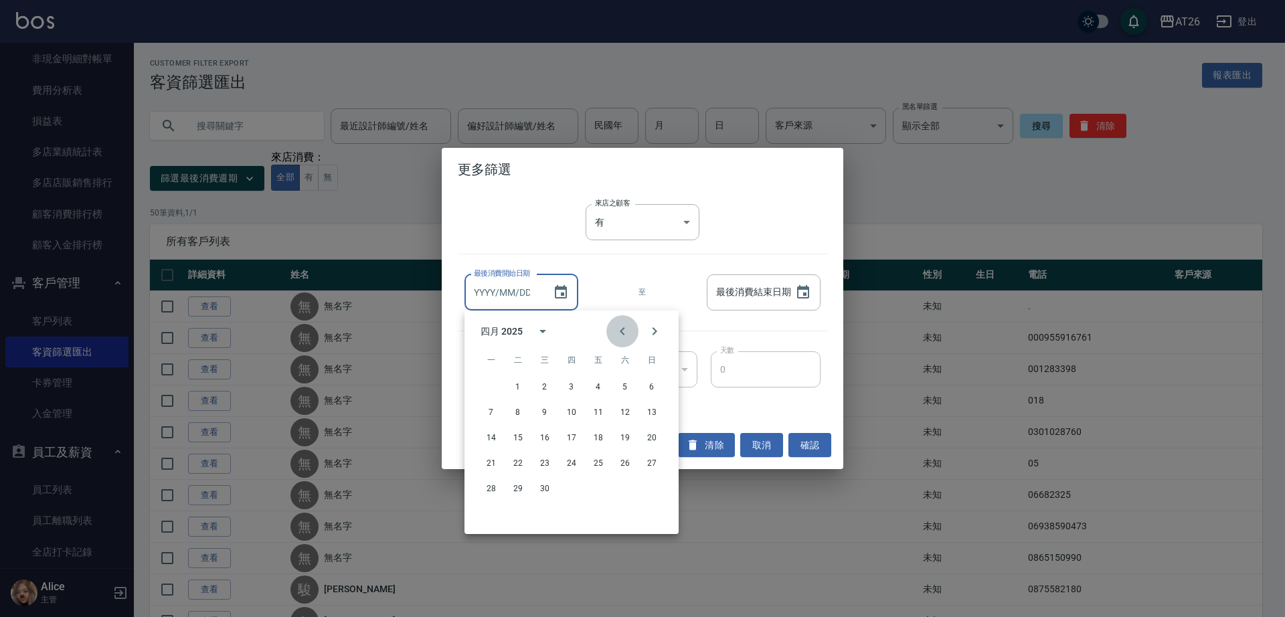
click at [625, 322] on button "Previous month" at bounding box center [623, 331] width 32 height 32
click at [546, 388] on button "1" at bounding box center [545, 387] width 24 height 24
type input "2025/01/01"
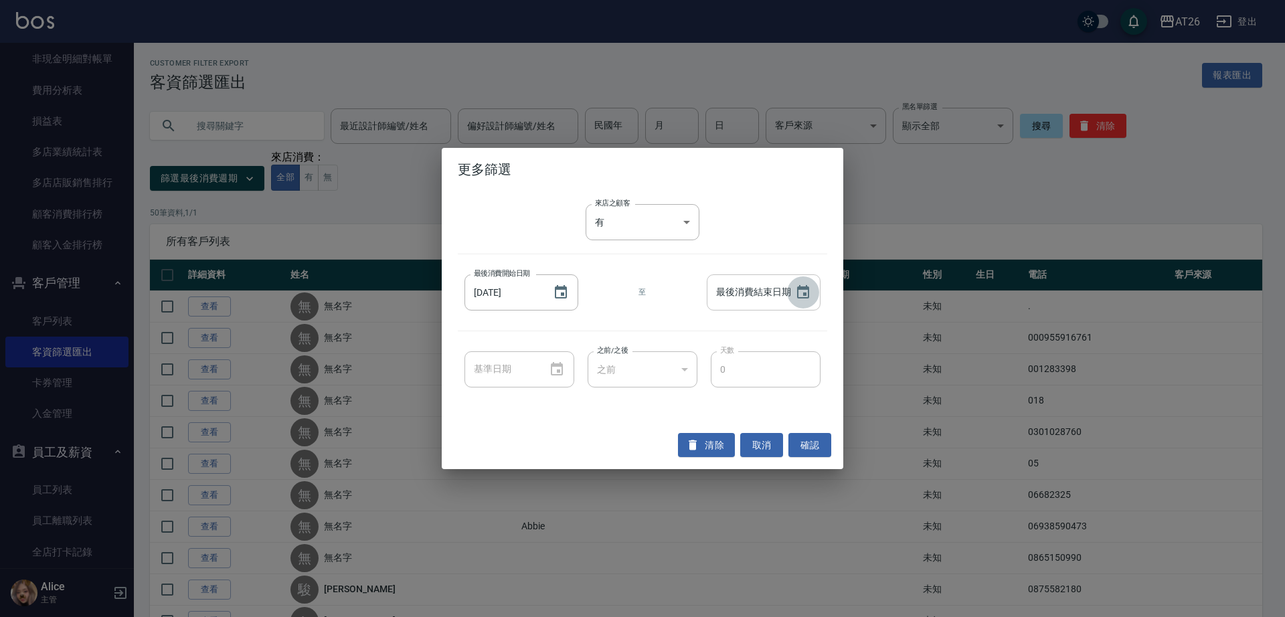
click at [816, 287] on button "Choose date" at bounding box center [803, 292] width 32 height 32
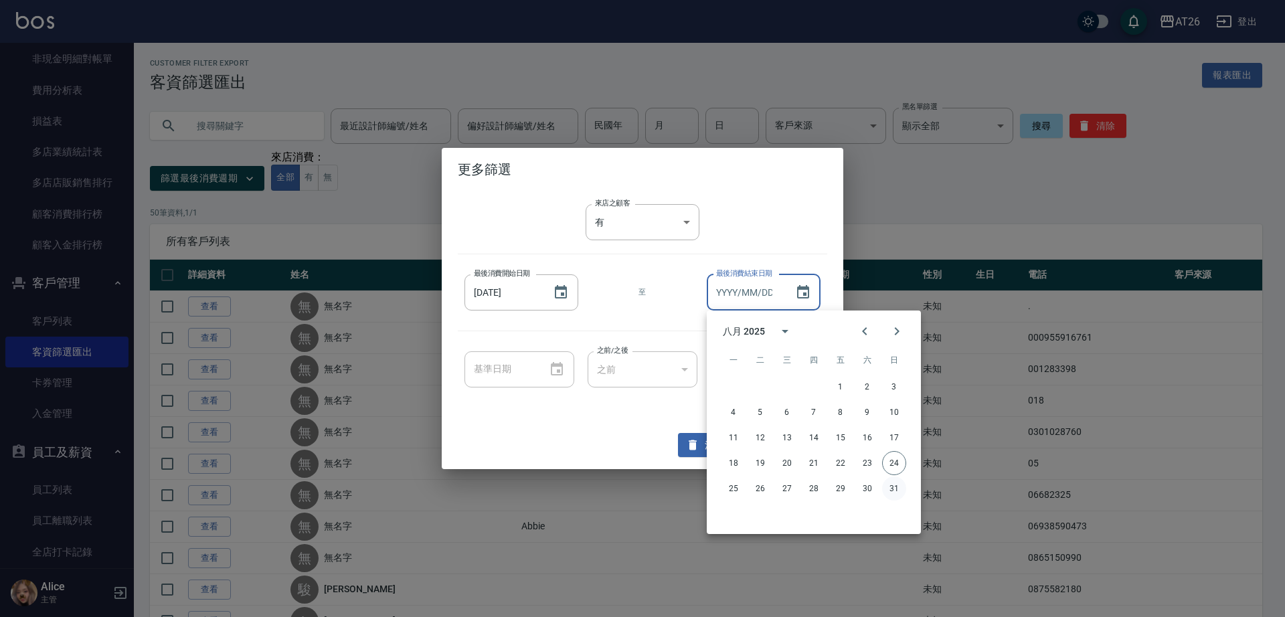
click at [890, 498] on button "31" at bounding box center [894, 489] width 24 height 24
type input "2025/08/31"
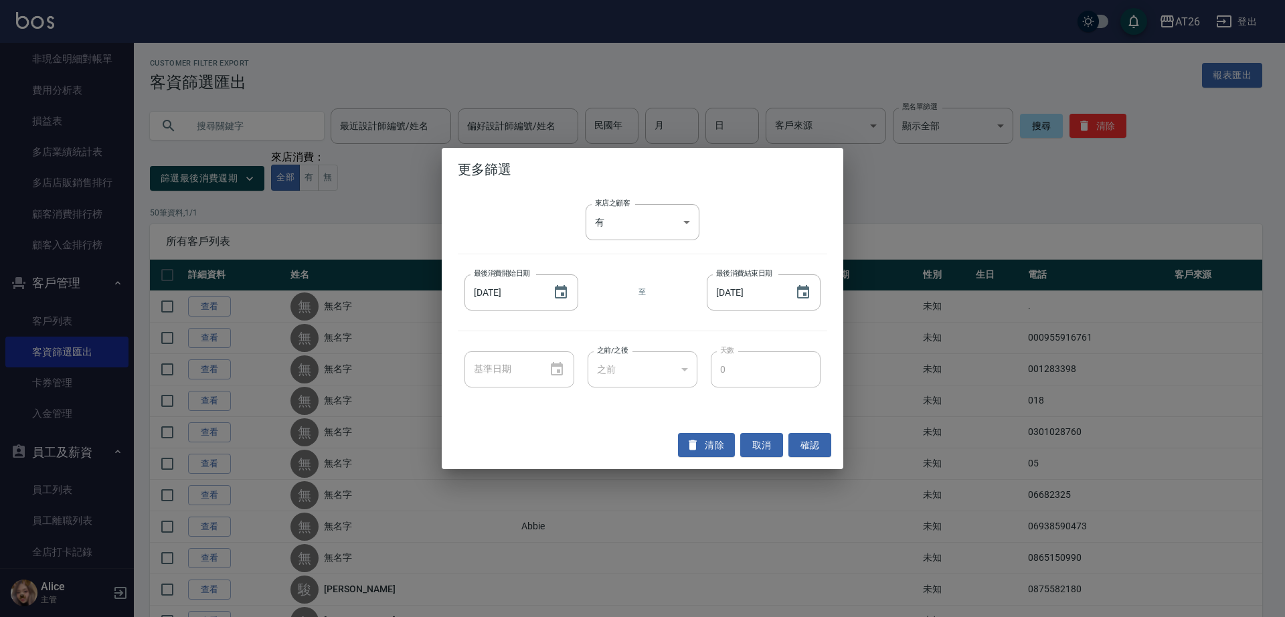
click at [655, 247] on div "來店之顧客 有 true 來店之顧客 最後消費開始日期 2025/01/01 最後消費開始日期 至 最後消費結束日期 2025/08/31 最後消費結束日期 …" at bounding box center [643, 306] width 402 height 230
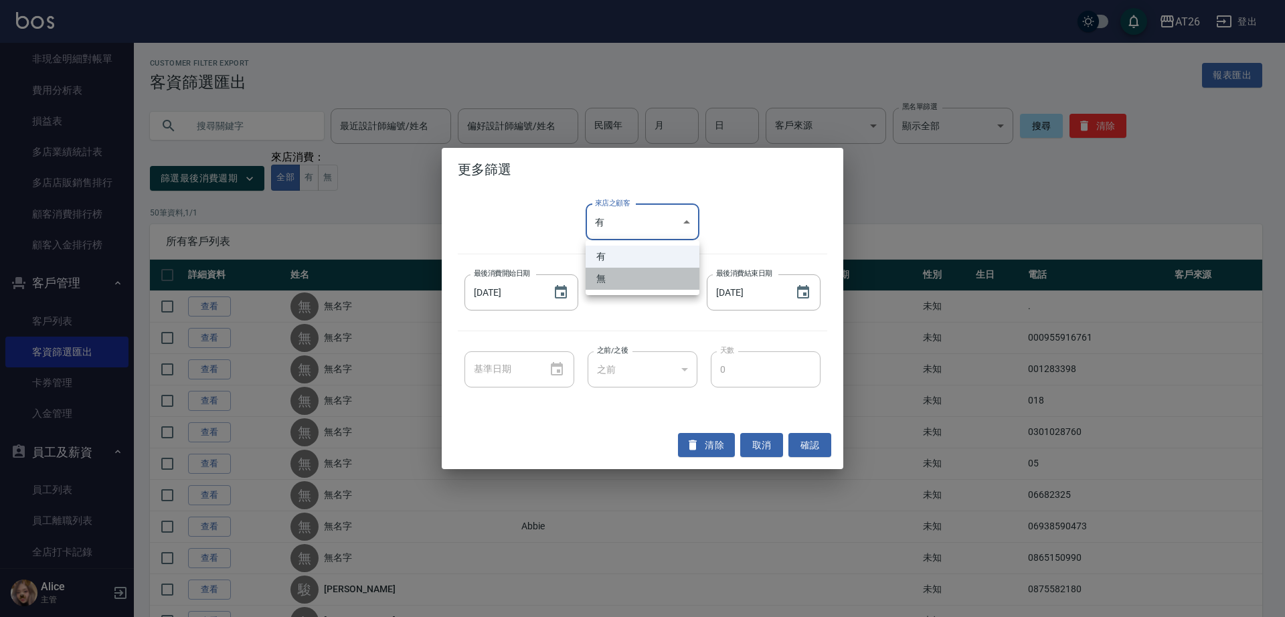
click at [641, 283] on li "無" at bounding box center [643, 279] width 114 height 22
type input "false"
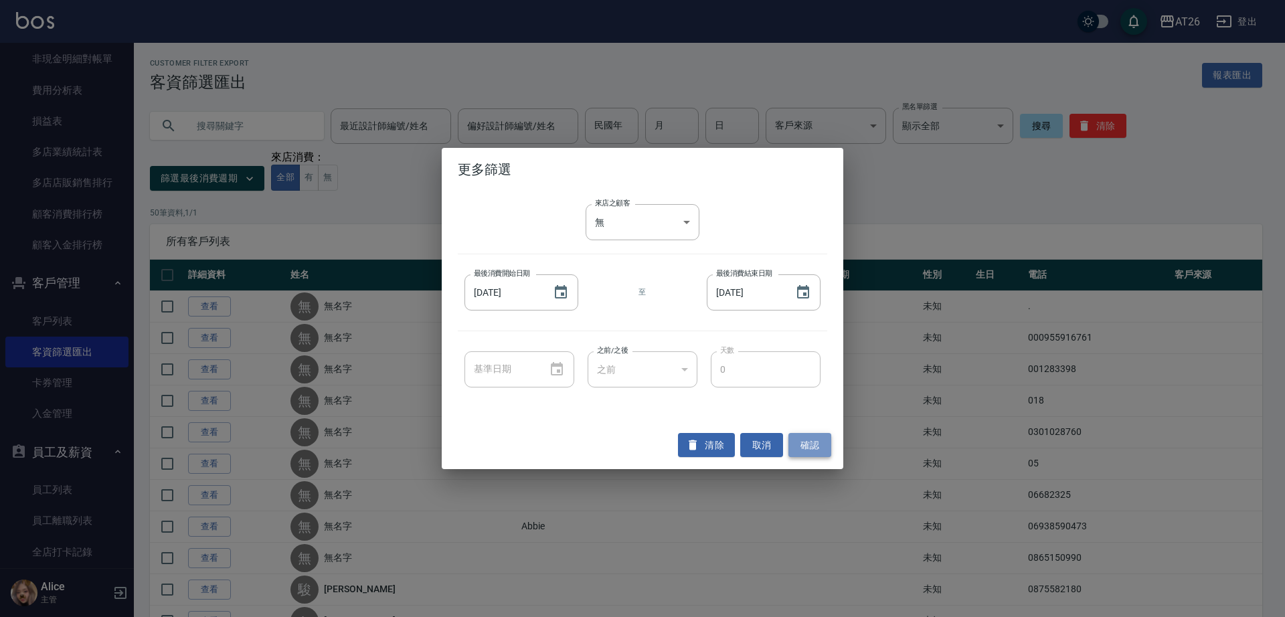
click at [809, 443] on button "確認" at bounding box center [810, 445] width 43 height 25
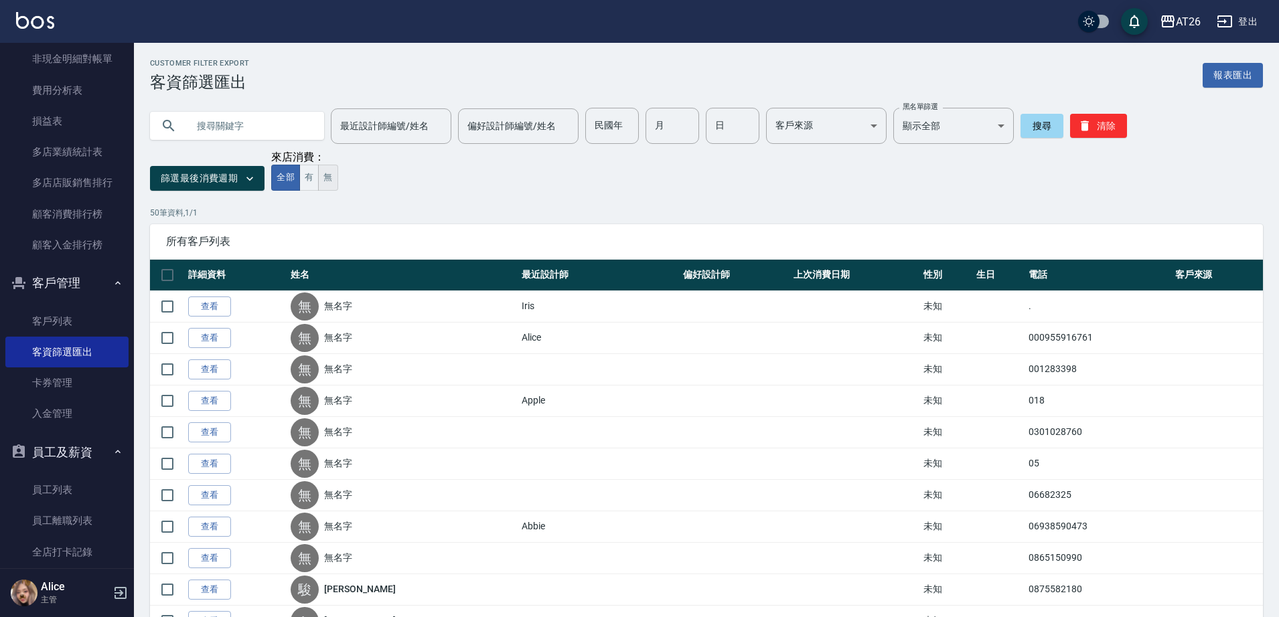
click at [335, 173] on button "無" at bounding box center [327, 178] width 19 height 26
click at [378, 174] on input "歸屬" at bounding box center [736, 172] width 770 height 23
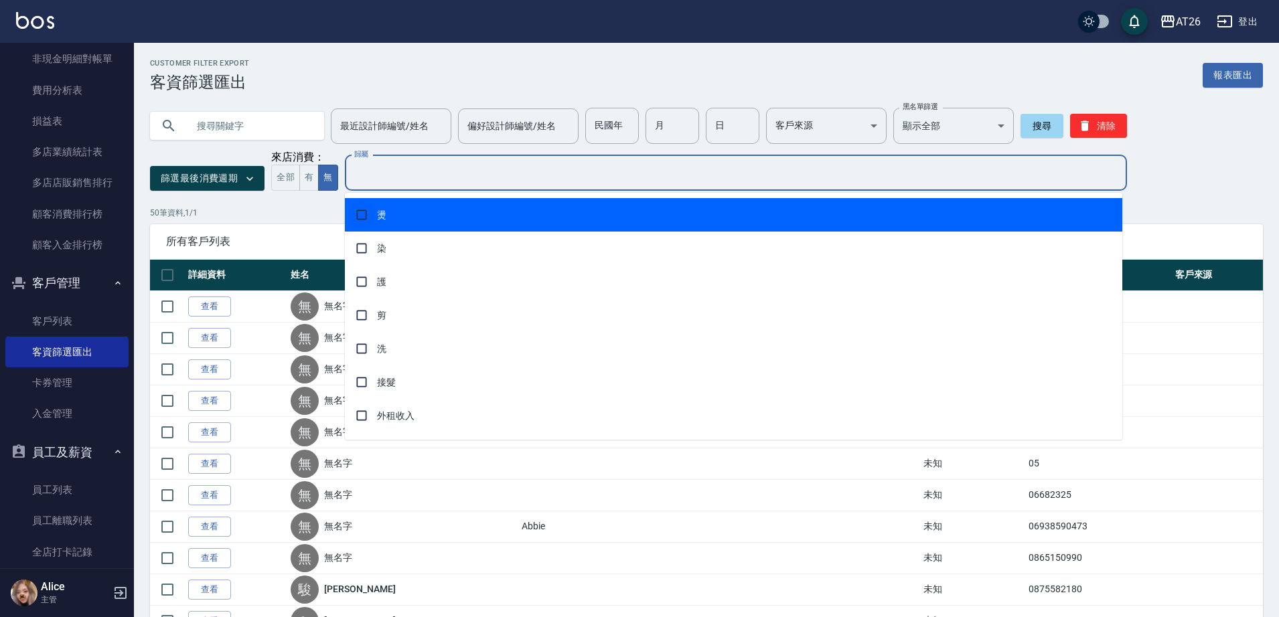
click at [362, 223] on input "checkbox" at bounding box center [361, 214] width 25 height 25
checkbox input "true"
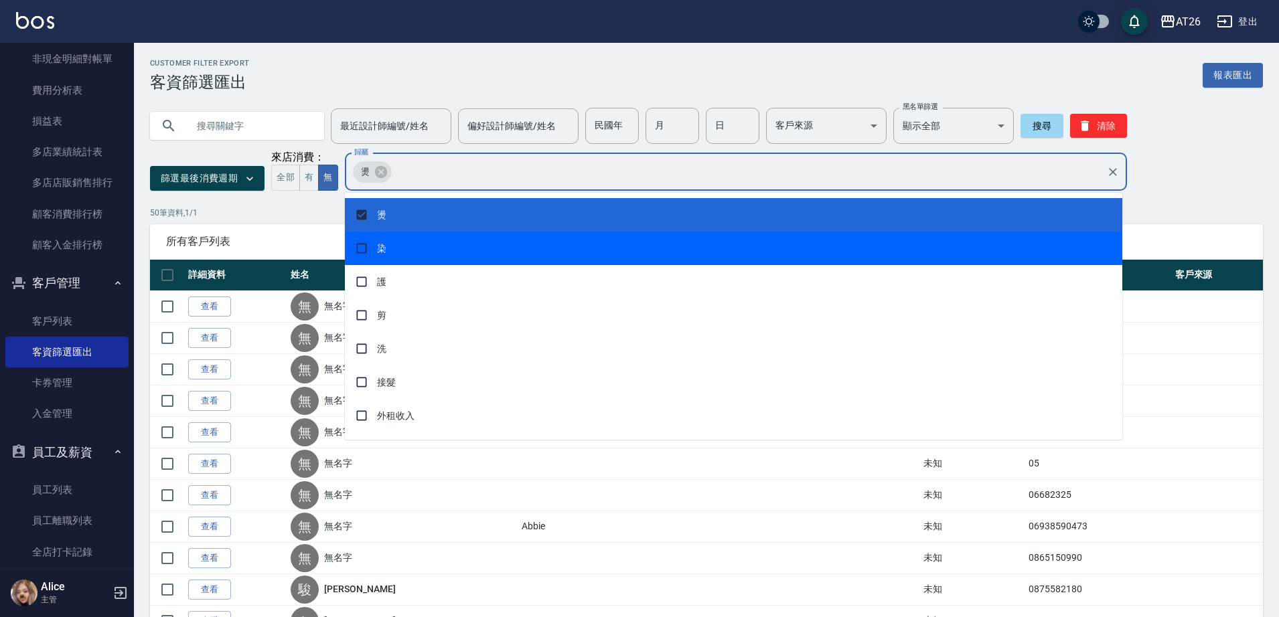
click at [363, 257] on input "checkbox" at bounding box center [361, 248] width 25 height 25
checkbox input "true"
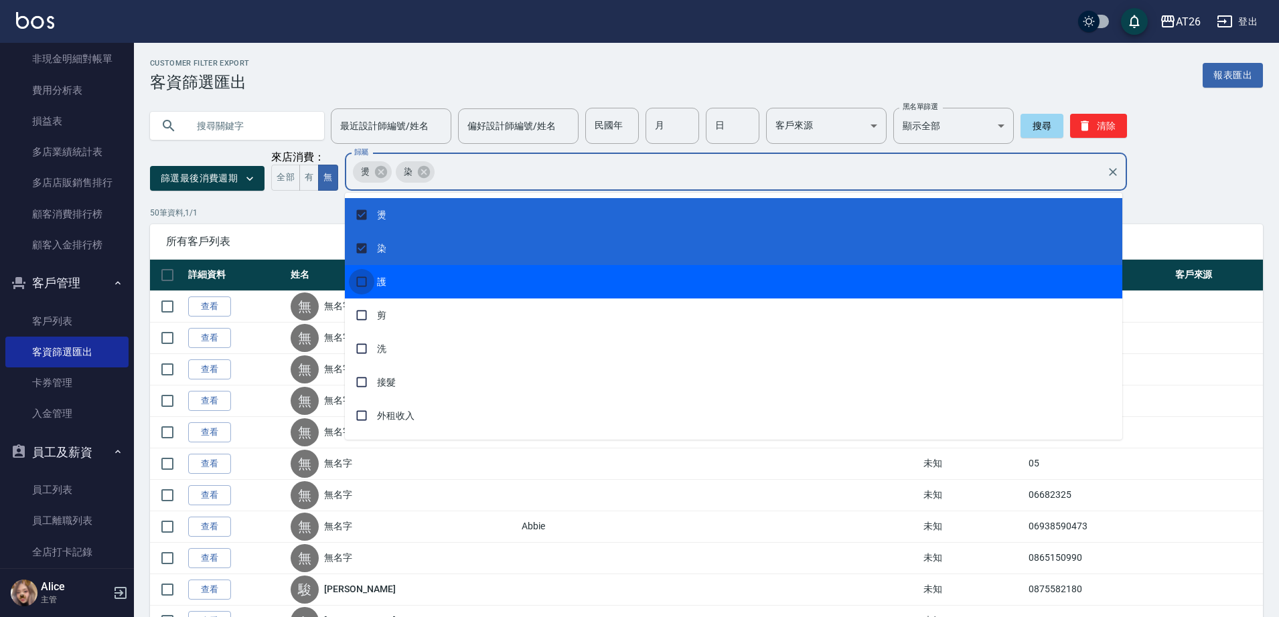
click at [361, 278] on input "checkbox" at bounding box center [361, 281] width 25 height 25
checkbox input "true"
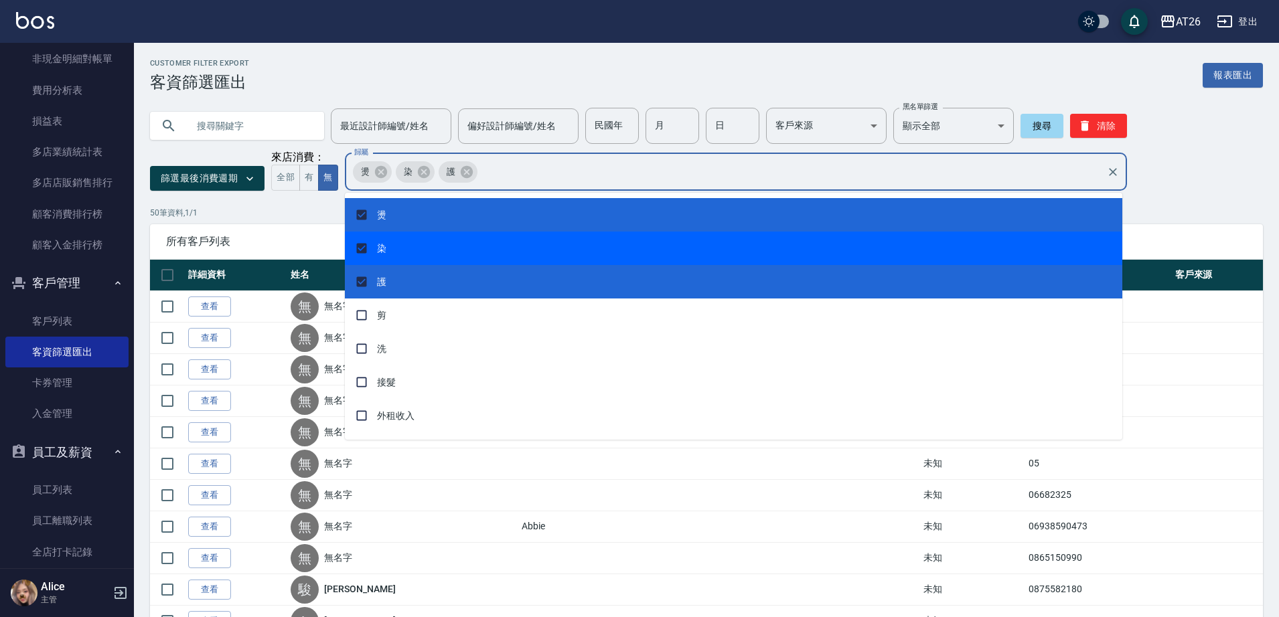
click at [302, 219] on p "50 筆資料, 1 / 1" at bounding box center [706, 213] width 1113 height 12
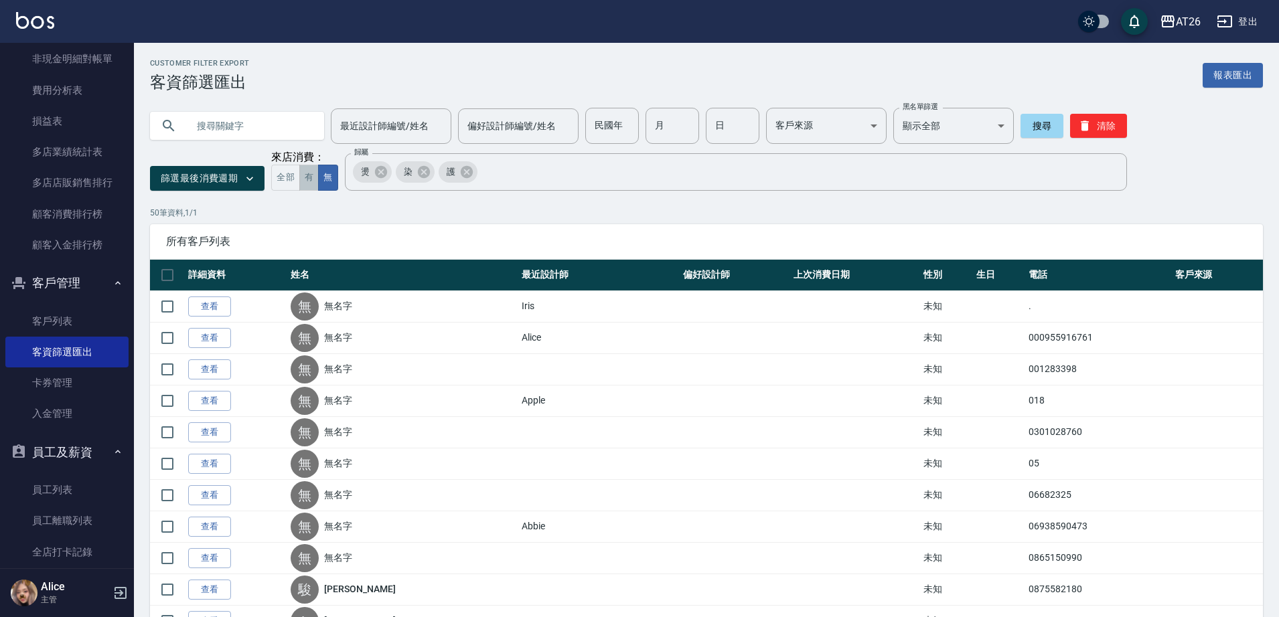
click at [315, 183] on button "有" at bounding box center [308, 178] width 19 height 26
click at [339, 176] on div "篩選最後消費週期 來店消費： 全部 有 無 歸屬 燙 染 護 歸屬" at bounding box center [638, 171] width 977 height 40
click at [328, 185] on button "無" at bounding box center [327, 178] width 19 height 26
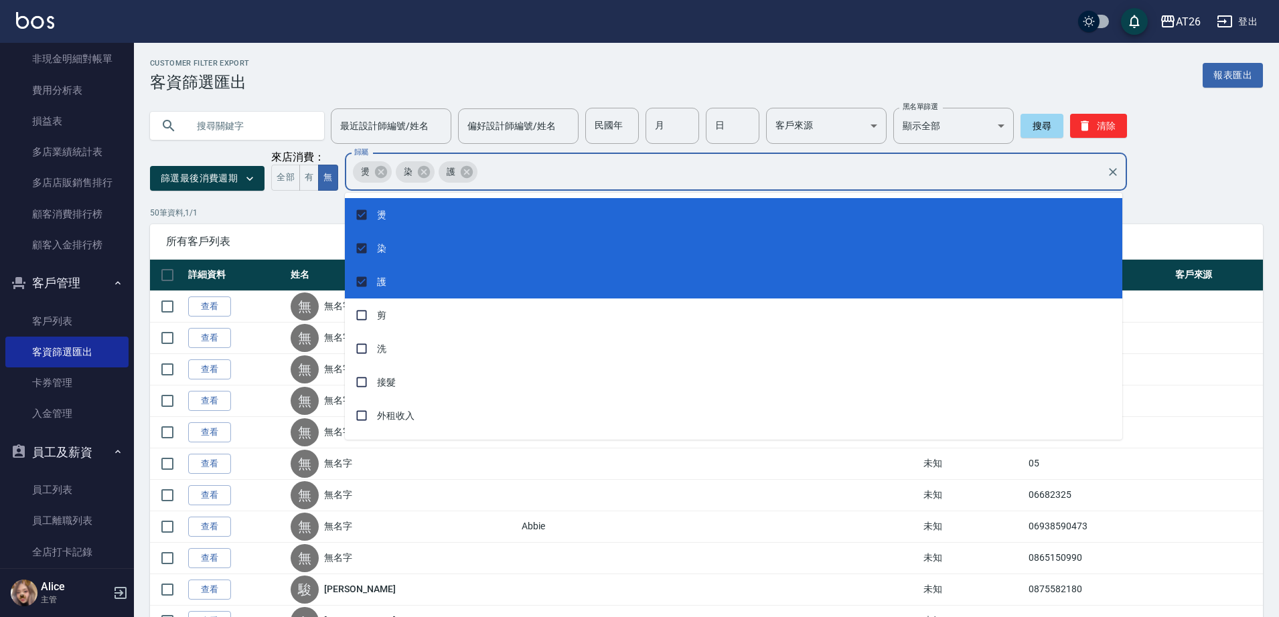
click at [542, 163] on input "歸屬" at bounding box center [789, 171] width 621 height 23
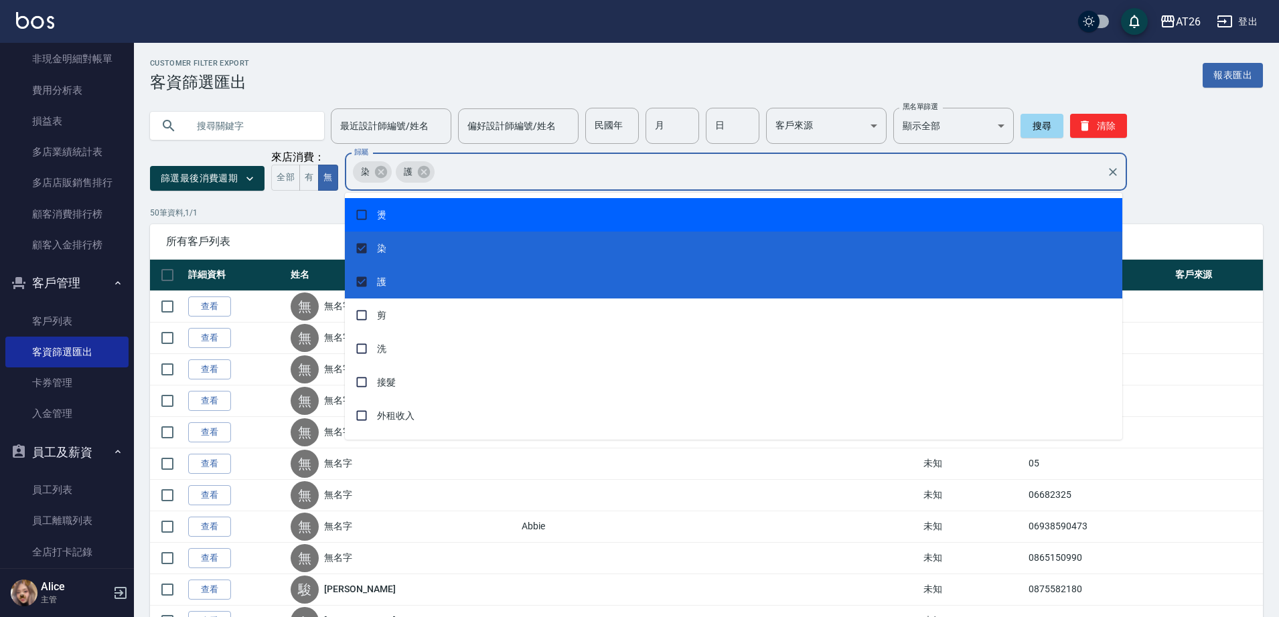
click at [383, 215] on span "燙" at bounding box center [733, 214] width 777 height 33
checkbox input "true"
click at [286, 219] on p "50 筆資料, 1 / 1" at bounding box center [706, 213] width 1113 height 12
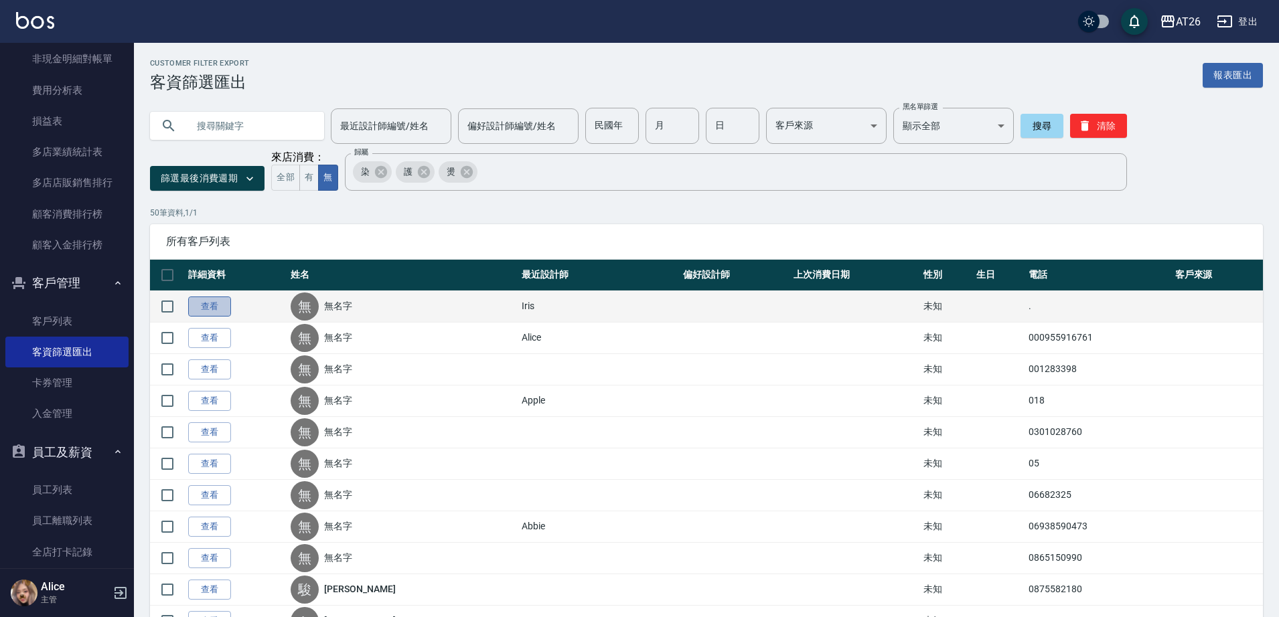
click at [206, 307] on link "查看" at bounding box center [209, 307] width 43 height 21
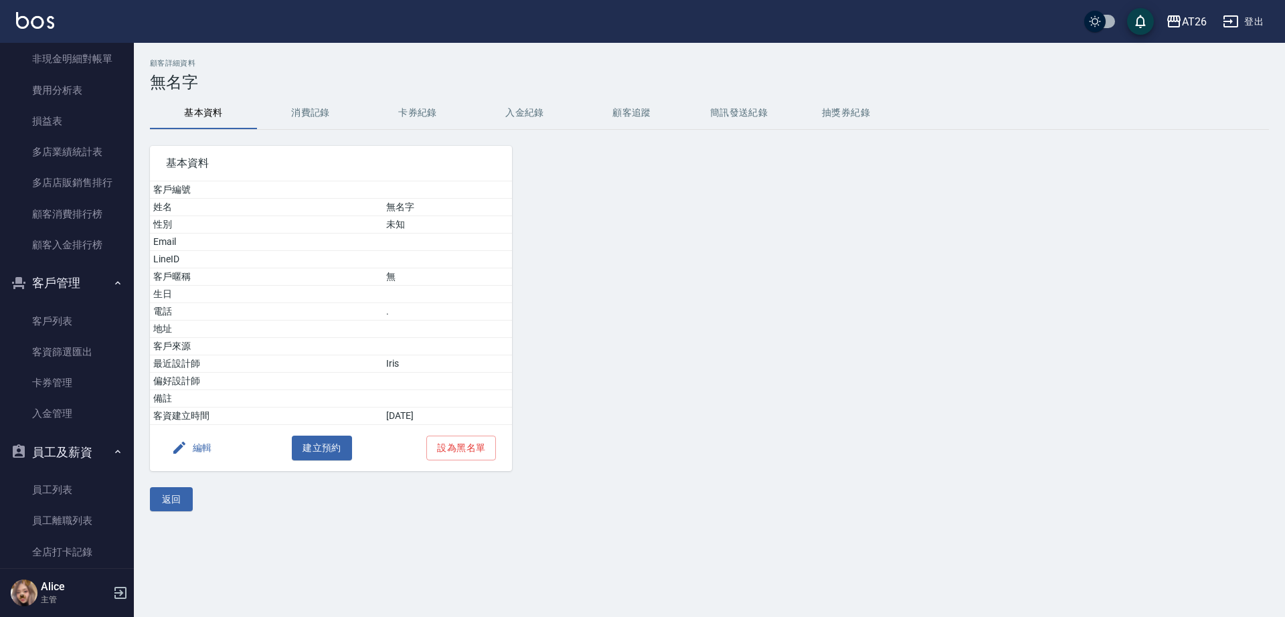
click at [303, 108] on button "消費記錄" at bounding box center [310, 113] width 107 height 32
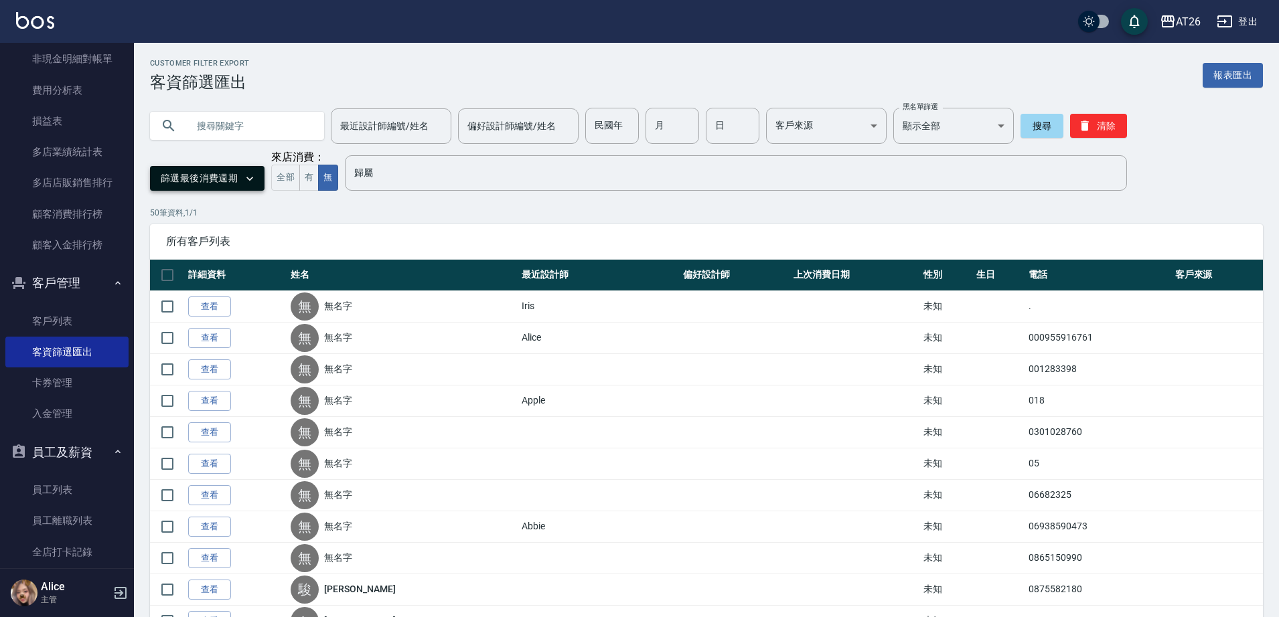
click at [229, 181] on button "篩選最後消費週期" at bounding box center [207, 178] width 114 height 25
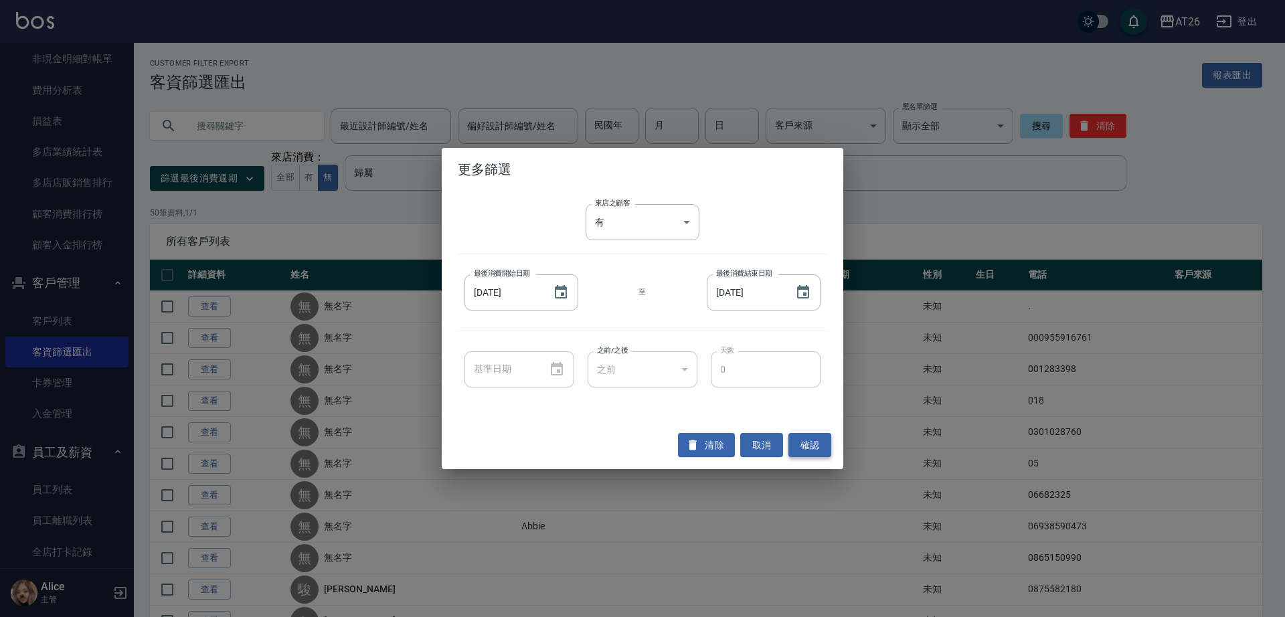
click at [805, 437] on button "確認" at bounding box center [810, 445] width 43 height 25
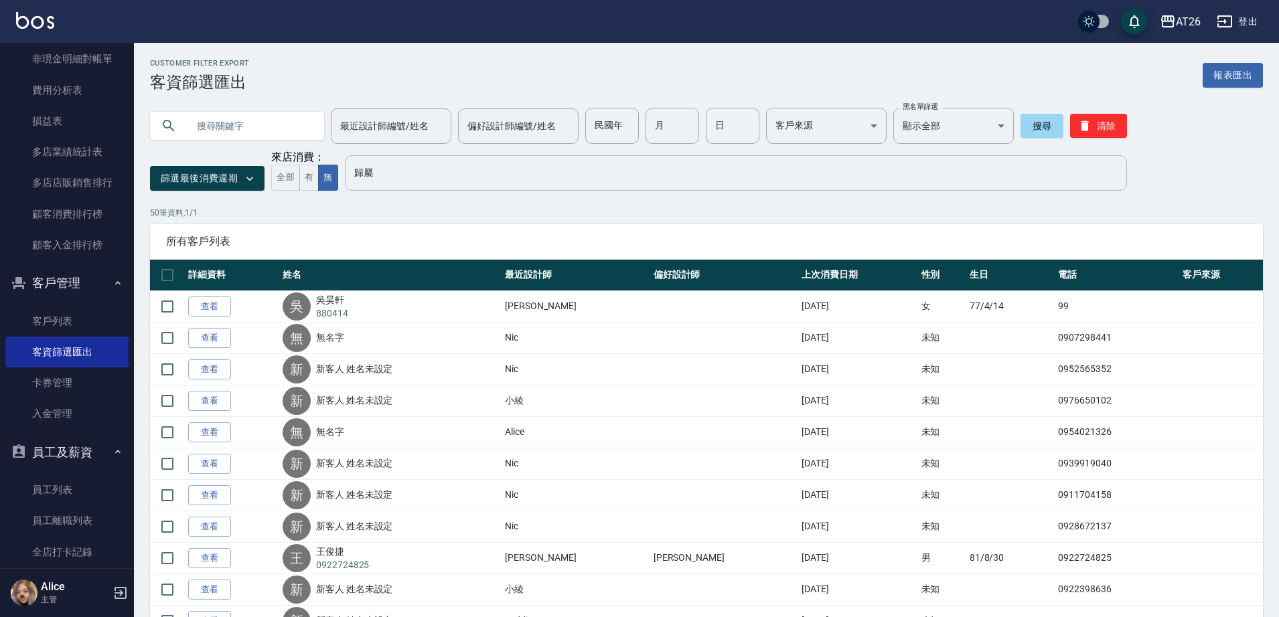
click at [412, 178] on input "歸屬" at bounding box center [736, 172] width 770 height 23
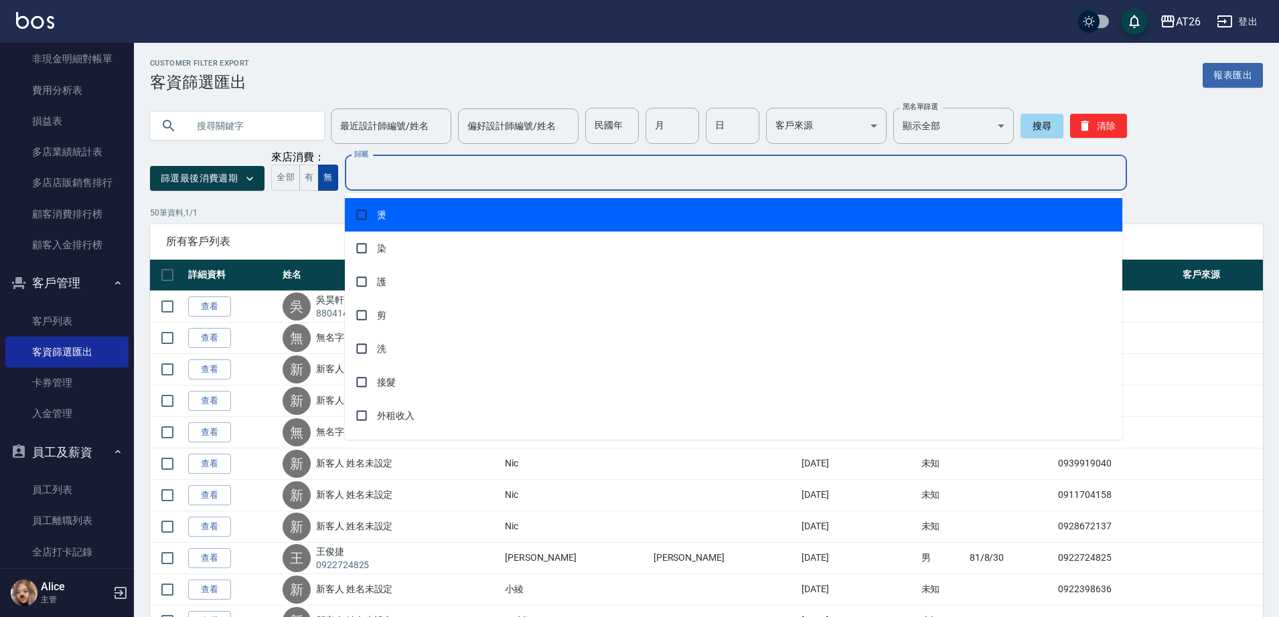
drag, startPoint x: 321, startPoint y: 178, endPoint x: 299, endPoint y: 177, distance: 21.4
click at [321, 177] on button "無" at bounding box center [327, 178] width 19 height 26
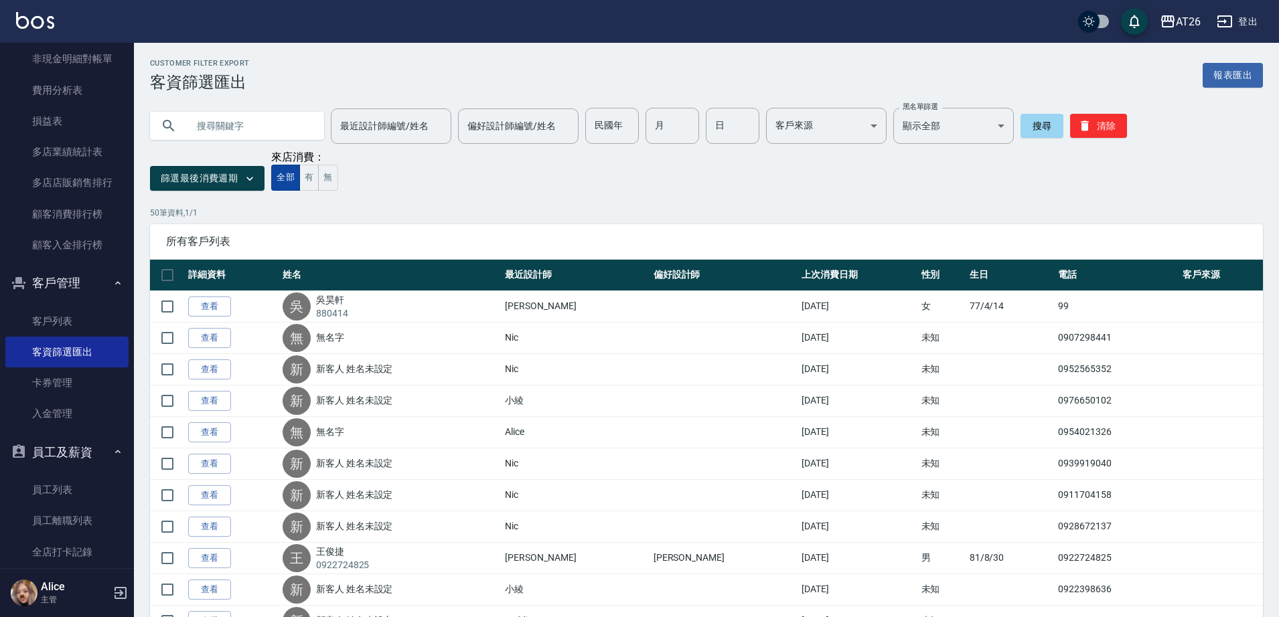
click at [287, 175] on button "全部" at bounding box center [285, 178] width 29 height 26
click at [244, 182] on icon "button" at bounding box center [249, 178] width 13 height 13
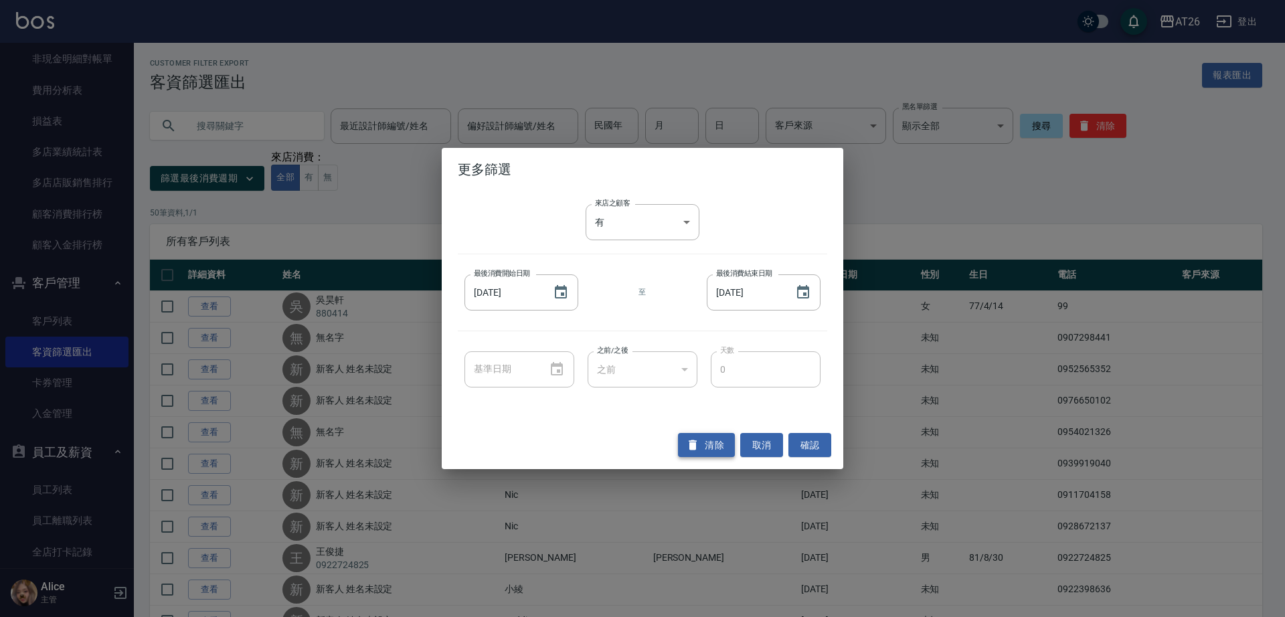
click at [723, 445] on button "清除" at bounding box center [706, 445] width 57 height 25
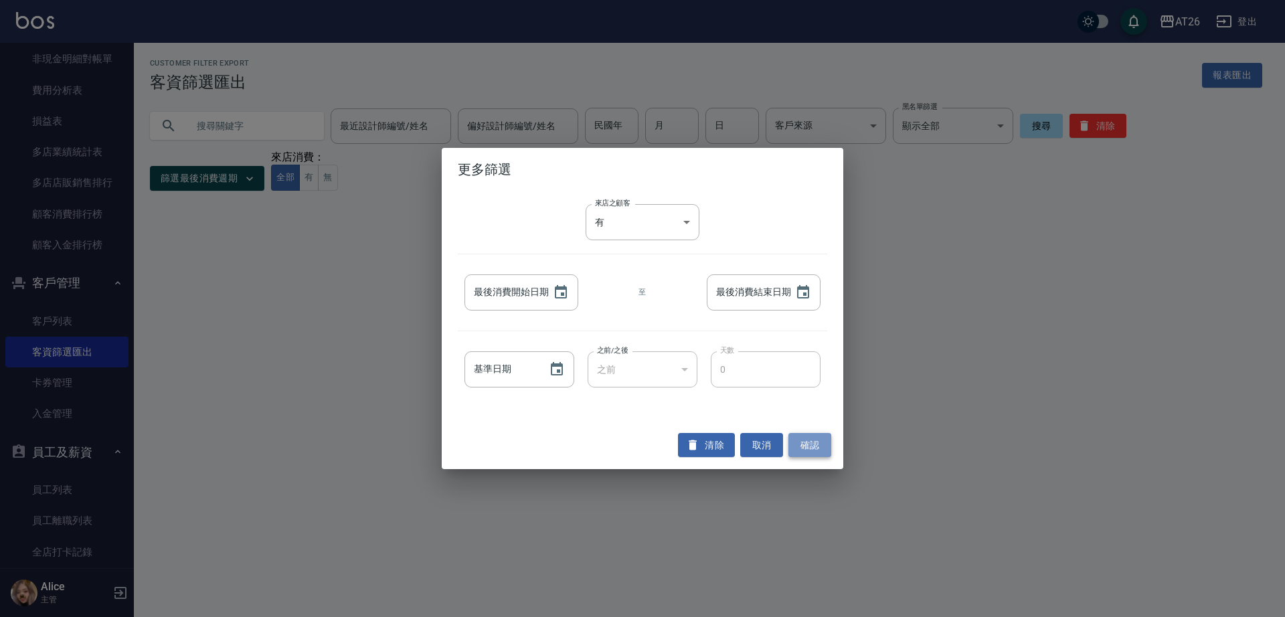
click at [800, 445] on button "確認" at bounding box center [810, 445] width 43 height 25
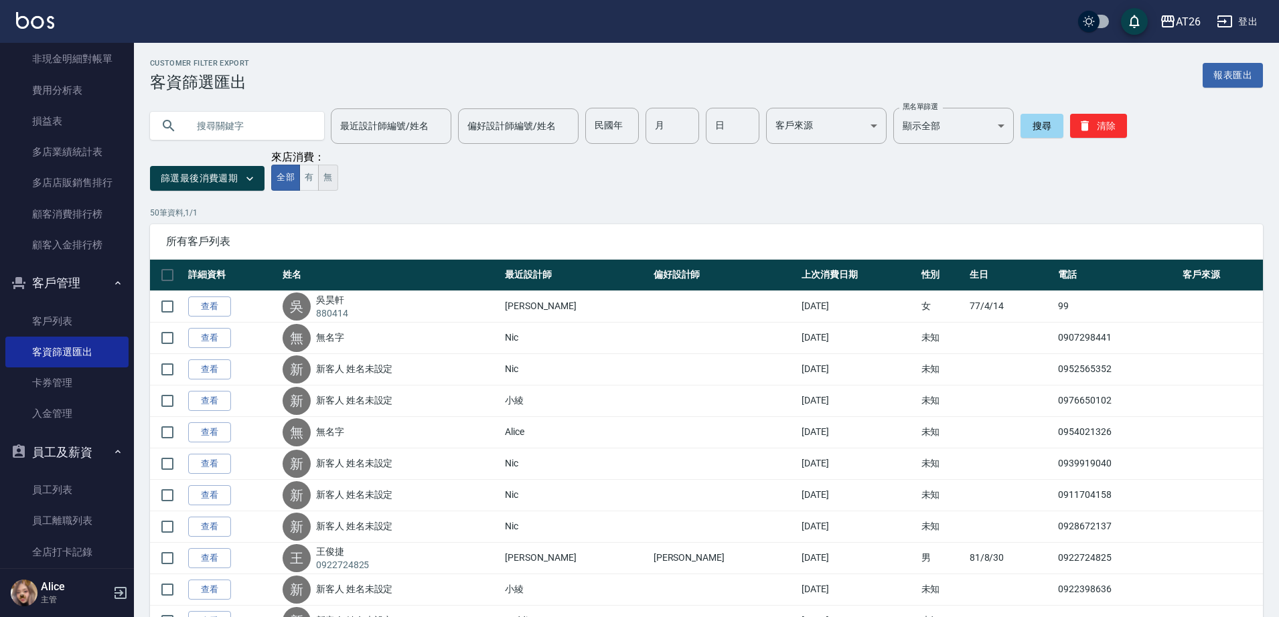
click at [336, 173] on button "無" at bounding box center [327, 178] width 19 height 26
click at [308, 183] on button "有" at bounding box center [308, 178] width 19 height 26
click at [329, 186] on button "無" at bounding box center [327, 178] width 19 height 26
click at [313, 184] on button "有" at bounding box center [308, 178] width 19 height 26
click at [377, 175] on input "歸屬" at bounding box center [736, 172] width 770 height 23
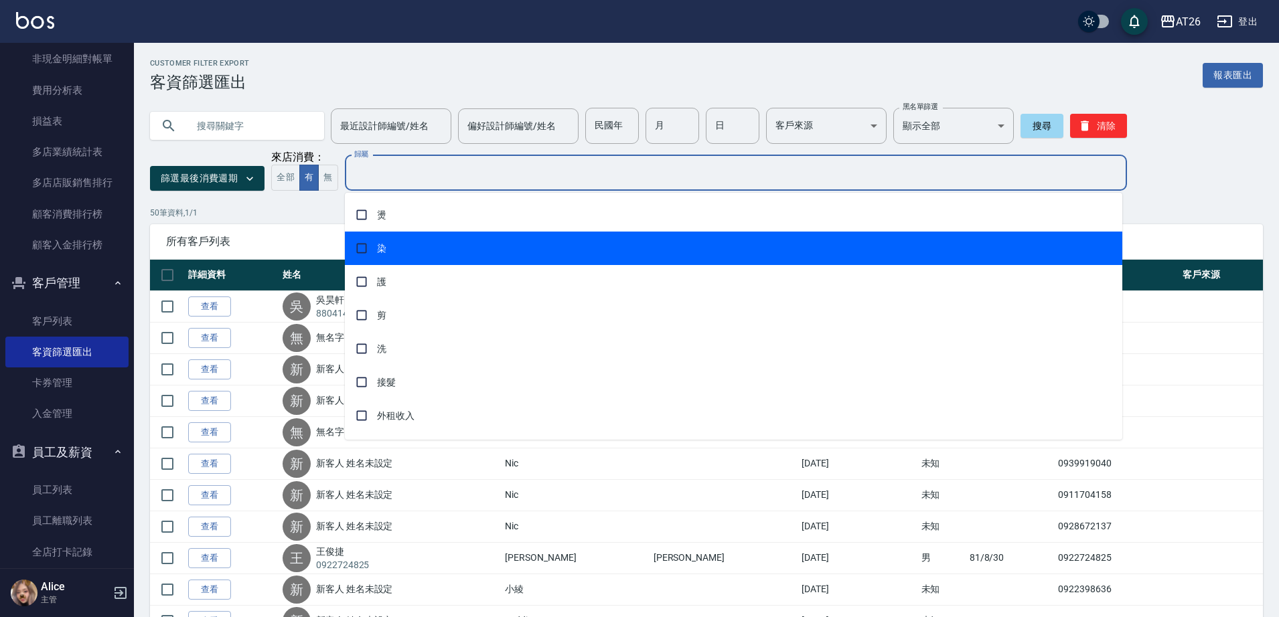
click at [396, 222] on span "燙" at bounding box center [733, 214] width 777 height 33
checkbox input "true"
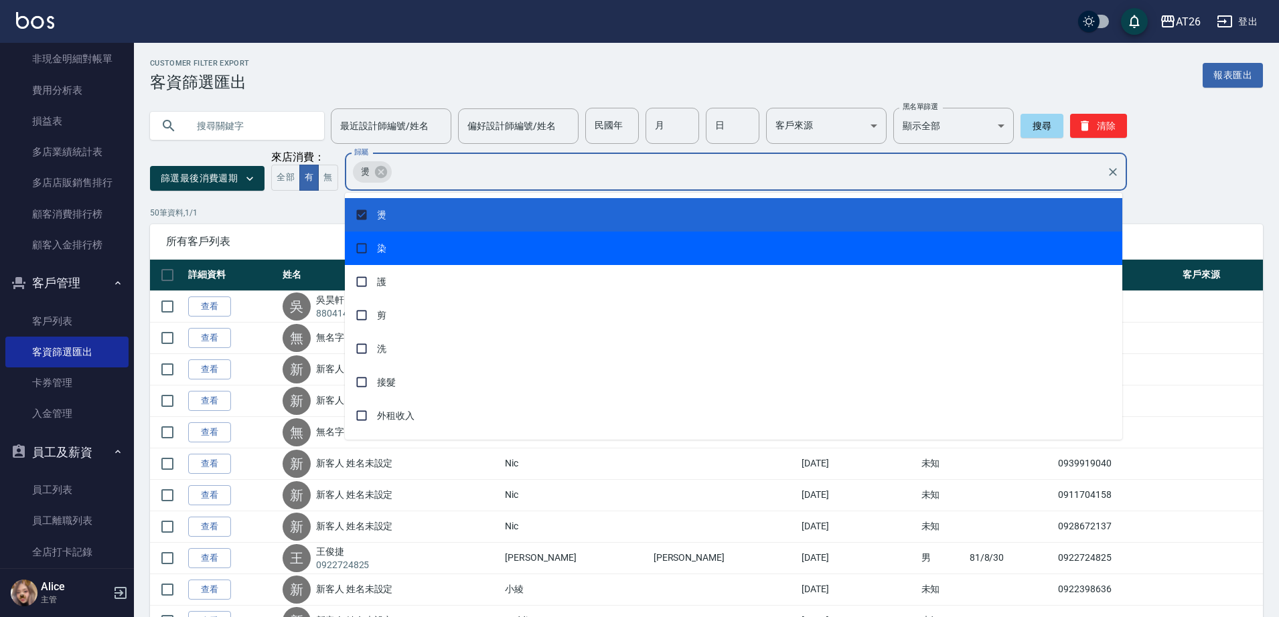
click at [391, 248] on span "染" at bounding box center [733, 248] width 777 height 33
checkbox input "true"
drag, startPoint x: 390, startPoint y: 265, endPoint x: 389, endPoint y: 276, distance: 11.5
click at [390, 266] on span "護" at bounding box center [733, 281] width 777 height 33
checkbox input "true"
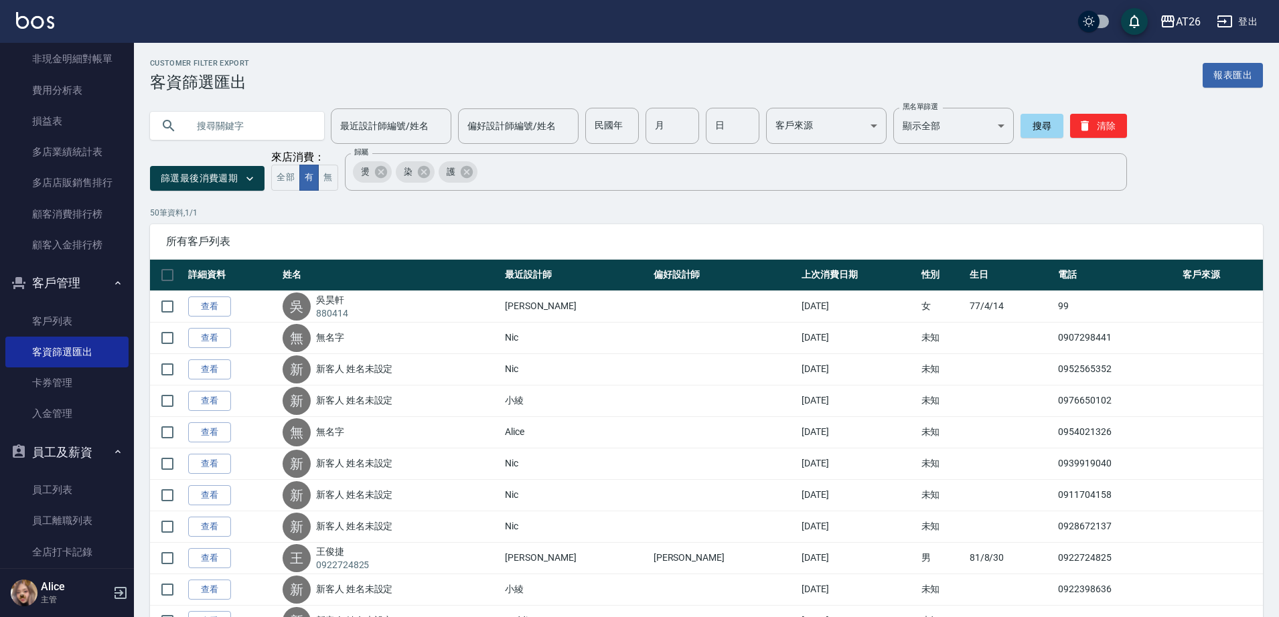
click at [540, 178] on input "歸屬" at bounding box center [789, 171] width 621 height 23
click at [228, 173] on button "篩選最後消費週期" at bounding box center [207, 178] width 114 height 25
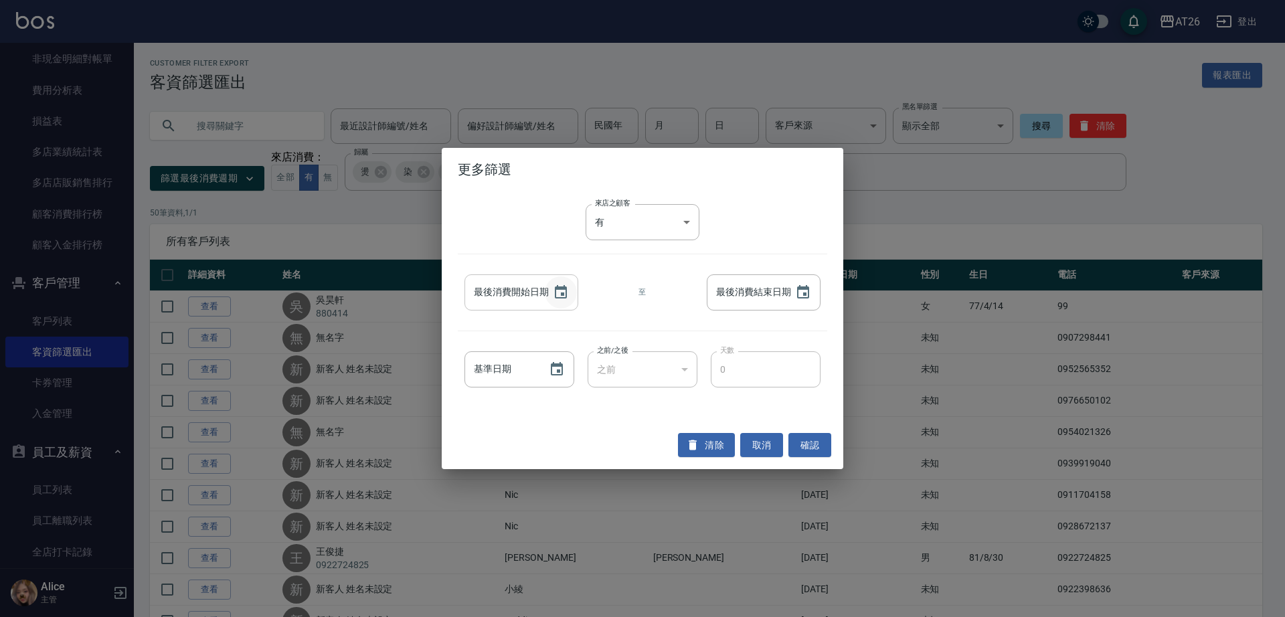
click at [562, 299] on icon "Choose date" at bounding box center [561, 293] width 16 height 16
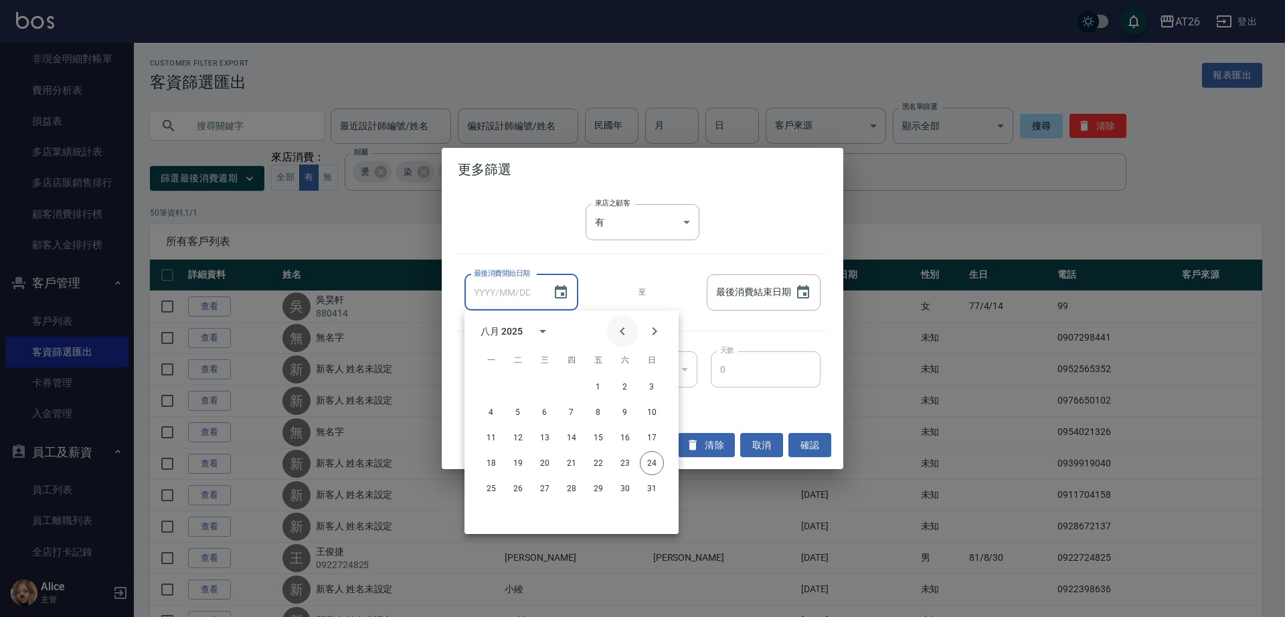
click at [620, 319] on button "Previous month" at bounding box center [623, 331] width 32 height 32
click at [519, 384] on button "1" at bounding box center [518, 387] width 24 height 24
type input "[DATE]"
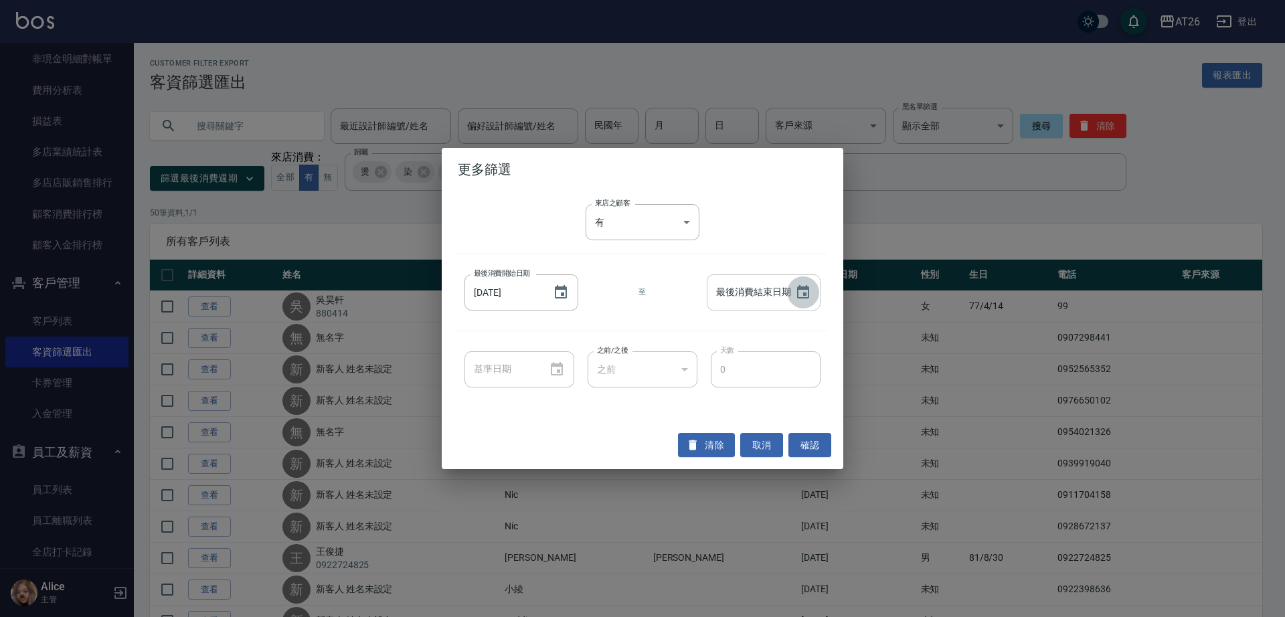
click at [809, 282] on button "Choose date" at bounding box center [803, 292] width 32 height 32
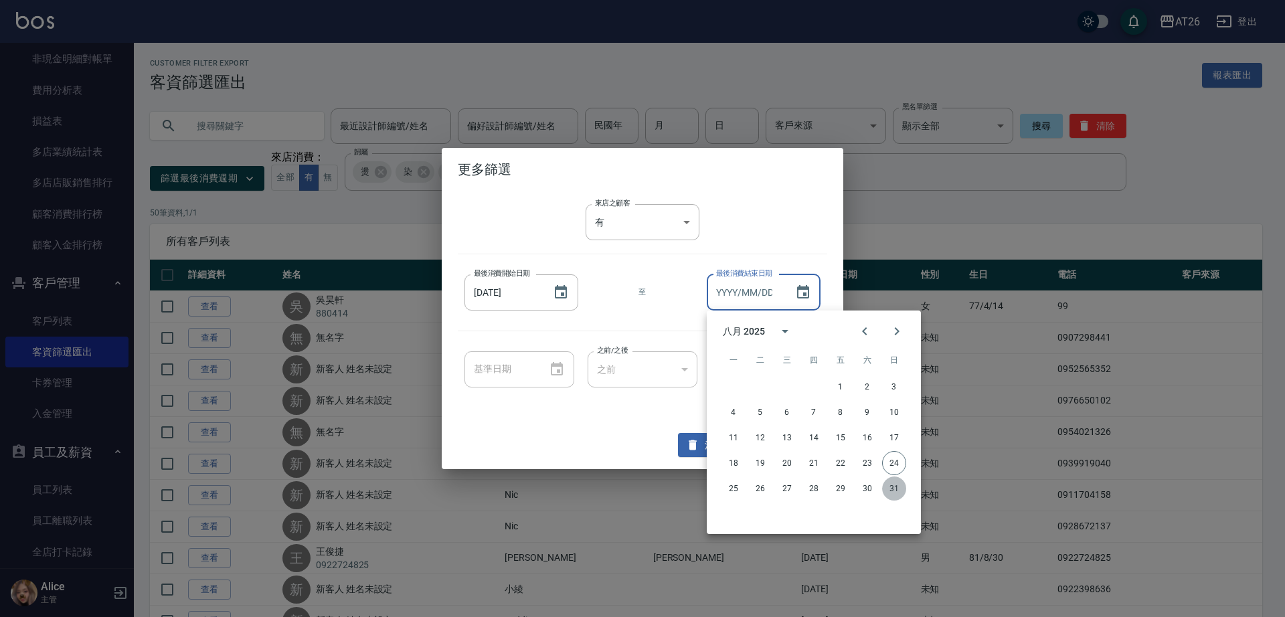
click at [904, 490] on button "31" at bounding box center [894, 489] width 24 height 24
type input "2025/08/31"
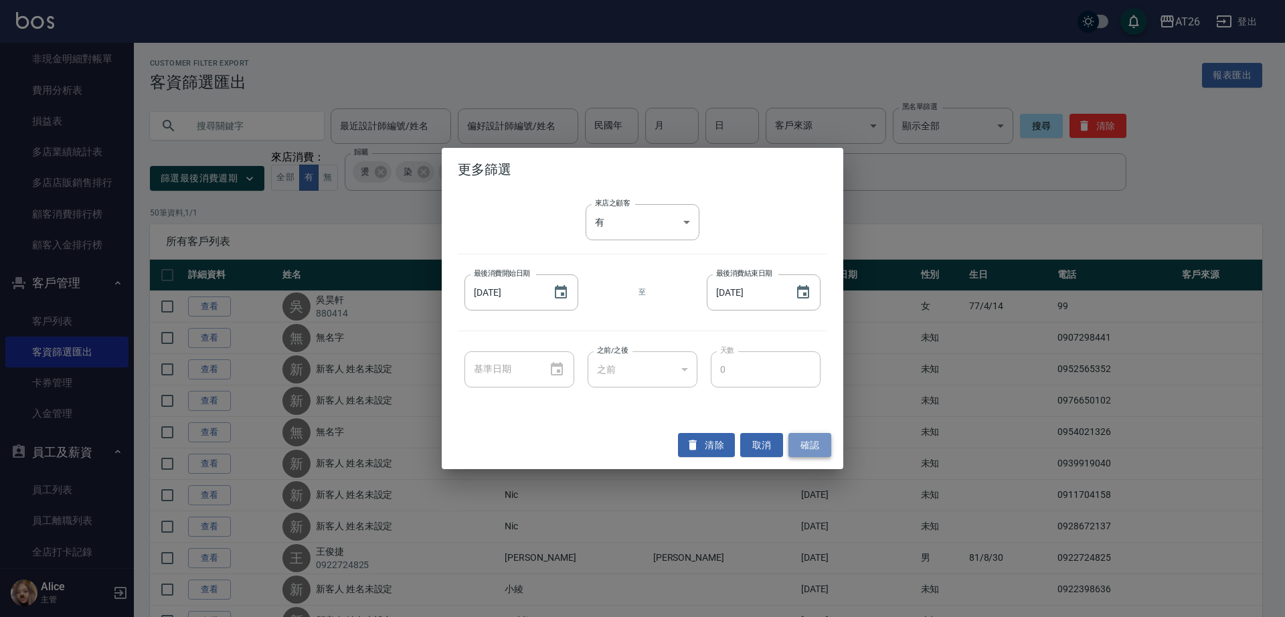
click at [805, 445] on button "確認" at bounding box center [810, 445] width 43 height 25
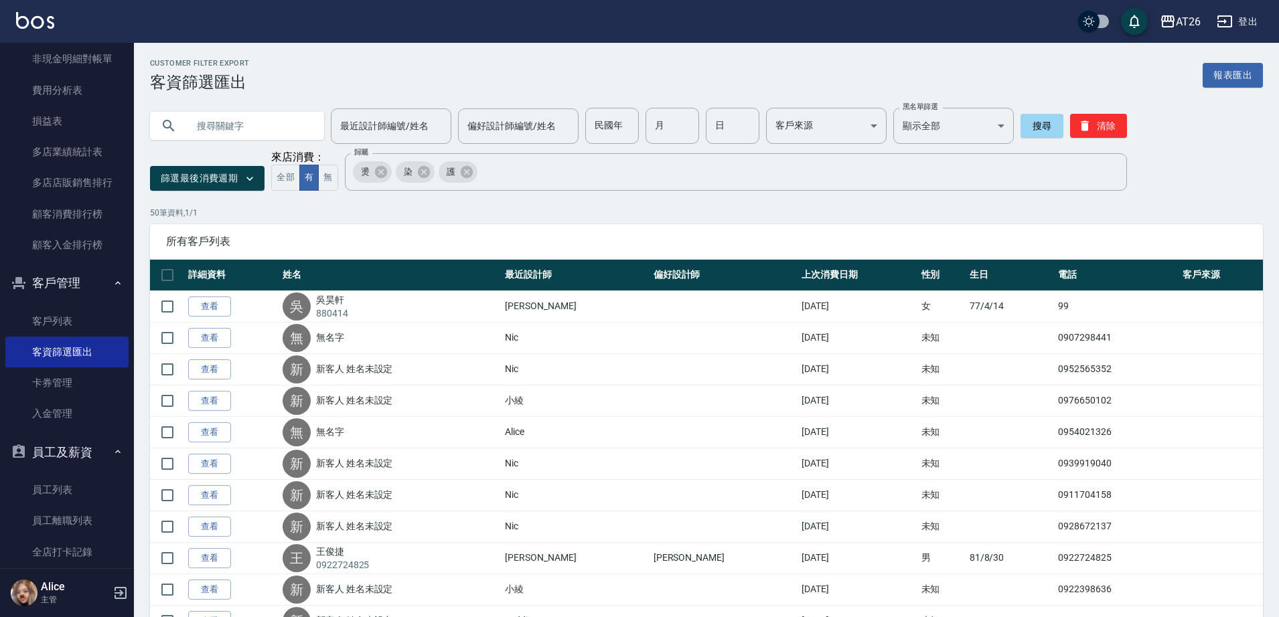
click at [1228, 187] on div "最近設計師編號/姓名 最近設計師編號/姓名 偏好設計師編號/姓名 偏好設計師編號/姓名 民國年 民國年 月 月 日 日 客戶來源 ​ 客戶來源 黑名單篩選 顯…" at bounding box center [706, 141] width 1113 height 99
click at [365, 219] on p "50 筆資料, 1 / 1" at bounding box center [706, 213] width 1113 height 12
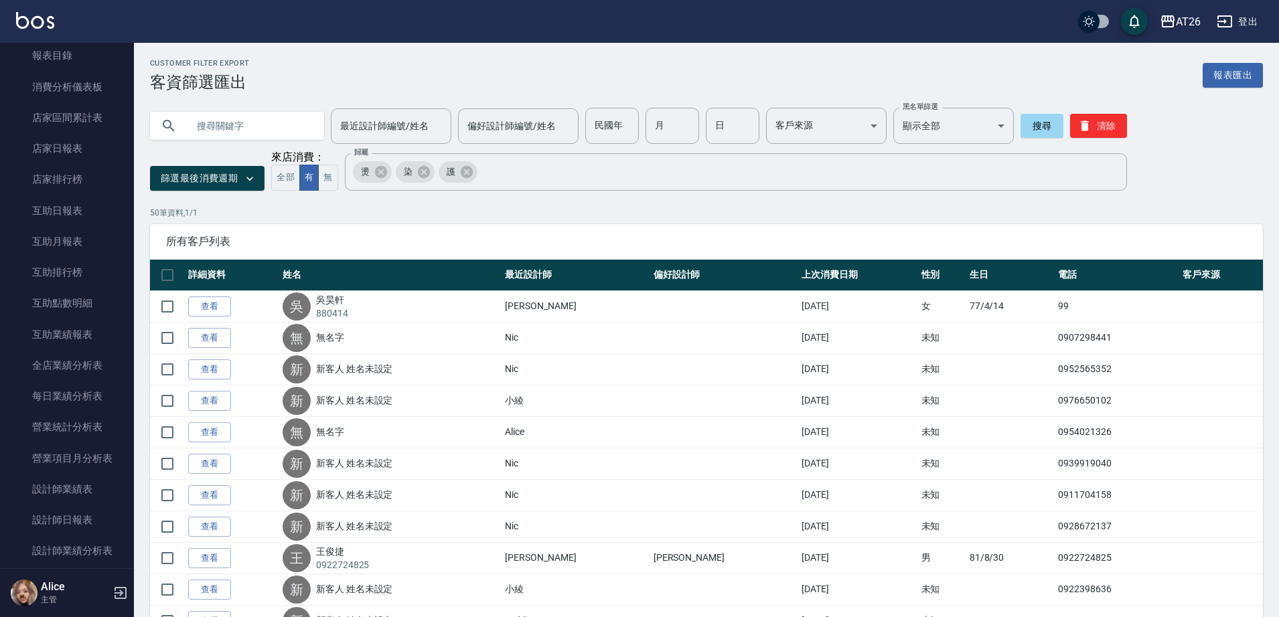
scroll to position [542, 0]
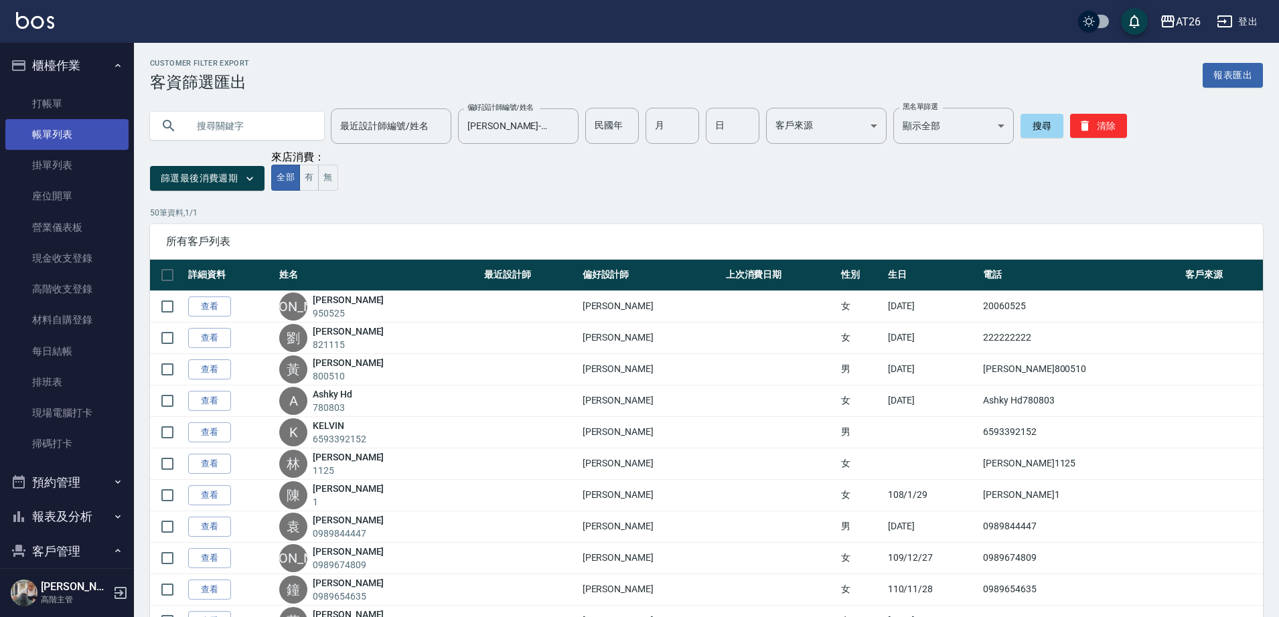
click at [105, 121] on link "帳單列表" at bounding box center [66, 134] width 123 height 31
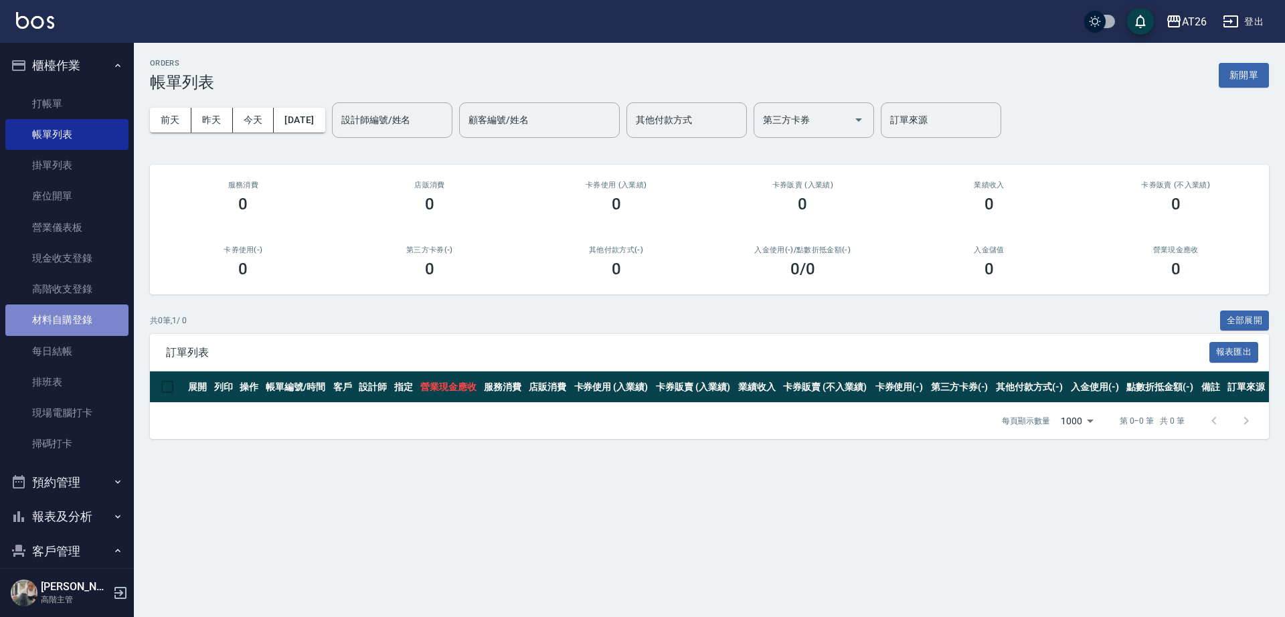
click at [80, 319] on link "材料自購登錄" at bounding box center [66, 320] width 123 height 31
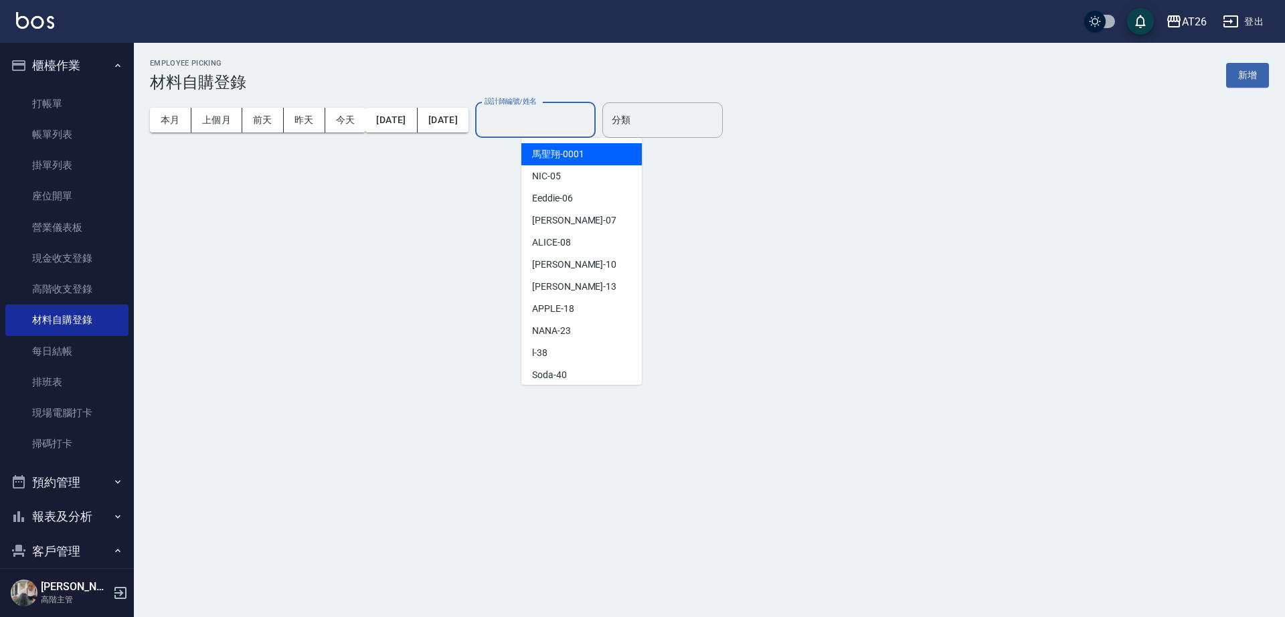
click at [590, 114] on input "設計師編號/姓名" at bounding box center [535, 119] width 108 height 23
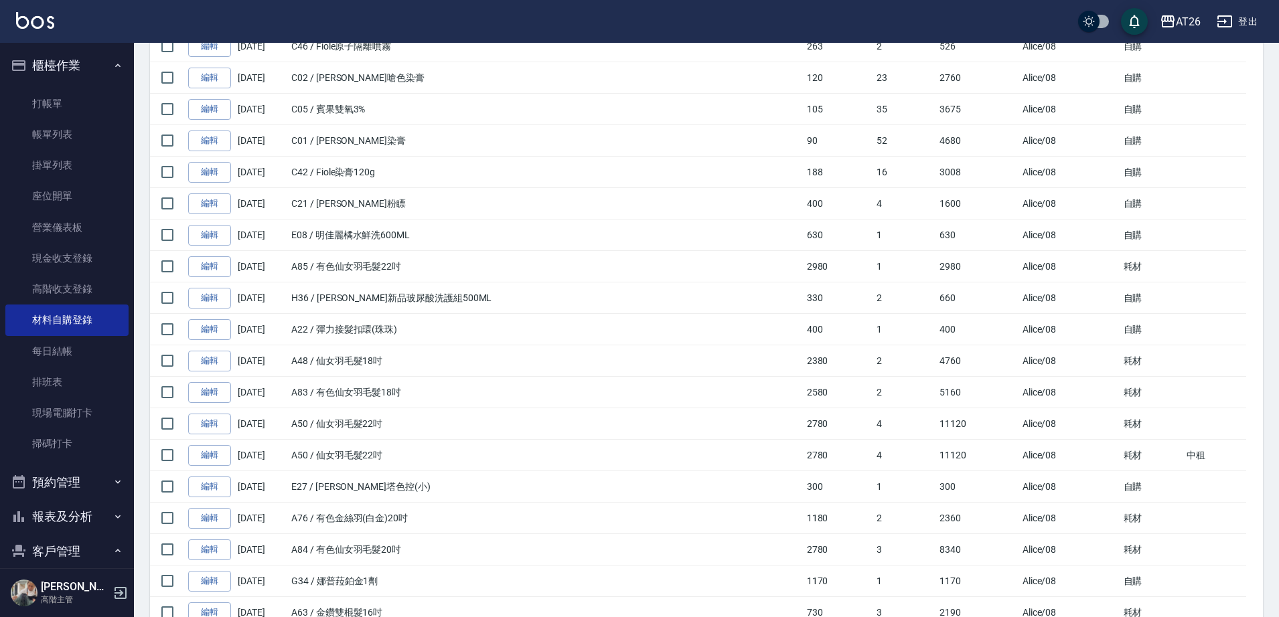
scroll to position [364, 0]
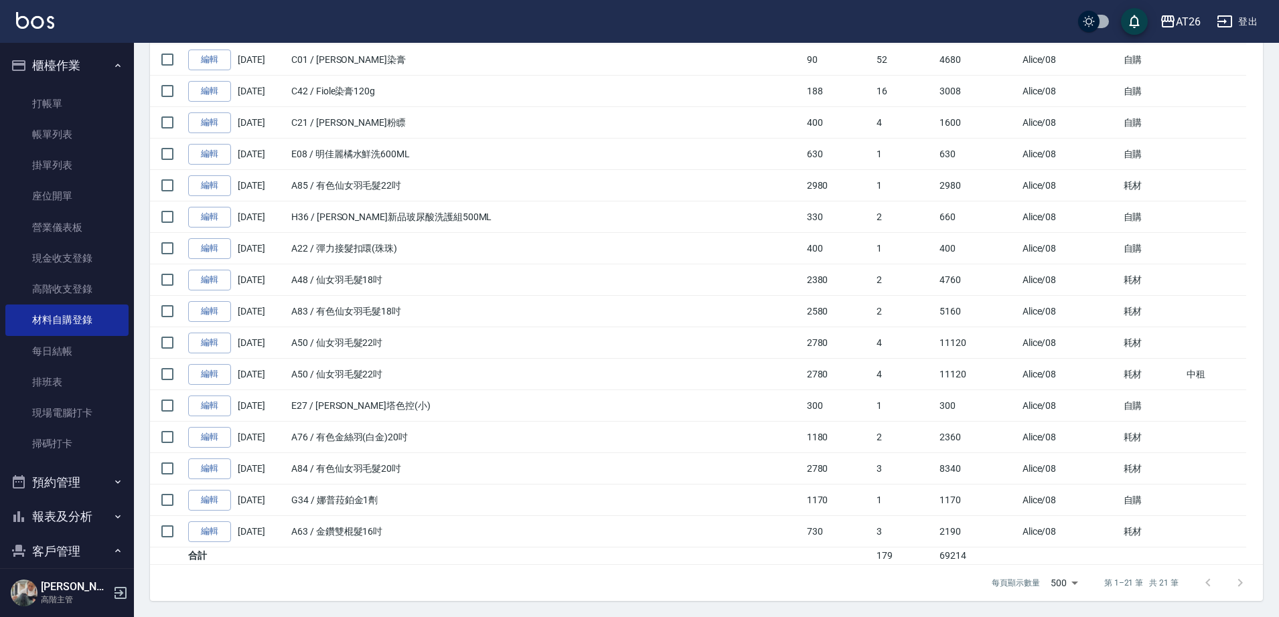
type input "ALICE-08"
drag, startPoint x: 894, startPoint y: 564, endPoint x: 976, endPoint y: 575, distance: 82.4
click at [976, 575] on div "材料自購登錄列表 報表匯出 操作 日期 商品代號/名稱 單價 數量 小計 領料人 用途 備註 編輯 [DATE] F06 / 高典小飛俠 160 1 160 …" at bounding box center [706, 210] width 1113 height 783
click at [976, 575] on div "每頁顯示數量 500 500 第 1–21 筆 共 21 筆" at bounding box center [706, 583] width 1113 height 36
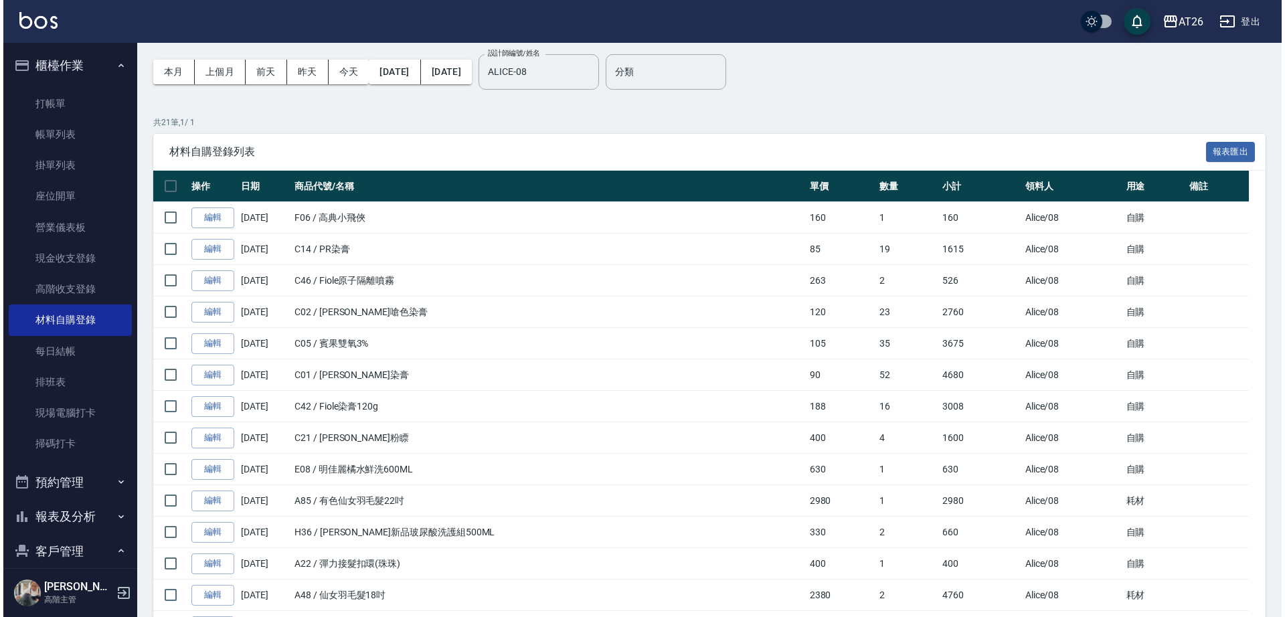
scroll to position [0, 0]
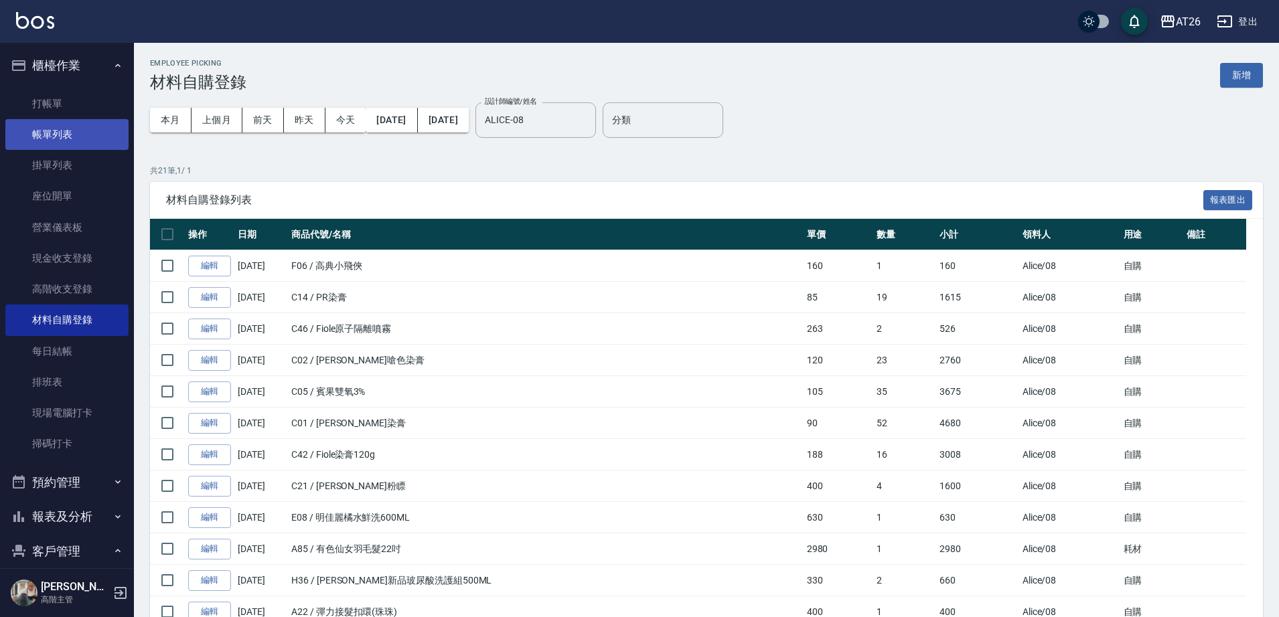
click at [51, 130] on link "帳單列表" at bounding box center [66, 134] width 123 height 31
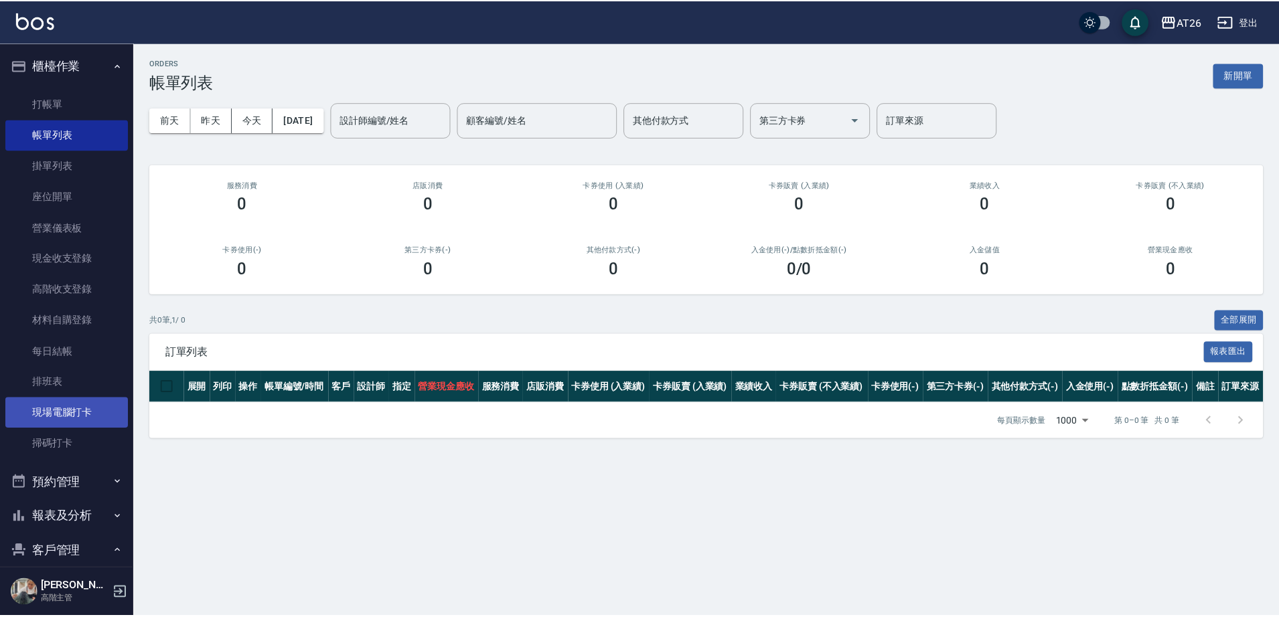
scroll to position [84, 0]
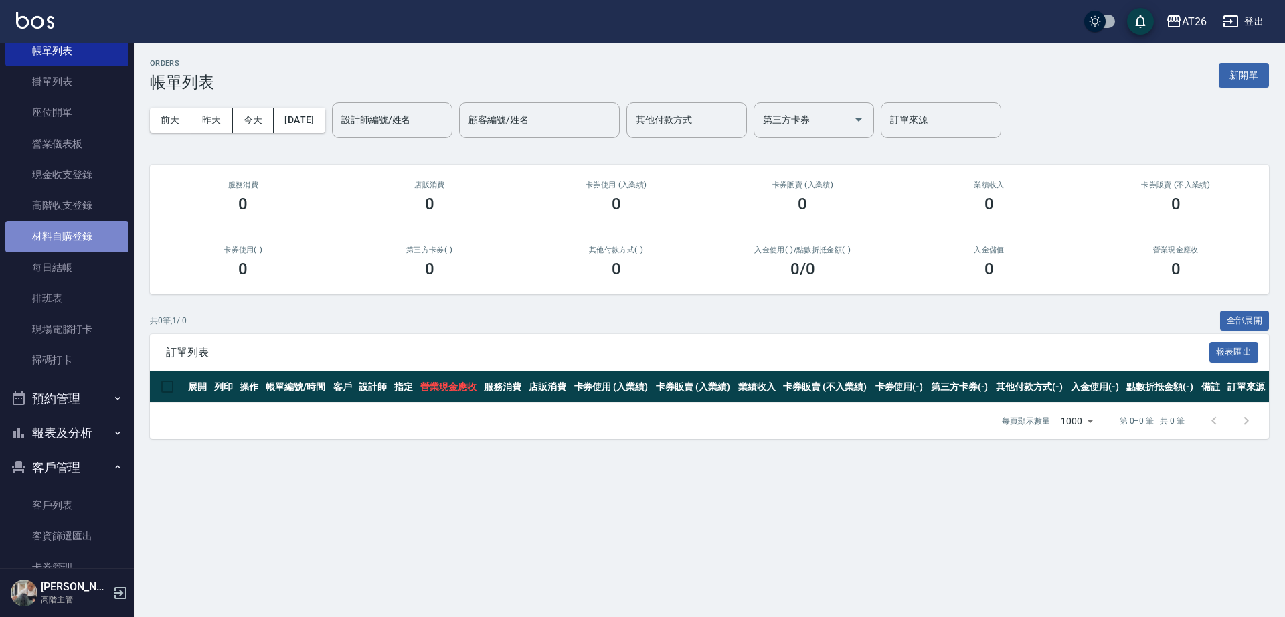
click at [78, 230] on link "材料自購登錄" at bounding box center [66, 236] width 123 height 31
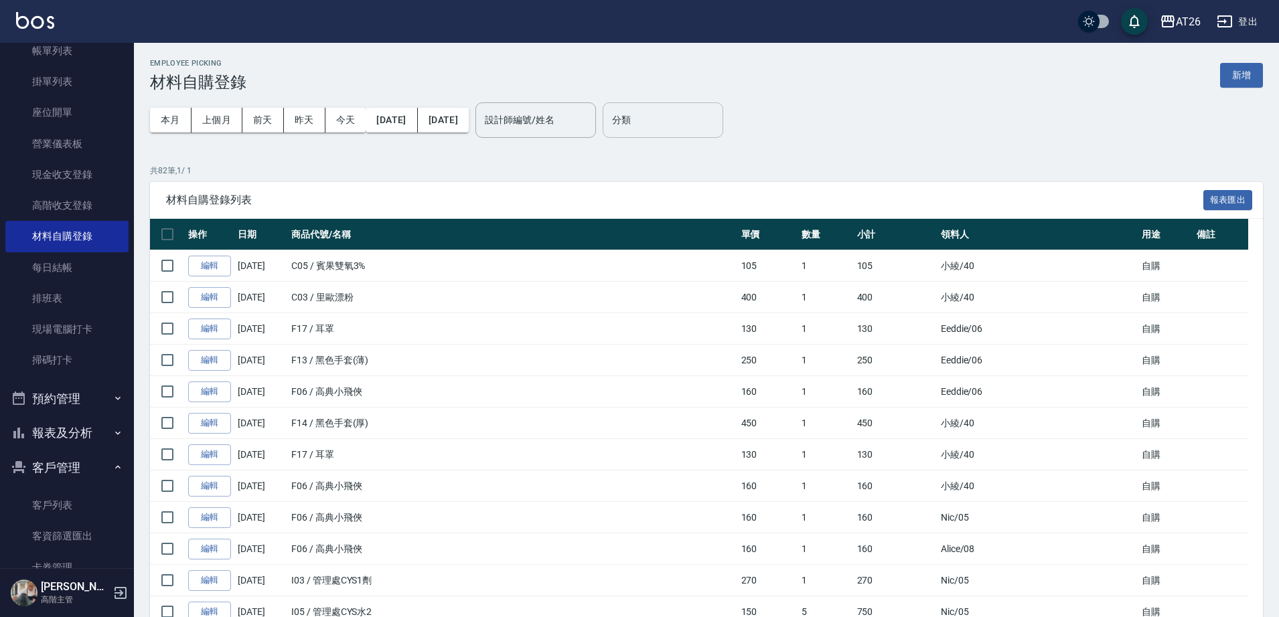
click at [717, 125] on input "分類" at bounding box center [663, 119] width 108 height 23
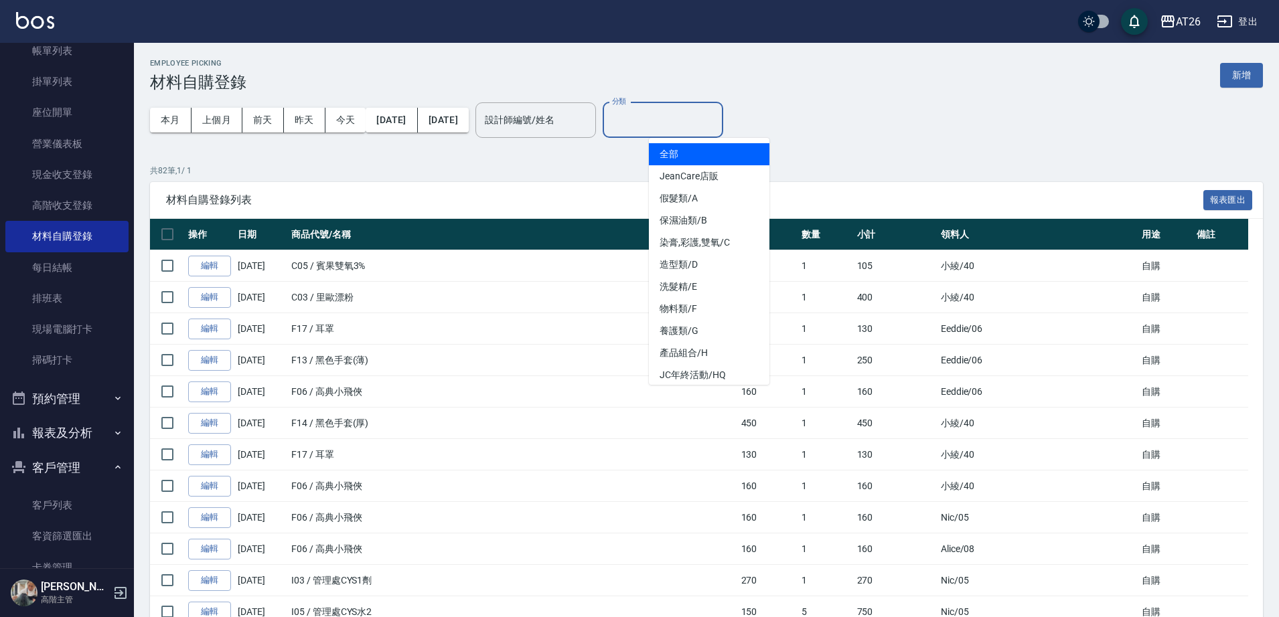
click at [697, 162] on li "全部" at bounding box center [709, 154] width 121 height 22
type input "全部"
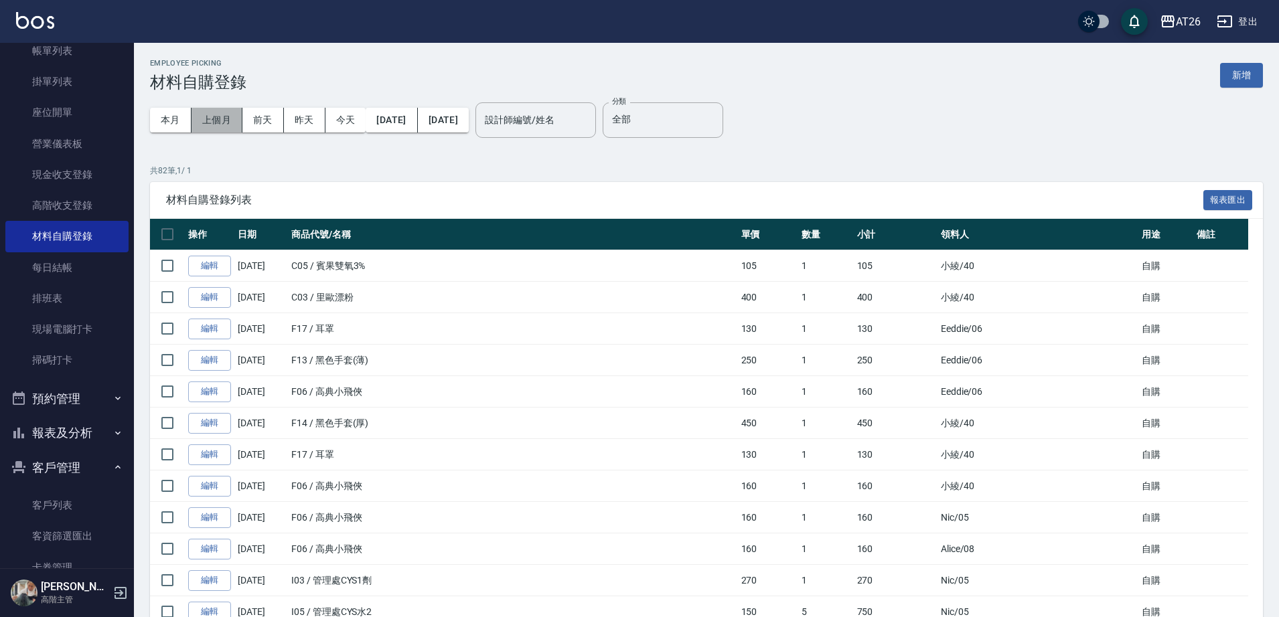
click at [208, 115] on button "上個月" at bounding box center [216, 120] width 51 height 25
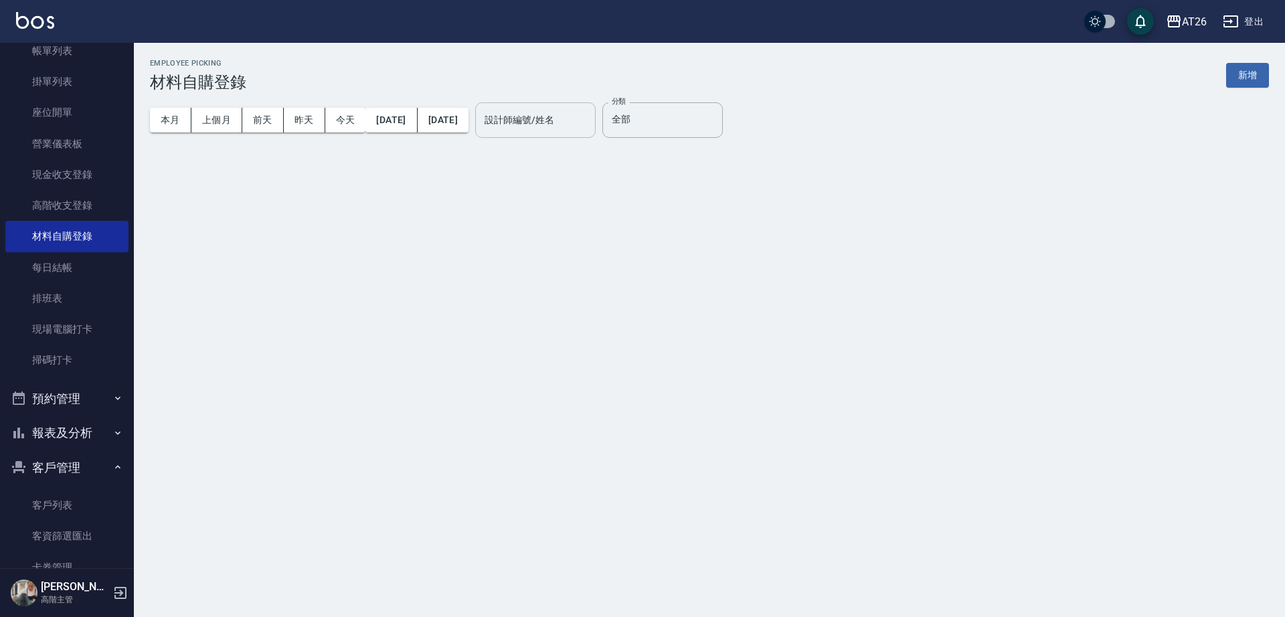
click at [590, 127] on input "設計師編號/姓名" at bounding box center [535, 119] width 108 height 23
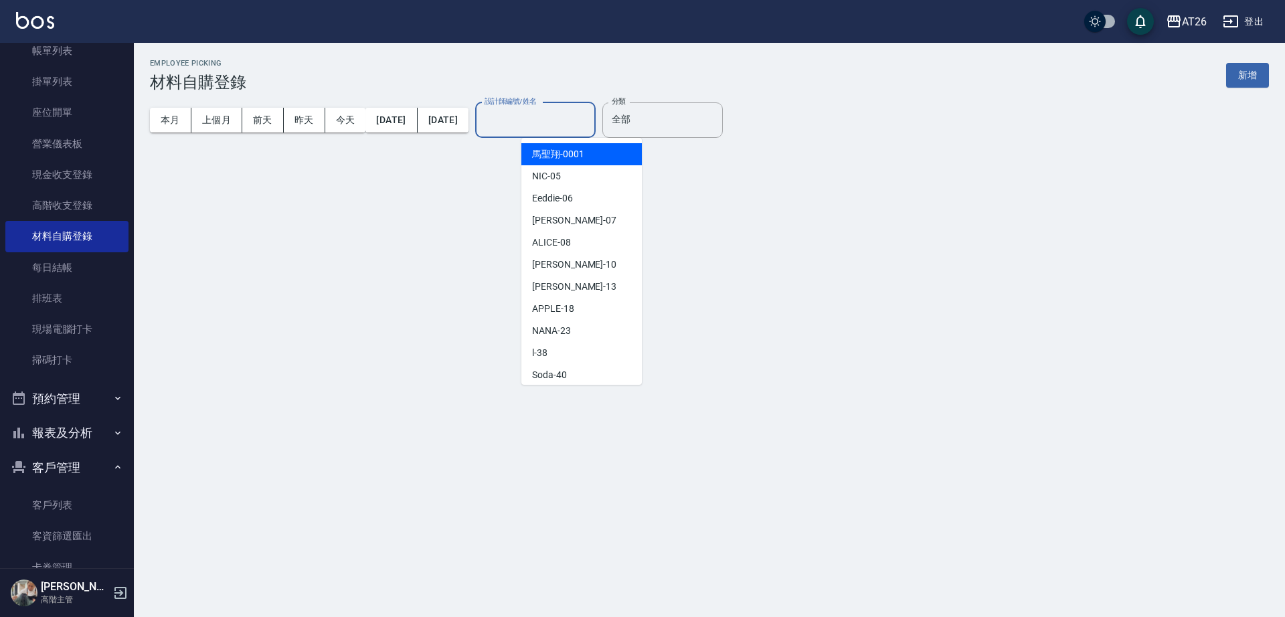
click at [568, 161] on span "[PERSON_NAME]-0001" at bounding box center [558, 154] width 52 height 14
click at [568, 173] on div "Employee Picking 材料自購登錄 新增 本月 上個月 [DATE] [DATE] [DATE] [DATE] [DATE] 設計師編號/姓名 設…" at bounding box center [642, 308] width 1285 height 617
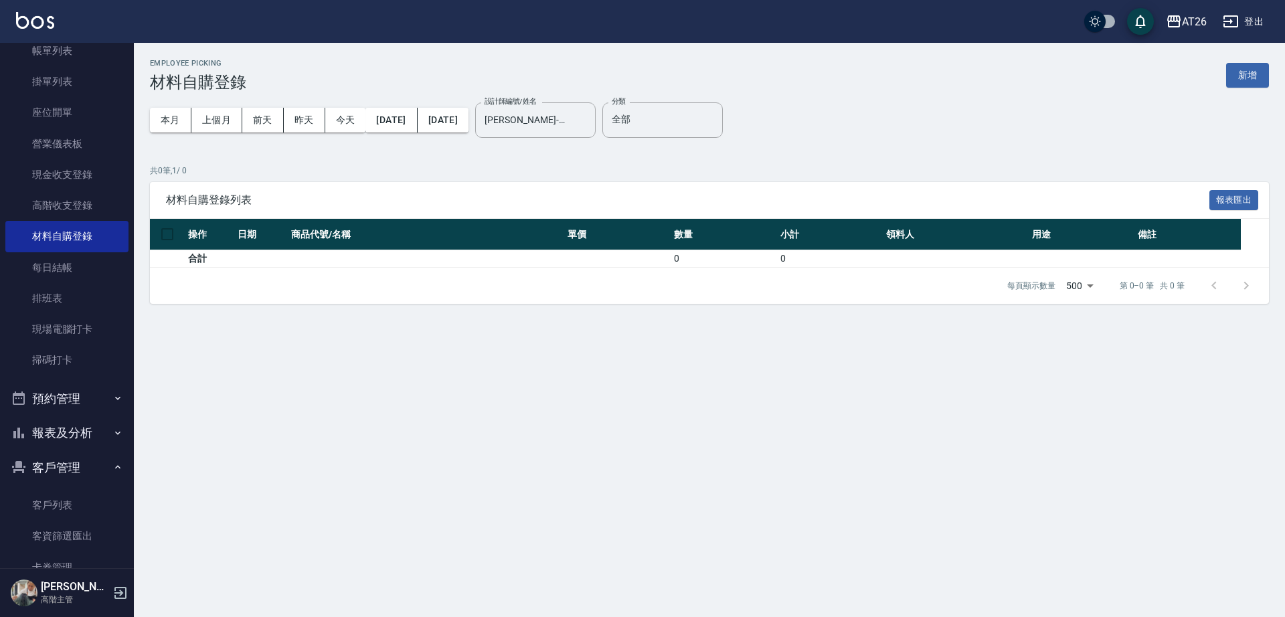
click at [551, 172] on p "共 0 筆, 1 / 0" at bounding box center [709, 171] width 1119 height 12
click at [570, 108] on input "[PERSON_NAME]-0001" at bounding box center [525, 119] width 88 height 23
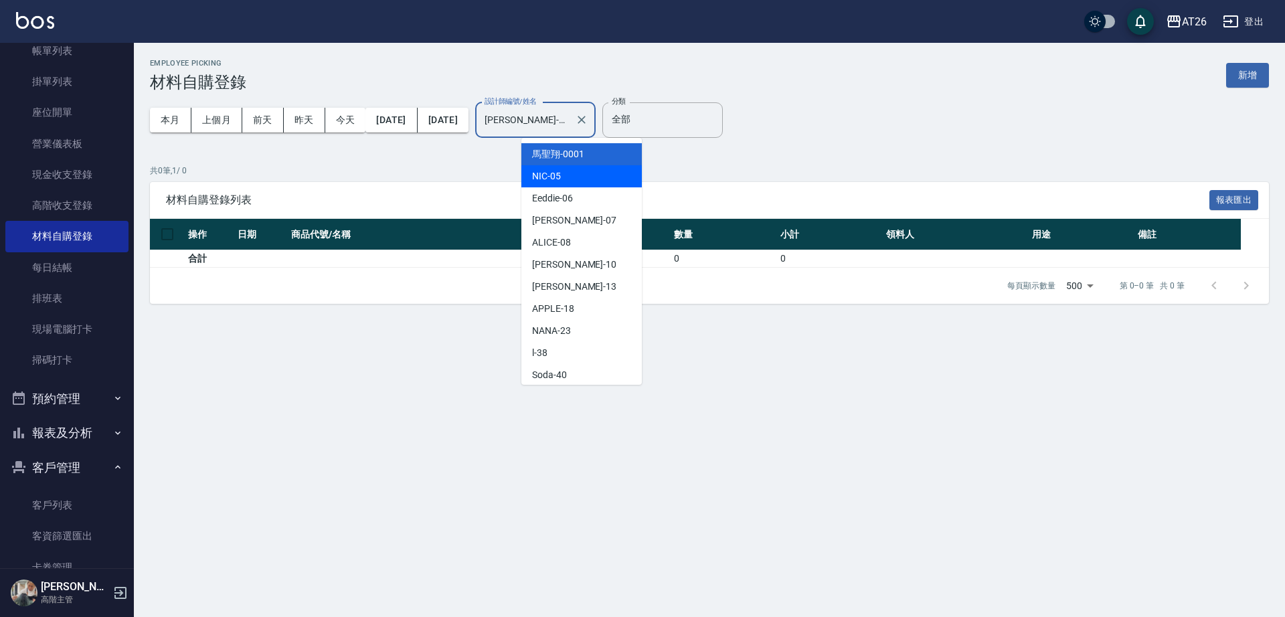
click at [566, 176] on div "NIC -05" at bounding box center [582, 176] width 121 height 22
type input "NIC-05"
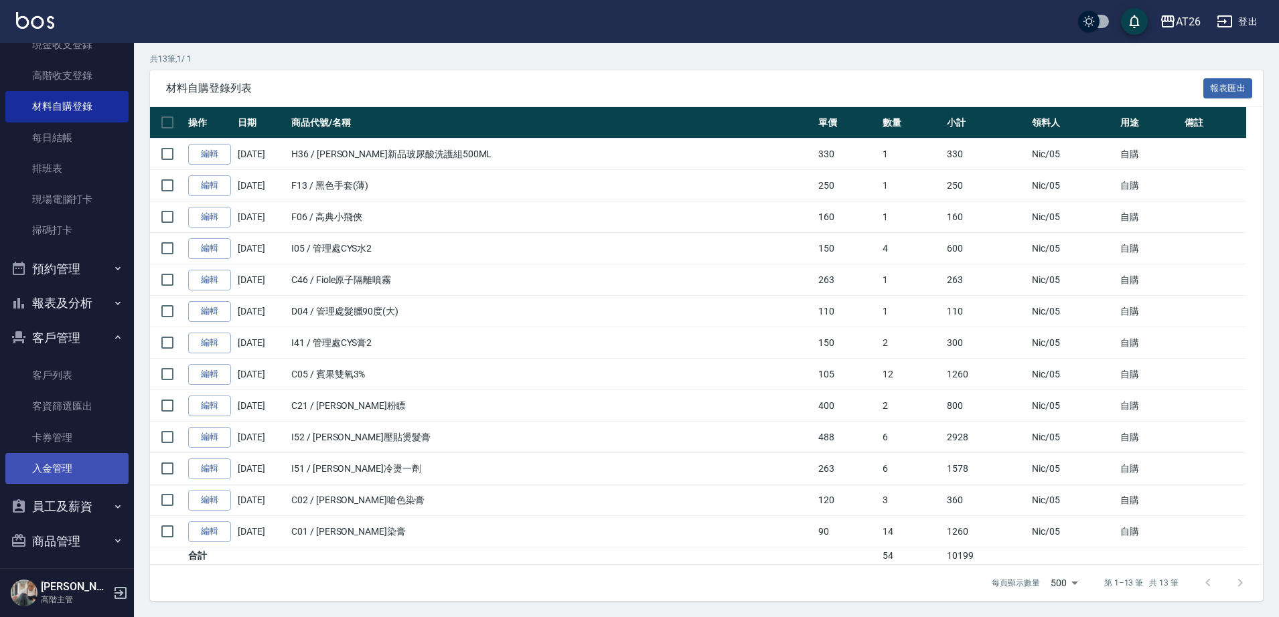
scroll to position [335, 0]
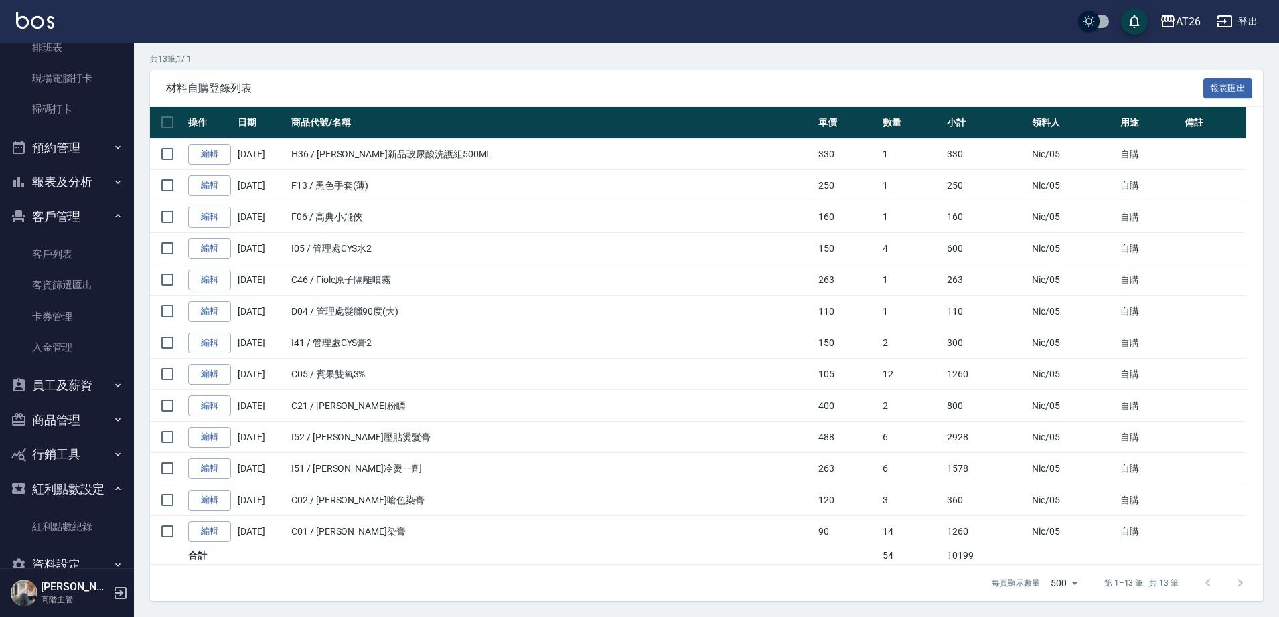
click at [86, 224] on button "客戶管理" at bounding box center [66, 216] width 123 height 35
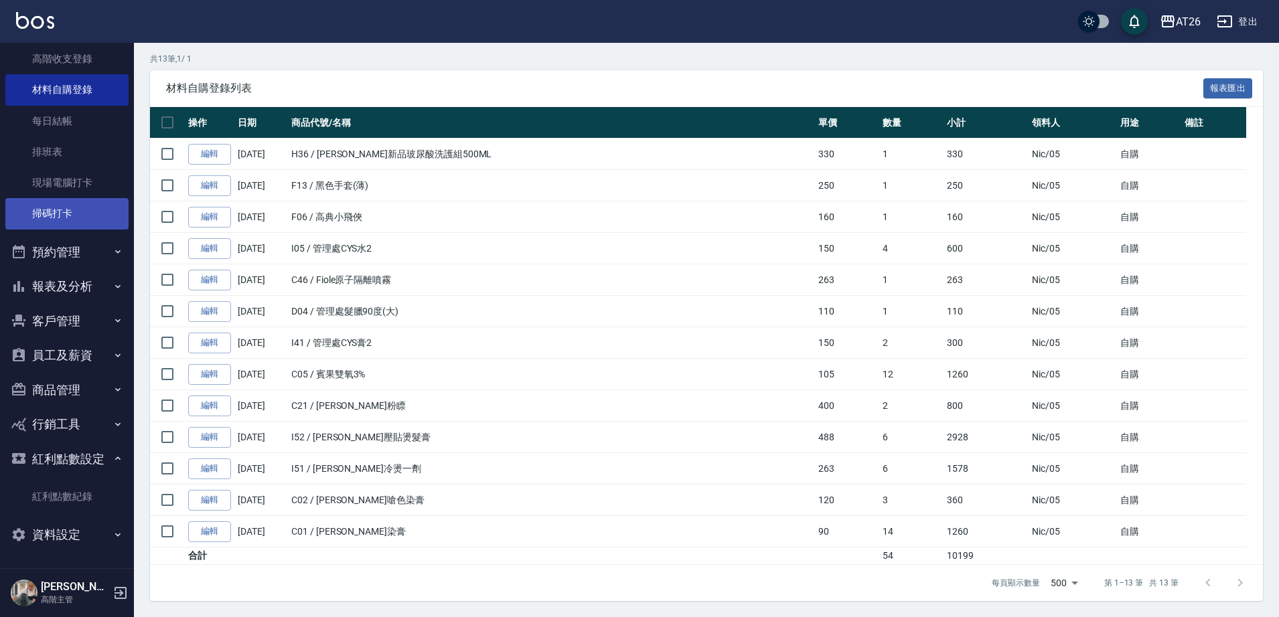
scroll to position [230, 0]
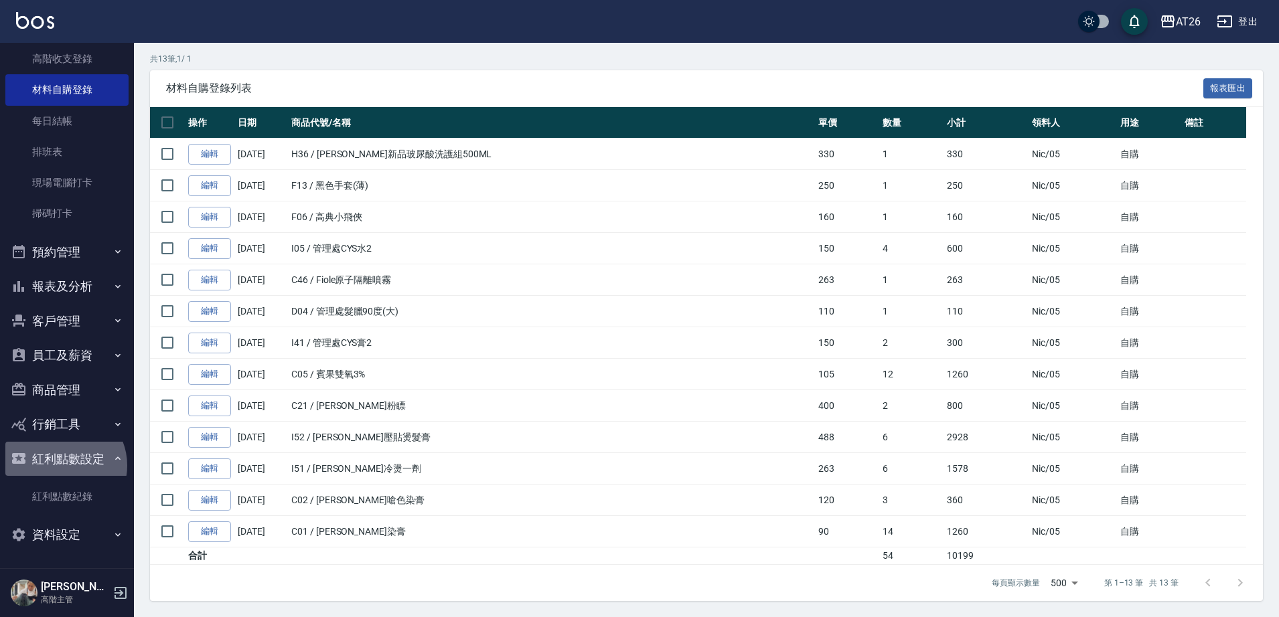
click at [63, 465] on button "紅利點數設定" at bounding box center [66, 459] width 123 height 35
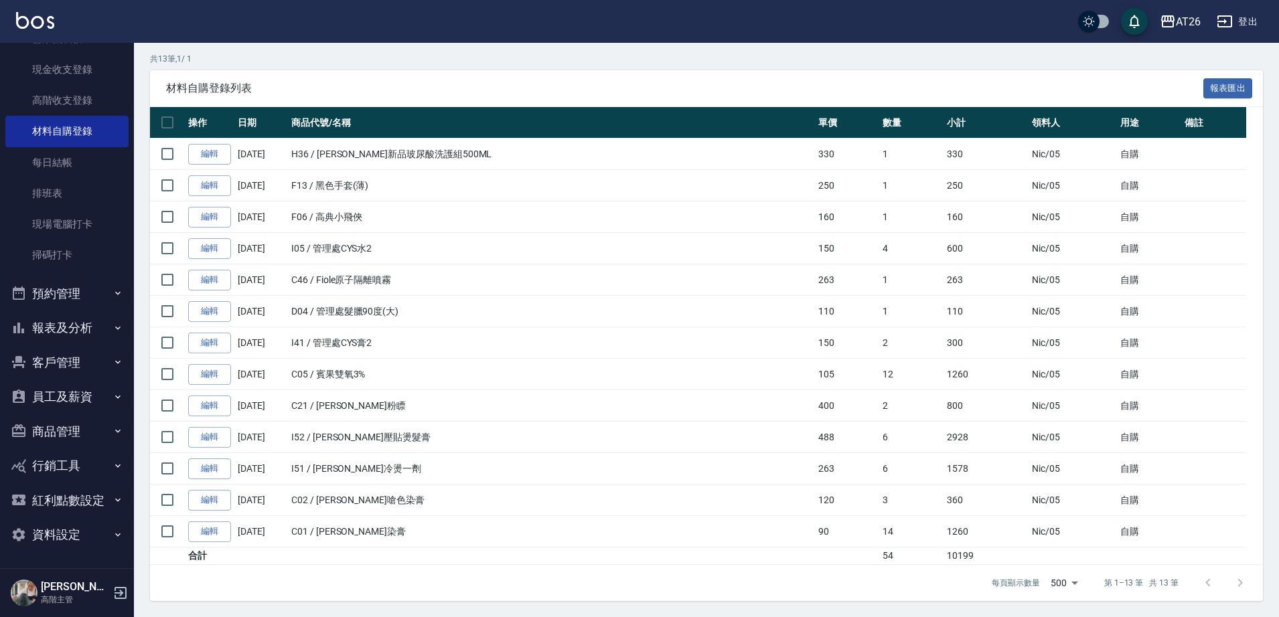
scroll to position [189, 0]
click at [79, 321] on button "報表及分析" at bounding box center [66, 328] width 123 height 35
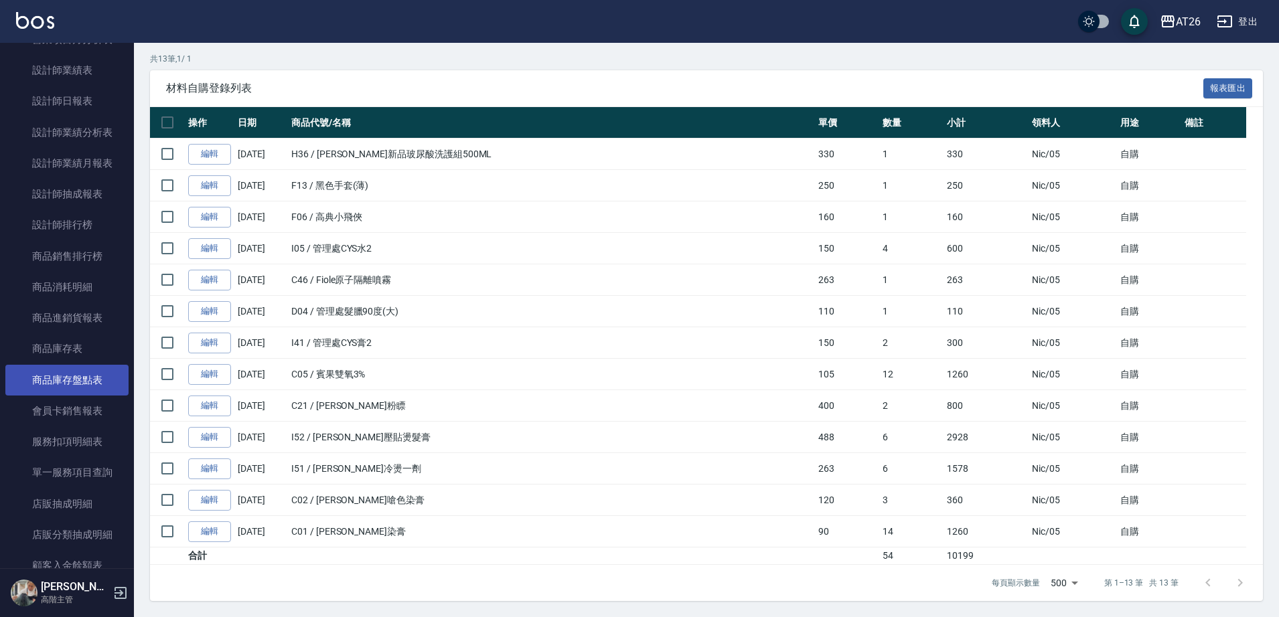
scroll to position [942, 0]
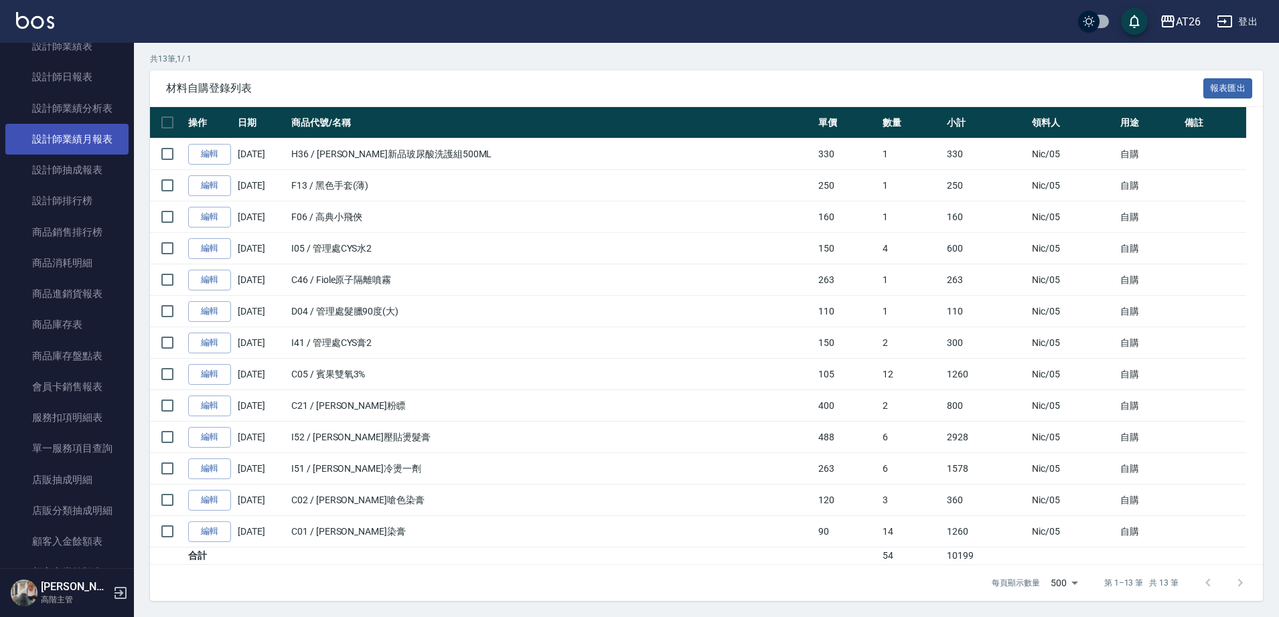
click at [58, 133] on link "設計師業績月報表" at bounding box center [66, 139] width 123 height 31
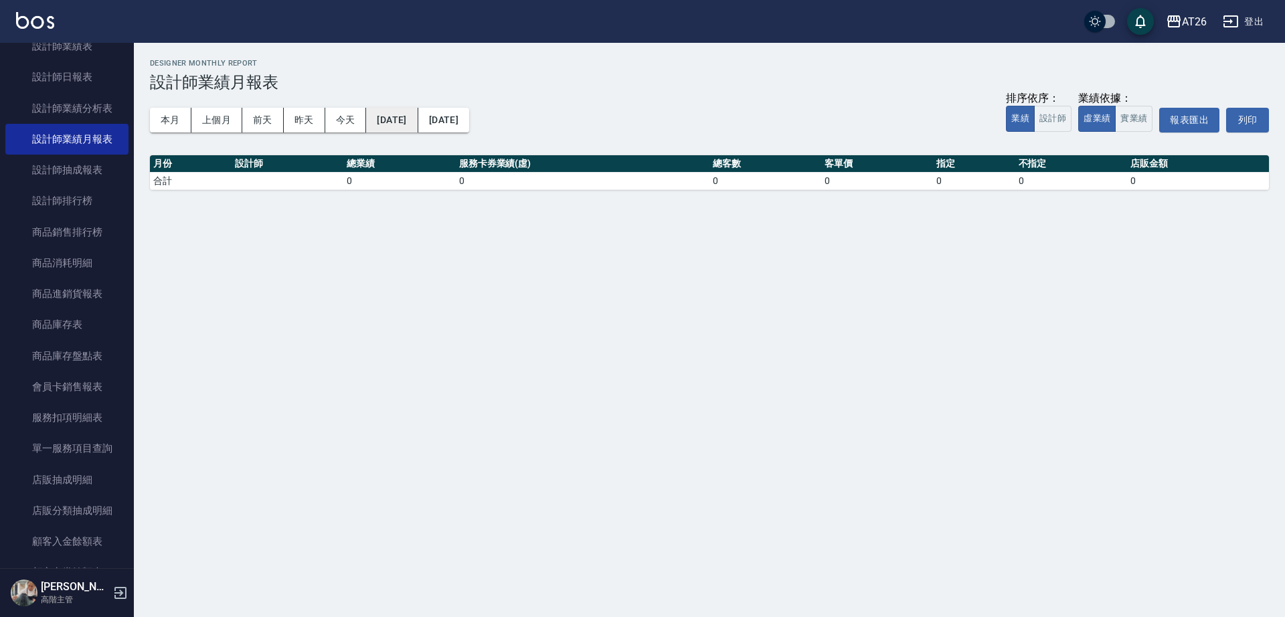
click at [380, 115] on button "[DATE]" at bounding box center [392, 120] width 52 height 25
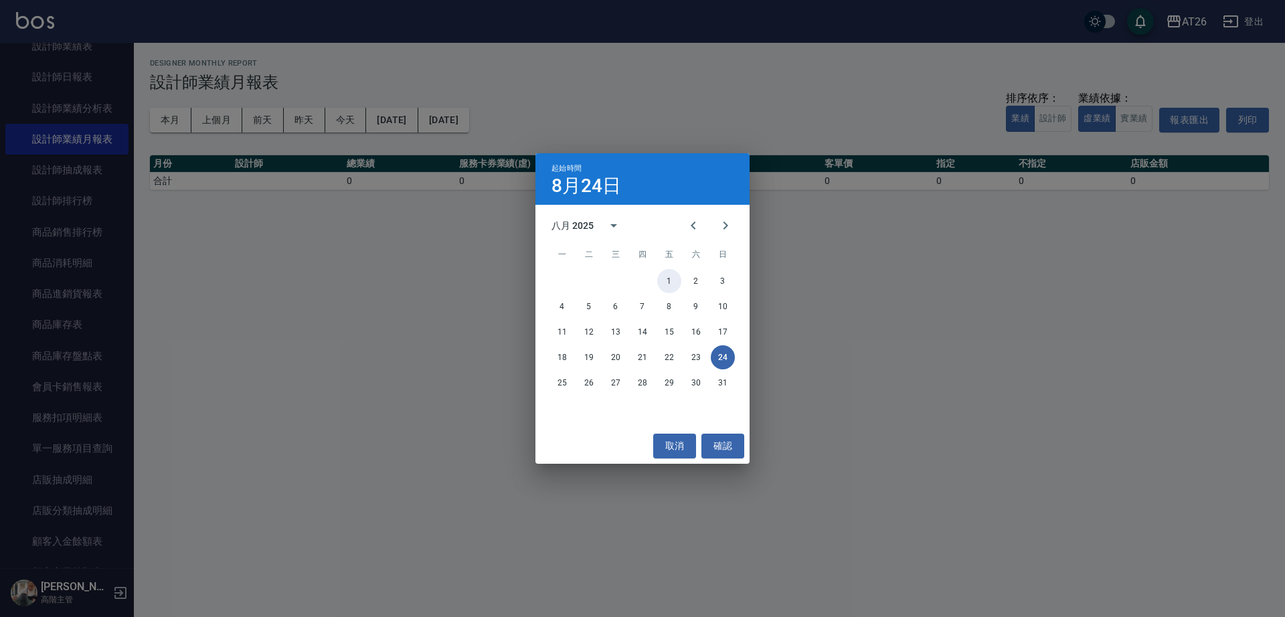
drag, startPoint x: 669, startPoint y: 274, endPoint x: 893, endPoint y: 147, distance: 258.2
click at [669, 273] on button "1" at bounding box center [669, 281] width 24 height 24
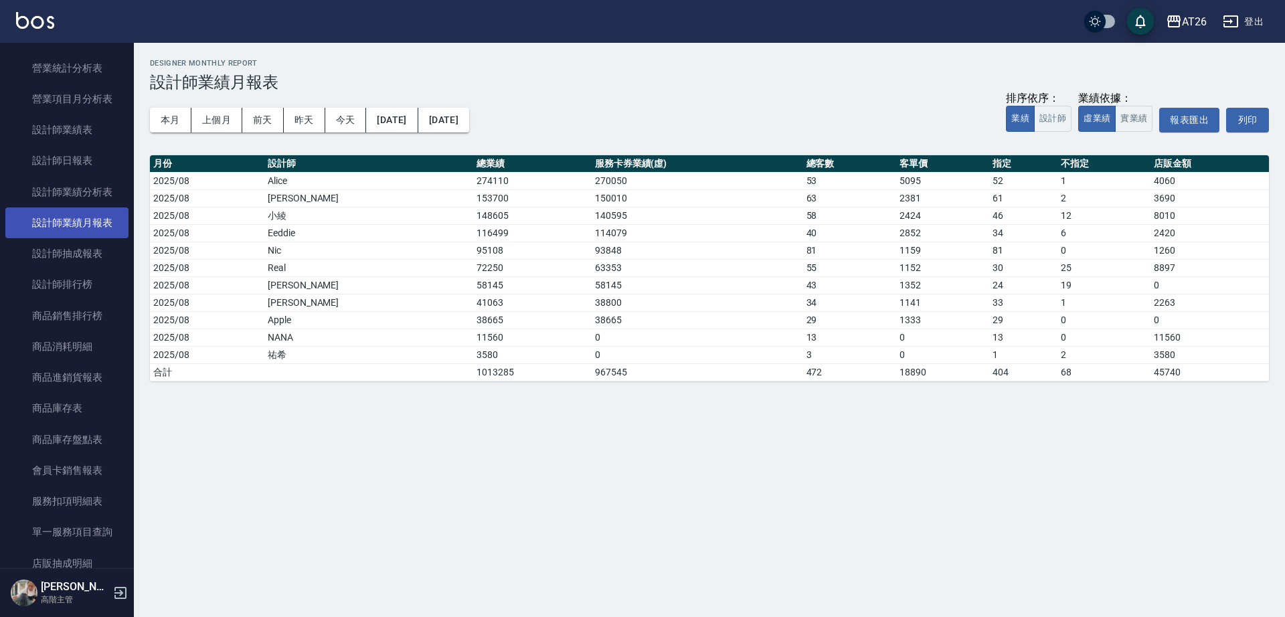
scroll to position [775, 0]
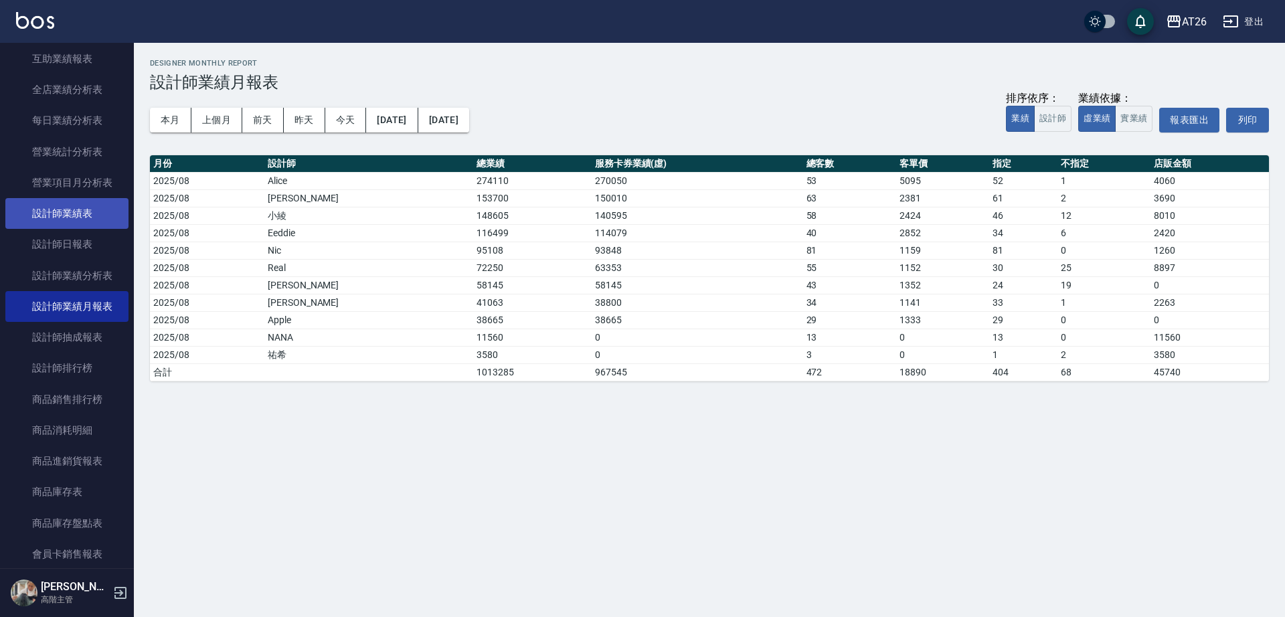
click at [110, 208] on link "設計師業績表" at bounding box center [66, 213] width 123 height 31
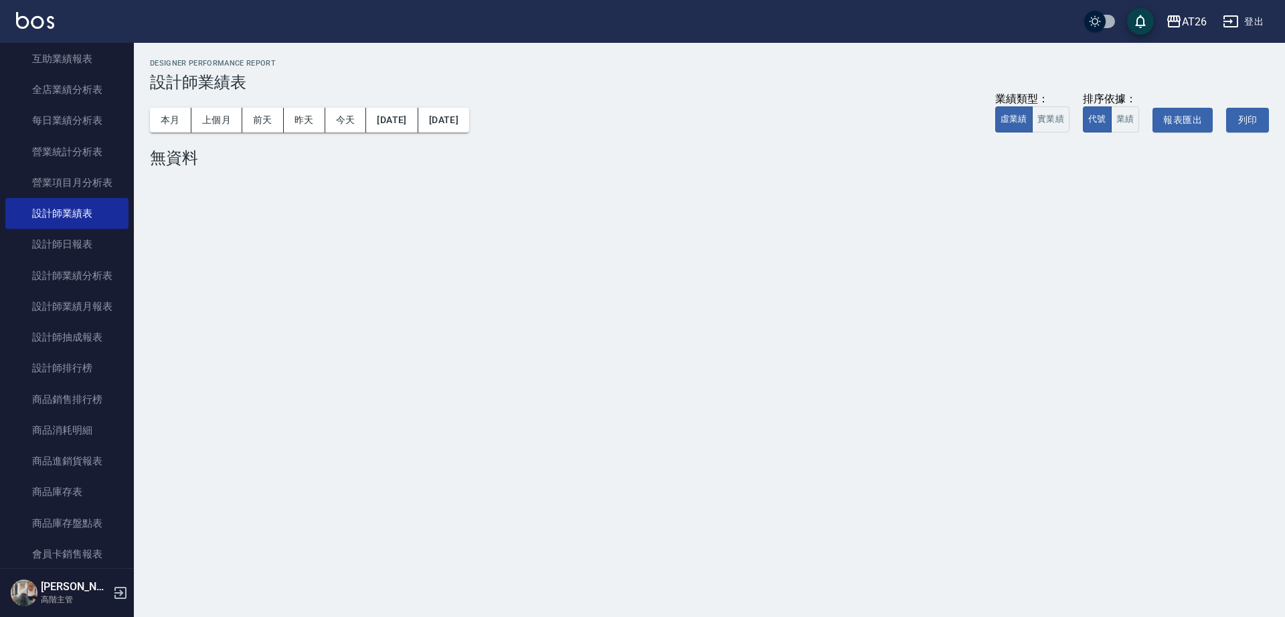
click at [386, 133] on div "本月 上個月 [DATE] [DATE] [DATE] [DATE] [DATE] 業績類型： 虛業績 實業績 排序依據： 代號 業績 報表匯出 列印" at bounding box center [709, 120] width 1119 height 57
click at [406, 122] on button "[DATE]" at bounding box center [392, 120] width 52 height 25
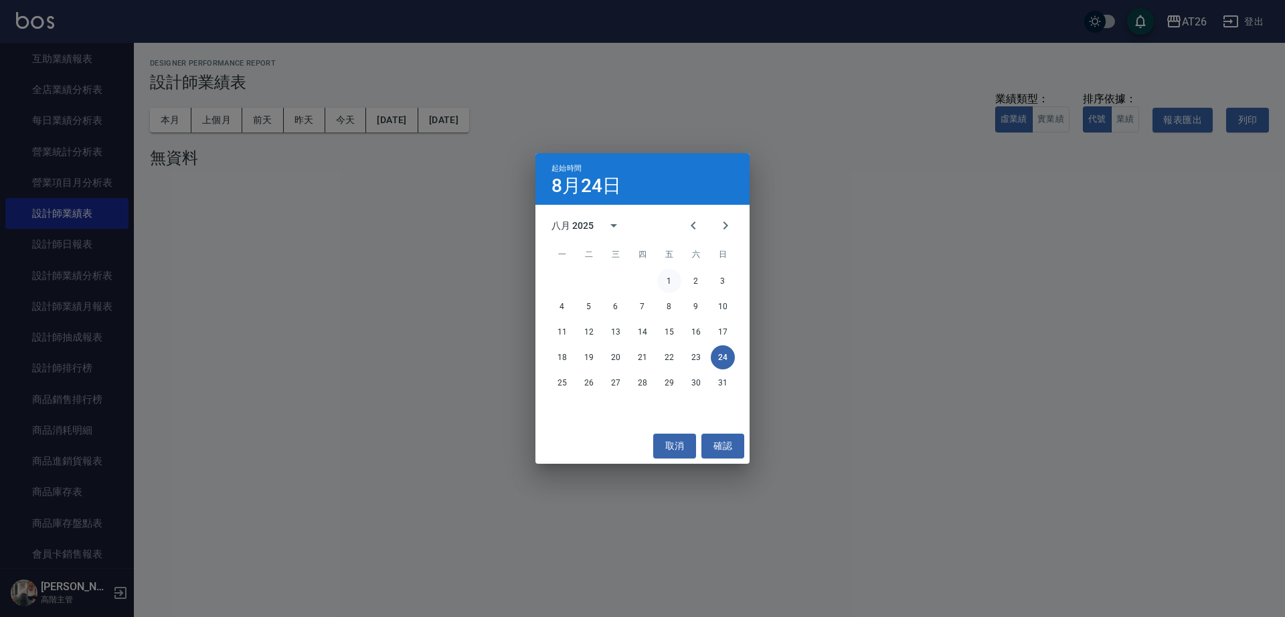
click at [665, 274] on button "1" at bounding box center [669, 281] width 24 height 24
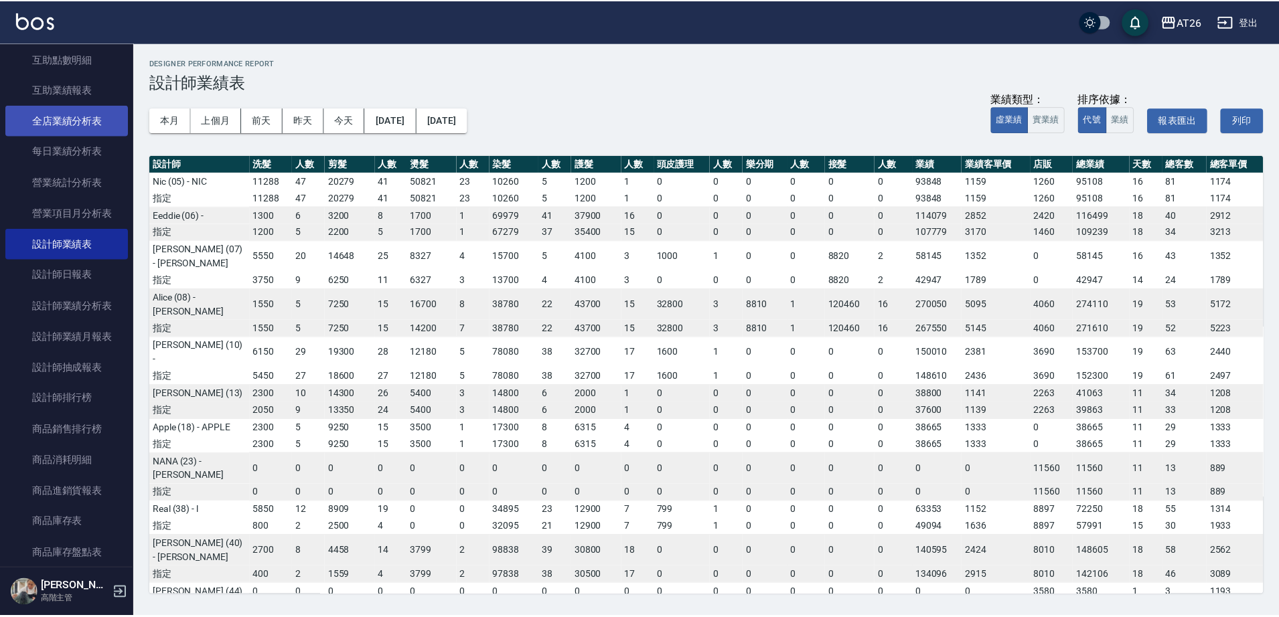
scroll to position [691, 0]
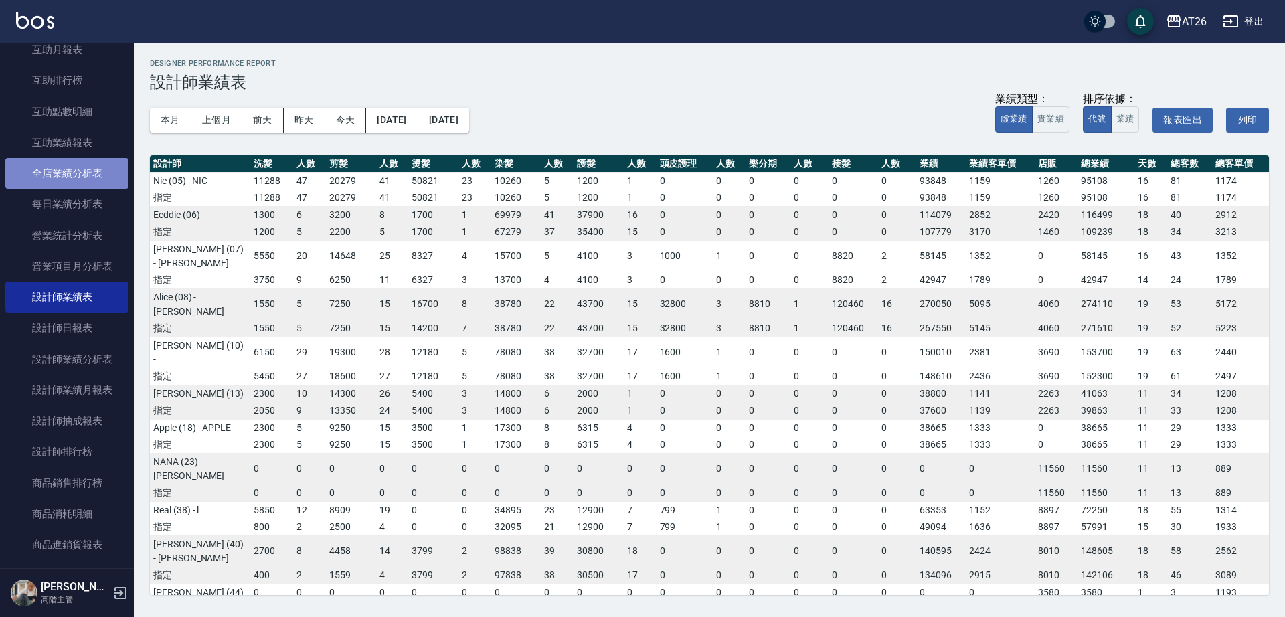
click at [81, 175] on link "全店業績分析表" at bounding box center [66, 173] width 123 height 31
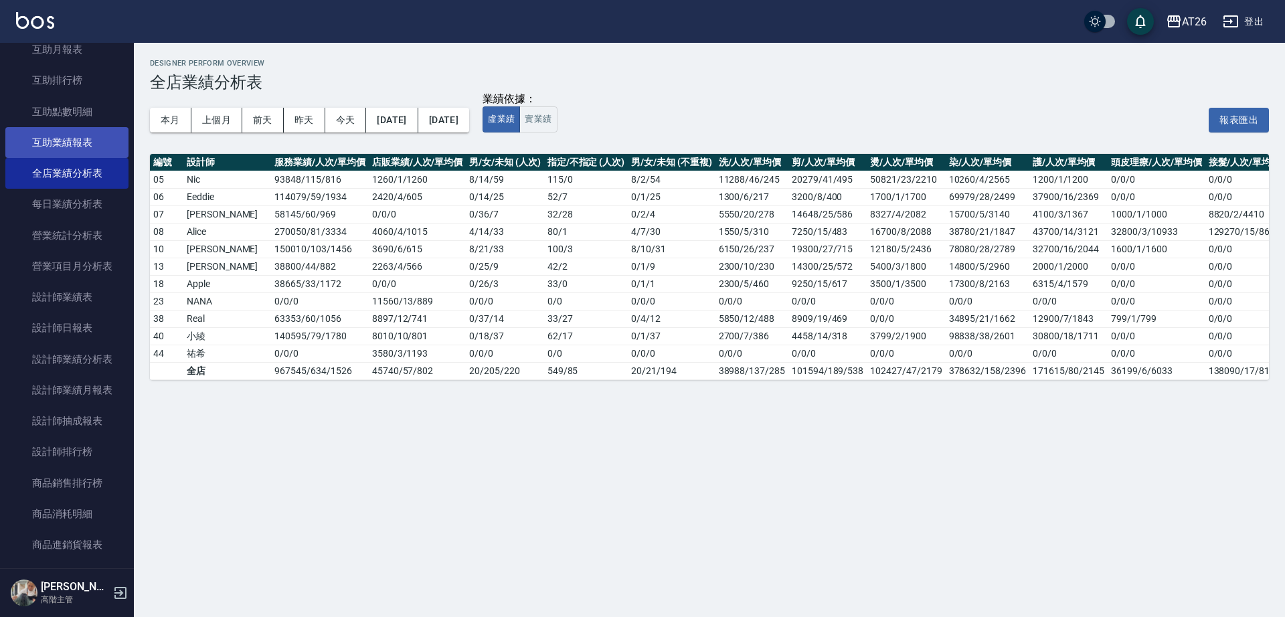
click at [83, 145] on link "互助業績報表" at bounding box center [66, 142] width 123 height 31
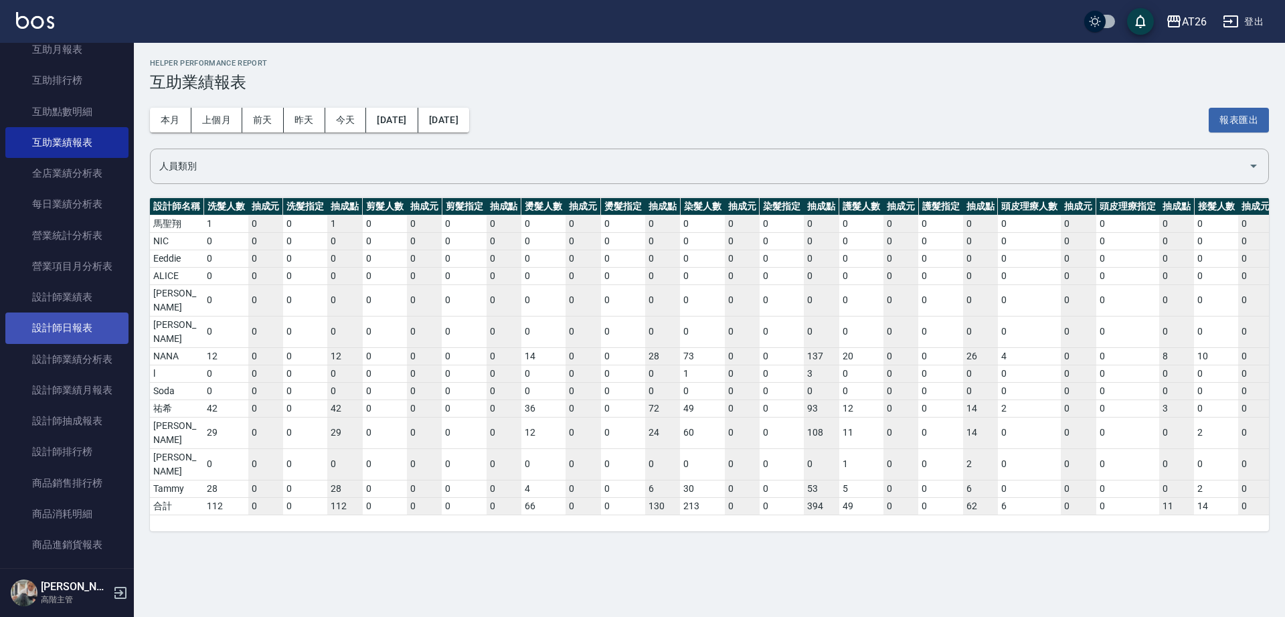
click at [98, 324] on link "設計師日報表" at bounding box center [66, 328] width 123 height 31
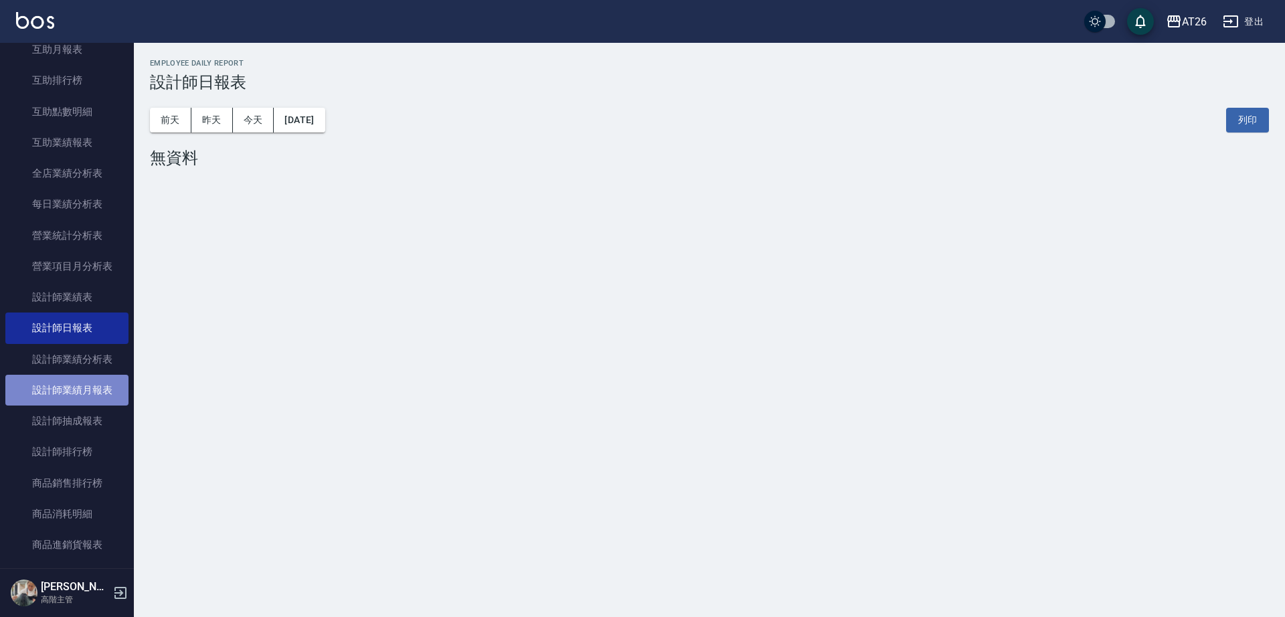
click at [93, 375] on link "設計師業績月報表" at bounding box center [66, 390] width 123 height 31
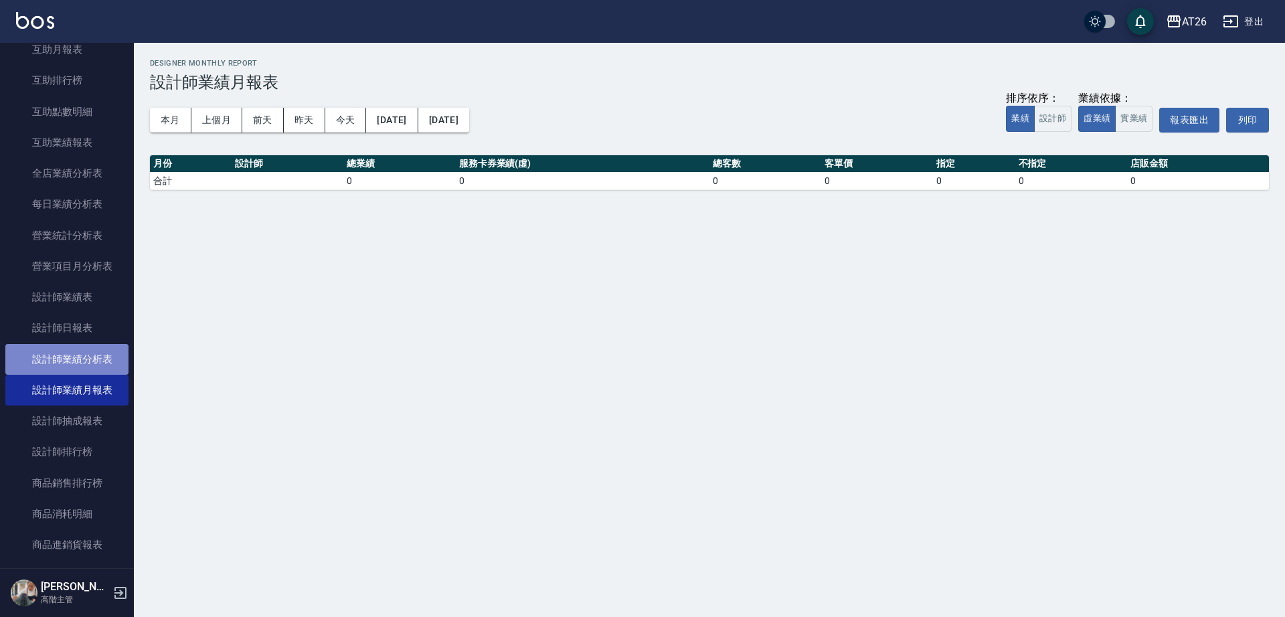
click at [93, 362] on link "設計師業績分析表" at bounding box center [66, 359] width 123 height 31
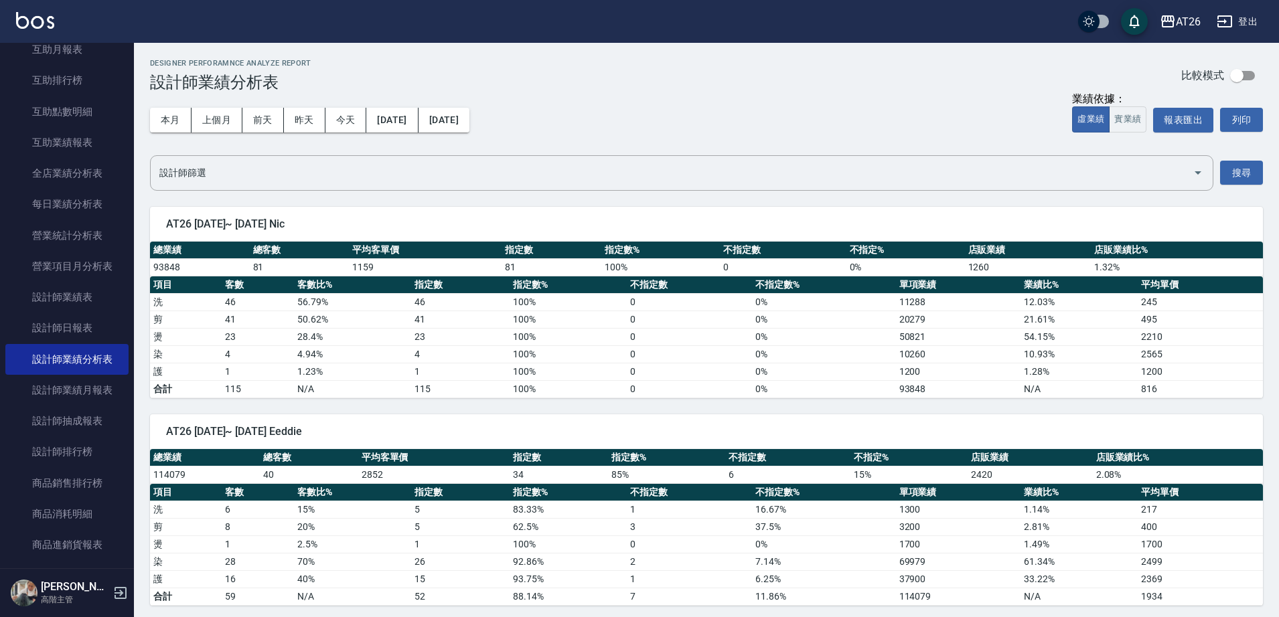
click at [1137, 105] on div "業績依據：" at bounding box center [1109, 99] width 74 height 14
click at [1137, 108] on button "實業績" at bounding box center [1127, 119] width 37 height 26
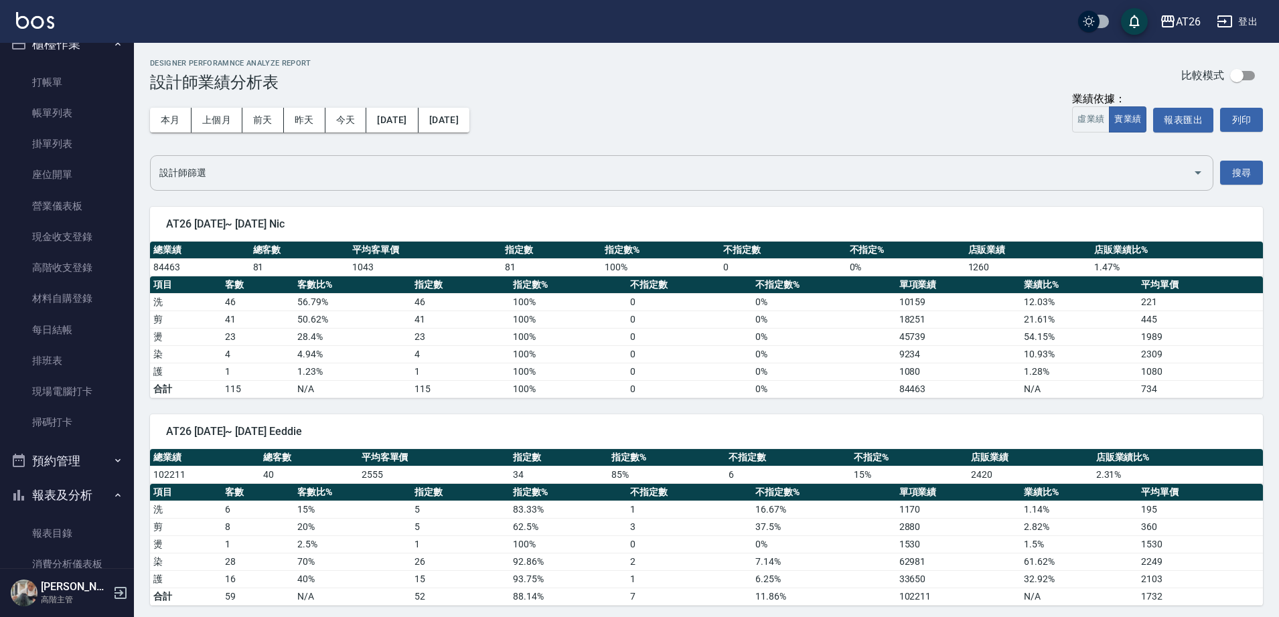
click at [423, 175] on input "設計師篩選" at bounding box center [671, 172] width 1031 height 23
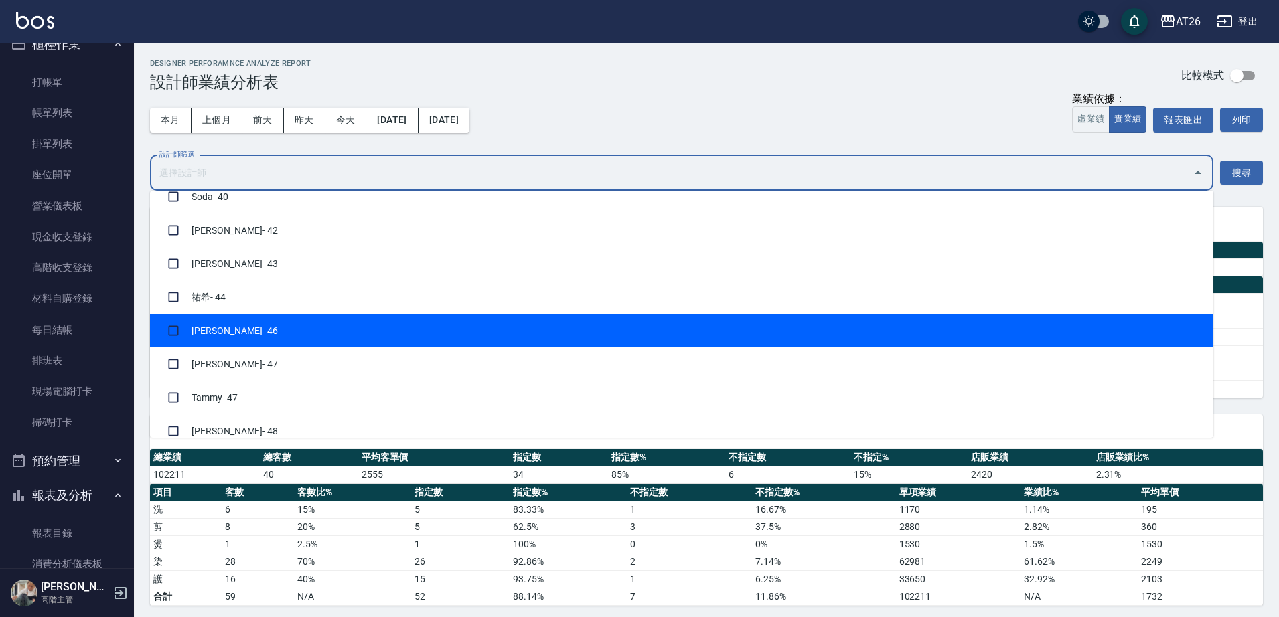
scroll to position [366, 0]
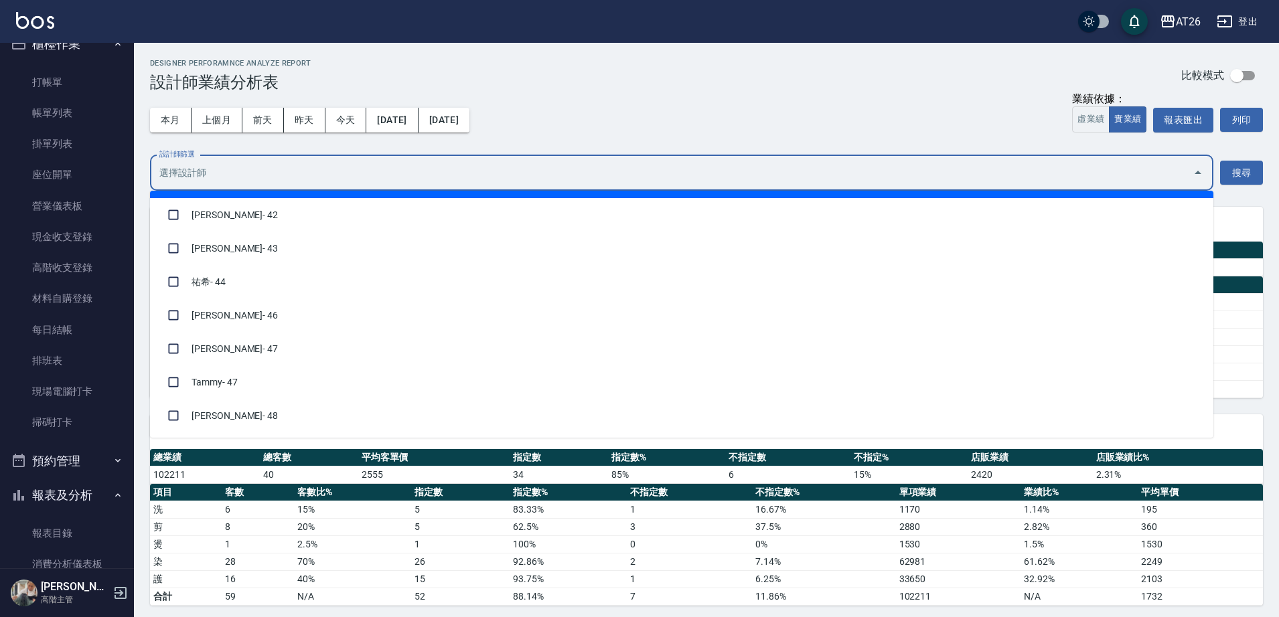
click at [580, 119] on div "本月 上個月 前天 昨天 今天 2025/08/01 2025/08/24 業績依據： 虛業績 實業績 報表匯出 列印" at bounding box center [706, 120] width 1113 height 57
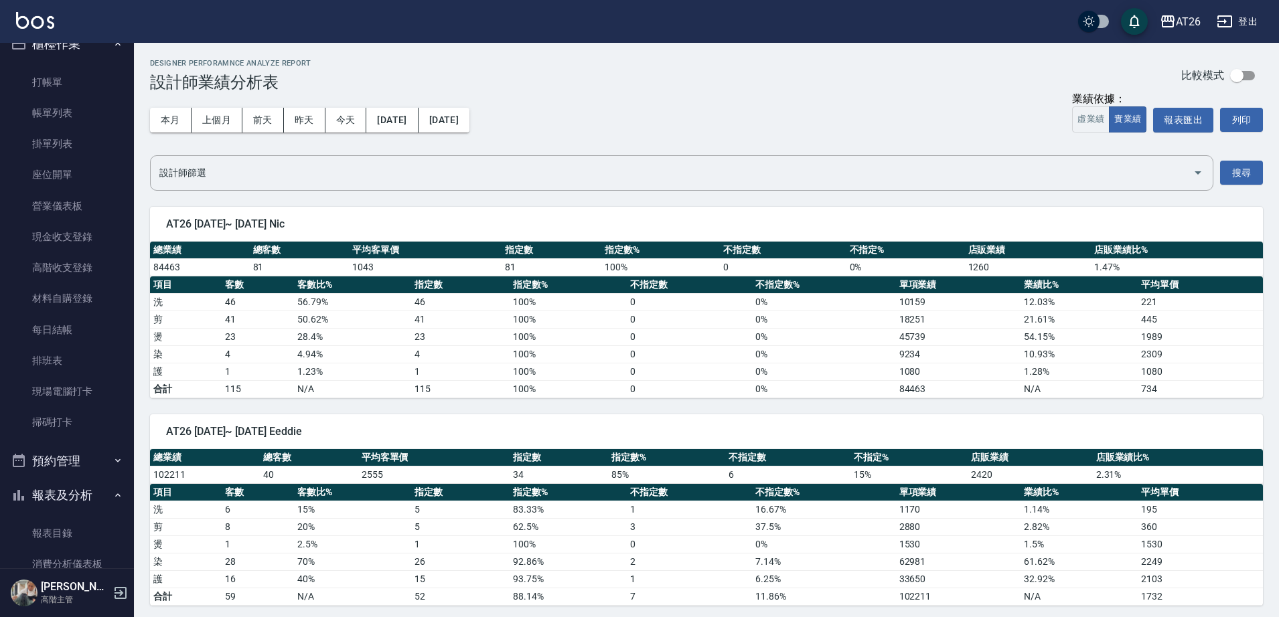
click at [540, 258] on td "81" at bounding box center [551, 266] width 100 height 17
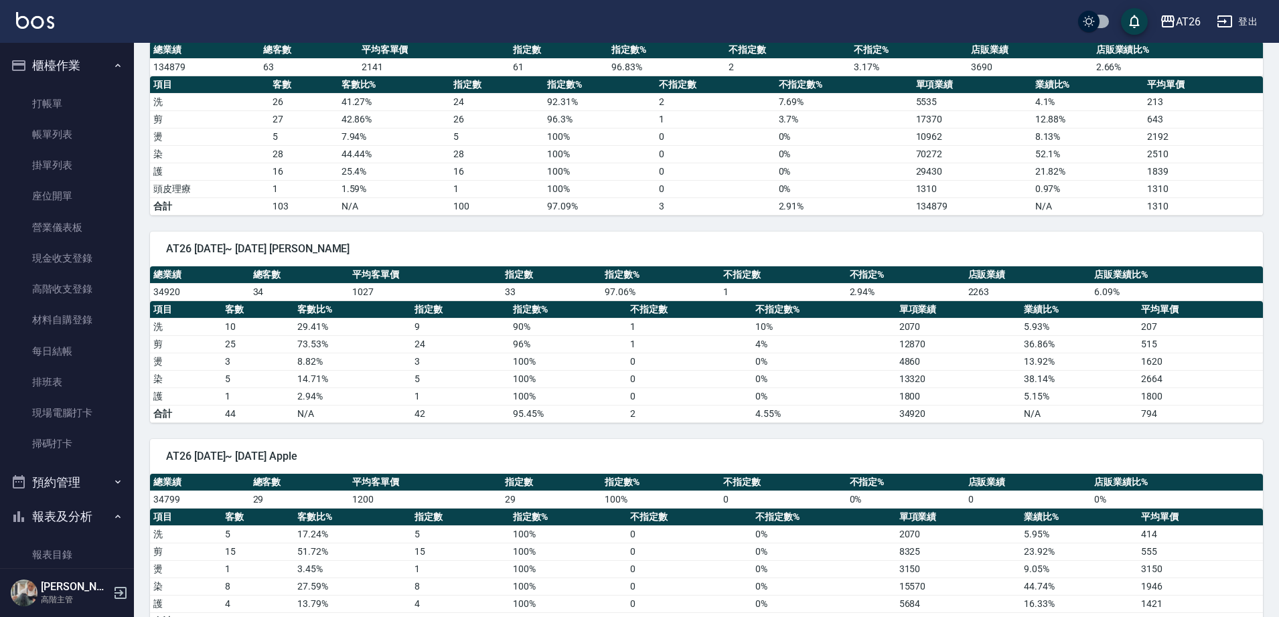
scroll to position [781, 0]
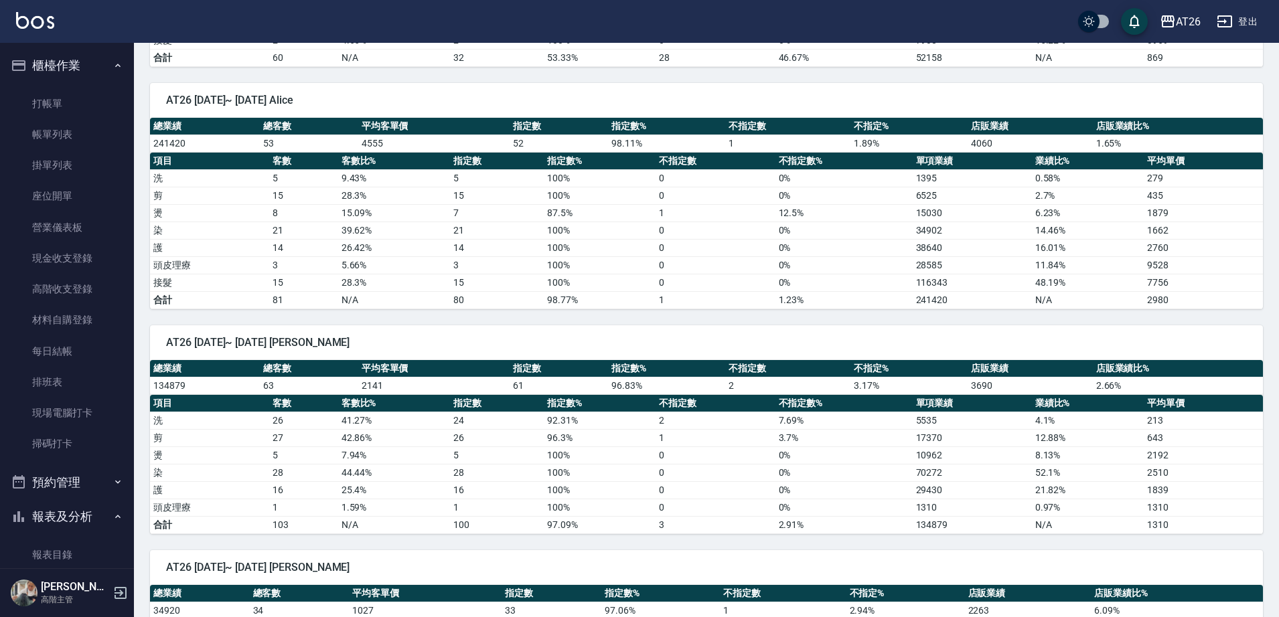
drag, startPoint x: 238, startPoint y: 140, endPoint x: 338, endPoint y: 171, distance: 105.2
click at [338, 171] on div "總業績 總客數 平均客單價 指定數 指定數% 不指定數 不指定% 店販業績 店販業績比% 241420 53 4555 52 98.11 % 1 1.89 %…" at bounding box center [706, 213] width 1113 height 191
click at [272, 142] on td "53" at bounding box center [309, 143] width 98 height 17
drag, startPoint x: 280, startPoint y: 134, endPoint x: 302, endPoint y: 129, distance: 22.6
click at [282, 135] on td "53" at bounding box center [309, 143] width 98 height 17
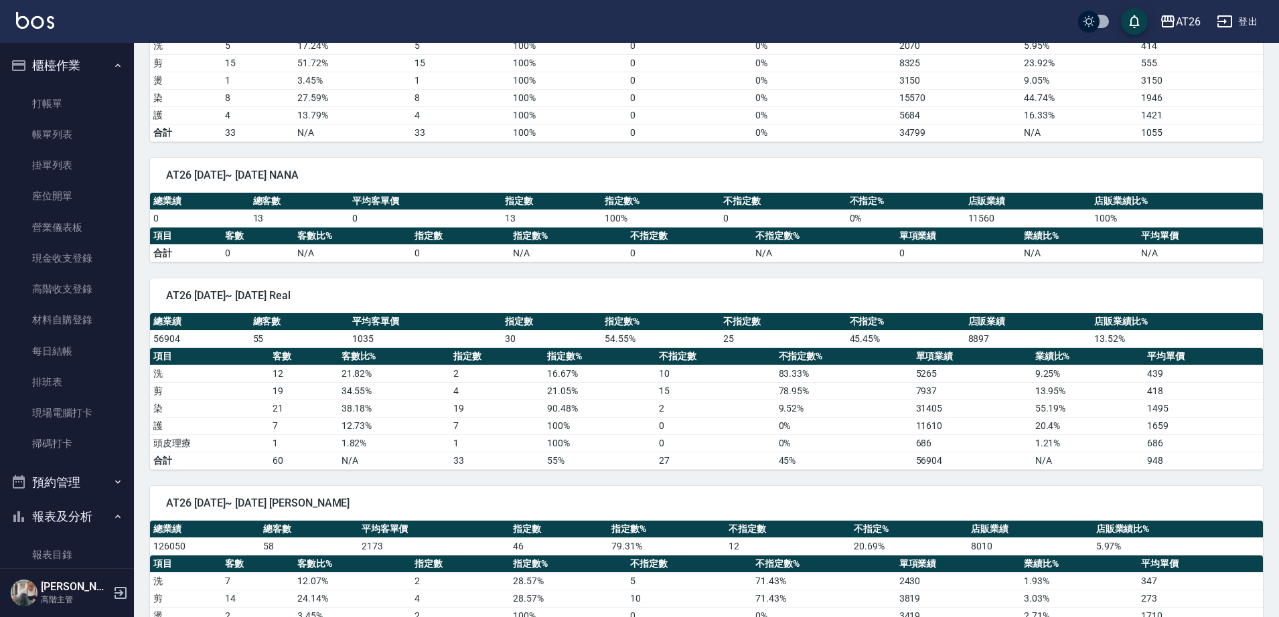
scroll to position [1618, 0]
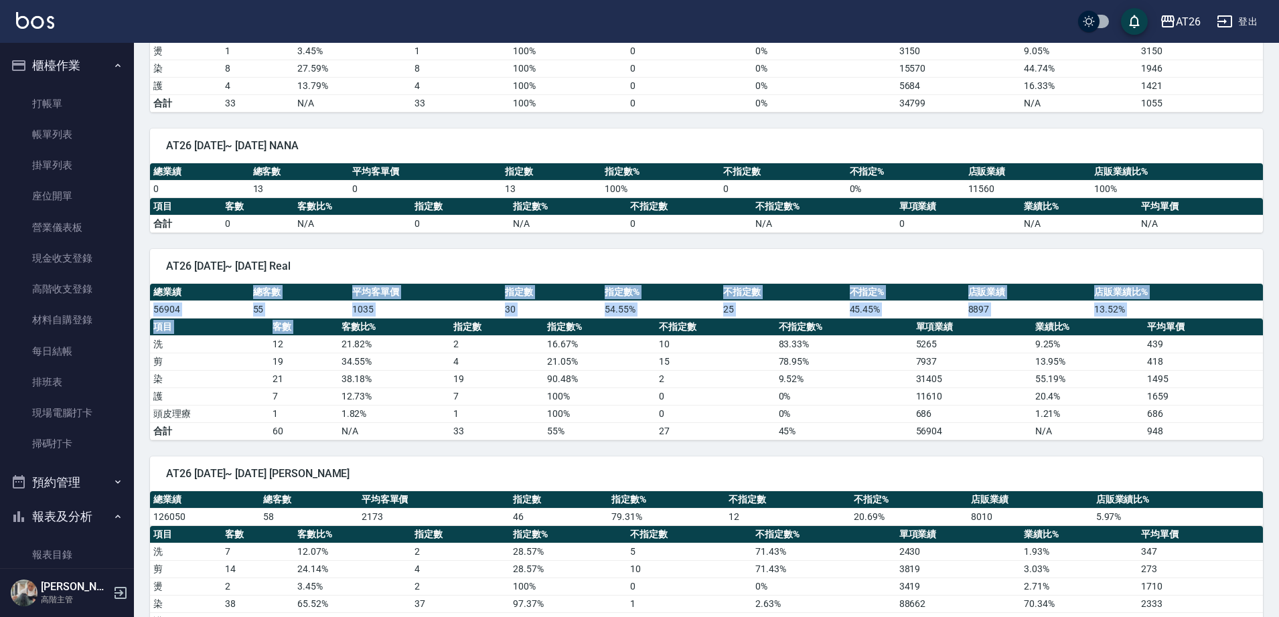
drag, startPoint x: 252, startPoint y: 299, endPoint x: 338, endPoint y: 319, distance: 88.7
click at [338, 319] on div "總業績 總客數 平均客單價 指定數 指定數% 不指定數 不指定% 店販業績 店販業績比% 56904 55 1035 30 54.55 % 25 45.45 …" at bounding box center [706, 362] width 1113 height 157
click at [363, 307] on td "1035" at bounding box center [425, 309] width 153 height 17
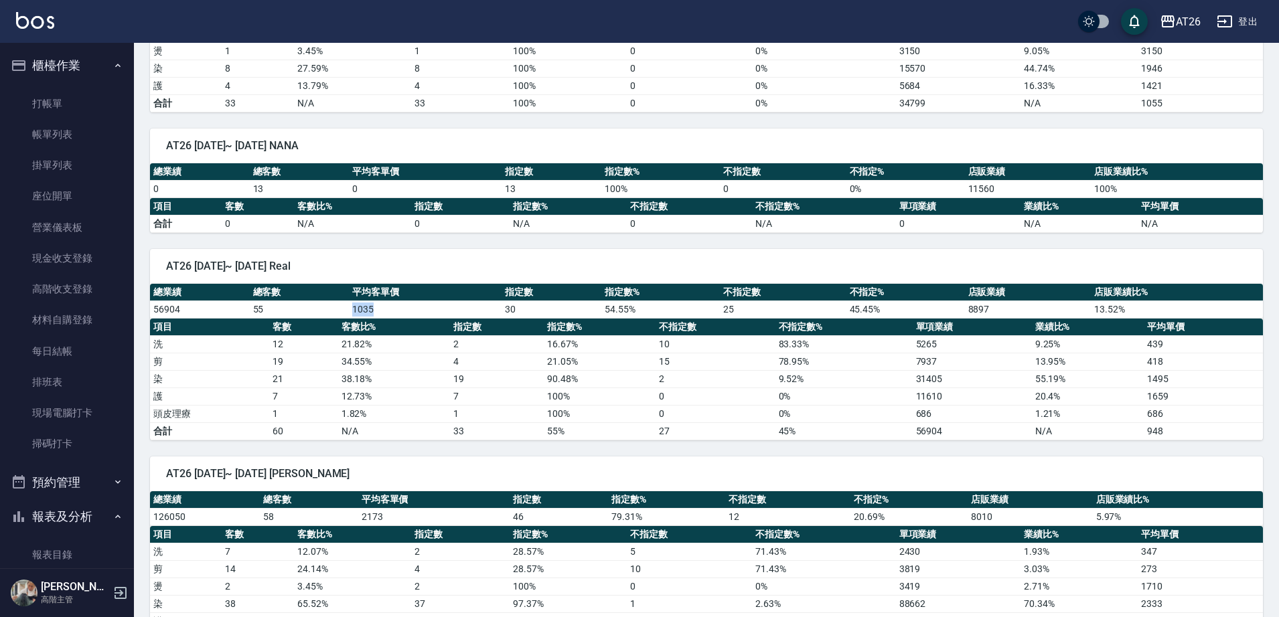
drag, startPoint x: 309, startPoint y: 317, endPoint x: 429, endPoint y: 311, distance: 120.6
click at [429, 311] on tr "56904 55 1035 30 54.55 % 25 45.45 % 8897 13.52 %" at bounding box center [706, 309] width 1113 height 17
click at [429, 311] on td "1035" at bounding box center [425, 309] width 153 height 17
drag, startPoint x: 941, startPoint y: 438, endPoint x: 887, endPoint y: 434, distance: 54.3
click at [887, 434] on tr "合計 60 N/A 33 55% 27 45% 56904 N/A 948" at bounding box center [706, 430] width 1113 height 17
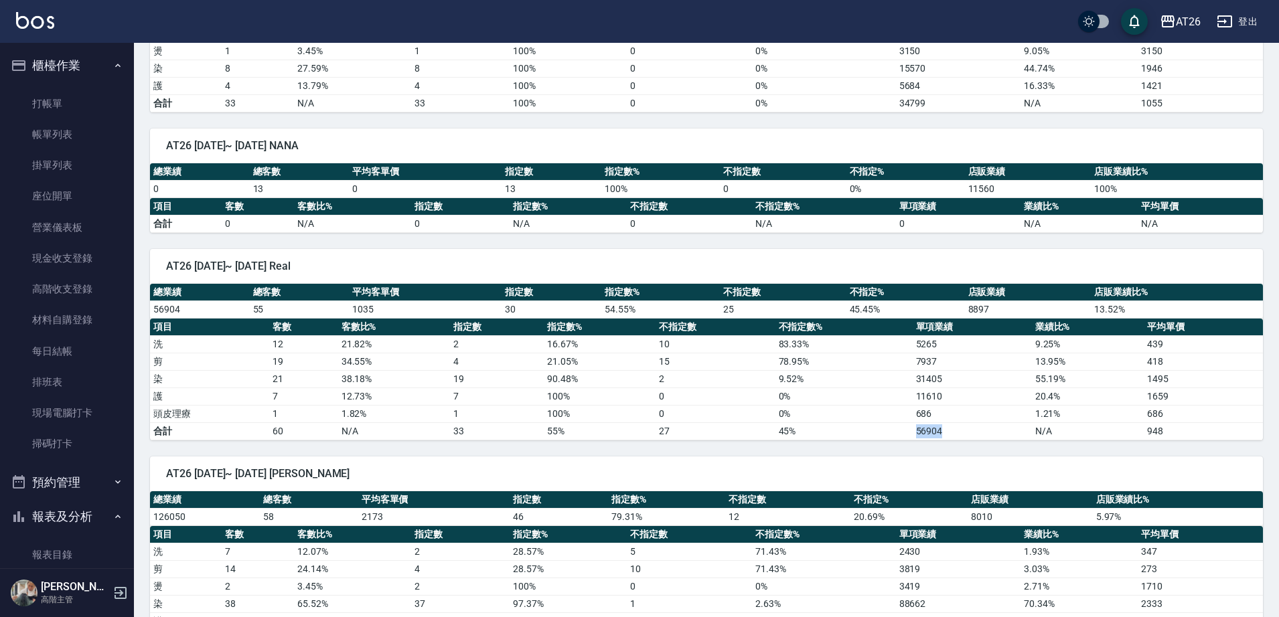
click at [888, 436] on td "45%" at bounding box center [843, 430] width 137 height 17
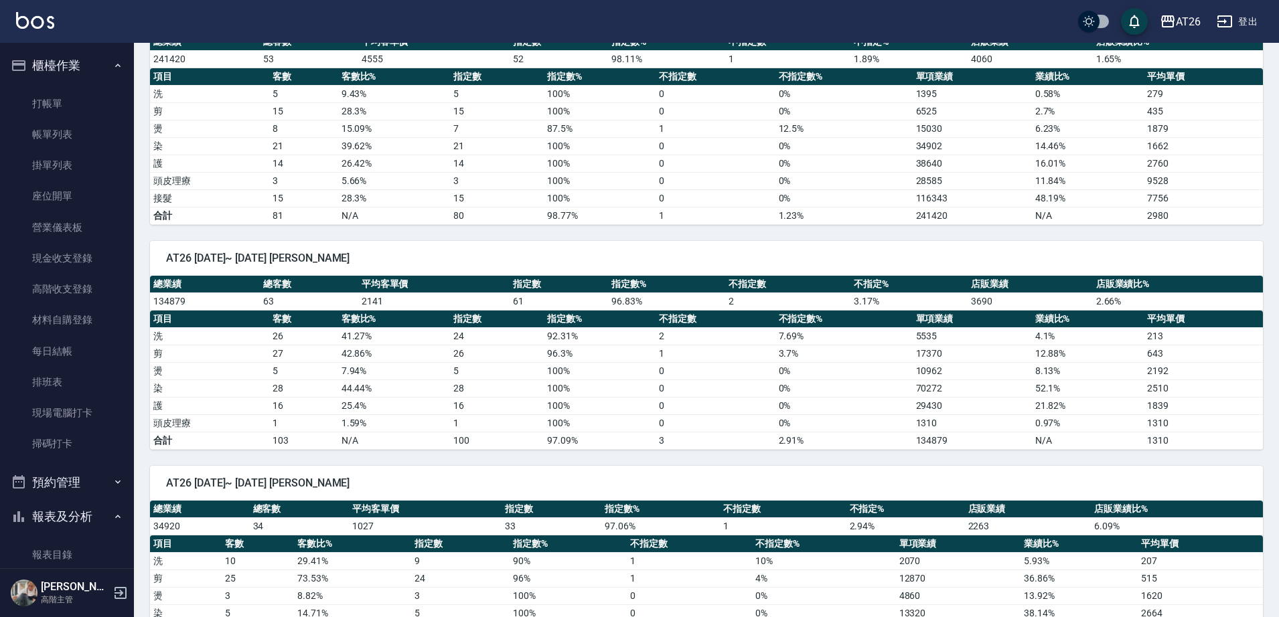
scroll to position [865, 0]
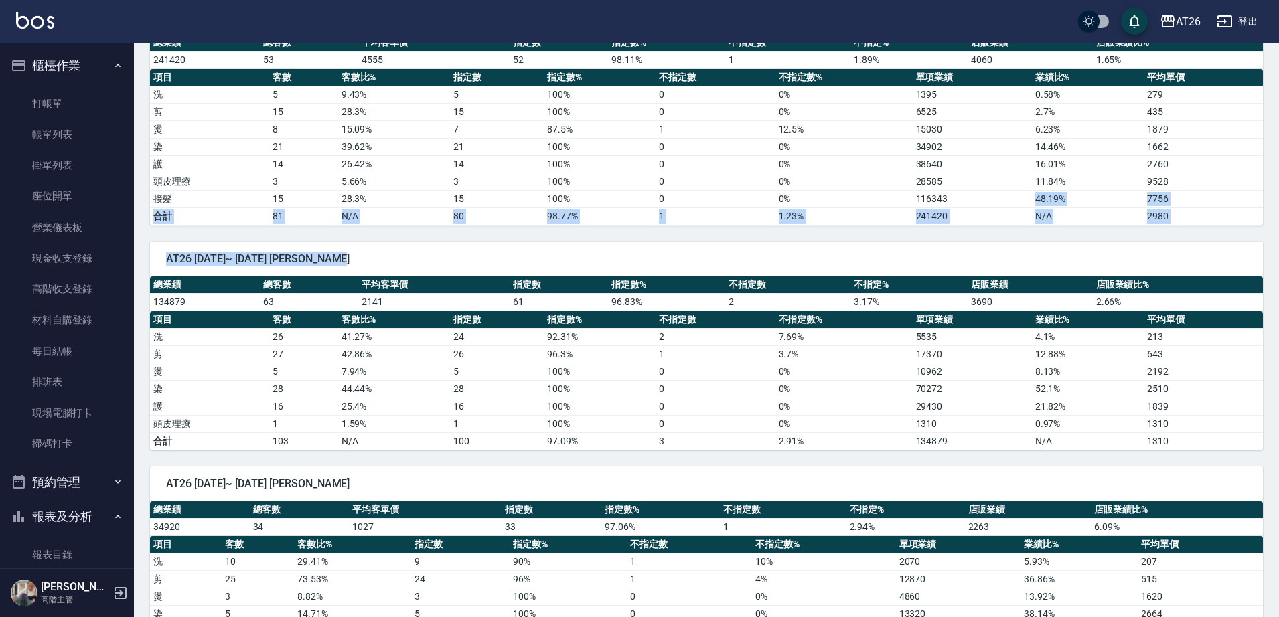
drag, startPoint x: 979, startPoint y: 205, endPoint x: 889, endPoint y: 241, distance: 96.7
click at [889, 241] on div "AT26 2025/08/01~ 2025/08/24 Nic 總業績 總客數 平均客單價 指定數 指定數% 不指定數 不指定% 店販業績 店販業績比% 84…" at bounding box center [698, 424] width 1129 height 2196
click at [890, 236] on div "AT26 2025/08/01~ 2025/08/24 Josh 總業績 總客數 平均客單價 指定數 指定數% 不指定數 不指定% 店販業績 店販業績比% 1…" at bounding box center [698, 338] width 1129 height 225
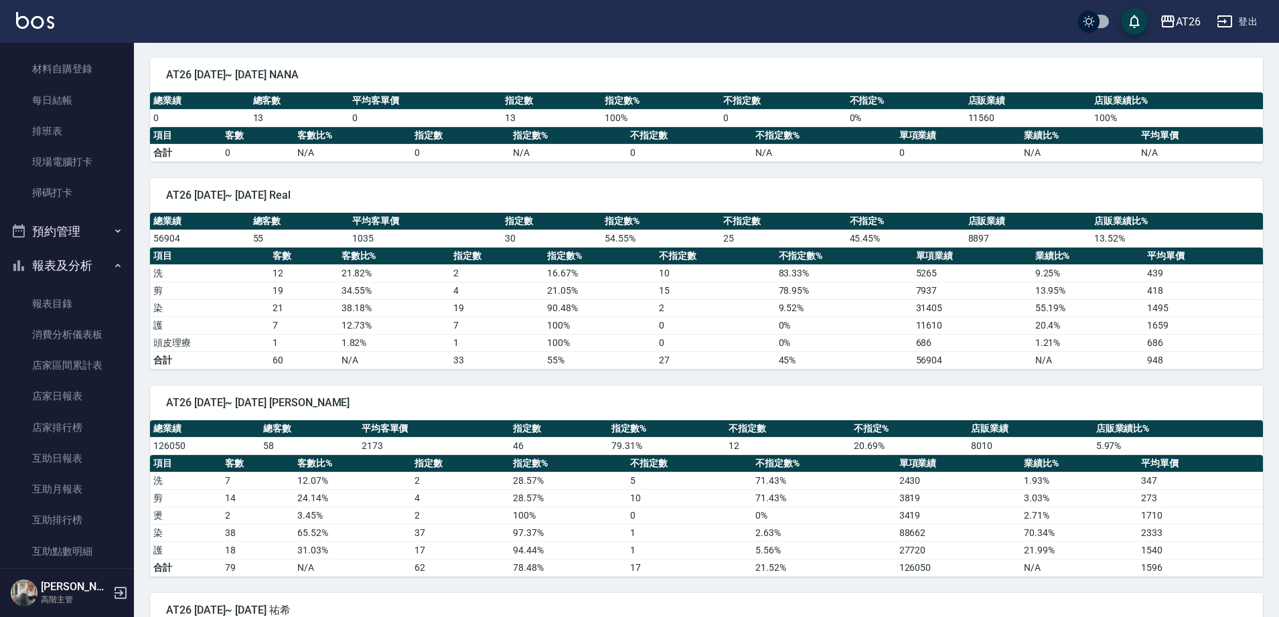
scroll to position [1618, 0]
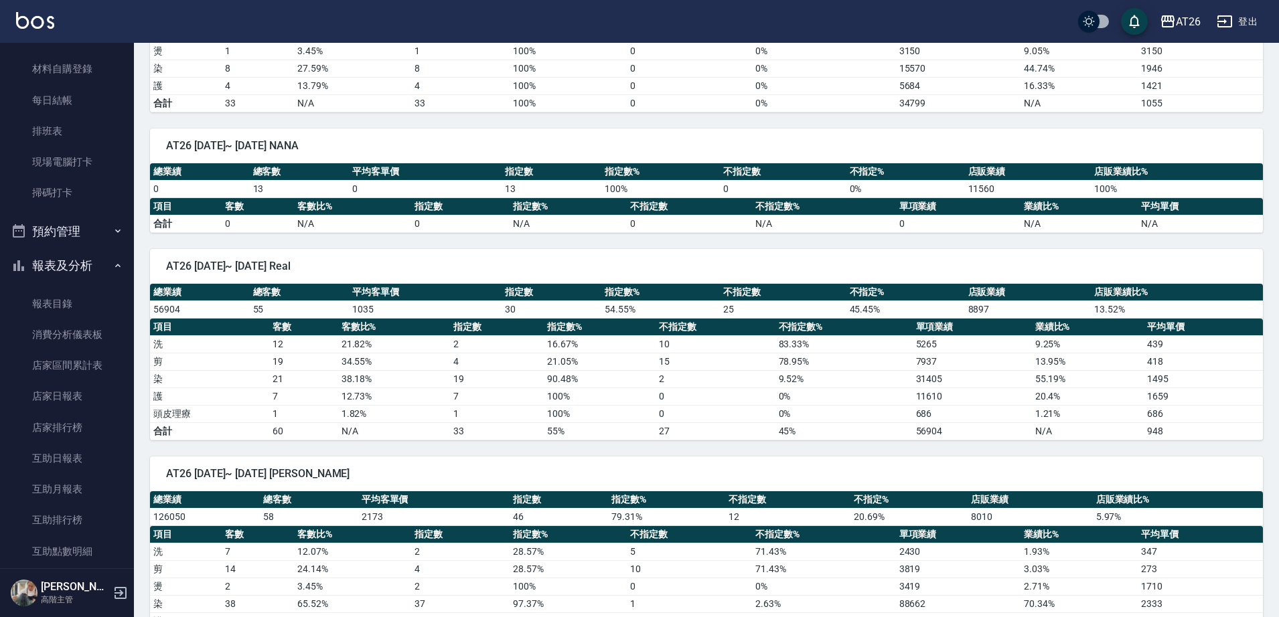
click at [62, 257] on button "報表及分析" at bounding box center [66, 265] width 123 height 35
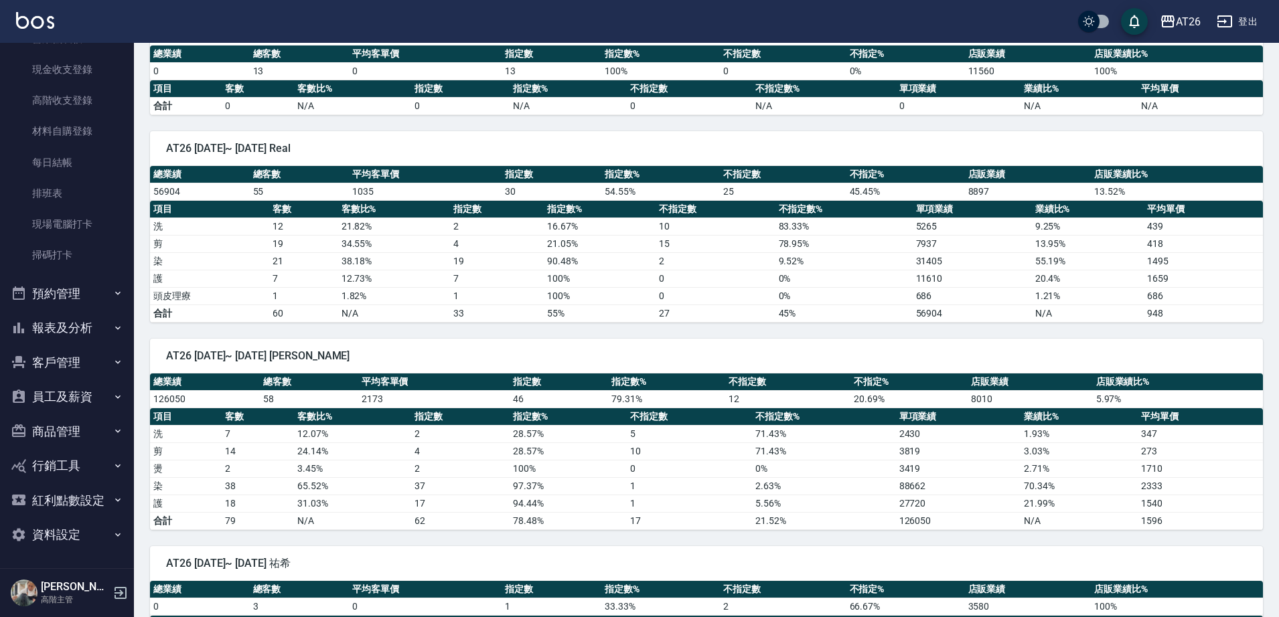
scroll to position [1785, 0]
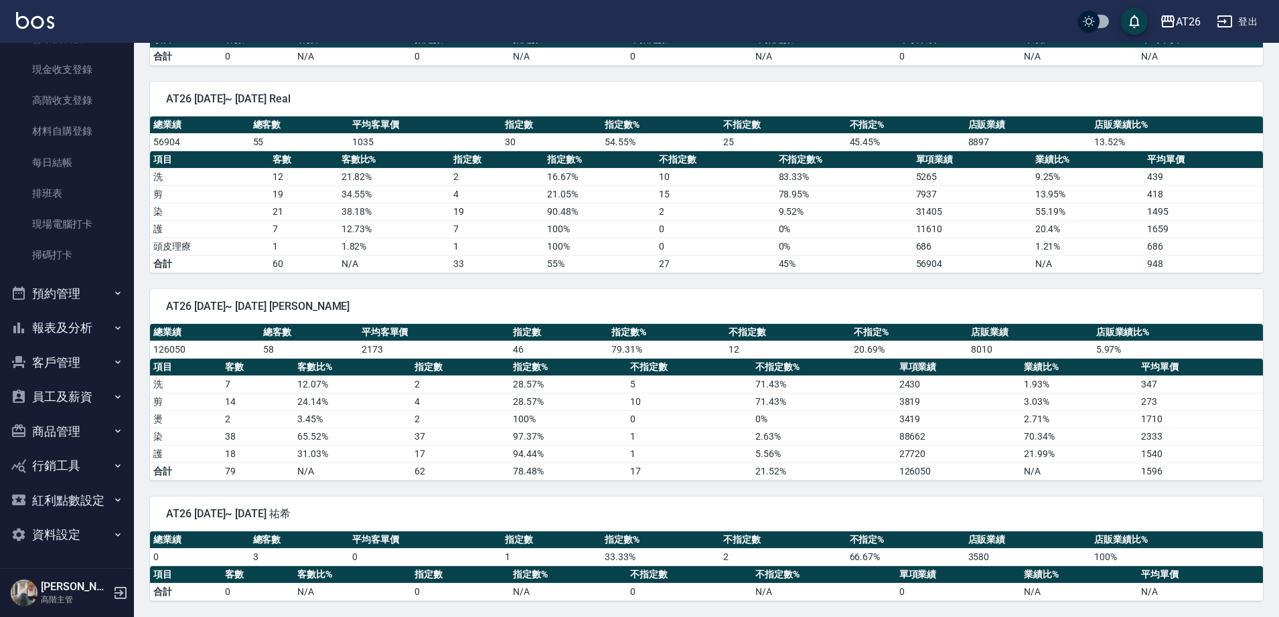
click at [703, 283] on div "AT26 2025/08/01~ 2025/08/24 小綾 總業績 總客數 平均客單價 指定數 指定數% 不指定數 不指定% 店販業績 店販業績比% 126…" at bounding box center [698, 377] width 1129 height 208
drag, startPoint x: 700, startPoint y: 334, endPoint x: 700, endPoint y: 323, distance: 11.4
click at [700, 325] on th "指定數%" at bounding box center [666, 332] width 117 height 17
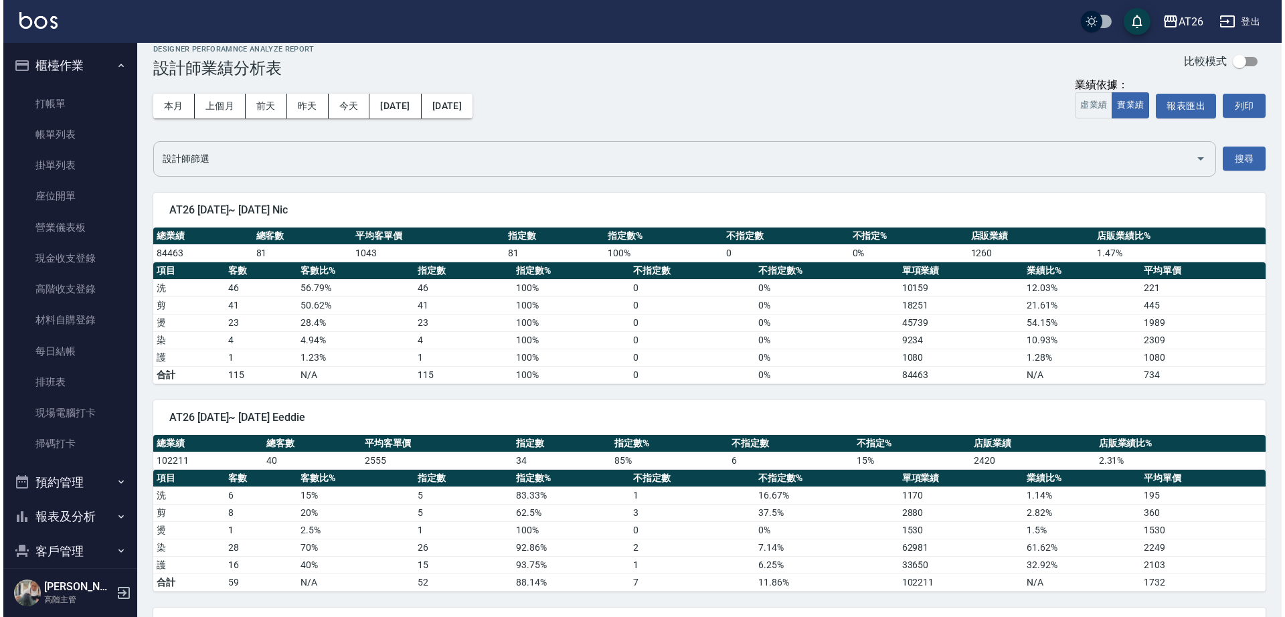
scroll to position [0, 0]
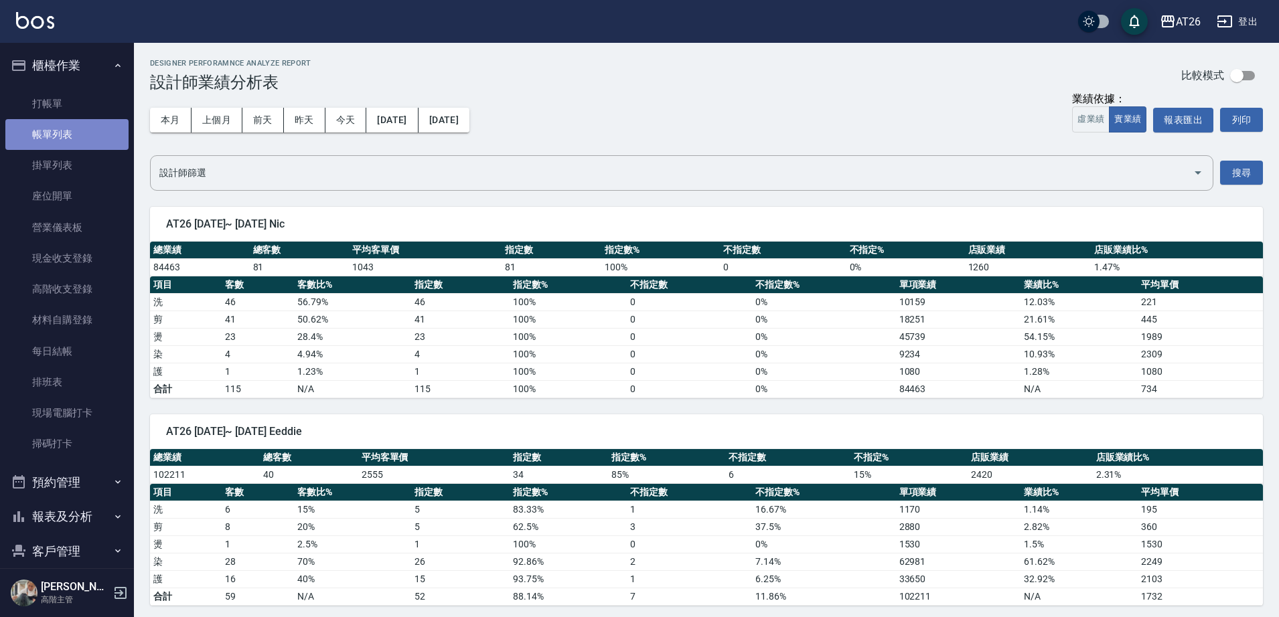
click at [107, 127] on link "帳單列表" at bounding box center [66, 134] width 123 height 31
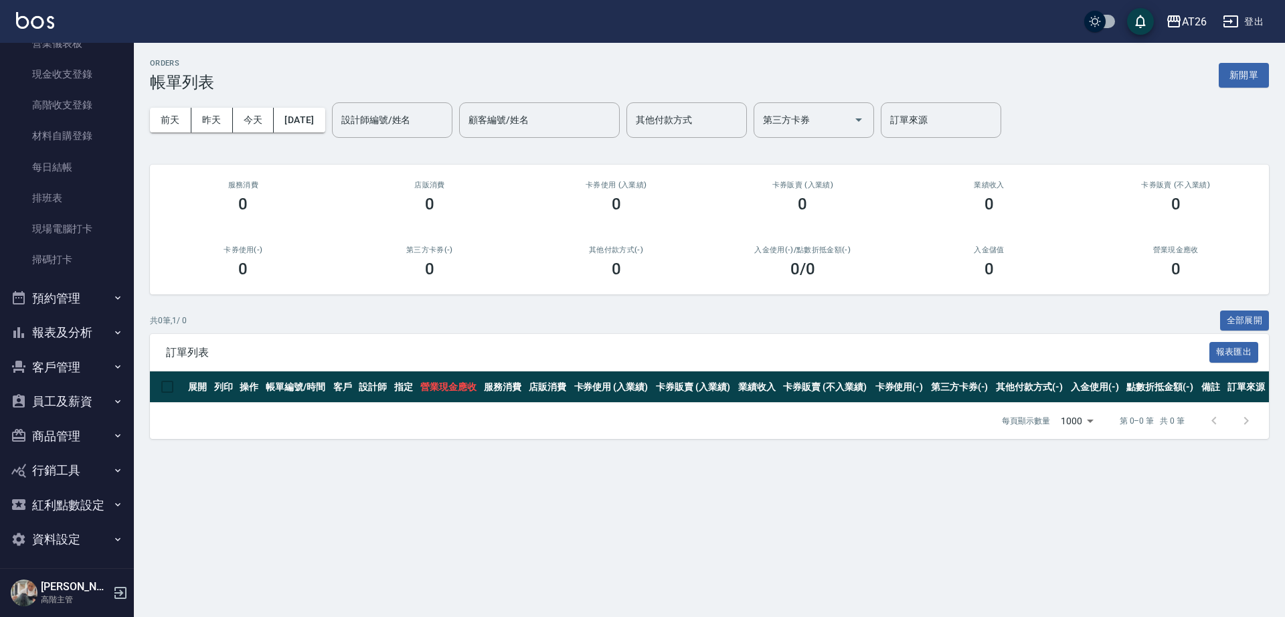
scroll to position [189, 0]
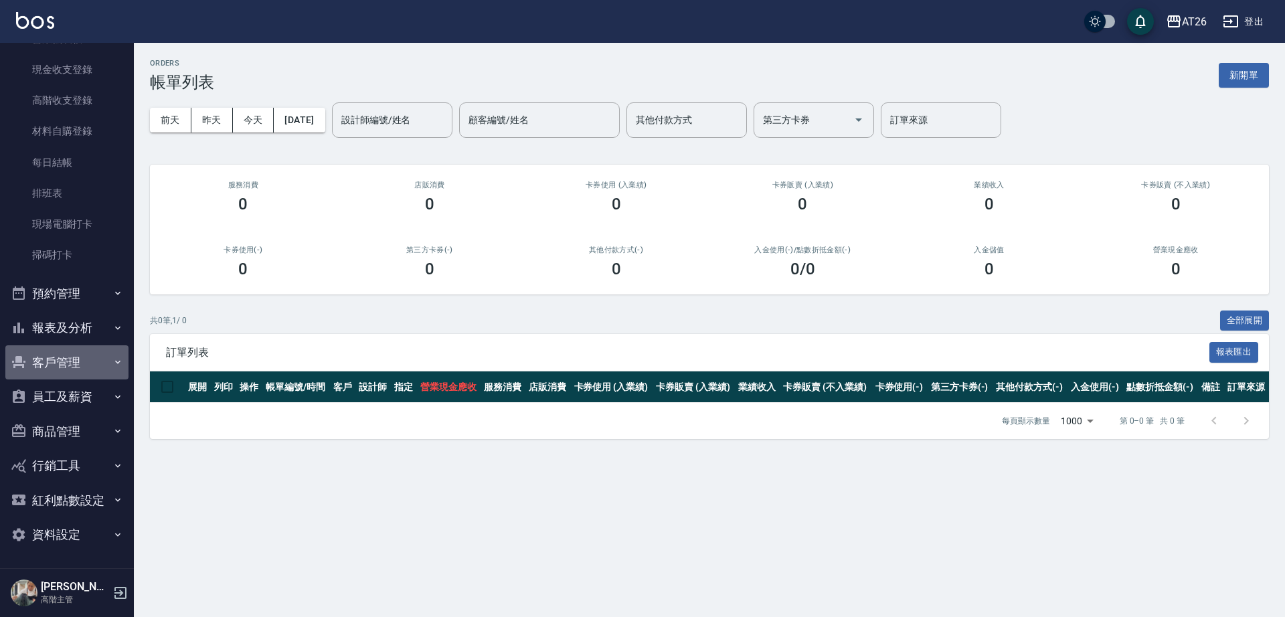
click at [90, 359] on button "客戶管理" at bounding box center [66, 362] width 123 height 35
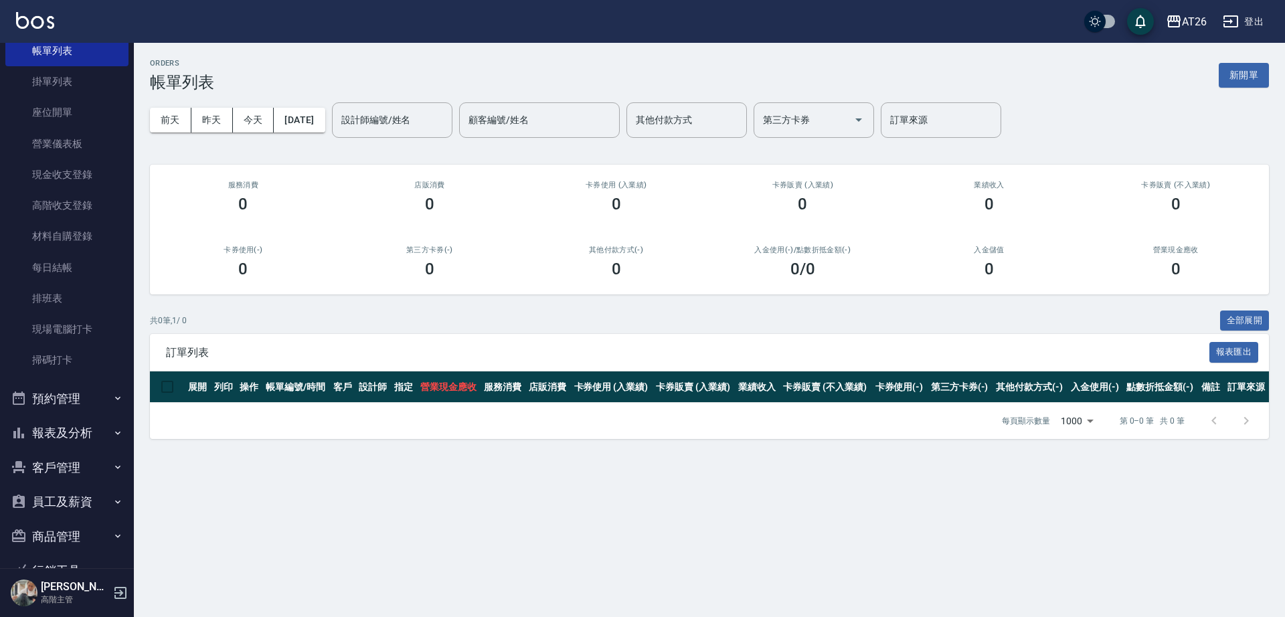
scroll to position [167, 0]
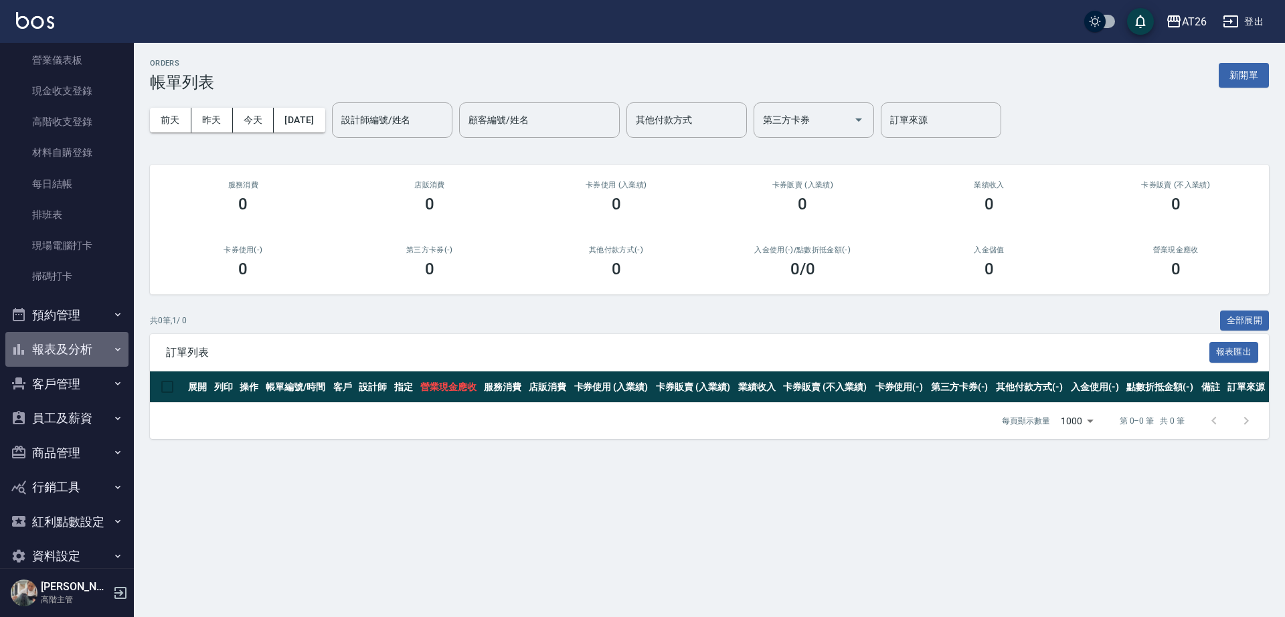
click at [112, 347] on icon "button" at bounding box center [117, 349] width 11 height 11
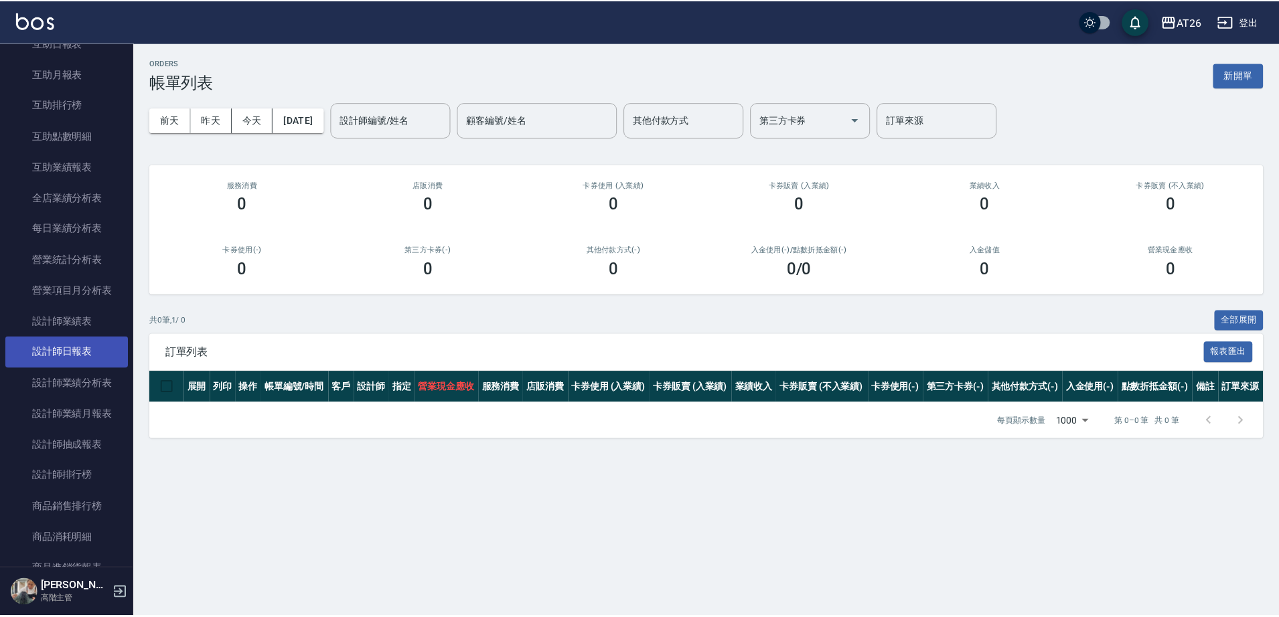
scroll to position [669, 0]
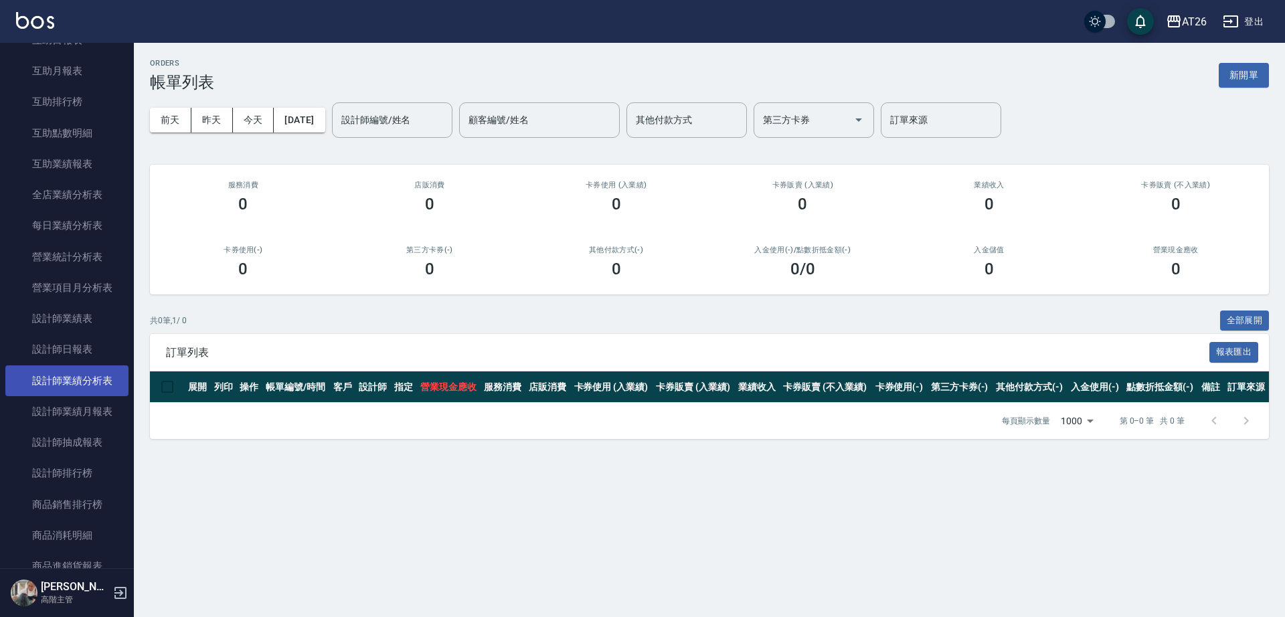
click at [103, 382] on link "設計師業績分析表" at bounding box center [66, 381] width 123 height 31
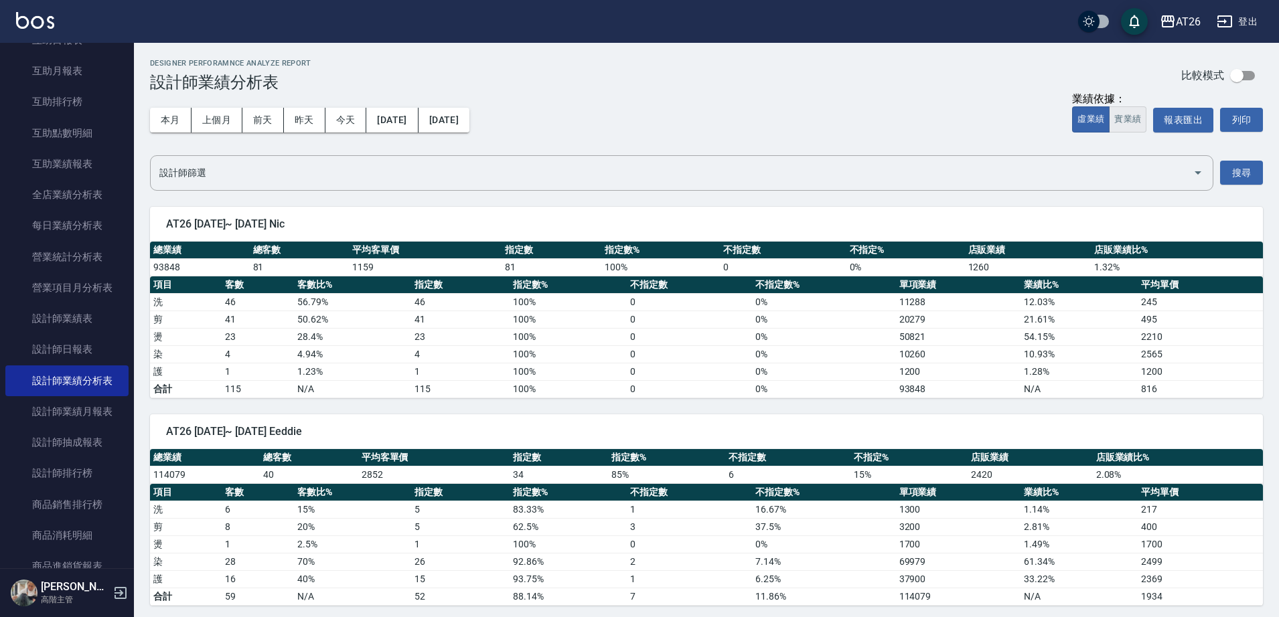
click at [1135, 127] on button "實業績" at bounding box center [1127, 119] width 37 height 26
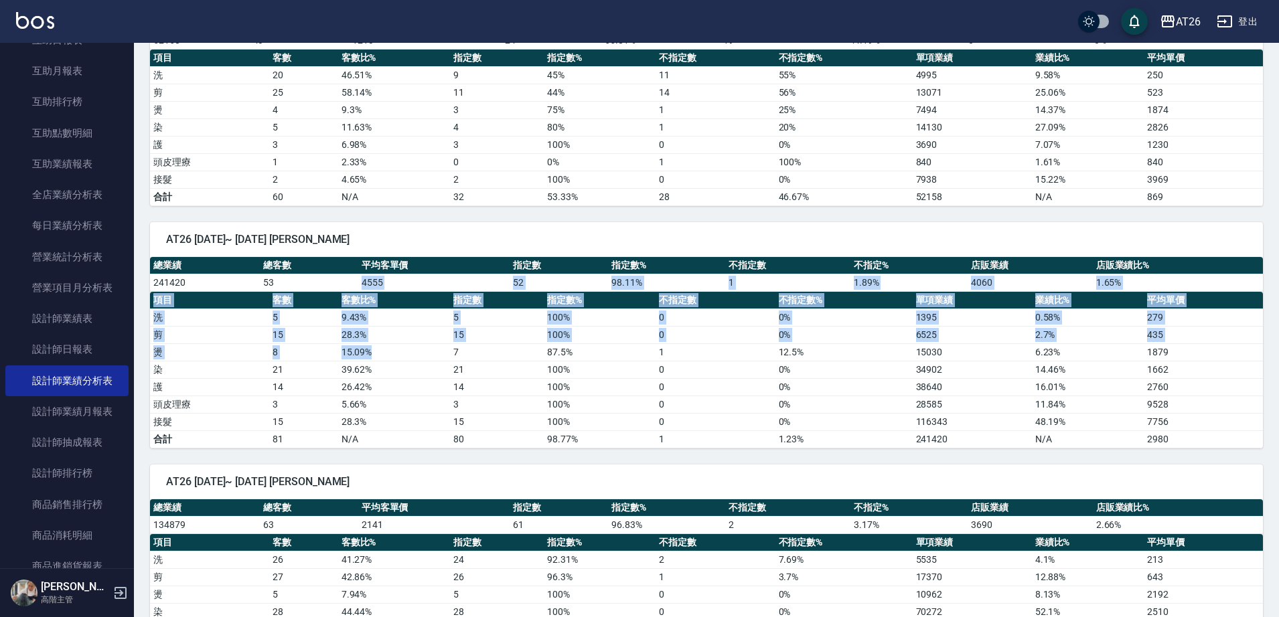
scroll to position [669, 0]
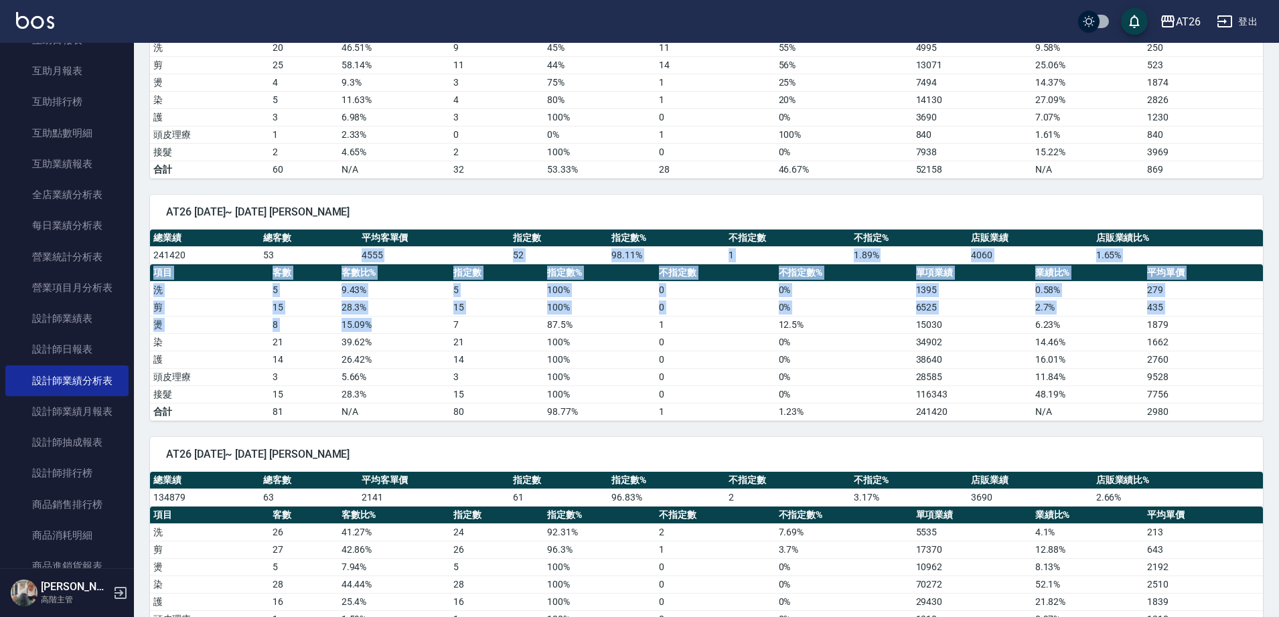
drag, startPoint x: 336, startPoint y: 313, endPoint x: 447, endPoint y: 306, distance: 111.4
click at [404, 317] on div "總業績 總客數 平均客單價 指定數 指定數% 不指定數 不指定% 店販業績 店販業績比% 241420 53 4555 52 98.11 % 1 1.89 %…" at bounding box center [706, 325] width 1113 height 191
click at [447, 306] on td "28.3 %" at bounding box center [394, 307] width 112 height 17
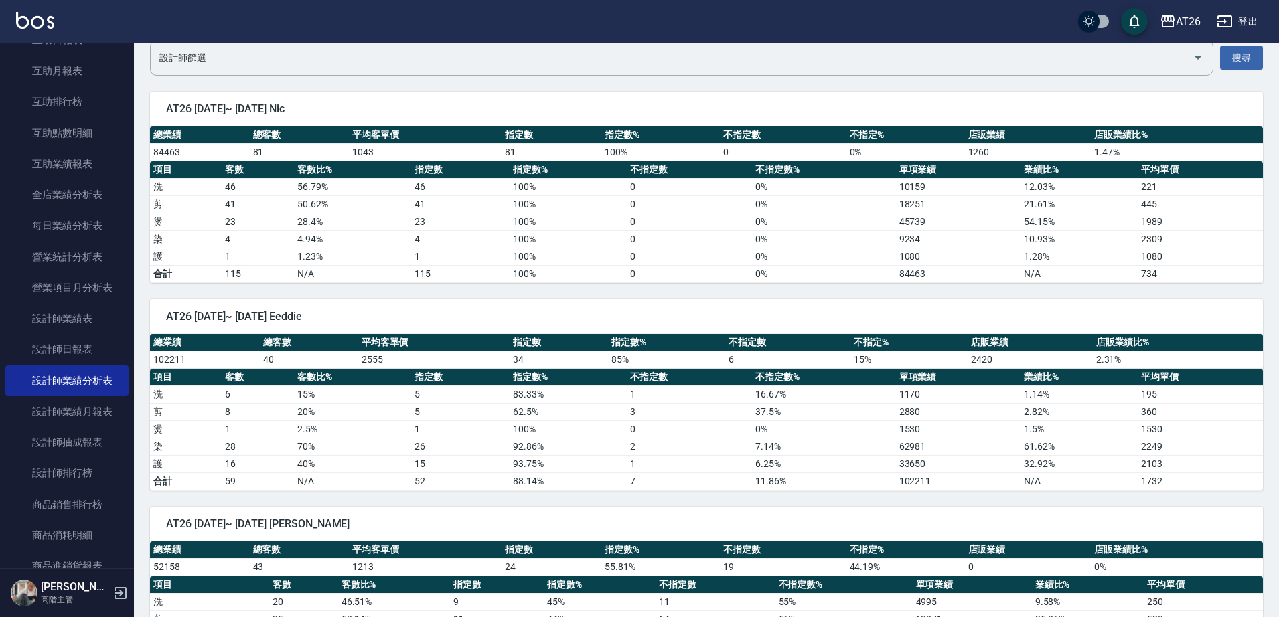
scroll to position [0, 0]
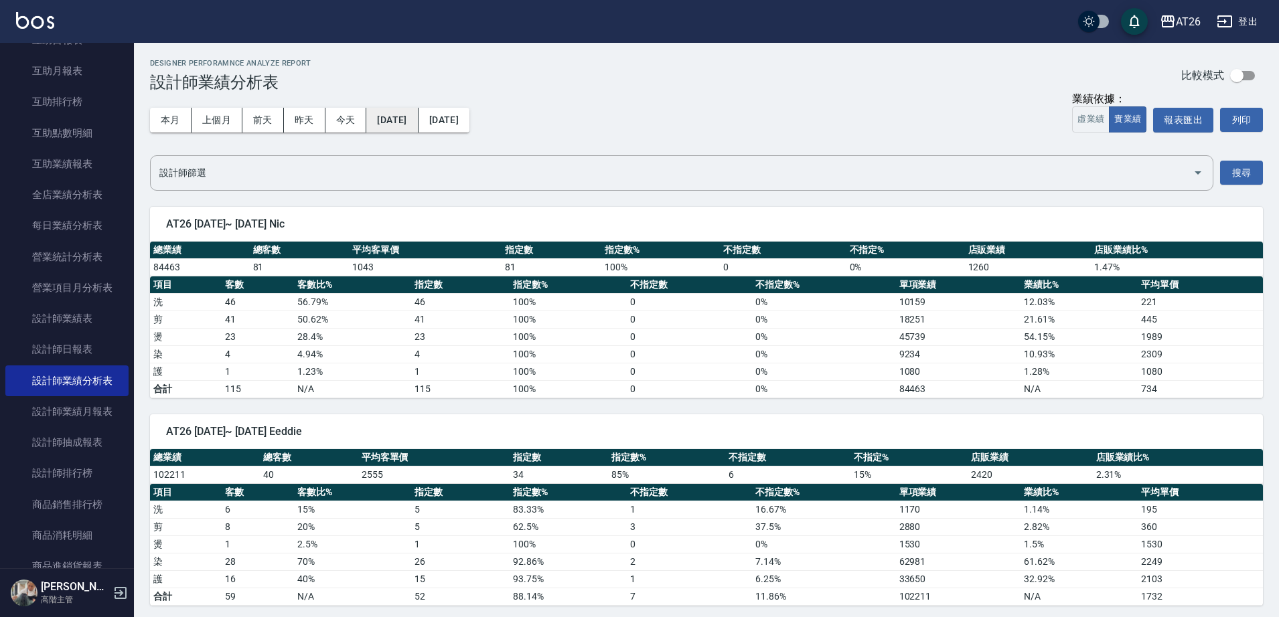
click at [413, 113] on button "[DATE]" at bounding box center [392, 120] width 52 height 25
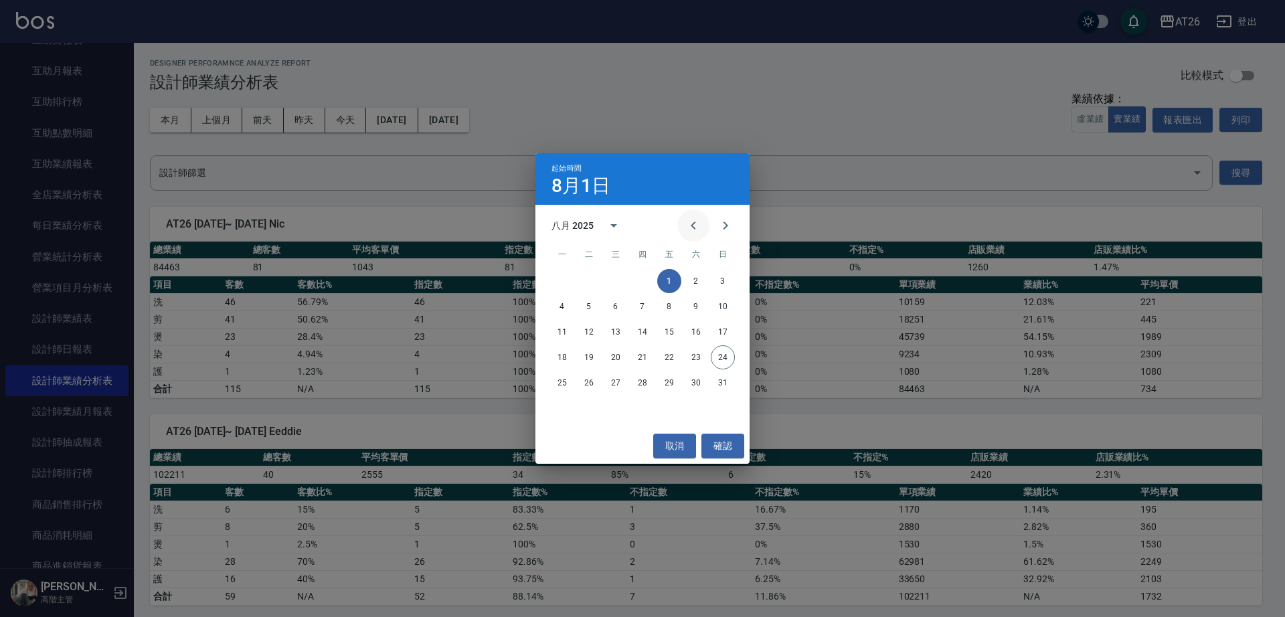
click at [680, 229] on button "Previous month" at bounding box center [693, 226] width 32 height 32
click at [594, 276] on button "1" at bounding box center [589, 281] width 24 height 24
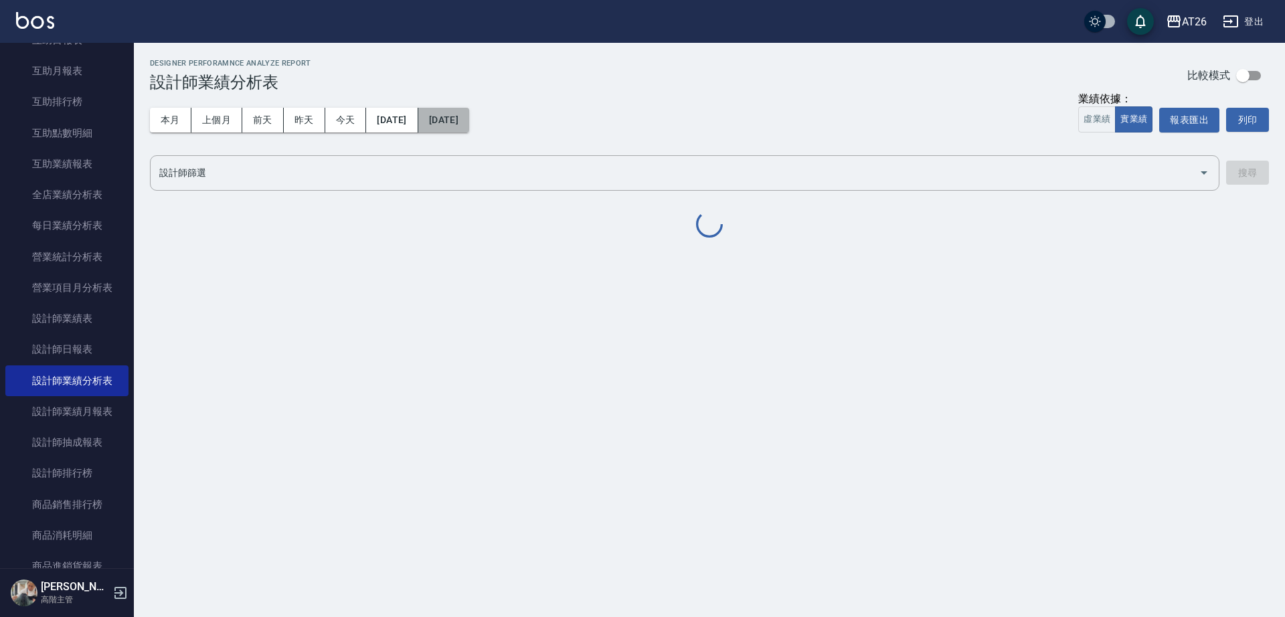
click at [469, 117] on button "[DATE]" at bounding box center [443, 120] width 51 height 25
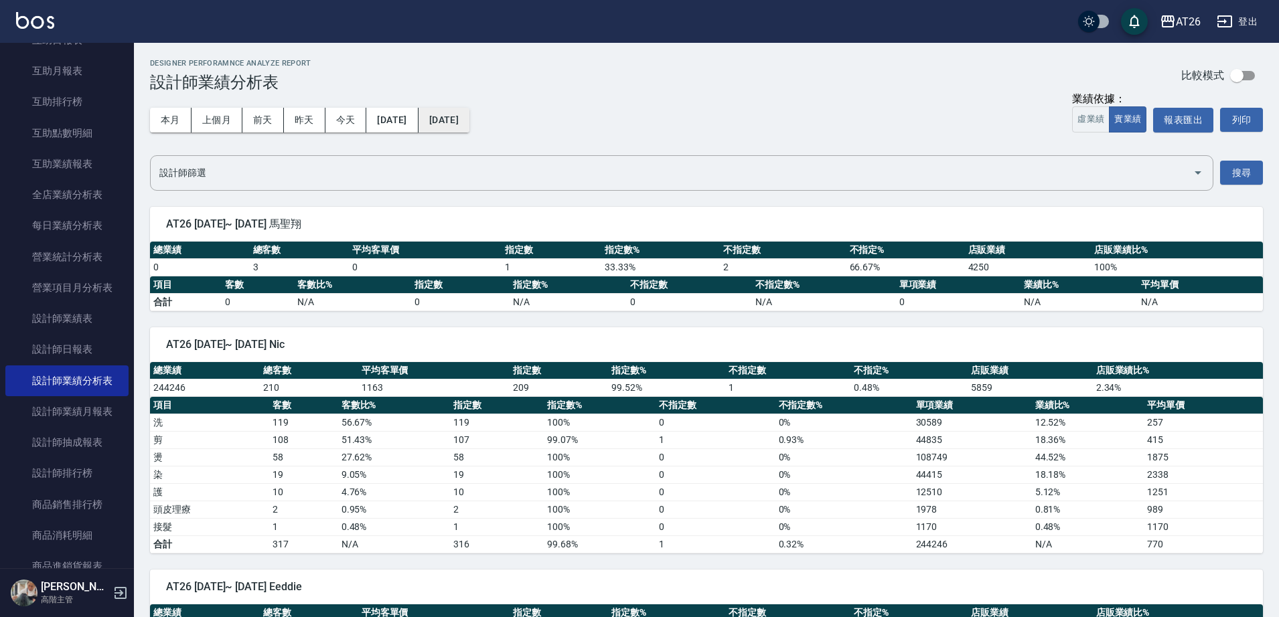
click at [465, 120] on button "[DATE]" at bounding box center [443, 120] width 51 height 25
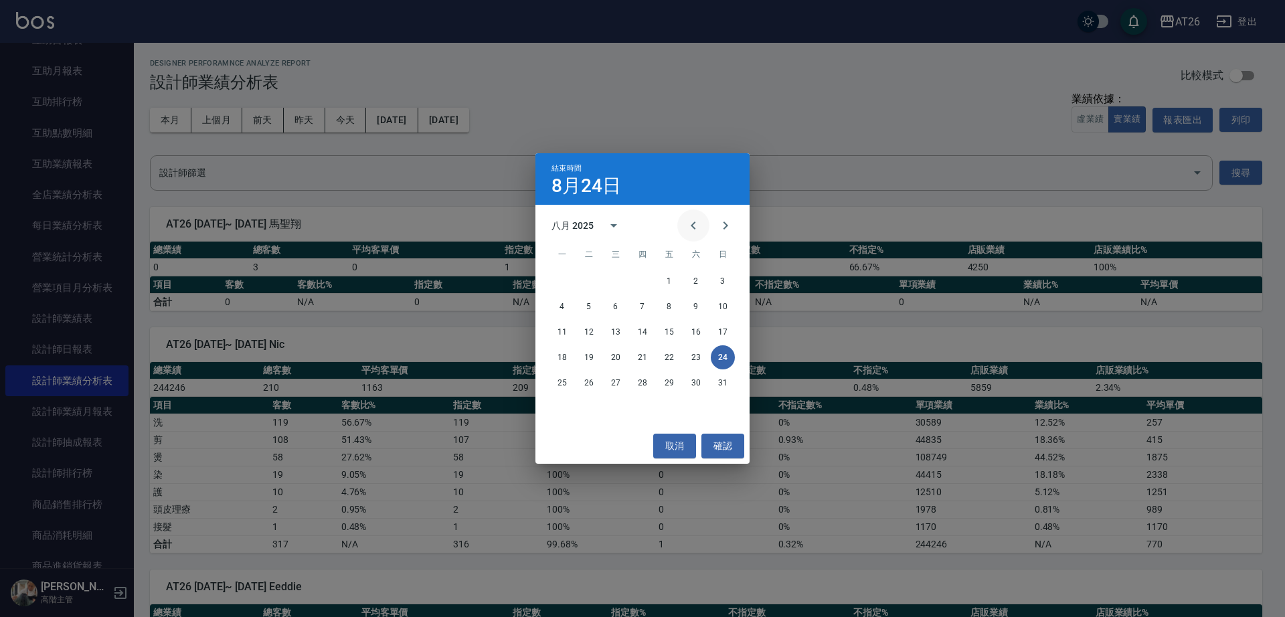
click at [680, 221] on div "八月 2025" at bounding box center [643, 226] width 214 height 20
click at [685, 224] on button "Previous month" at bounding box center [693, 226] width 32 height 32
click at [639, 375] on button "31" at bounding box center [643, 383] width 24 height 24
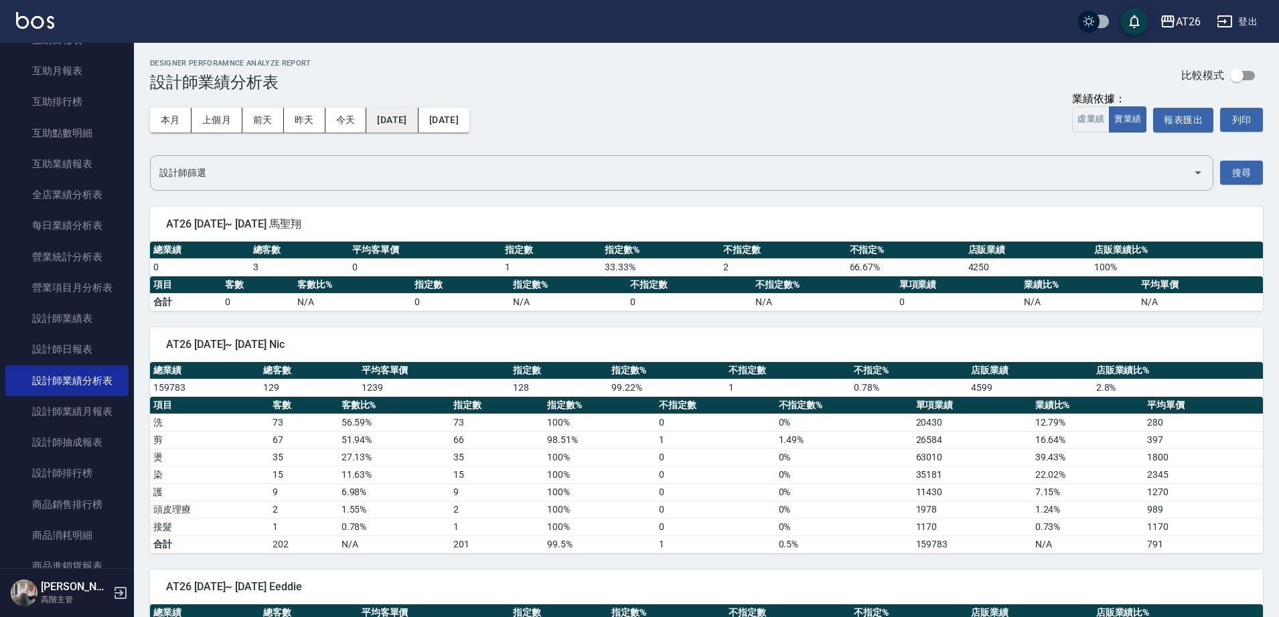
click at [418, 120] on button "2025/07/01" at bounding box center [392, 120] width 52 height 25
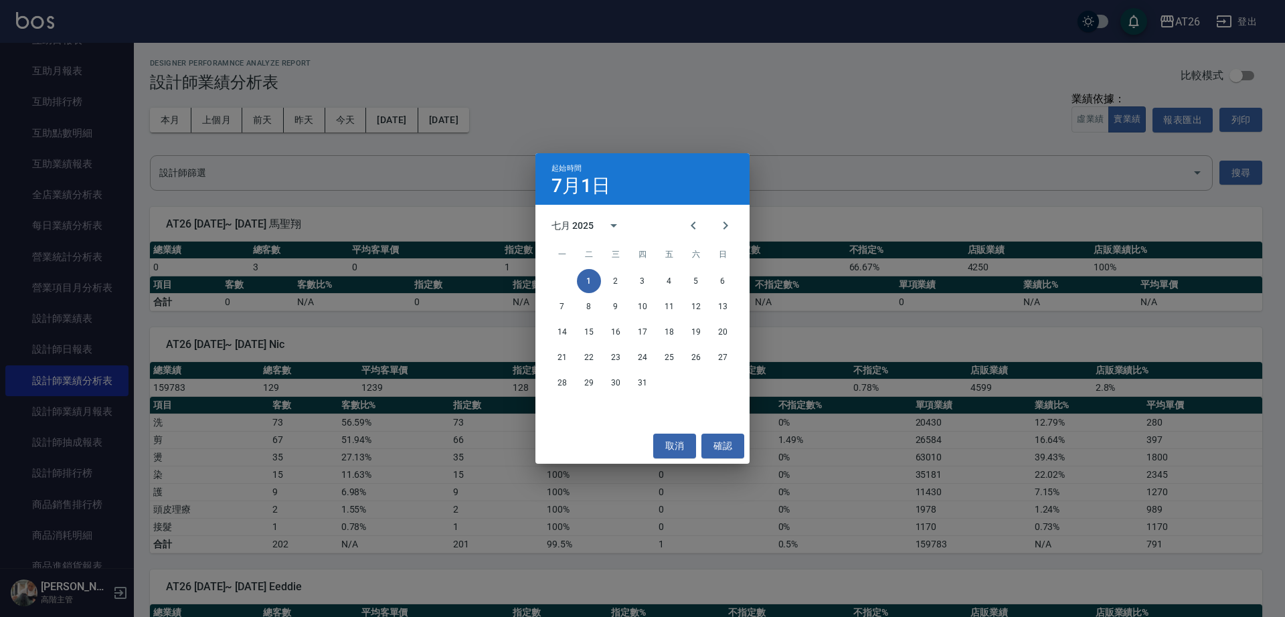
click at [746, 218] on div "七月 2025" at bounding box center [643, 226] width 214 height 20
click at [726, 231] on icon "Next month" at bounding box center [726, 226] width 16 height 16
drag, startPoint x: 657, startPoint y: 281, endPoint x: 668, endPoint y: 278, distance: 11.6
click at [659, 281] on div "1 2 3" at bounding box center [643, 281] width 214 height 24
drag, startPoint x: 668, startPoint y: 278, endPoint x: 746, endPoint y: 68, distance: 225.0
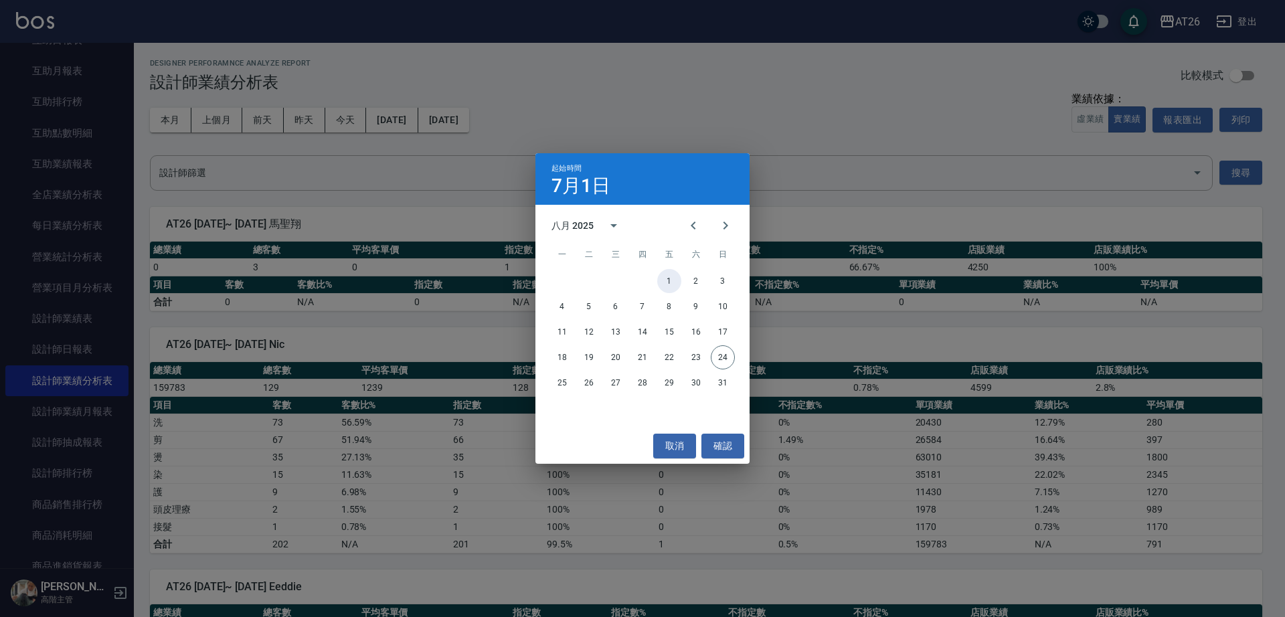
click at [746, 68] on div "起始時間 7月1日 八月 2025 一 二 三 四 五 六 日 1 2 3 4 5 6 7 8 9 10 11 12 13 14 15 16 17 18 19…" at bounding box center [642, 308] width 1285 height 617
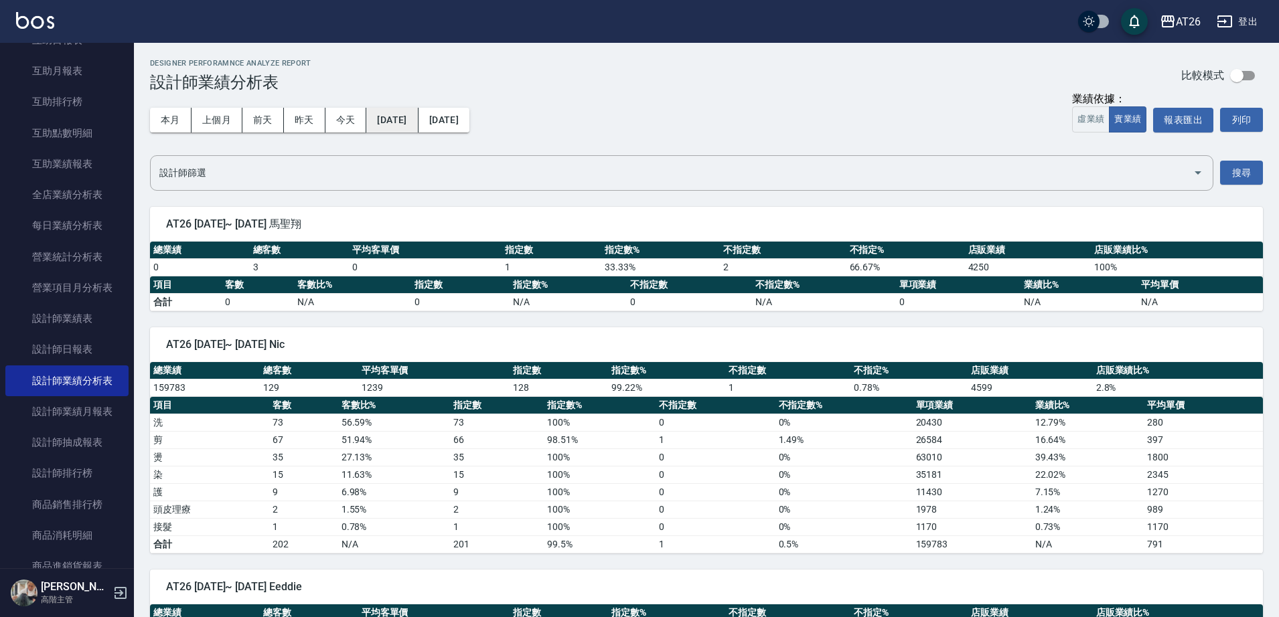
click at [416, 124] on button "2025/07/01" at bounding box center [392, 120] width 52 height 25
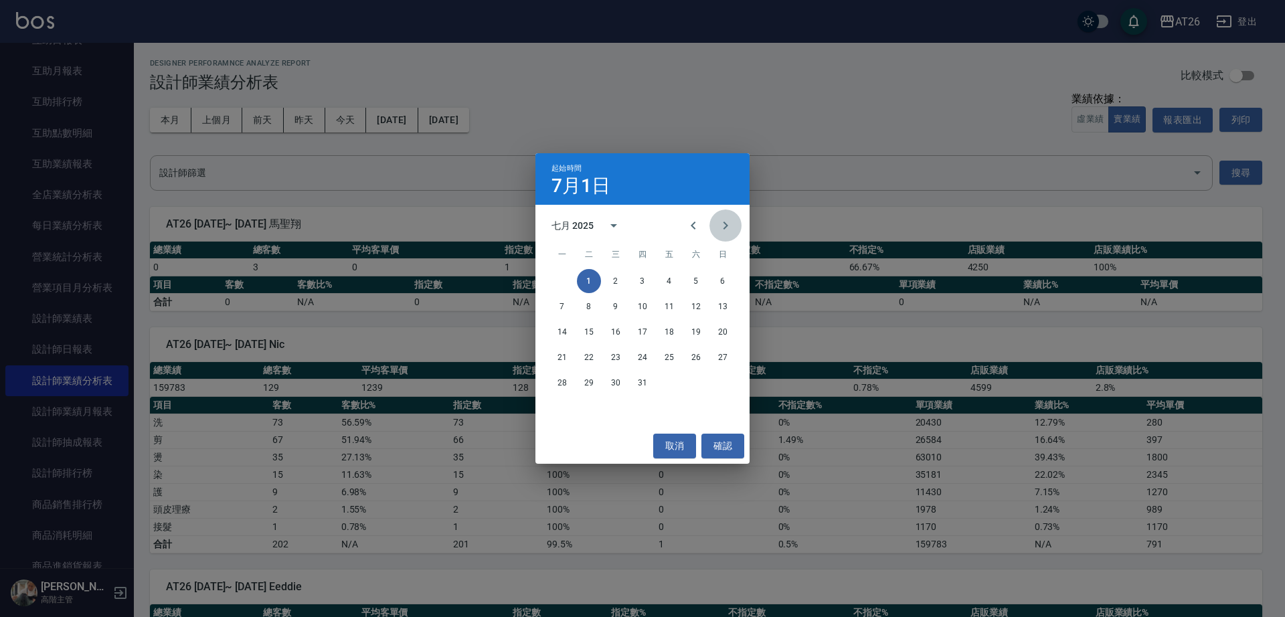
click at [718, 226] on button "Next month" at bounding box center [726, 226] width 32 height 32
click at [659, 289] on div "1 2 3" at bounding box center [643, 281] width 214 height 24
click at [665, 283] on button "1" at bounding box center [669, 281] width 24 height 24
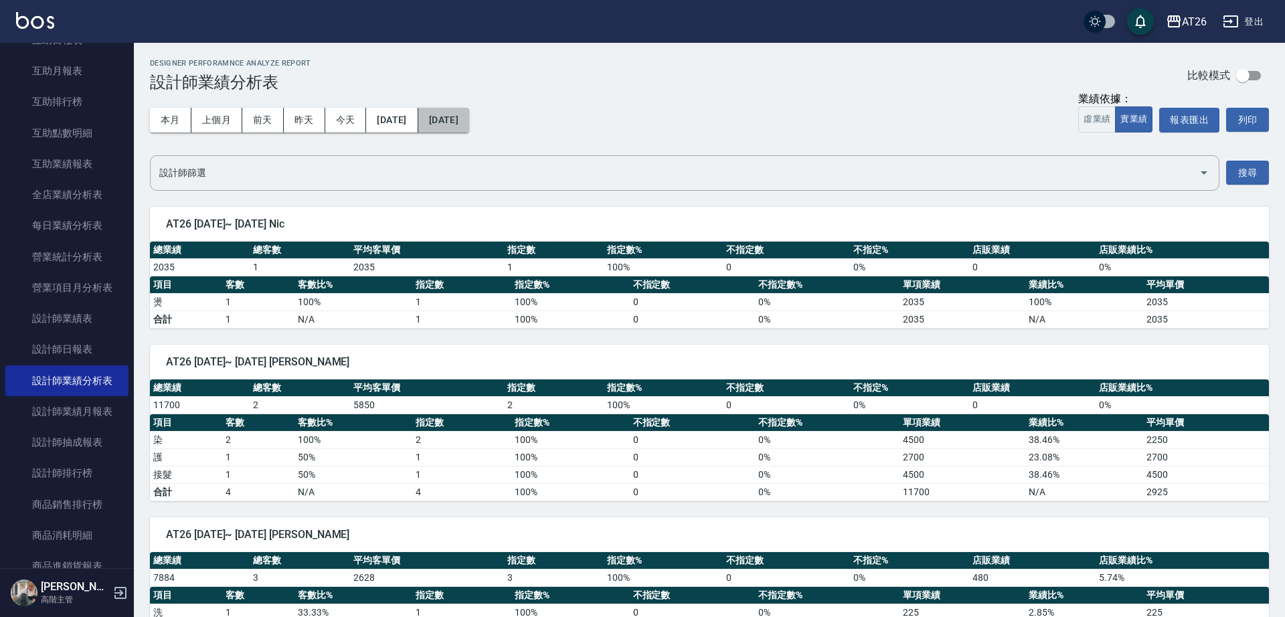
click at [469, 122] on button "2025/08/01" at bounding box center [443, 120] width 51 height 25
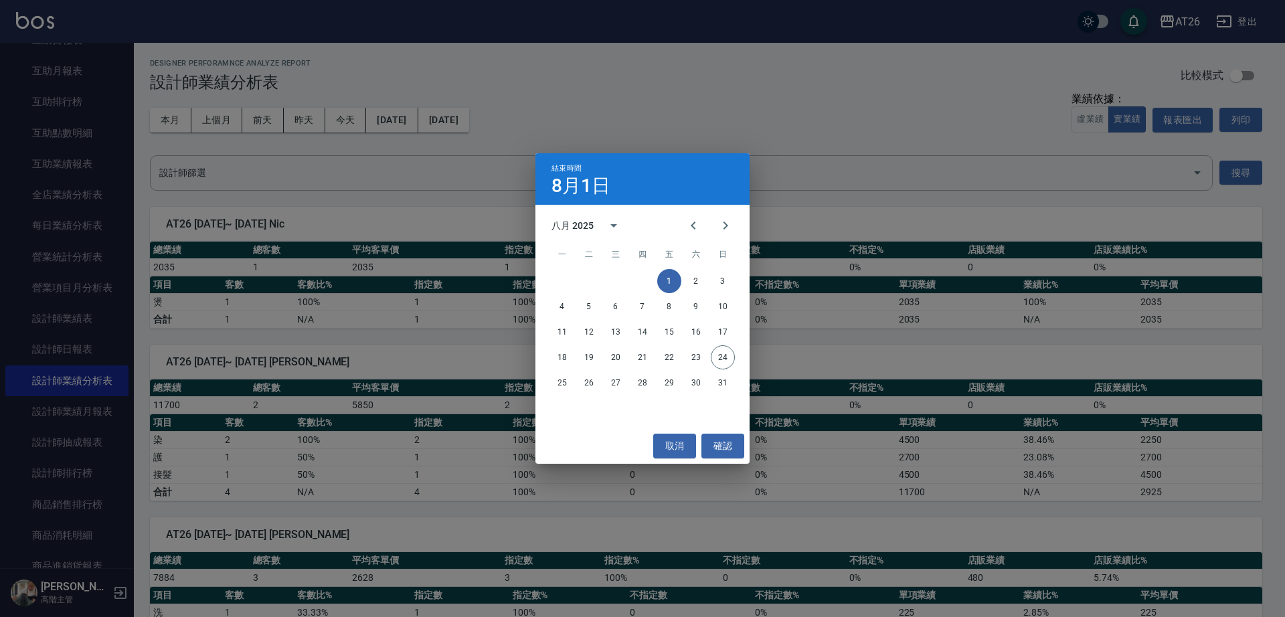
click at [712, 376] on div "25 26 27 28 29 30 31" at bounding box center [643, 383] width 214 height 24
drag, startPoint x: 700, startPoint y: 350, endPoint x: 723, endPoint y: 354, distance: 23.8
click at [702, 350] on button "23" at bounding box center [696, 357] width 24 height 24
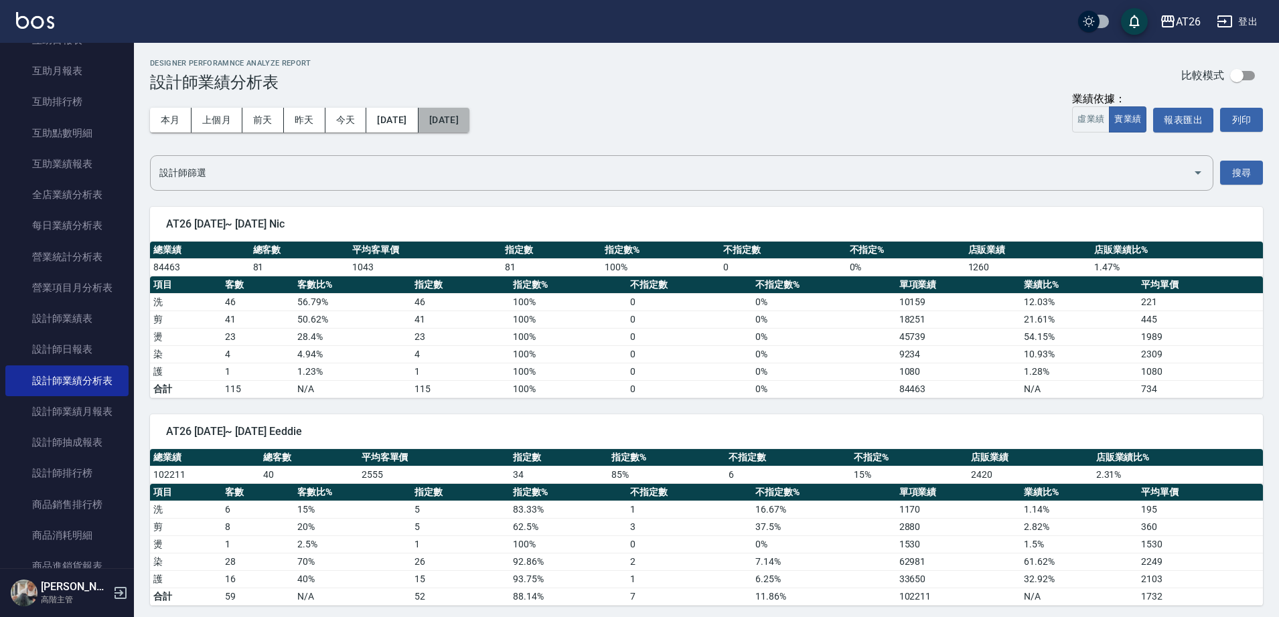
click at [469, 110] on button "2025/08/23" at bounding box center [443, 120] width 51 height 25
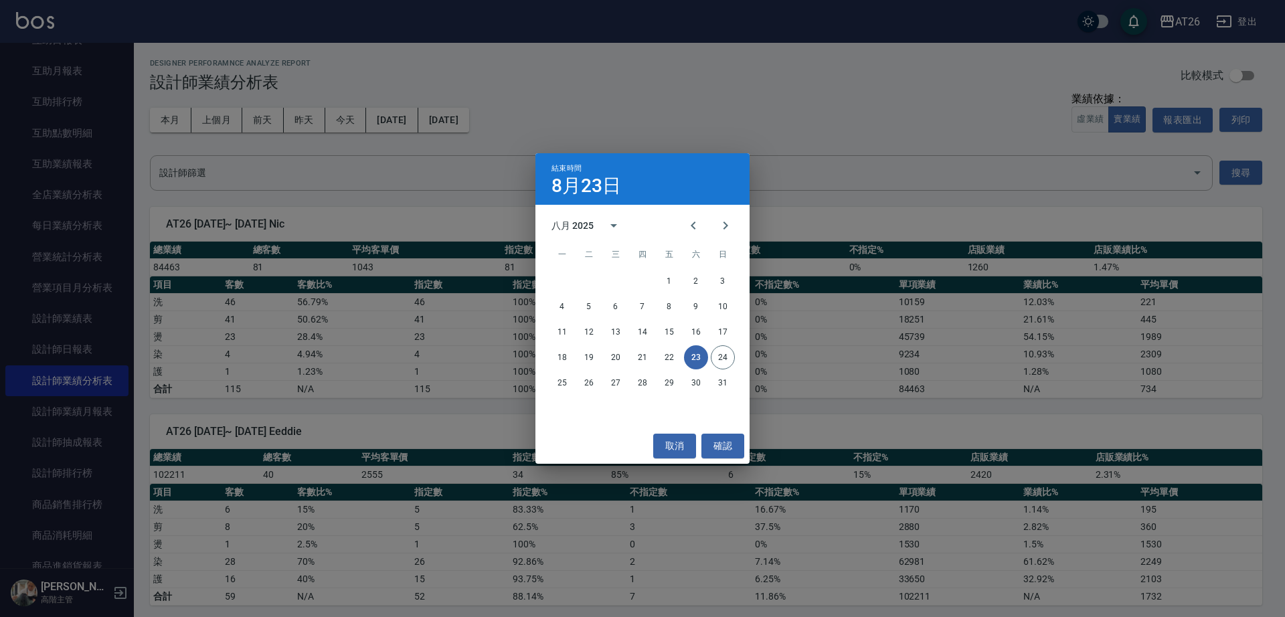
click at [735, 363] on div "18 19 20 21 22 23 24" at bounding box center [643, 357] width 214 height 24
click at [735, 362] on div "18 19 20 21 22 23 24" at bounding box center [643, 357] width 214 height 24
click at [729, 359] on button "24" at bounding box center [723, 357] width 24 height 24
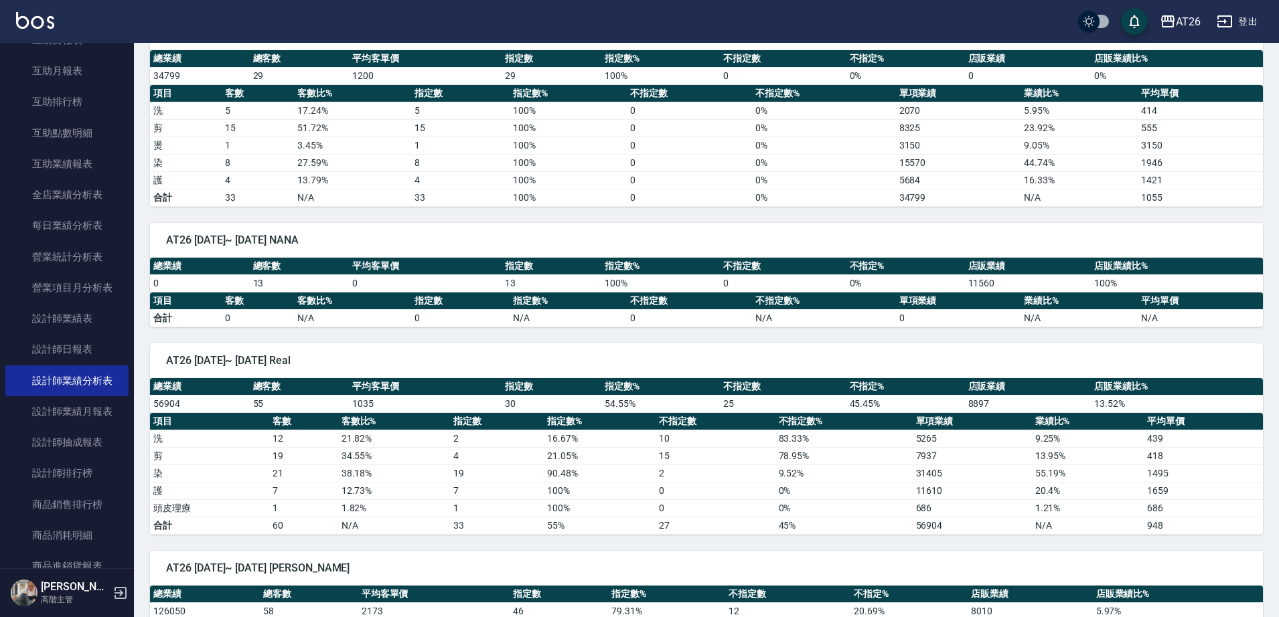
scroll to position [1590, 0]
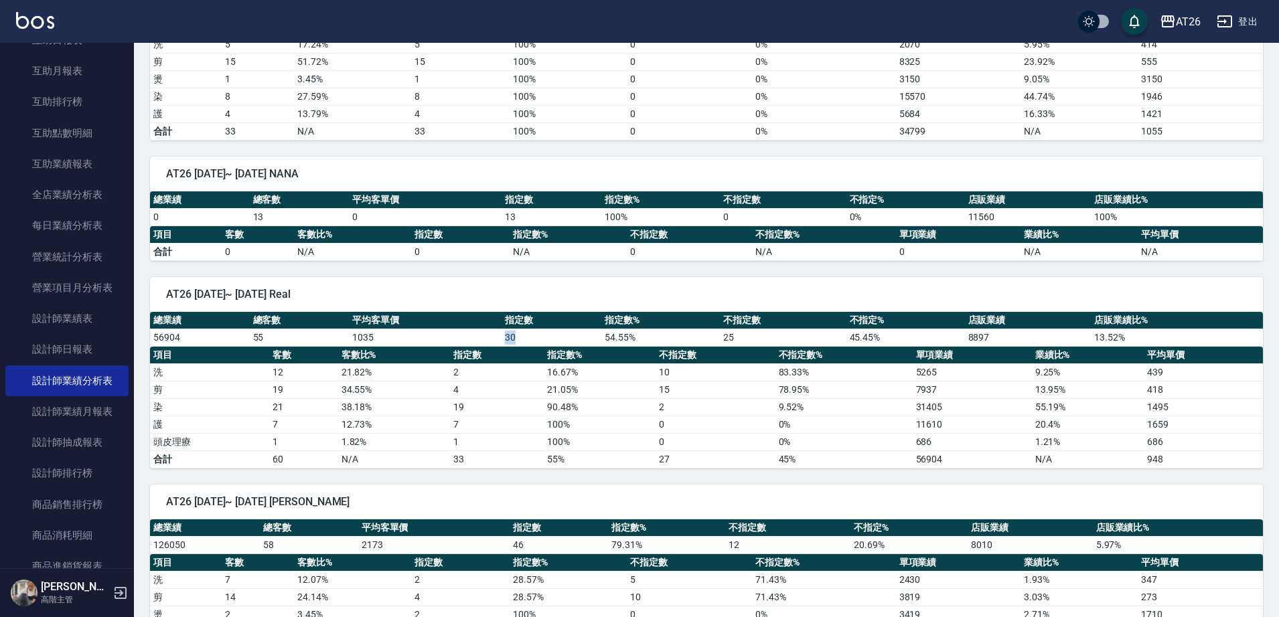
drag, startPoint x: 493, startPoint y: 339, endPoint x: 522, endPoint y: 329, distance: 30.5
click at [522, 329] on tr "56904 55 1035 30 54.55 % 25 45.45 % 8897 13.52 %" at bounding box center [706, 337] width 1113 height 17
click at [522, 329] on td "30" at bounding box center [551, 337] width 100 height 17
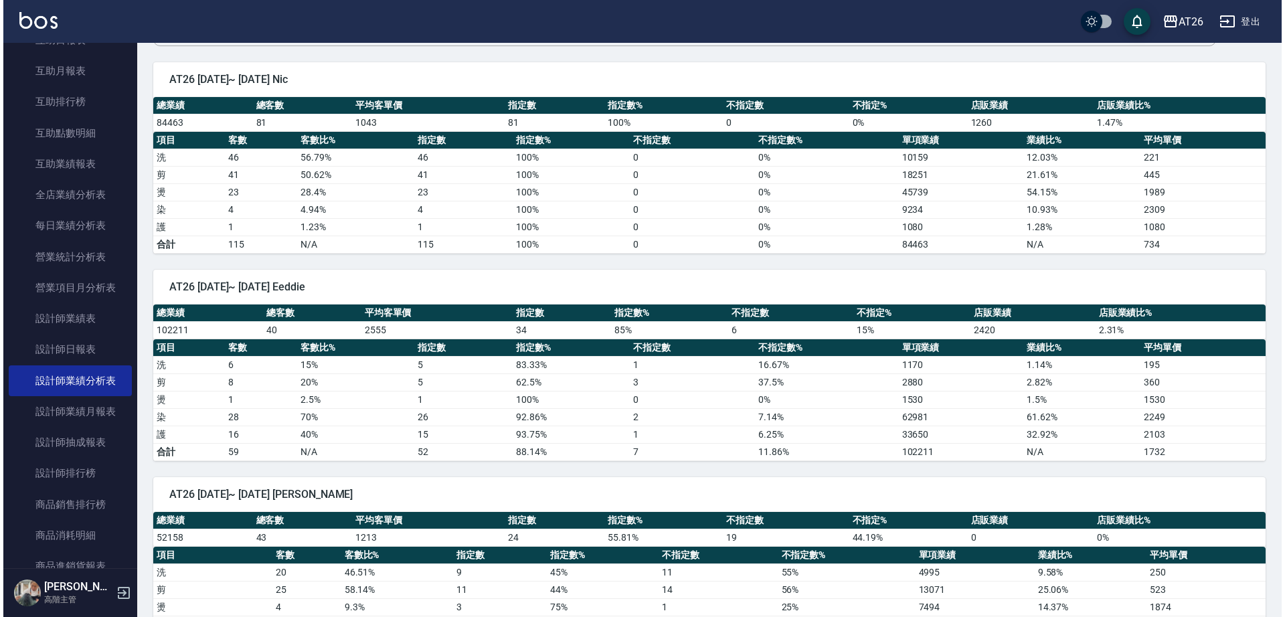
scroll to position [0, 0]
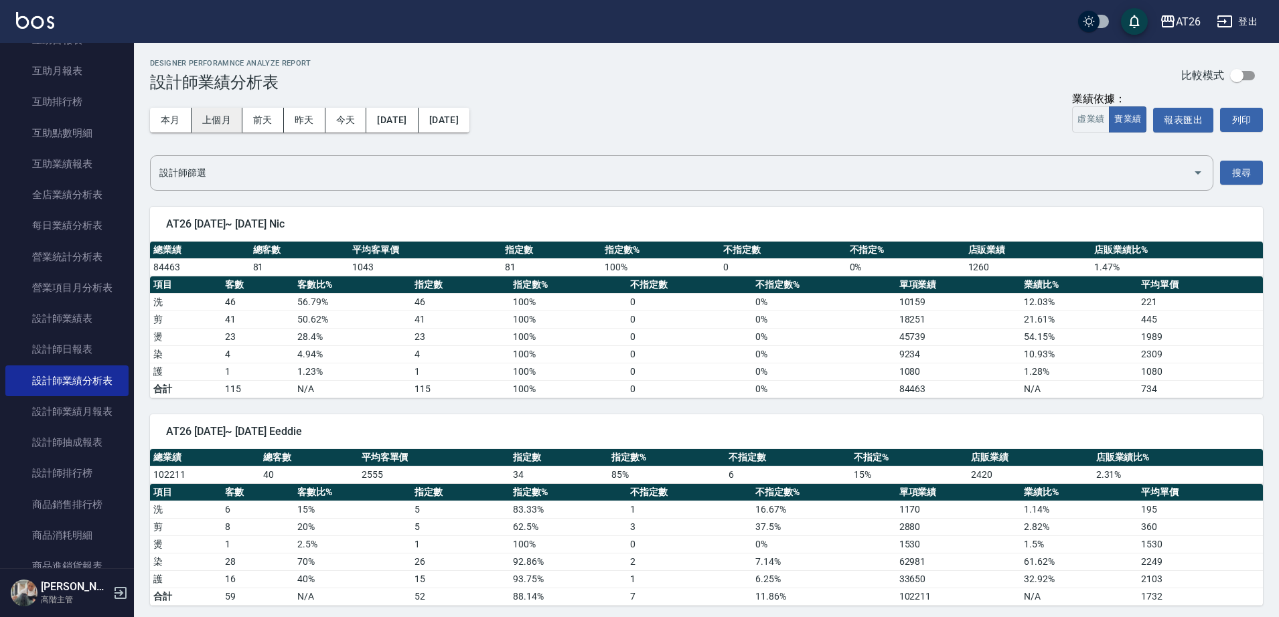
drag, startPoint x: 214, startPoint y: 116, endPoint x: 234, endPoint y: 119, distance: 19.7
click at [212, 116] on button "上個月" at bounding box center [216, 120] width 51 height 25
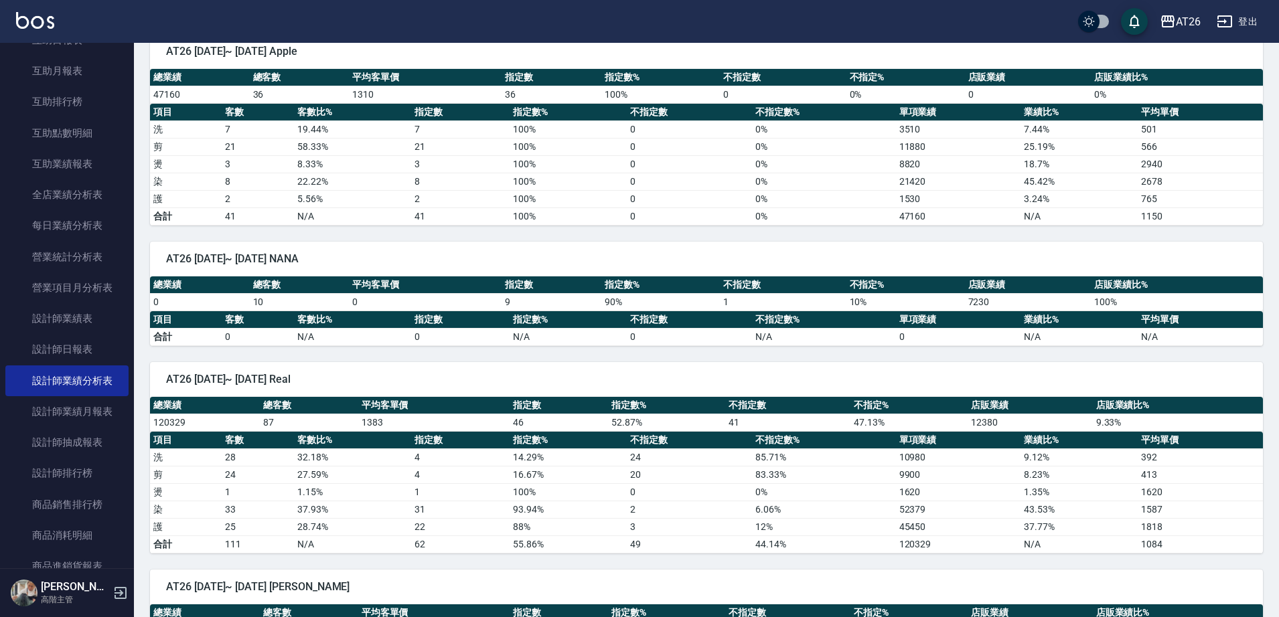
scroll to position [2035, 0]
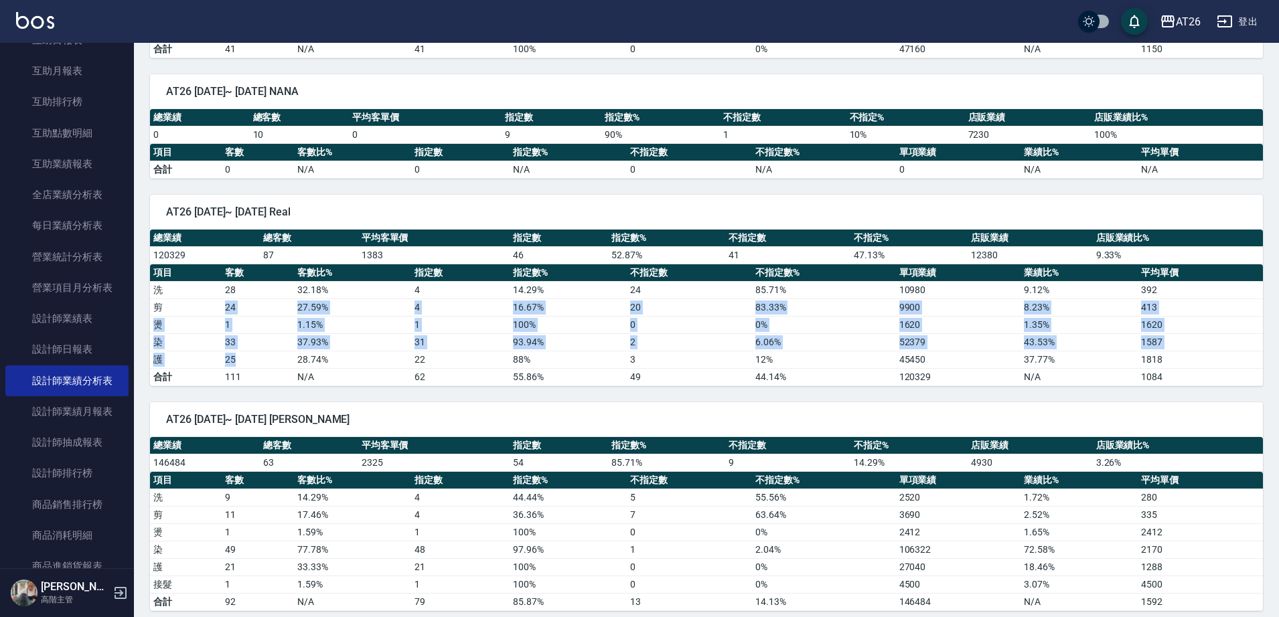
drag, startPoint x: 204, startPoint y: 311, endPoint x: 238, endPoint y: 359, distance: 58.7
click at [238, 359] on tbody "洗 28 32.18 % 4 14.29 % 24 85.71 % 10980 9.12 % 392 剪 24 27.59 % 4 16.67 % 20 83…" at bounding box center [706, 333] width 1113 height 104
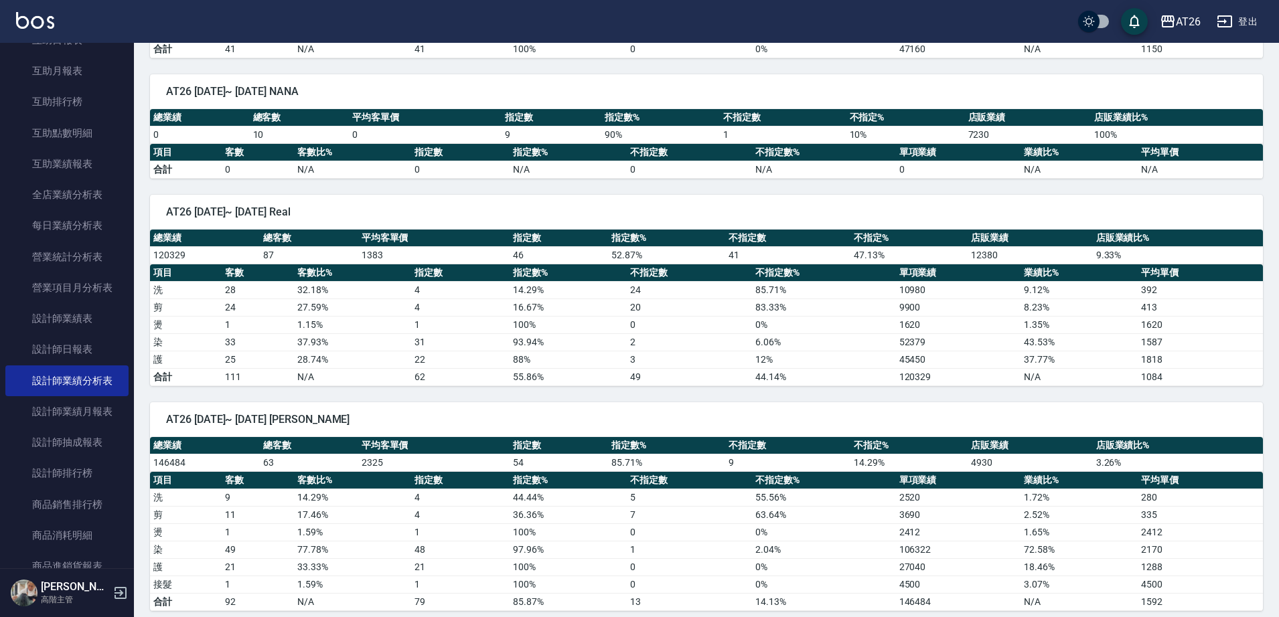
click at [247, 381] on td "111" at bounding box center [258, 376] width 72 height 17
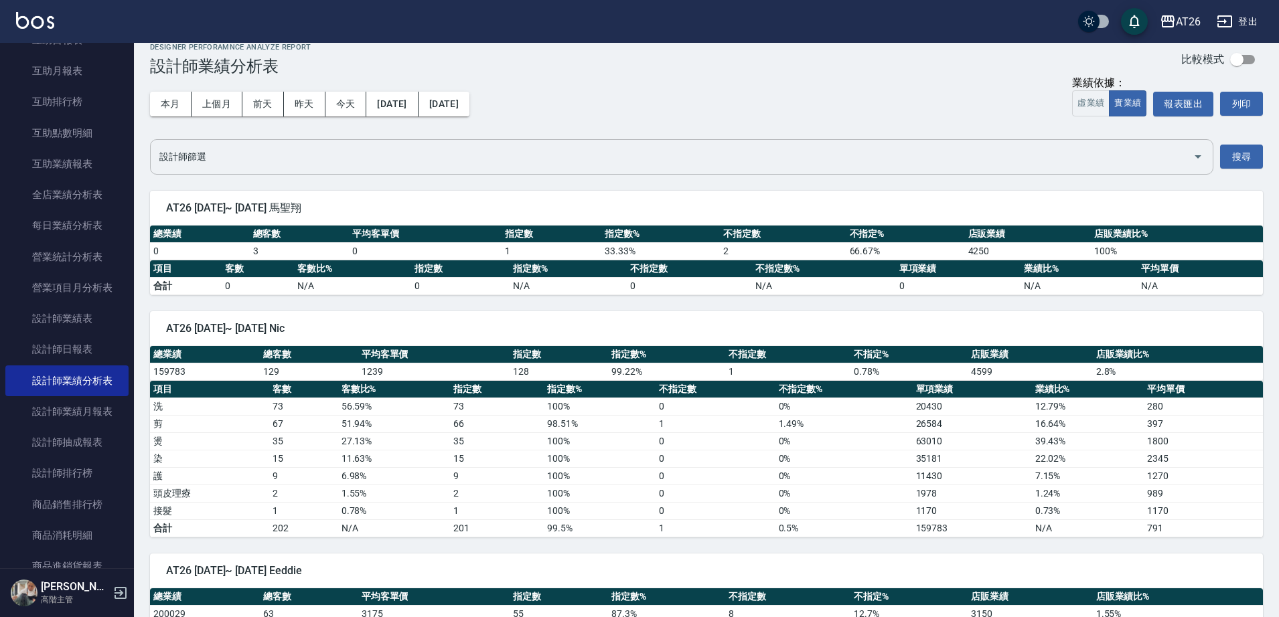
scroll to position [0, 0]
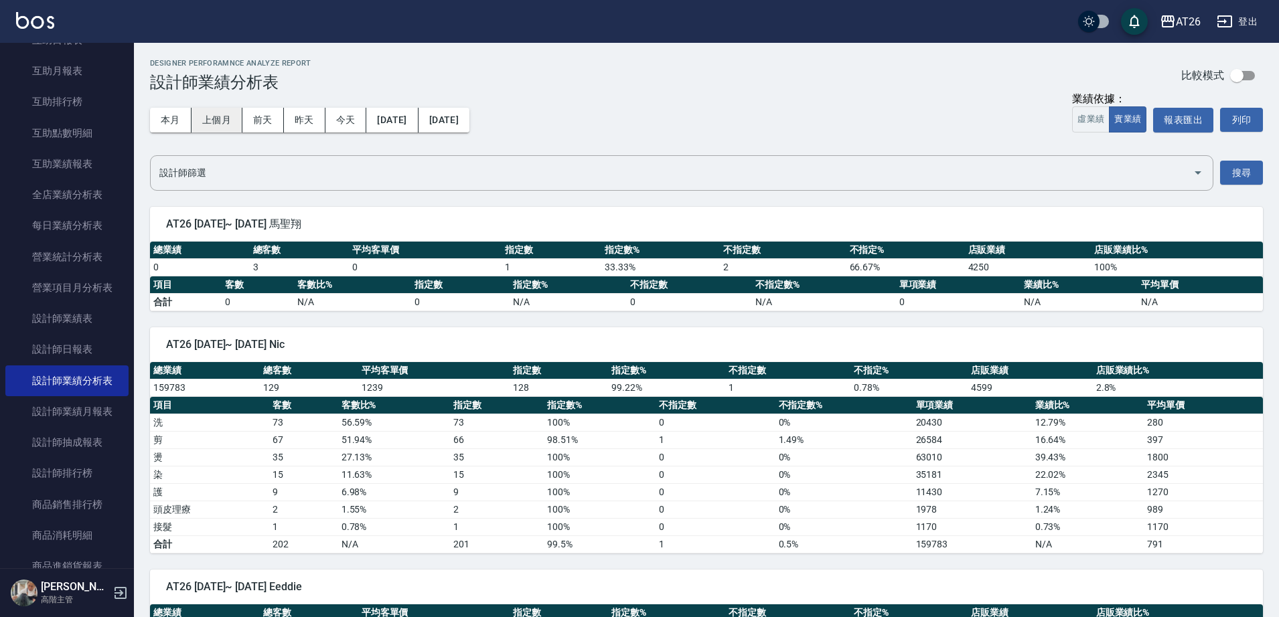
click at [191, 116] on button "上個月" at bounding box center [216, 120] width 51 height 25
click at [160, 127] on button "本月" at bounding box center [171, 120] width 42 height 25
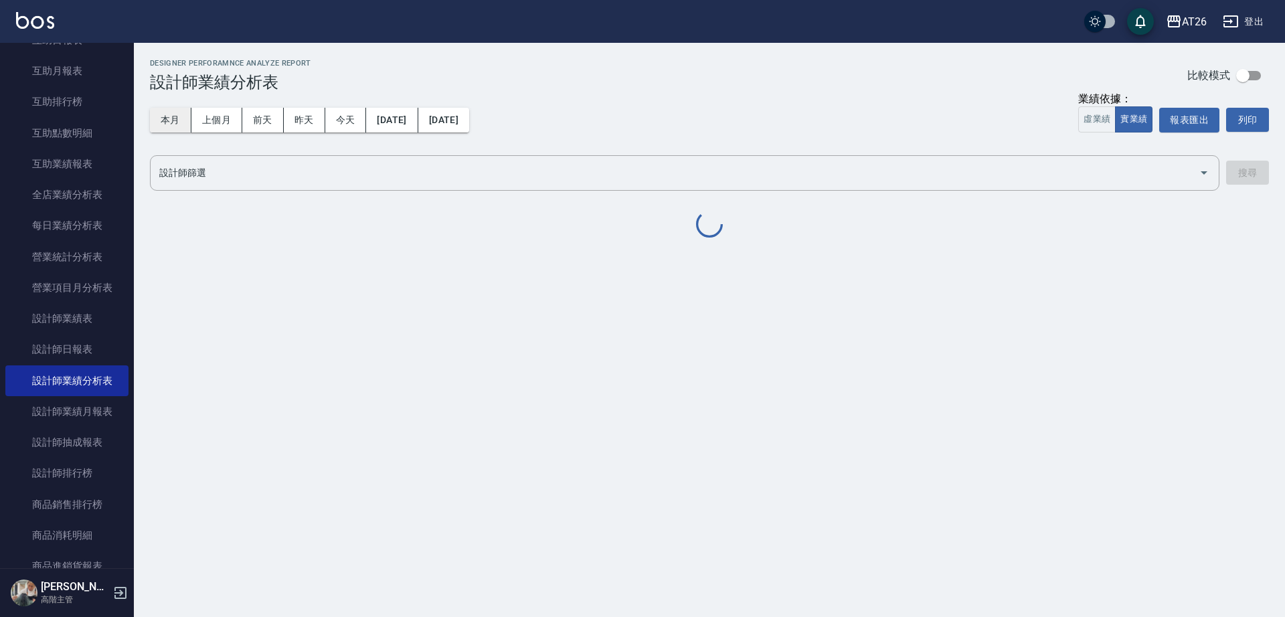
click at [174, 112] on button "本月" at bounding box center [171, 120] width 42 height 25
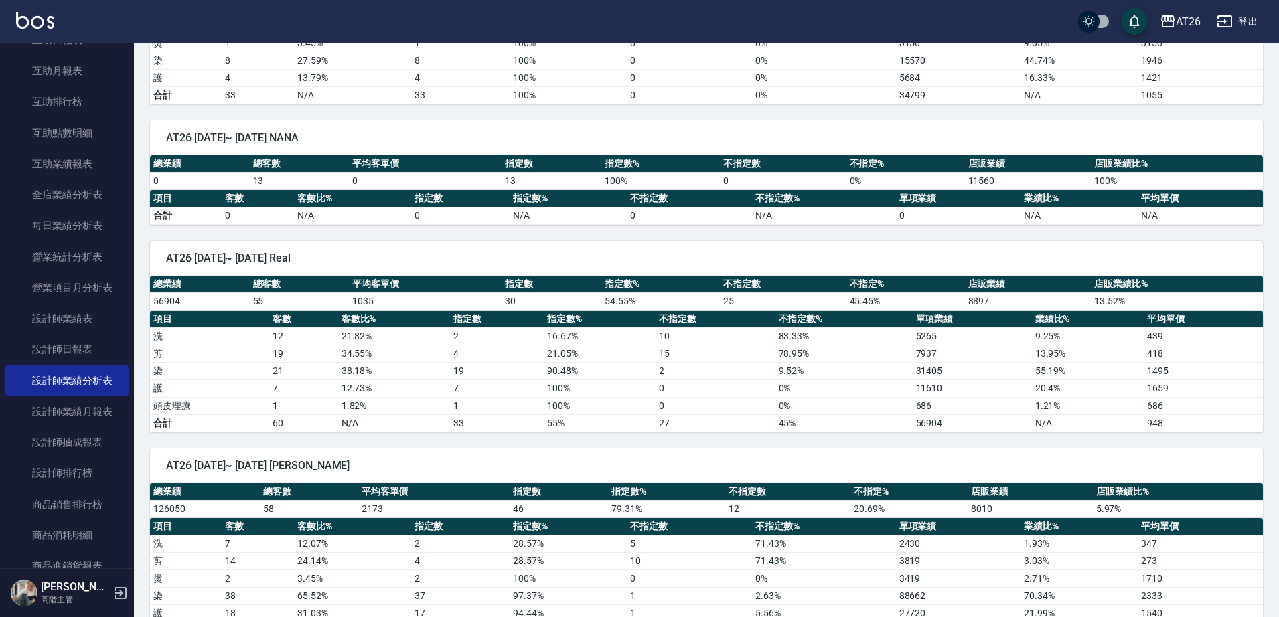
scroll to position [1590, 0]
